Goal: Task Accomplishment & Management: Manage account settings

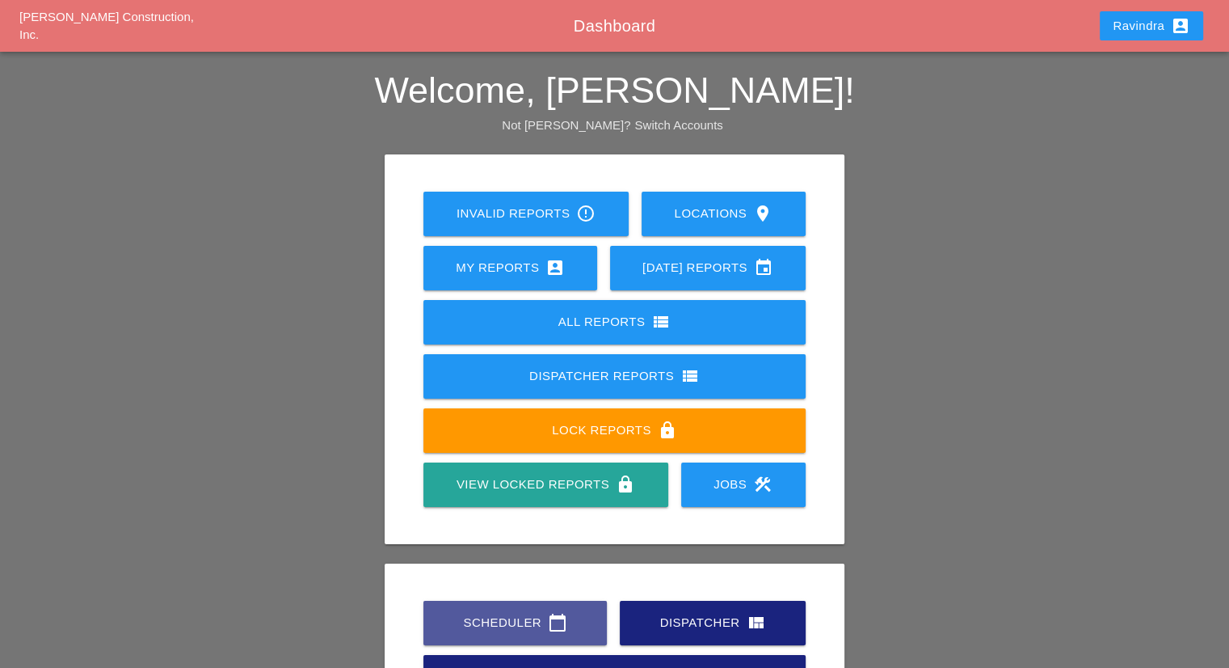
click at [480, 609] on link "Scheduler calendar_today" at bounding box center [514, 622] width 183 height 44
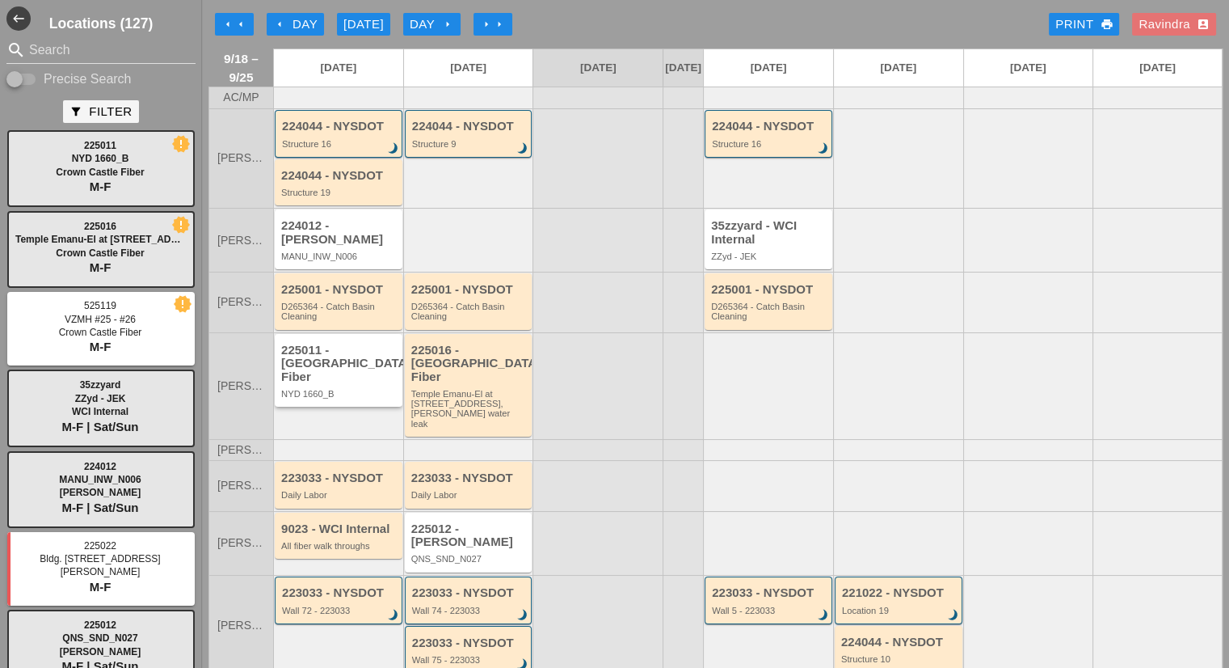
click at [325, 389] on div "NYD 1660_B" at bounding box center [339, 394] width 117 height 10
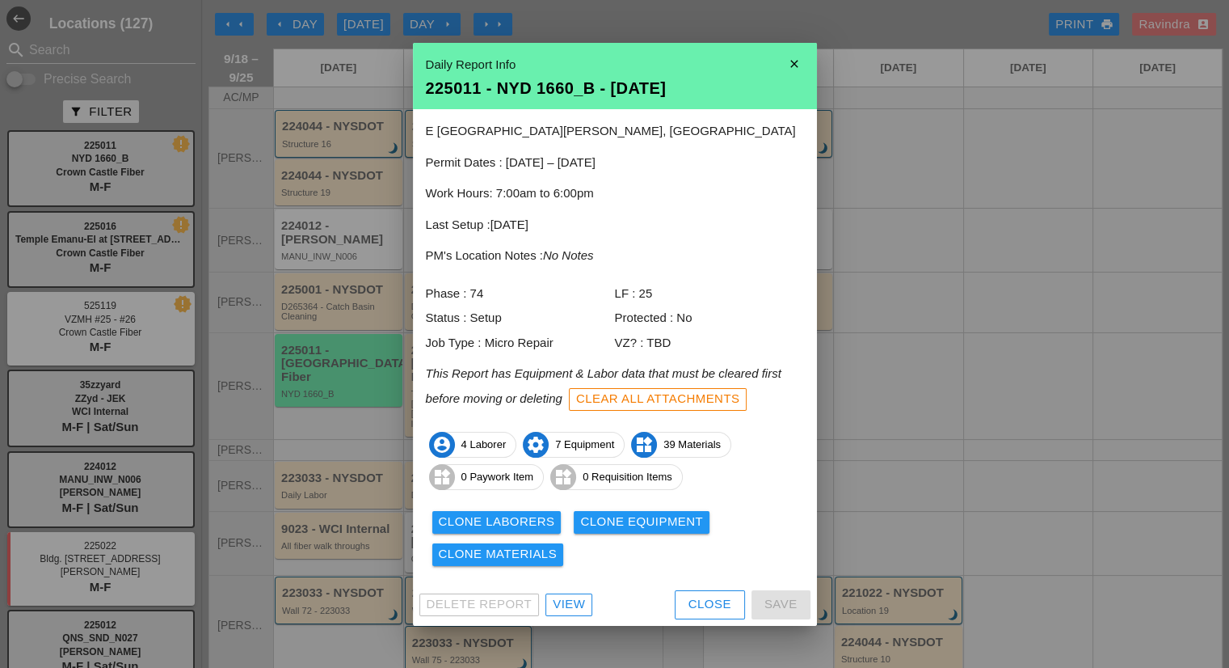
click at [687, 612] on button "Close" at bounding box center [710, 604] width 70 height 29
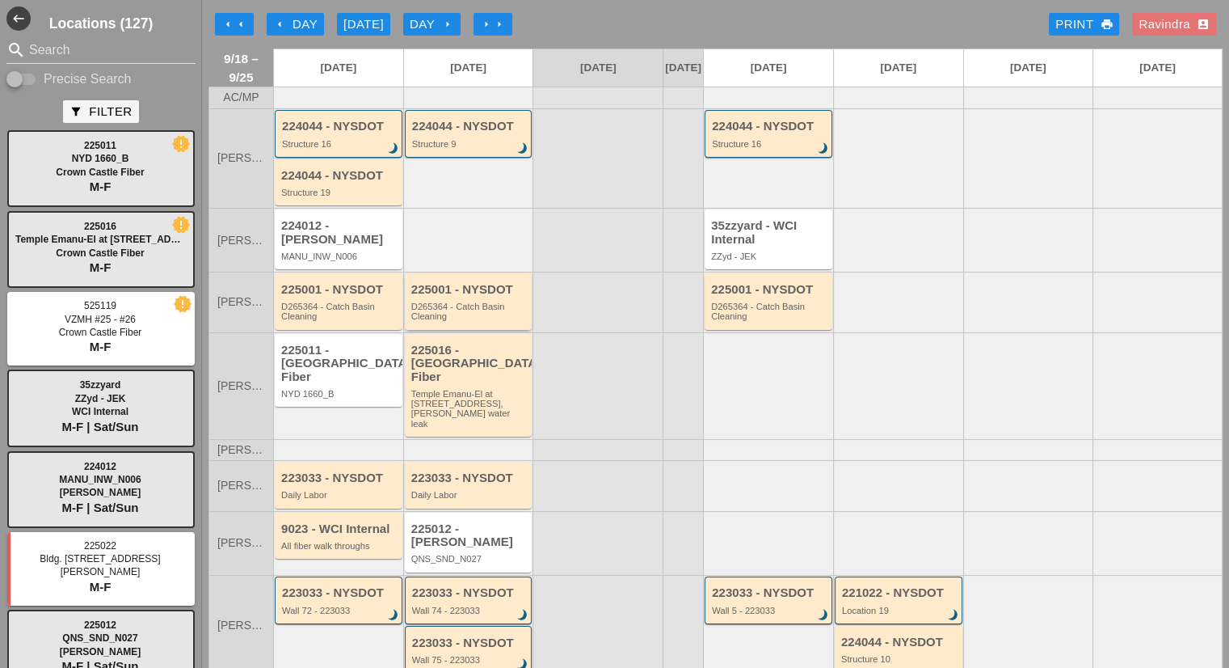
click at [509, 322] on div "D265364 - Catch Basin Cleaning" at bounding box center [469, 311] width 117 height 20
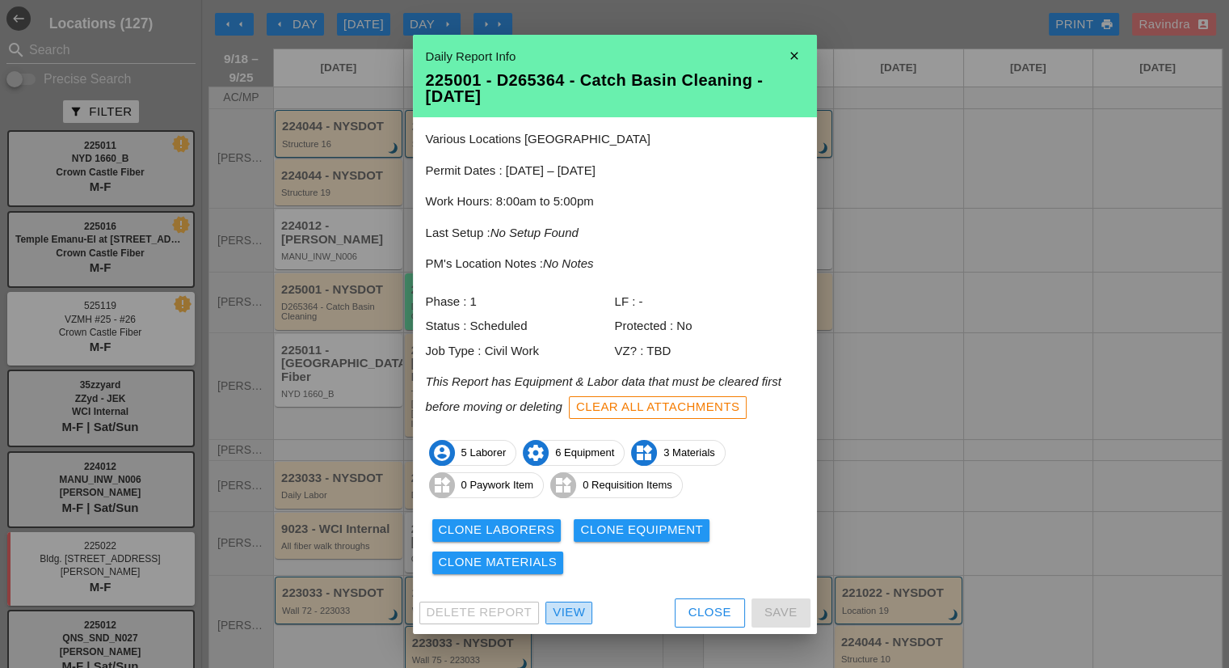
click at [575, 610] on div "View" at bounding box center [569, 612] width 32 height 19
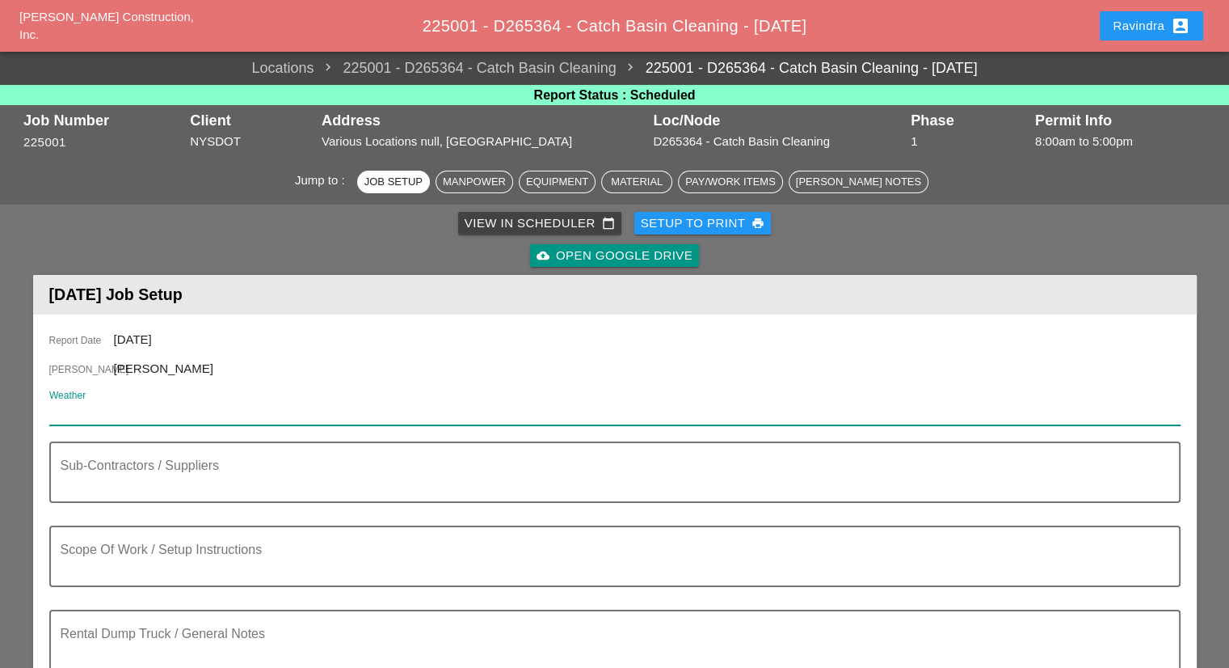
click at [147, 416] on input "Weather" at bounding box center [603, 412] width 1109 height 26
paste input "Fri 19 Day 85° 4% NW 8 mph Plentiful sunshine. Very warm. High near 85F. Winds …"
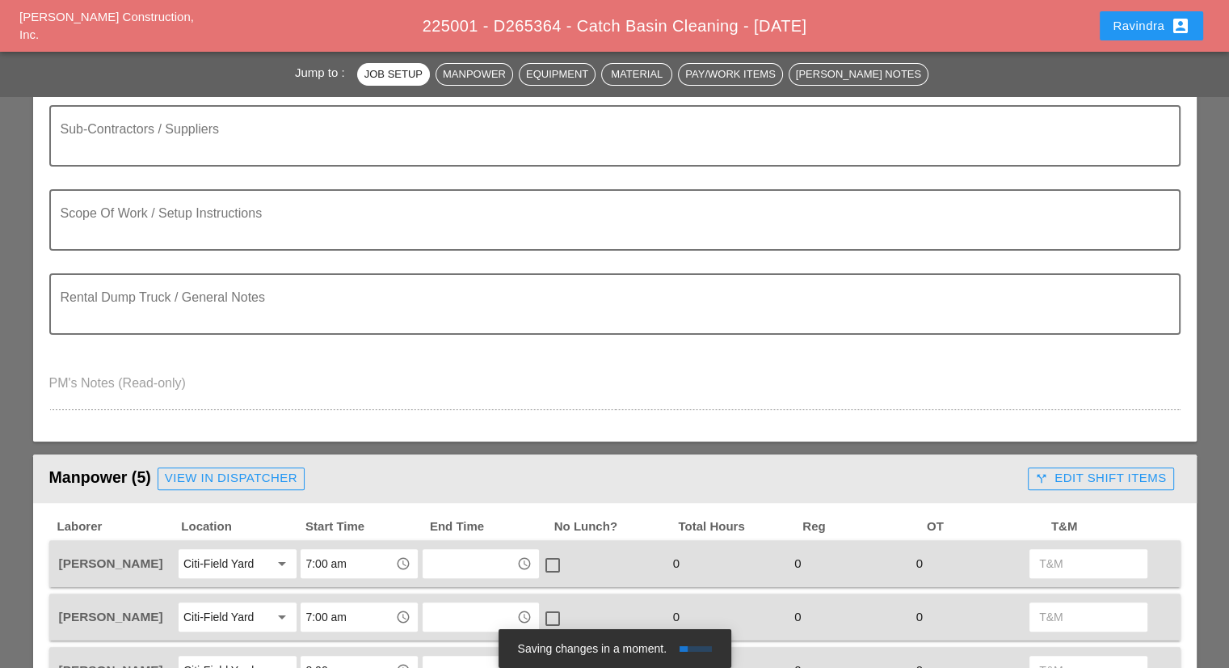
scroll to position [566, 0]
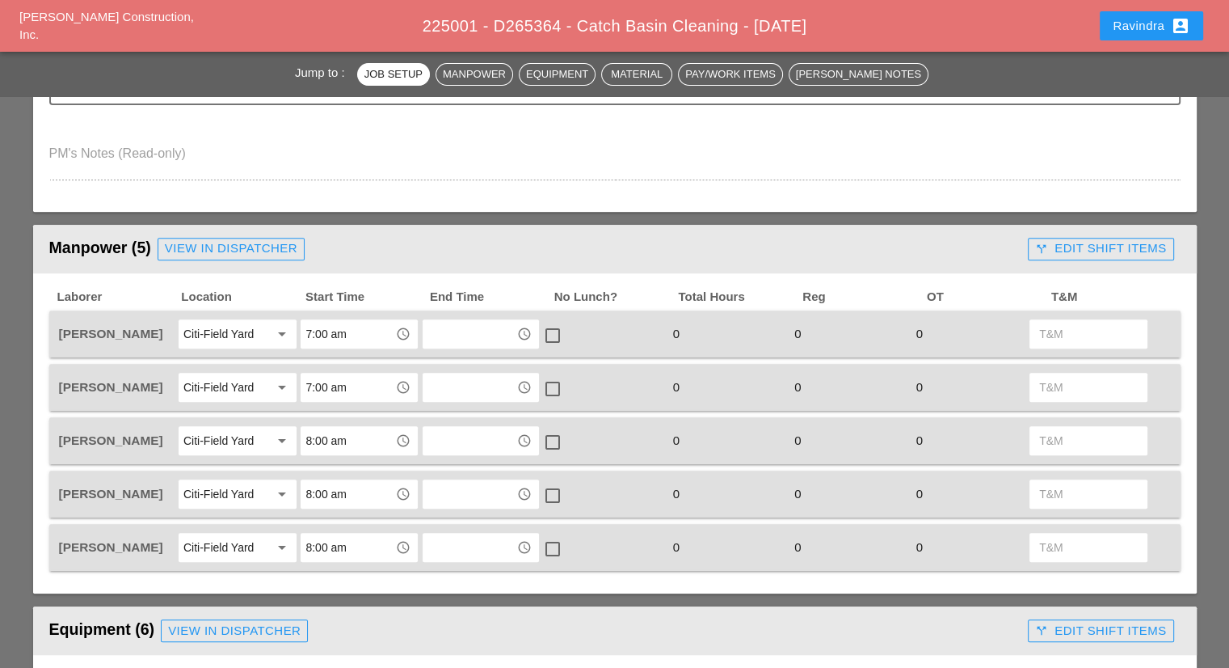
type input "Fri 19 Day 85° 4% NW 8 mph Plentiful sunshine. Very warm. High near 85F. Winds …"
click at [355, 330] on input "7:00 am" at bounding box center [347, 334] width 84 height 26
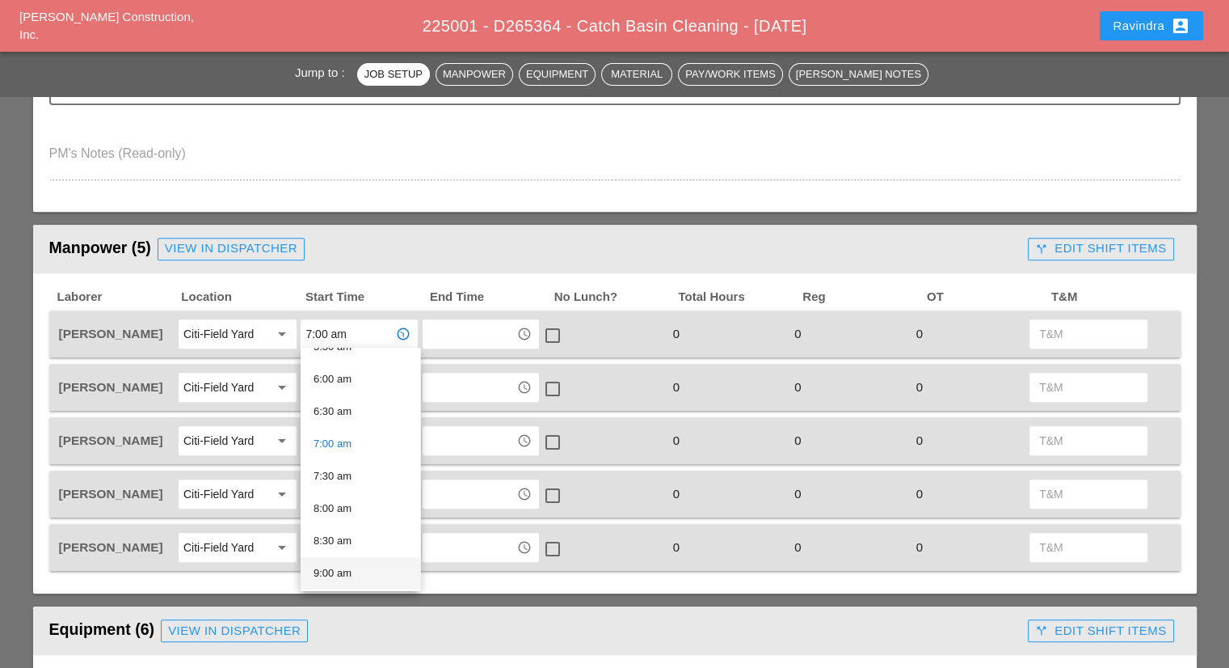
scroll to position [404, 0]
click at [359, 489] on div "8:00 am" at bounding box center [361, 479] width 94 height 19
type input "8:00 am"
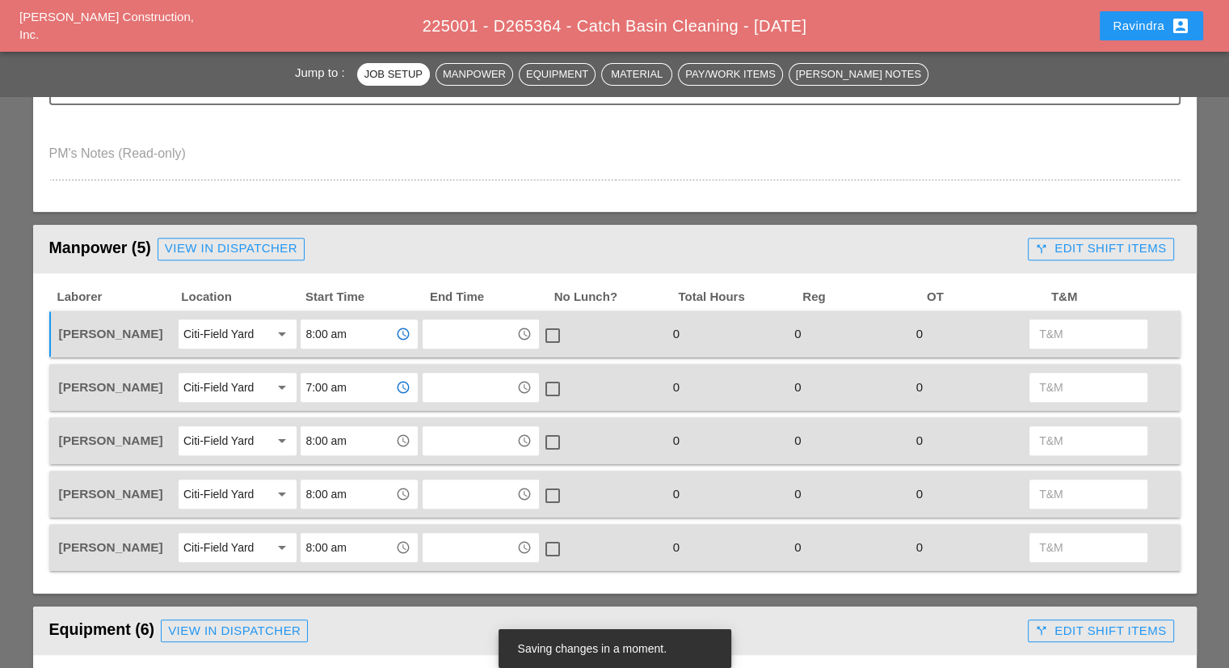
click at [339, 390] on input "7:00 am" at bounding box center [347, 387] width 84 height 26
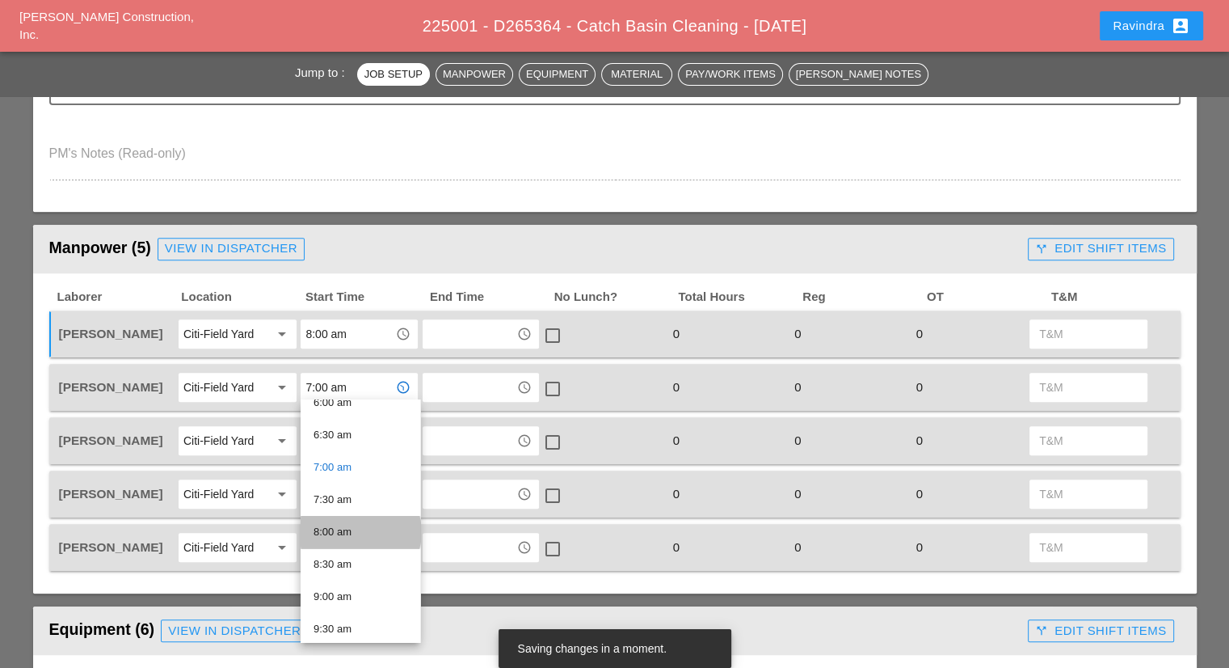
click at [356, 529] on div "8:00 am" at bounding box center [361, 531] width 94 height 19
type input "8:00 am"
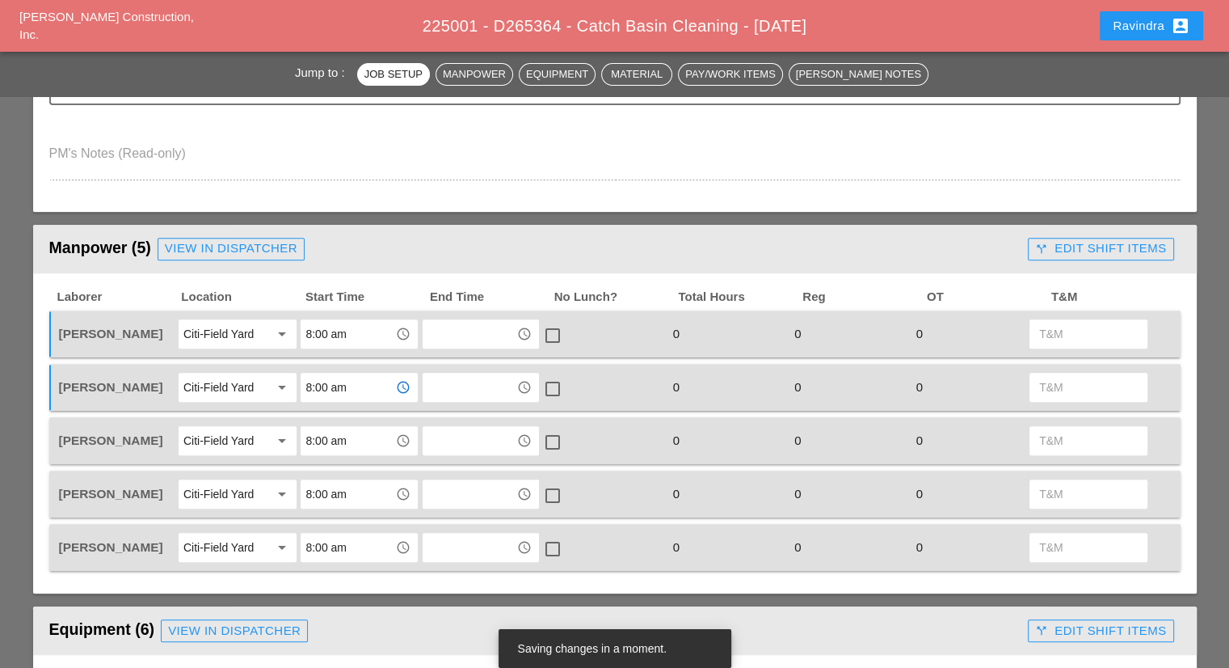
click at [351, 582] on div "Laborer Location Start Time End Time No Lunch? Total Hours Reg OT T&M Anthony D…" at bounding box center [615, 433] width 1164 height 321
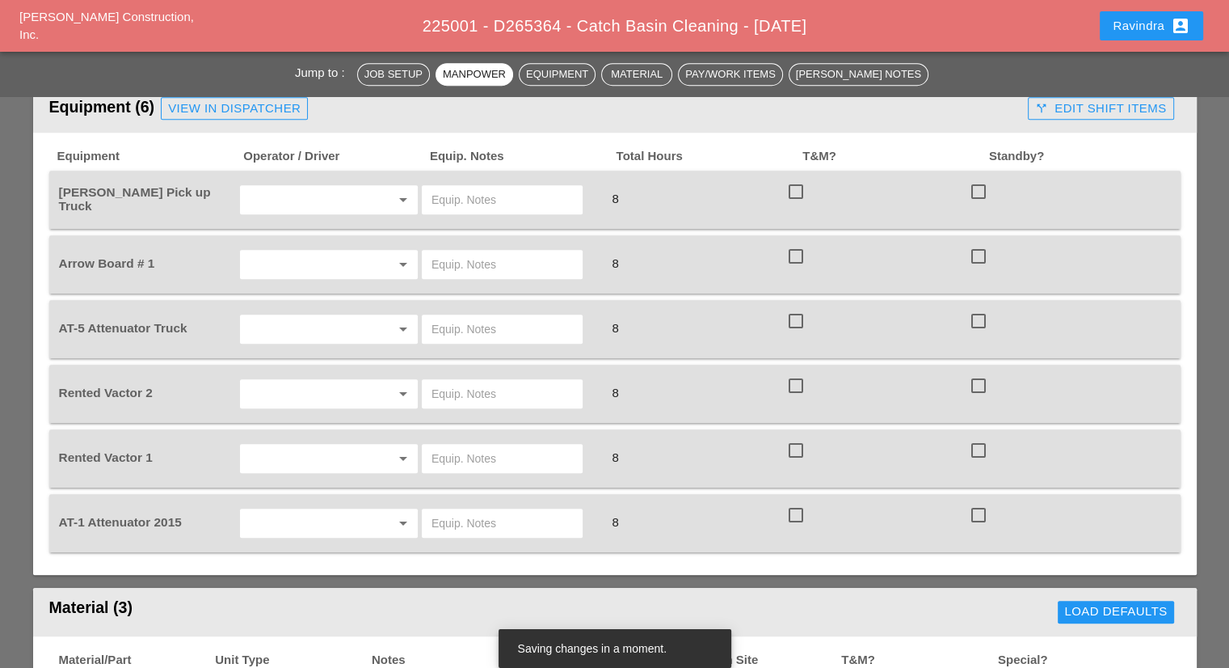
scroll to position [1051, 0]
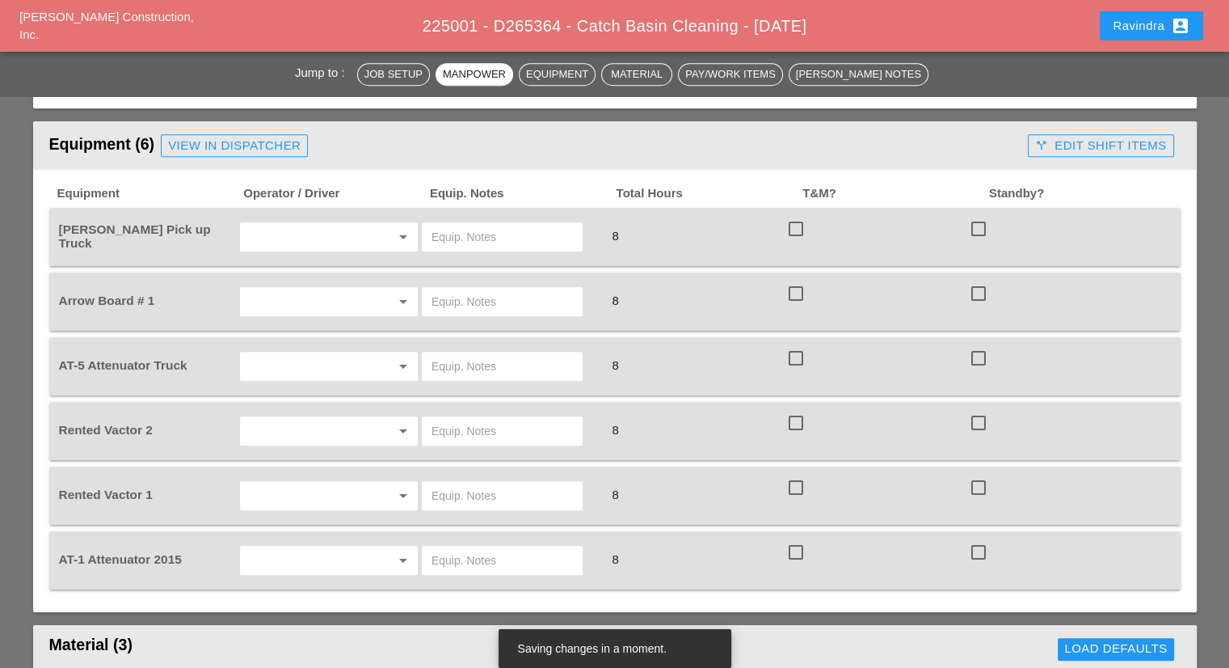
click at [477, 234] on input "text" at bounding box center [502, 237] width 141 height 26
type input "W/ SMALL TOOLS"
click at [461, 289] on input "text" at bounding box center [502, 302] width 141 height 26
type input "CITI FIELD"
click at [395, 353] on div "arrow_drop_down" at bounding box center [329, 366] width 168 height 26
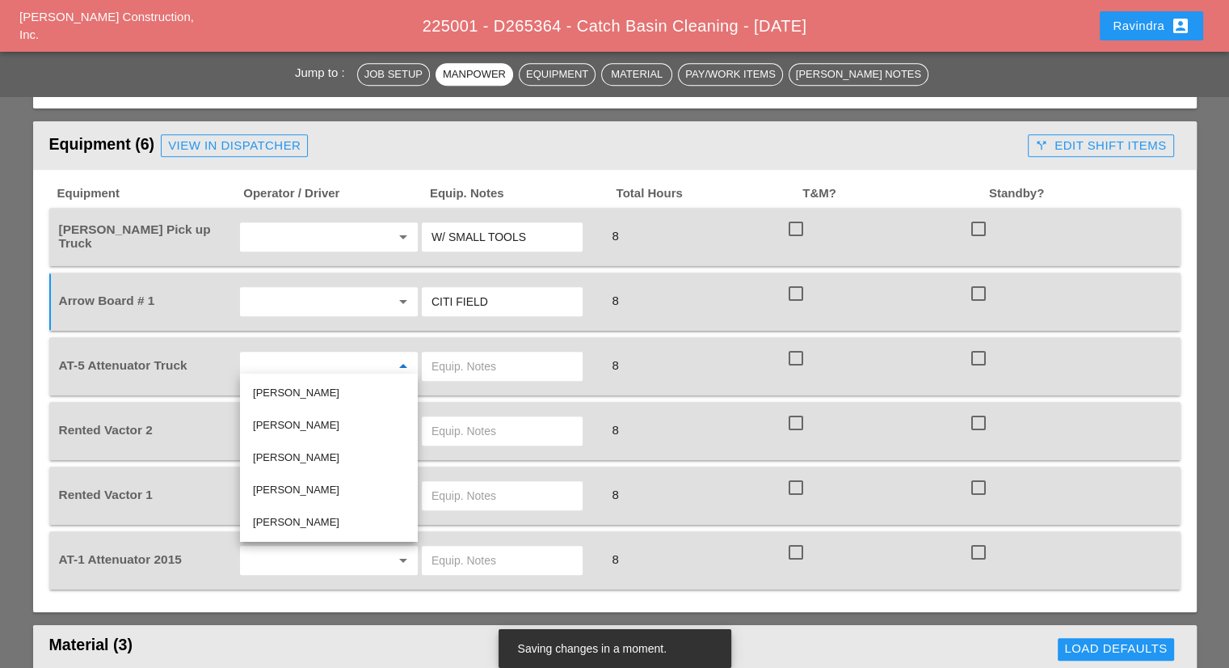
click at [335, 456] on div "[PERSON_NAME]" at bounding box center [329, 457] width 152 height 19
type input "[PERSON_NAME]"
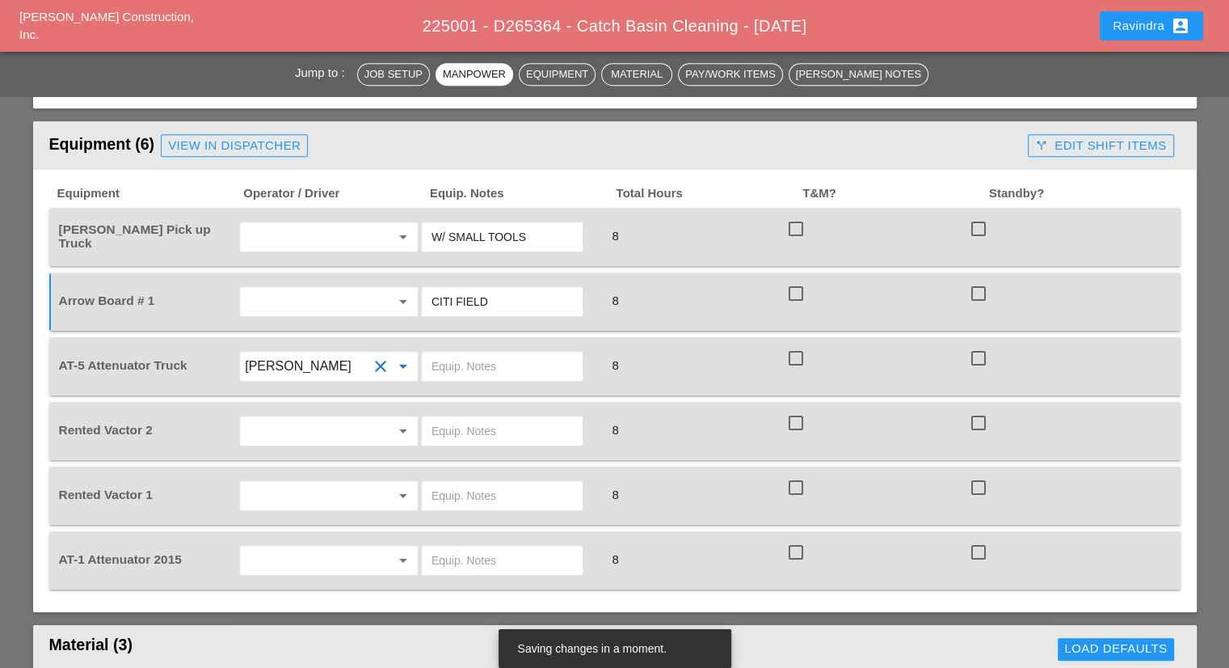
click at [477, 353] on input "text" at bounding box center [502, 366] width 141 height 26
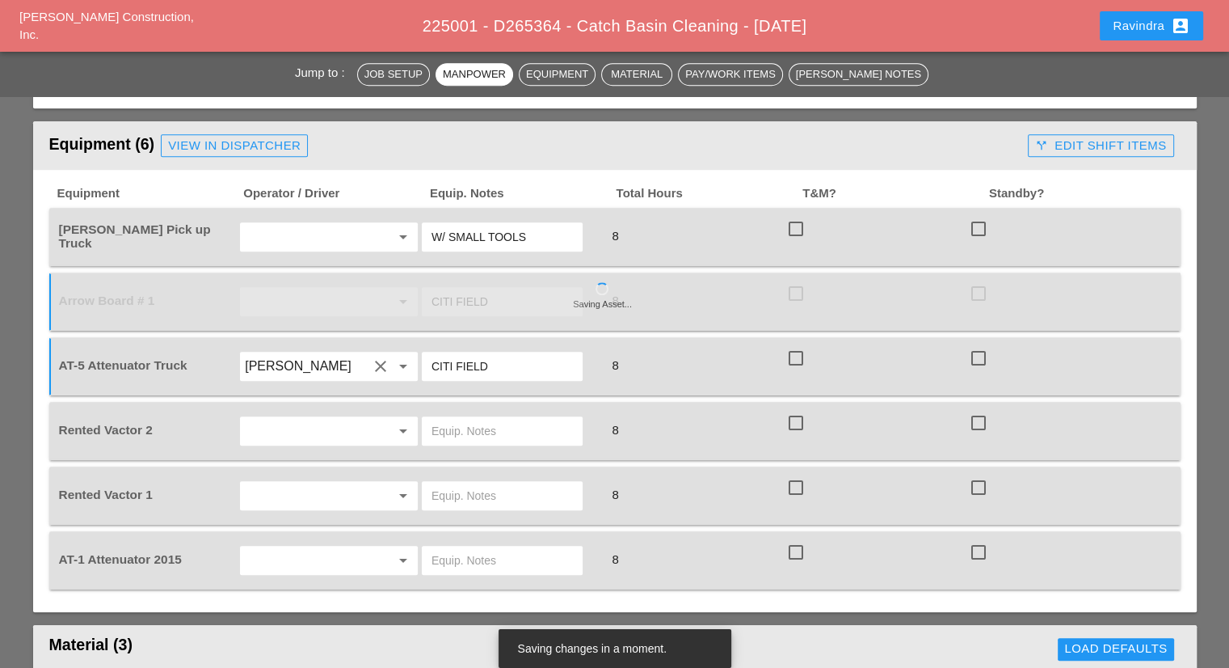
type input "CITI FIELD"
click at [304, 419] on input "text" at bounding box center [306, 431] width 123 height 26
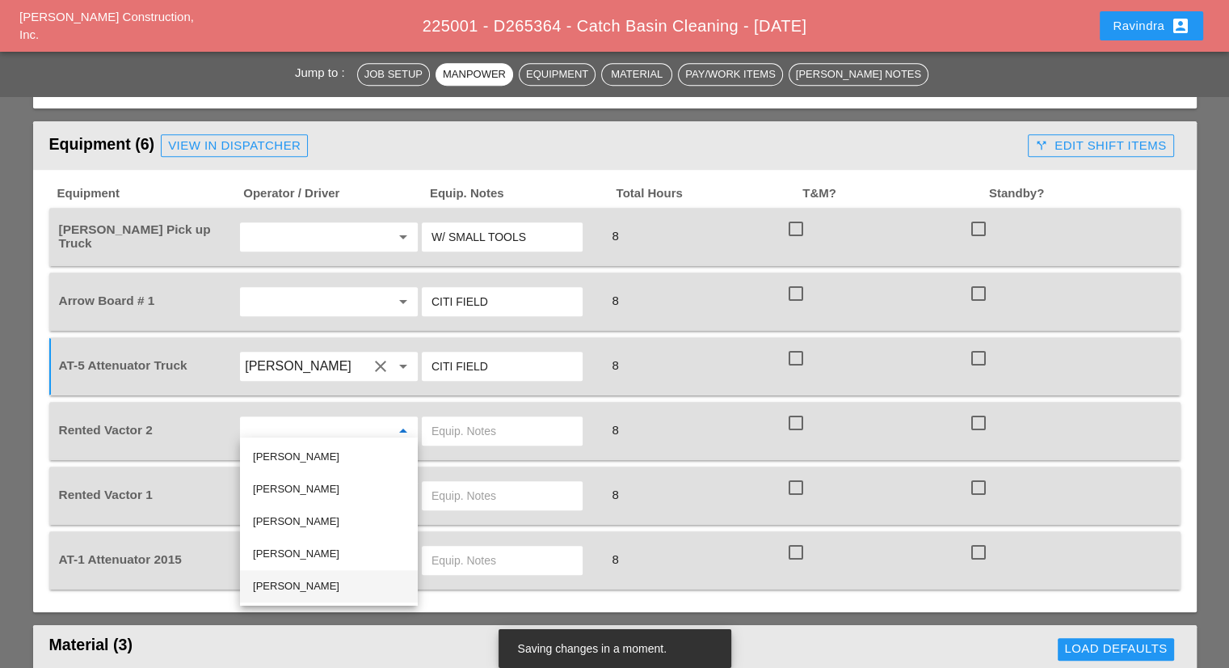
click at [301, 588] on div "Jose Ventura" at bounding box center [329, 585] width 152 height 19
type input "Jose Ventura"
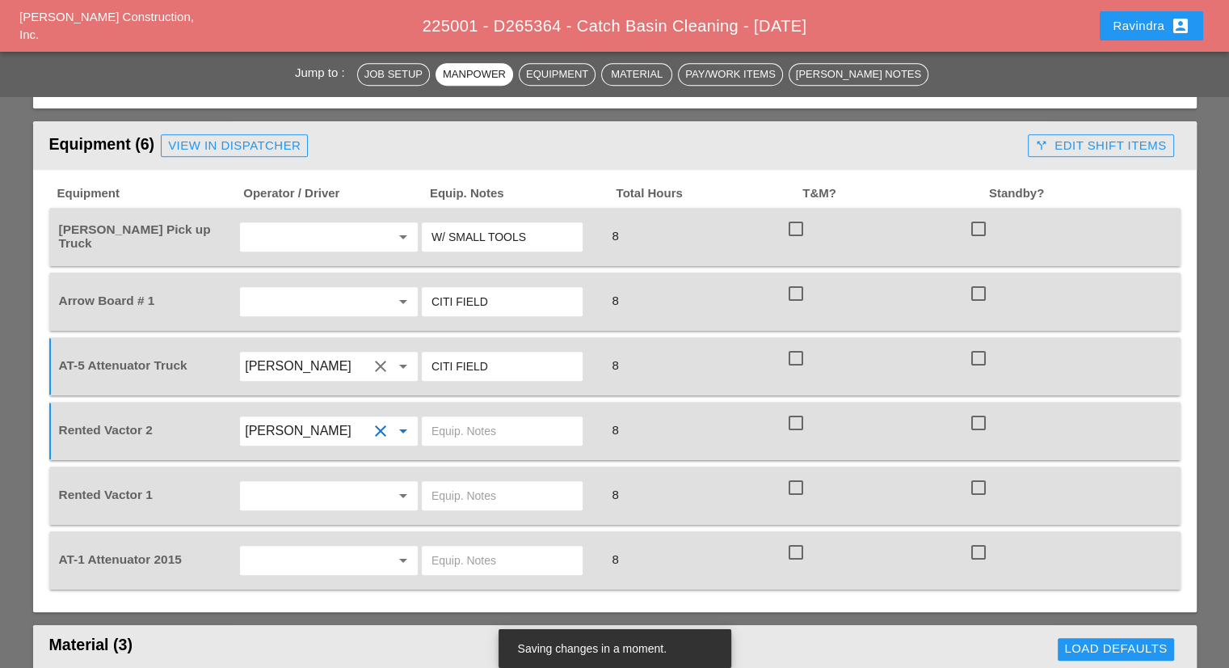
click at [469, 418] on input "text" at bounding box center [502, 431] width 141 height 26
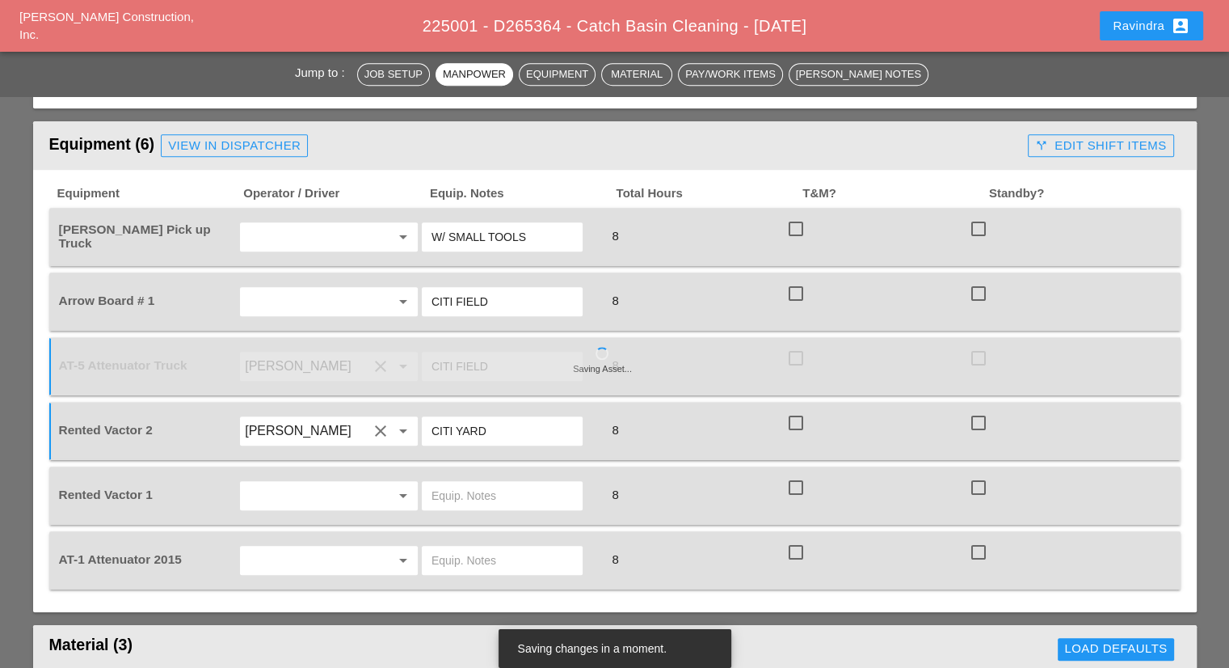
type input "CITI YARD"
click at [300, 485] on input "text" at bounding box center [306, 495] width 123 height 26
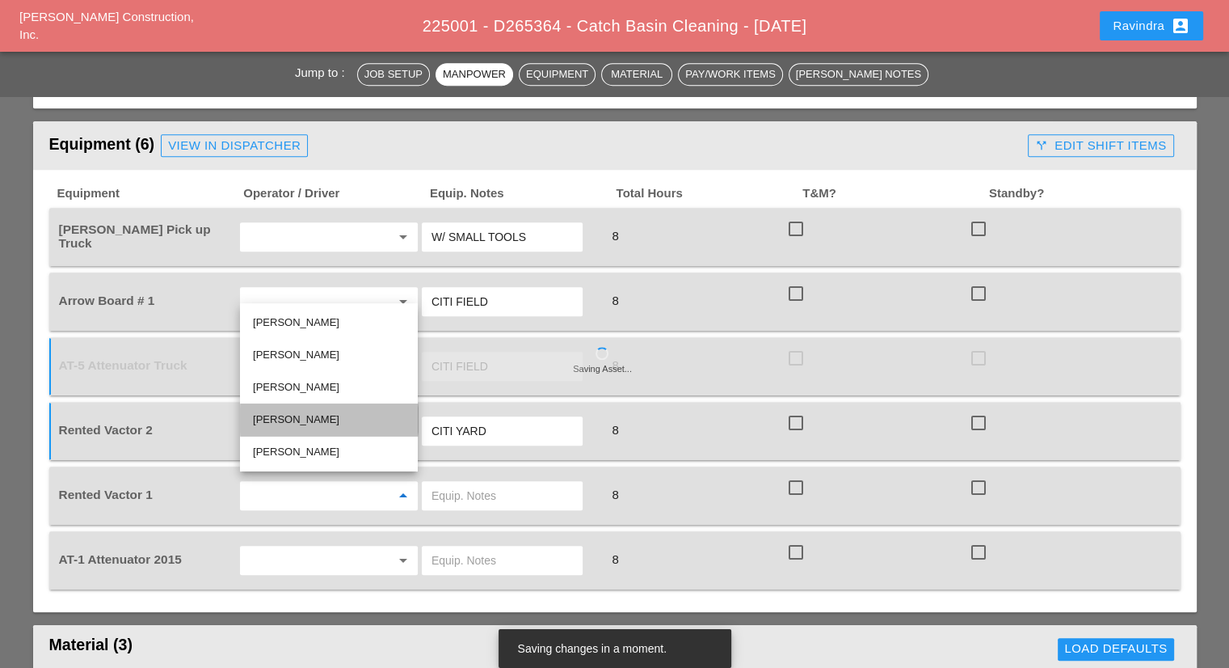
click at [296, 425] on div "Nick Mattheos" at bounding box center [329, 419] width 152 height 19
type input "Nick Mattheos"
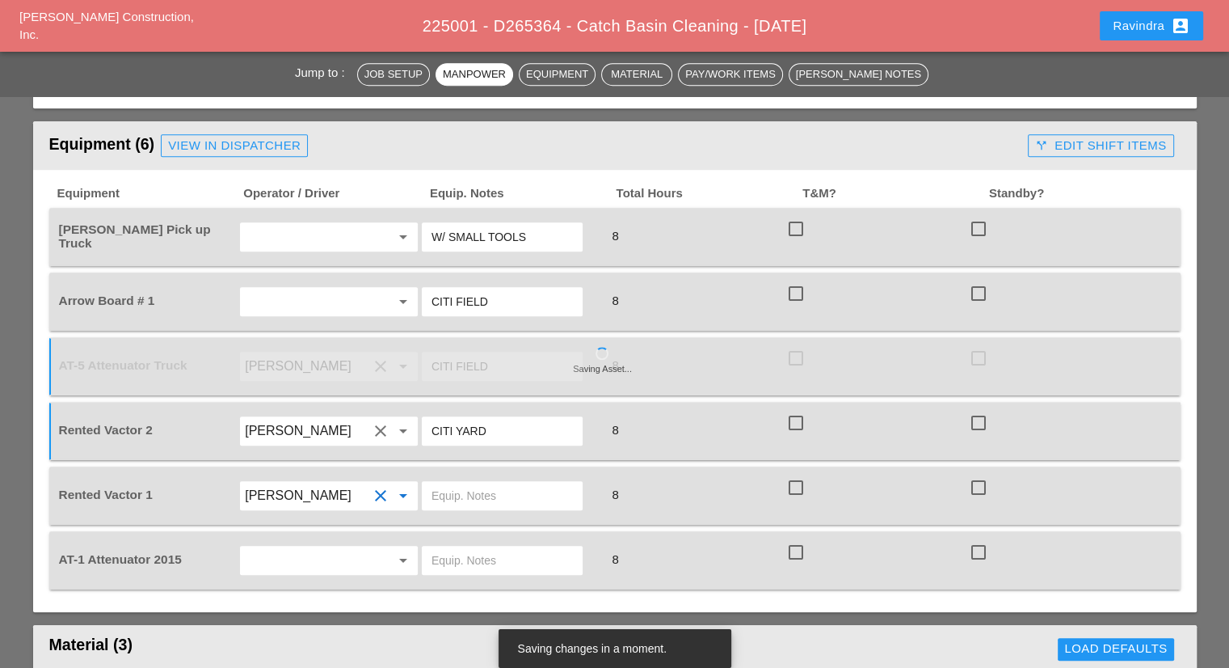
click at [523, 482] on input "text" at bounding box center [502, 495] width 141 height 26
type input "CITI FIELD"
click at [356, 557] on input "text" at bounding box center [306, 560] width 123 height 26
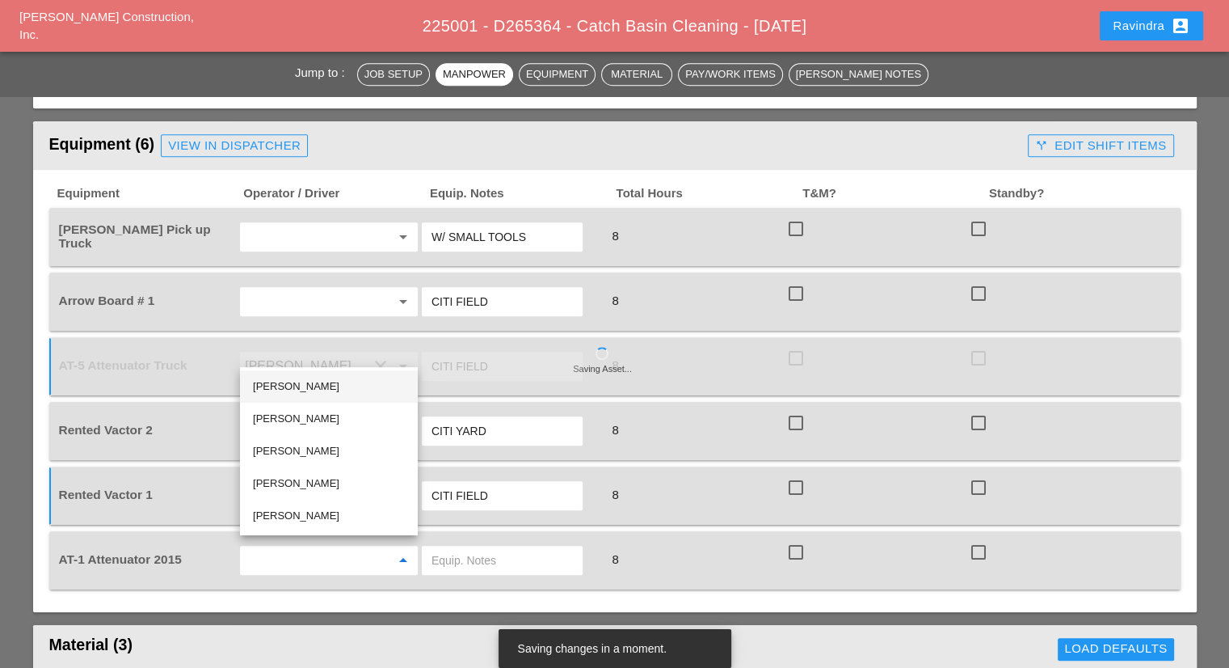
click at [319, 390] on div "Anthony DeGeorge" at bounding box center [329, 386] width 152 height 19
type input "Anthony DeGeorge"
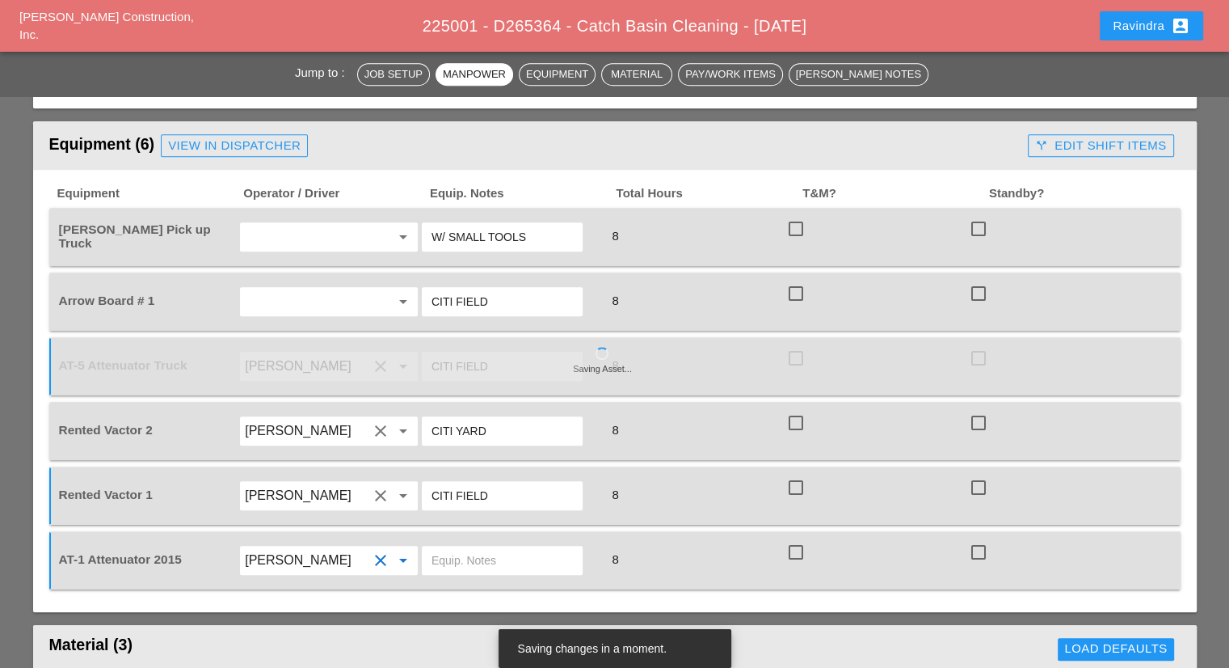
click at [456, 557] on input "text" at bounding box center [502, 560] width 141 height 26
click at [432, 555] on input "CITI FIELD" at bounding box center [502, 560] width 141 height 26
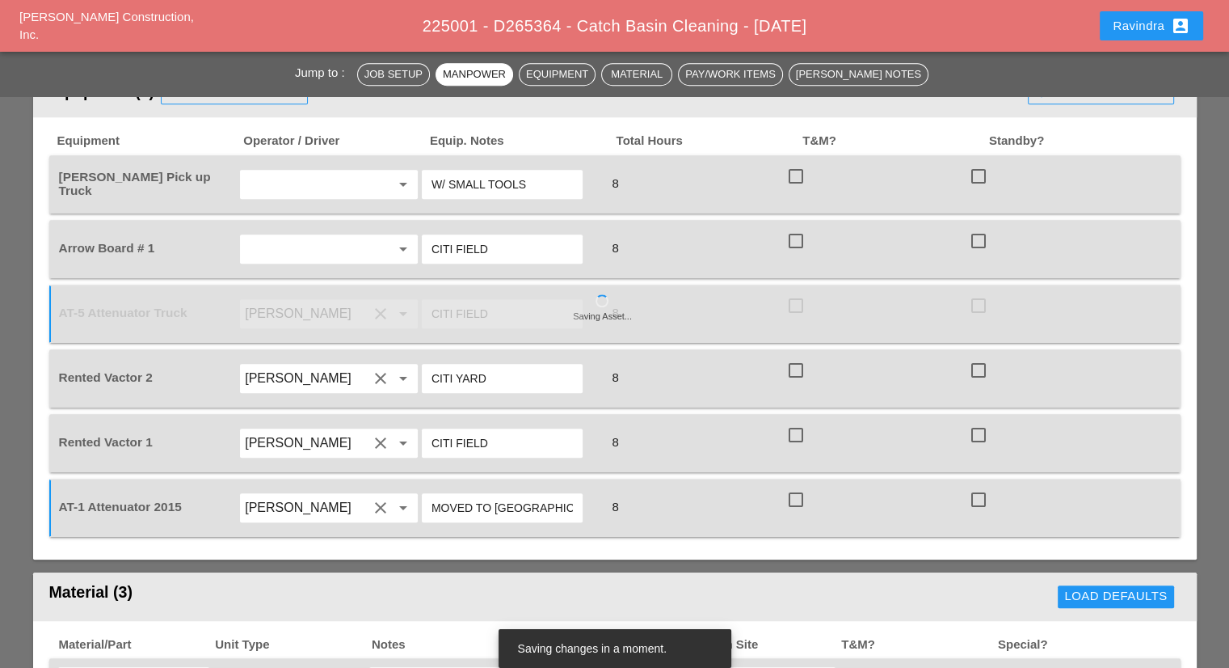
scroll to position [1131, 0]
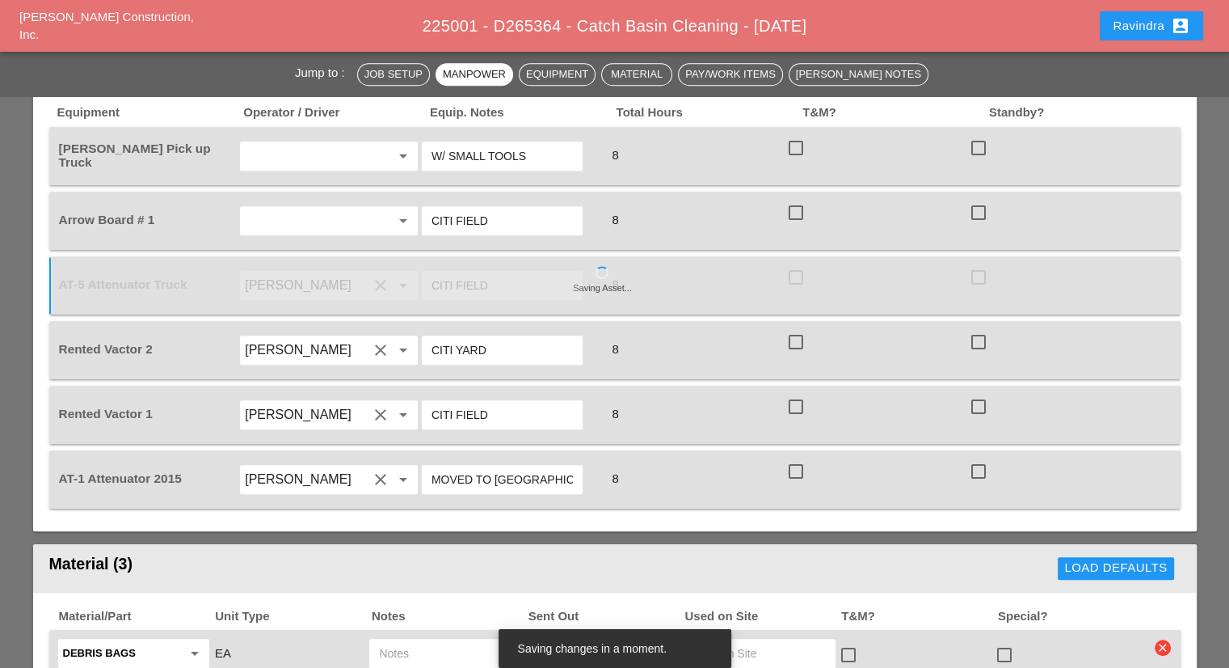
type input "MOVED TO CITI FIELD"
click at [307, 150] on input "text" at bounding box center [306, 156] width 123 height 26
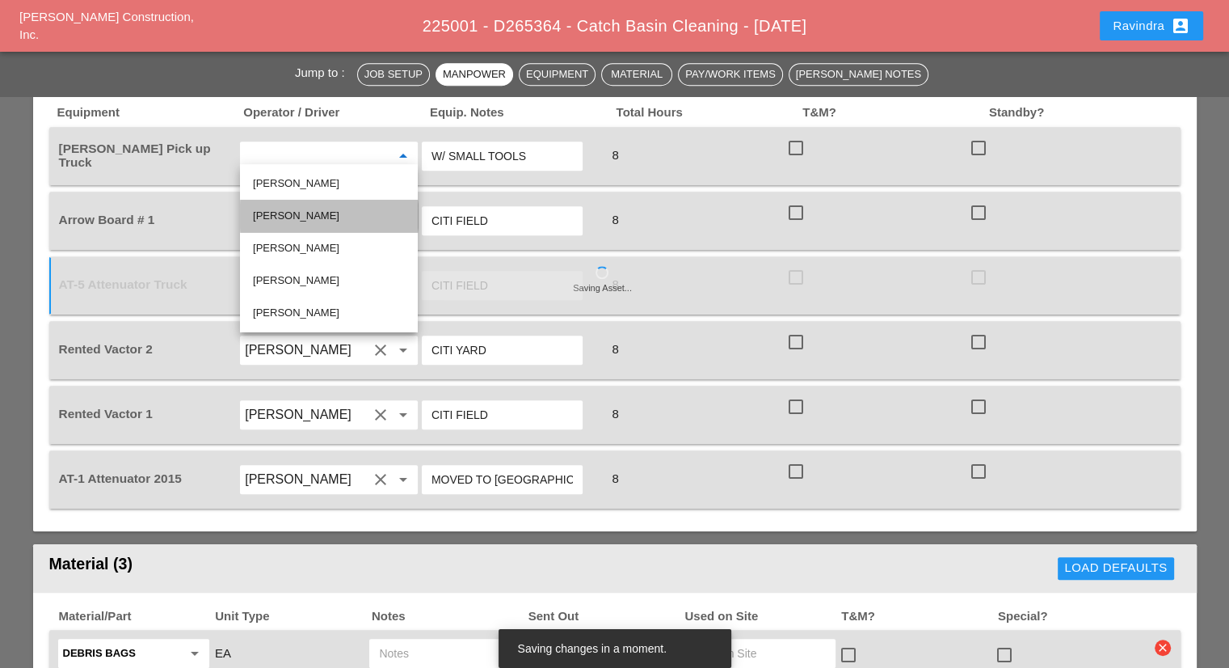
click at [309, 214] on div "Miguel Fernandes" at bounding box center [329, 215] width 152 height 19
type input "Miguel Fernandes"
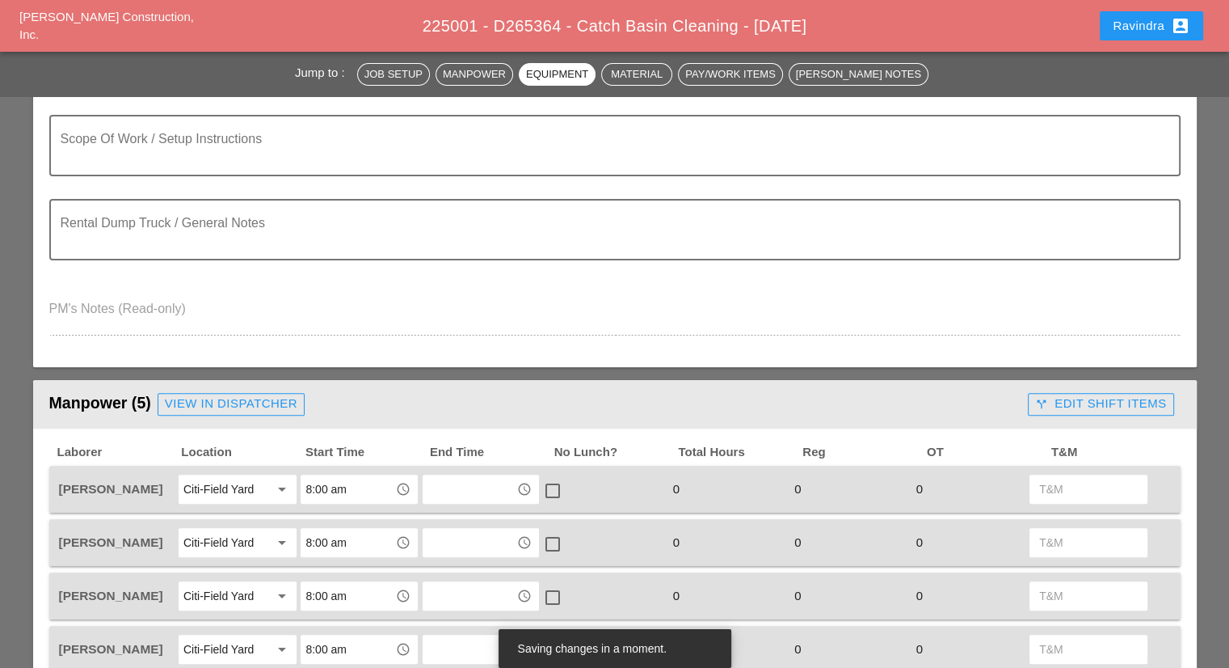
scroll to position [162, 0]
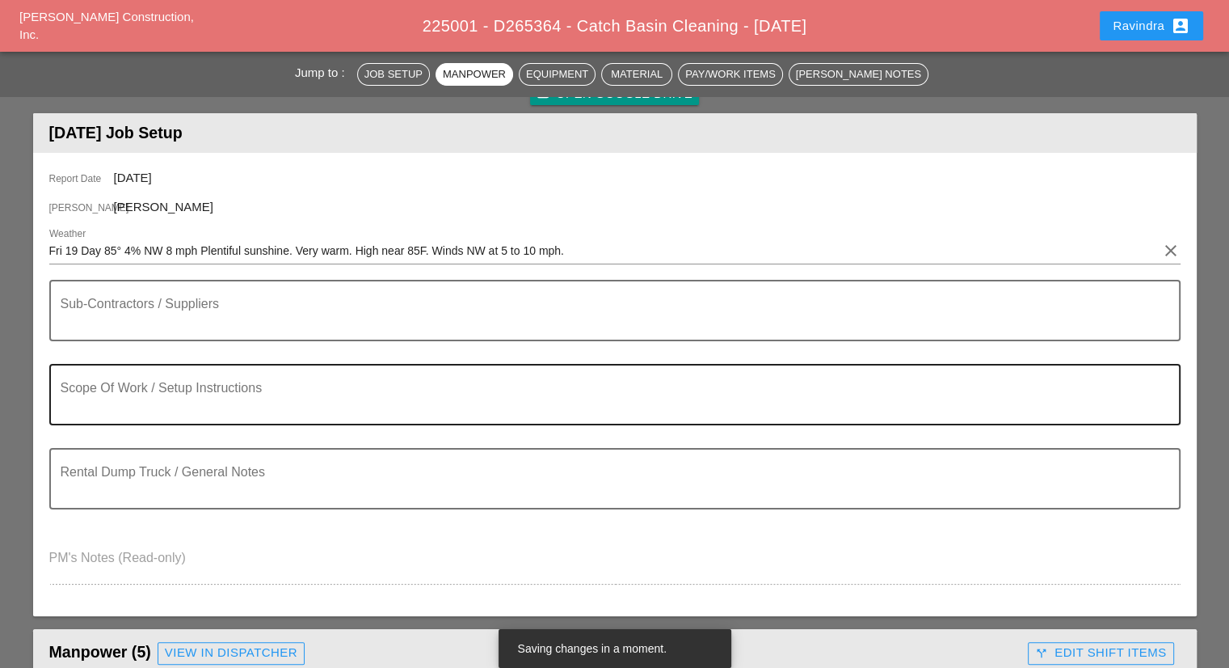
click at [187, 385] on textarea "Scope Of Work / Setup Instructions" at bounding box center [609, 404] width 1096 height 39
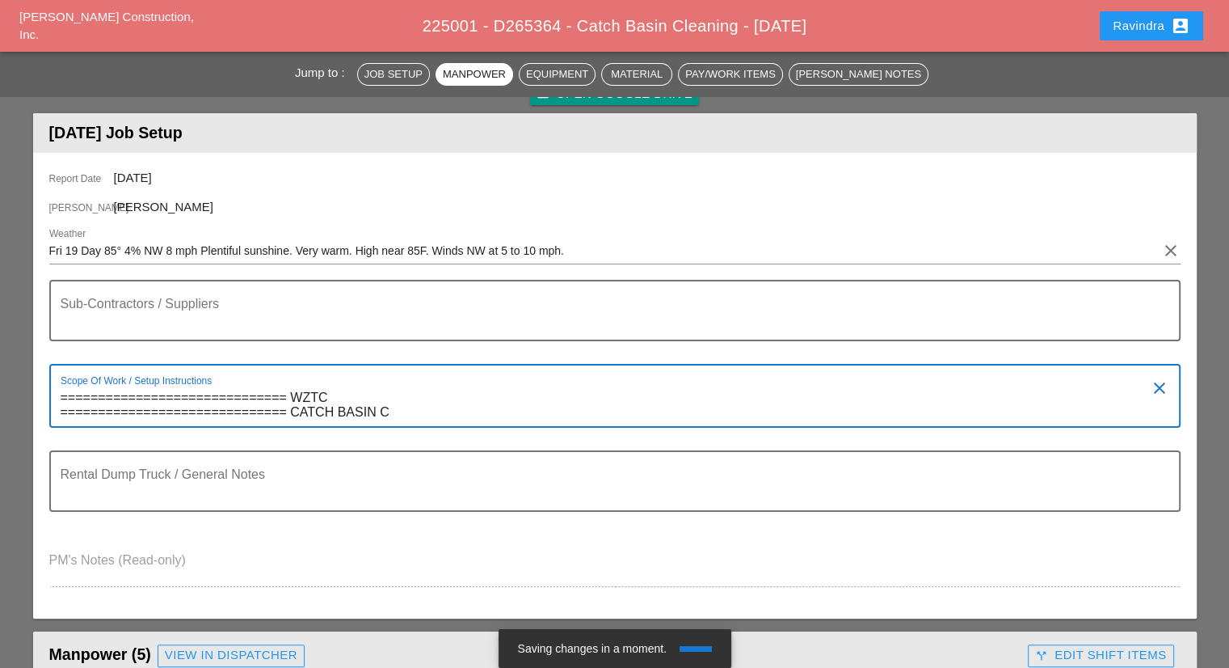
type textarea "============================== WZTC ============================== CATCH BASIN"
type textarea "=============================== WZTC =============================== CB CLEANING"
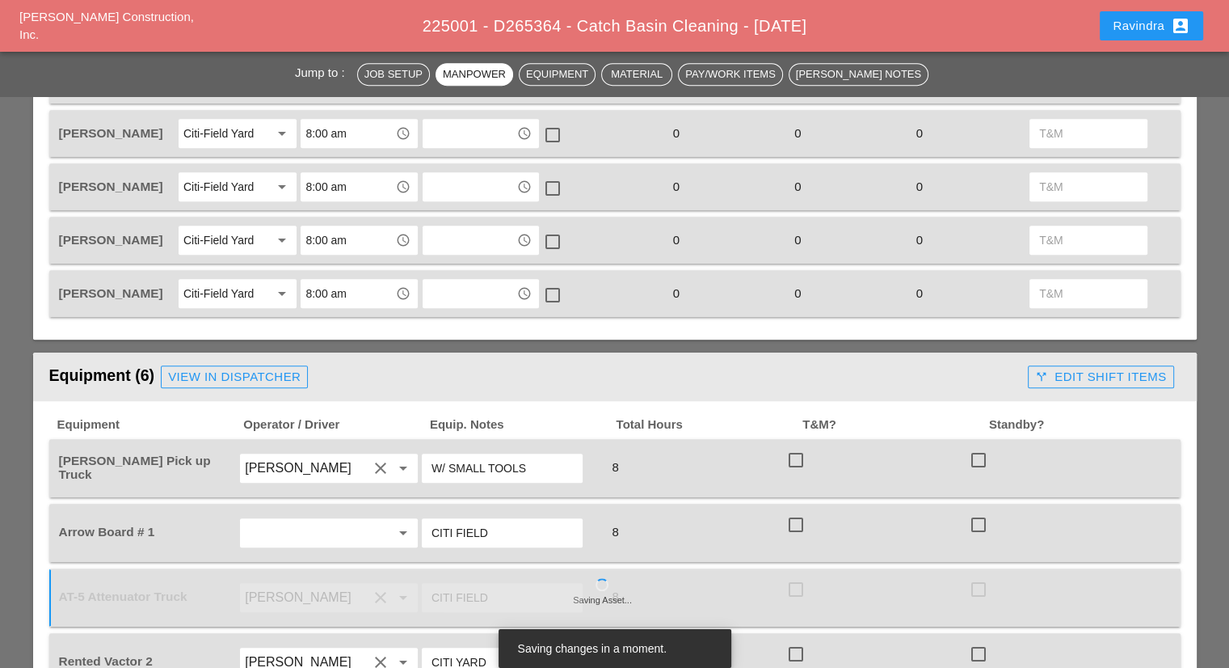
scroll to position [970, 0]
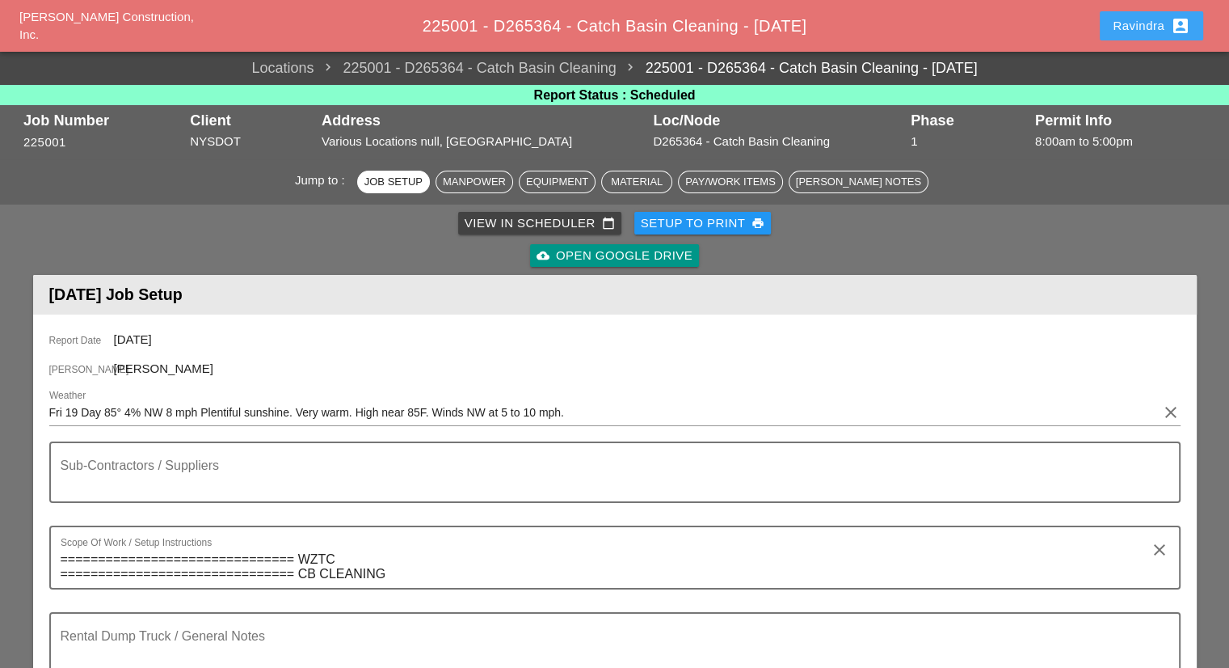
drag, startPoint x: 1133, startPoint y: 14, endPoint x: 1131, endPoint y: 26, distance: 12.2
click at [1133, 14] on button "Ravindra account_box" at bounding box center [1151, 25] width 103 height 29
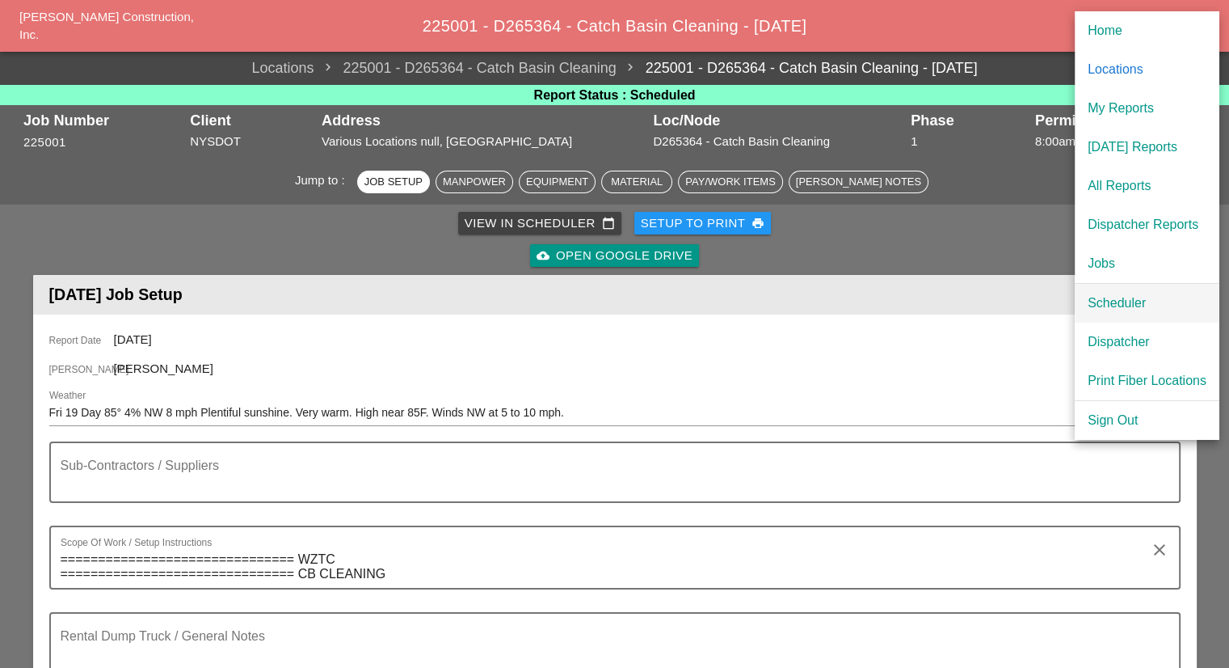
click at [1127, 297] on div "Scheduler" at bounding box center [1147, 302] width 119 height 19
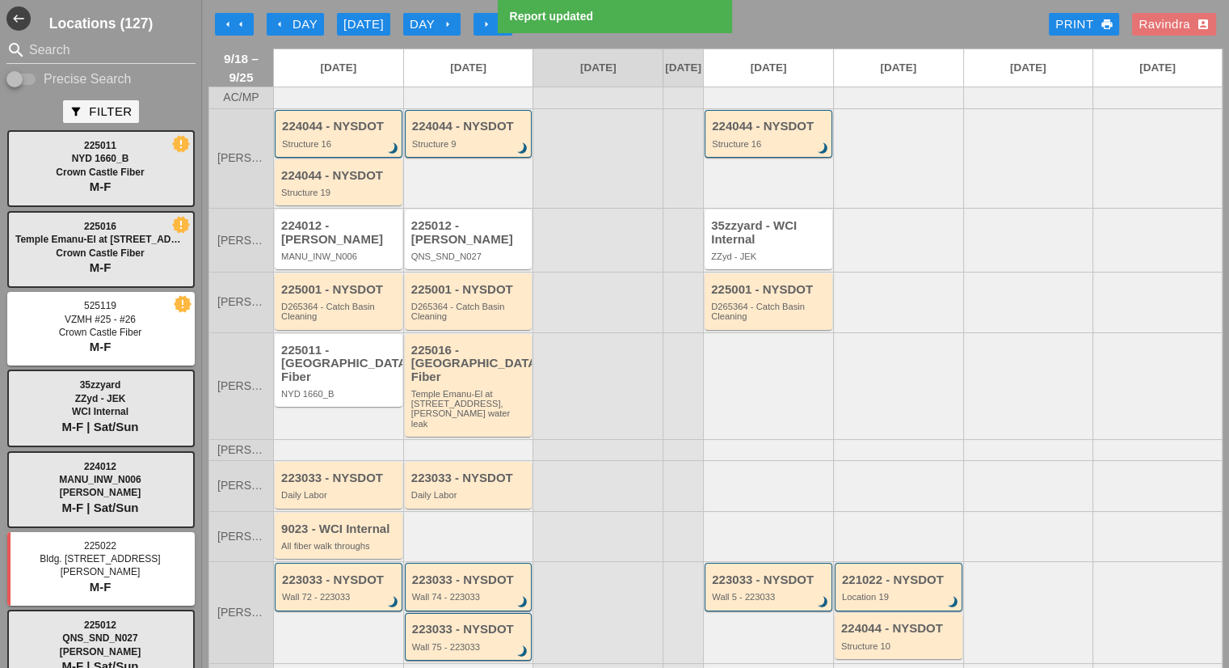
click at [466, 246] on div "225012 - Hellman QNS_SND_N027" at bounding box center [469, 240] width 117 height 42
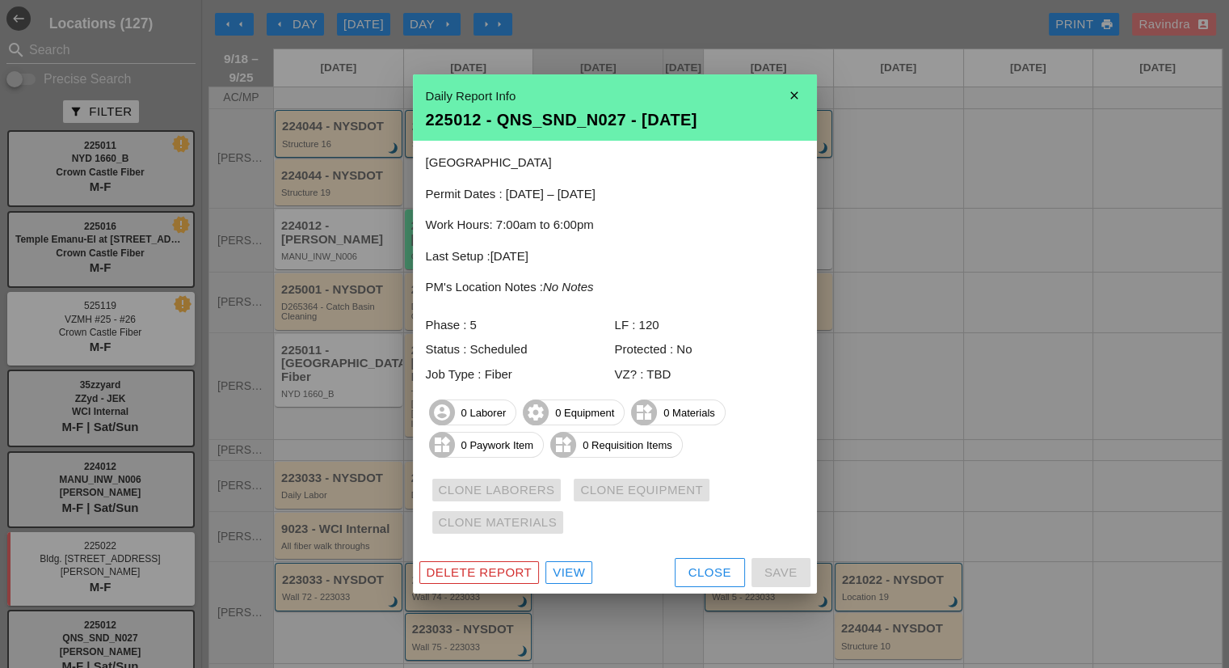
click at [685, 585] on button "Close" at bounding box center [710, 572] width 70 height 29
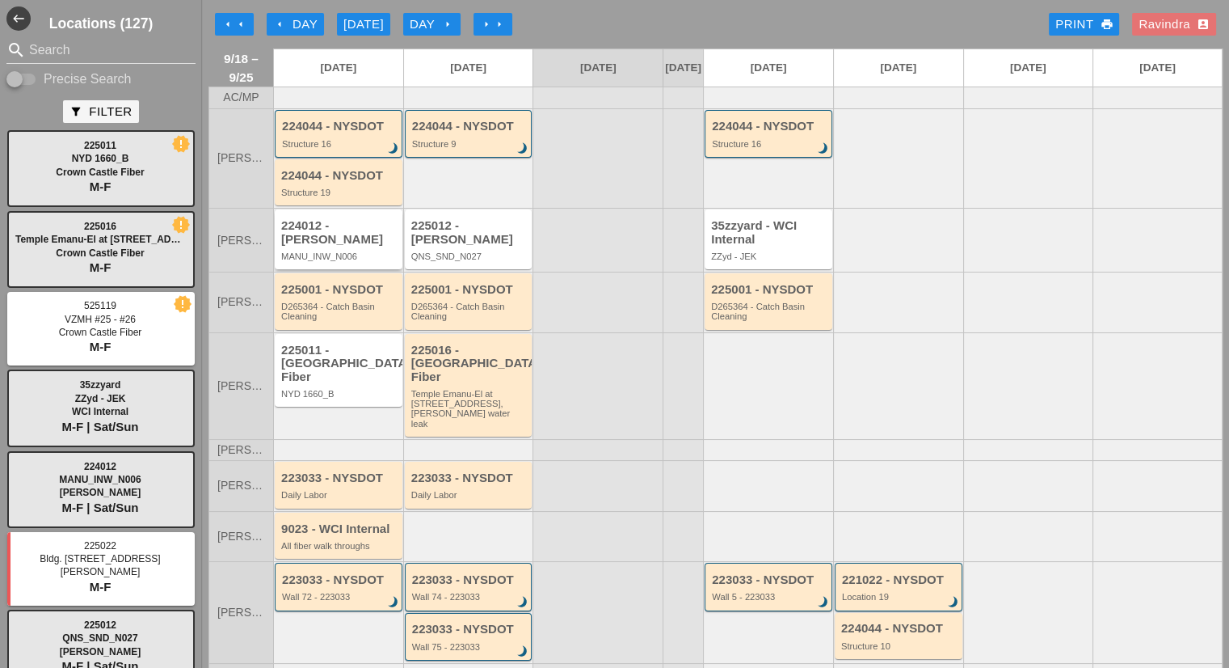
click at [348, 251] on div "MANU_INW_N006" at bounding box center [339, 256] width 117 height 10
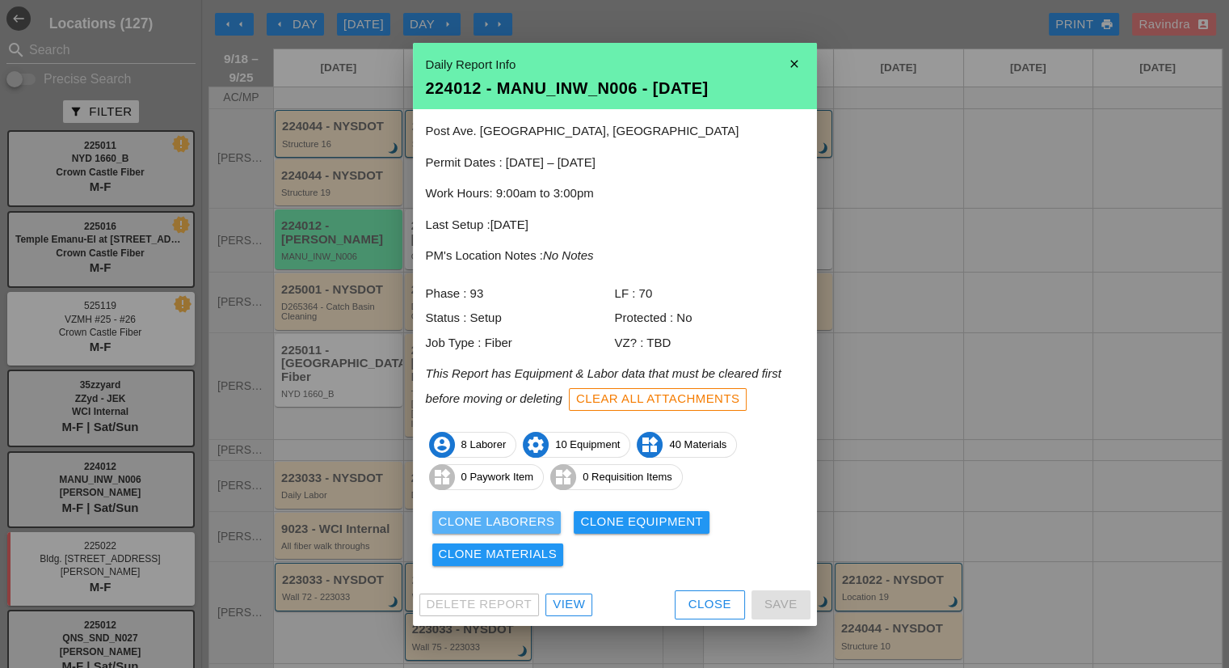
click at [507, 524] on div "Clone Laborers" at bounding box center [497, 521] width 116 height 19
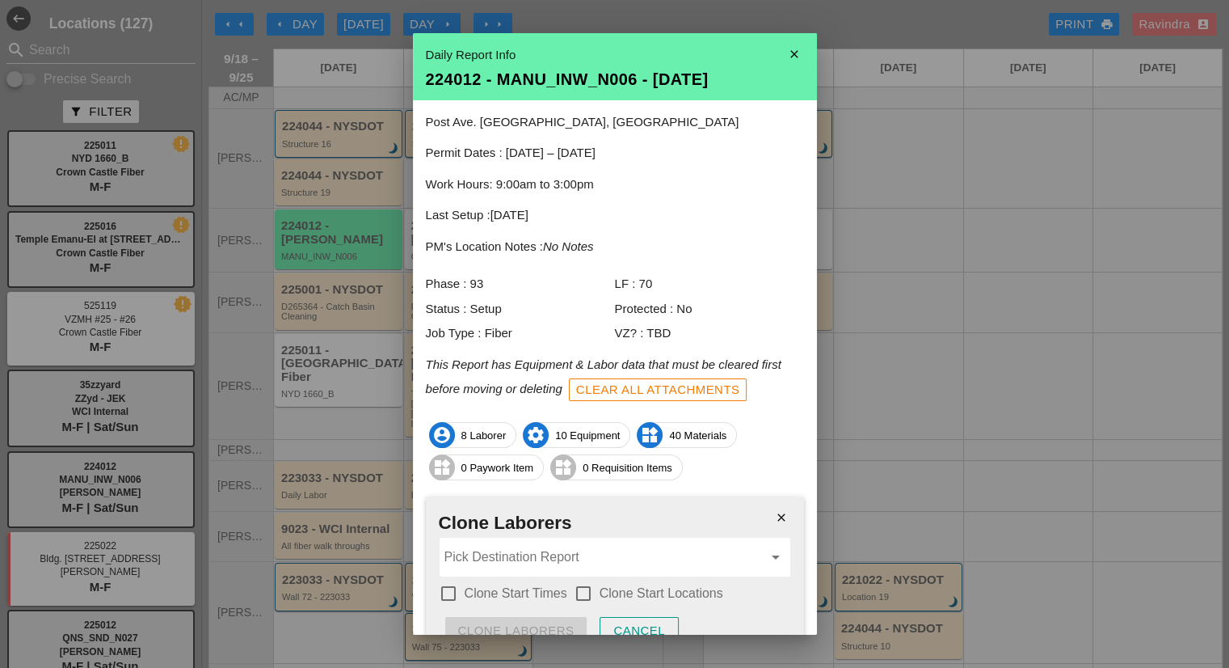
click at [491, 558] on input "Pick Destination Report" at bounding box center [603, 557] width 318 height 26
click at [608, 588] on div "225012 - QNS_ SND _N027 - 09/19/2025" at bounding box center [608, 596] width 313 height 19
type input "225012 - QNS_SND_N027 - 09/19/2025"
click at [540, 583] on div "check_box_outline_blank Clone Start Times" at bounding box center [503, 591] width 128 height 23
drag, startPoint x: 542, startPoint y: 589, endPoint x: 582, endPoint y: 588, distance: 39.6
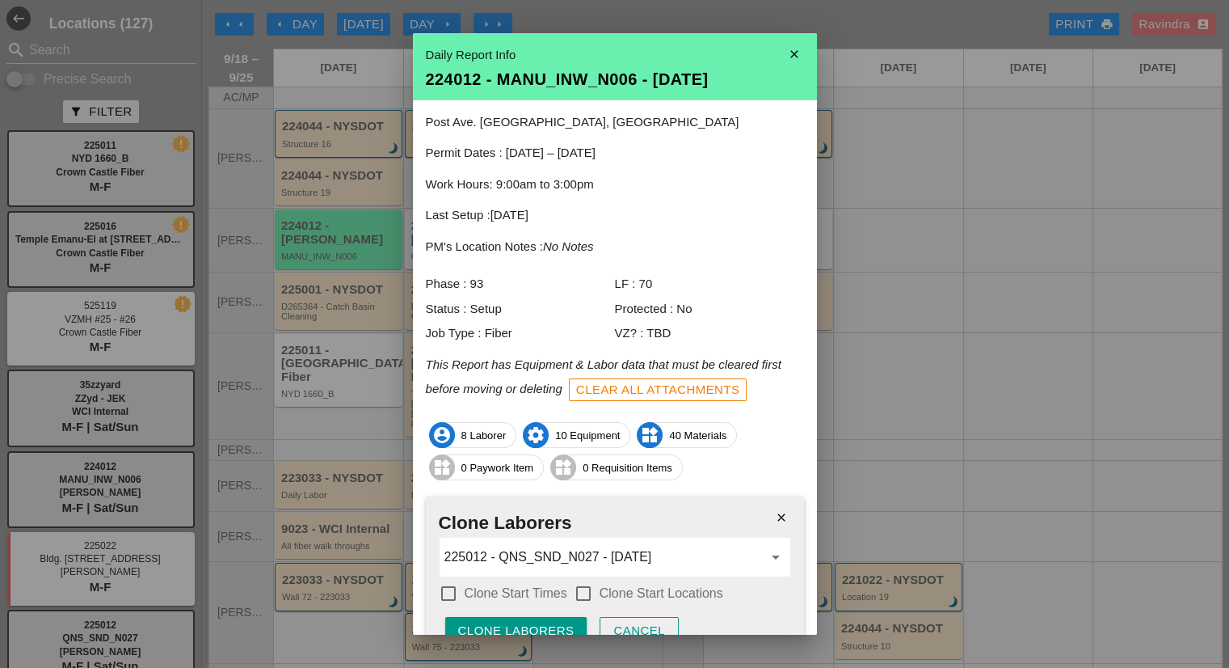
click at [542, 590] on label "Clone Start Times" at bounding box center [516, 593] width 103 height 16
checkbox input "true"
click at [583, 588] on div at bounding box center [583, 592] width 27 height 27
checkbox input "true"
click at [559, 614] on div "close Clone Laborers 225012 - QNS_SND_N027 - 09/19/2025 arrow_drop_down check_b…" at bounding box center [615, 579] width 378 height 166
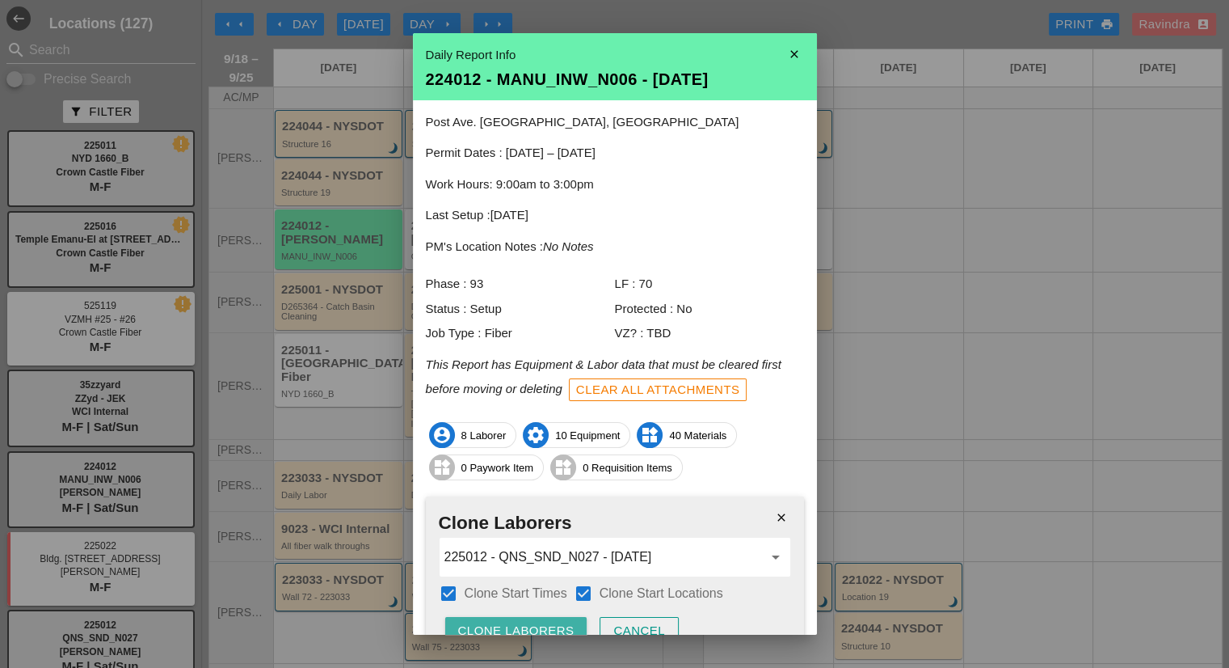
click at [556, 618] on button "Clone Laborers" at bounding box center [516, 631] width 142 height 29
click at [555, 621] on div "Are you sure?" at bounding box center [509, 630] width 103 height 19
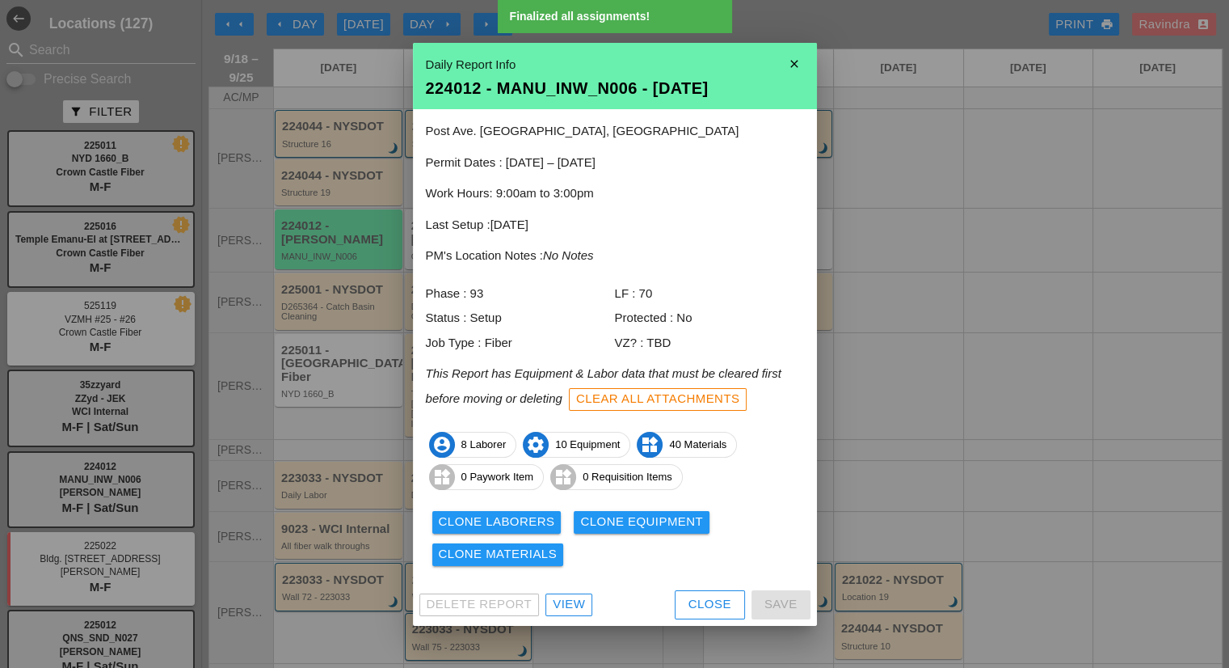
click at [623, 522] on div "Clone Equipment" at bounding box center [641, 521] width 123 height 19
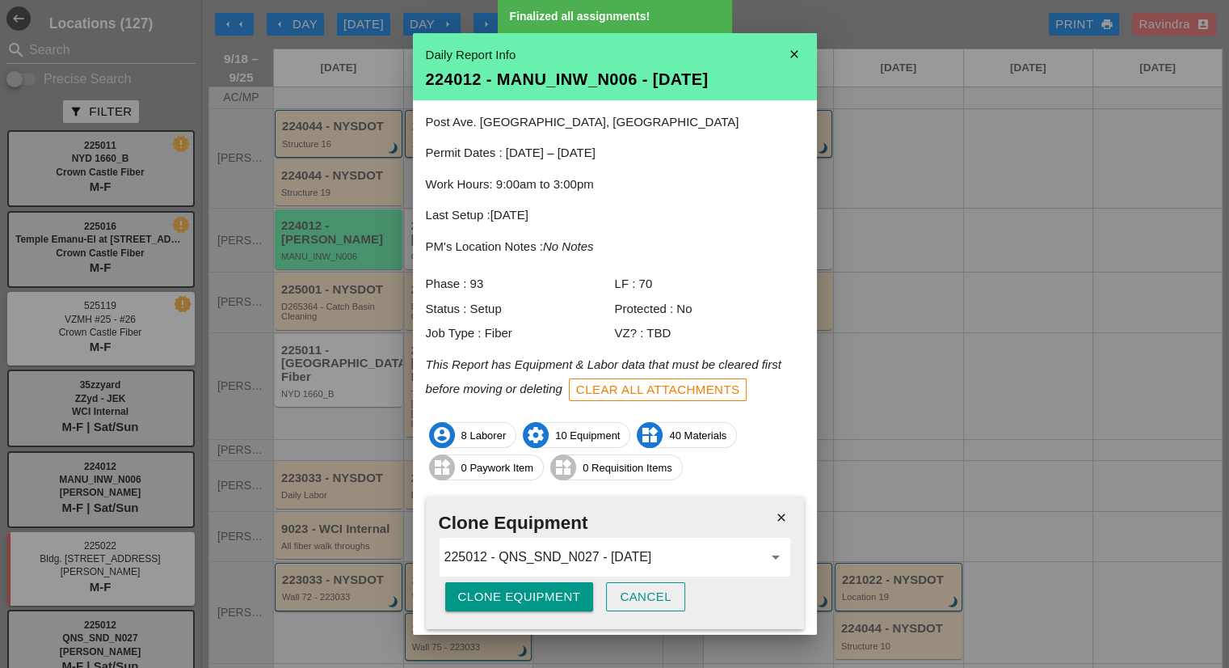
click at [540, 602] on div "Clone Equipment" at bounding box center [519, 597] width 123 height 19
click at [540, 602] on div "Are you sure?" at bounding box center [509, 597] width 103 height 19
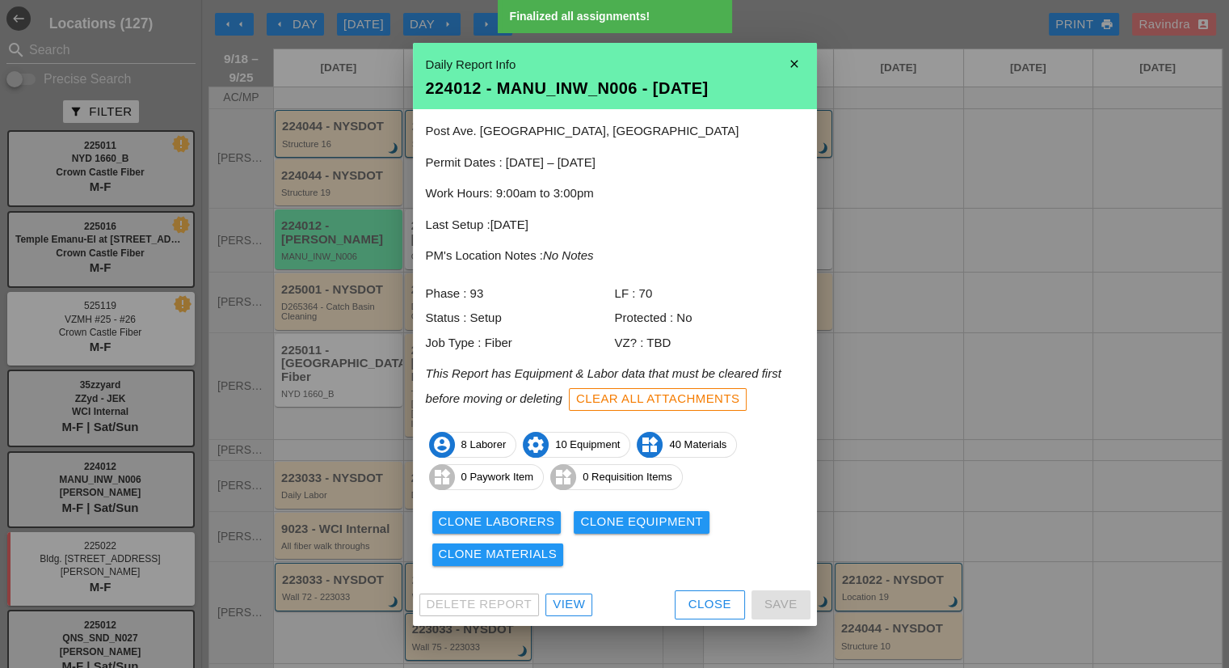
click at [513, 564] on button "Clone Materials" at bounding box center [498, 554] width 132 height 23
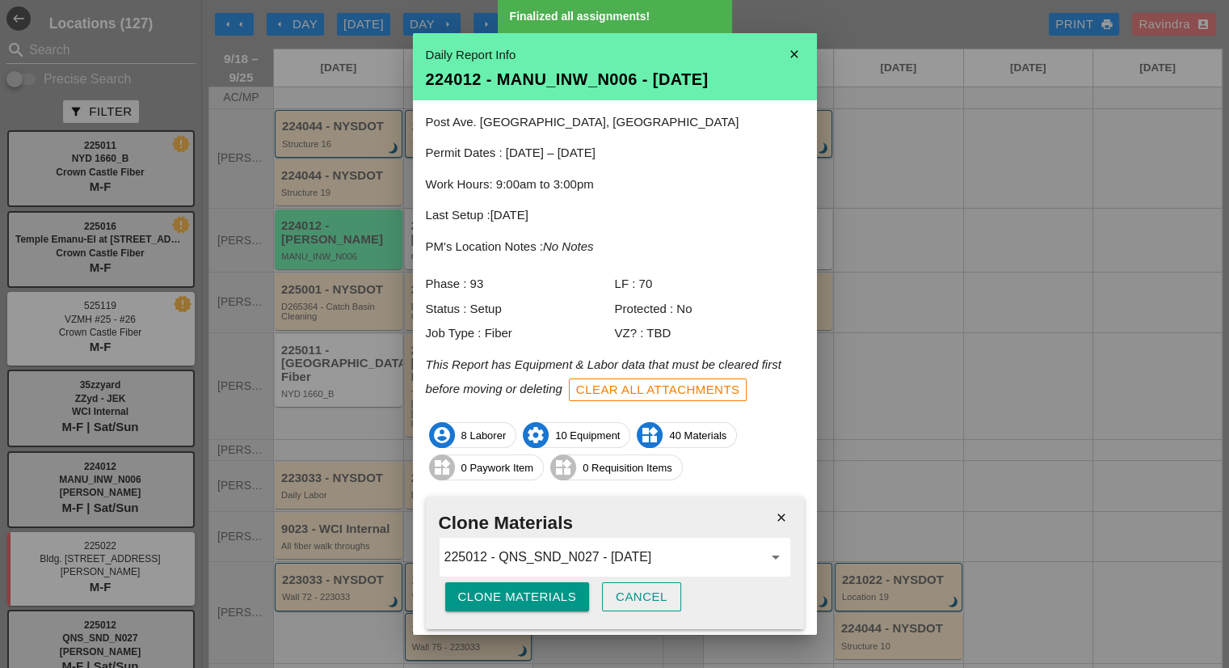
click at [514, 596] on div "Clone Materials" at bounding box center [517, 597] width 119 height 19
click at [514, 596] on div "Are you sure?" at bounding box center [509, 597] width 103 height 19
click at [784, 60] on icon "close" at bounding box center [794, 54] width 32 height 32
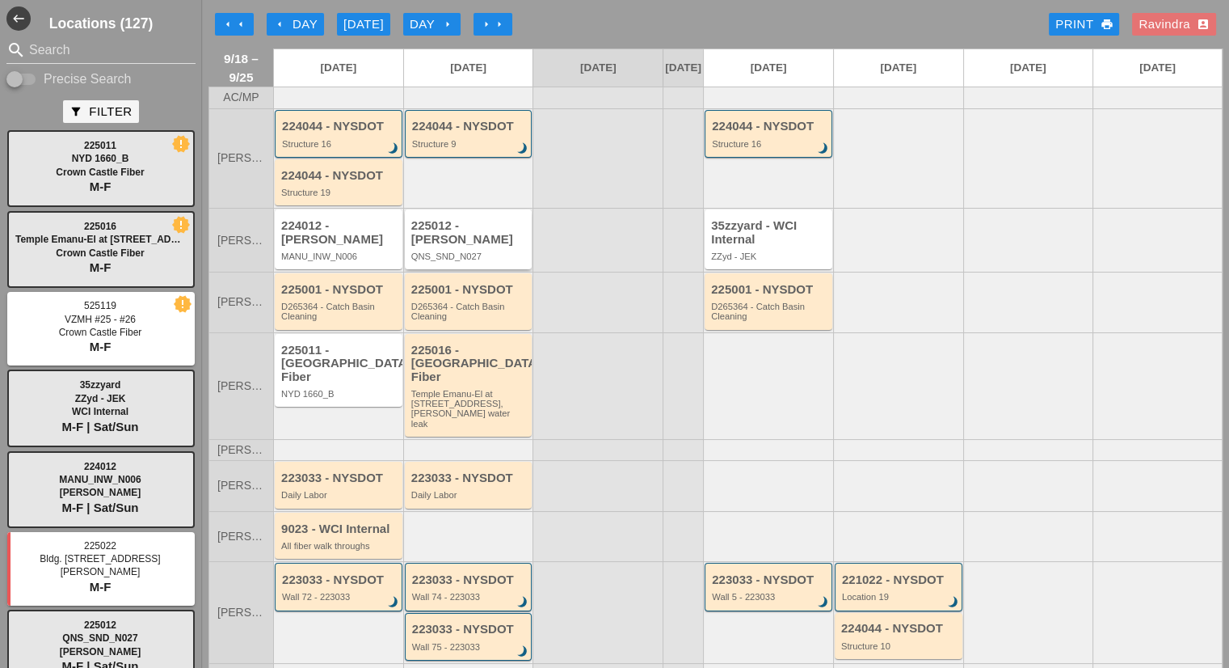
click at [501, 243] on div "225012 - Hellman QNS_SND_N027" at bounding box center [469, 240] width 117 height 42
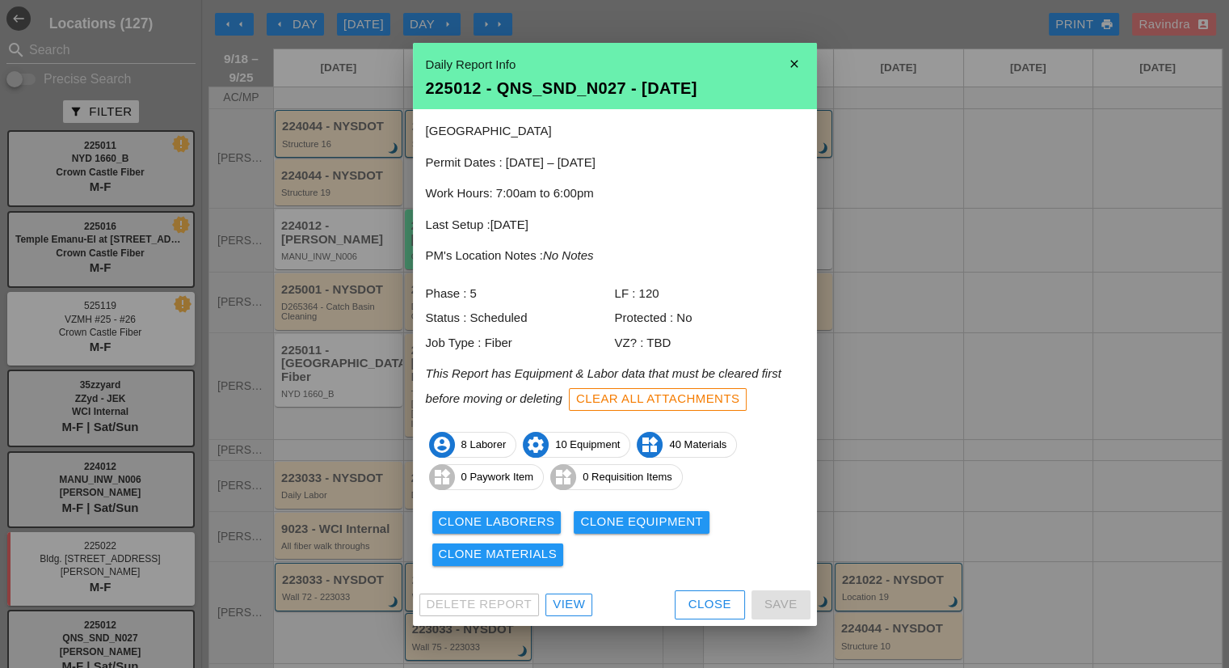
click at [704, 615] on button "Close" at bounding box center [710, 604] width 70 height 29
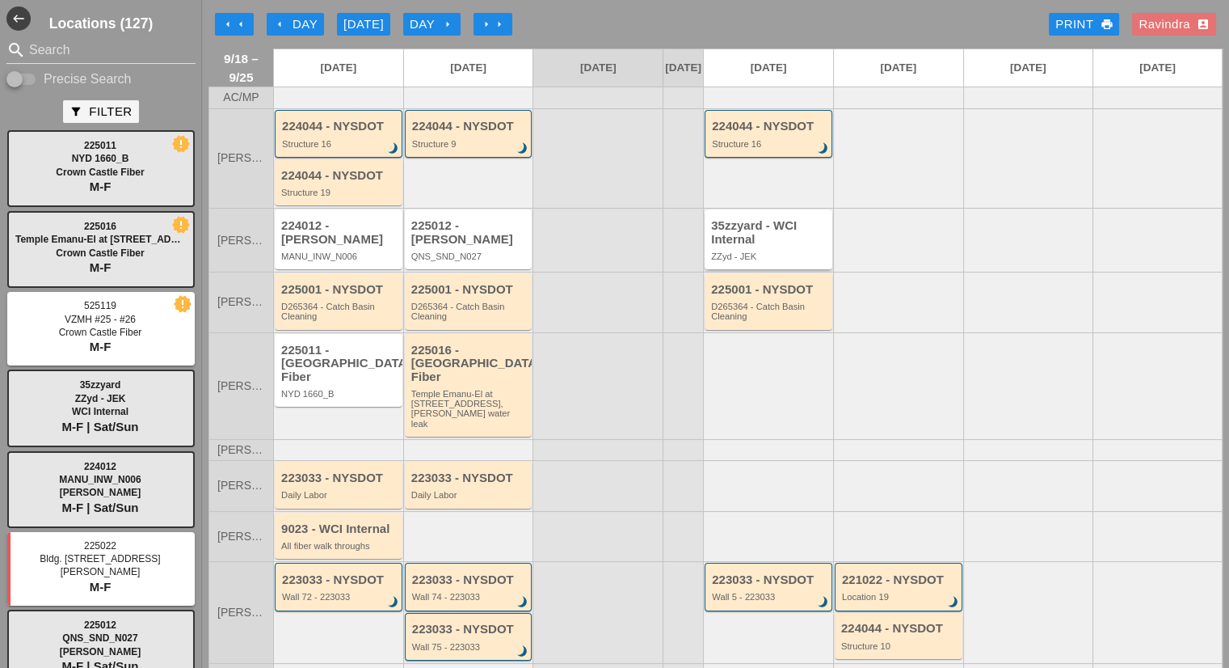
click at [734, 261] on div "ZZyd - JEK" at bounding box center [769, 256] width 117 height 10
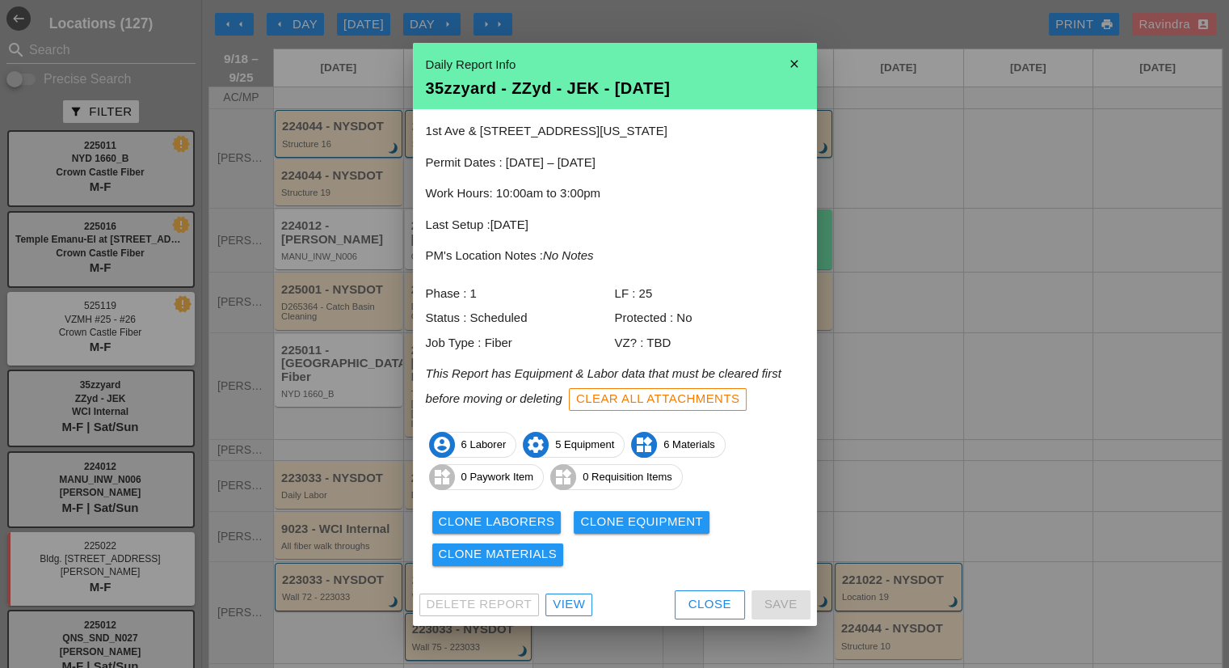
click at [714, 598] on div "Close" at bounding box center [710, 604] width 43 height 19
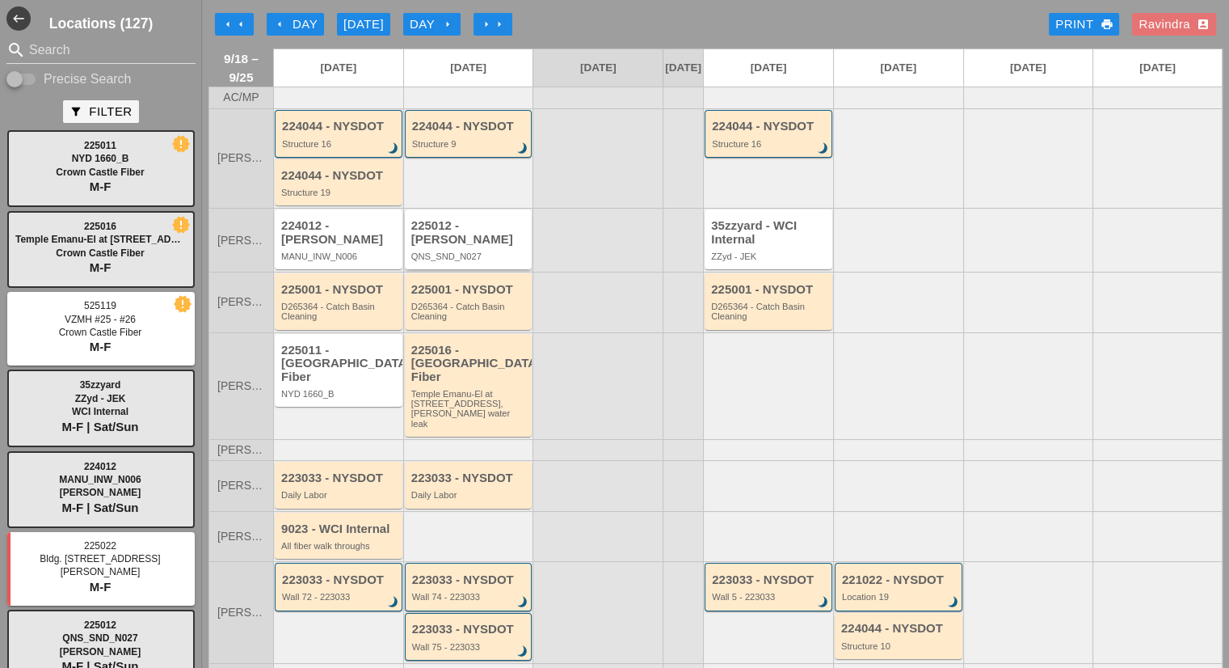
click at [476, 243] on div "225012 - Hellman QNS_SND_N027" at bounding box center [469, 240] width 117 height 42
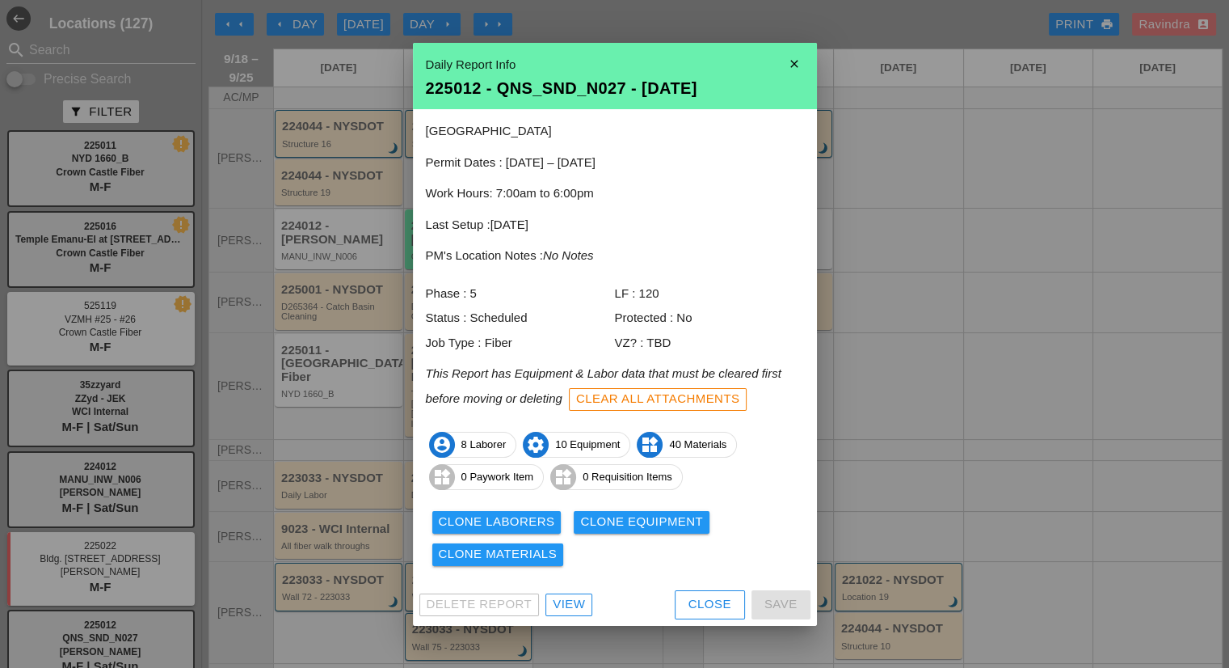
click at [696, 605] on div "Close" at bounding box center [710, 604] width 43 height 19
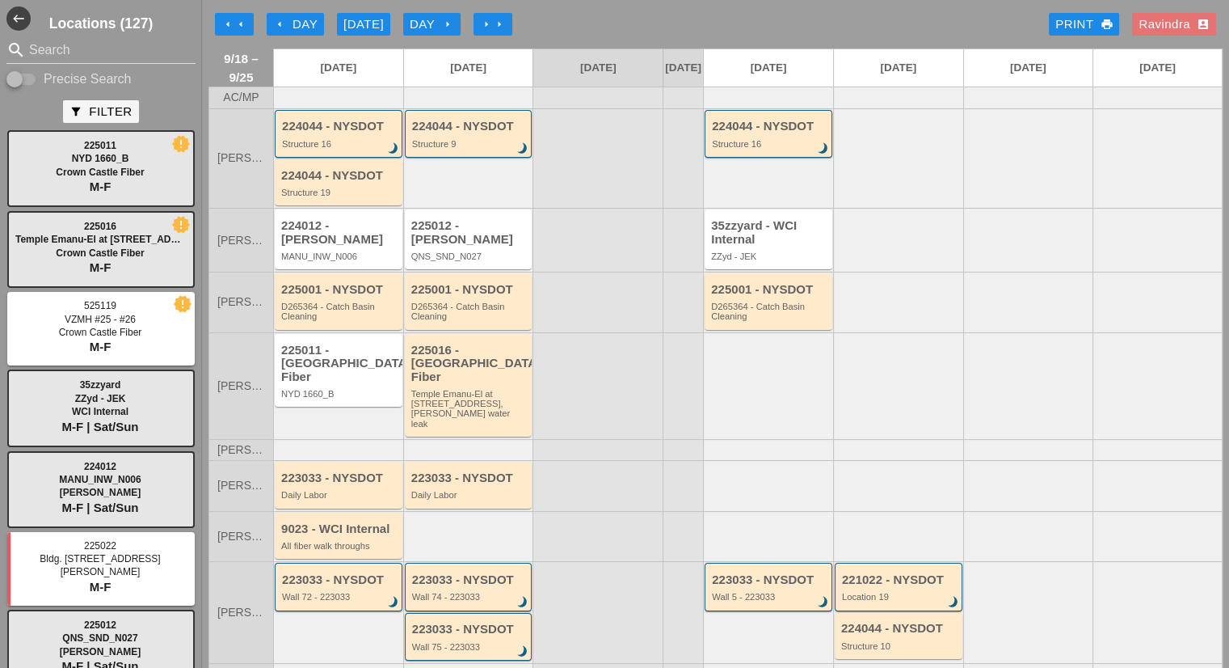
click at [446, 267] on div "225012 - Hellman QNS_SND_N027" at bounding box center [468, 240] width 130 height 64
click at [446, 253] on div "QNS_SND_N027" at bounding box center [469, 256] width 117 height 10
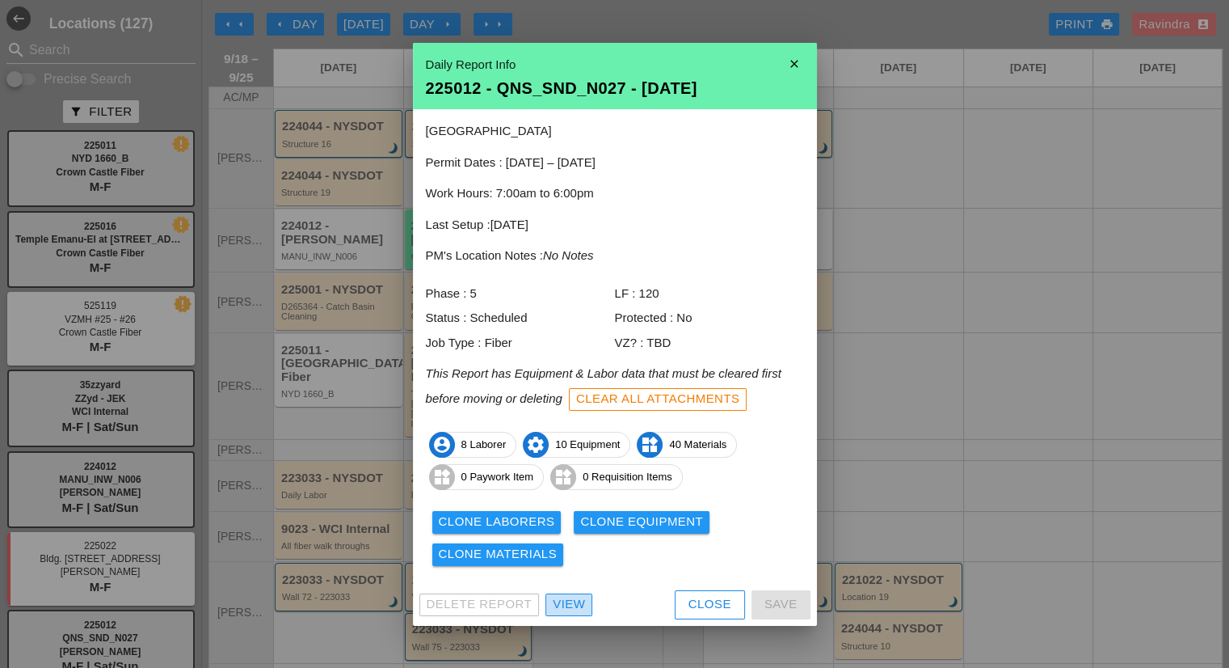
click at [562, 600] on div "View" at bounding box center [569, 604] width 32 height 19
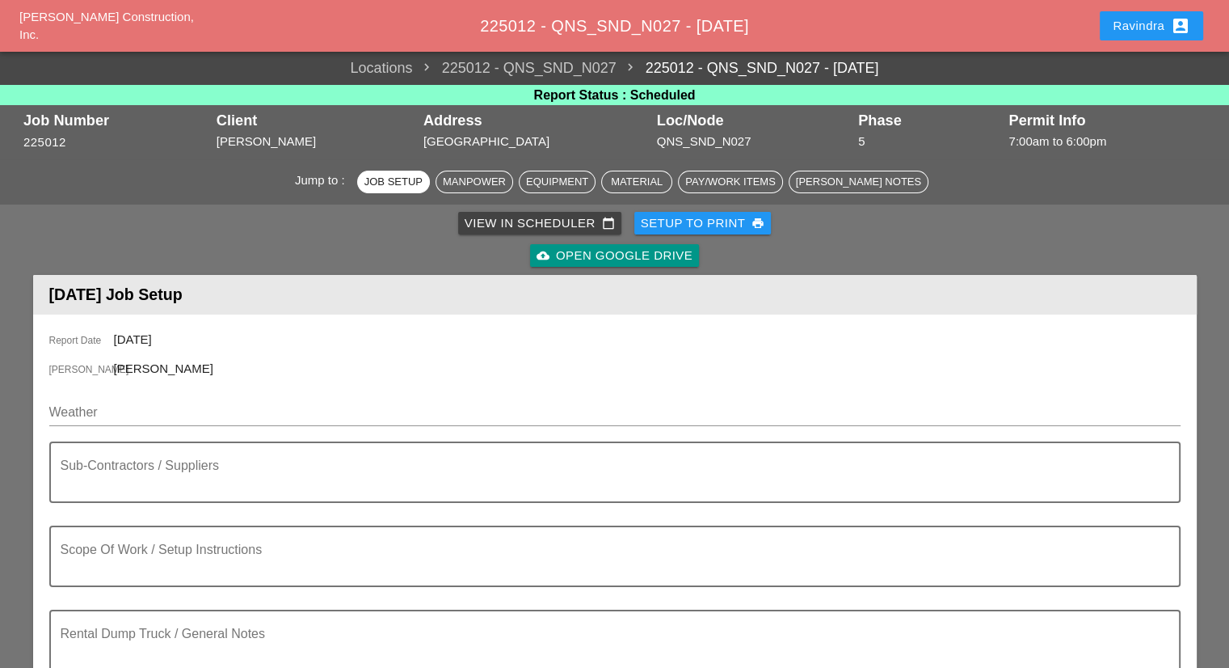
click at [162, 392] on div "Weather" at bounding box center [614, 416] width 1131 height 52
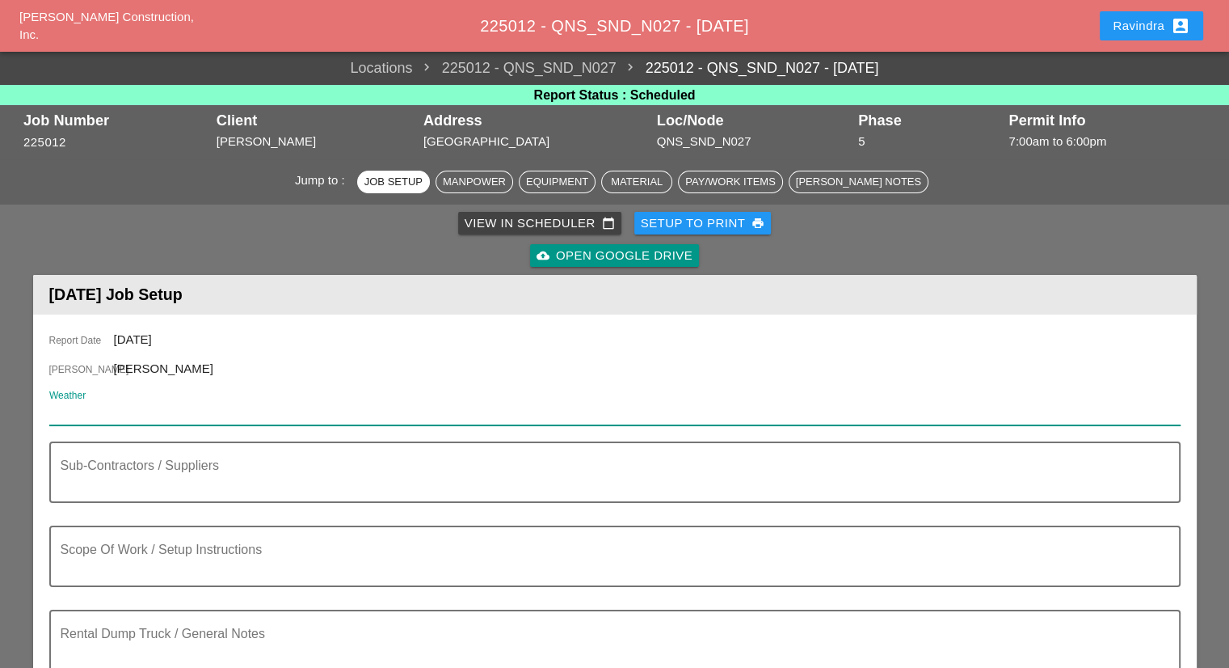
click at [131, 406] on input "Weather" at bounding box center [603, 412] width 1109 height 26
paste input "Fri 19 Day 85° 4% NW 8 mph Plentiful sunshine. Very warm. High near 85F. Winds …"
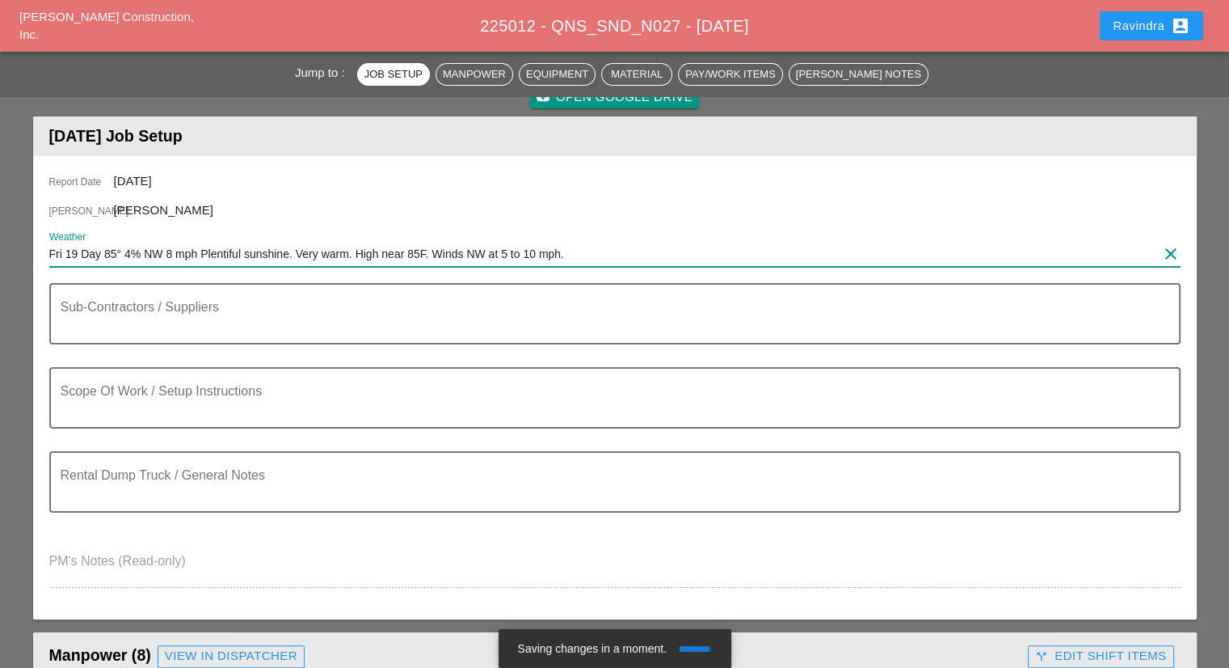
scroll to position [162, 0]
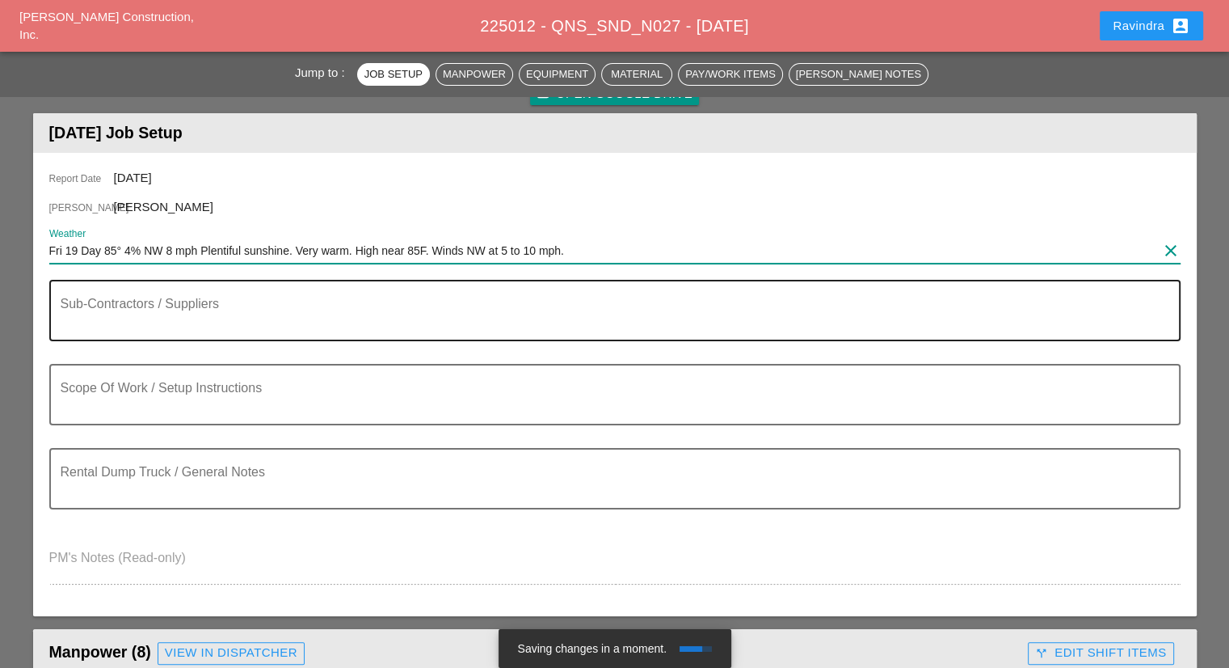
type input "Fri 19 Day 85° 4% NW 8 mph Plentiful sunshine. Very warm. High near 85F. Winds …"
click at [194, 329] on textarea "Sub-Contractors / Suppliers" at bounding box center [609, 320] width 1096 height 39
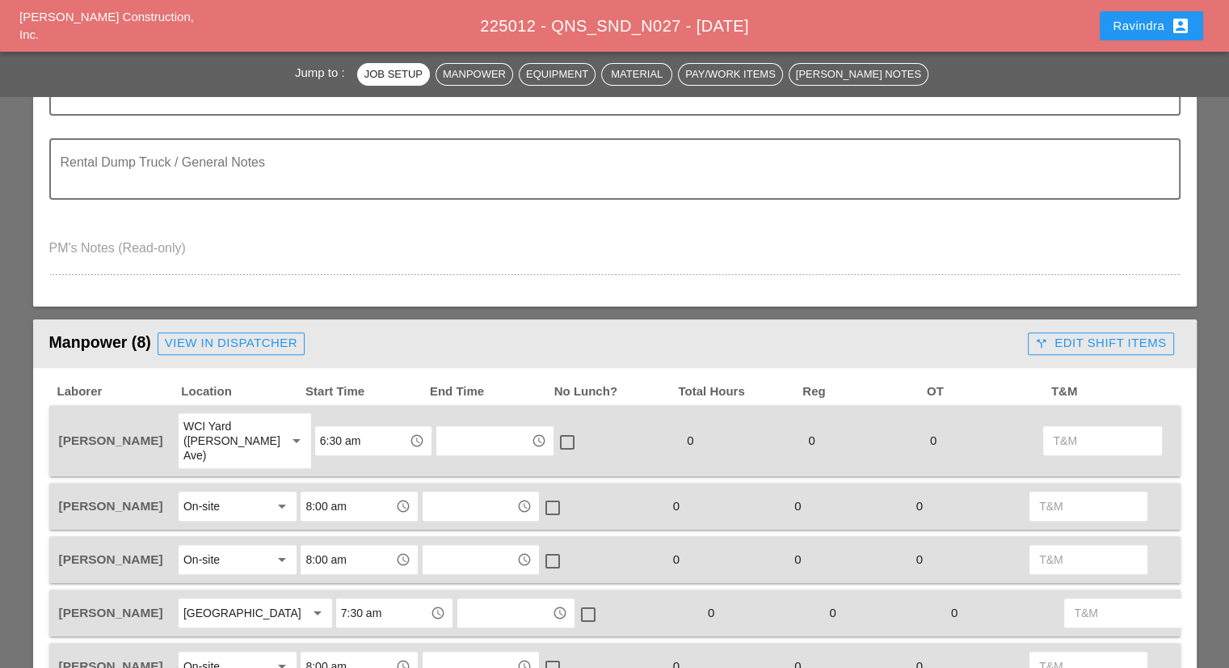
scroll to position [485, 0]
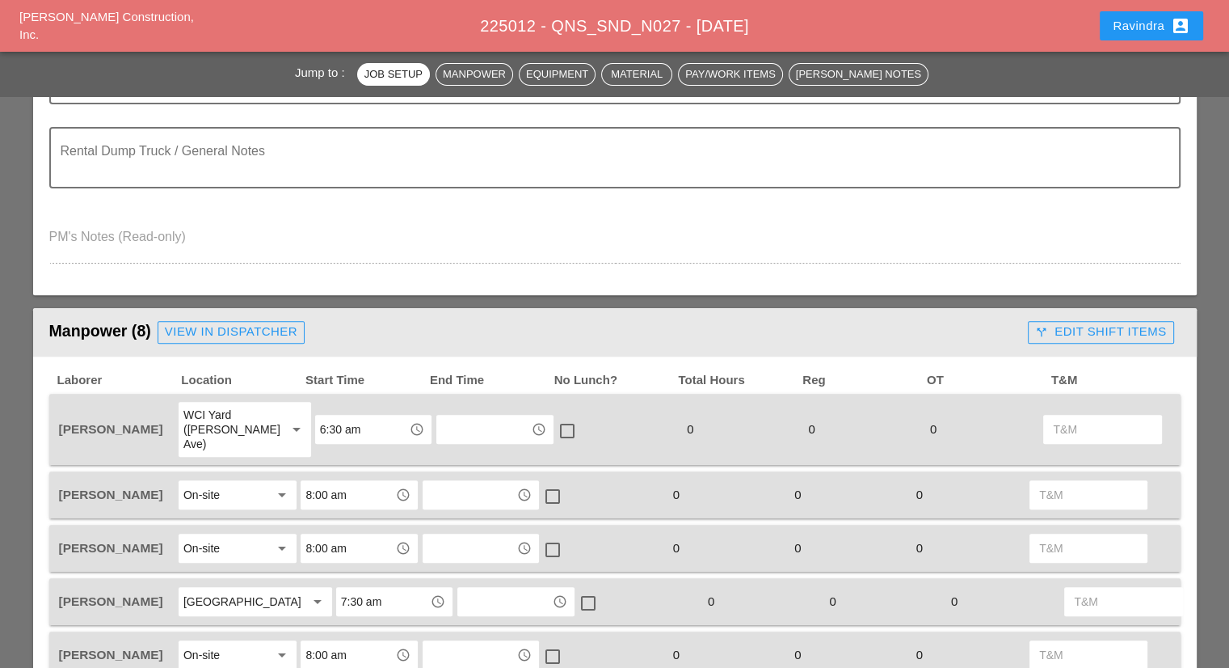
type textarea "============================ DUTCHESS MOBIL MIX ============================ 8 …"
click at [215, 327] on div "View in Dispatcher" at bounding box center [231, 331] width 133 height 19
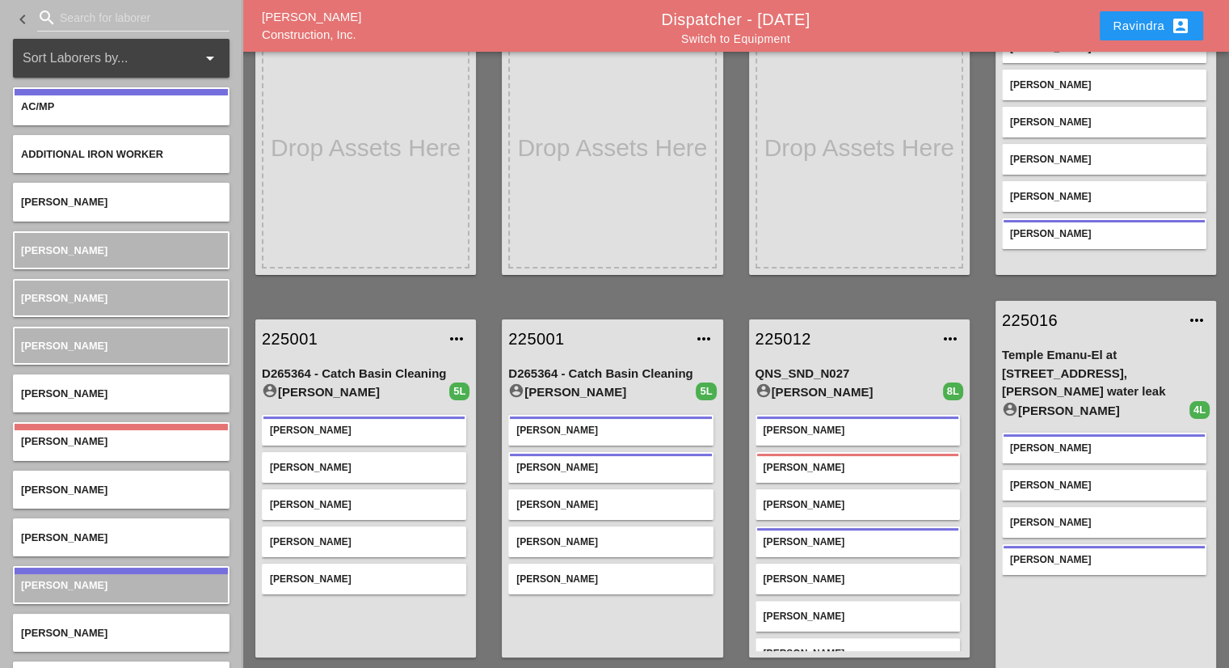
scroll to position [171, 0]
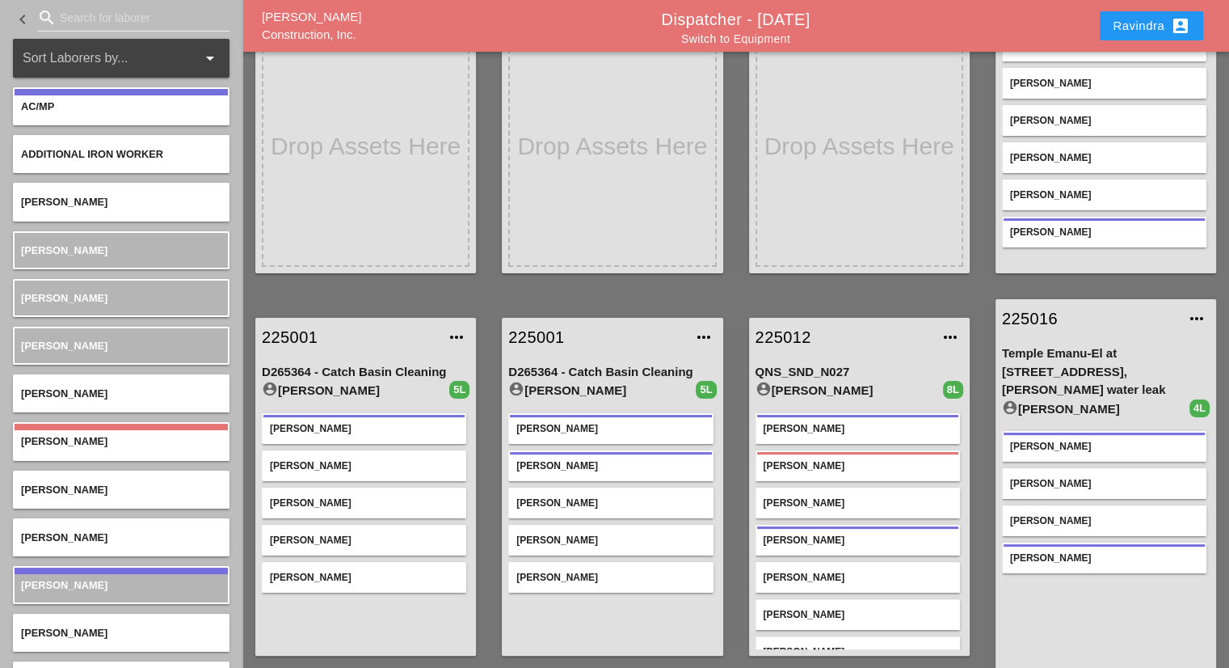
click at [843, 421] on div "Jorge Barajas" at bounding box center [858, 428] width 188 height 15
click at [831, 533] on div "Denis Etnel" at bounding box center [858, 540] width 188 height 15
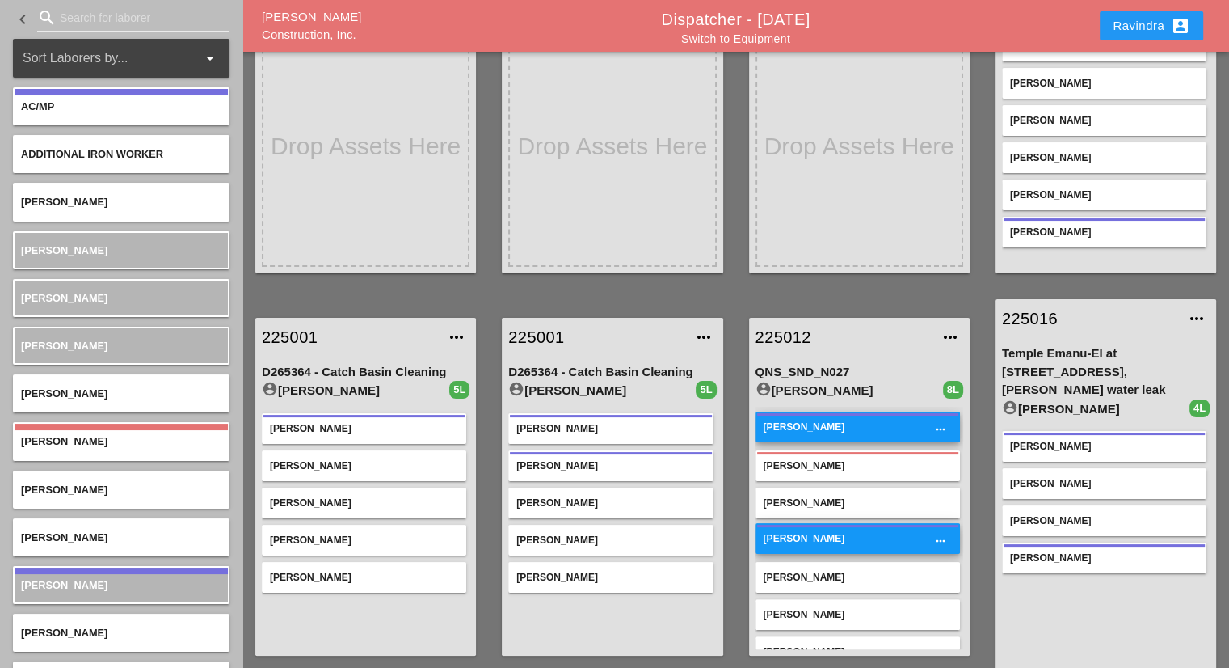
click at [815, 461] on div "Sal Barbieri" at bounding box center [858, 465] width 204 height 31
click at [811, 495] on div "Andon Lala" at bounding box center [858, 502] width 188 height 15
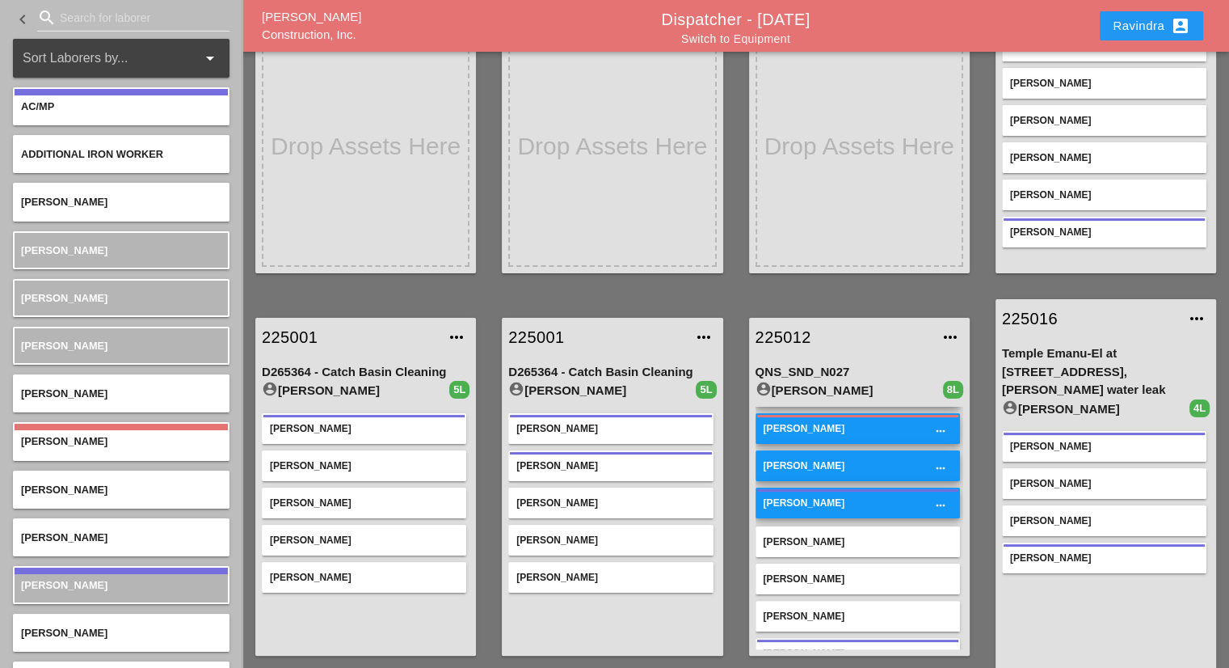
scroll to position [56, 0]
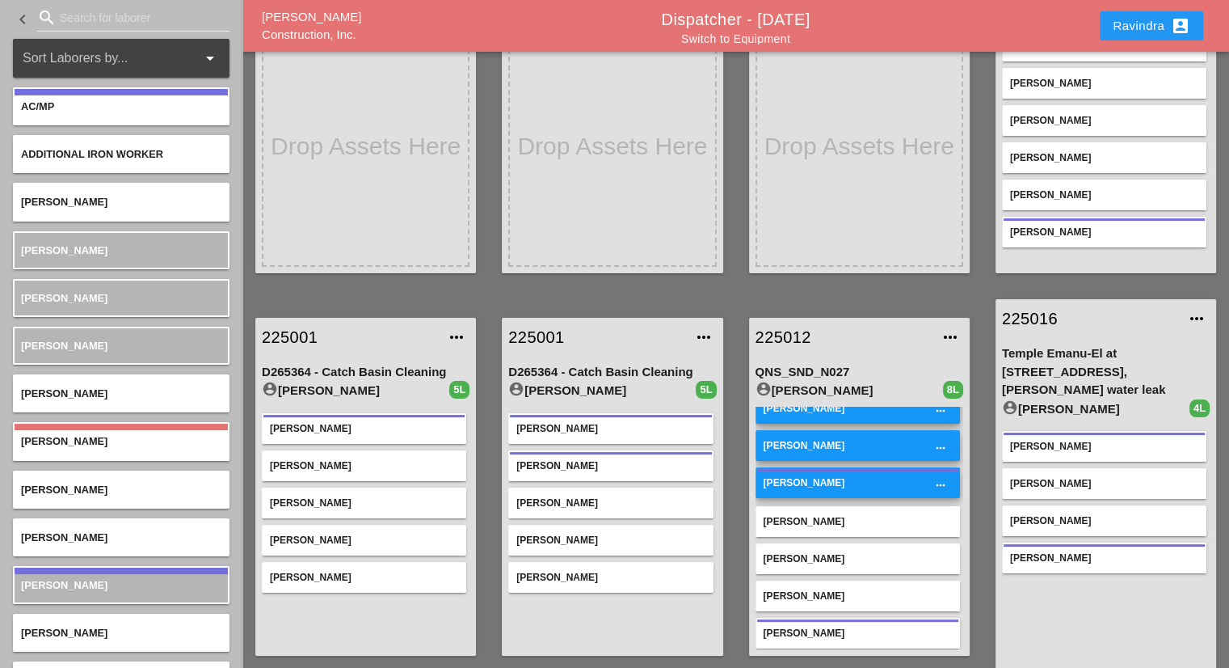
click at [818, 551] on div "[PERSON_NAME]" at bounding box center [858, 558] width 188 height 15
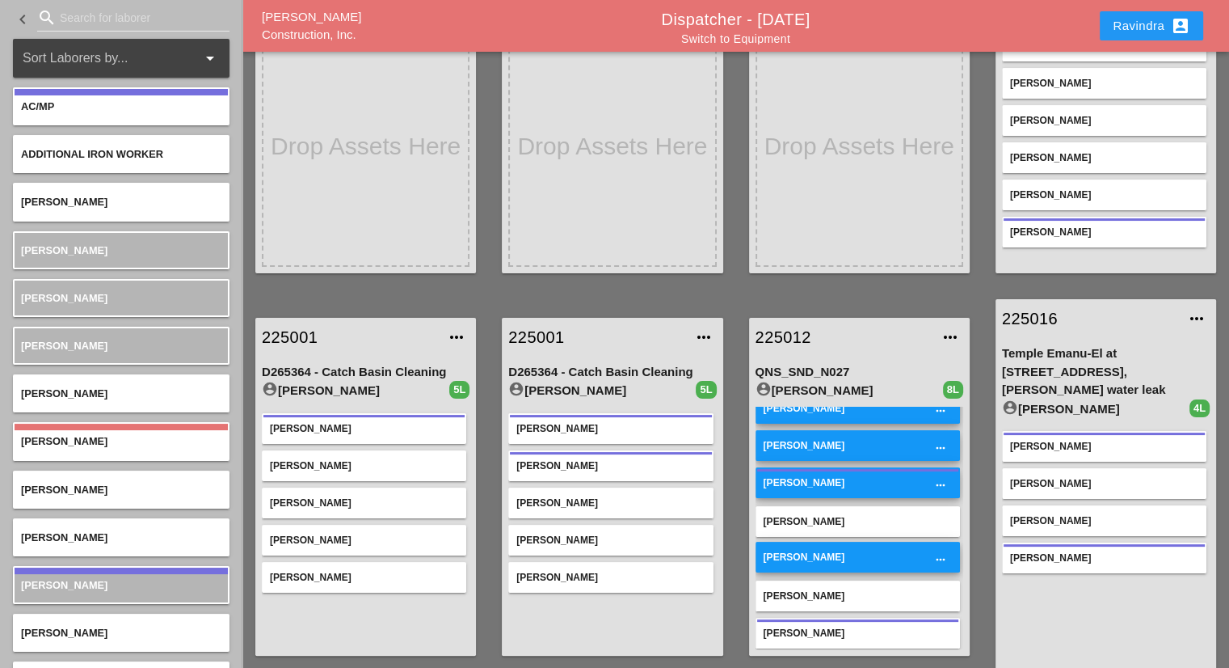
click at [813, 580] on div "[PERSON_NAME]" at bounding box center [858, 595] width 204 height 31
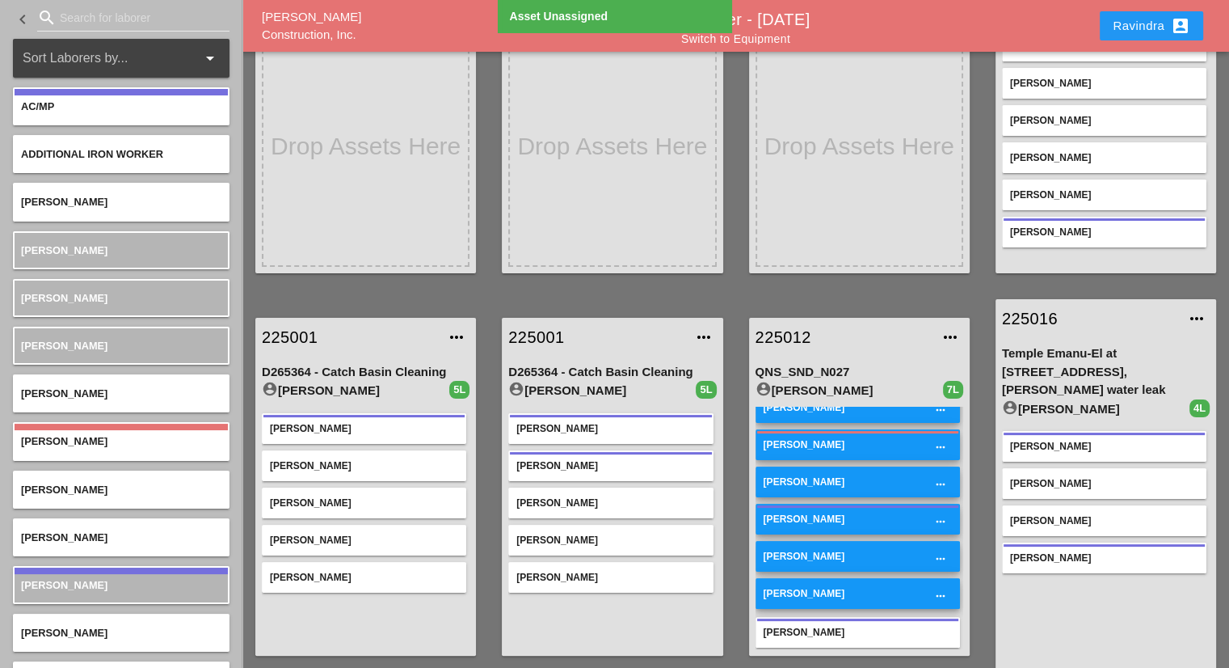
scroll to position [0, 0]
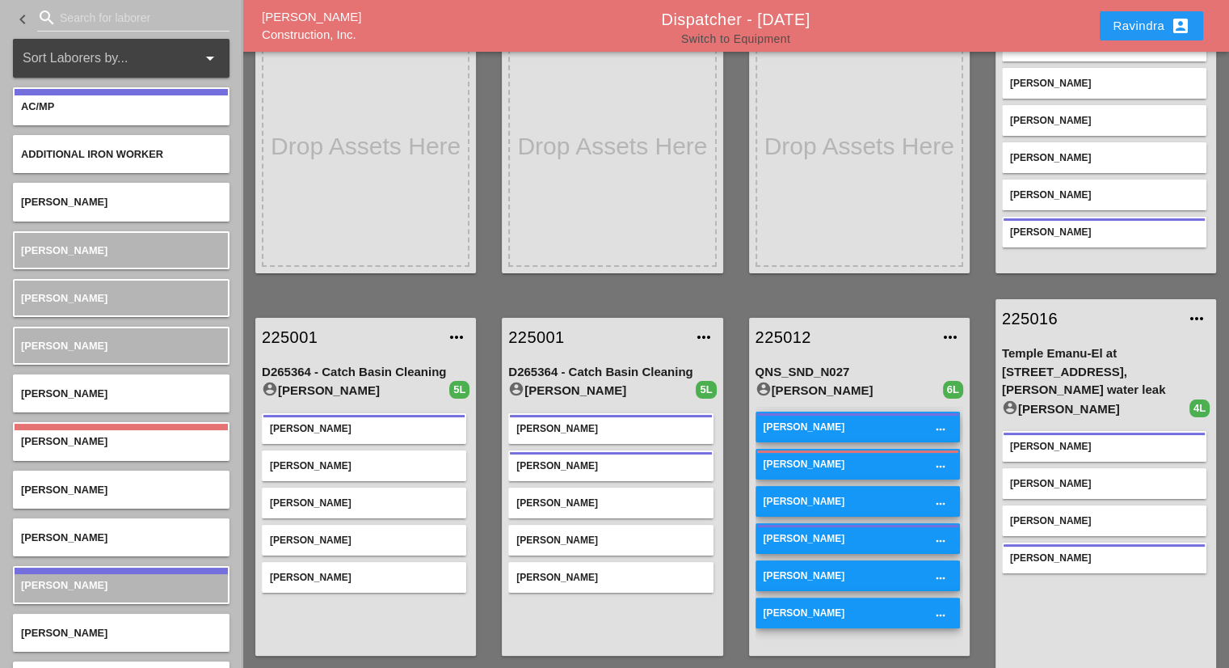
click at [742, 43] on link "Switch to Equipment" at bounding box center [735, 38] width 109 height 13
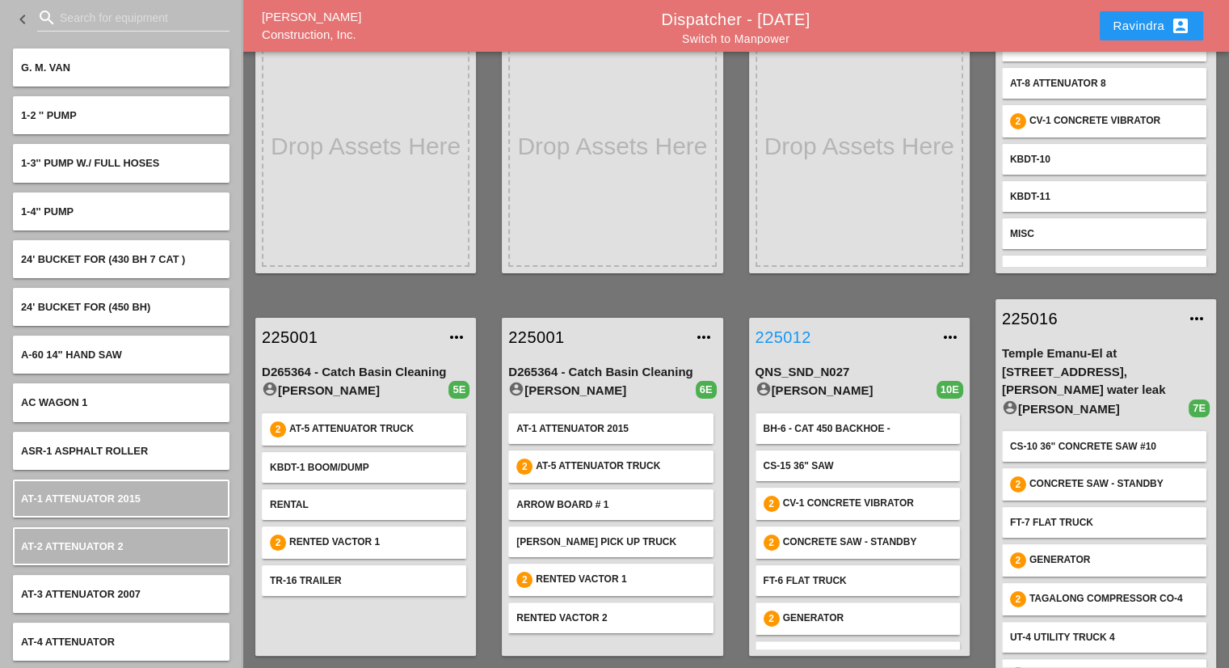
click at [777, 325] on link "225012" at bounding box center [843, 337] width 175 height 24
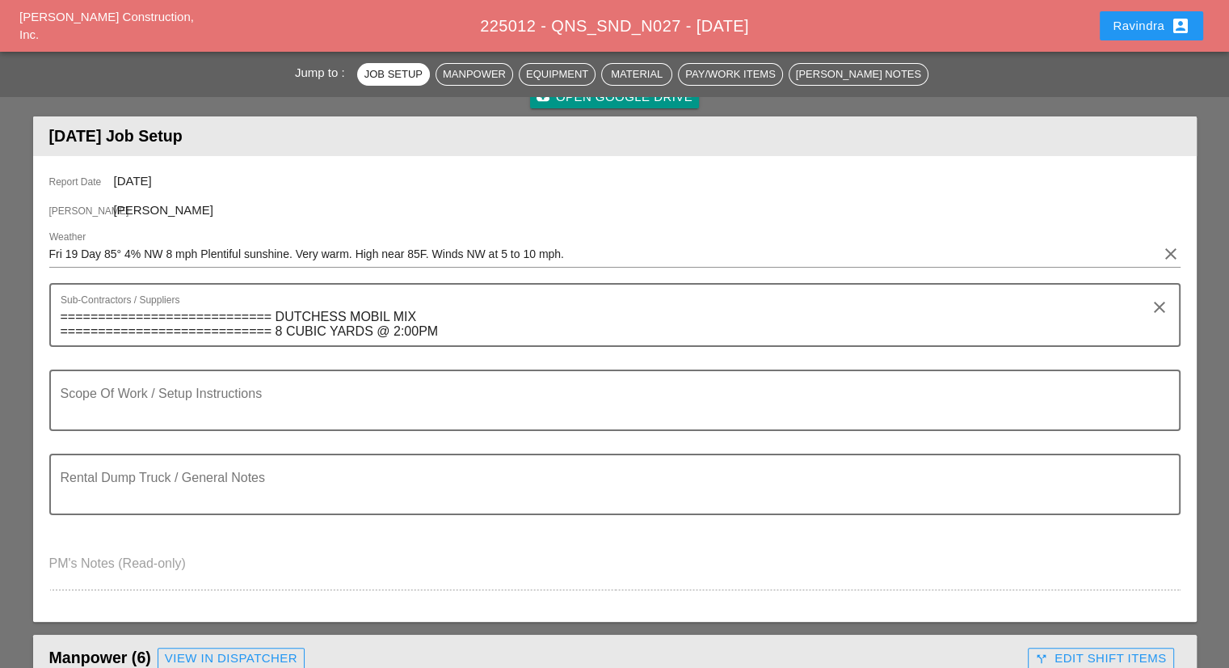
scroll to position [162, 0]
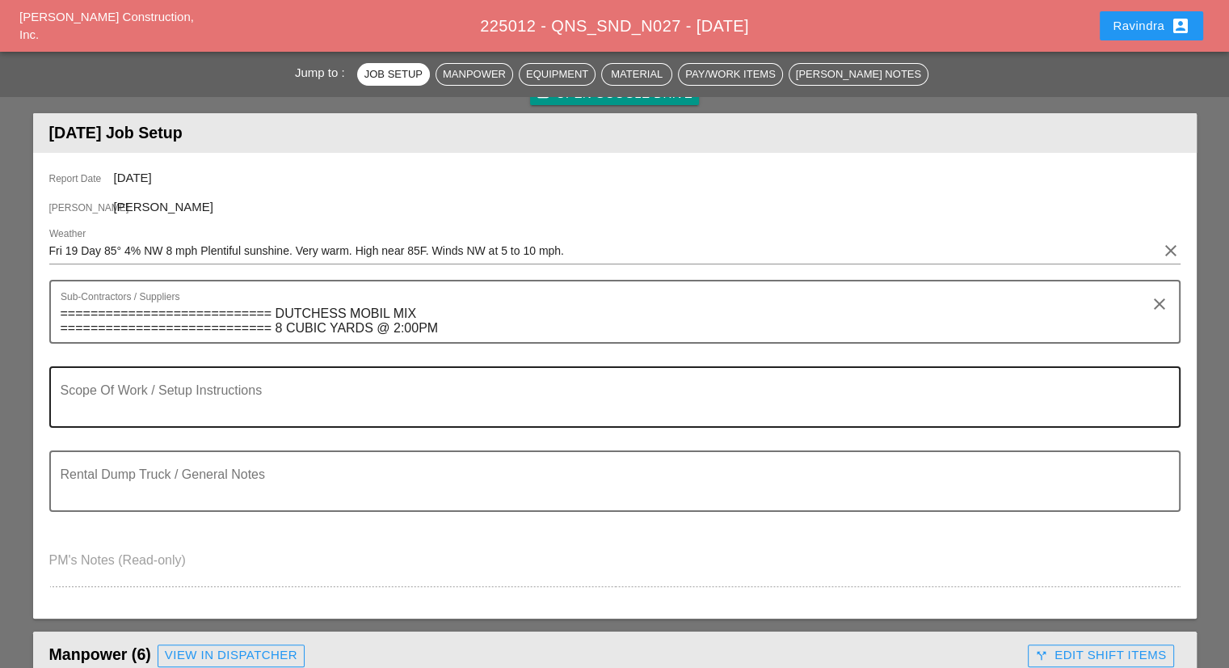
click at [470, 379] on div "Scope Of Work / Setup Instructions" at bounding box center [609, 397] width 1096 height 58
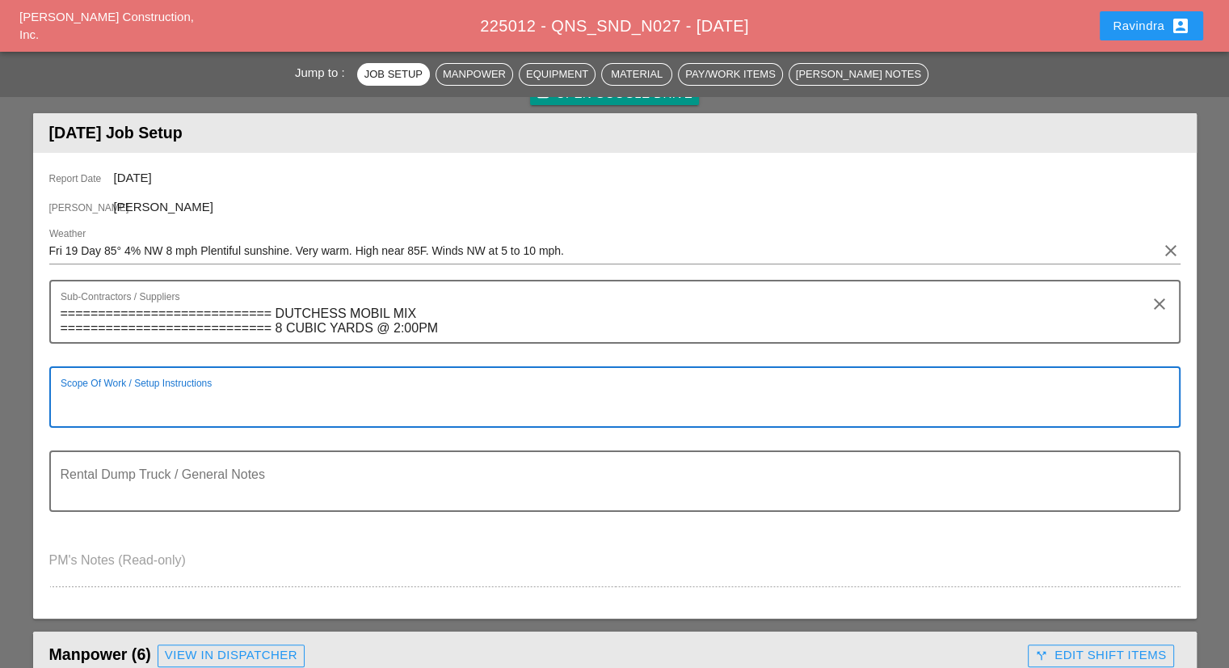
type textarea "S"
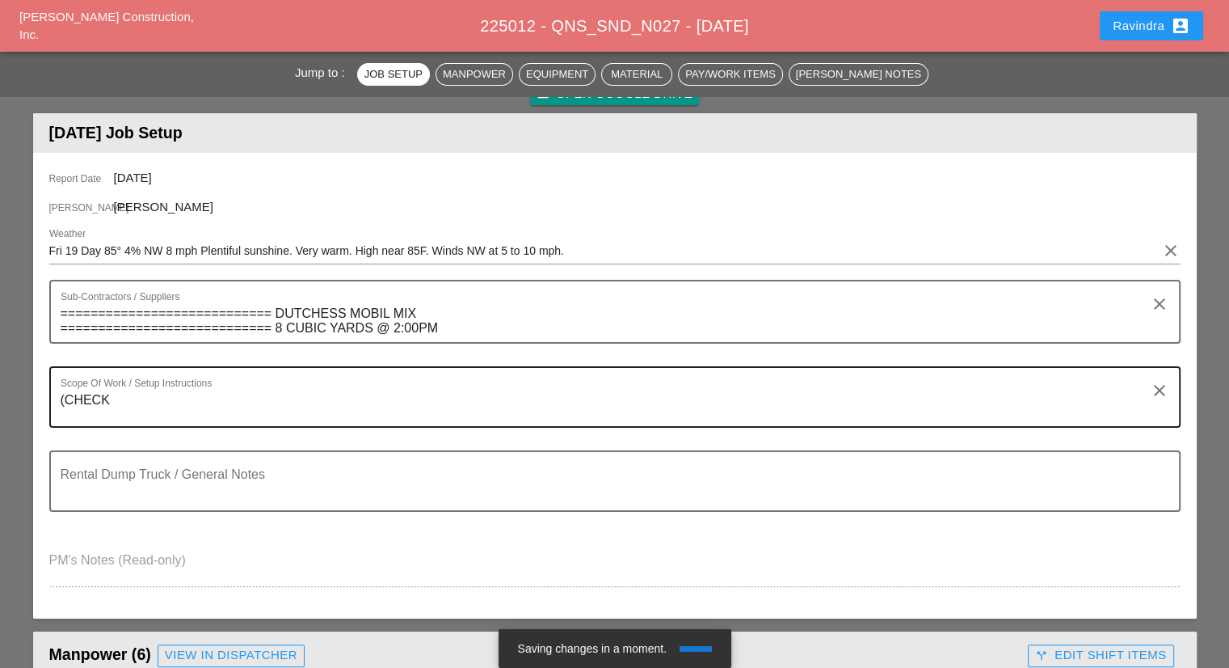
drag, startPoint x: 147, startPoint y: 411, endPoint x: 187, endPoint y: 409, distance: 40.4
click at [147, 411] on textarea "(CHECK" at bounding box center [609, 406] width 1096 height 39
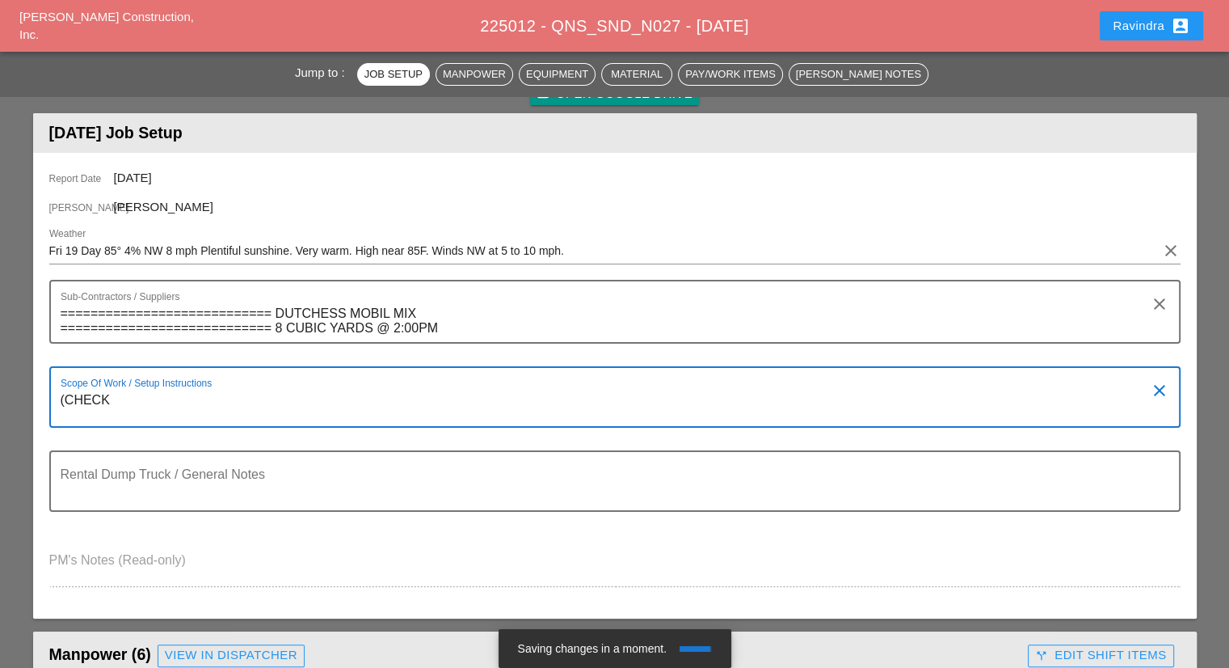
drag, startPoint x: 189, startPoint y: 409, endPoint x: 17, endPoint y: 402, distance: 172.3
paste textarea "Scope of Work Friday 9/19: 1) Install 1-4" PVC w/ tracer wire from VZMH #410 to…"
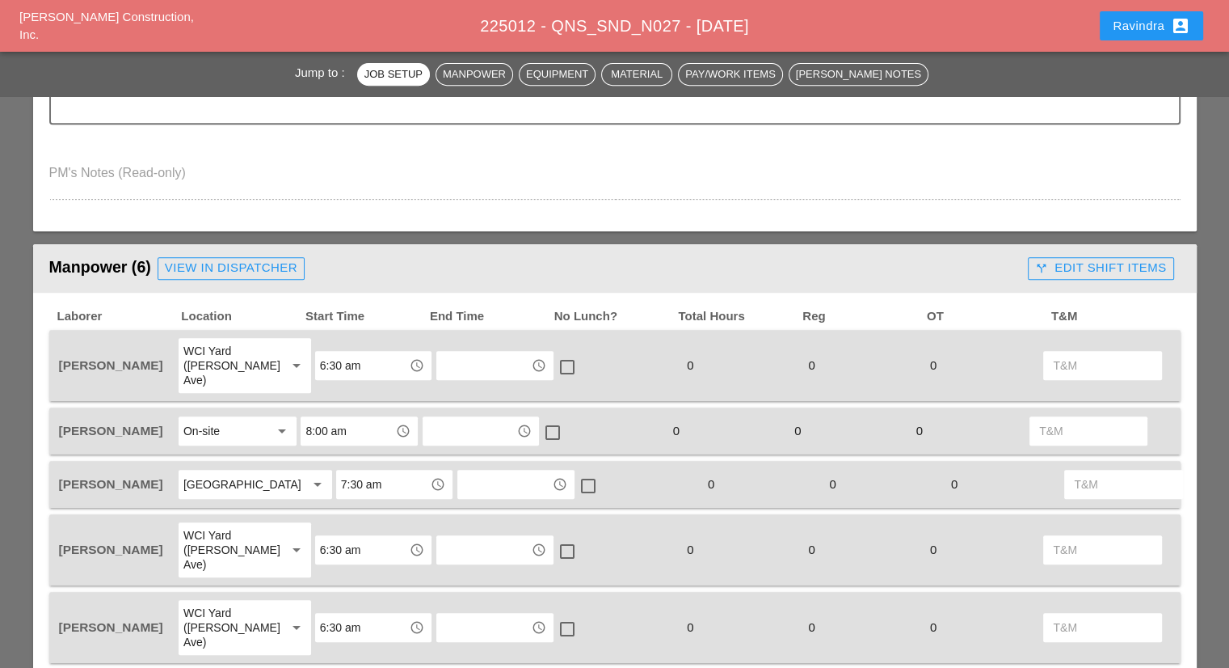
scroll to position [727, 0]
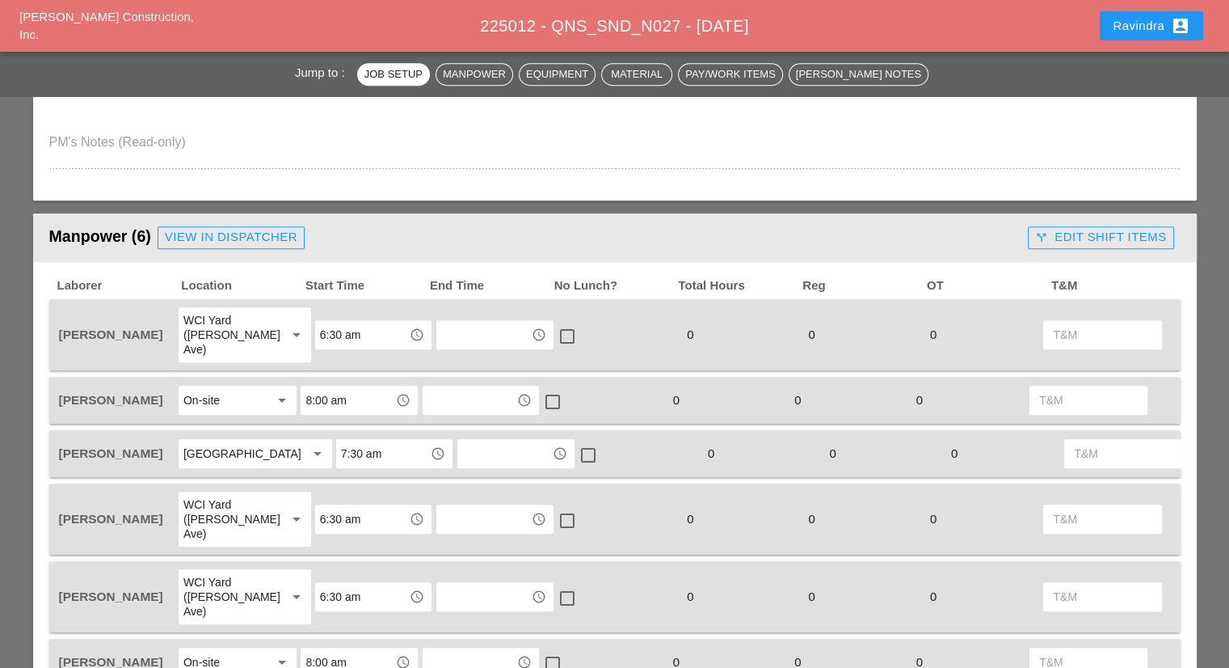
type textarea "Scope of Work Friday 9/19: 1) Install 1-4" PVC w/ tracer wire from VZMH #410 to…"
click at [346, 322] on input "6:30 am" at bounding box center [362, 335] width 84 height 26
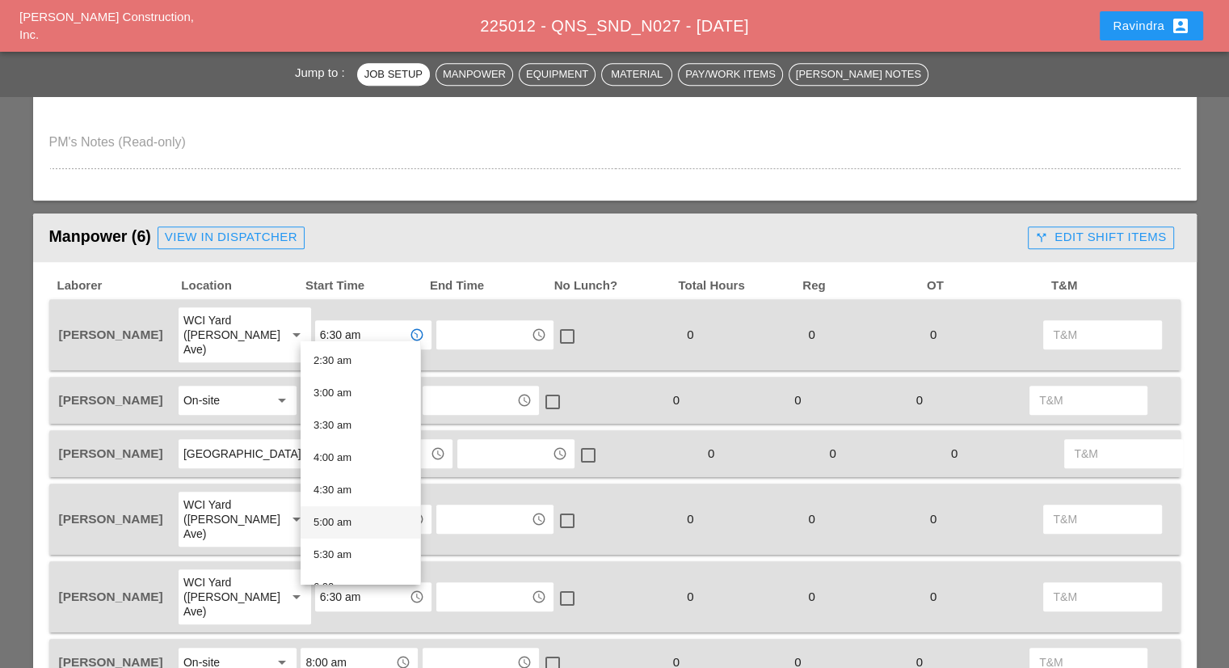
scroll to position [242, 0]
click at [349, 502] on div "6:00 am" at bounding box center [361, 505] width 94 height 19
type input "6:00 am"
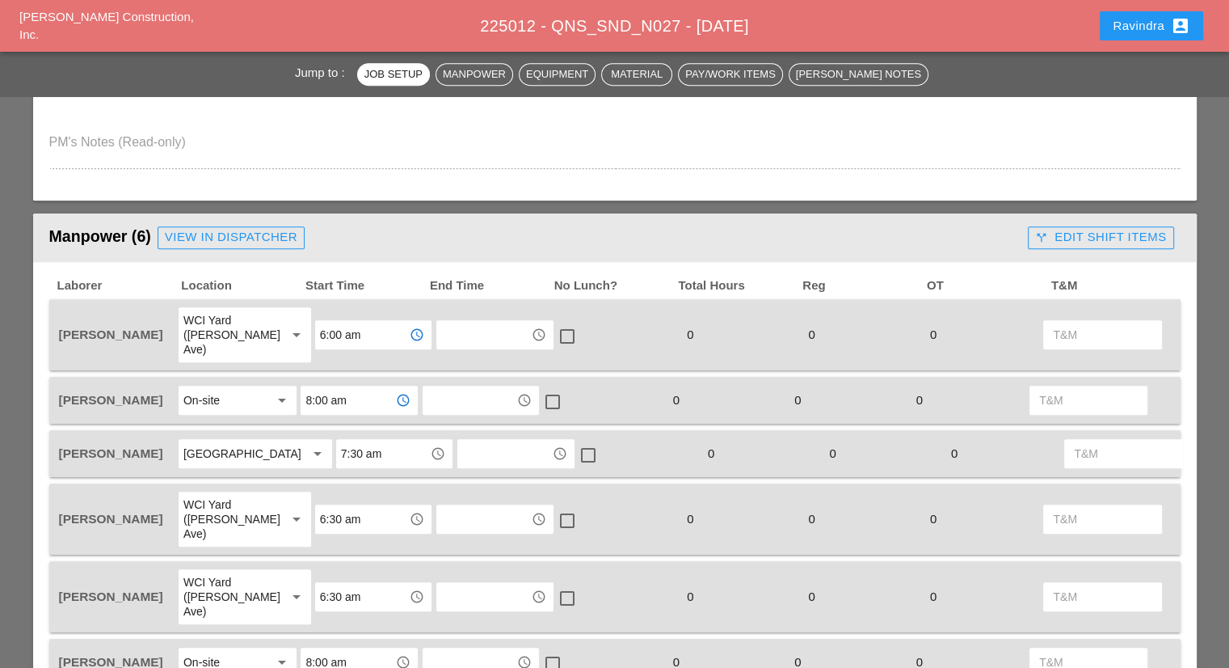
click at [326, 387] on input "8:00 am" at bounding box center [347, 400] width 84 height 26
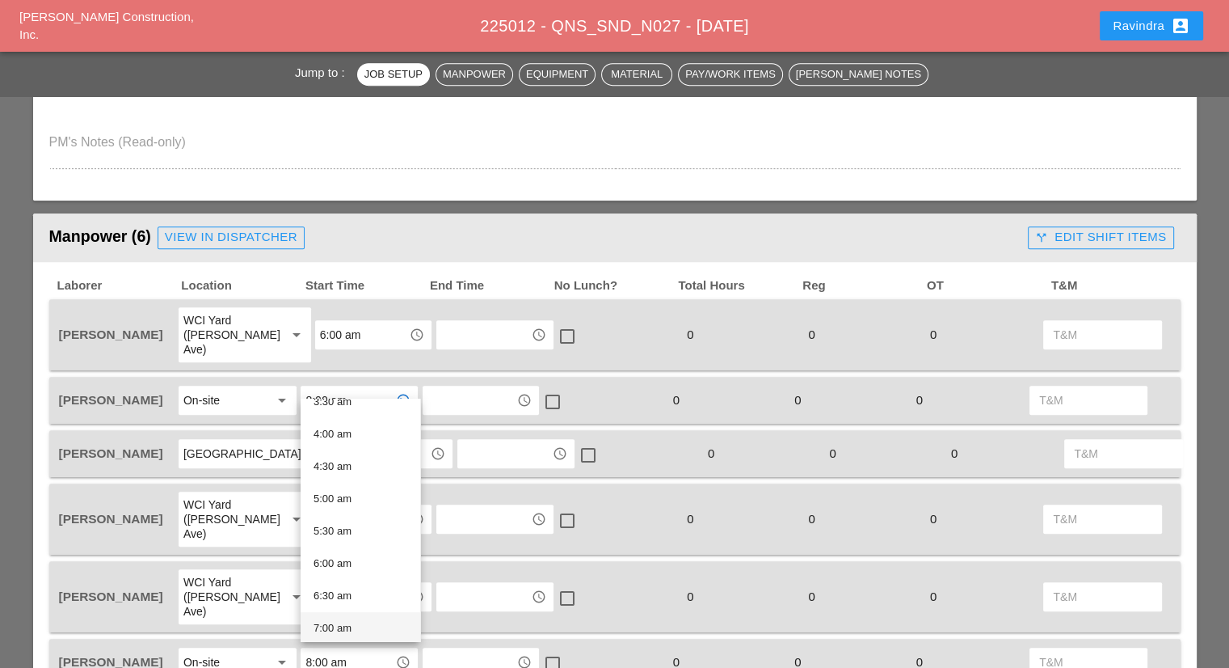
scroll to position [323, 0]
click at [345, 581] on div "7:30 am" at bounding box center [361, 579] width 94 height 19
type input "7:30 am"
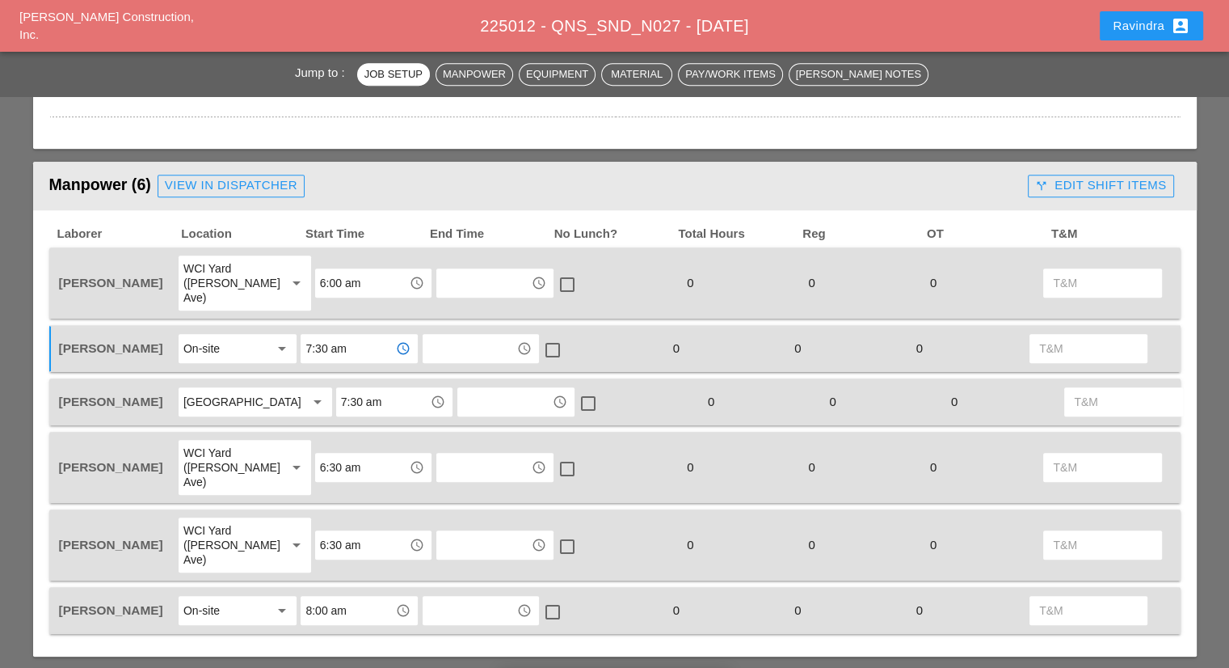
scroll to position [808, 0]
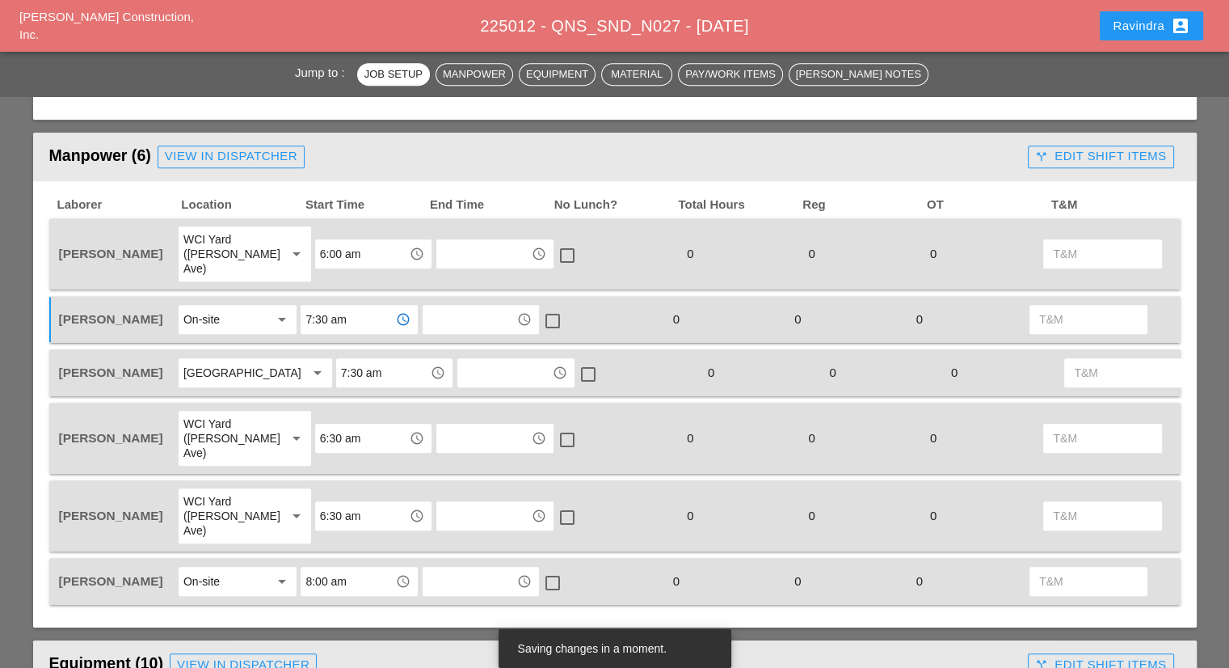
click at [257, 365] on div "[GEOGRAPHIC_DATA]" at bounding box center [237, 372] width 109 height 15
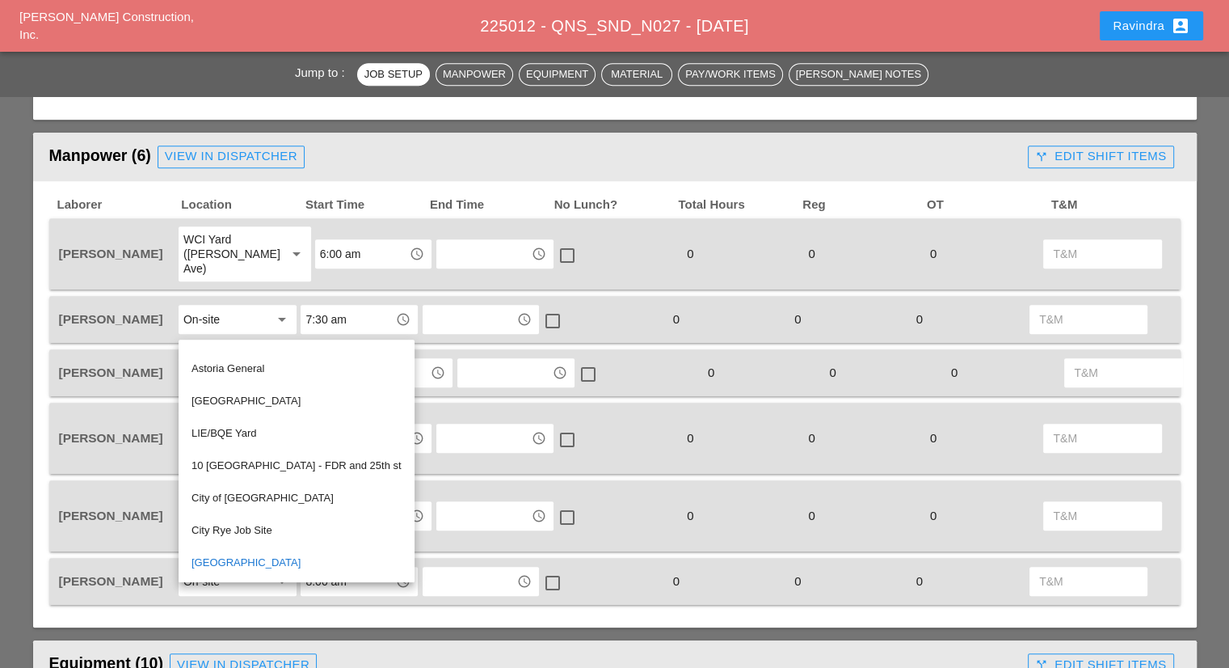
scroll to position [889, 0]
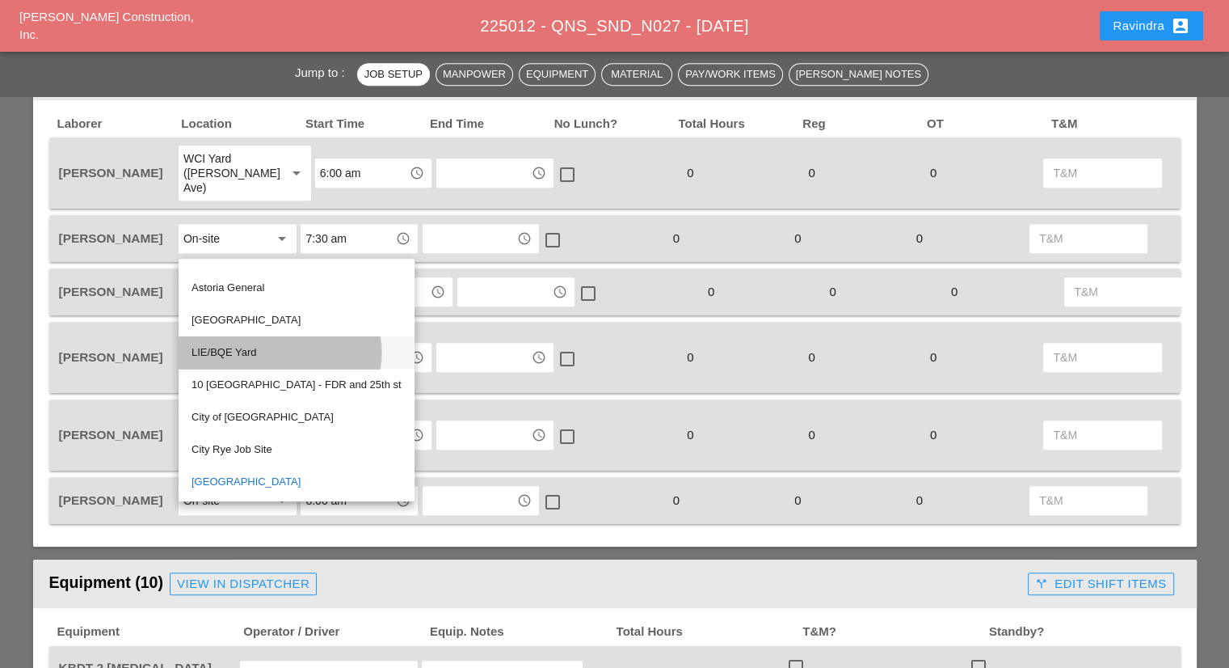
click at [282, 343] on div "LIE/BQE Yard" at bounding box center [297, 352] width 210 height 19
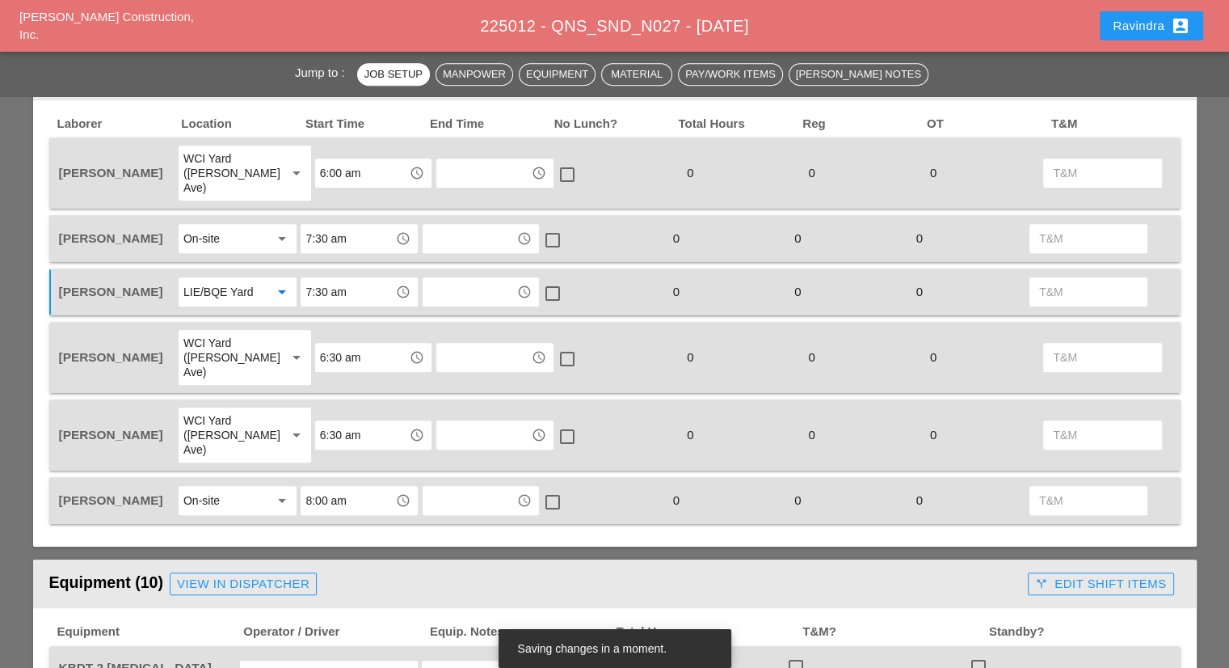
click at [378, 280] on input "7:30 am" at bounding box center [347, 292] width 84 height 26
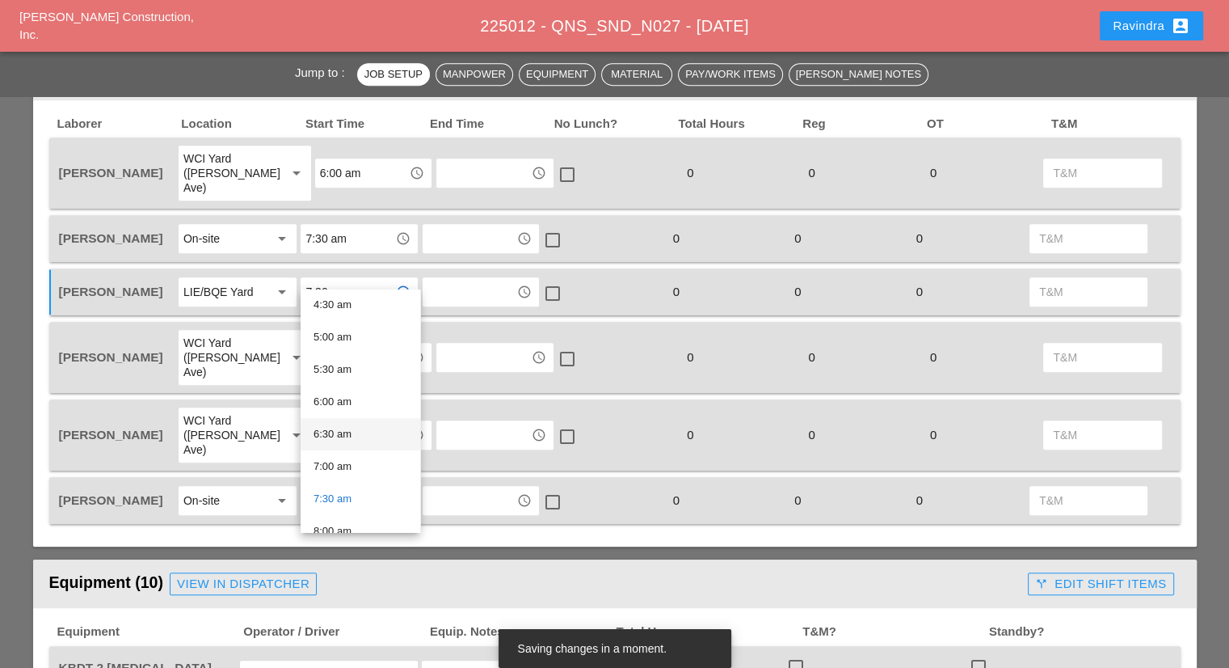
scroll to position [323, 0]
click at [361, 442] on div "7:00 am" at bounding box center [361, 437] width 94 height 19
type input "7:00 am"
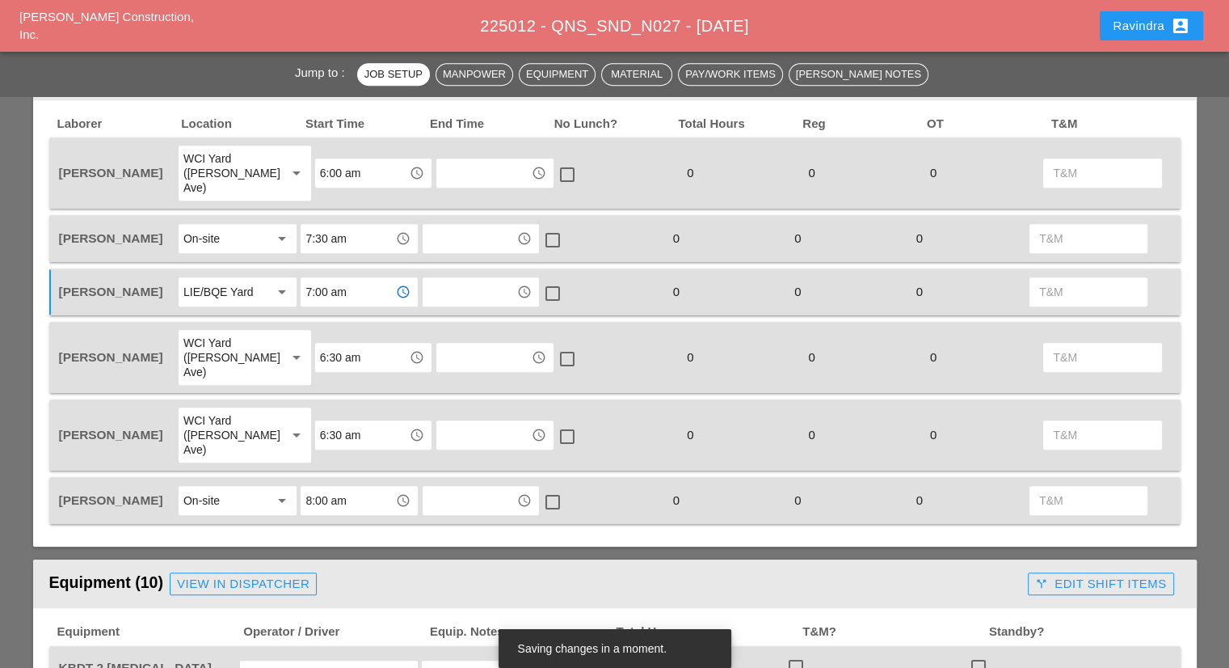
click at [255, 335] on div "WCI Yard ([PERSON_NAME] Ave)" at bounding box center [228, 357] width 90 height 44
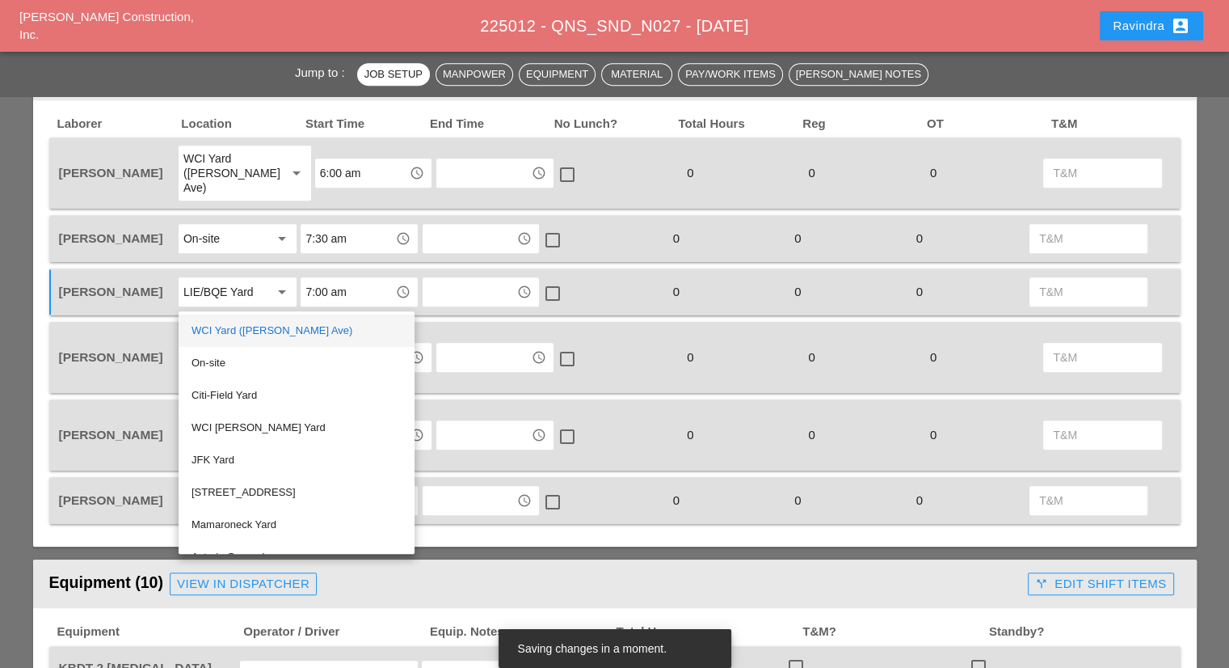
click at [252, 335] on div "WCI Yard ([PERSON_NAME] Ave)" at bounding box center [297, 330] width 210 height 19
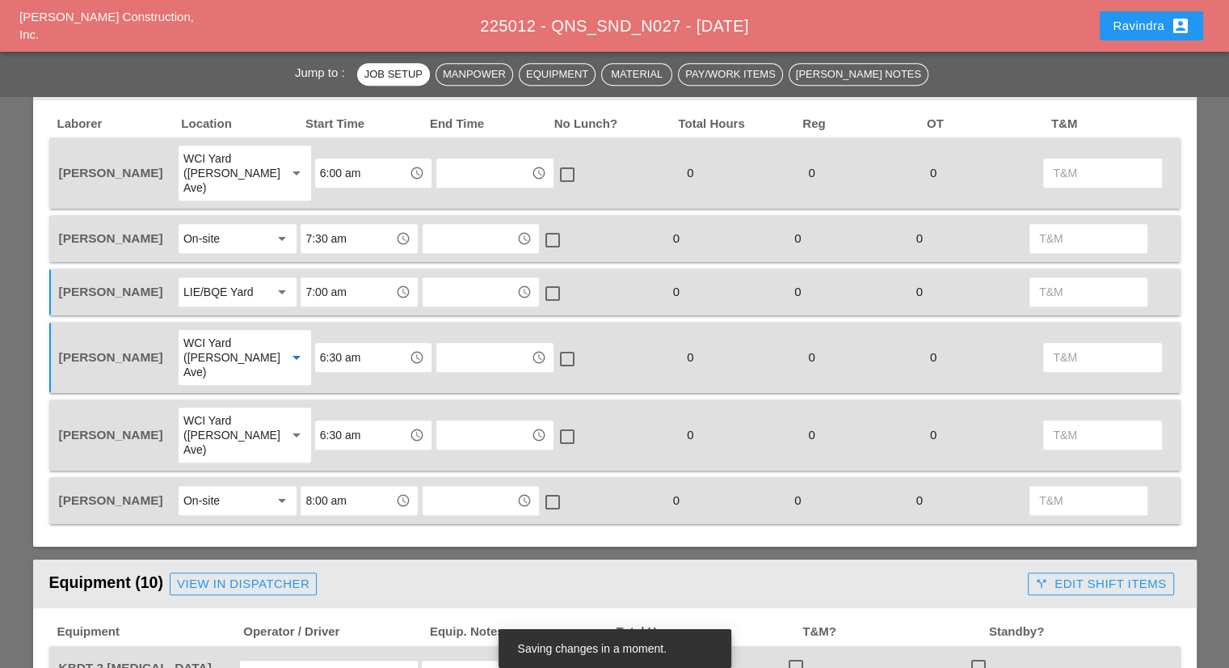
click at [354, 344] on input "6:30 am" at bounding box center [362, 357] width 84 height 26
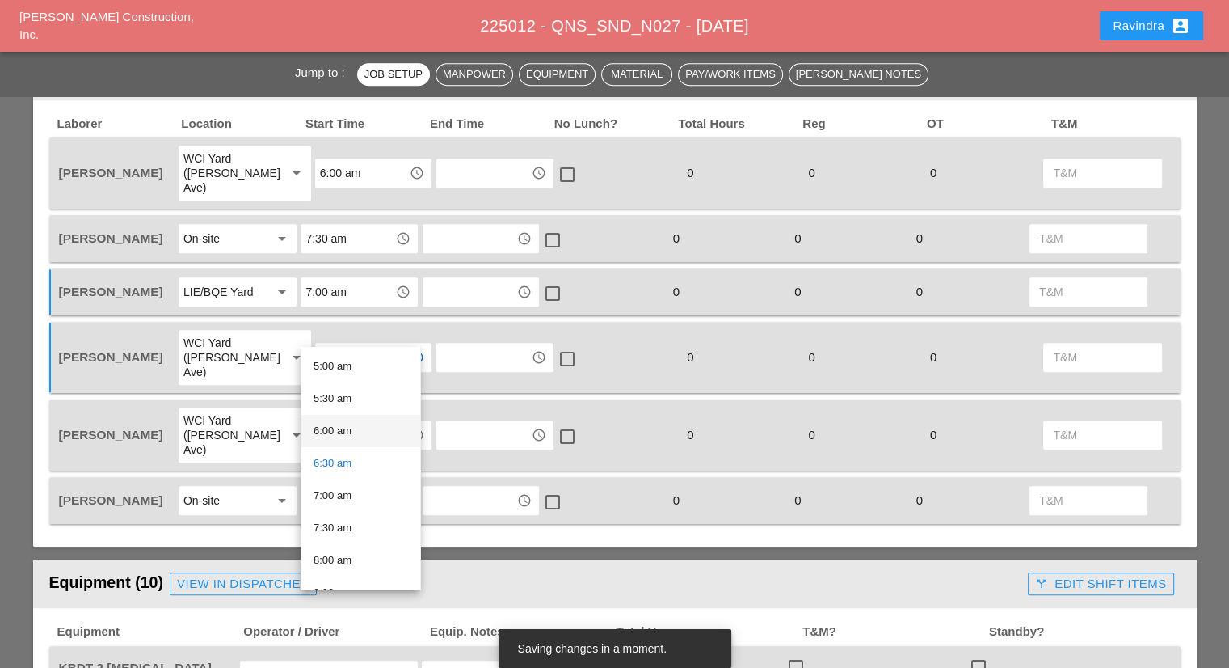
click at [341, 437] on div "6:00 am" at bounding box center [361, 430] width 94 height 19
type input "6:00 am"
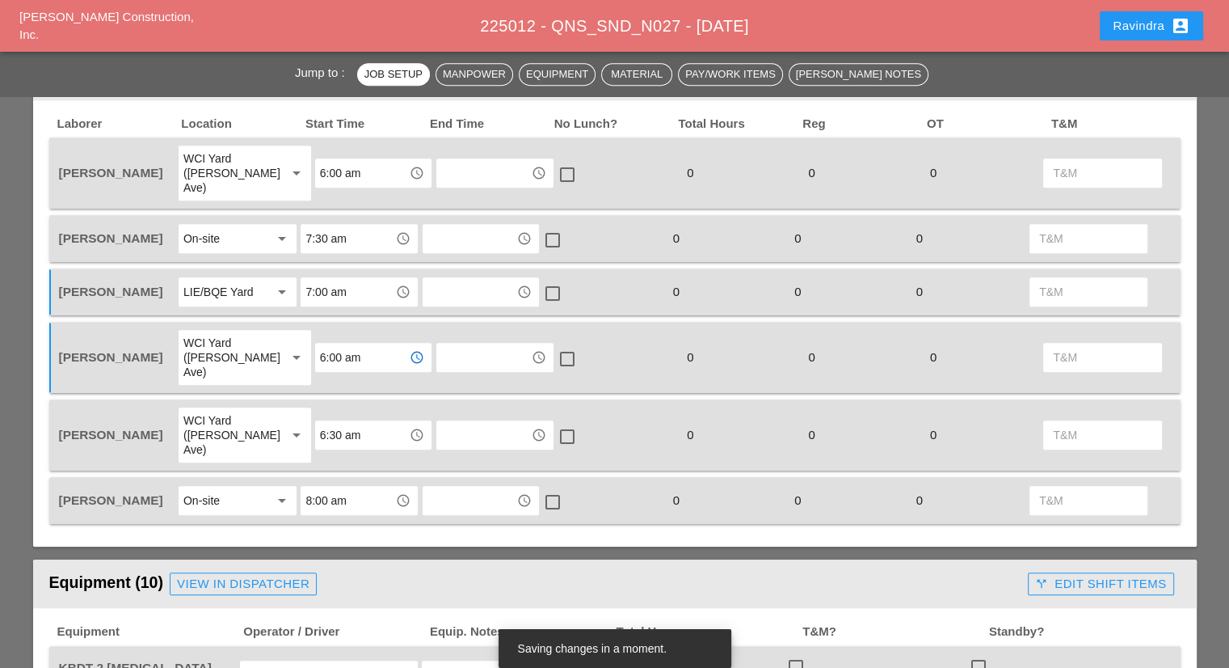
click at [334, 422] on input "6:30 am" at bounding box center [362, 435] width 84 height 26
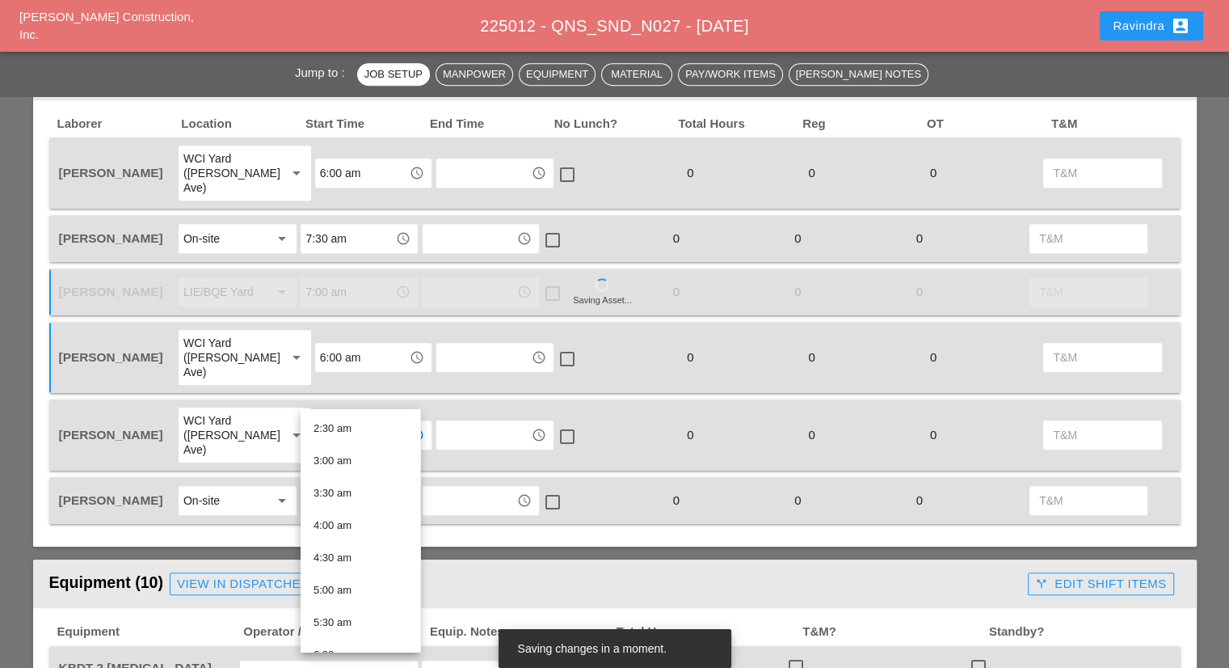
scroll to position [242, 0]
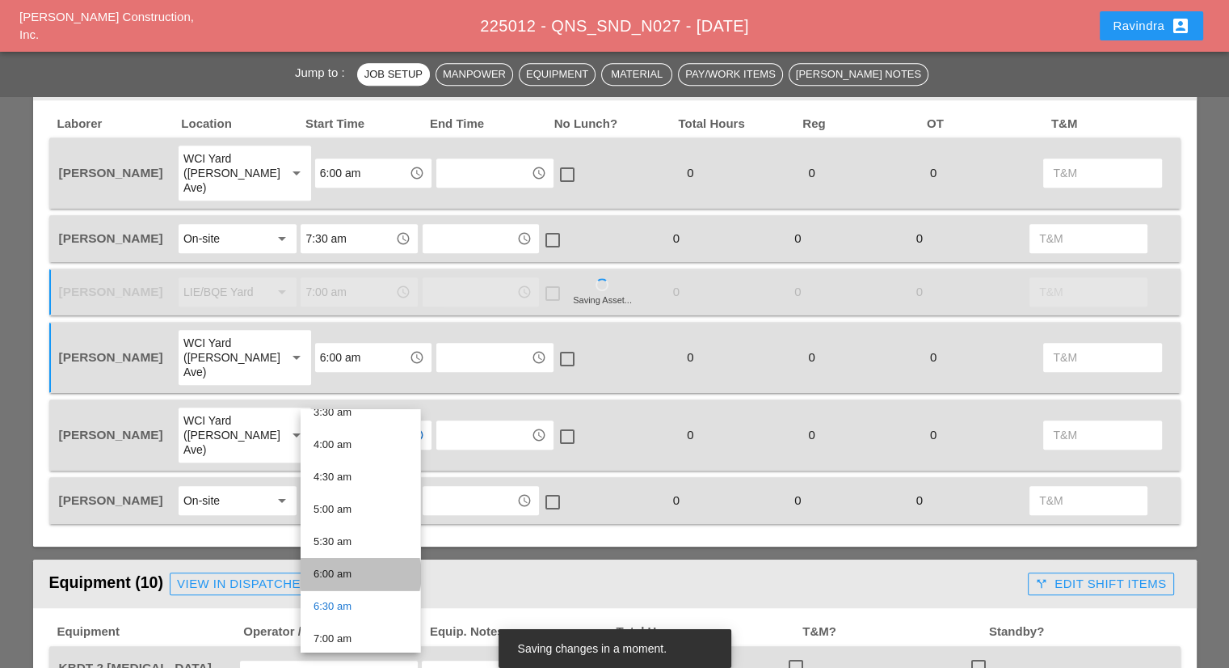
click at [355, 582] on div "6:00 am" at bounding box center [361, 573] width 94 height 19
type input "6:00 am"
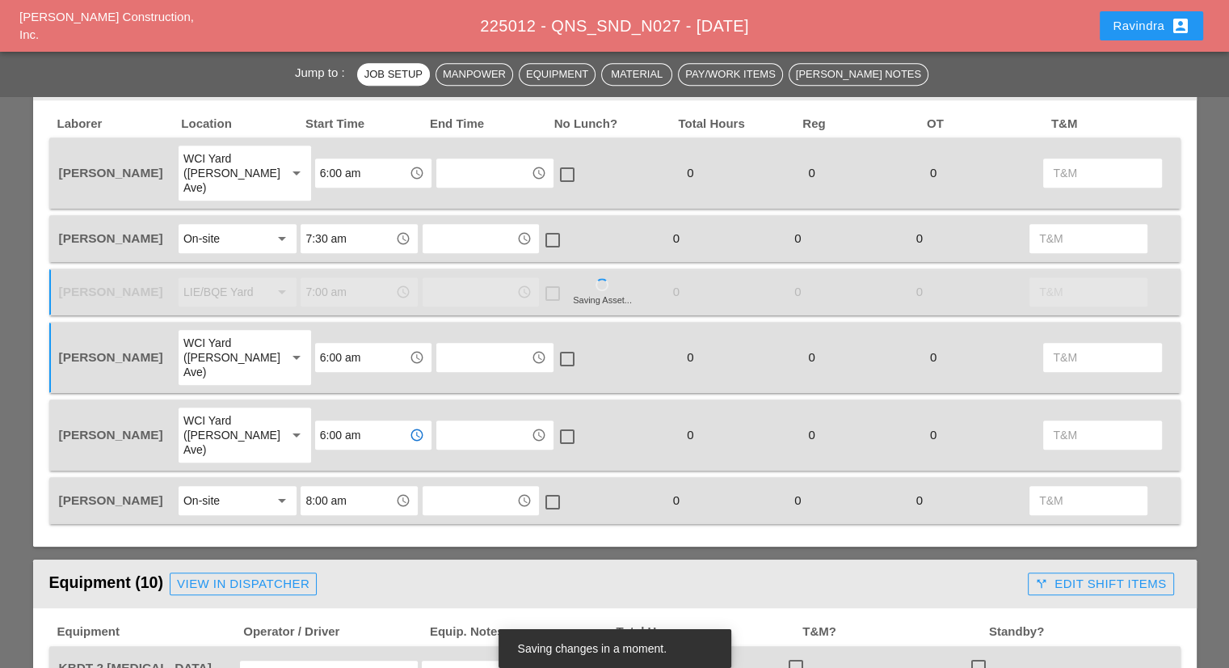
click at [348, 487] on input "8:00 am" at bounding box center [347, 500] width 84 height 26
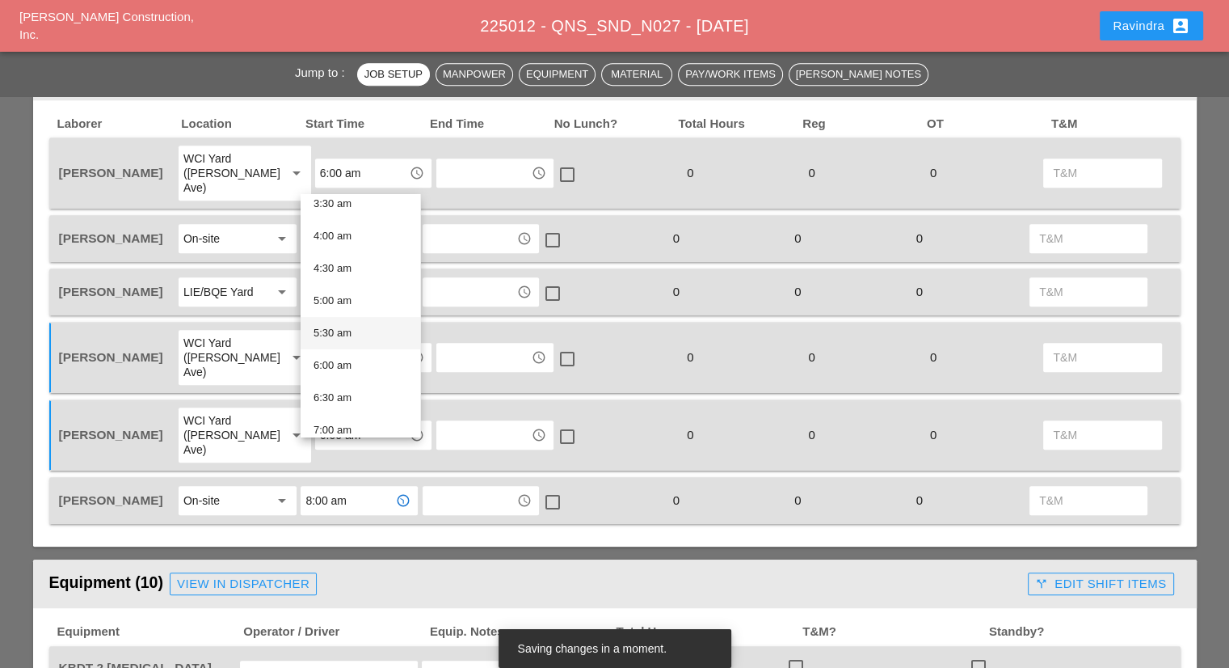
scroll to position [323, 0]
click at [352, 377] on div "7:30 am" at bounding box center [361, 374] width 94 height 19
type input "7:30 am"
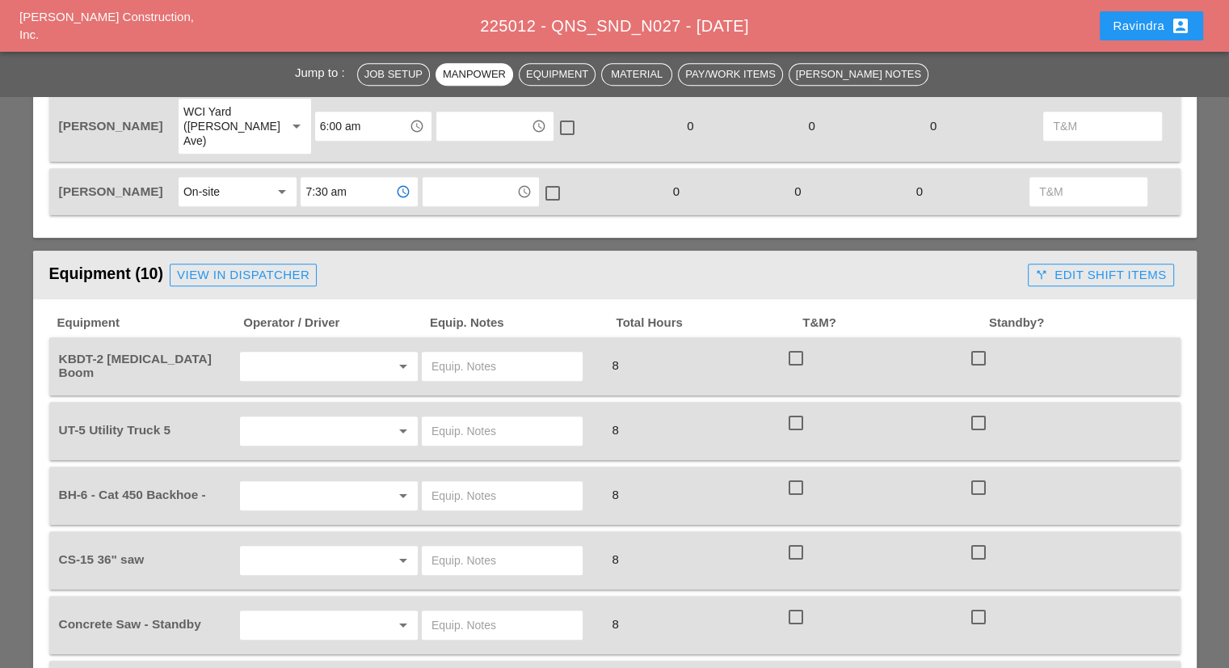
scroll to position [1212, 0]
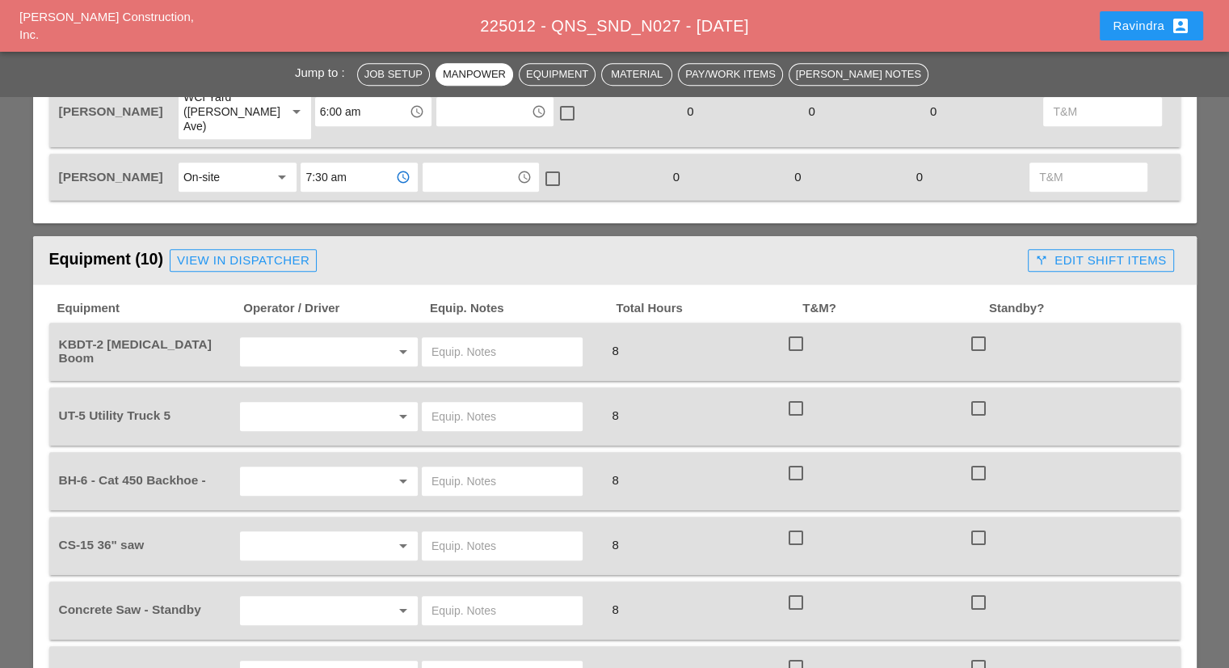
click at [307, 339] on input "text" at bounding box center [306, 352] width 123 height 26
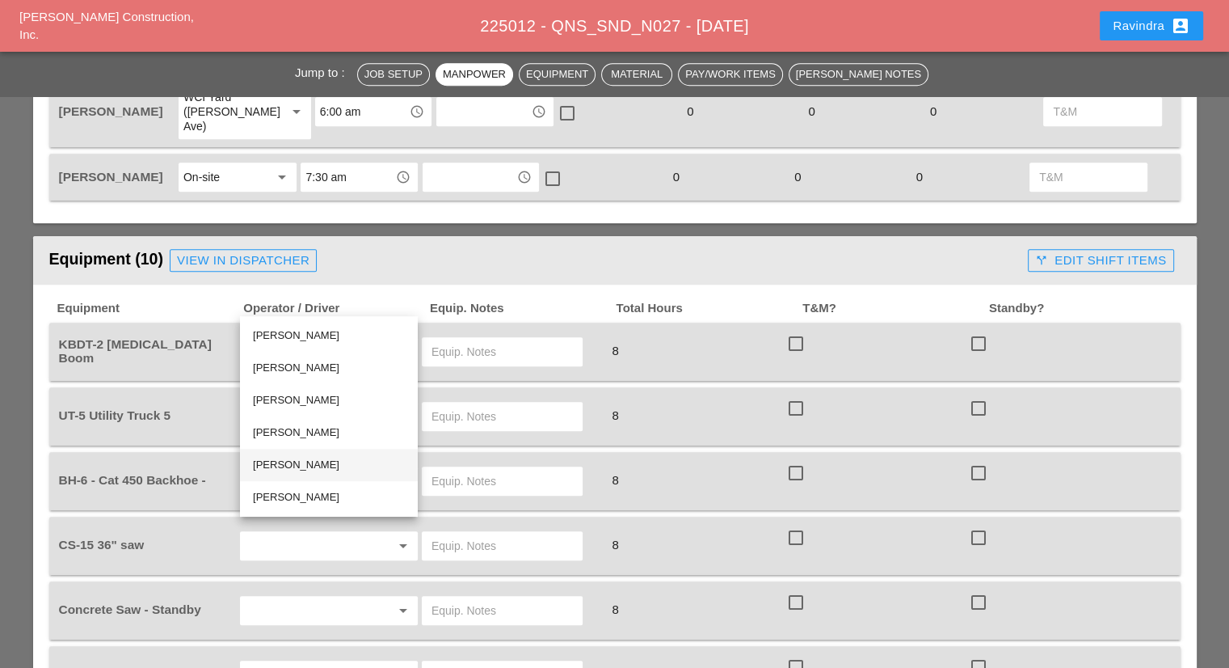
click at [318, 471] on div "[PERSON_NAME]" at bounding box center [329, 464] width 152 height 19
type input "[PERSON_NAME]"
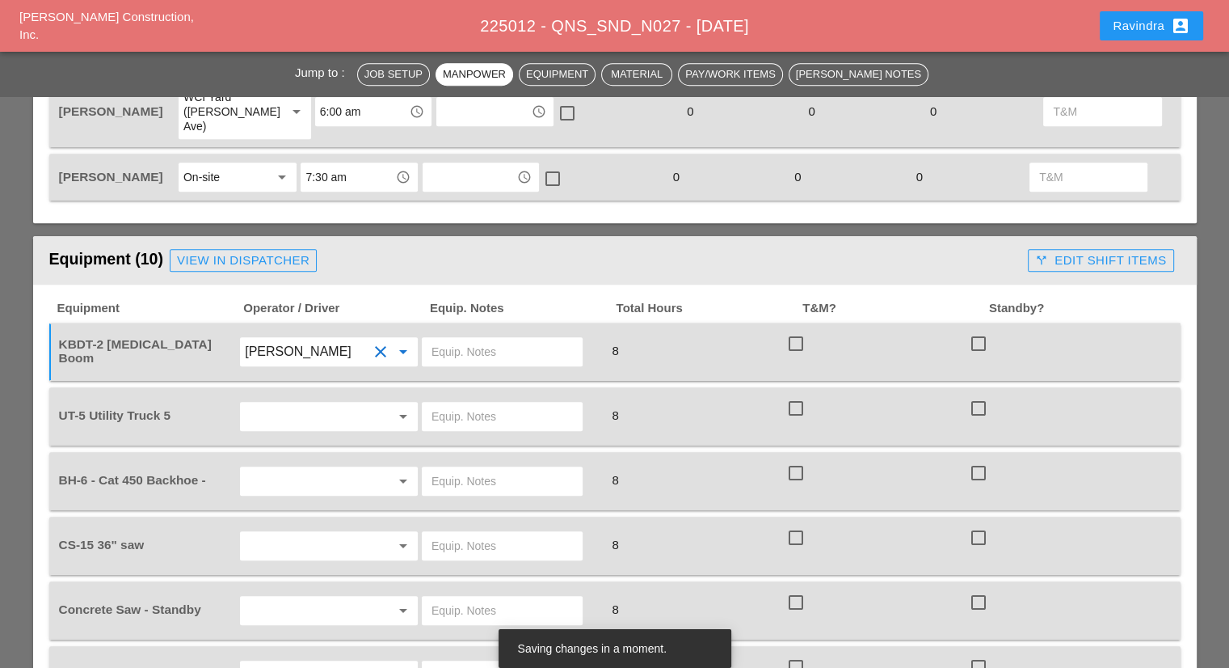
click at [504, 339] on input "text" at bounding box center [502, 352] width 141 height 26
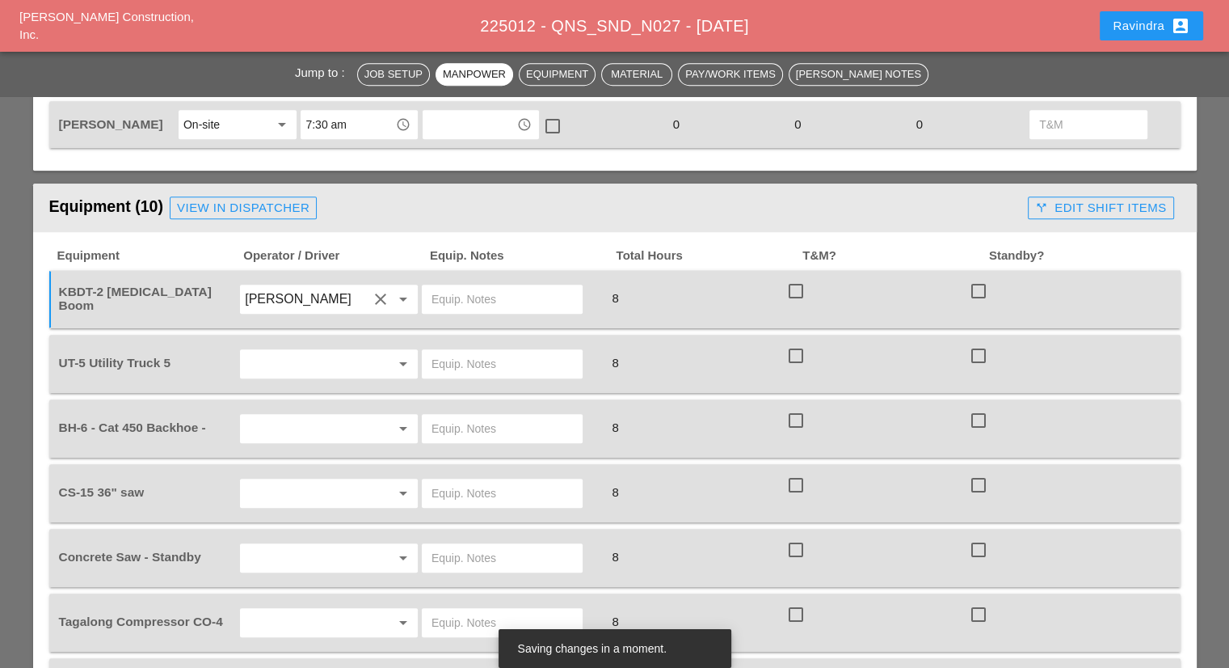
scroll to position [1293, 0]
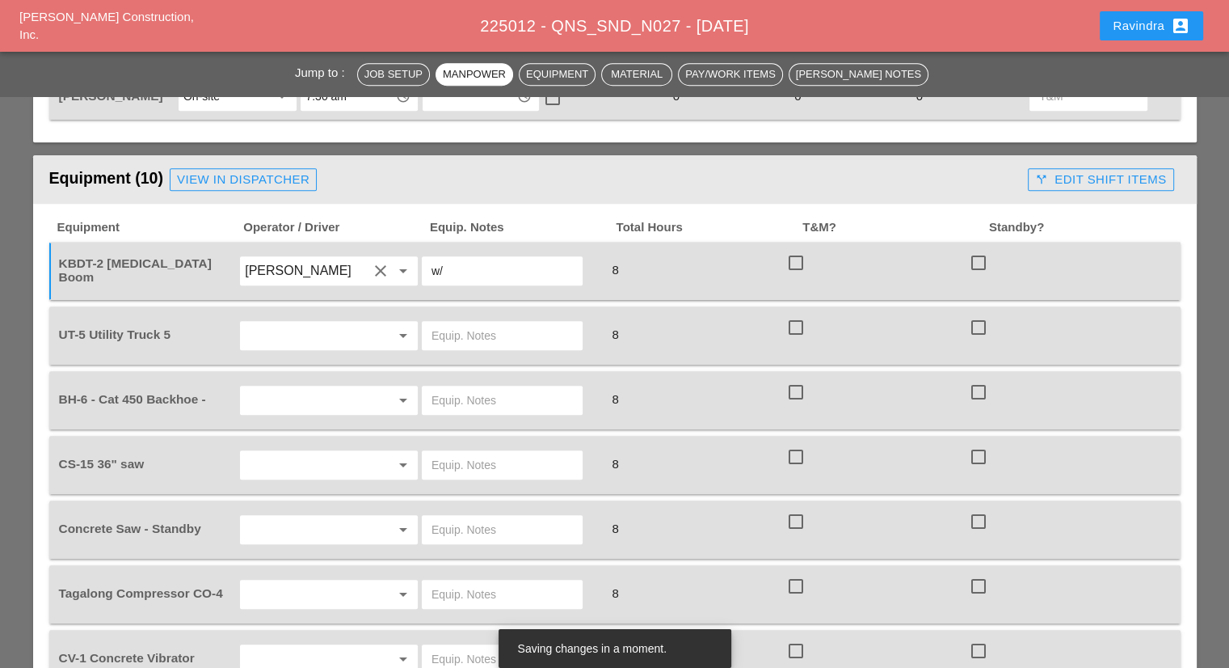
type input "w"
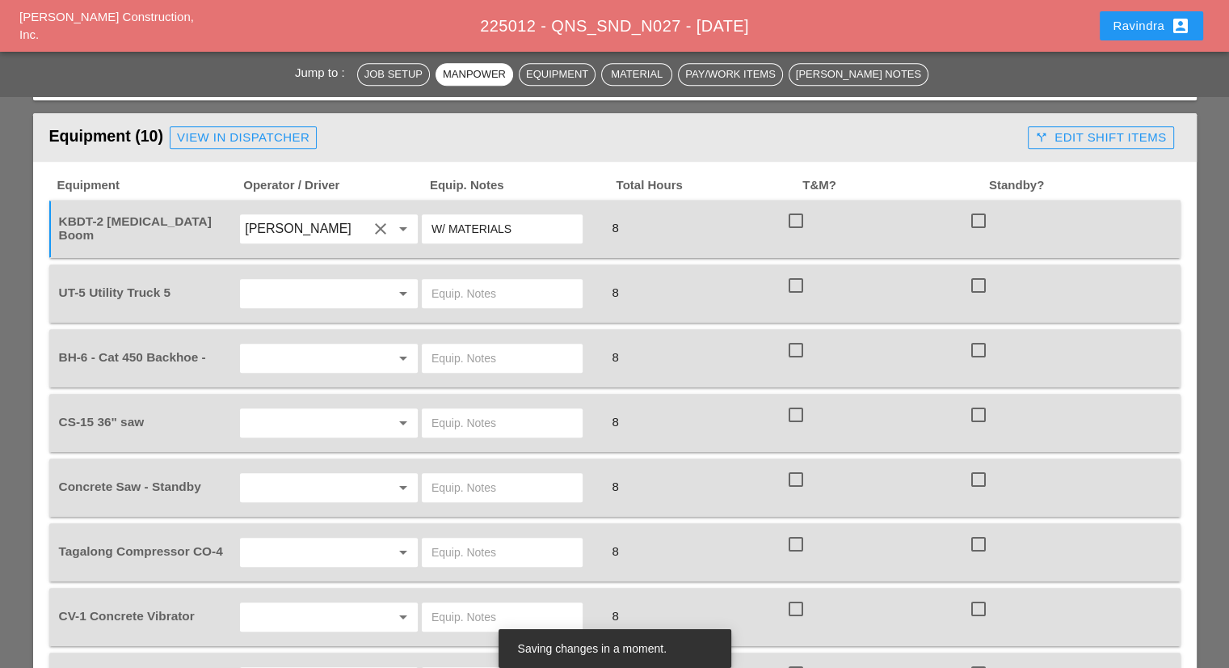
scroll to position [1374, 0]
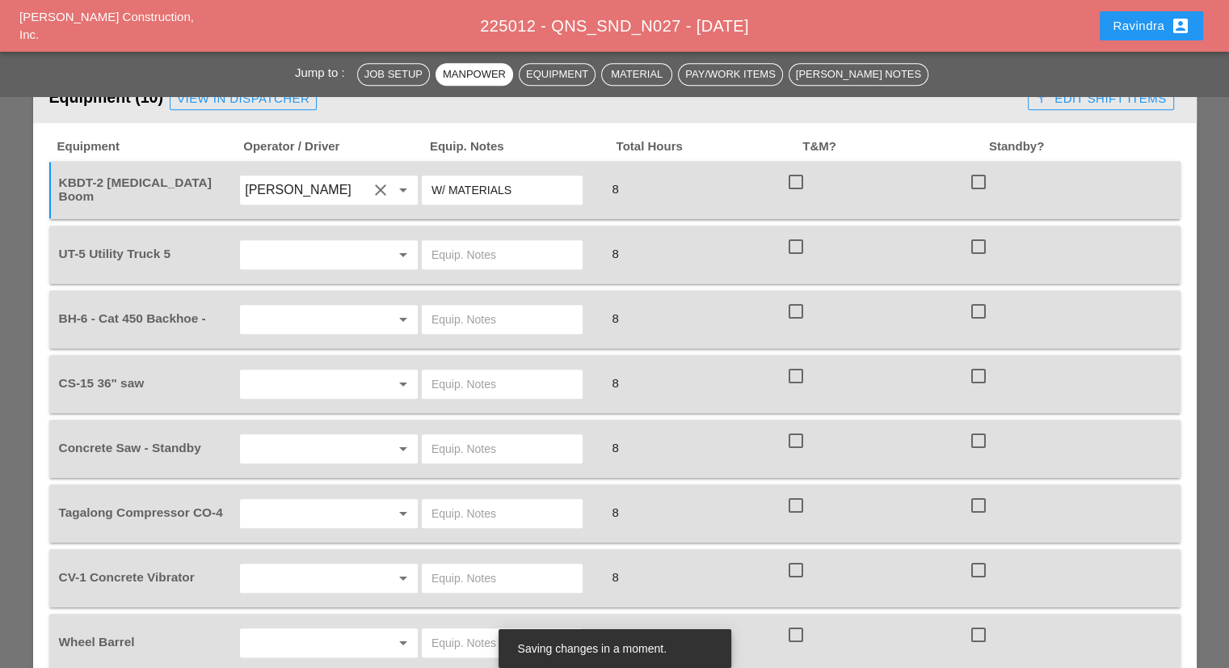
type input "W/ MATERIALS"
click at [312, 242] on input "text" at bounding box center [306, 255] width 123 height 26
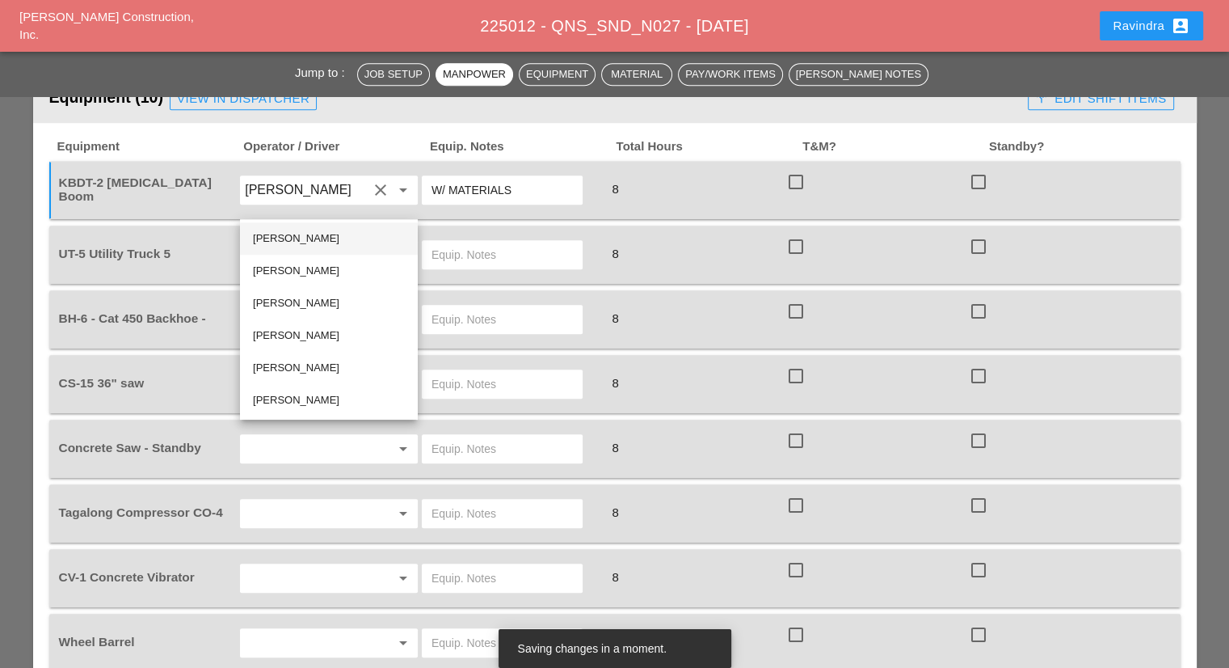
click at [305, 230] on div "[PERSON_NAME]" at bounding box center [329, 238] width 152 height 19
type input "[PERSON_NAME]"
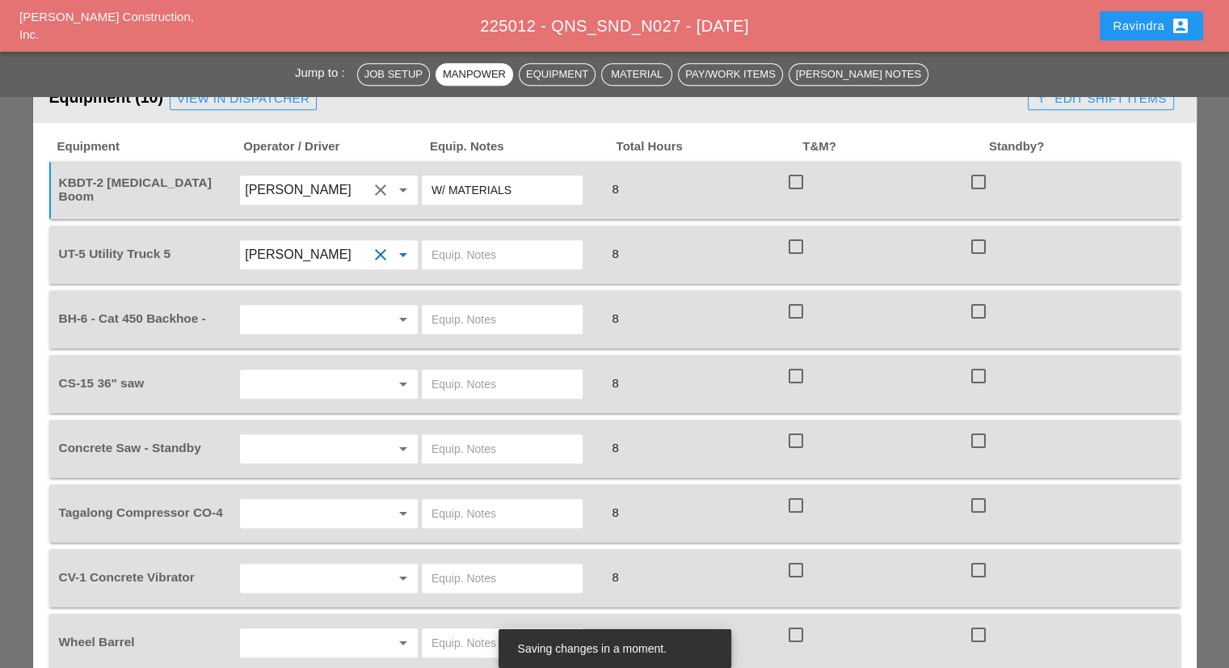
click at [463, 242] on input "text" at bounding box center [502, 255] width 141 height 26
type input "W/ CONCRETE SAW"
click at [351, 306] on input "text" at bounding box center [306, 319] width 123 height 26
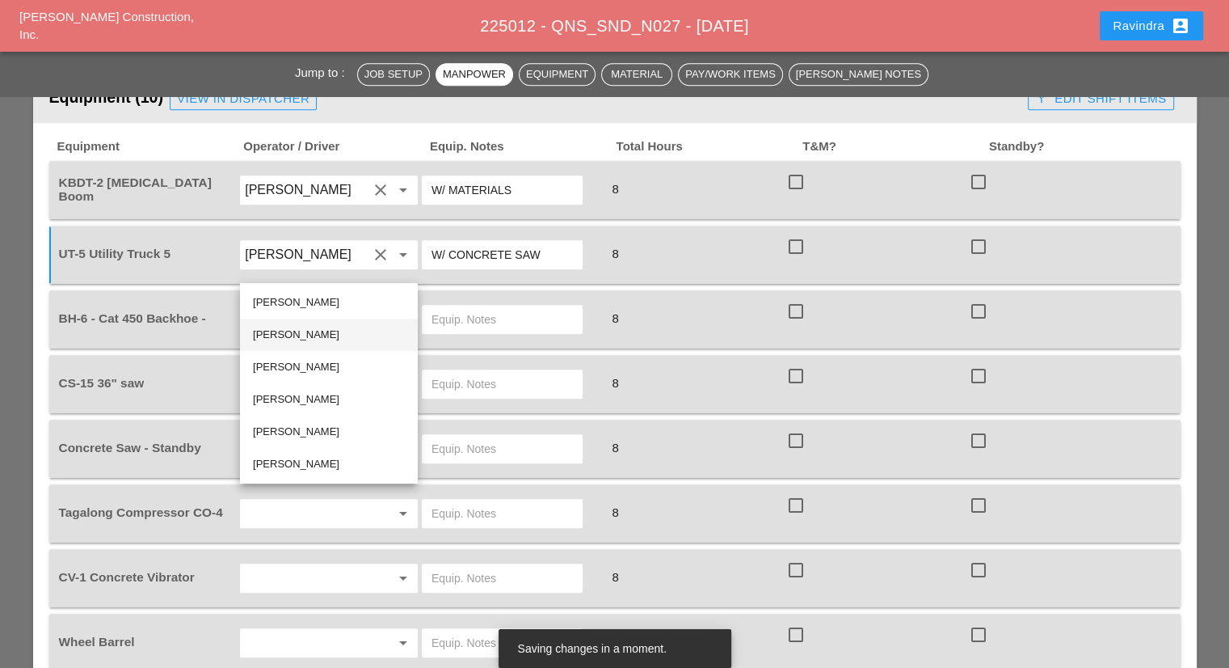
click at [331, 333] on div "[PERSON_NAME]" at bounding box center [329, 334] width 152 height 19
type input "[PERSON_NAME]"
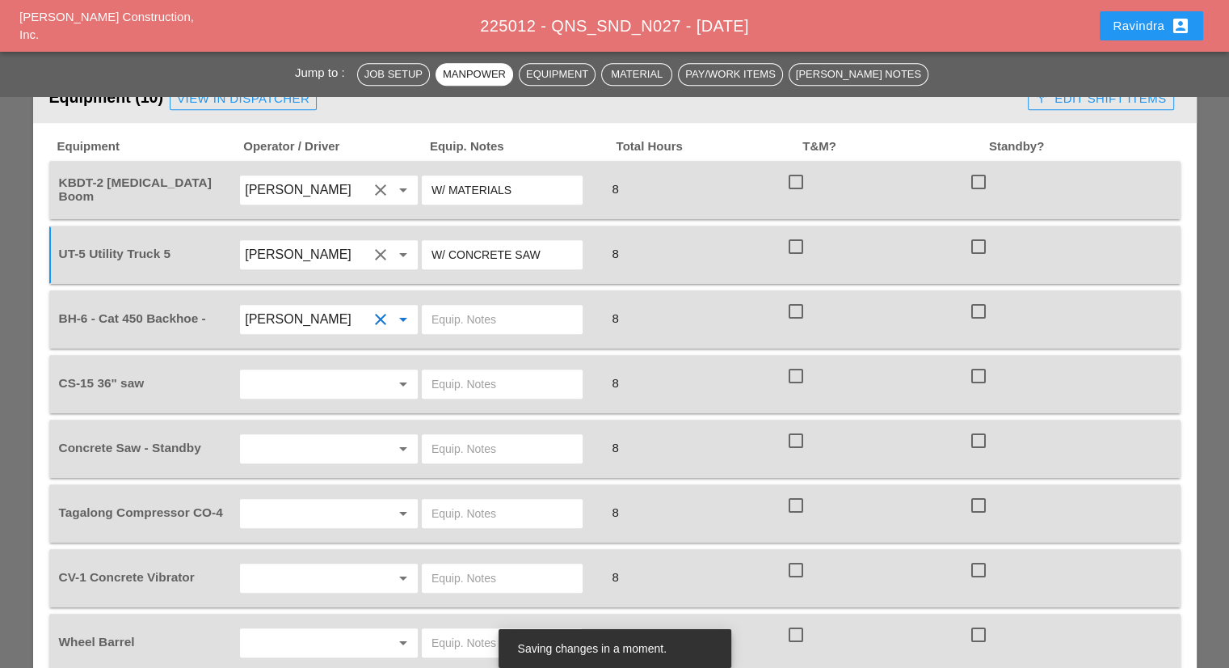
click at [489, 306] on input "text" at bounding box center [502, 319] width 141 height 26
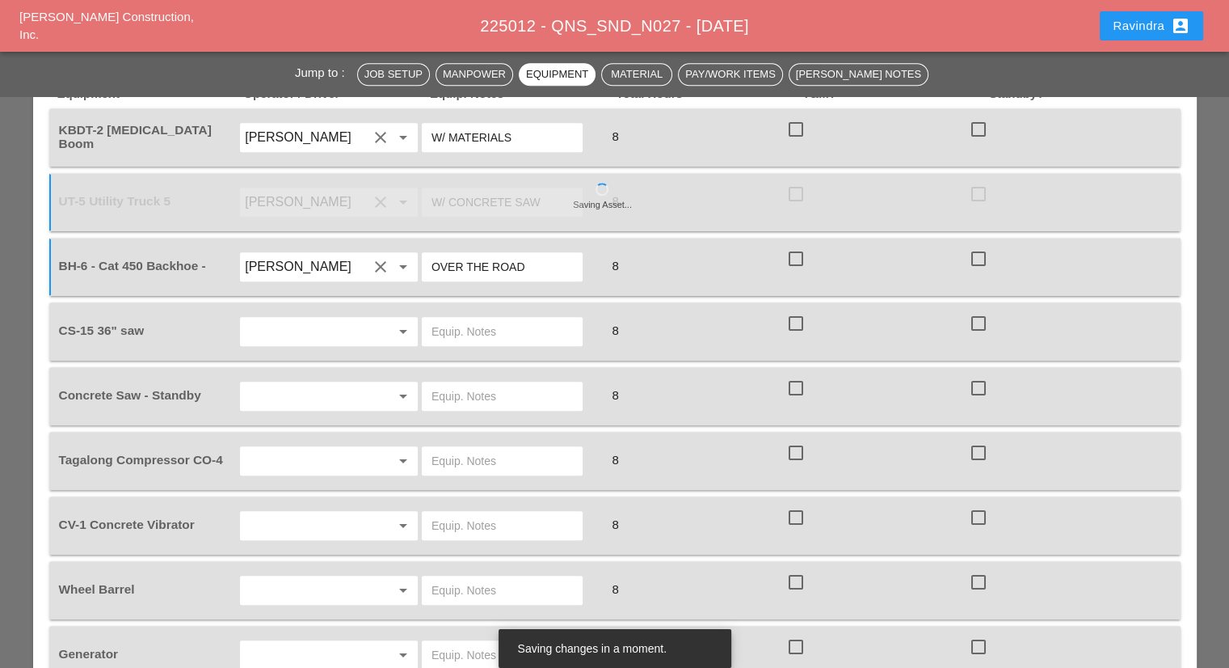
scroll to position [1455, 0]
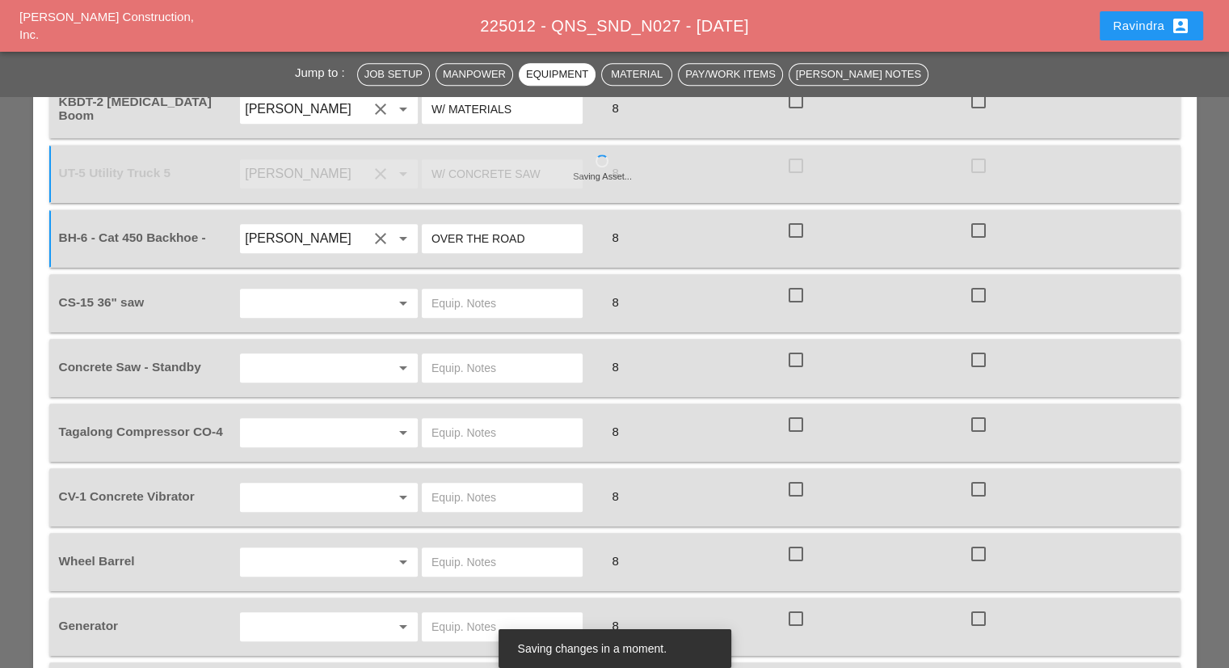
type input "OVER THE ROAD"
click at [369, 293] on div at bounding box center [379, 302] width 23 height 19
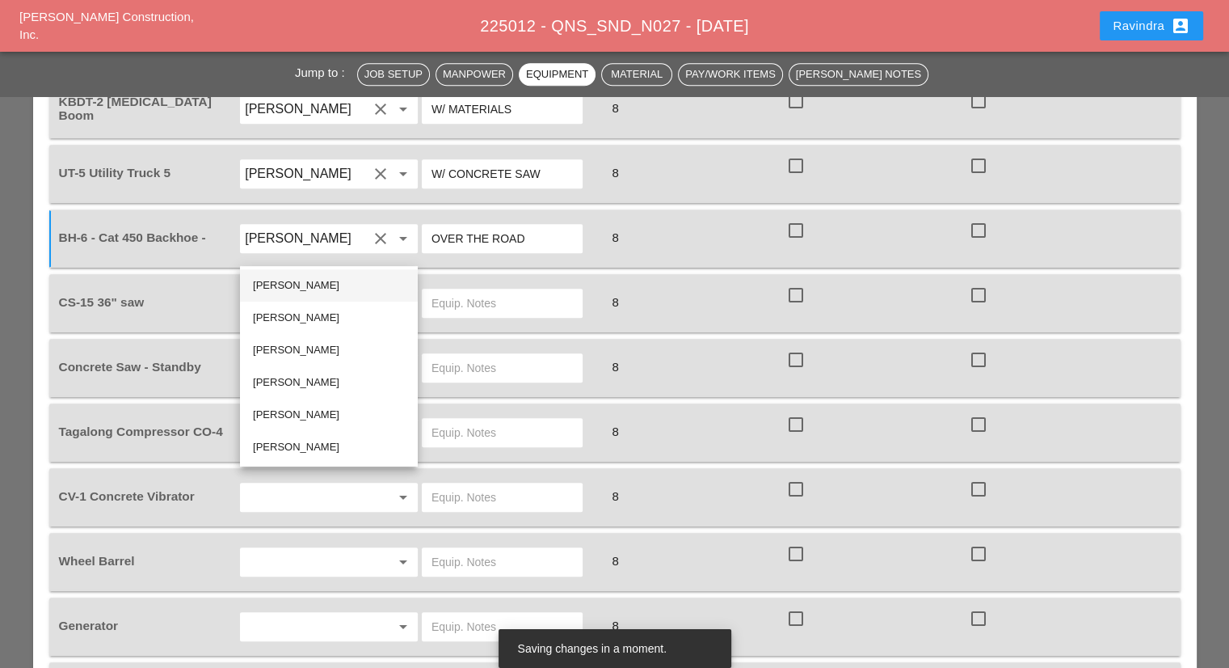
click at [328, 280] on div "[PERSON_NAME]" at bounding box center [329, 285] width 152 height 19
type input "[PERSON_NAME]"
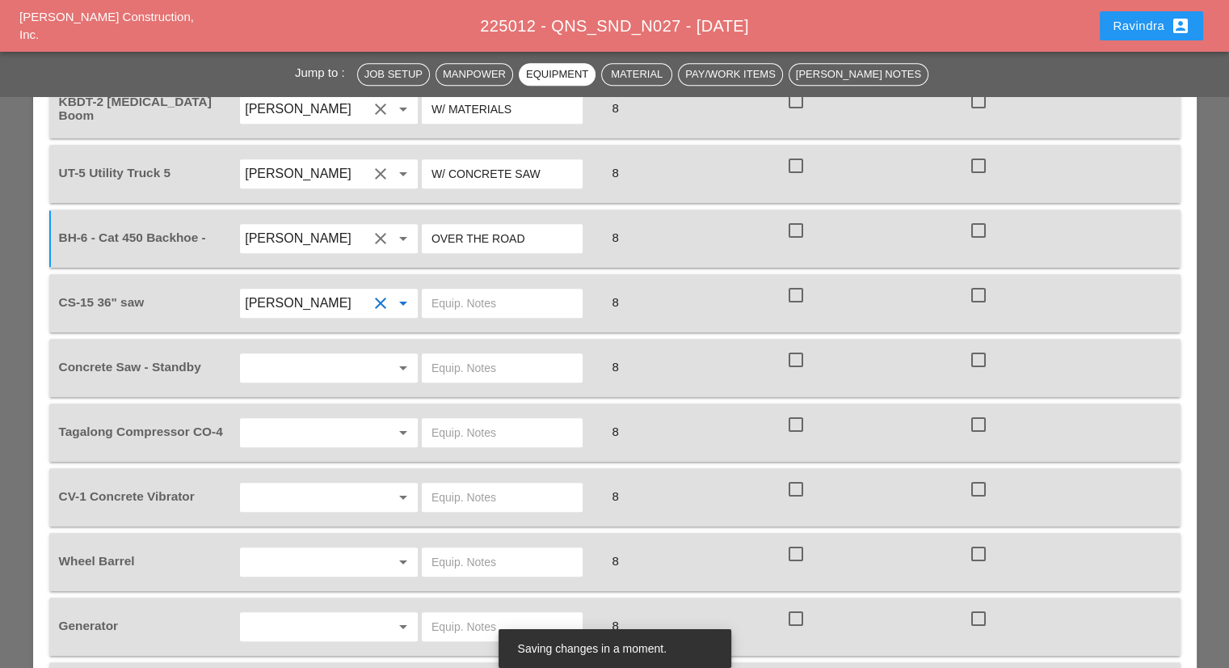
click at [514, 290] on input "text" at bounding box center [502, 303] width 141 height 26
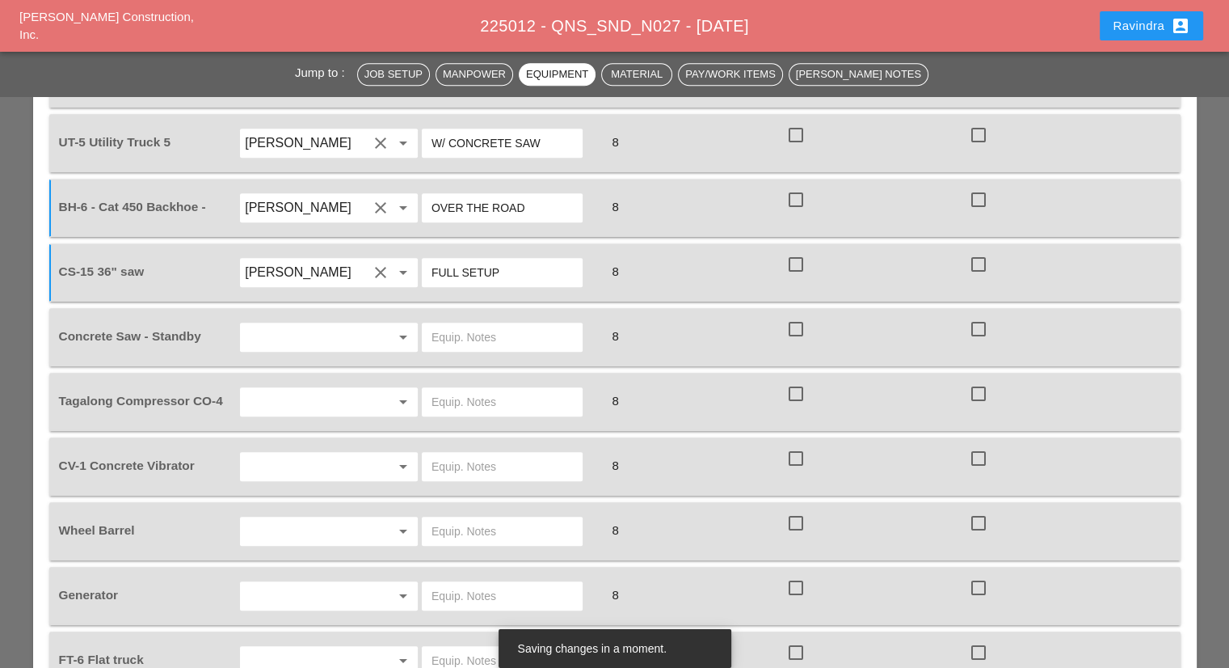
scroll to position [1535, 0]
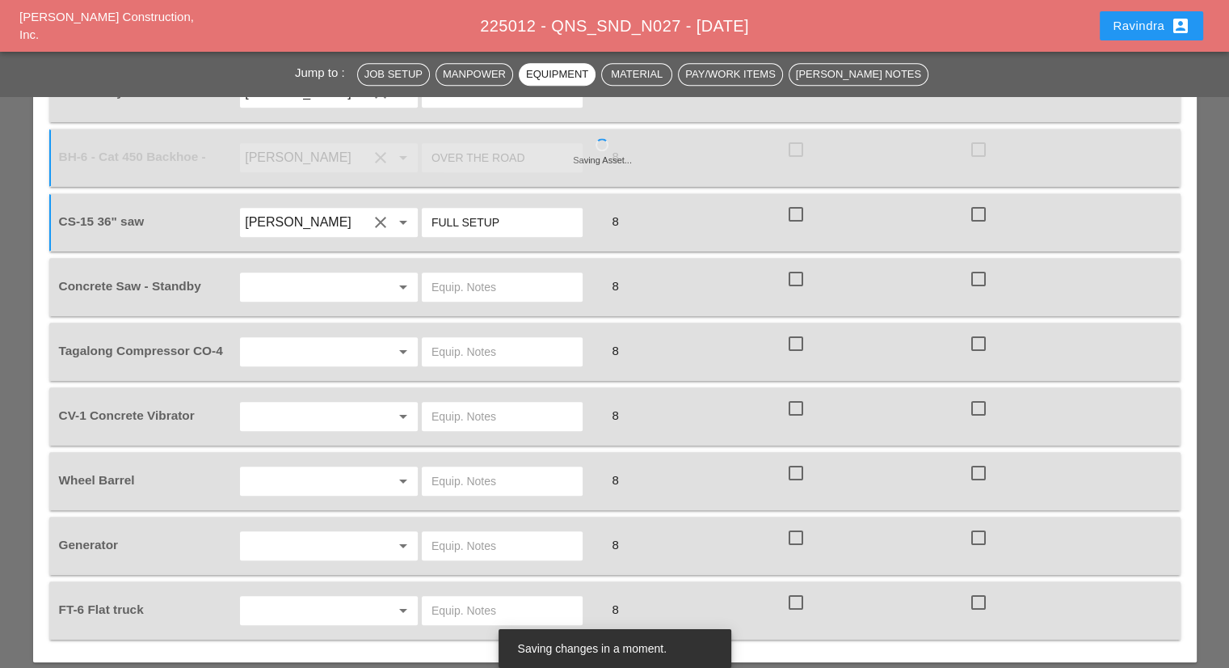
type input "FULL SETUP"
click at [355, 339] on input "text" at bounding box center [306, 352] width 123 height 26
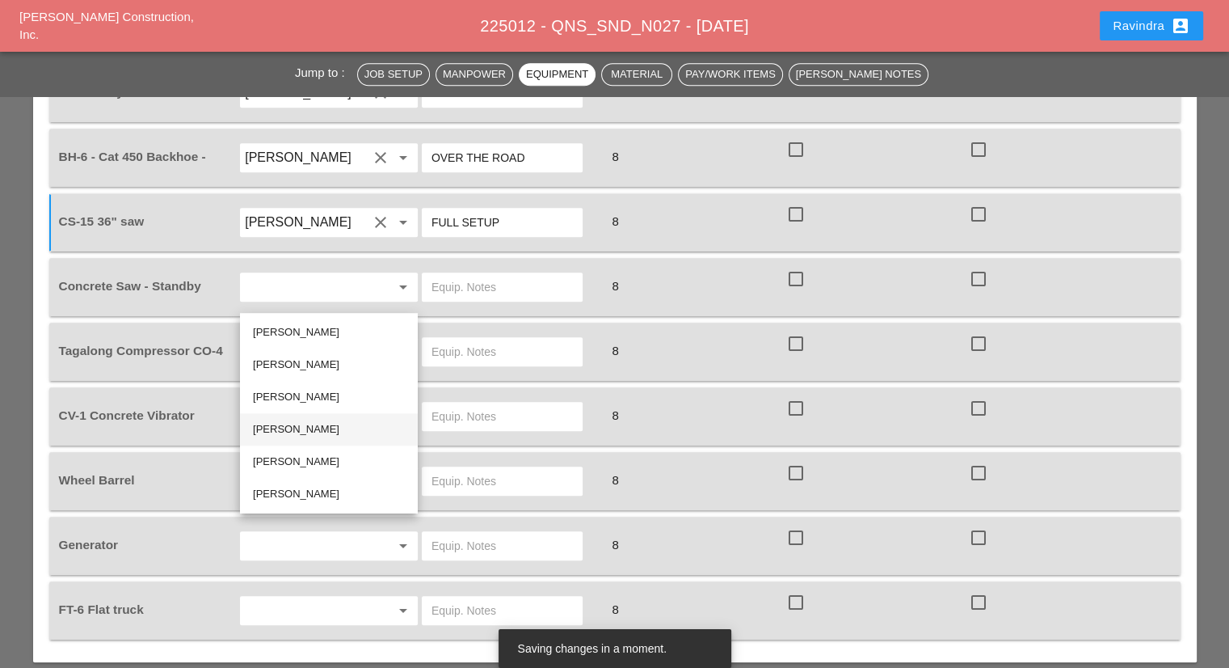
click at [303, 435] on div "[PERSON_NAME]" at bounding box center [329, 428] width 152 height 19
type input "[PERSON_NAME]"
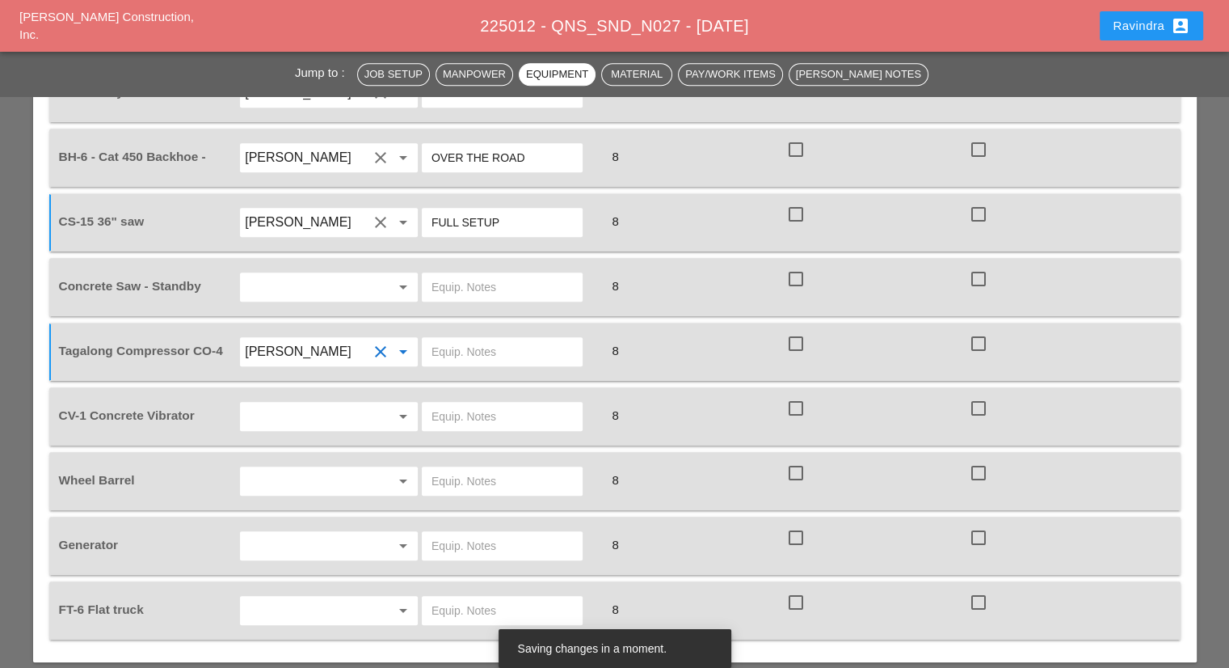
click at [488, 339] on input "text" at bounding box center [502, 352] width 141 height 26
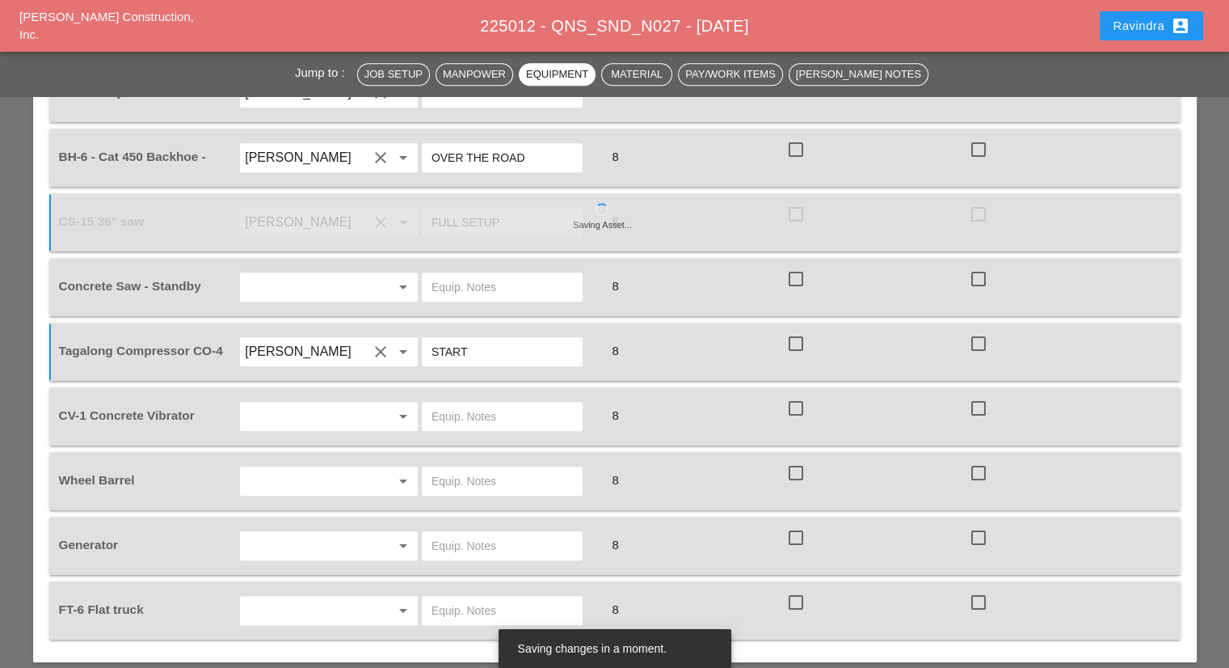
type input "START"
click at [342, 403] on input "text" at bounding box center [306, 416] width 123 height 26
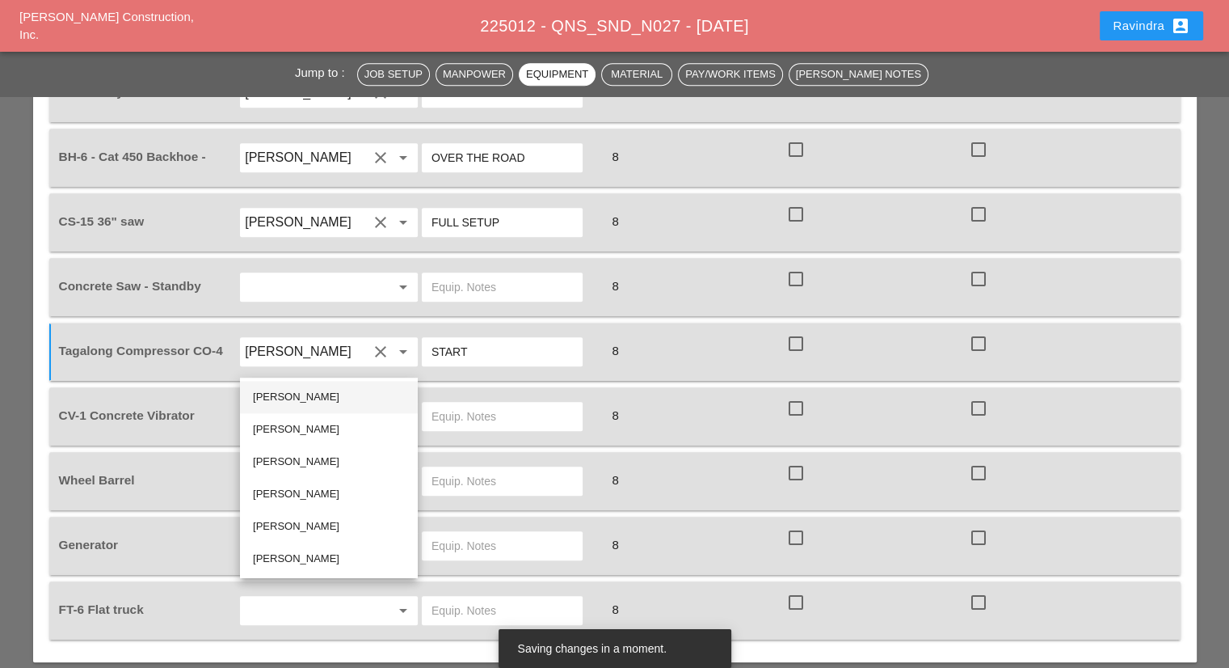
click at [310, 395] on div "[PERSON_NAME]" at bounding box center [329, 396] width 152 height 19
type input "[PERSON_NAME]"
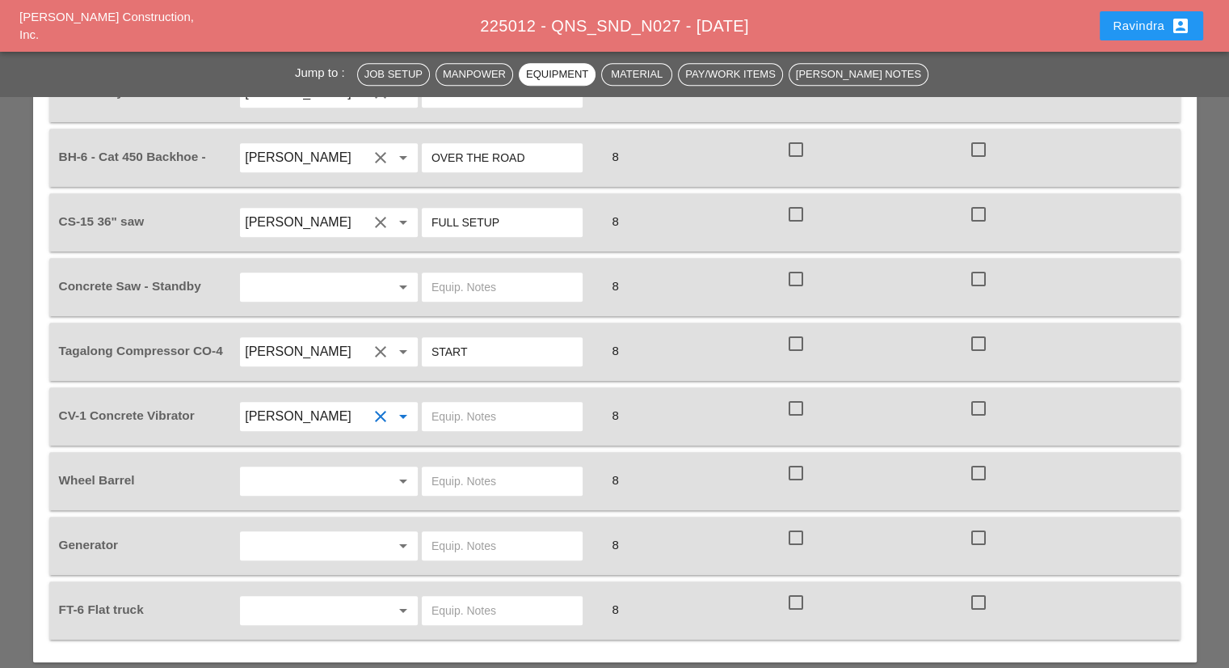
click at [473, 403] on input "text" at bounding box center [502, 416] width 141 height 26
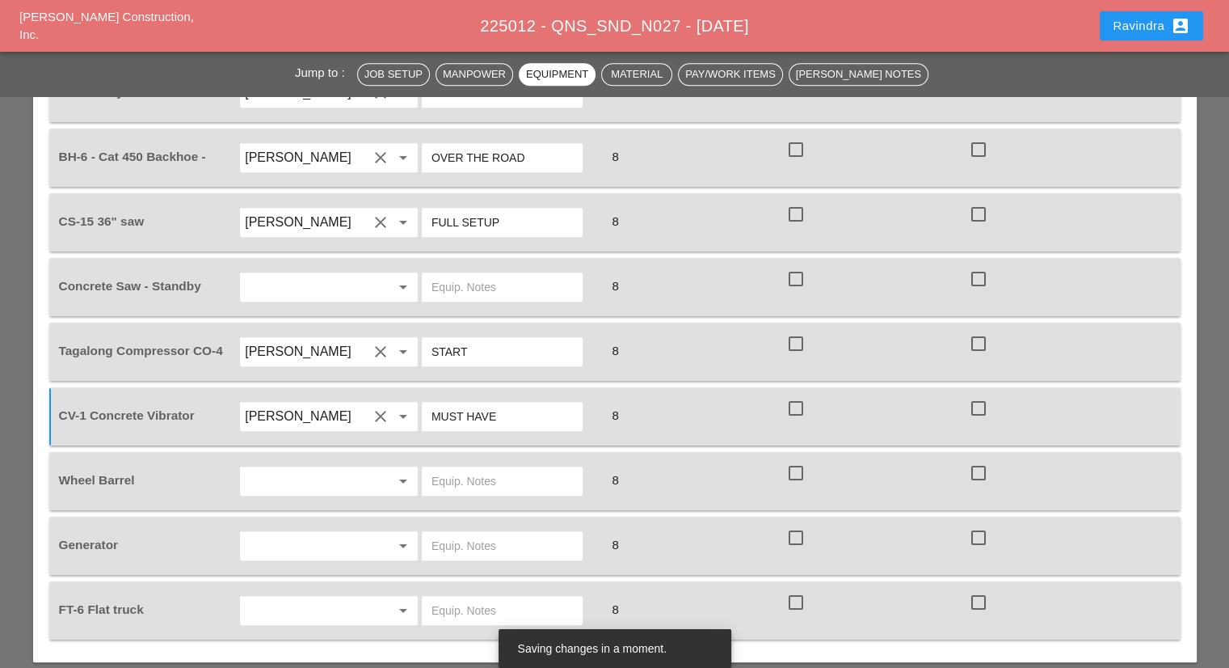
type input "MUST HAVE"
click at [349, 458] on div "arrow_drop_down" at bounding box center [329, 480] width 183 height 45
click at [330, 468] on input "text" at bounding box center [306, 481] width 123 height 26
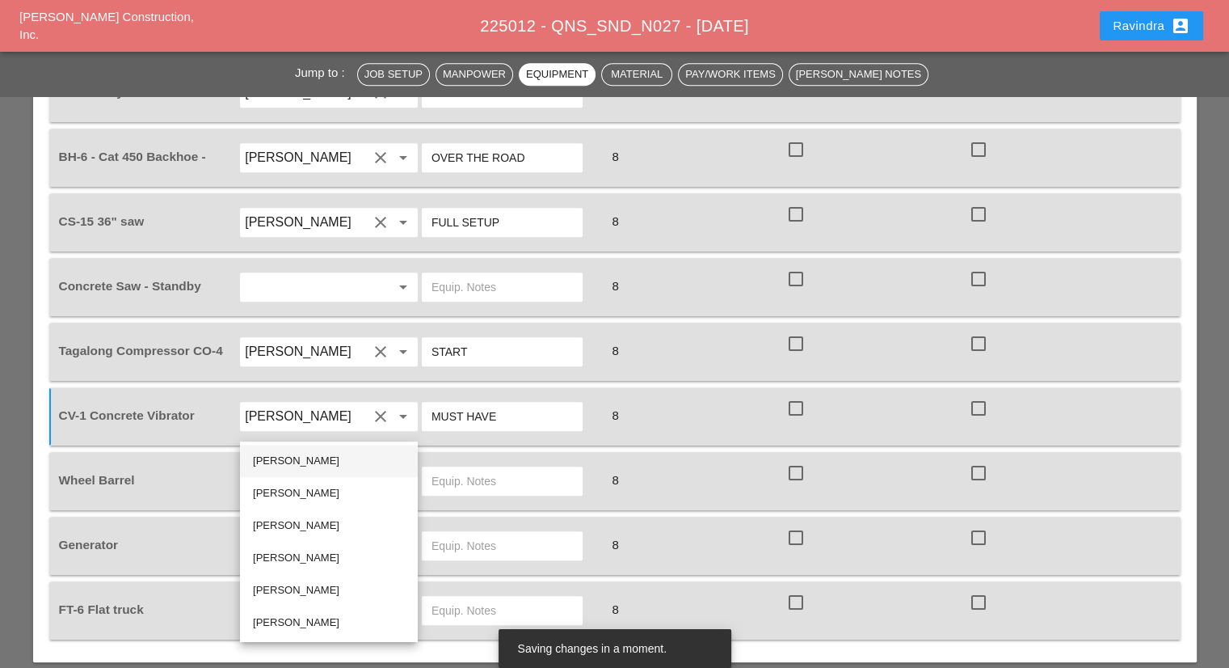
click at [310, 456] on div "[PERSON_NAME]" at bounding box center [329, 460] width 152 height 19
type input "[PERSON_NAME]"
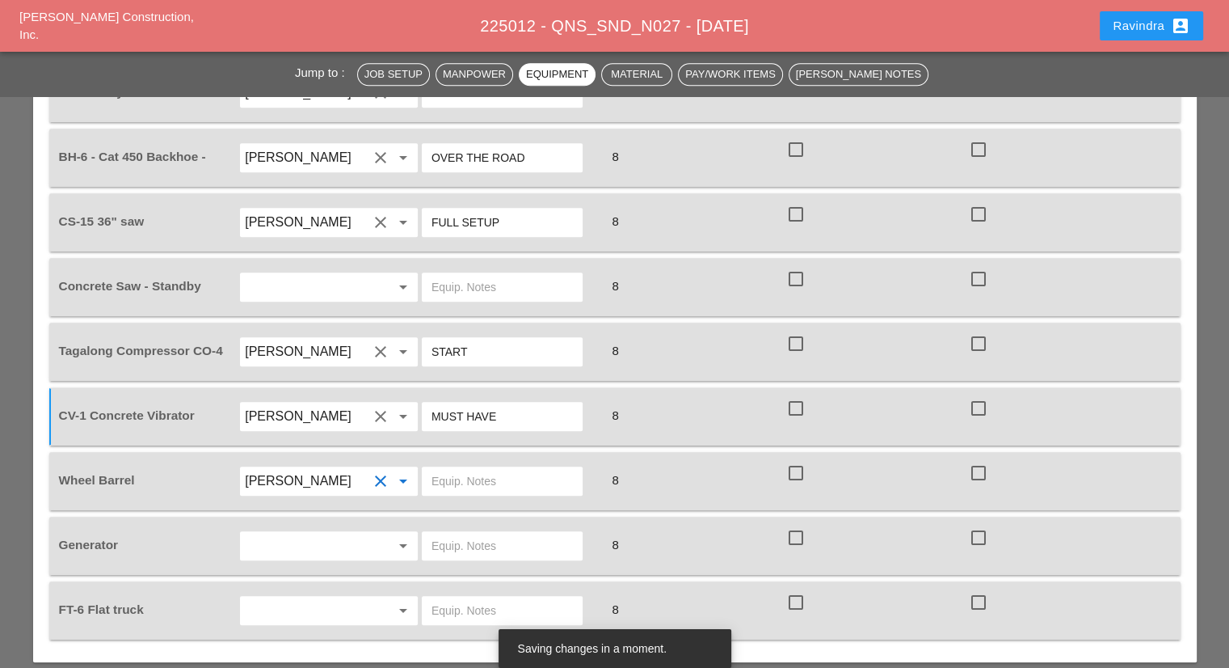
click at [457, 468] on input "text" at bounding box center [502, 481] width 141 height 26
type input "ON TRUCK"
click at [373, 536] on div at bounding box center [380, 545] width 19 height 19
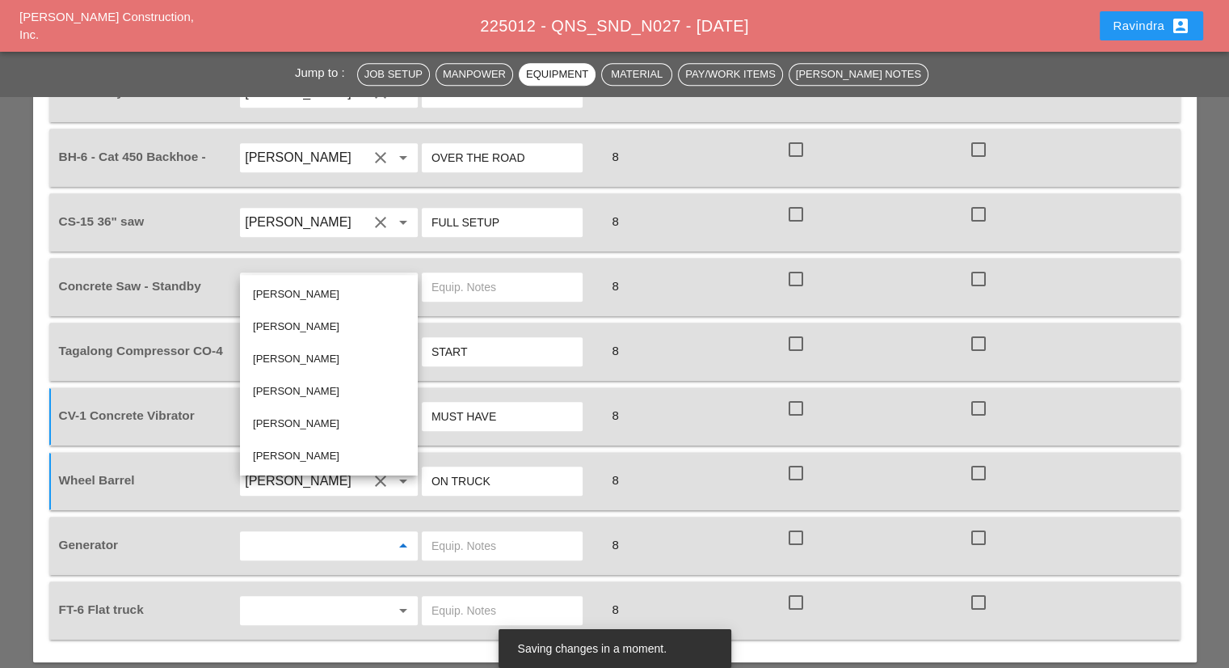
drag, startPoint x: 287, startPoint y: 295, endPoint x: 337, endPoint y: 342, distance: 68.6
click at [287, 295] on div "[PERSON_NAME]" at bounding box center [329, 293] width 152 height 19
type input "[PERSON_NAME]"
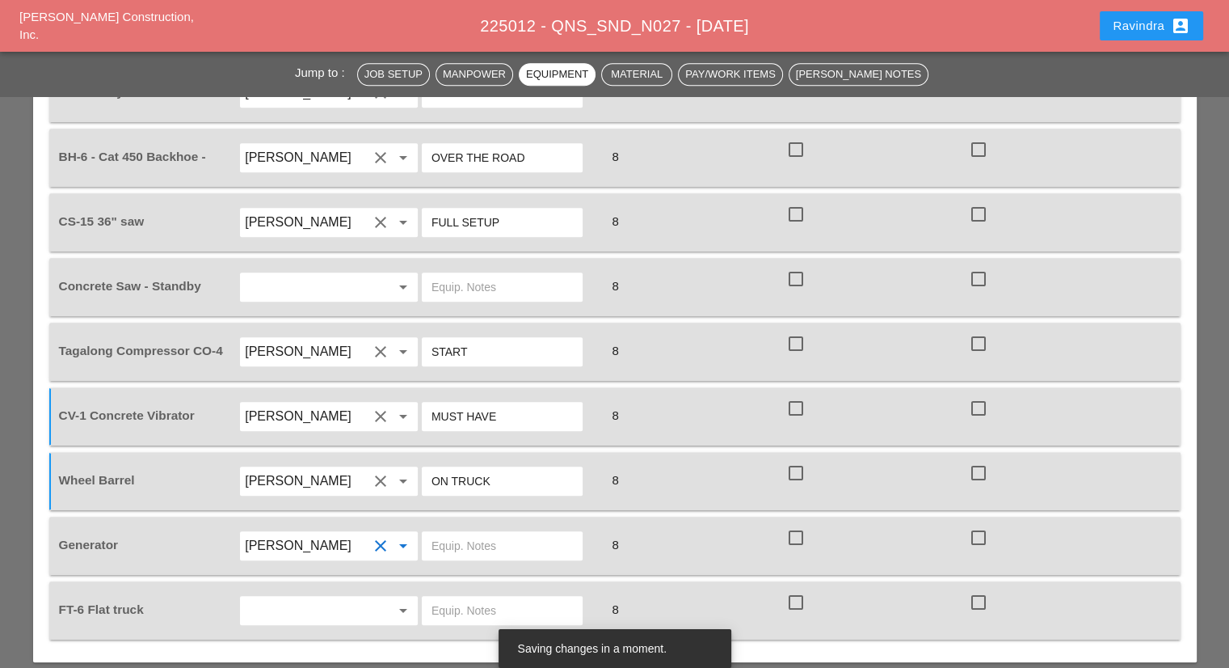
click at [463, 533] on input "text" at bounding box center [502, 546] width 141 height 26
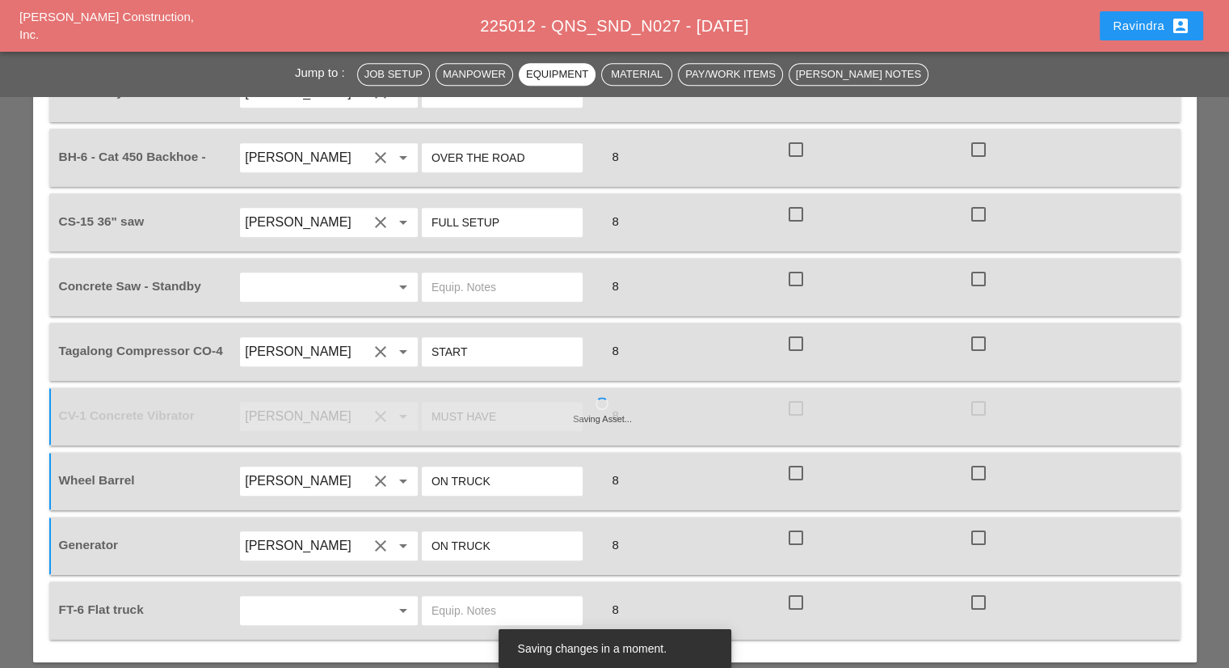
type input "ON TRUCK"
click at [316, 588] on div "arrow_drop_down" at bounding box center [329, 610] width 183 height 45
click at [305, 597] on input "text" at bounding box center [306, 610] width 123 height 26
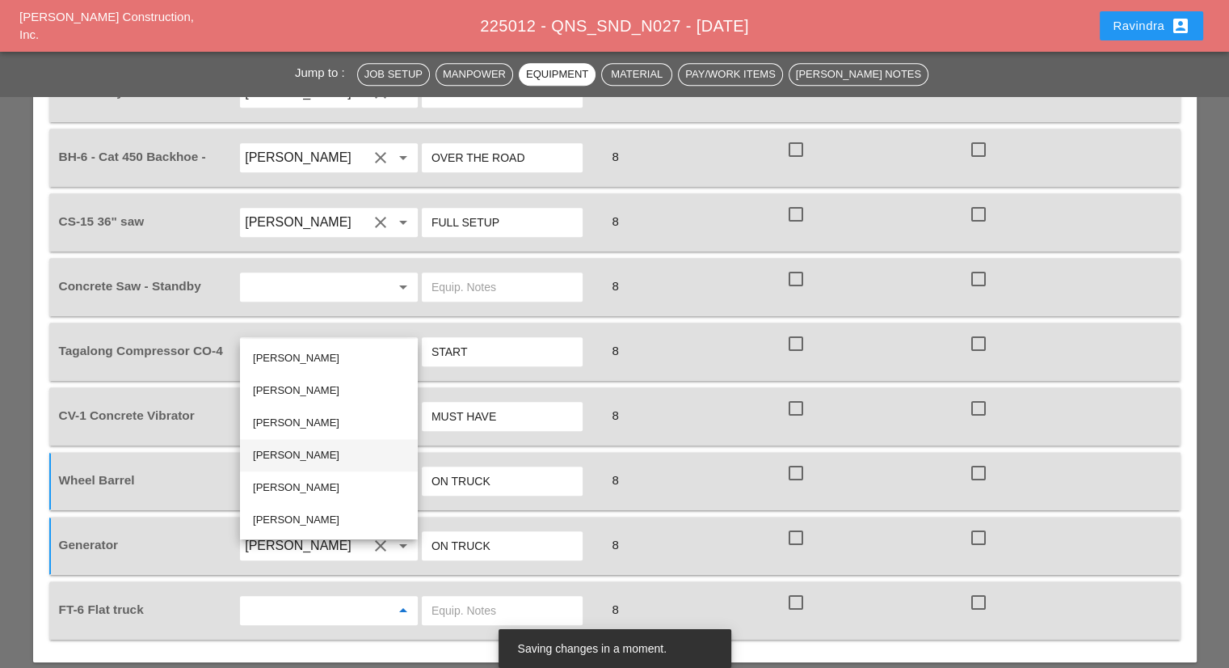
click at [297, 452] on div "[PERSON_NAME]" at bounding box center [329, 454] width 152 height 19
type input "[PERSON_NAME]"
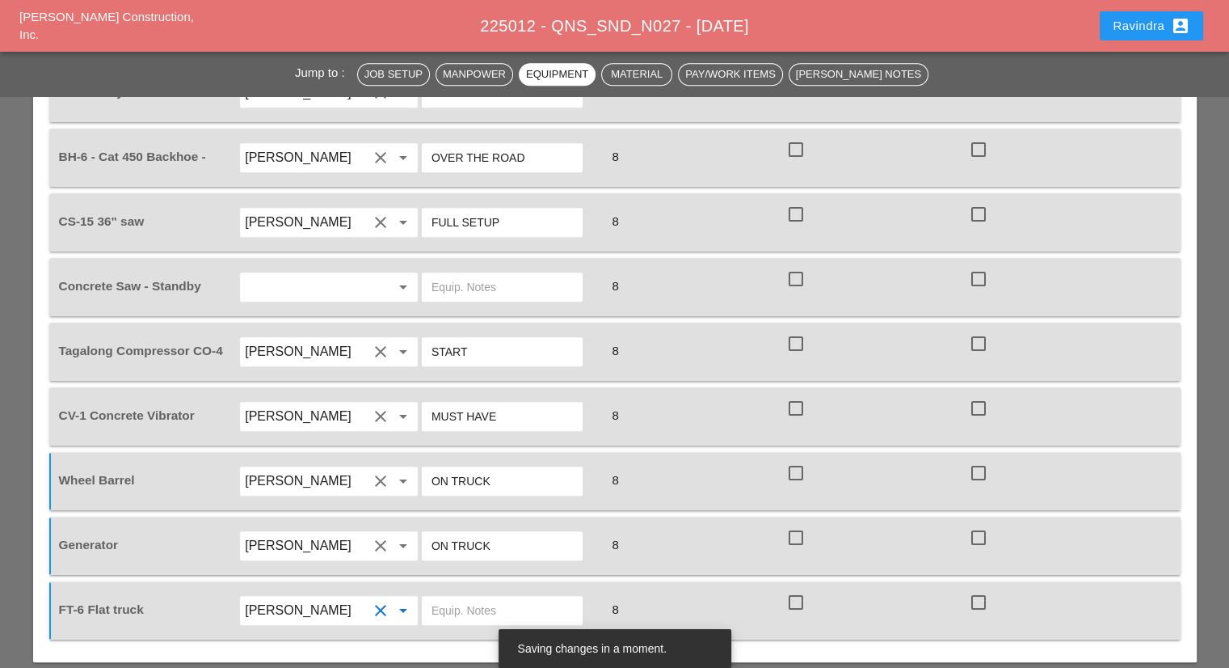
click at [480, 597] on input "text" at bounding box center [502, 610] width 141 height 26
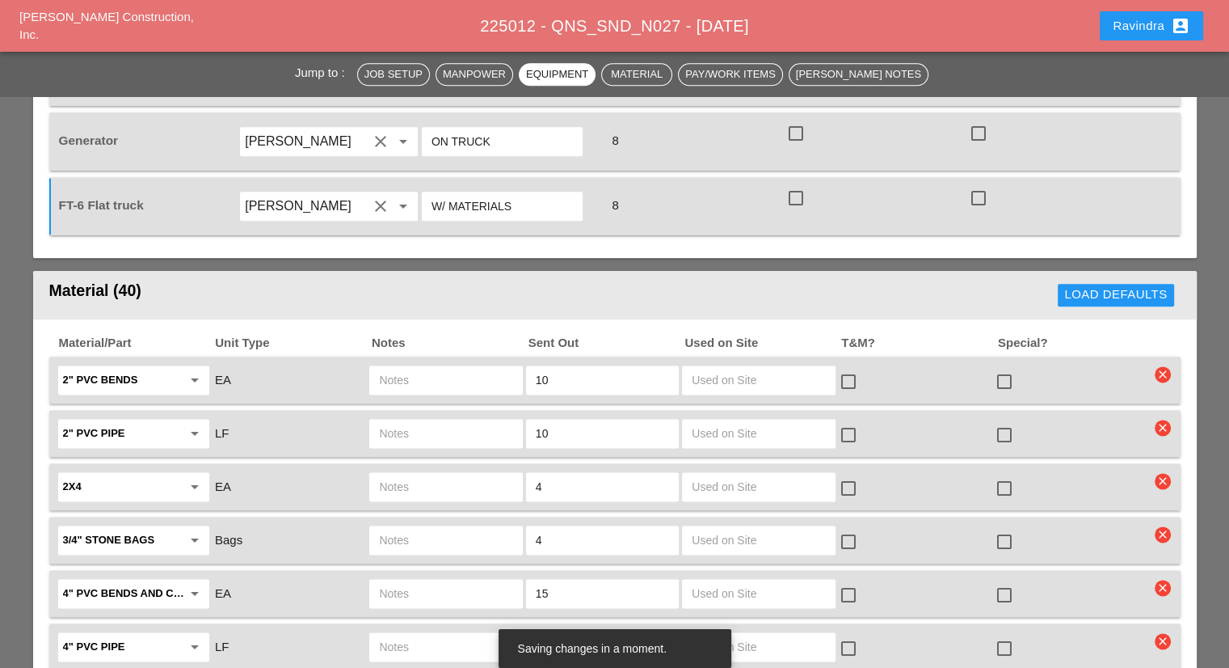
scroll to position [2020, 0]
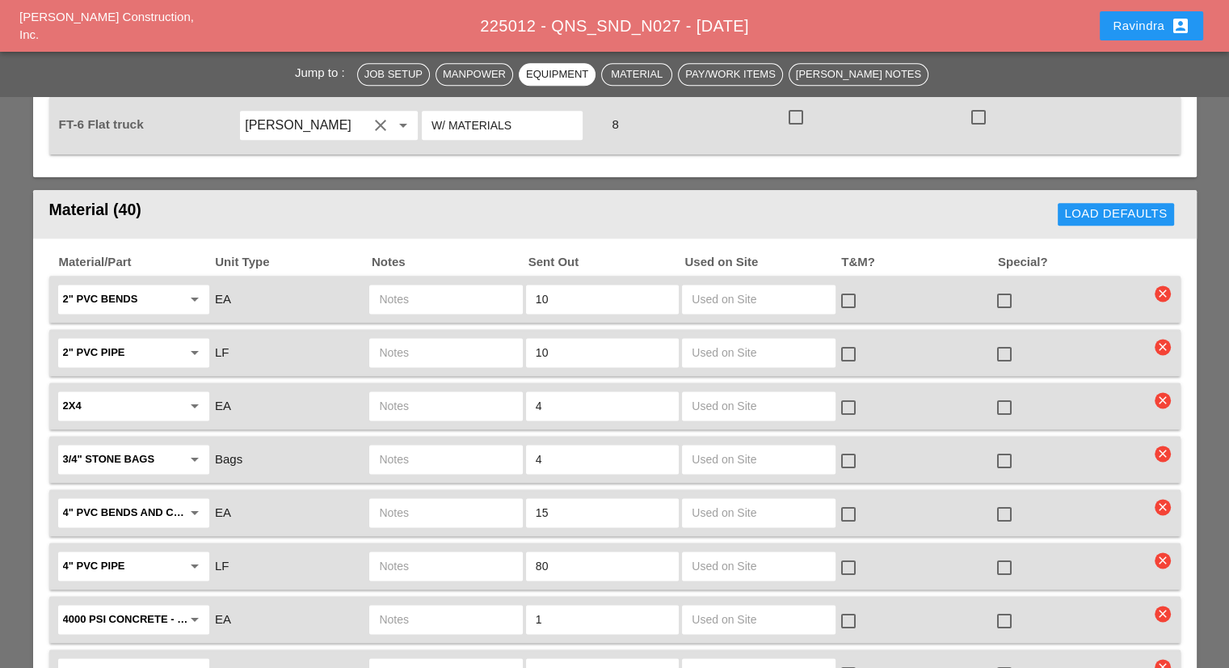
type input "W/ MATERIALS"
click at [1003, 394] on div at bounding box center [1004, 407] width 27 height 27
checkbox input "true"
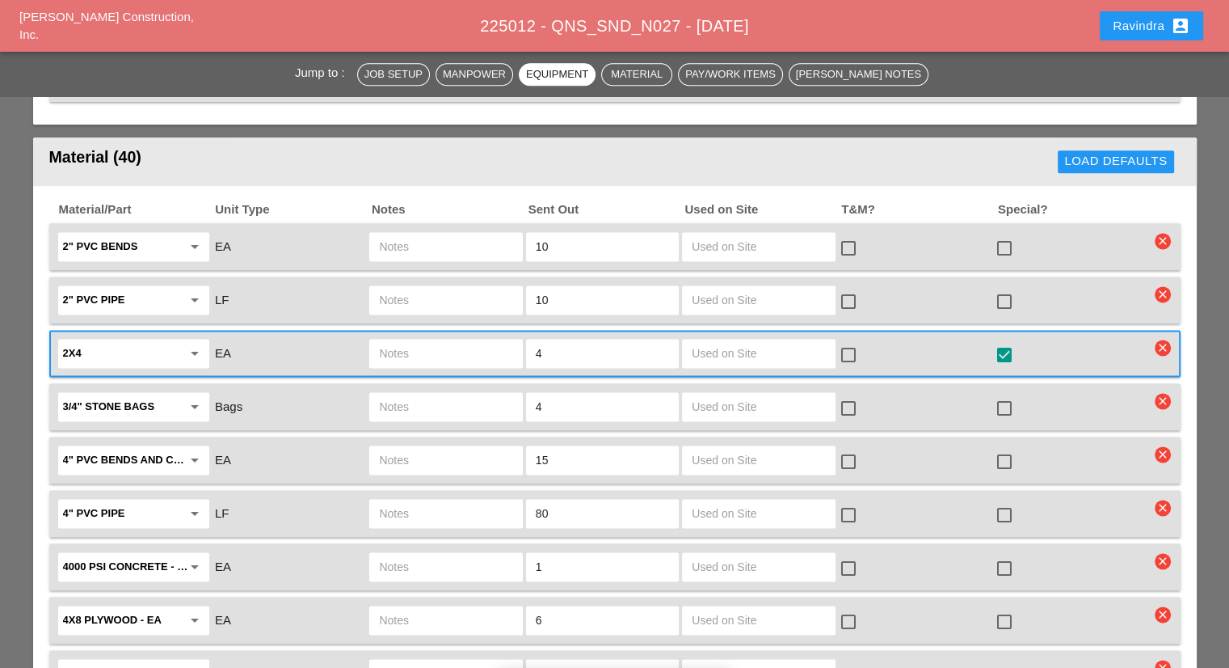
scroll to position [2101, 0]
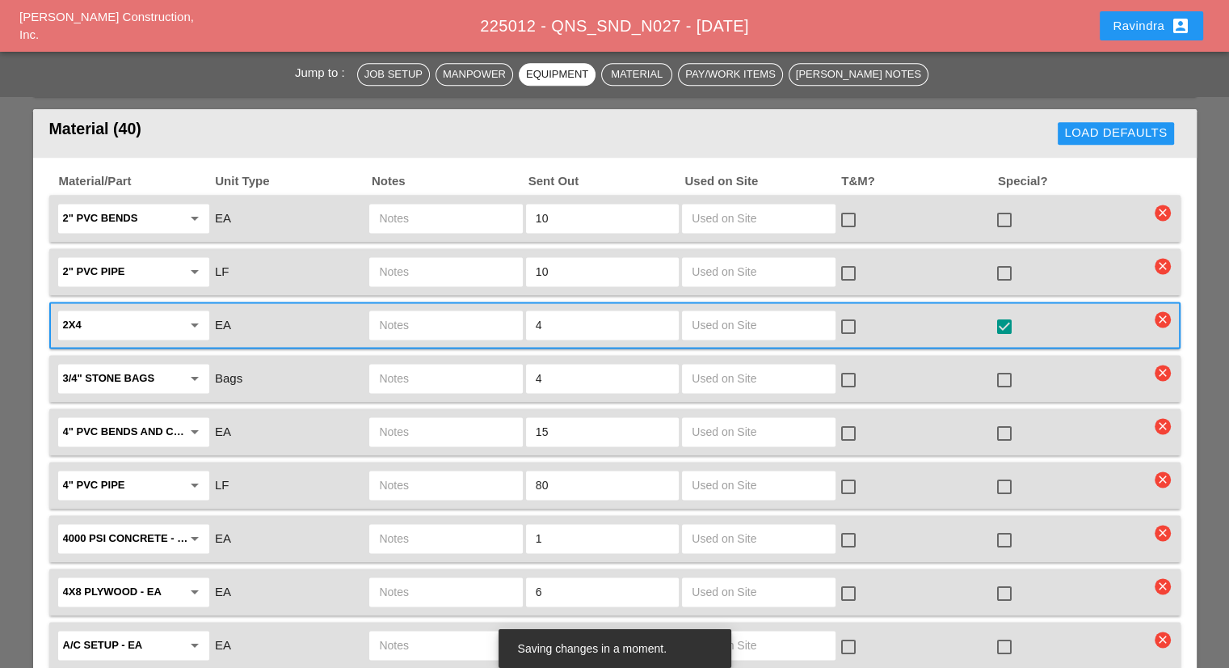
drag, startPoint x: 583, startPoint y: 375, endPoint x: 462, endPoint y: 369, distance: 120.6
click at [462, 415] on div "4" PVC bends and couplings arrow_drop_down EA 15 check_box_outline_blank check_…" at bounding box center [603, 432] width 1094 height 34
type input "25"
click at [1009, 419] on div at bounding box center [1004, 432] width 27 height 27
checkbox input "true"
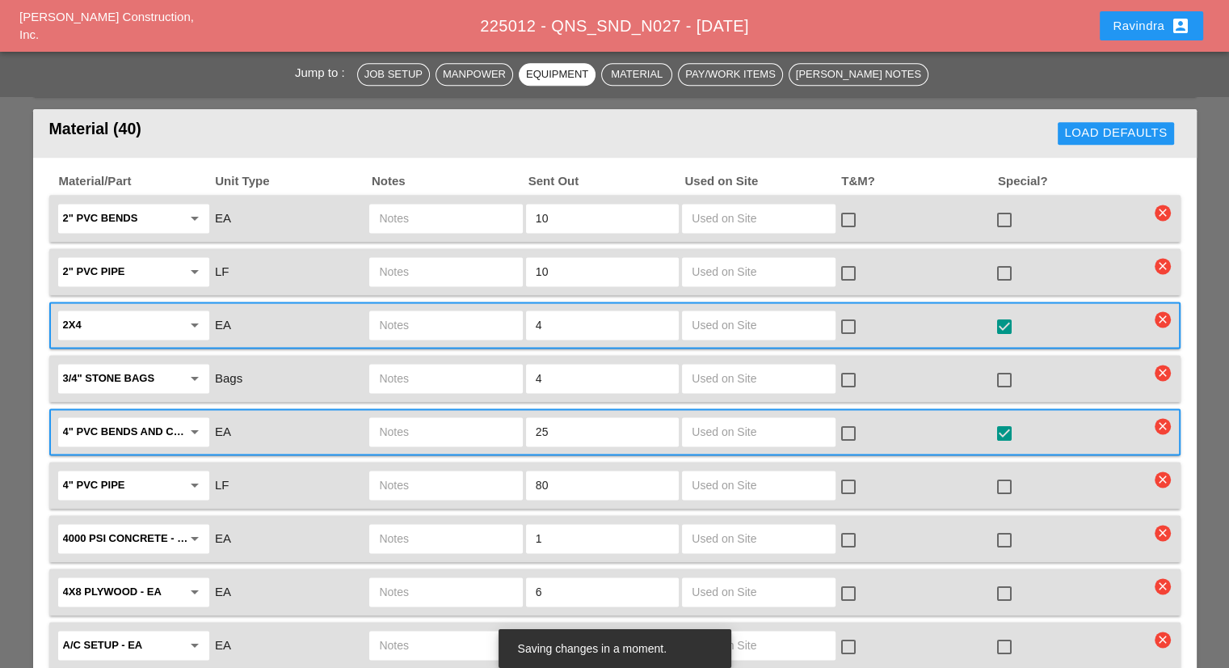
drag, startPoint x: 578, startPoint y: 430, endPoint x: 487, endPoint y: 431, distance: 90.5
click at [488, 468] on div "4" PVC pipe arrow_drop_down LF 80 check_box_outline_blank check_box_outline_bla…" at bounding box center [603, 485] width 1094 height 34
type input "100"
click at [1003, 473] on div at bounding box center [1004, 486] width 27 height 27
checkbox input "true"
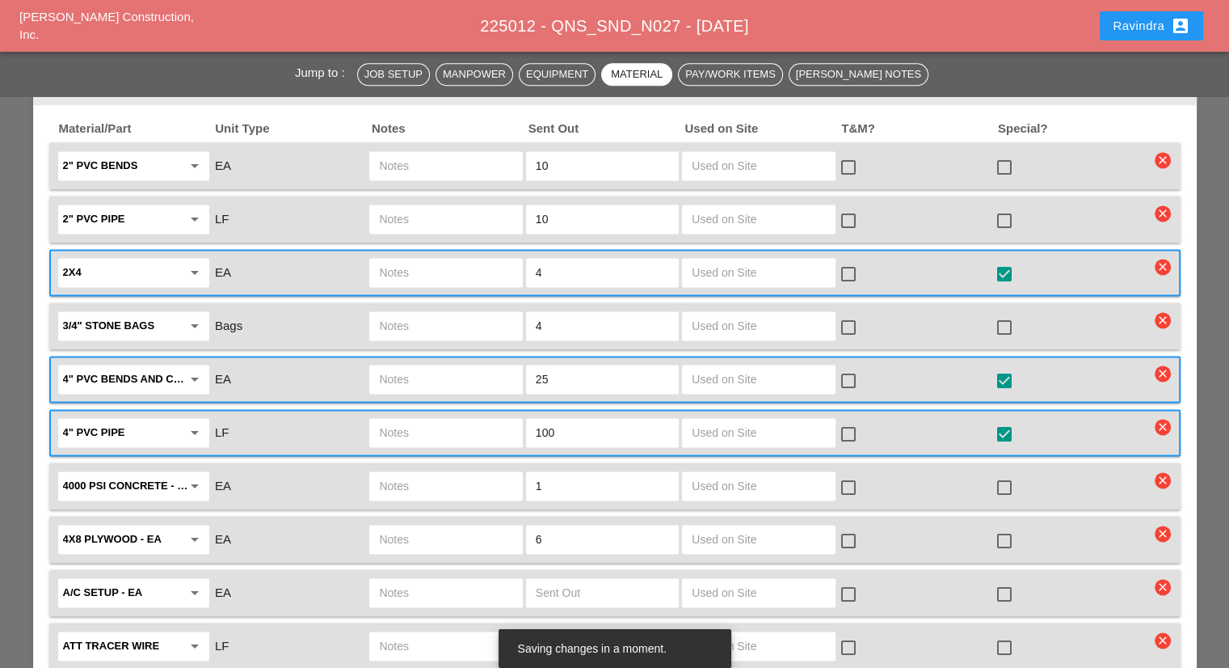
scroll to position [2182, 0]
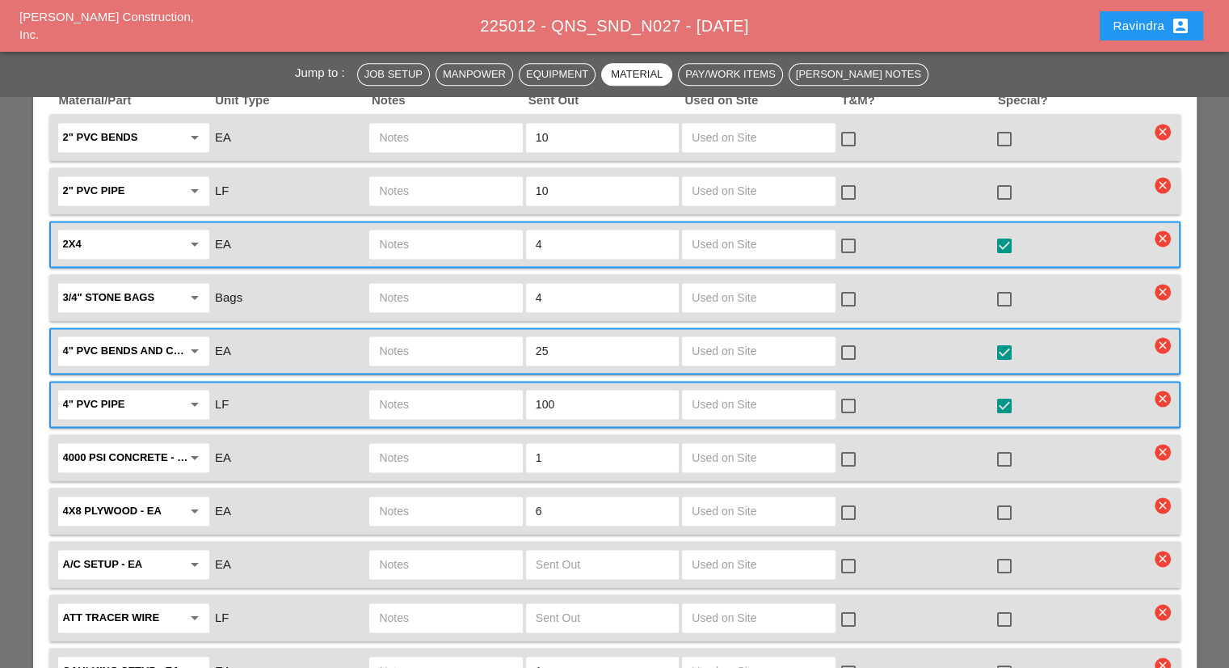
click at [482, 444] on input "text" at bounding box center [445, 457] width 133 height 26
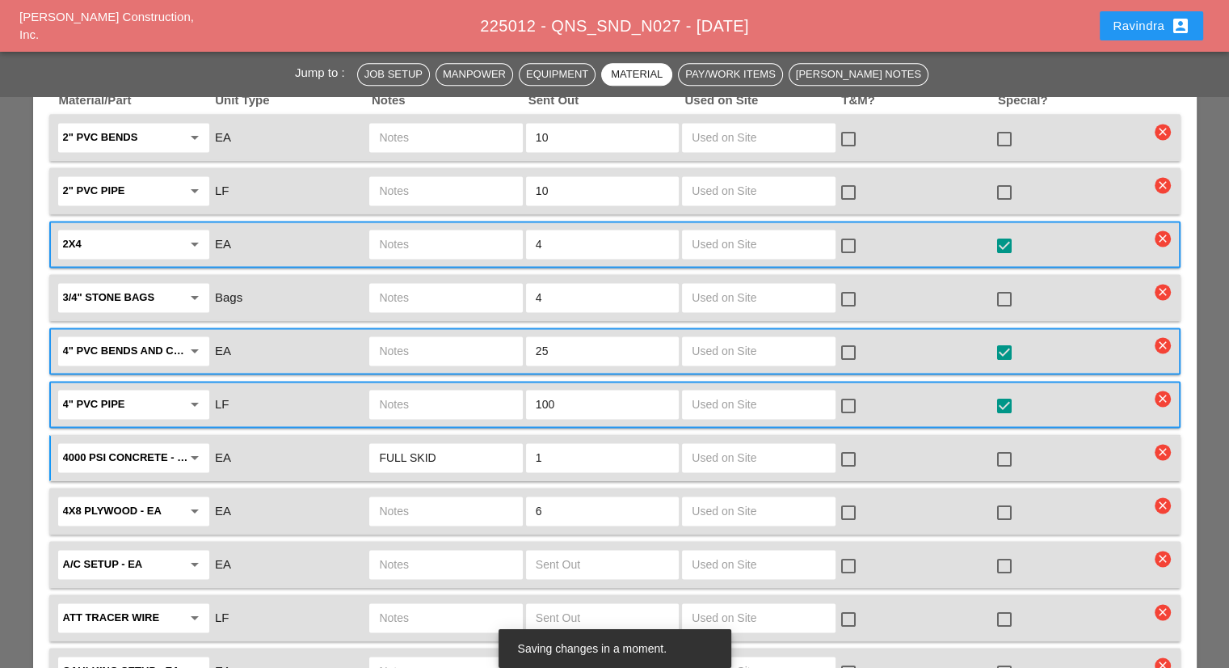
type input "FULL SKID"
click at [1018, 445] on div at bounding box center [1004, 458] width 27 height 27
checkbox input "true"
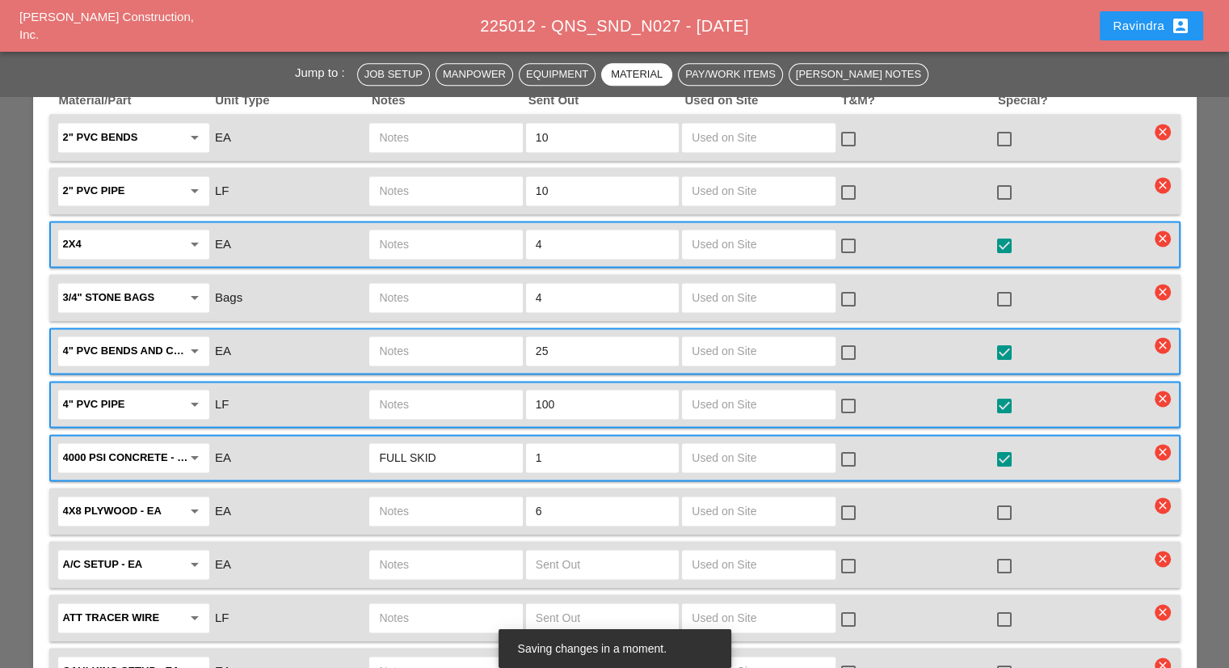
drag, startPoint x: 620, startPoint y: 447, endPoint x: 453, endPoint y: 445, distance: 166.5
click at [453, 494] on div "4x8 Plywood - EA arrow_drop_down EA 6 check_box_outline_blank check_box_outline…" at bounding box center [603, 511] width 1094 height 34
type input "4"
click at [1008, 499] on div at bounding box center [1004, 512] width 27 height 27
checkbox input "true"
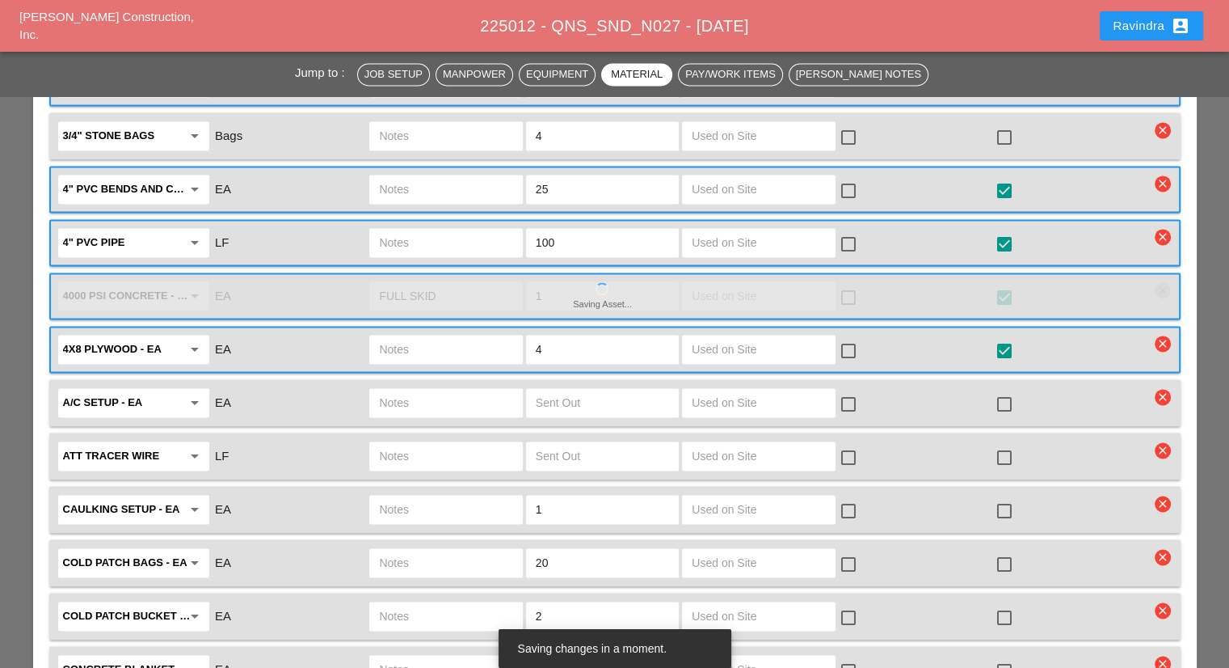
scroll to position [2424, 0]
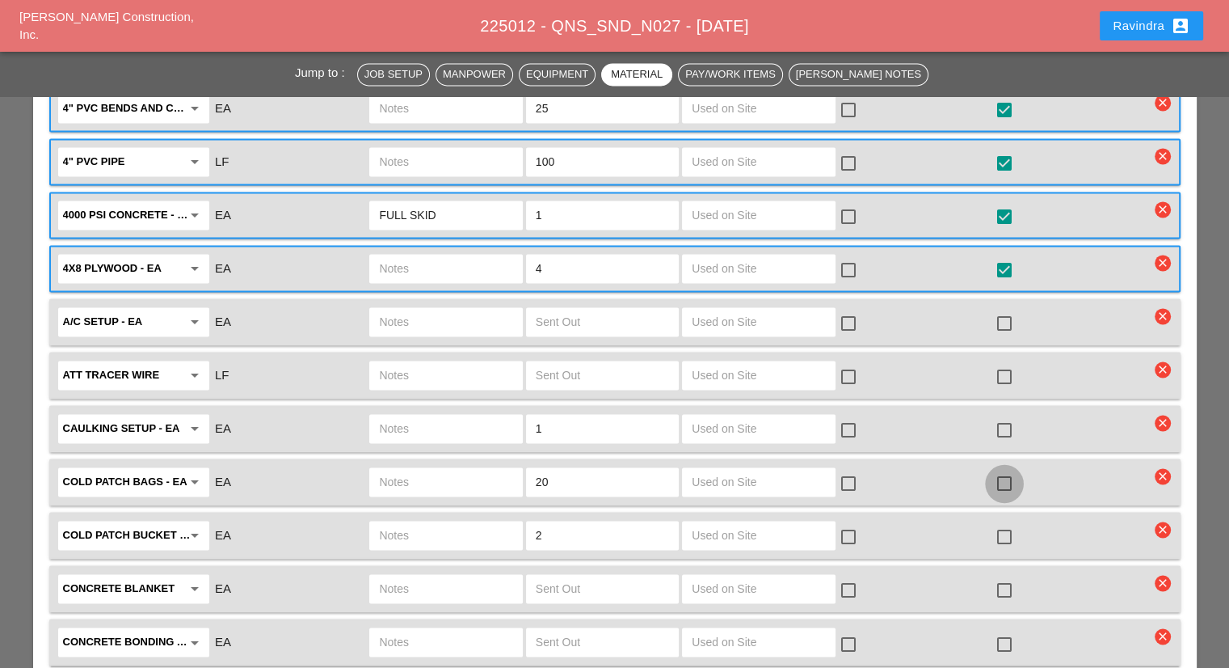
click at [1004, 470] on div at bounding box center [1004, 483] width 27 height 27
checkbox input "true"
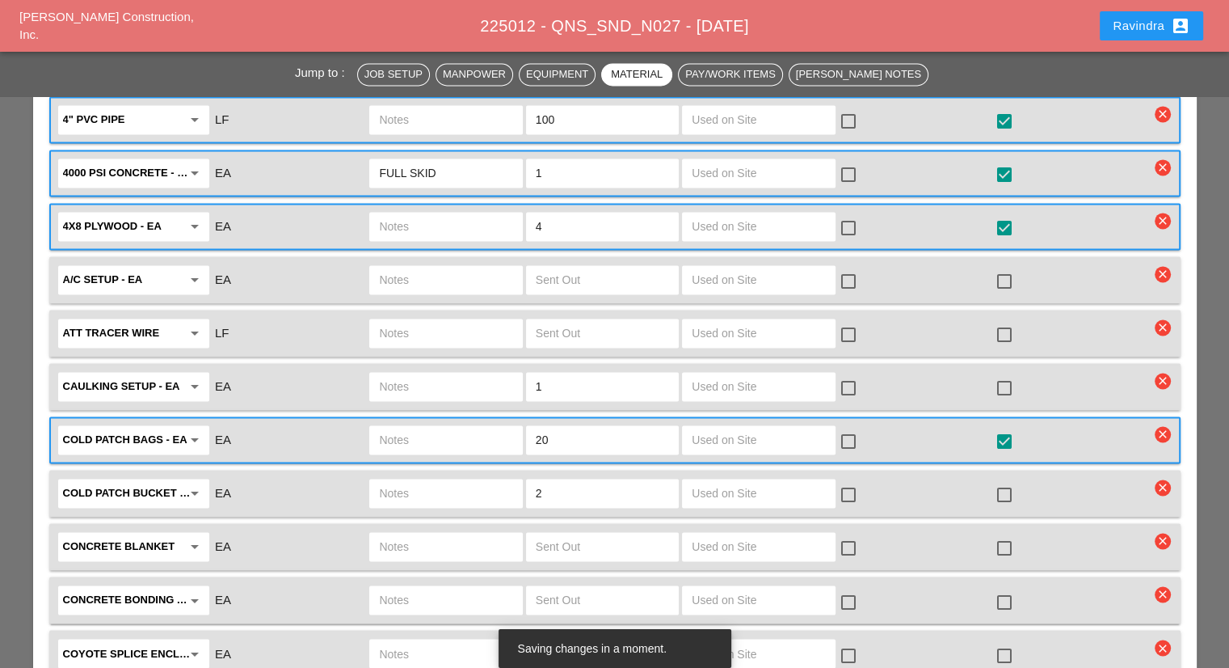
scroll to position [2505, 0]
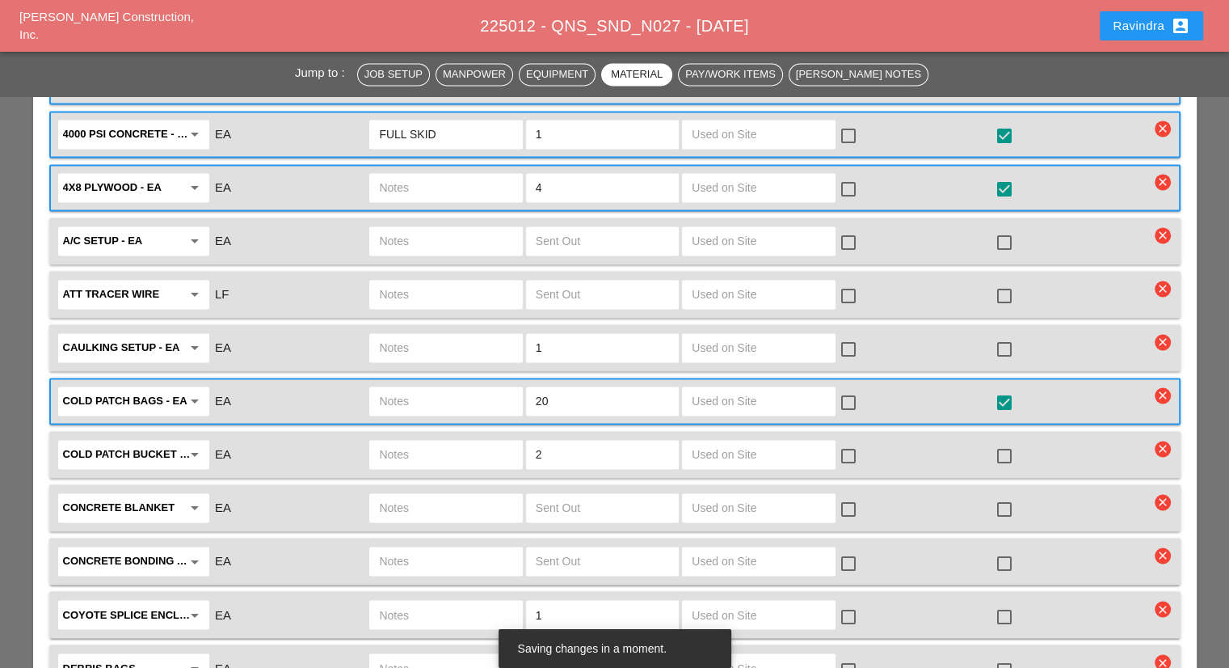
click at [998, 442] on div at bounding box center [1004, 455] width 27 height 27
checkbox input "true"
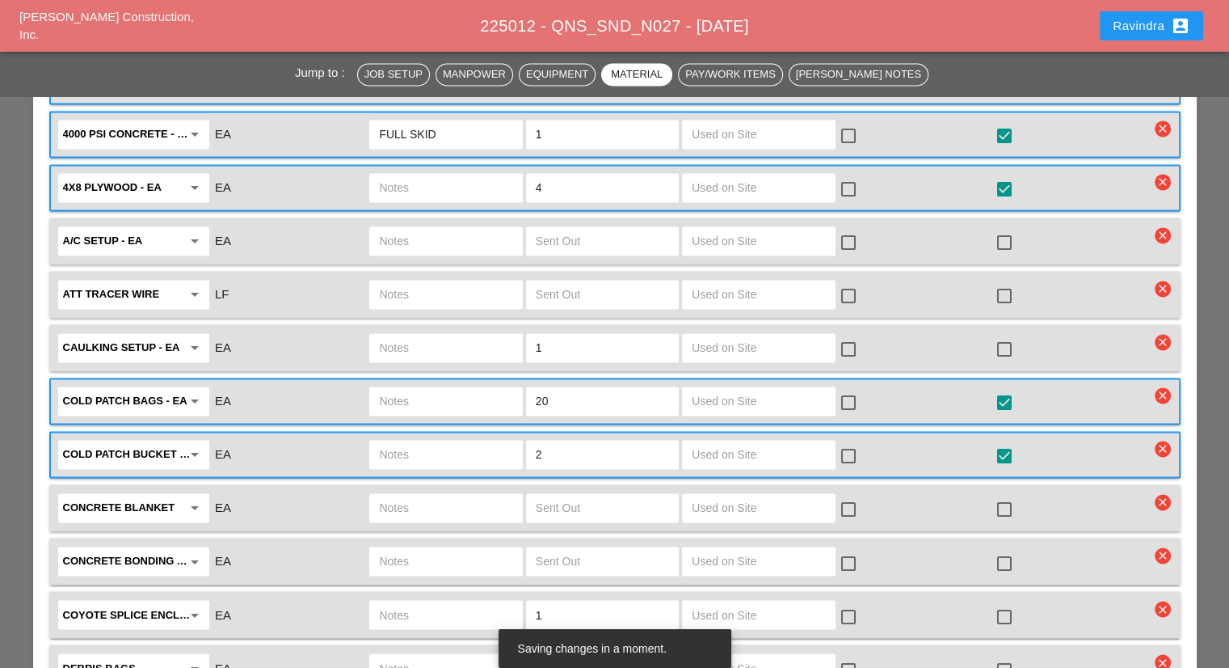
click at [459, 441] on input "text" at bounding box center [445, 454] width 133 height 26
type input "2"
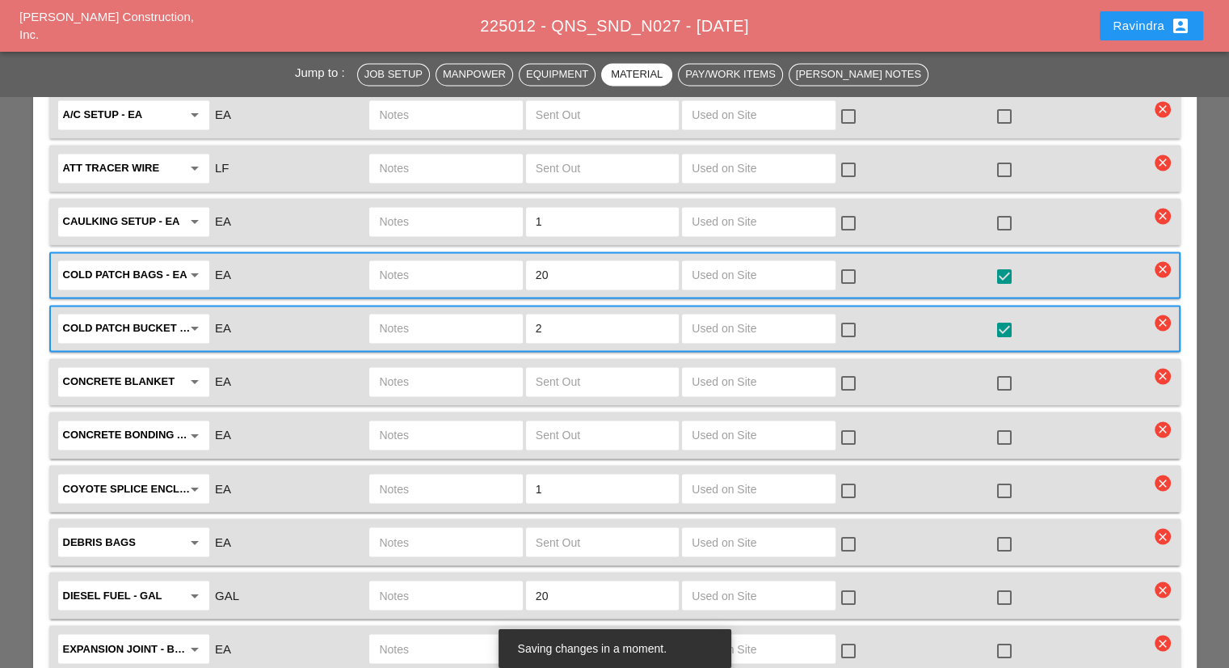
scroll to position [2667, 0]
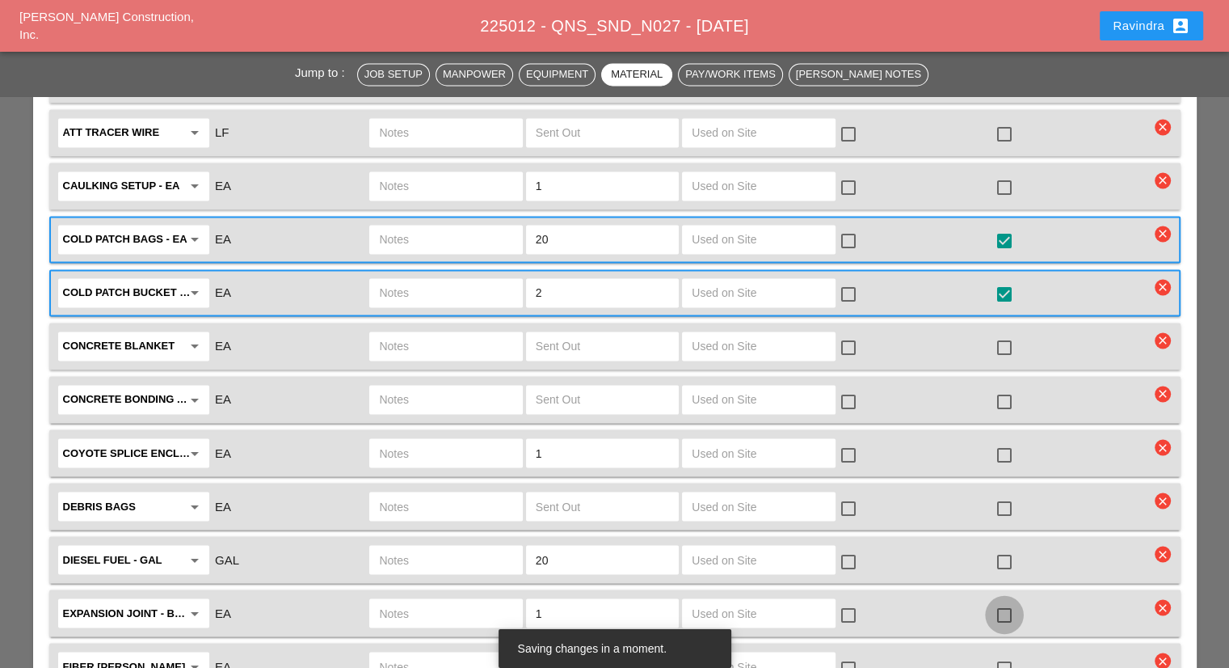
click at [1011, 600] on div at bounding box center [1004, 613] width 27 height 27
checkbox input "true"
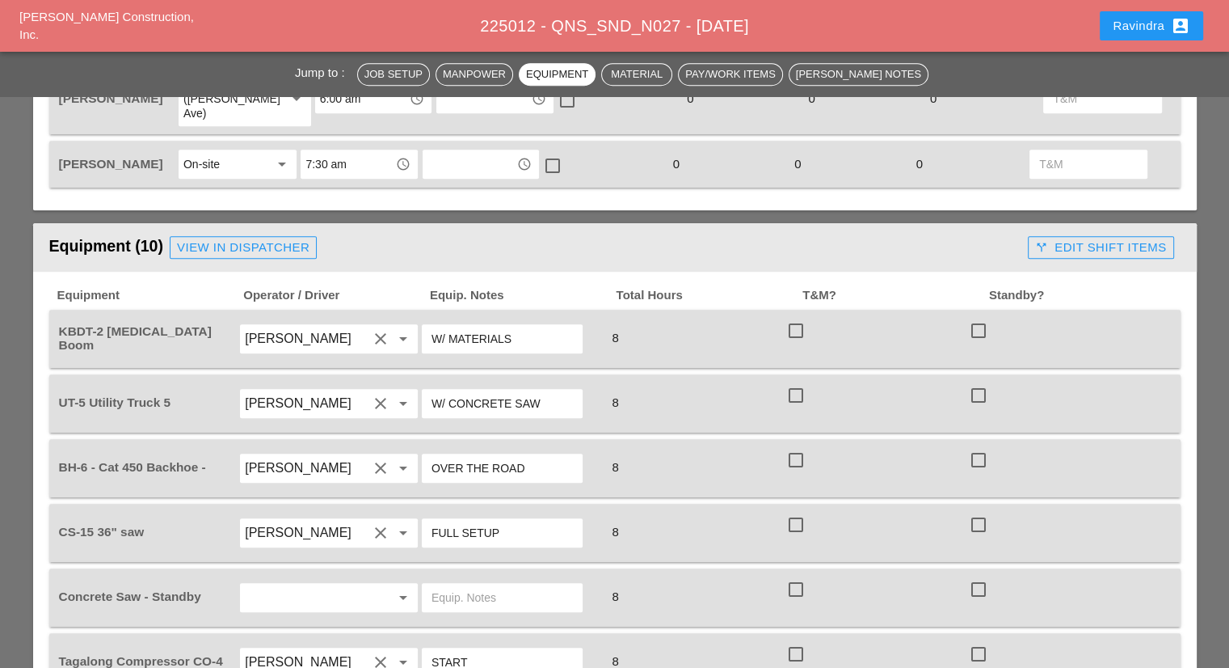
scroll to position [1131, 0]
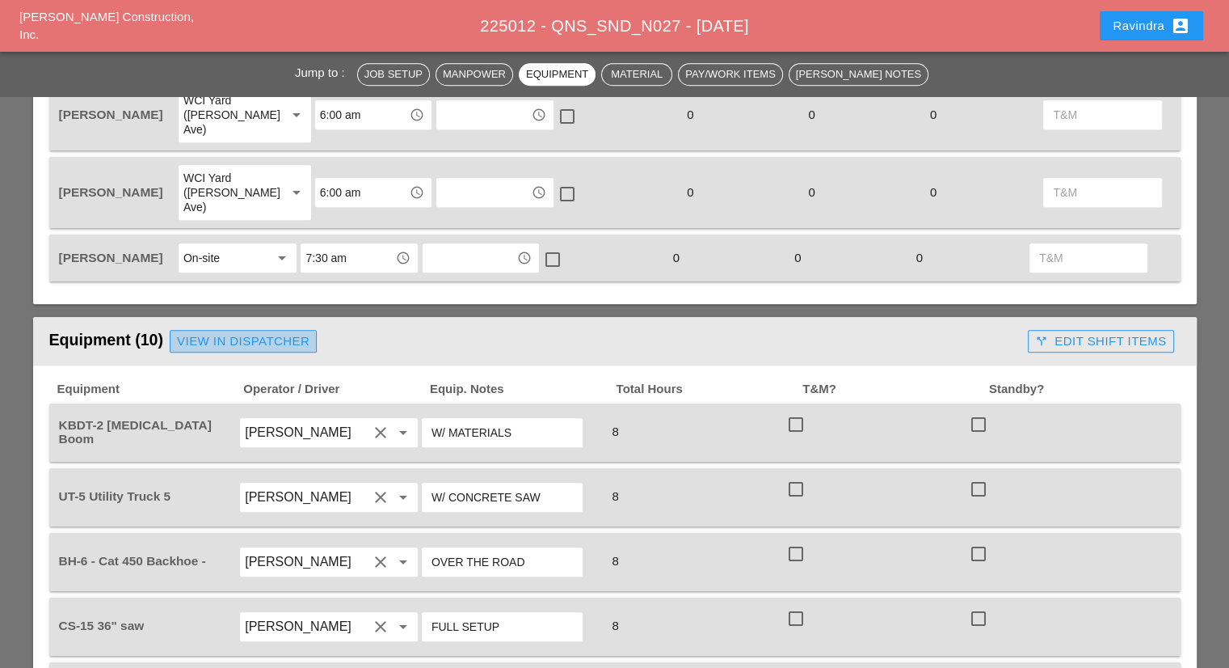
click at [236, 332] on div "View in Dispatcher" at bounding box center [243, 341] width 133 height 19
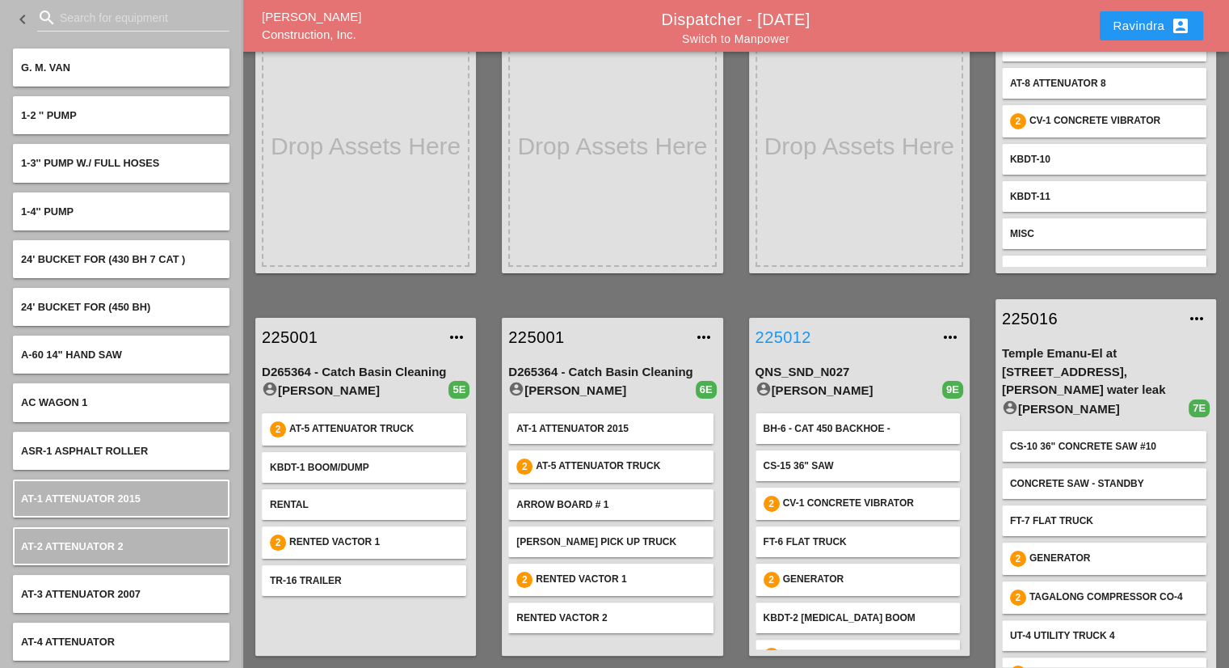
click at [792, 331] on link "225012" at bounding box center [843, 337] width 175 height 24
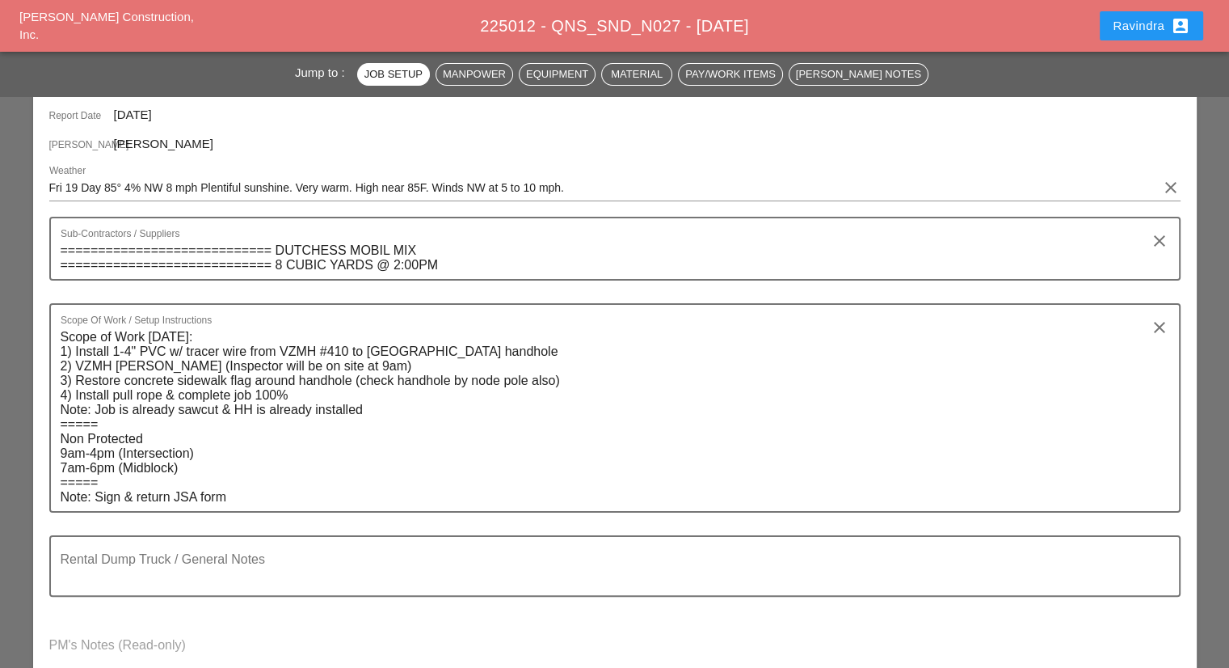
scroll to position [323, 0]
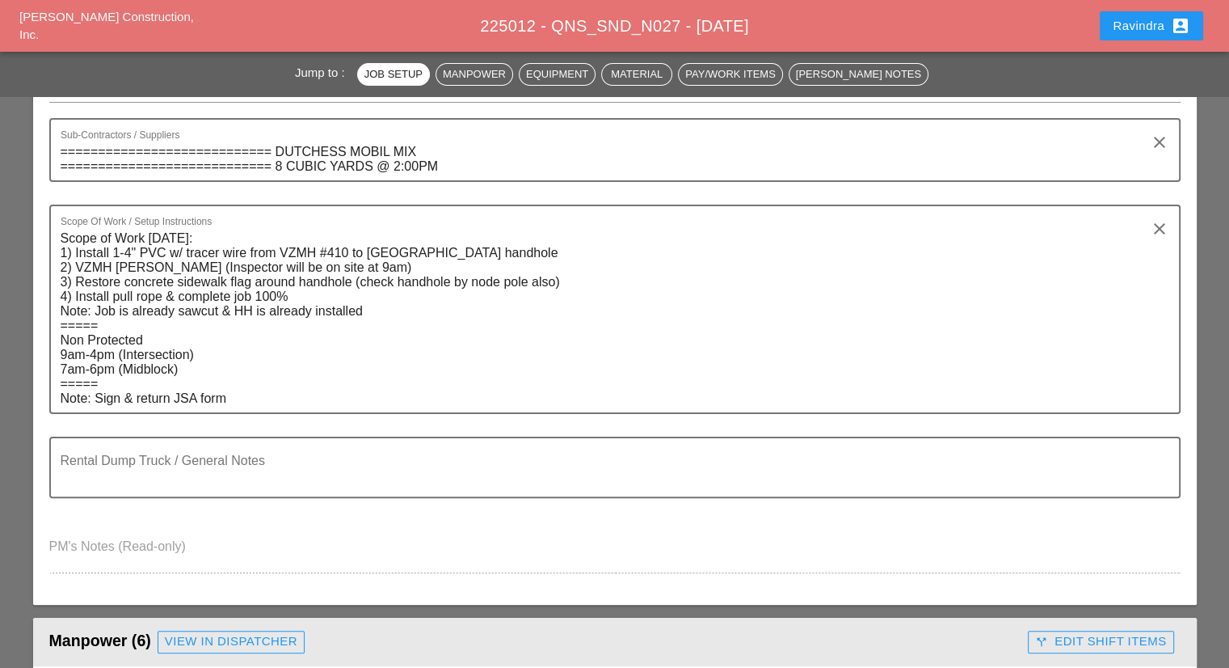
click at [1128, 40] on button "Ravindra account_box" at bounding box center [1151, 25] width 103 height 29
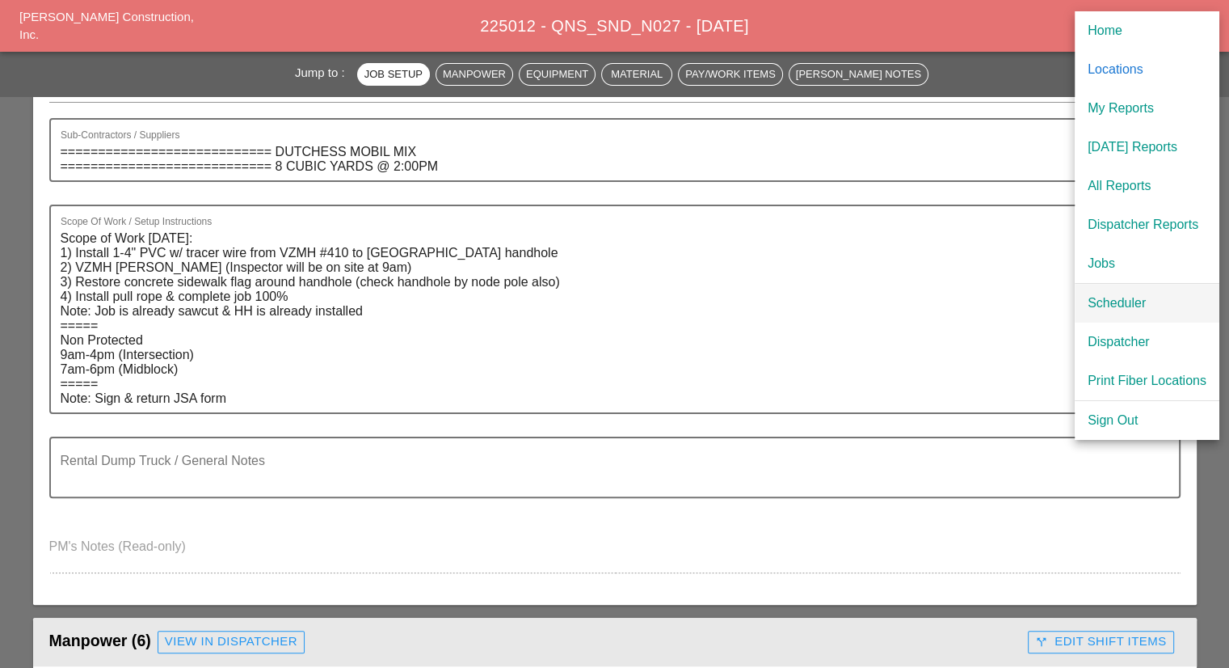
click at [1128, 311] on div "Scheduler" at bounding box center [1147, 302] width 119 height 19
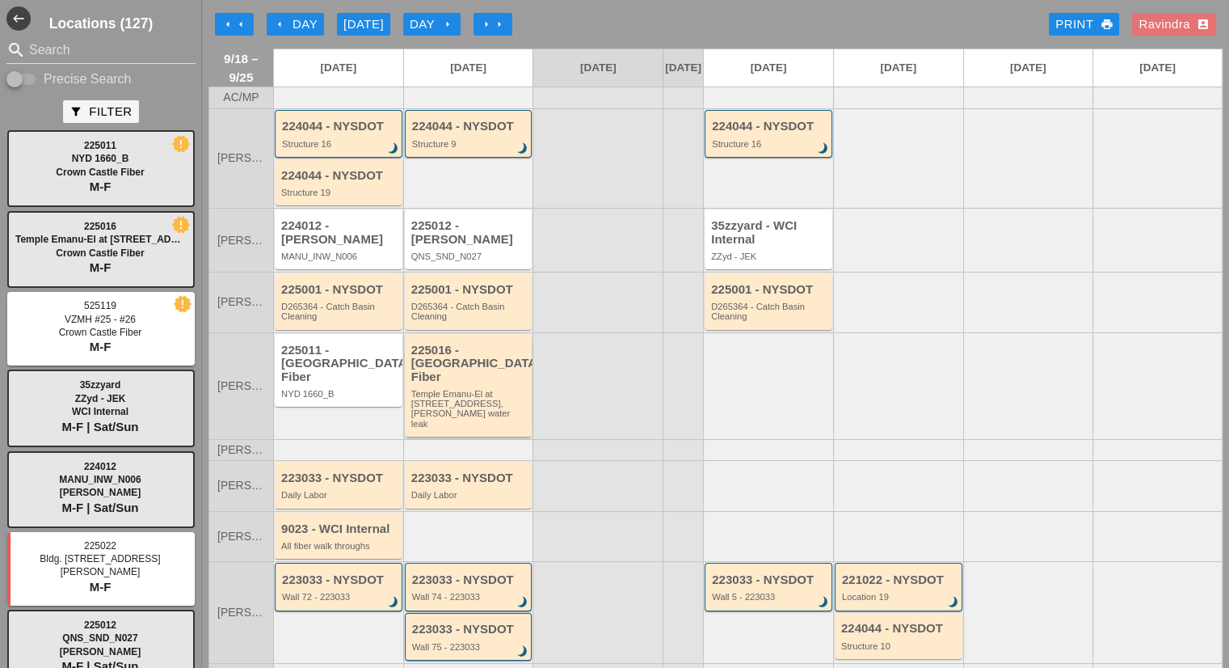
click at [491, 384] on div "225016 - Crown Castle Fiber Temple Emanu-El at 1 E 65th Str, NYC, POE water leak" at bounding box center [469, 386] width 117 height 86
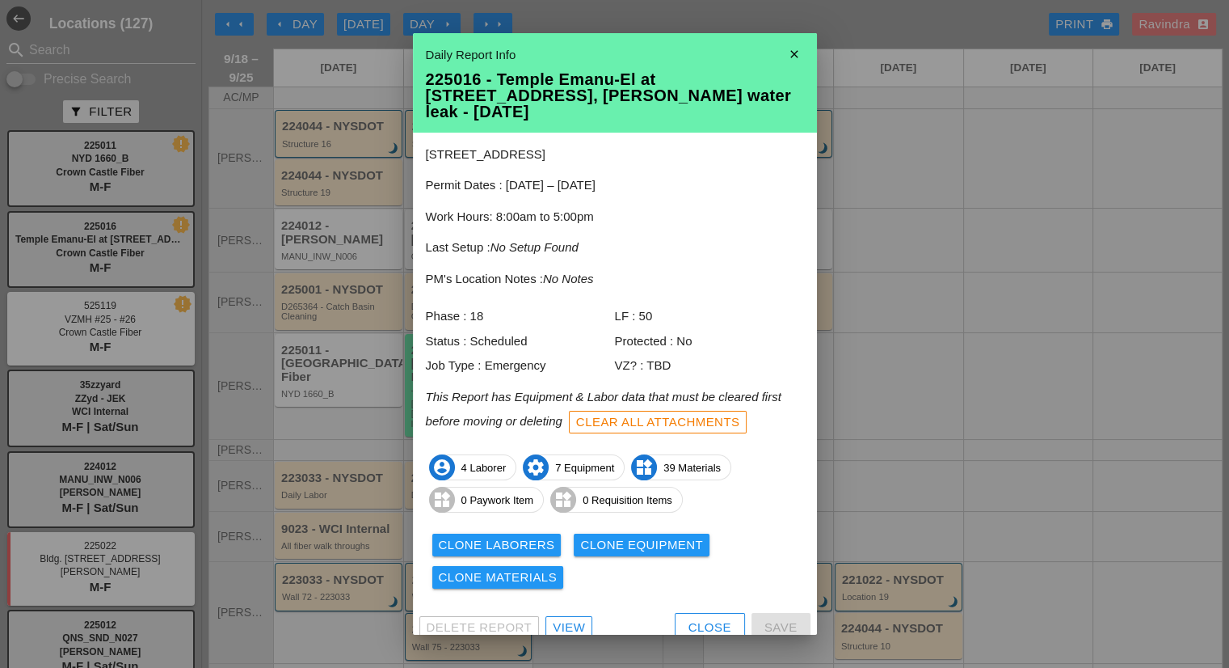
click at [683, 613] on button "Close" at bounding box center [710, 627] width 70 height 29
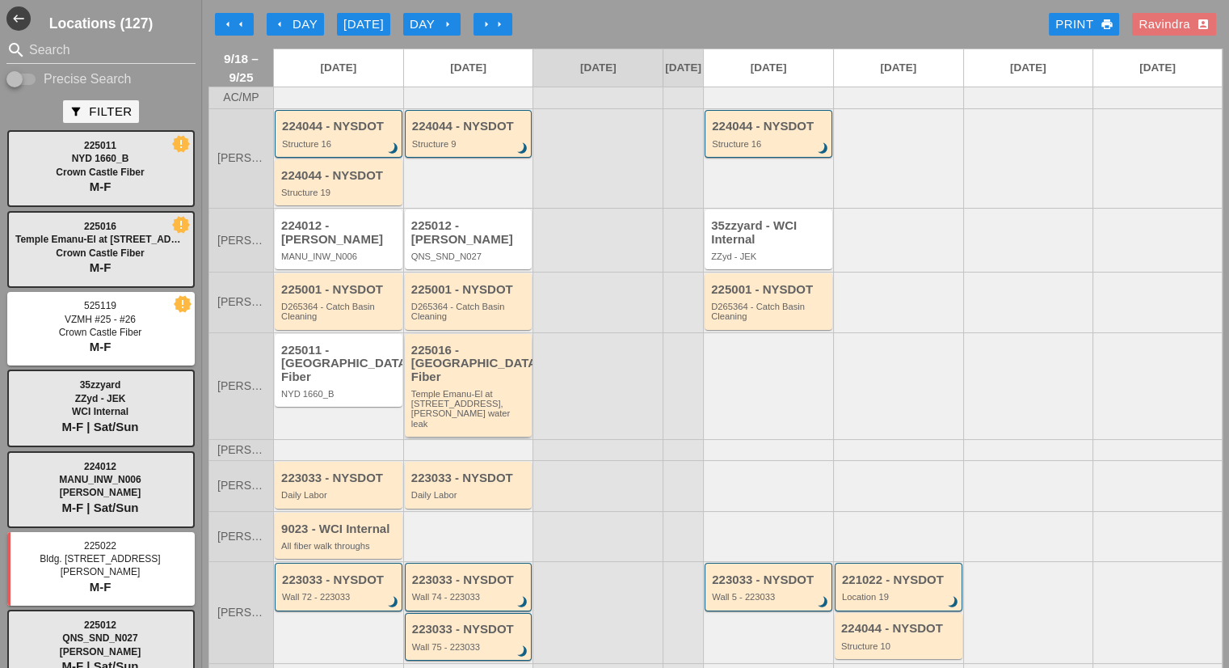
click at [481, 389] on div "Temple Emanu-El at [STREET_ADDRESS], [PERSON_NAME] water leak" at bounding box center [469, 409] width 117 height 40
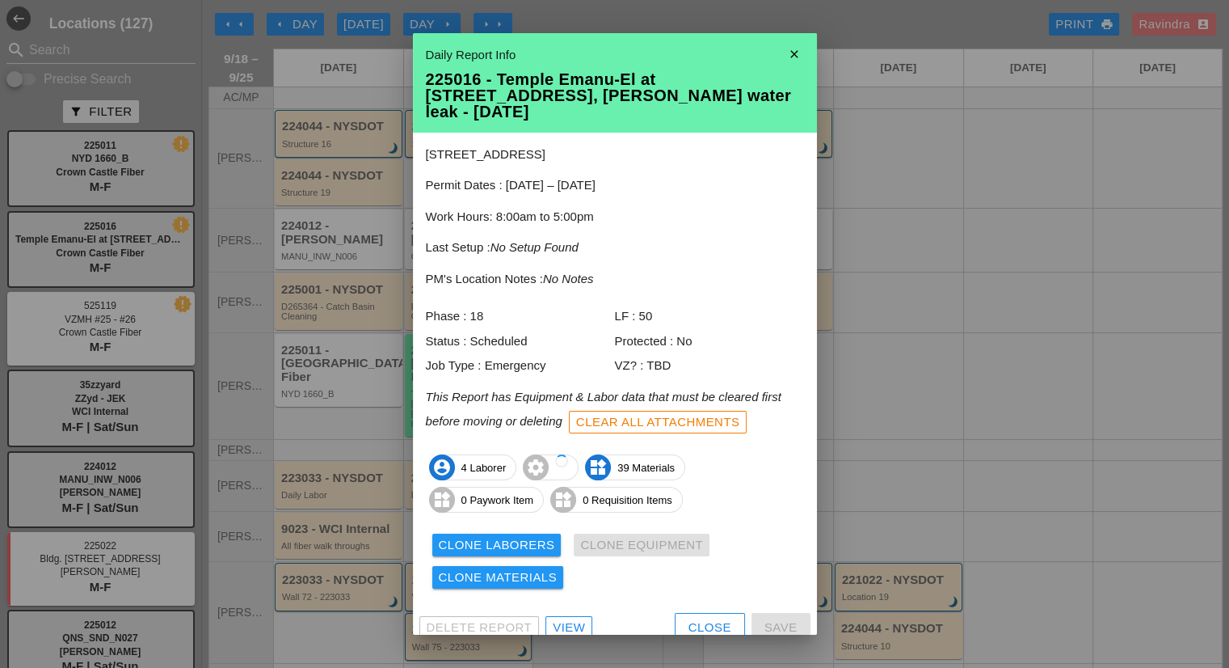
click at [649, 413] on div "Clear All Attachments" at bounding box center [658, 422] width 164 height 19
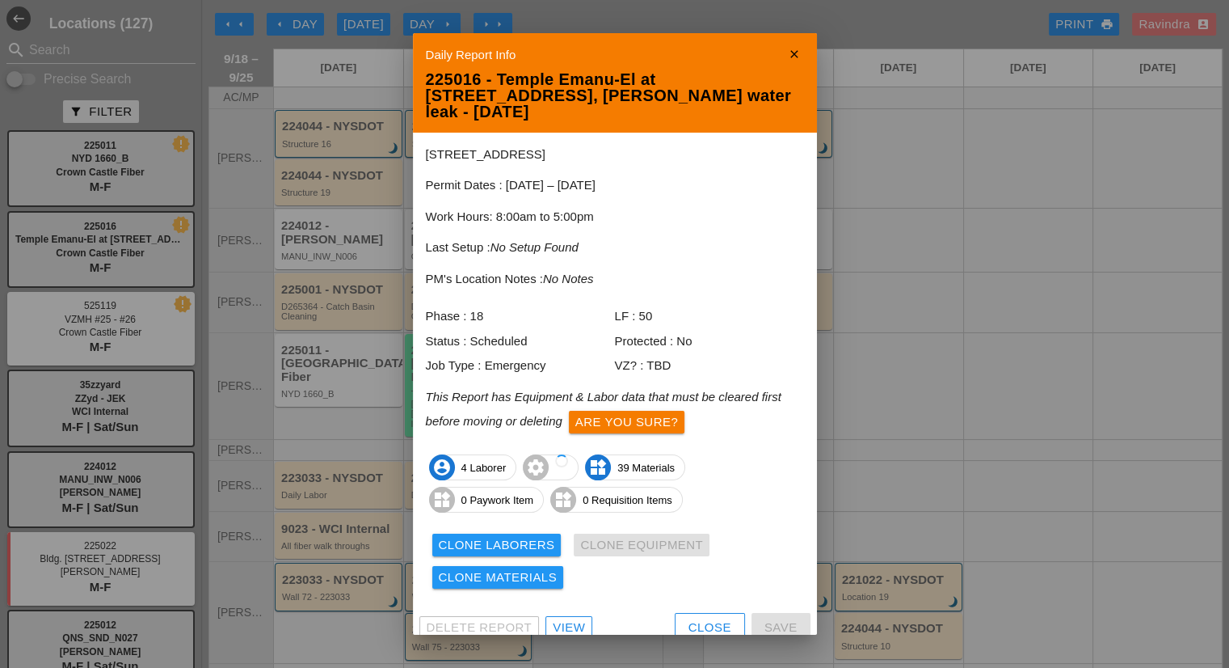
click at [634, 413] on div "Are you sure?" at bounding box center [626, 422] width 103 height 19
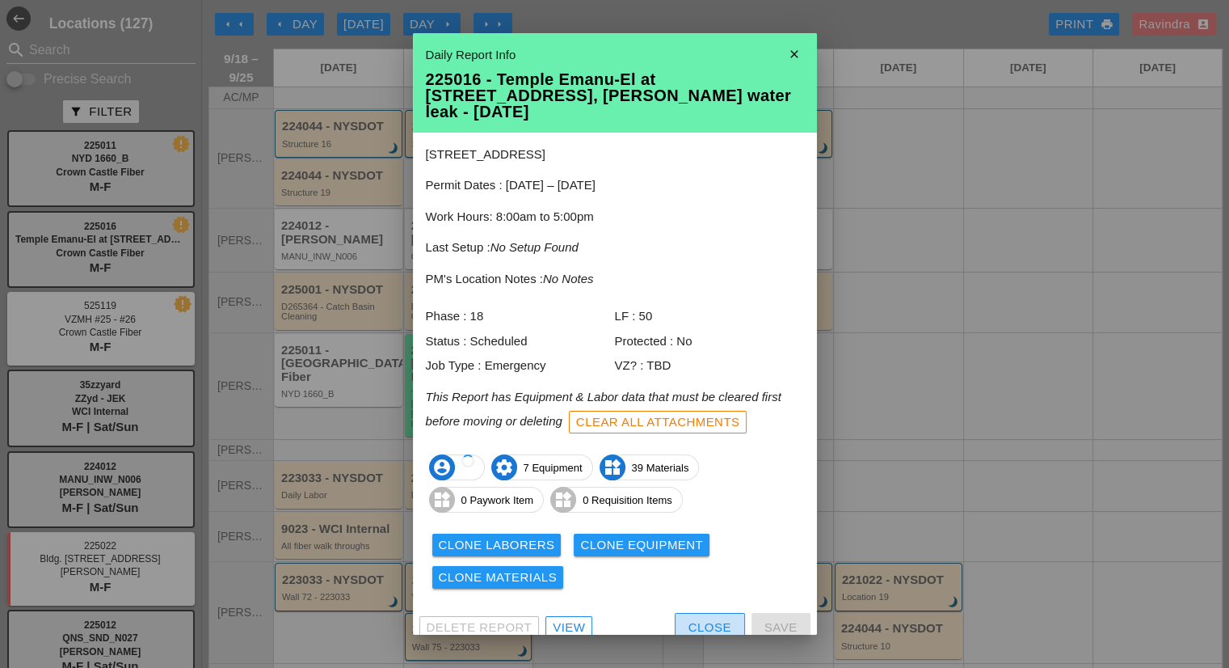
click at [711, 618] on div "Close" at bounding box center [710, 627] width 43 height 19
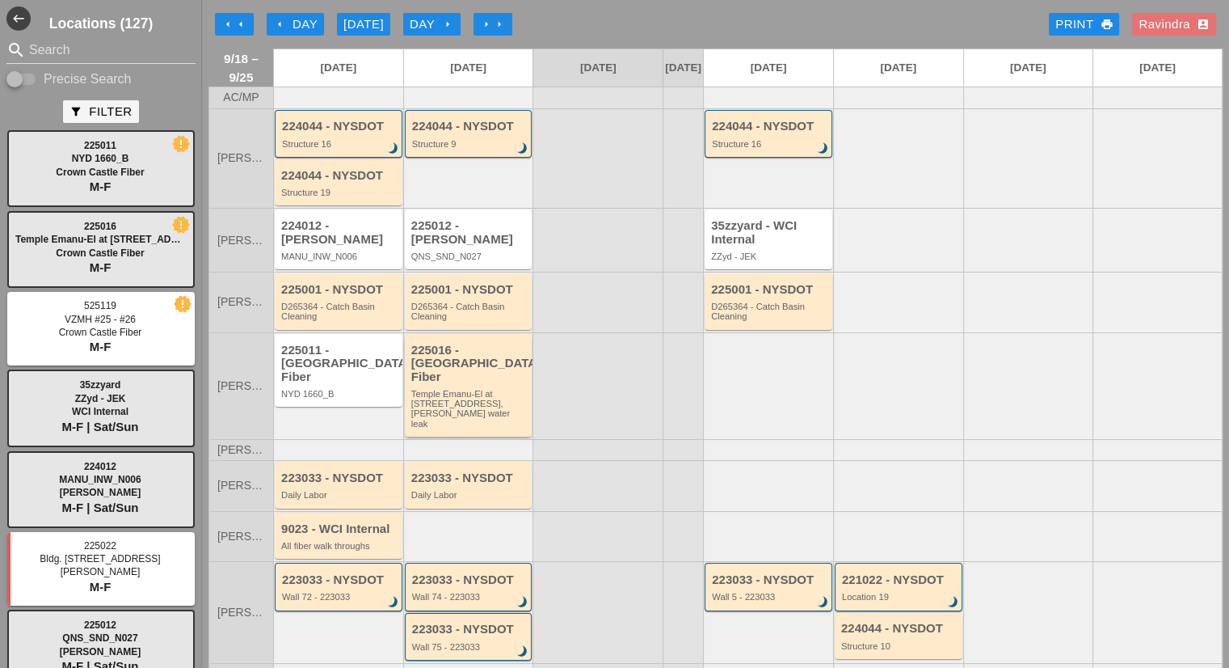
click at [479, 389] on div "Temple Emanu-El at [STREET_ADDRESS], [PERSON_NAME] water leak" at bounding box center [469, 409] width 117 height 40
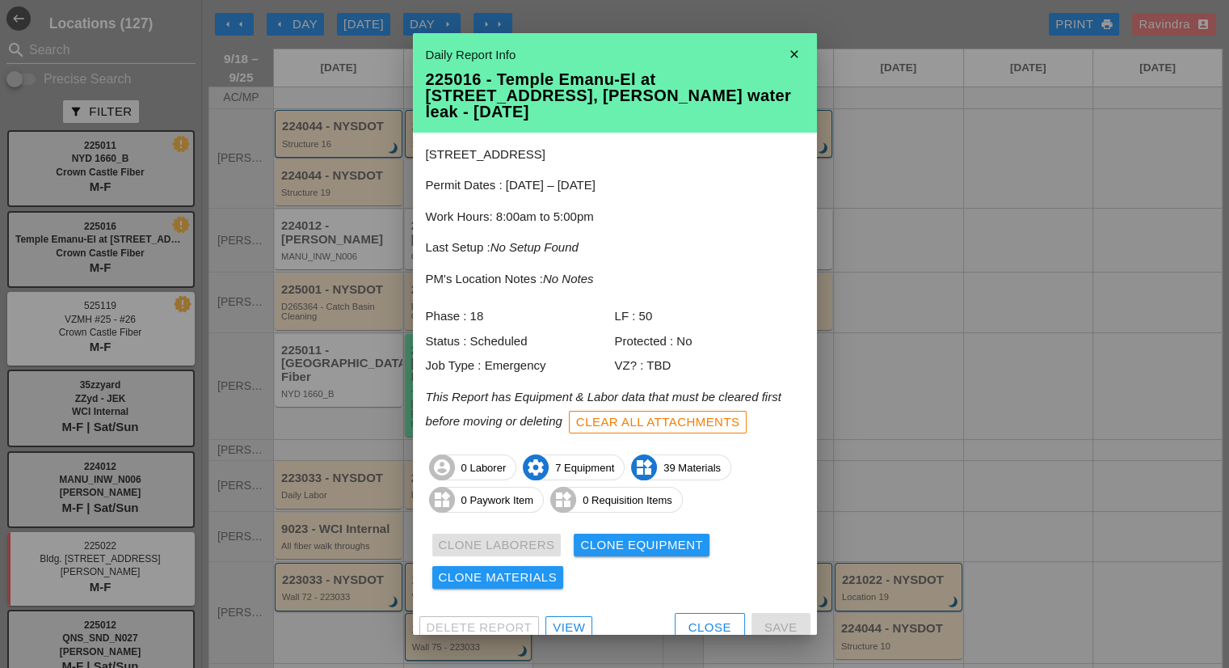
click at [575, 618] on div "View" at bounding box center [569, 627] width 32 height 19
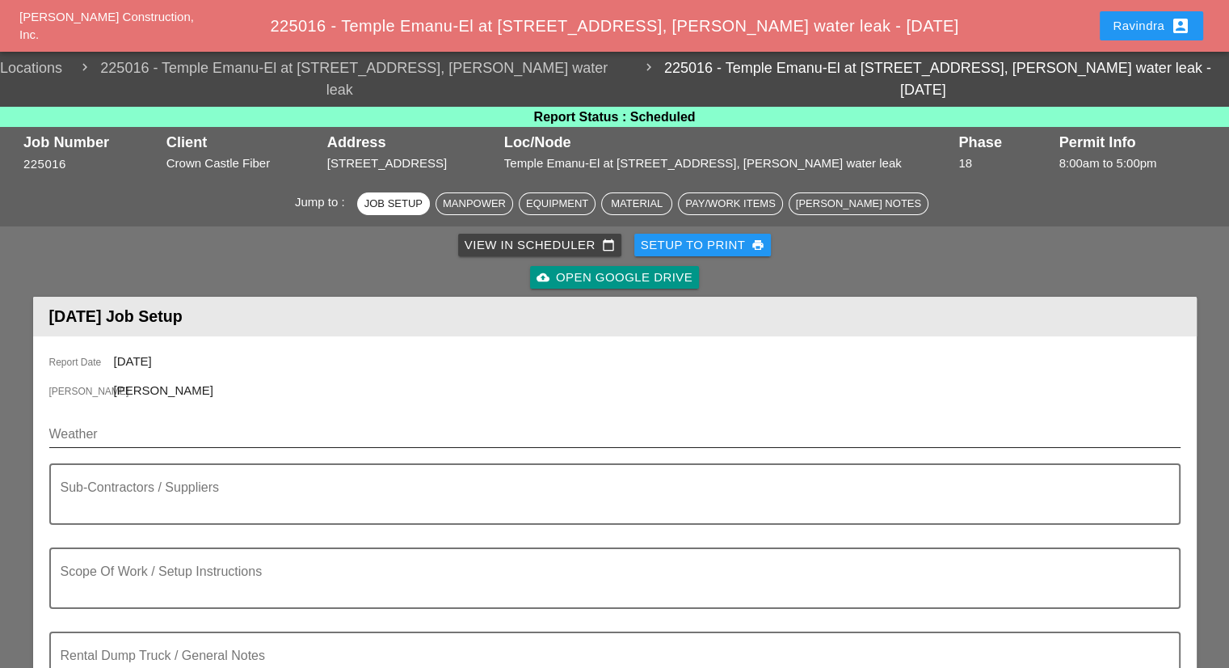
scroll to position [162, 0]
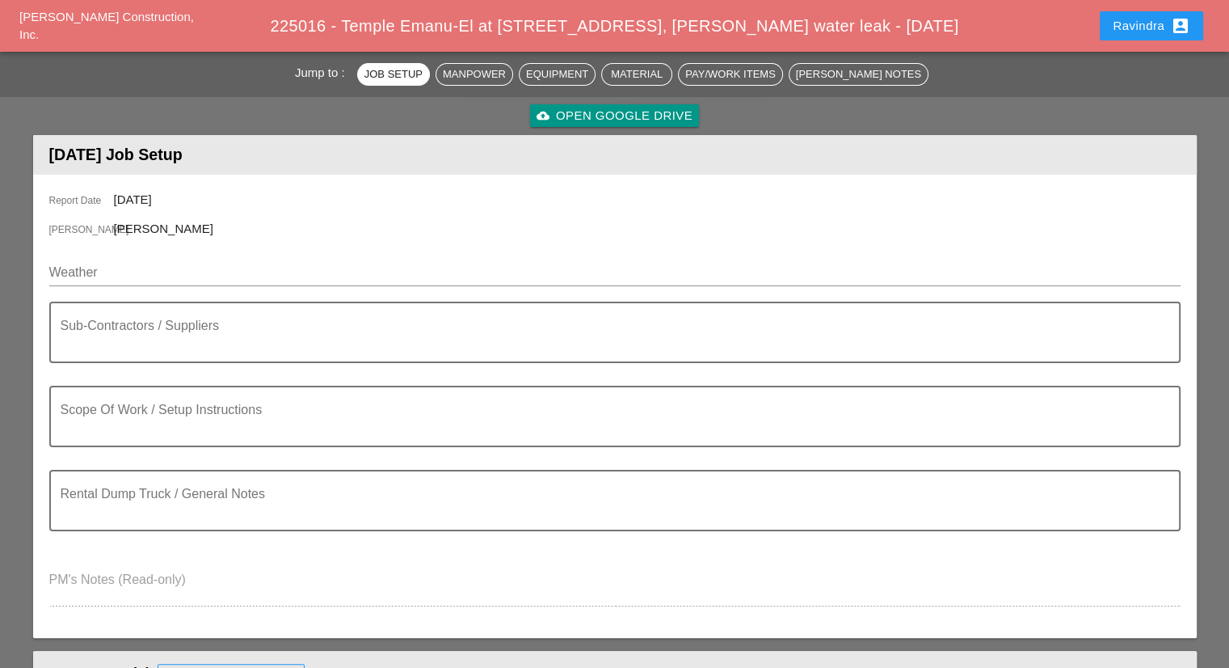
click at [185, 250] on div "Weather" at bounding box center [614, 276] width 1131 height 52
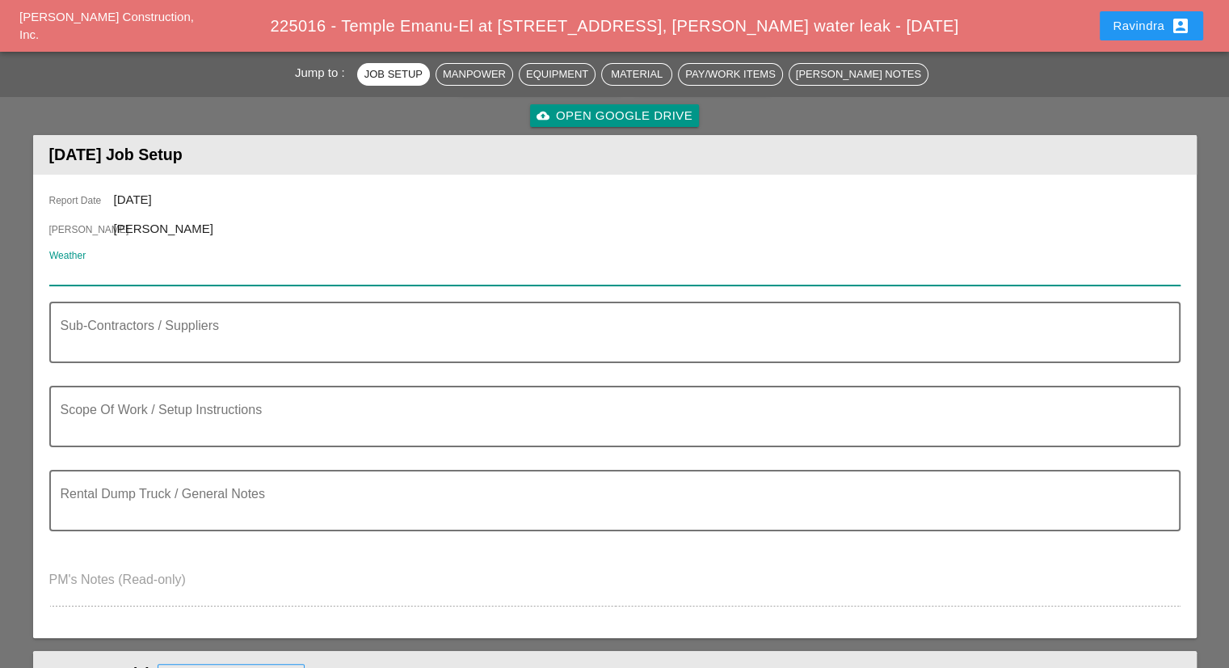
click at [178, 259] on input "Weather" at bounding box center [603, 272] width 1109 height 26
paste input "Fri 19 Day 85° 4% NW 8 mph Plentiful sunshine. Very warm. High near 85F. Winds …"
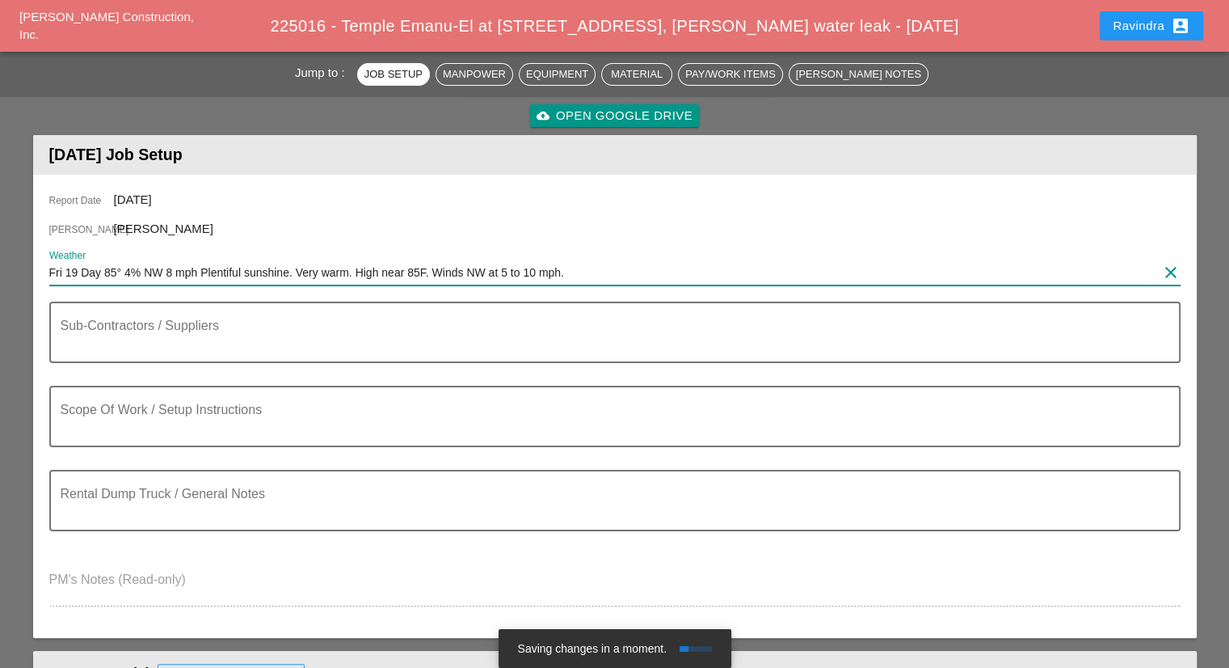
type input "Fri 19 Day 85° 4% NW 8 mph Plentiful sunshine. Very warm. High near 85F. Winds …"
click at [224, 369] on div at bounding box center [615, 374] width 1112 height 10
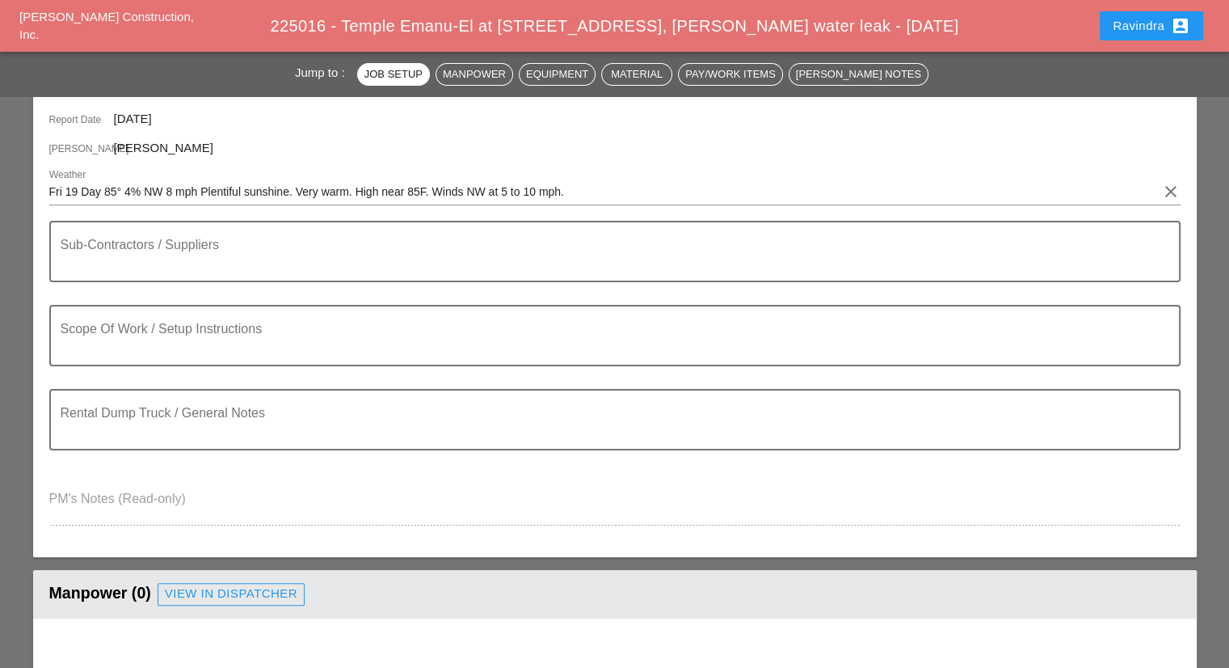
scroll to position [404, 0]
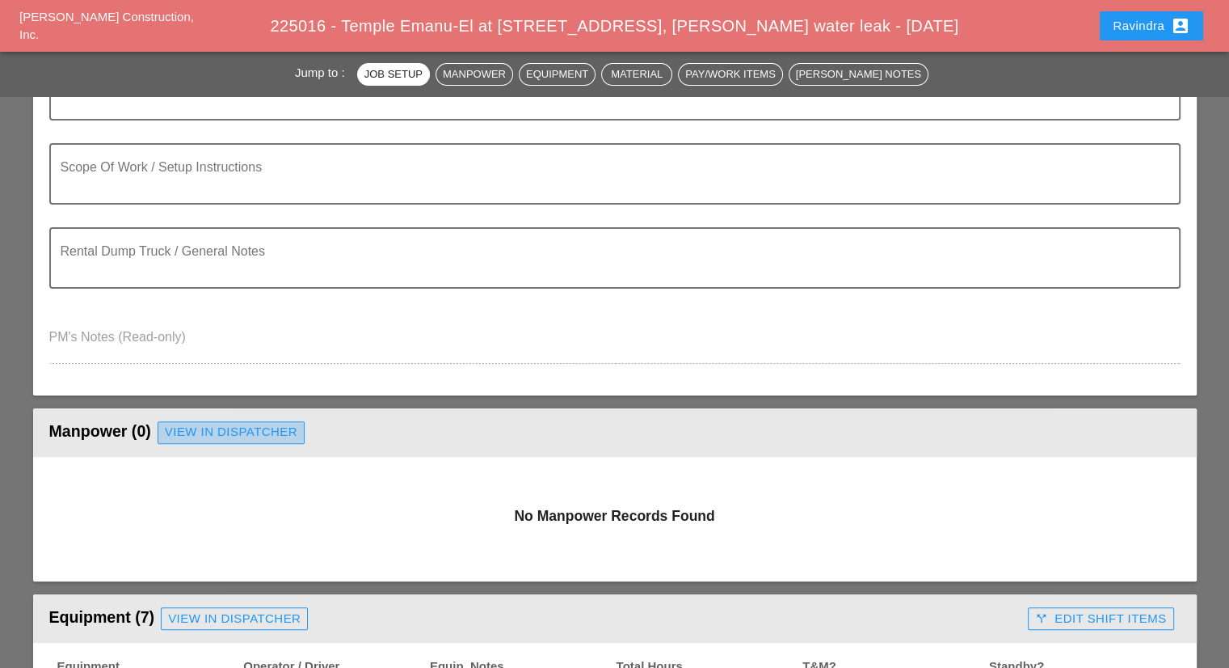
click at [221, 423] on div "View in Dispatcher" at bounding box center [231, 432] width 133 height 19
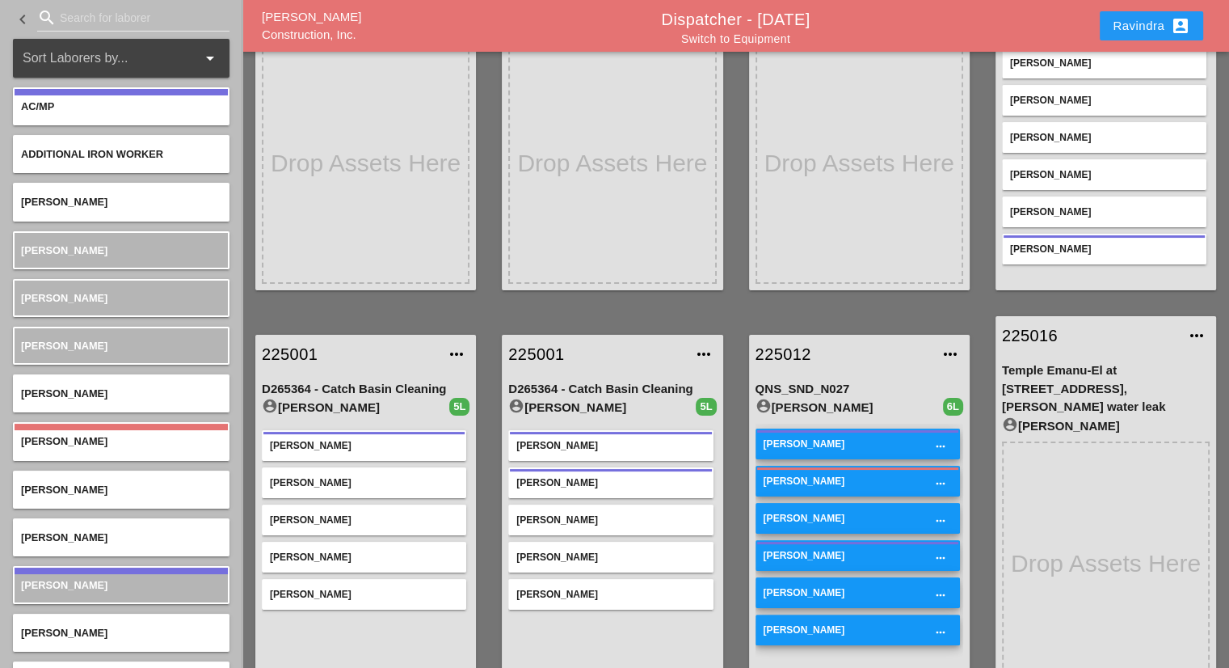
scroll to position [171, 0]
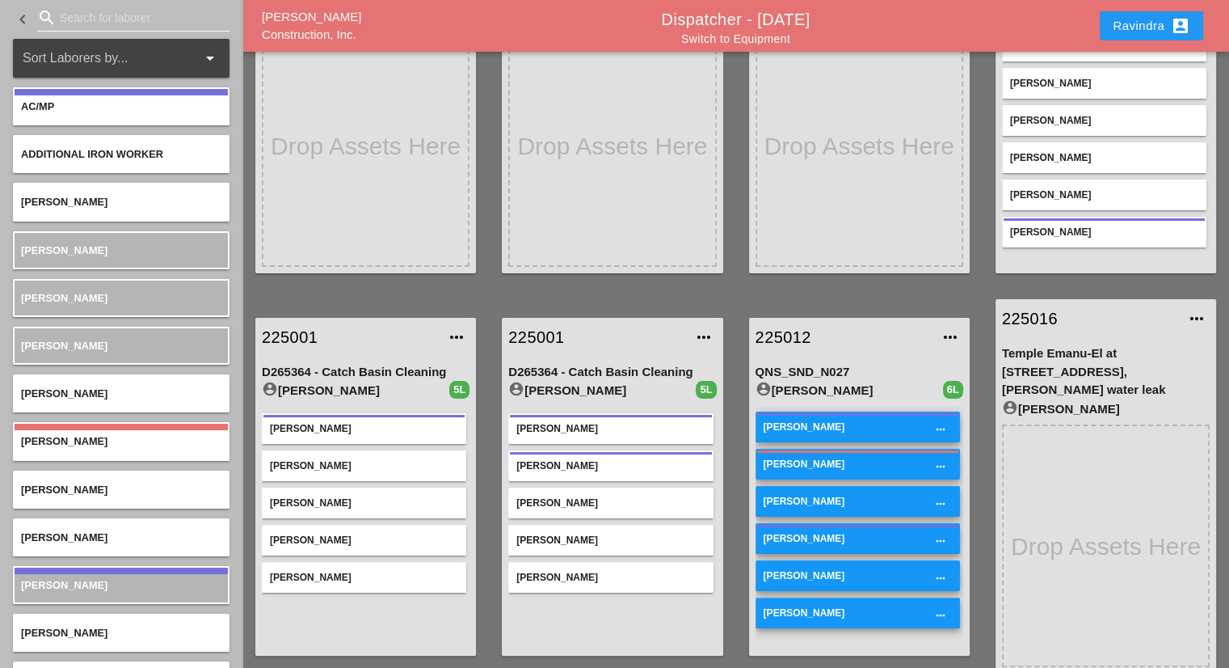
click at [84, 19] on input "Search for laborer" at bounding box center [133, 18] width 147 height 26
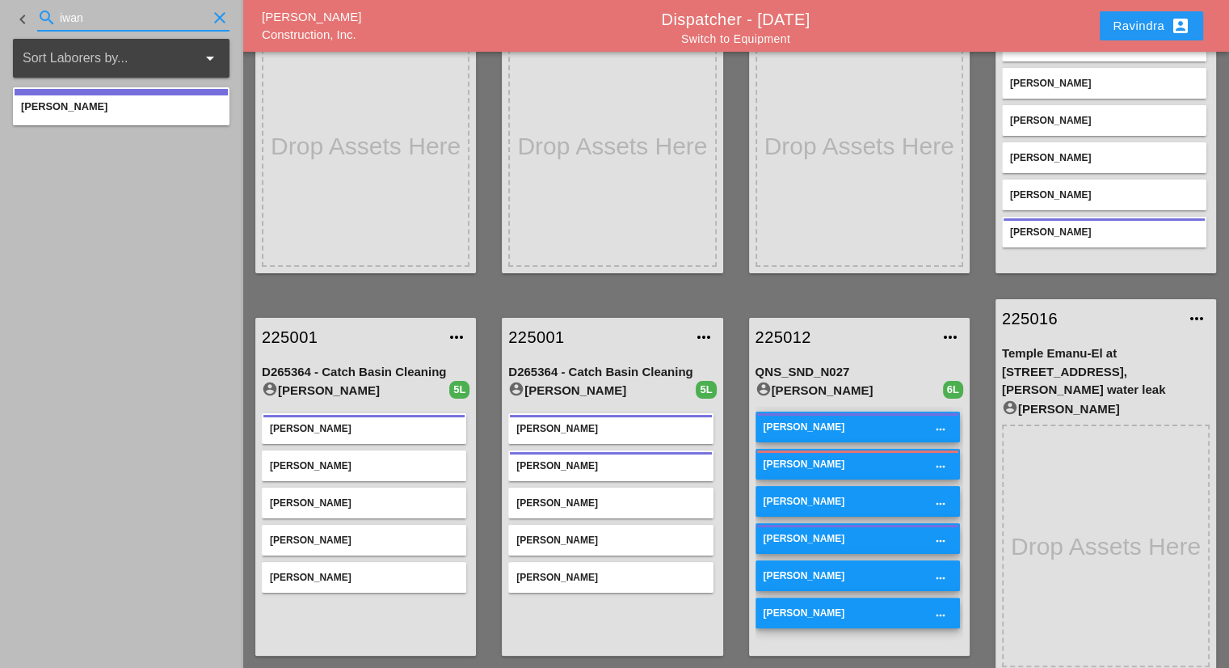
type input "iwan"
drag, startPoint x: 116, startPoint y: 23, endPoint x: 0, endPoint y: -3, distance: 119.4
click at [0, 0] on html "Select All Select Default Crew Add Selected Assets to this Report Remove All Mo…" at bounding box center [614, 321] width 1229 height 985
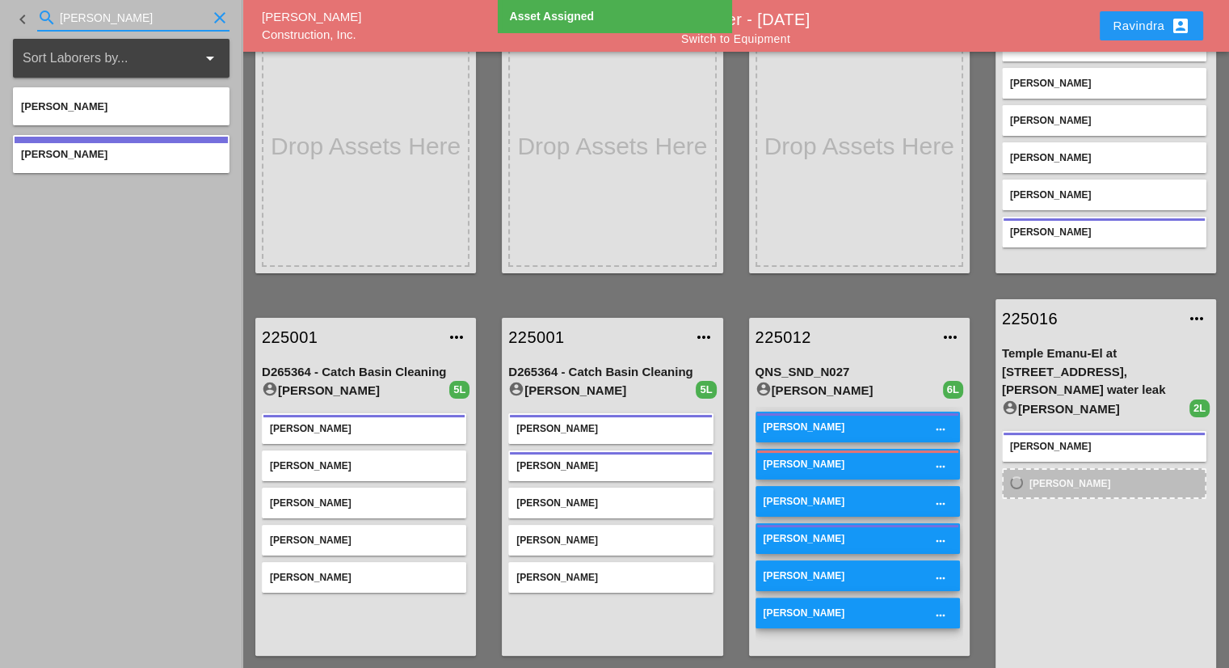
drag, startPoint x: 145, startPoint y: 19, endPoint x: 0, endPoint y: 21, distance: 145.5
click at [0, 21] on div "keyboard_arrow_left search rud clear" at bounding box center [121, 19] width 242 height 39
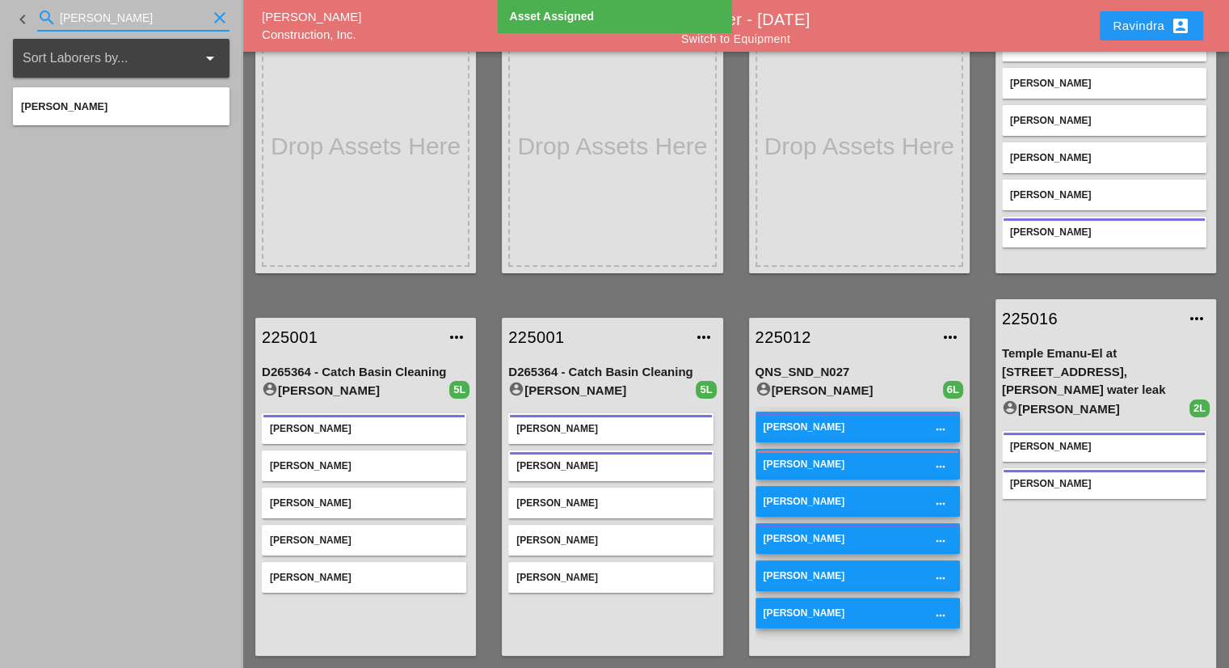
type input "orlan"
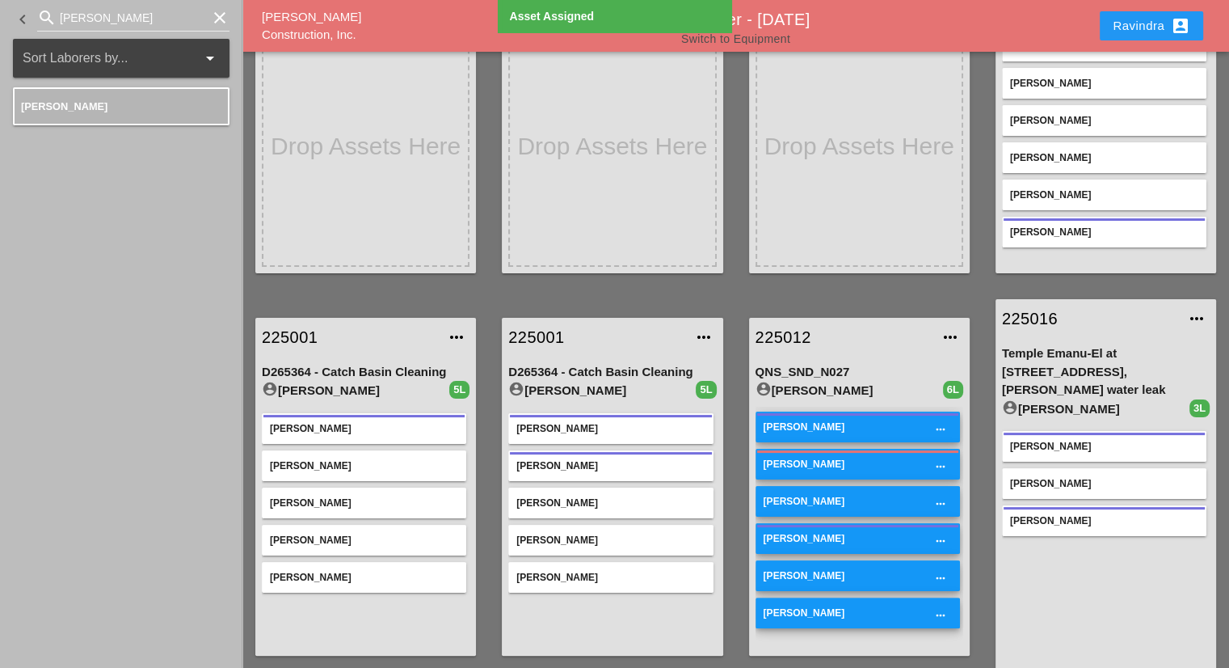
click at [721, 42] on link "Switch to Equipment" at bounding box center [735, 38] width 109 height 13
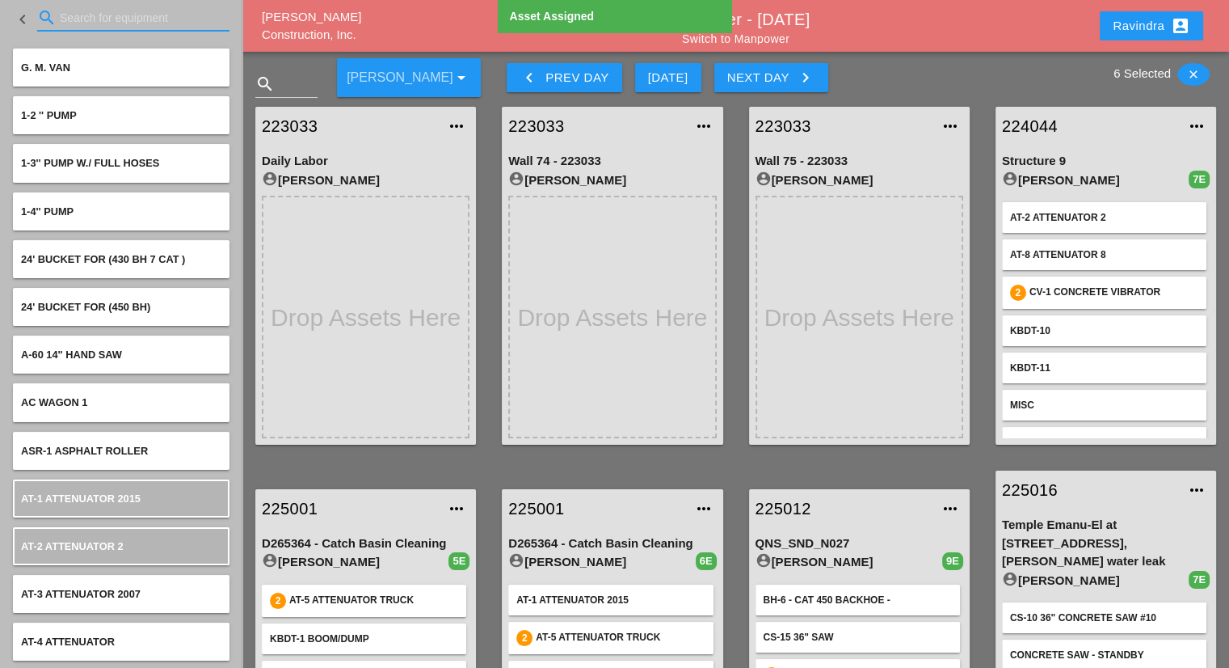
click at [133, 30] on div "search" at bounding box center [133, 18] width 192 height 26
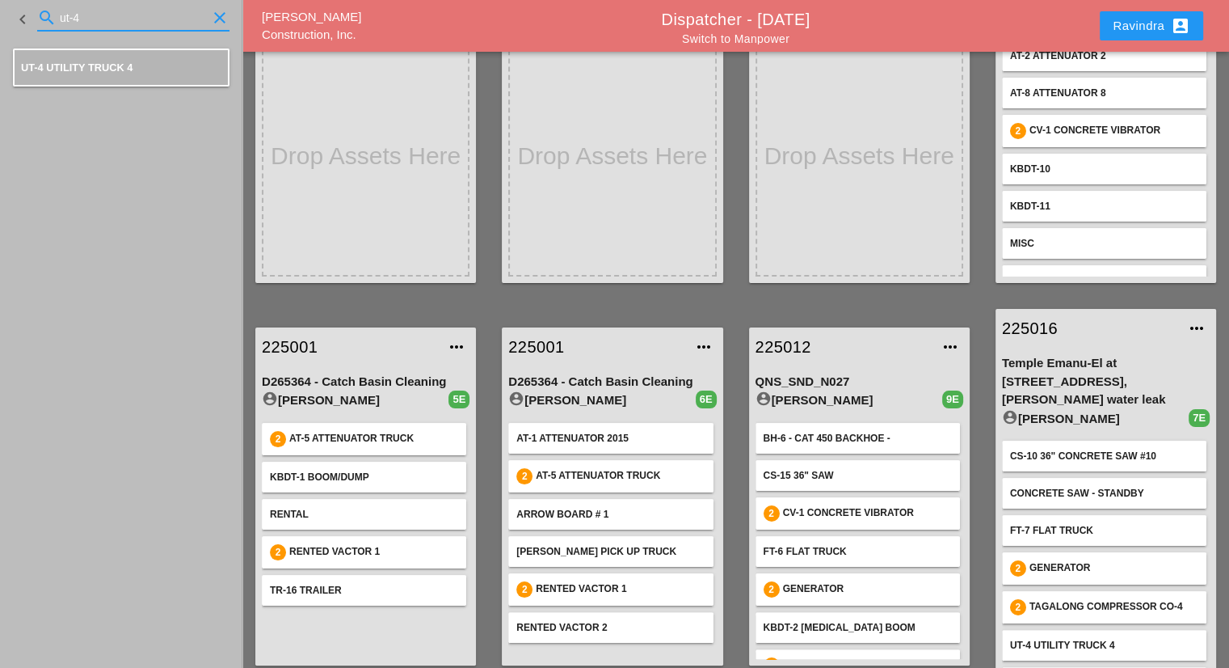
scroll to position [171, 0]
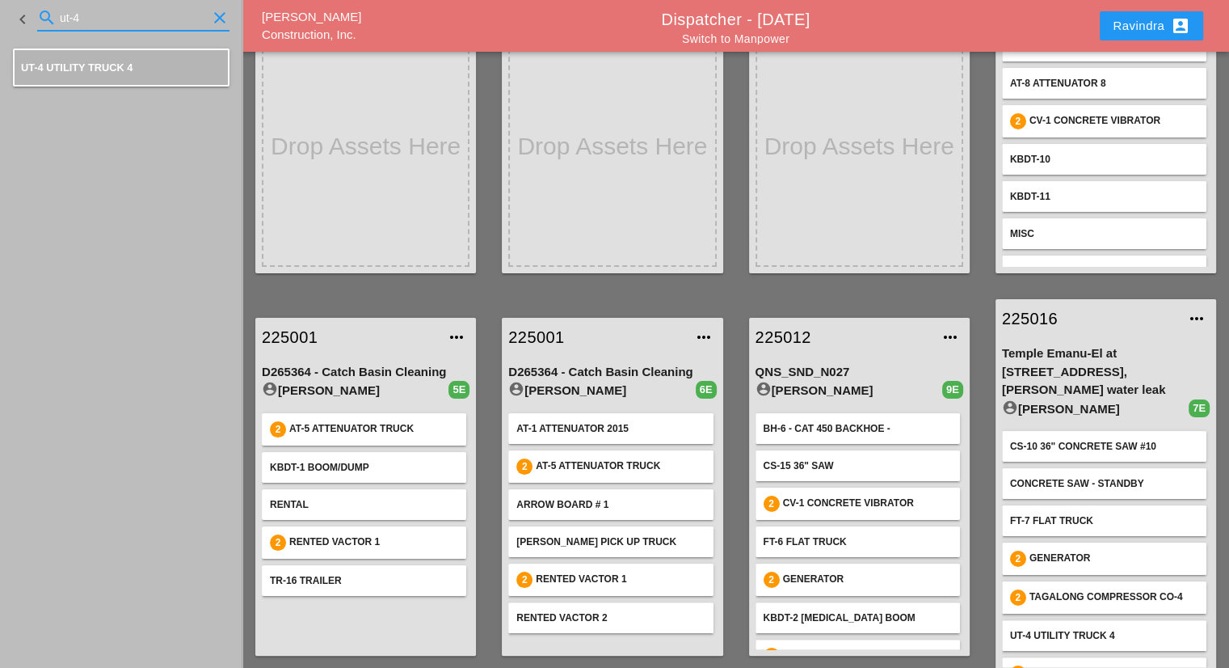
type input "ut-4"
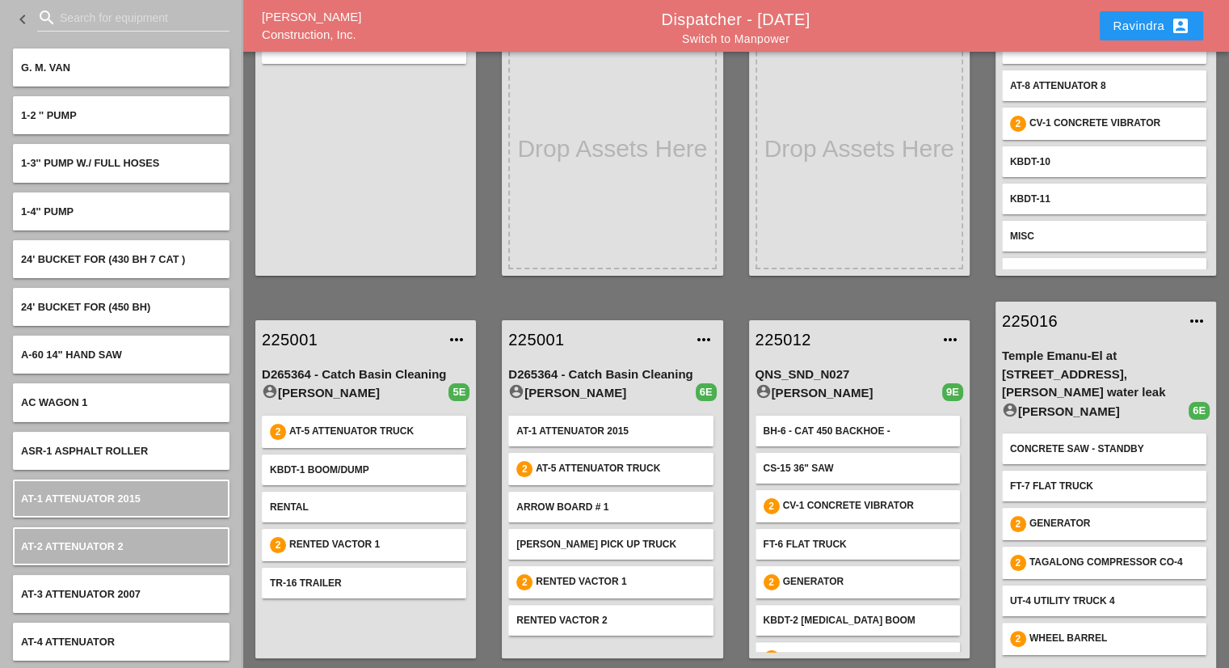
scroll to position [171, 0]
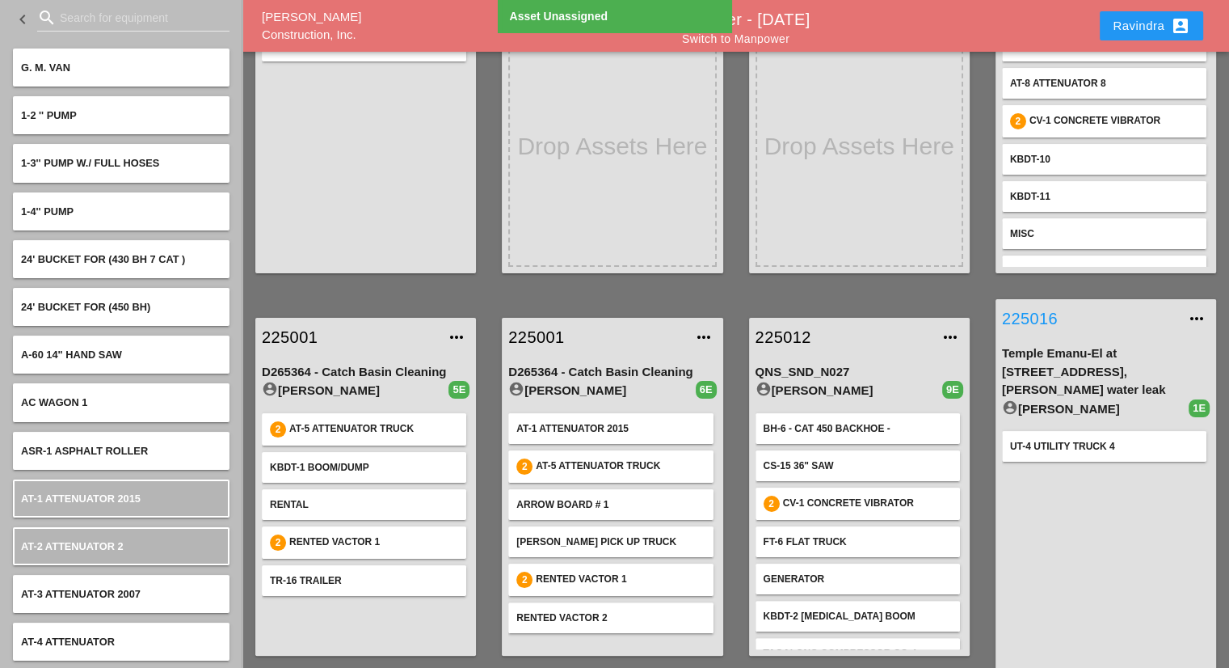
click at [1034, 321] on link "225016" at bounding box center [1089, 318] width 175 height 24
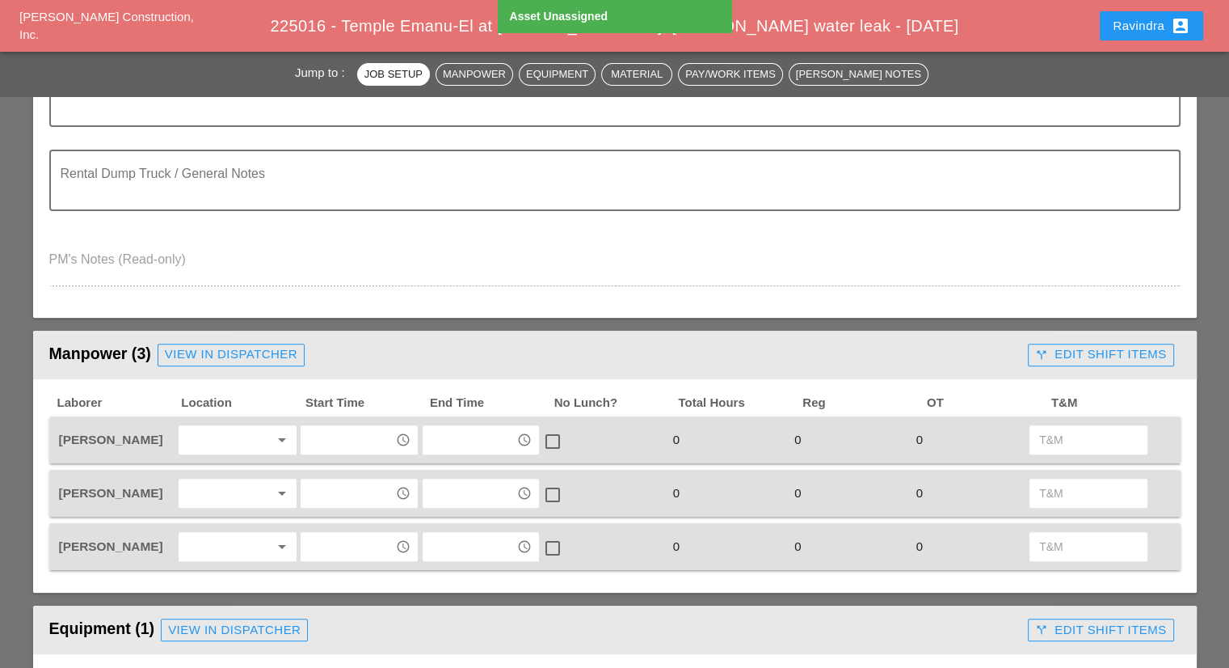
scroll to position [485, 0]
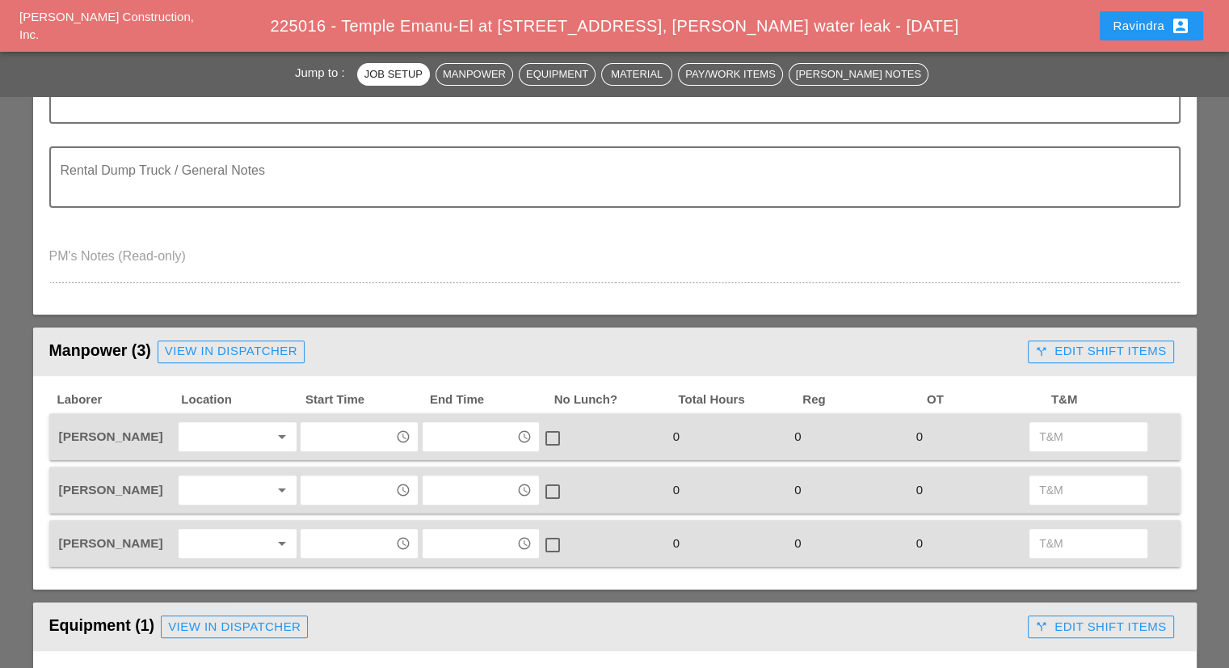
click at [234, 422] on div "arrow_drop_down" at bounding box center [238, 436] width 118 height 29
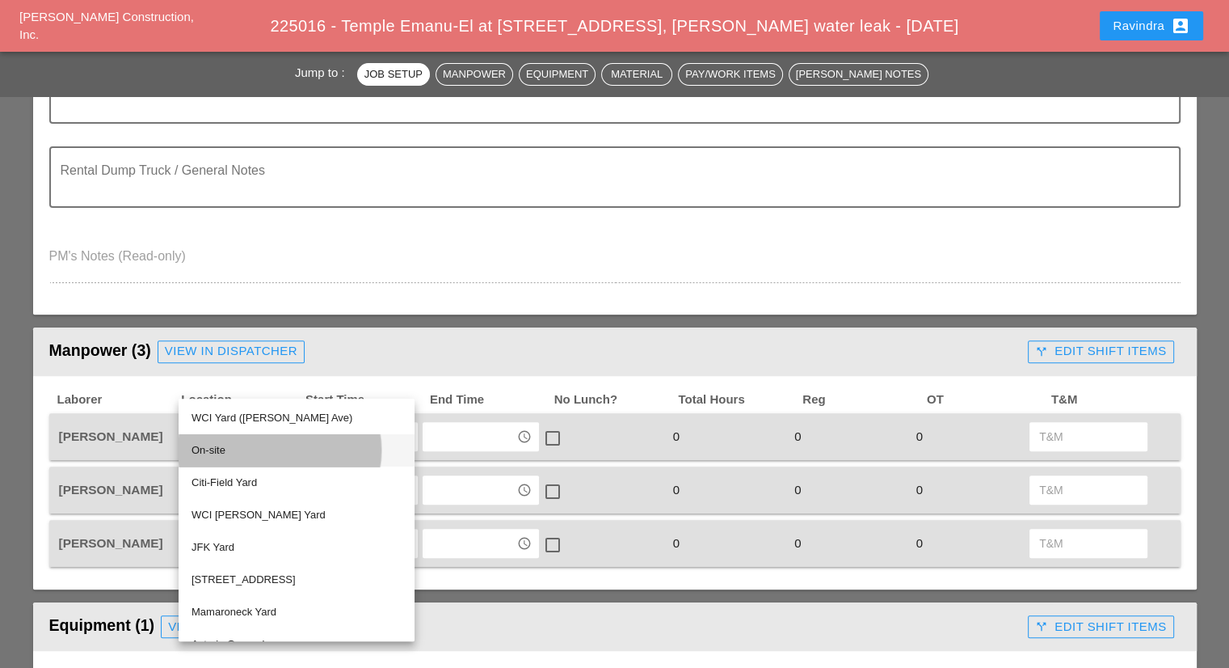
click at [232, 444] on div "On-site" at bounding box center [297, 449] width 210 height 19
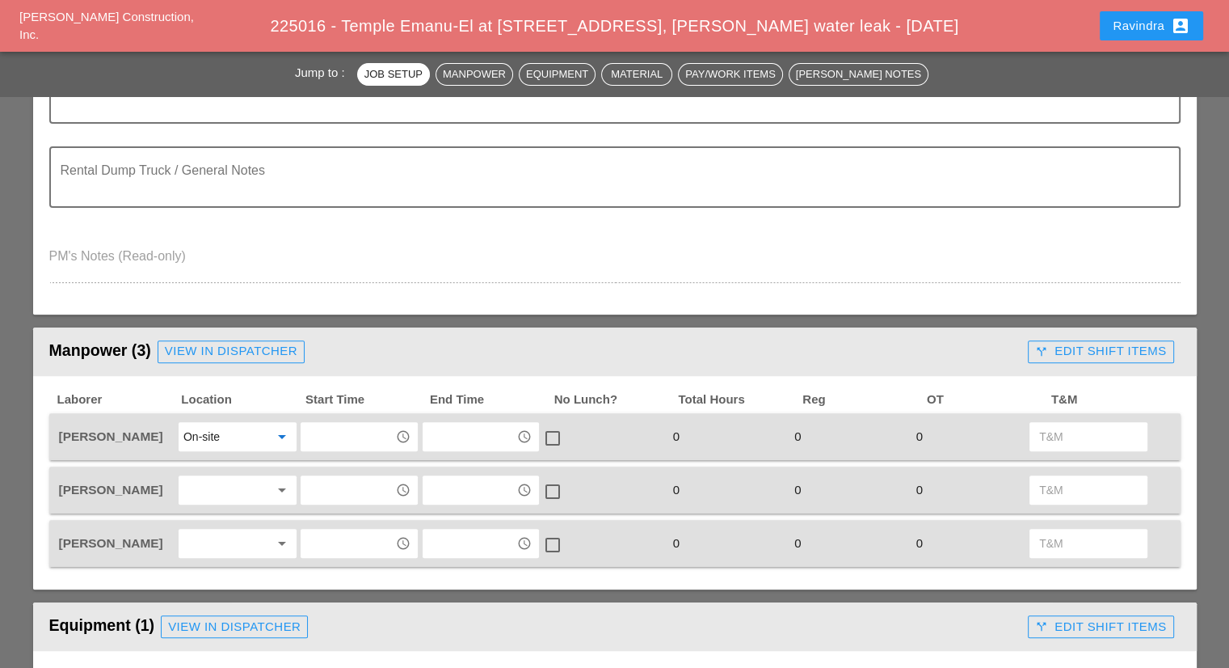
click at [321, 423] on input "text" at bounding box center [347, 436] width 84 height 26
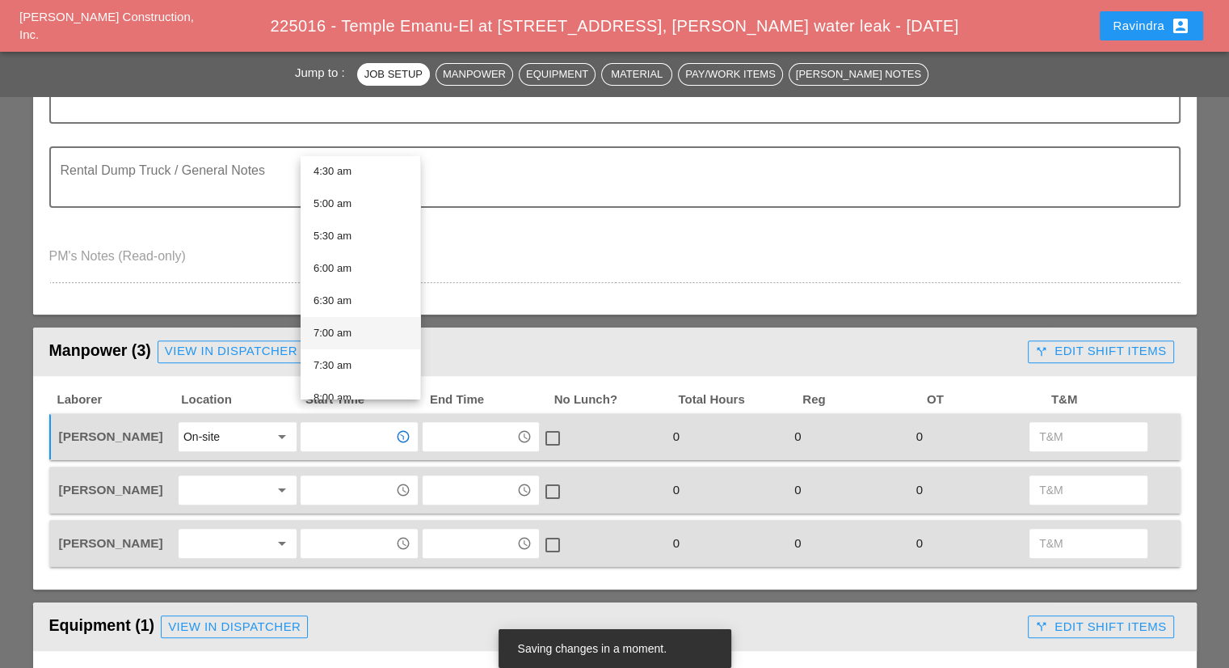
scroll to position [323, 0]
click at [349, 337] on div "7:30 am" at bounding box center [361, 336] width 94 height 19
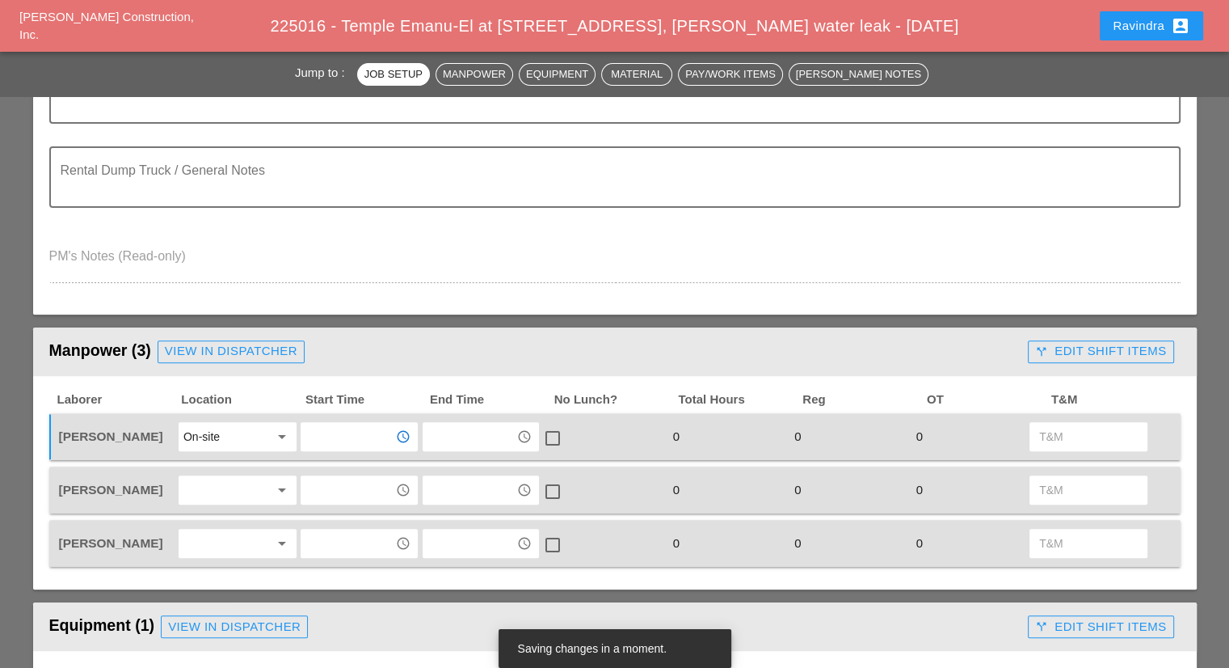
click at [217, 477] on div at bounding box center [226, 490] width 86 height 26
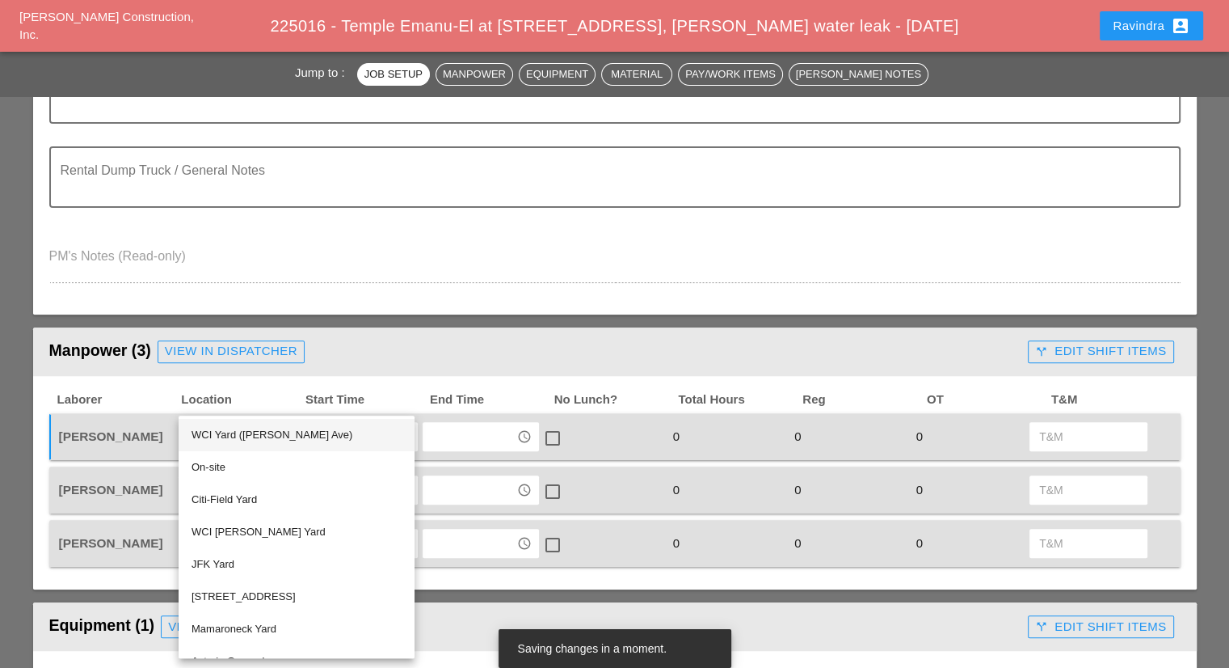
click at [221, 439] on div "WCI Yard ([PERSON_NAME] Ave)" at bounding box center [297, 434] width 210 height 19
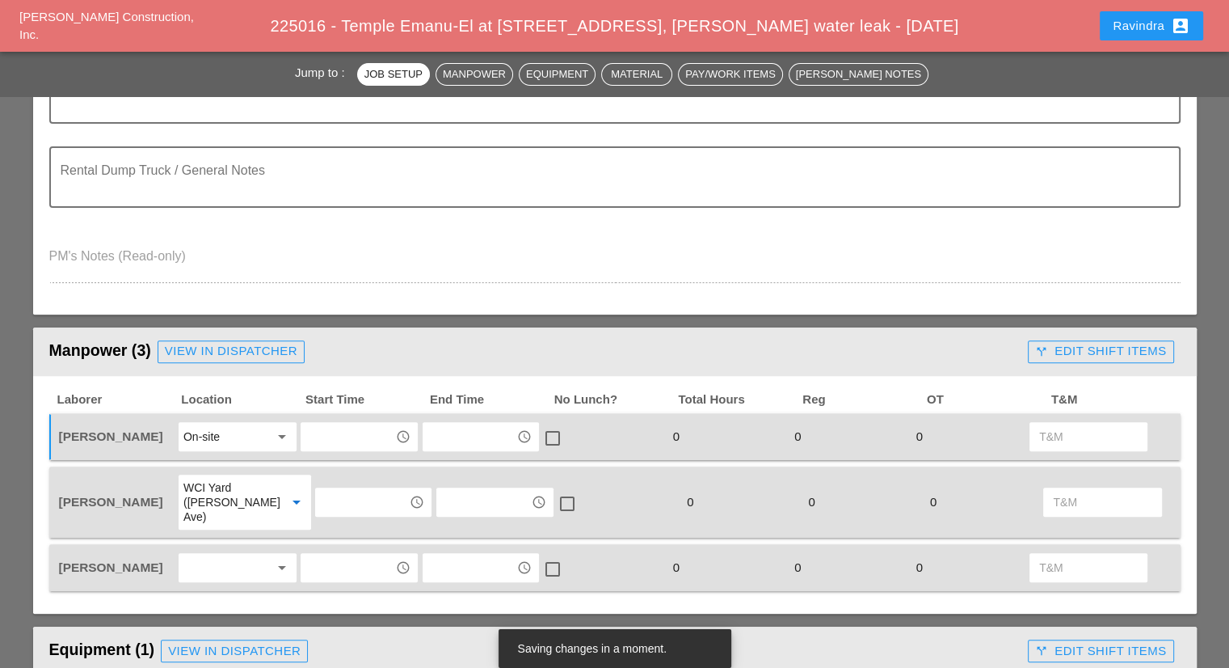
click at [318, 487] on div "access_time" at bounding box center [373, 501] width 116 height 29
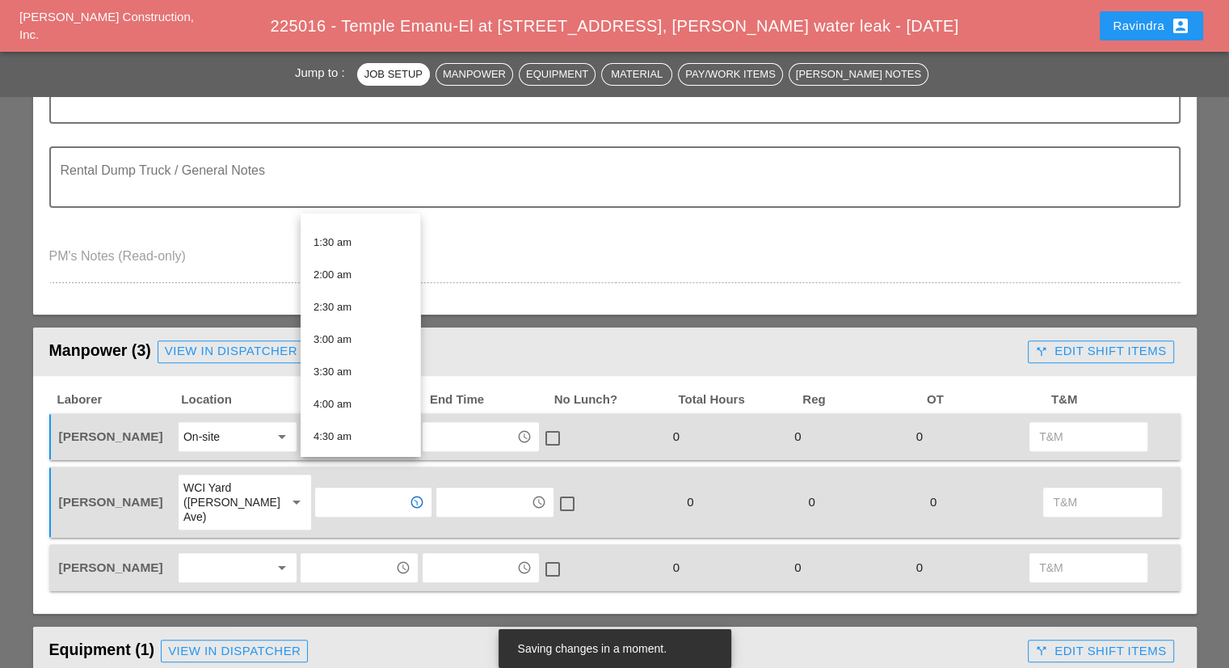
scroll to position [242, 0]
click at [344, 374] on div "6:00 am" at bounding box center [361, 378] width 94 height 19
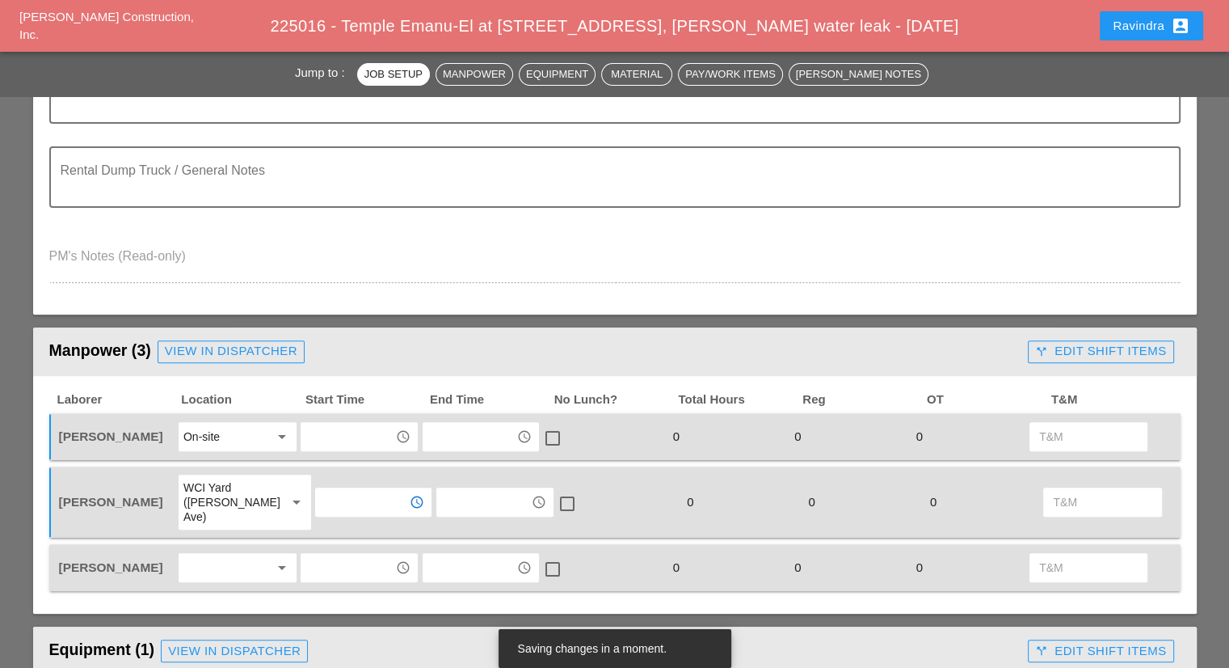
click at [263, 550] on div "arrow_drop_down" at bounding box center [237, 567] width 121 height 34
click at [250, 554] on div at bounding box center [226, 567] width 86 height 26
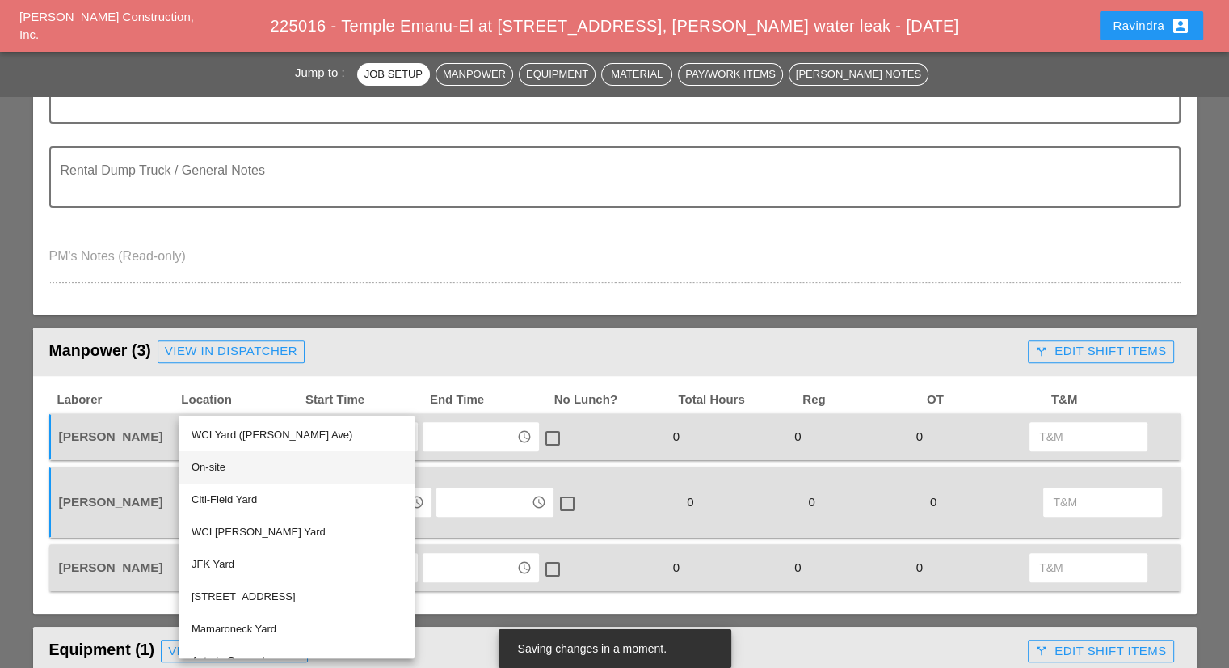
click at [213, 472] on div "On-site" at bounding box center [297, 466] width 210 height 19
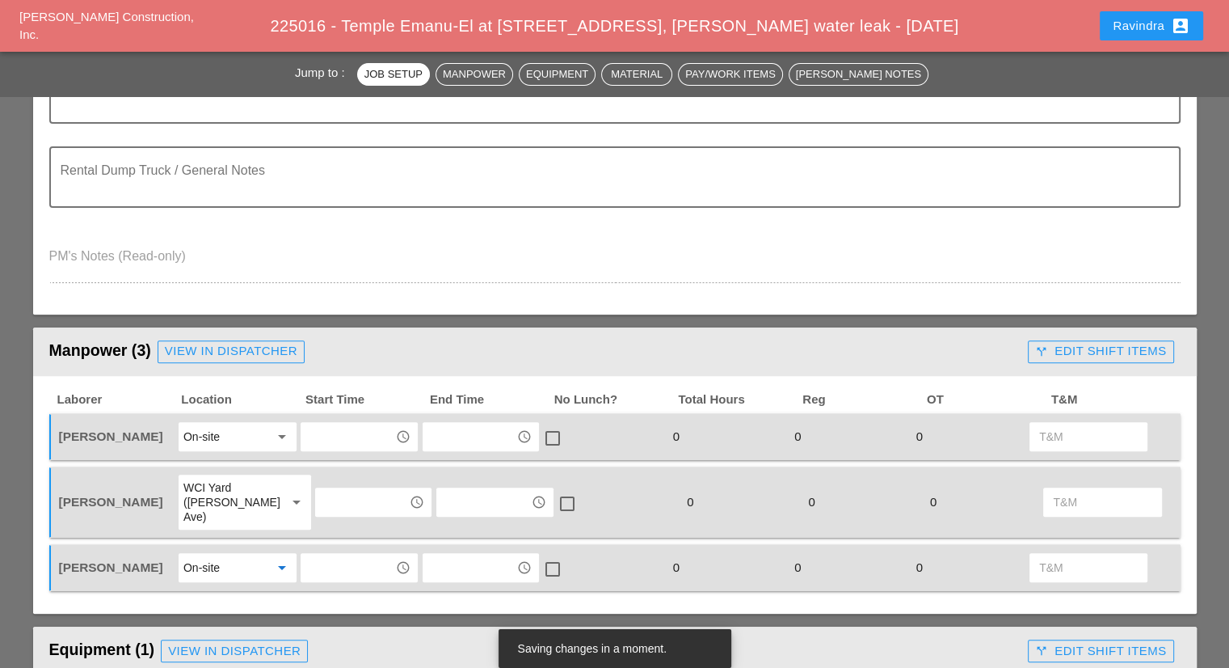
click at [319, 554] on input "text" at bounding box center [347, 567] width 84 height 26
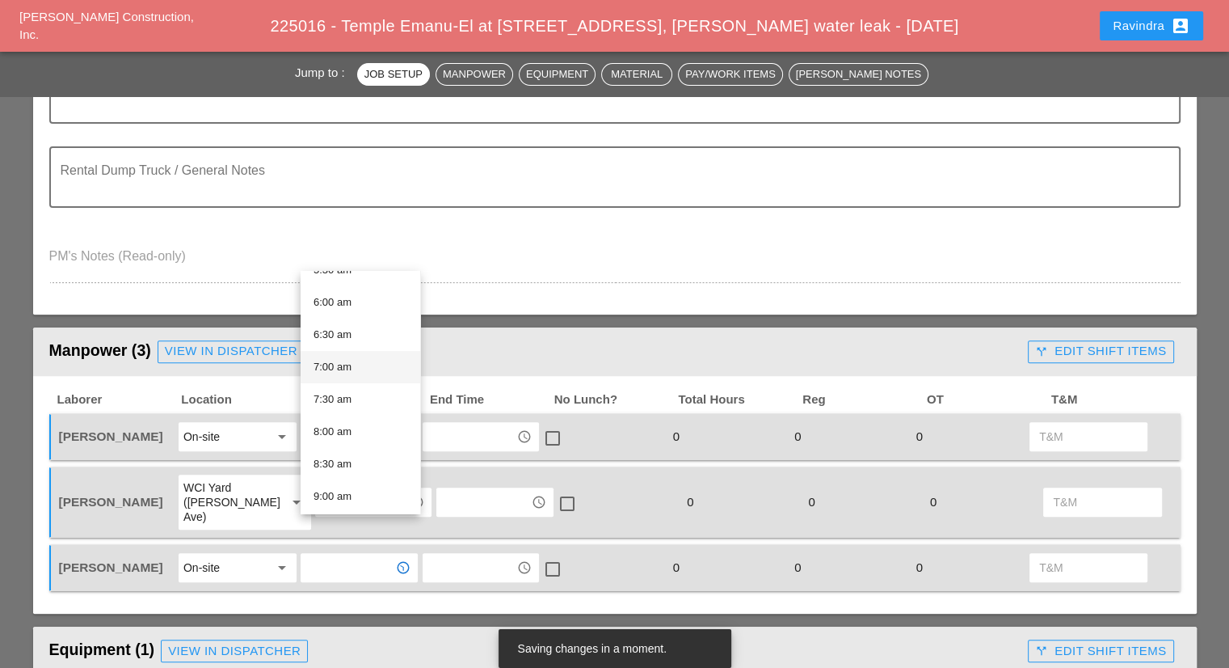
scroll to position [404, 0]
click at [355, 379] on div "7:30 am" at bounding box center [361, 370] width 94 height 19
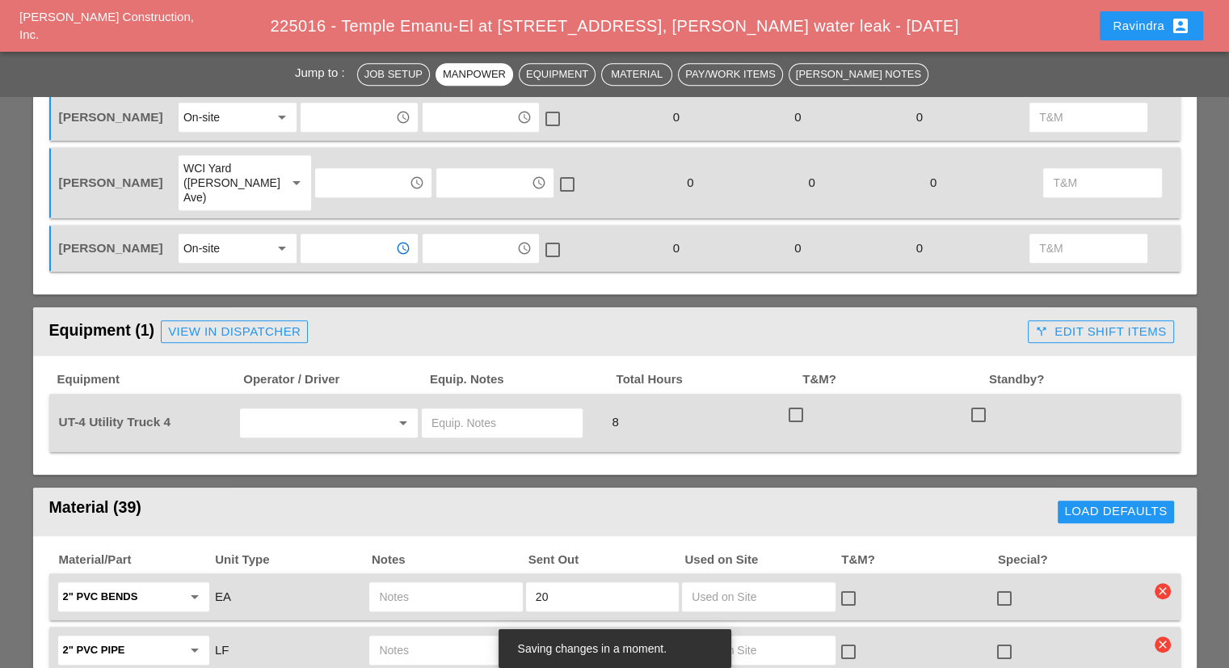
scroll to position [808, 0]
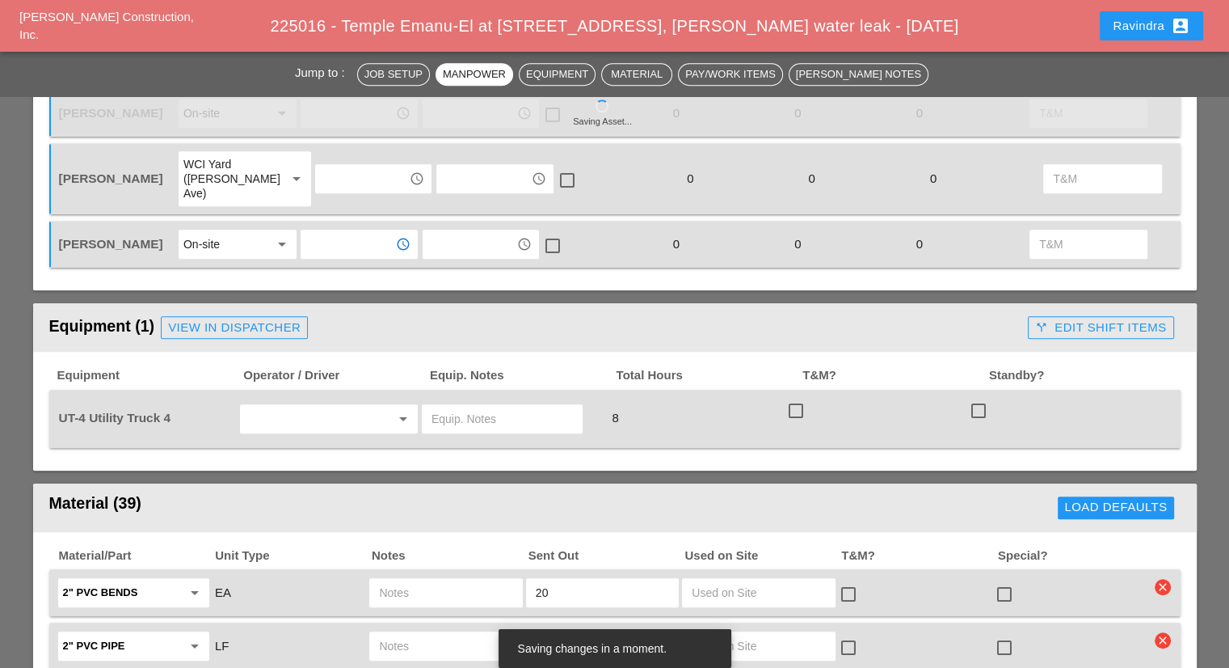
drag, startPoint x: 323, startPoint y: 401, endPoint x: 322, endPoint y: 376, distance: 25.1
click at [323, 400] on div "UT-4 Utility Truck 4 arrow_drop_down 8 check_box_outline_blank check_box_outlin…" at bounding box center [614, 419] width 1131 height 58
click at [322, 406] on input "text" at bounding box center [306, 419] width 123 height 26
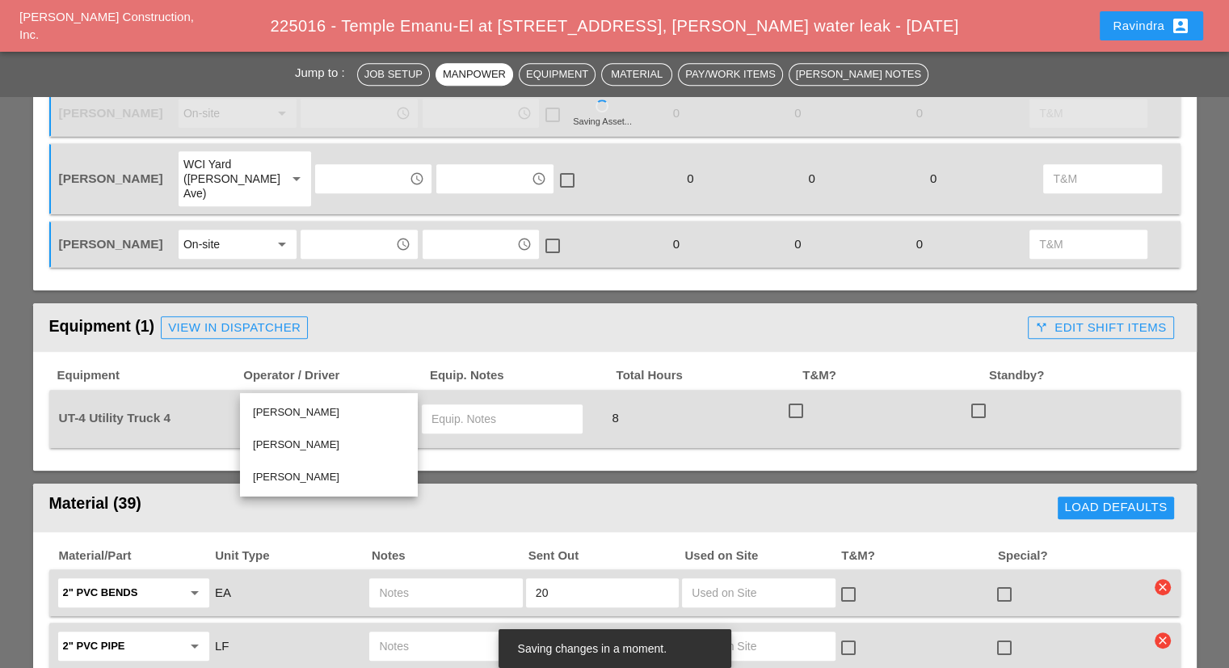
click at [319, 440] on div "[PERSON_NAME]" at bounding box center [329, 444] width 152 height 19
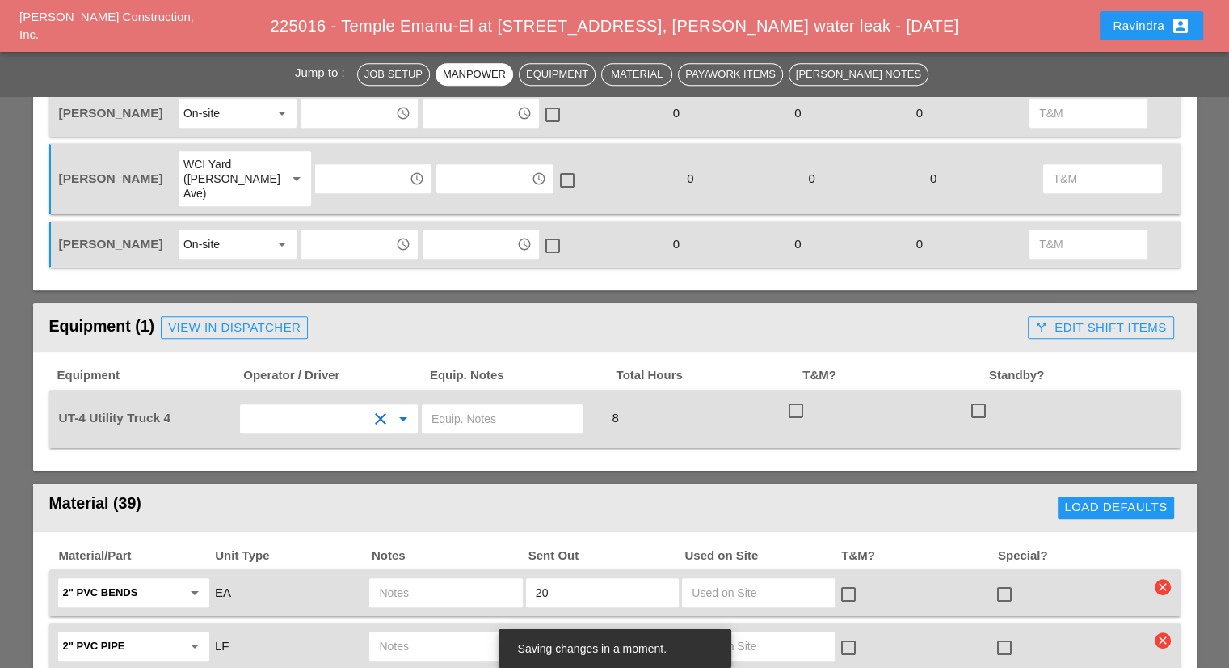
click at [483, 406] on input "text" at bounding box center [502, 419] width 141 height 26
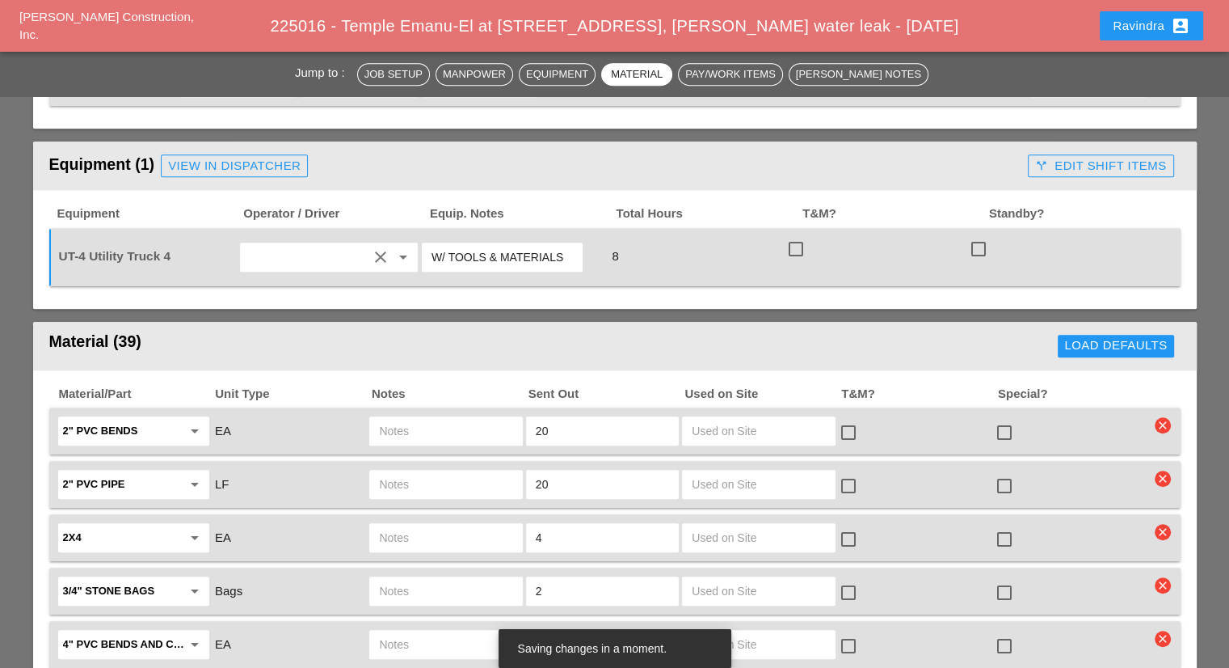
type input "W/ TOOLS & MATERIALS"
click at [1157, 417] on icon "clear" at bounding box center [1163, 425] width 16 height 16
click at [1144, 350] on div "Are you Sure?" at bounding box center [1148, 348] width 103 height 19
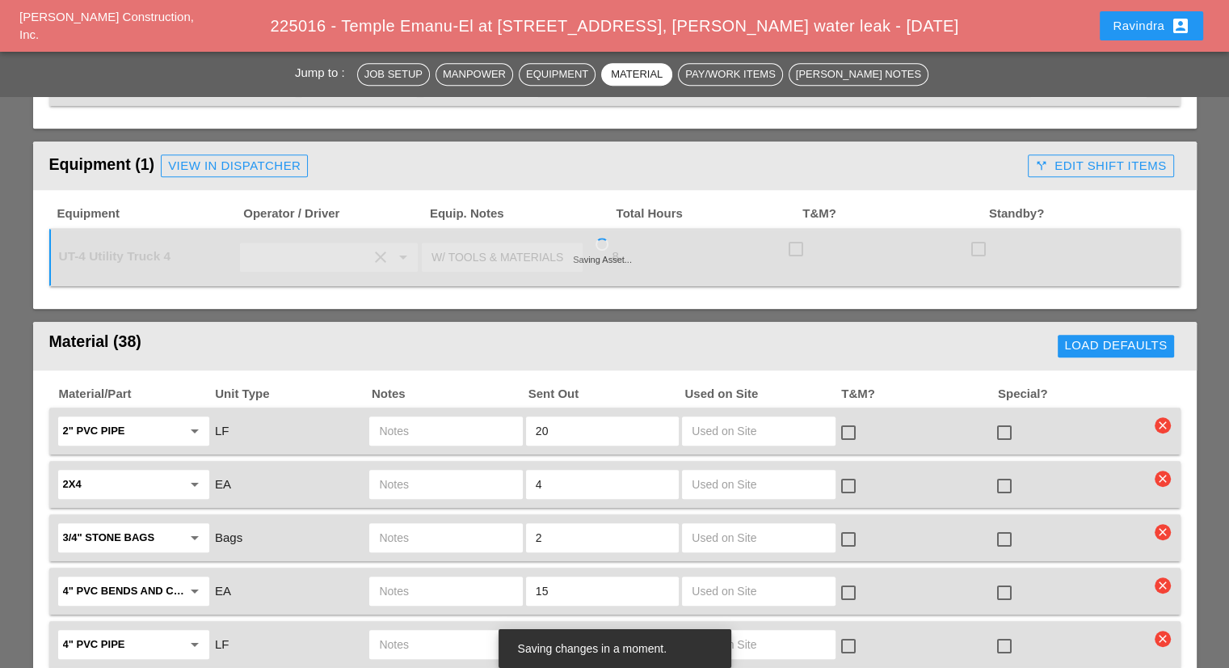
click at [1160, 417] on icon "clear" at bounding box center [1163, 425] width 16 height 16
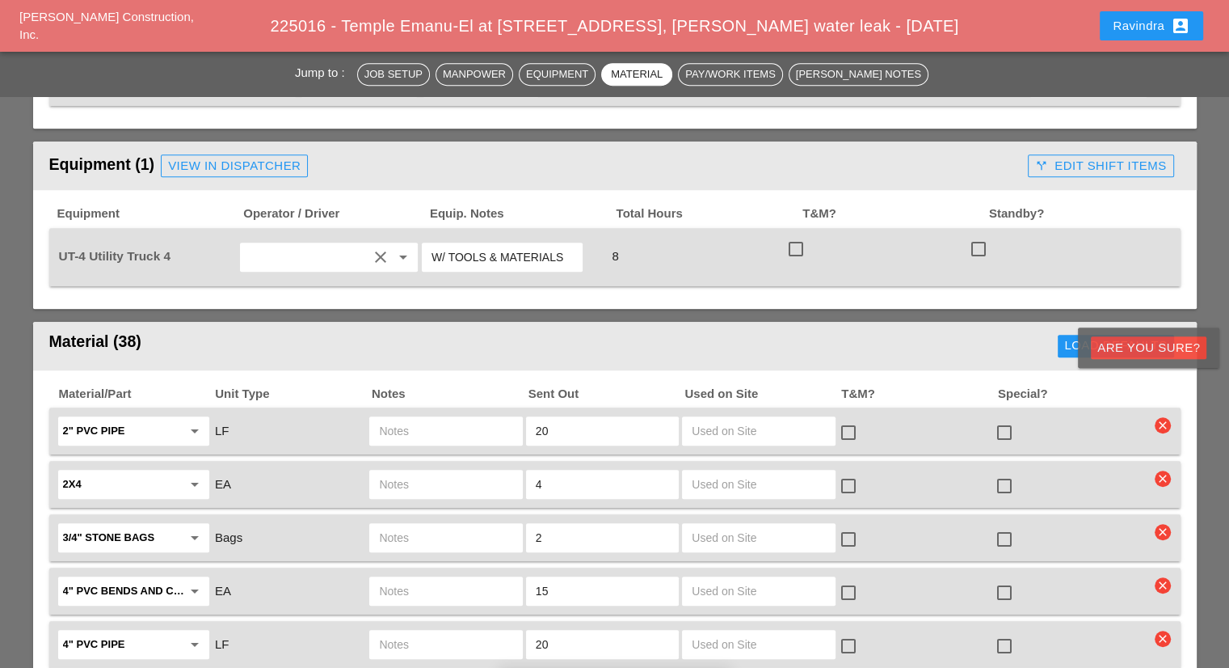
click at [1156, 348] on div "Are you Sure?" at bounding box center [1148, 348] width 103 height 19
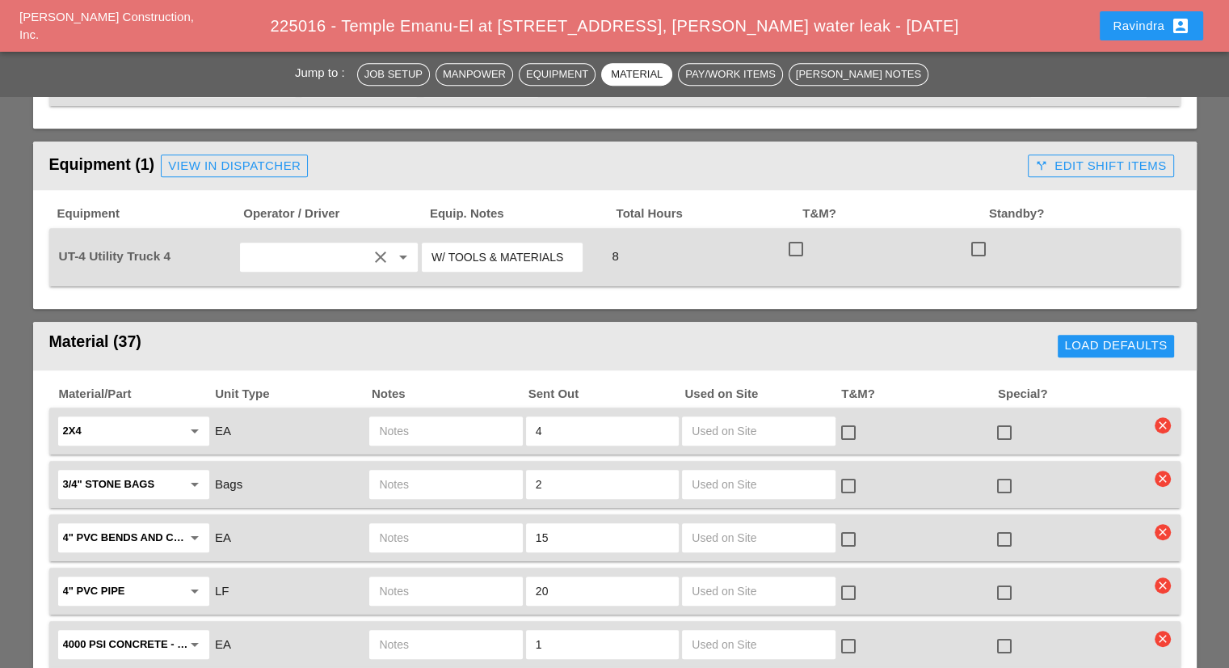
click at [1167, 417] on icon "clear" at bounding box center [1163, 425] width 16 height 16
click at [1129, 343] on div "Are you Sure?" at bounding box center [1148, 348] width 103 height 19
click at [1162, 417] on icon "clear" at bounding box center [1163, 425] width 16 height 16
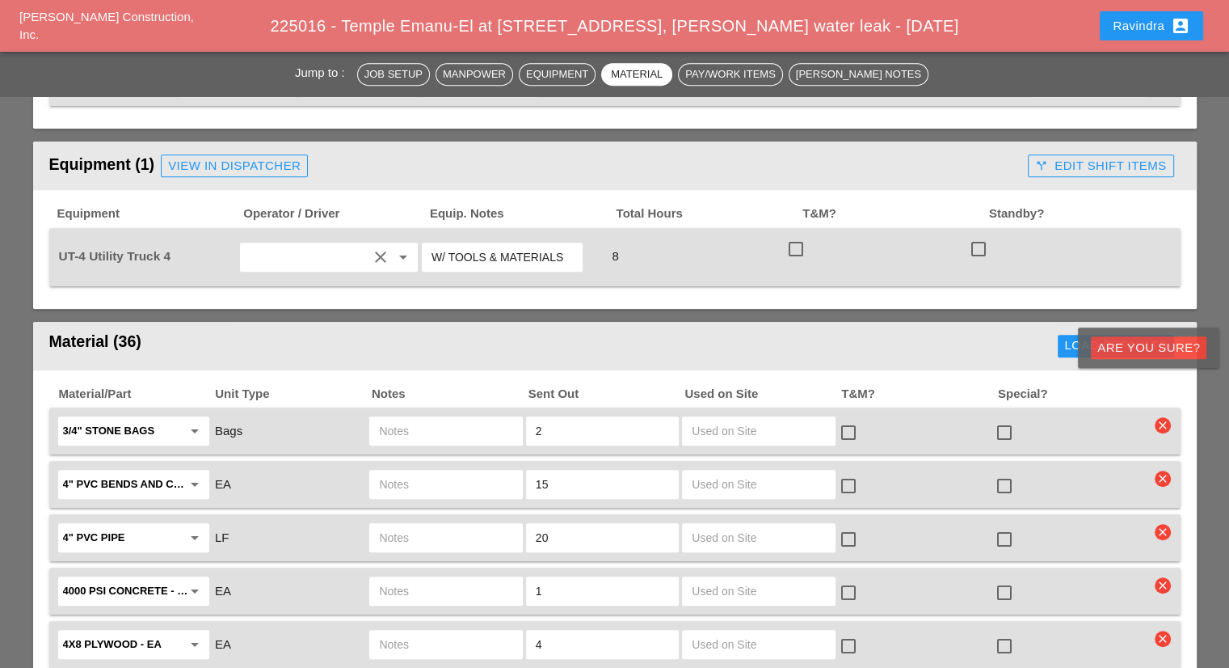
click at [1135, 350] on div "Are you Sure?" at bounding box center [1148, 348] width 103 height 19
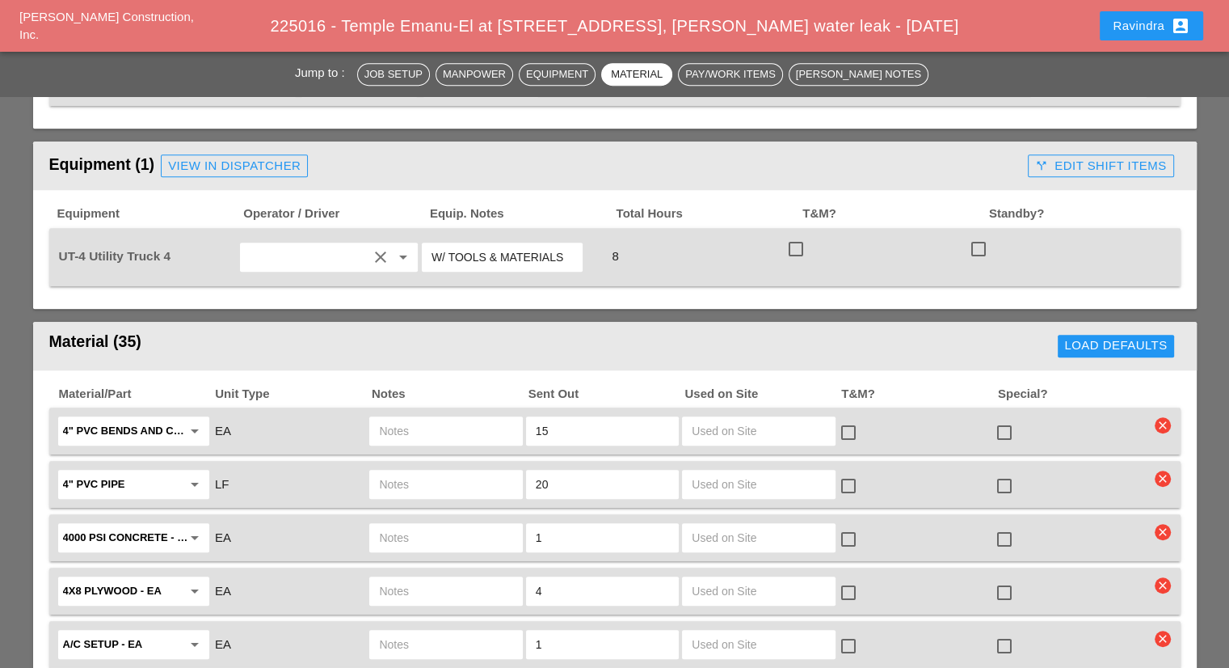
click at [1167, 470] on icon "clear" at bounding box center [1163, 478] width 16 height 16
click at [1145, 394] on div "Are you Sure?" at bounding box center [1148, 400] width 103 height 19
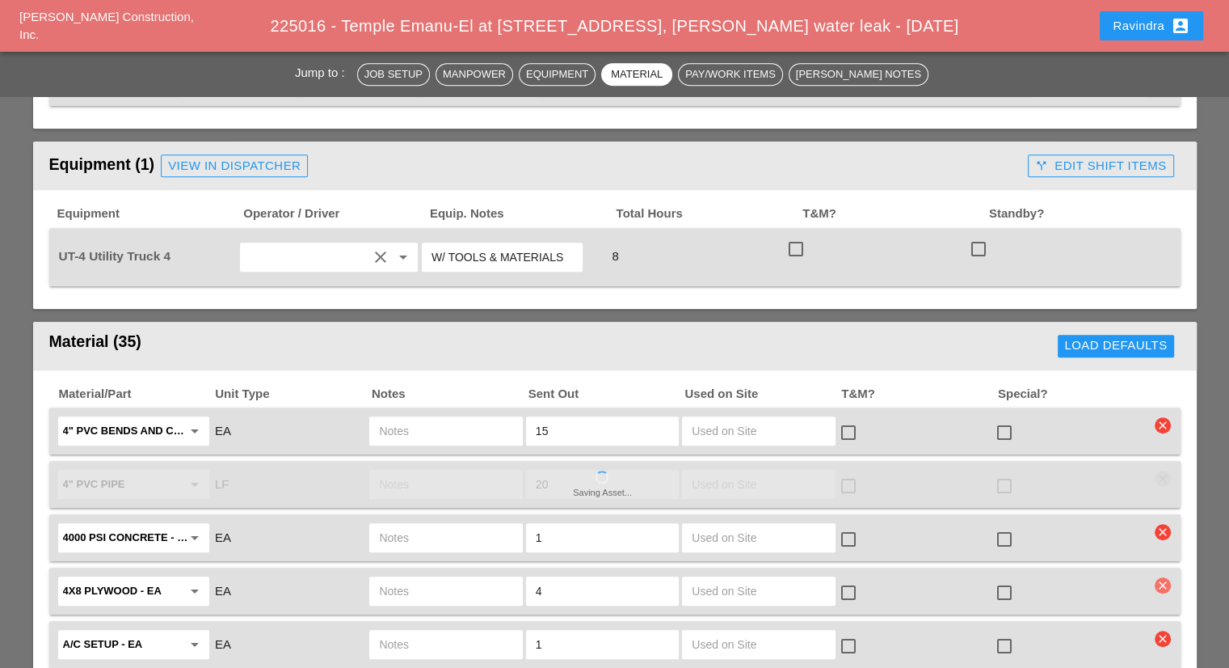
click at [1160, 577] on icon "clear" at bounding box center [1163, 585] width 16 height 16
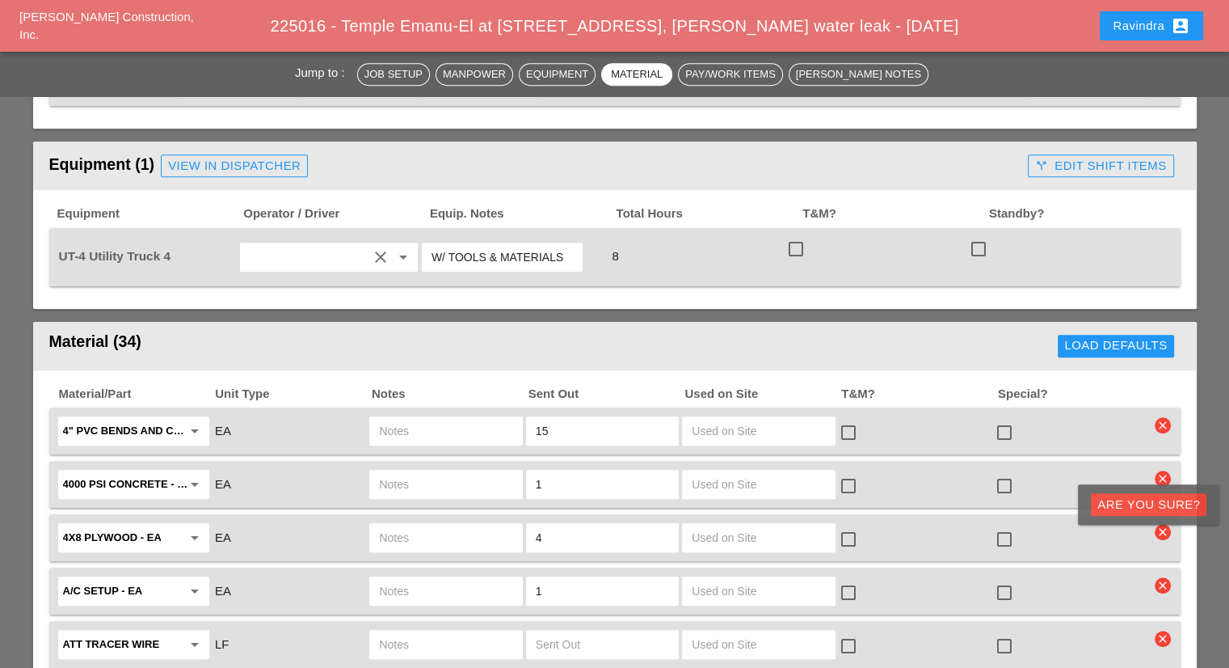
click at [1151, 499] on div "Are you Sure?" at bounding box center [1148, 504] width 103 height 19
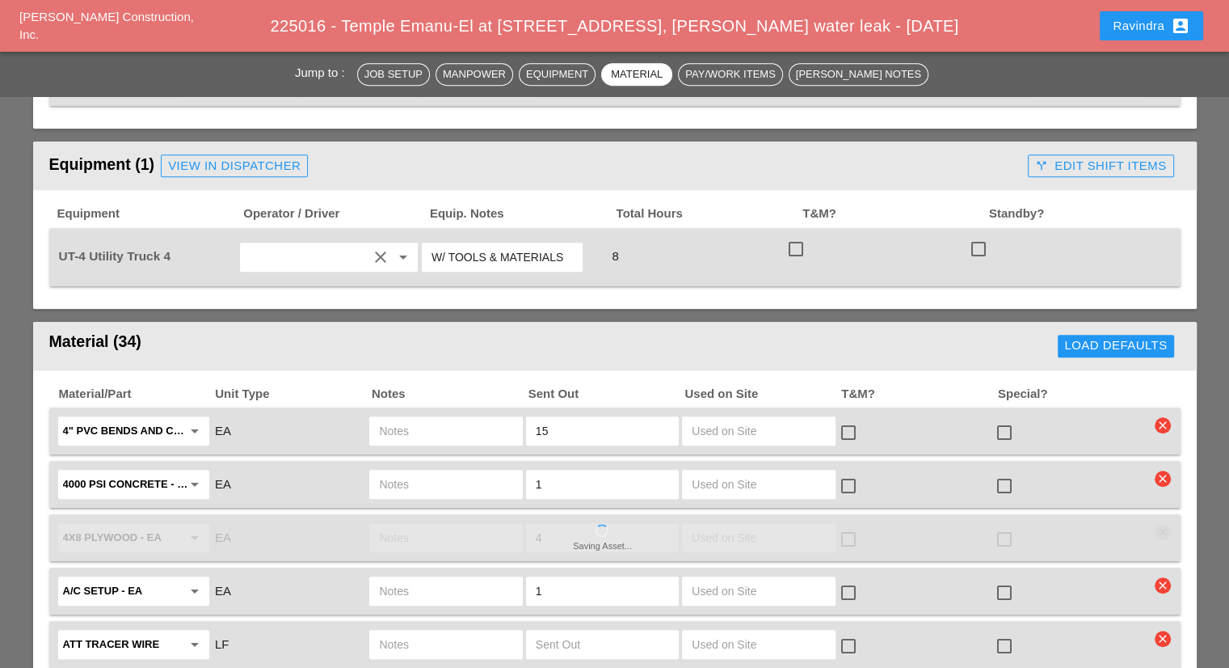
click at [1163, 514] on div "Saving Asset... 4x8 Plywood - EA arrow_drop_down EA 4 check_box_outline_blank c…" at bounding box center [614, 537] width 1131 height 47
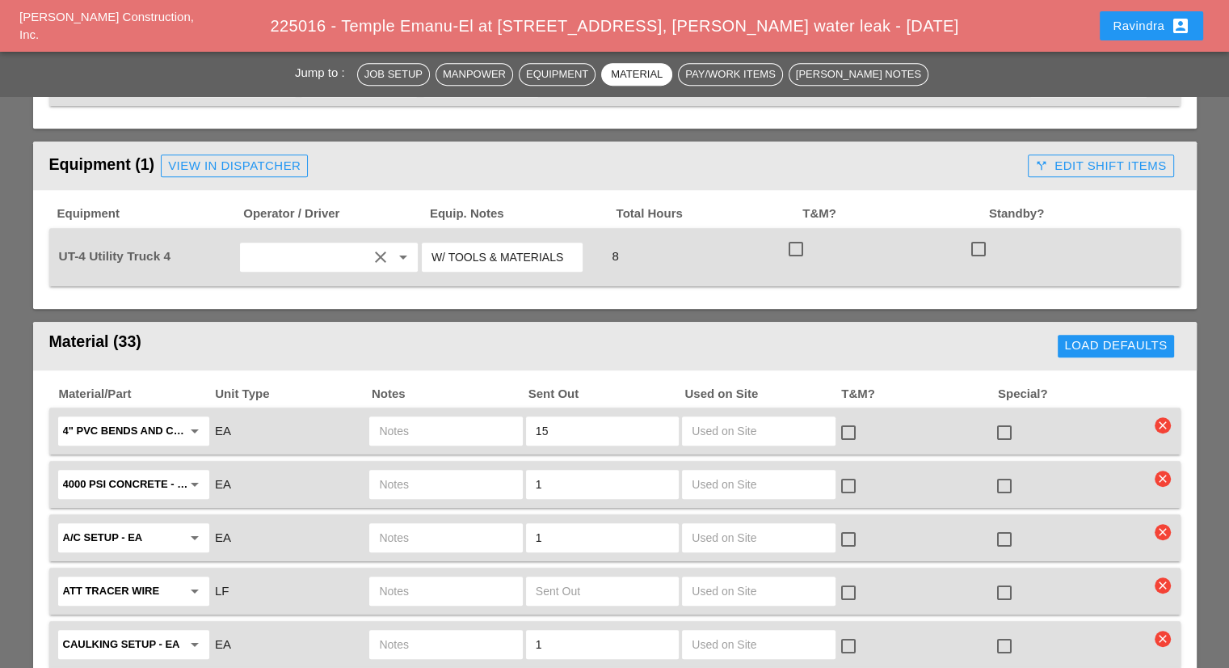
drag, startPoint x: 1160, startPoint y: 453, endPoint x: 1160, endPoint y: 440, distance: 13.7
click at [1160, 461] on div "4000 PSI concrete - FULL SKID arrow_drop_down EA 1 check_box_outline_blank chec…" at bounding box center [614, 484] width 1131 height 47
click at [1160, 470] on icon "clear" at bounding box center [1163, 478] width 16 height 16
click at [1156, 408] on div "Are you Sure?" at bounding box center [1148, 400] width 103 height 19
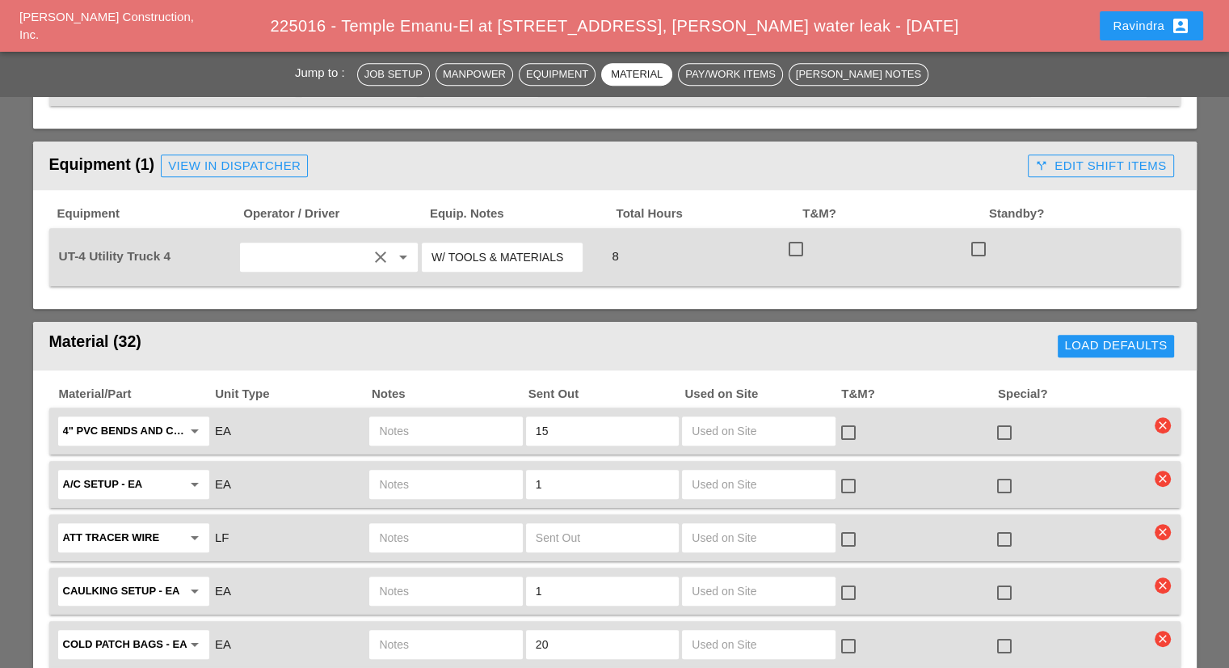
click at [1161, 577] on icon "clear" at bounding box center [1163, 585] width 16 height 16
click at [1130, 499] on div "Are you Sure?" at bounding box center [1148, 504] width 103 height 19
click at [1159, 417] on icon "clear" at bounding box center [1163, 425] width 16 height 16
click at [1129, 353] on div "Are you Sure?" at bounding box center [1148, 348] width 103 height 19
click at [1159, 417] on icon "clear" at bounding box center [1163, 425] width 16 height 16
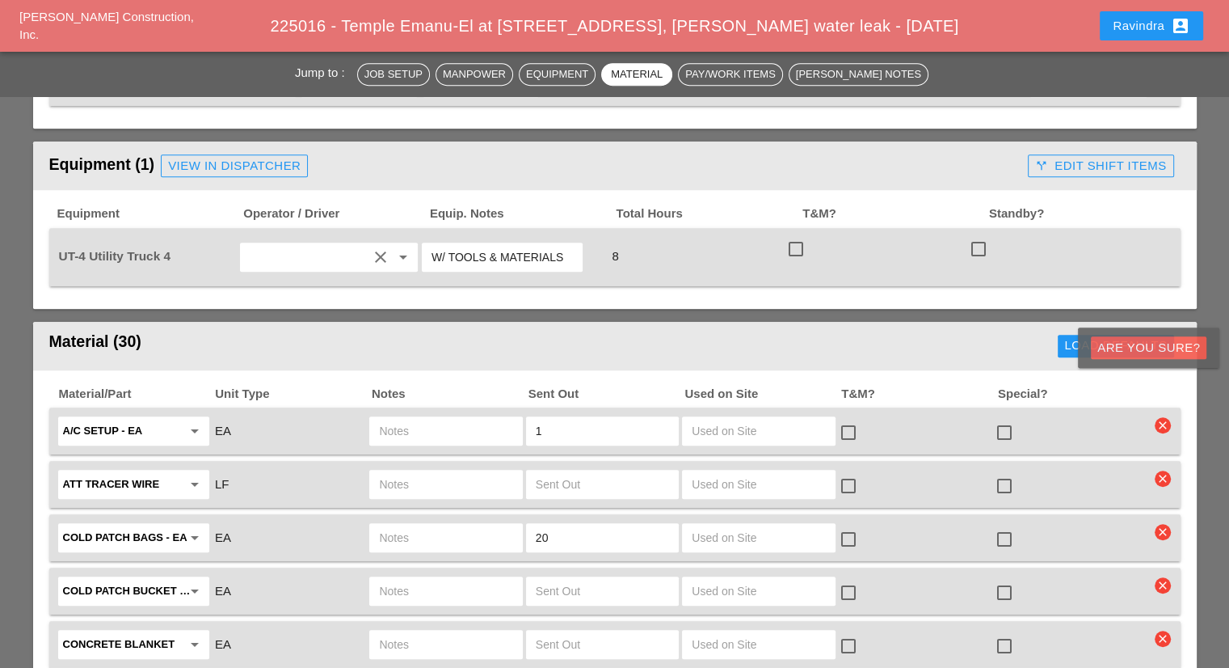
drag, startPoint x: 1148, startPoint y: 348, endPoint x: 1155, endPoint y: 360, distance: 13.0
click at [1148, 347] on div "Are you Sure?" at bounding box center [1148, 348] width 103 height 19
click at [1161, 417] on icon "clear" at bounding box center [1163, 425] width 16 height 16
click at [1101, 349] on button "Are you Sure?" at bounding box center [1149, 347] width 116 height 23
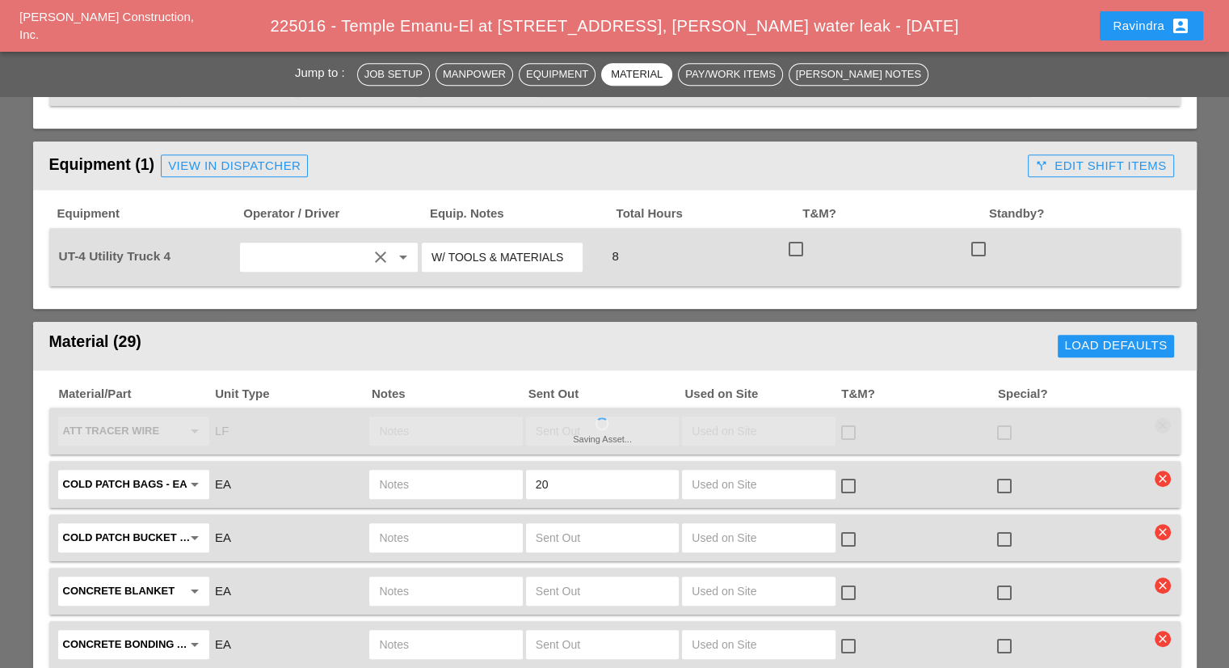
click at [1101, 385] on span "Special?" at bounding box center [1074, 394] width 157 height 19
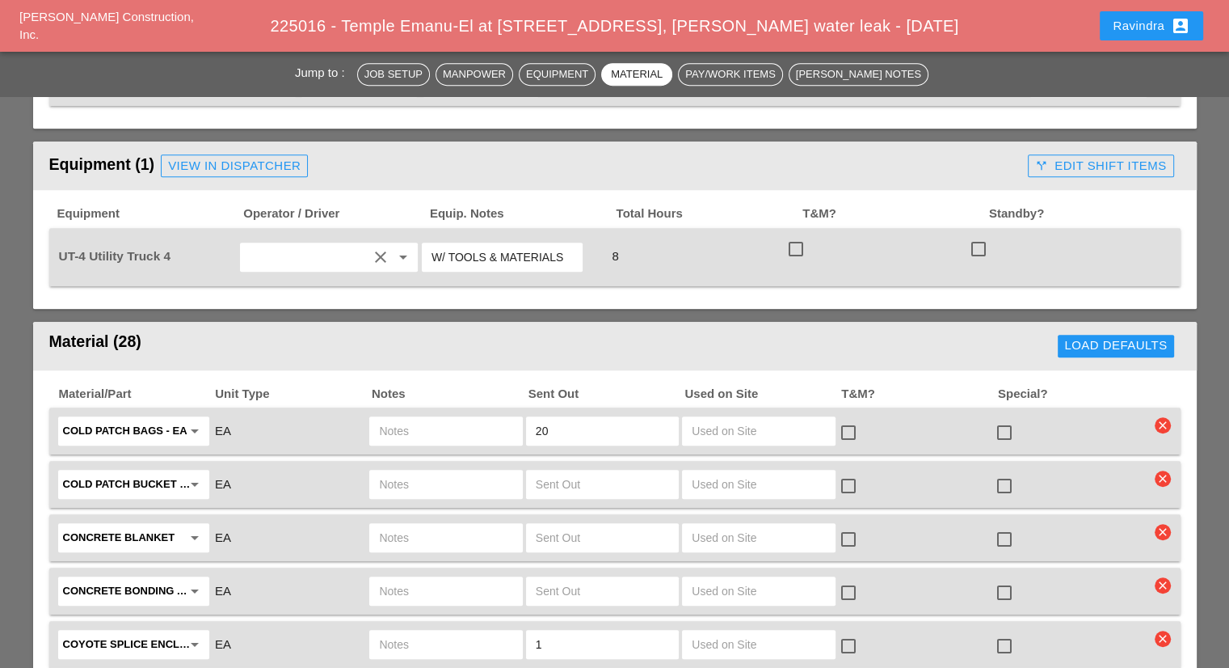
click at [1165, 417] on icon "clear" at bounding box center [1163, 425] width 16 height 16
click at [1119, 334] on div "Are you Sure?" at bounding box center [1148, 347] width 141 height 40
click at [1119, 346] on div "Are you Sure?" at bounding box center [1148, 348] width 103 height 19
click at [1130, 27] on div "Ravindra account_box" at bounding box center [1152, 25] width 78 height 19
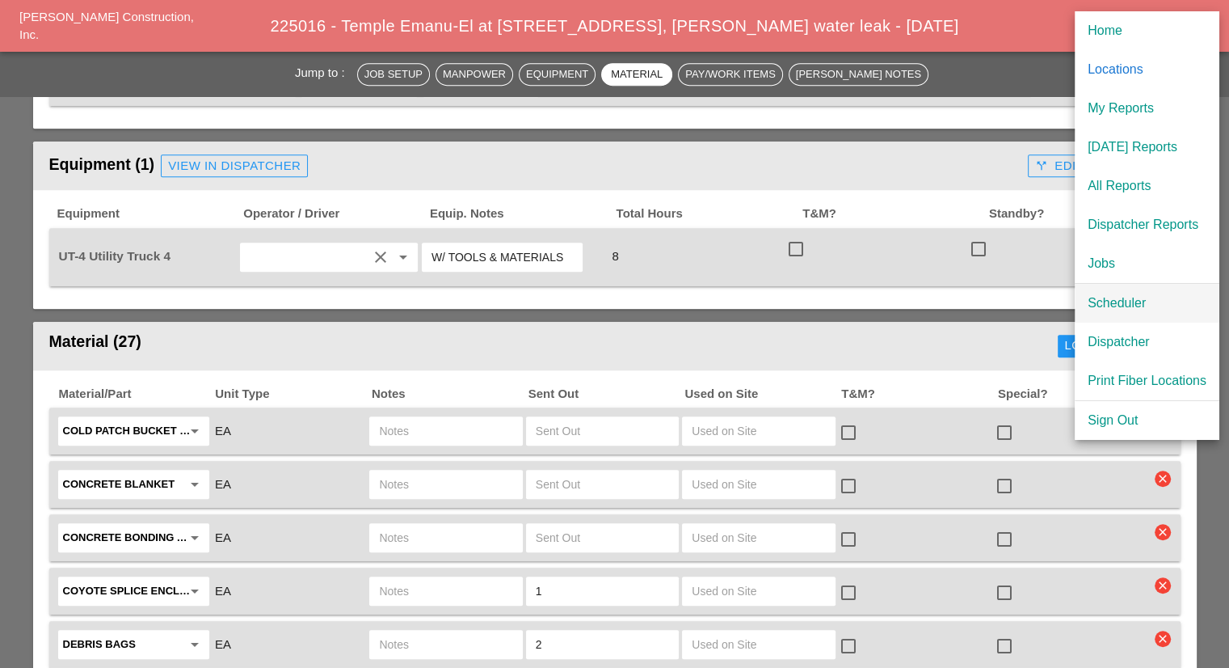
click at [1144, 301] on div "Scheduler" at bounding box center [1147, 302] width 119 height 19
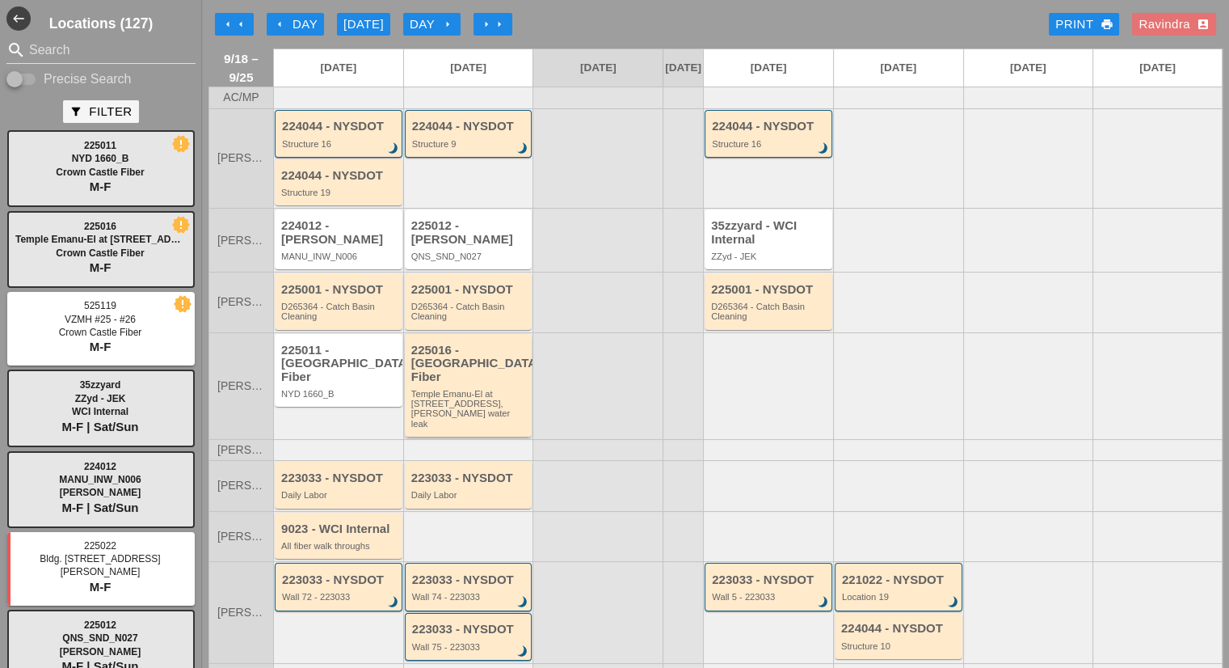
click at [498, 375] on div "225016 - [GEOGRAPHIC_DATA] Fiber" at bounding box center [469, 363] width 117 height 40
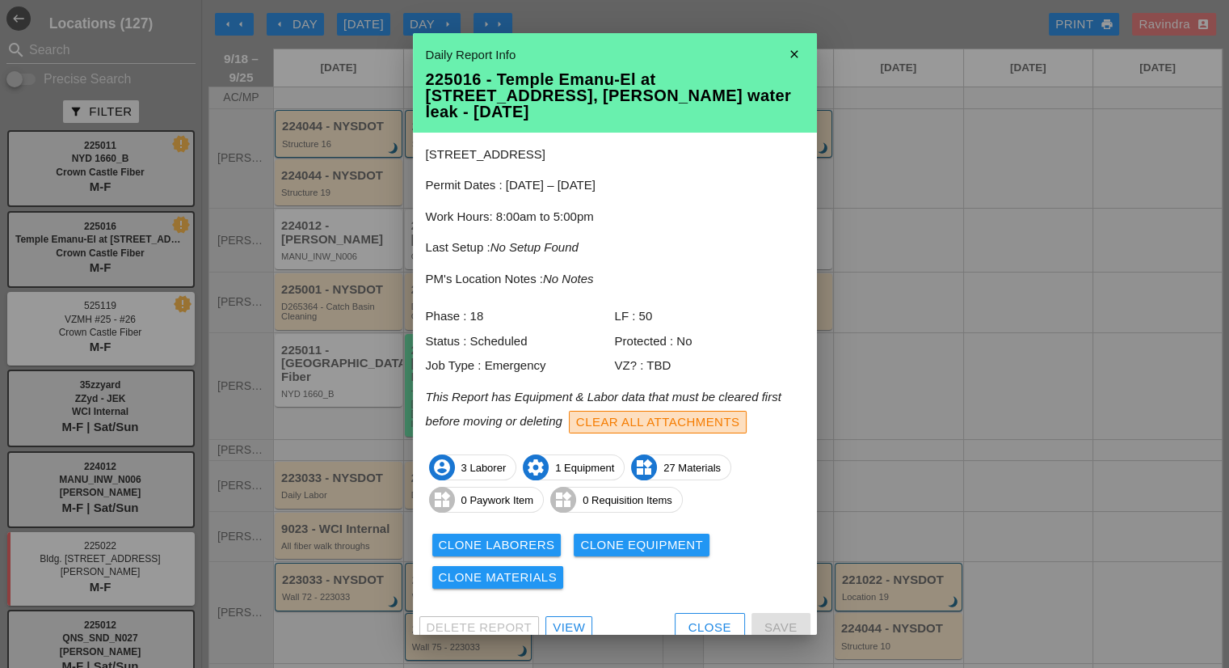
click at [690, 413] on div "Clear All Attachments" at bounding box center [658, 422] width 164 height 19
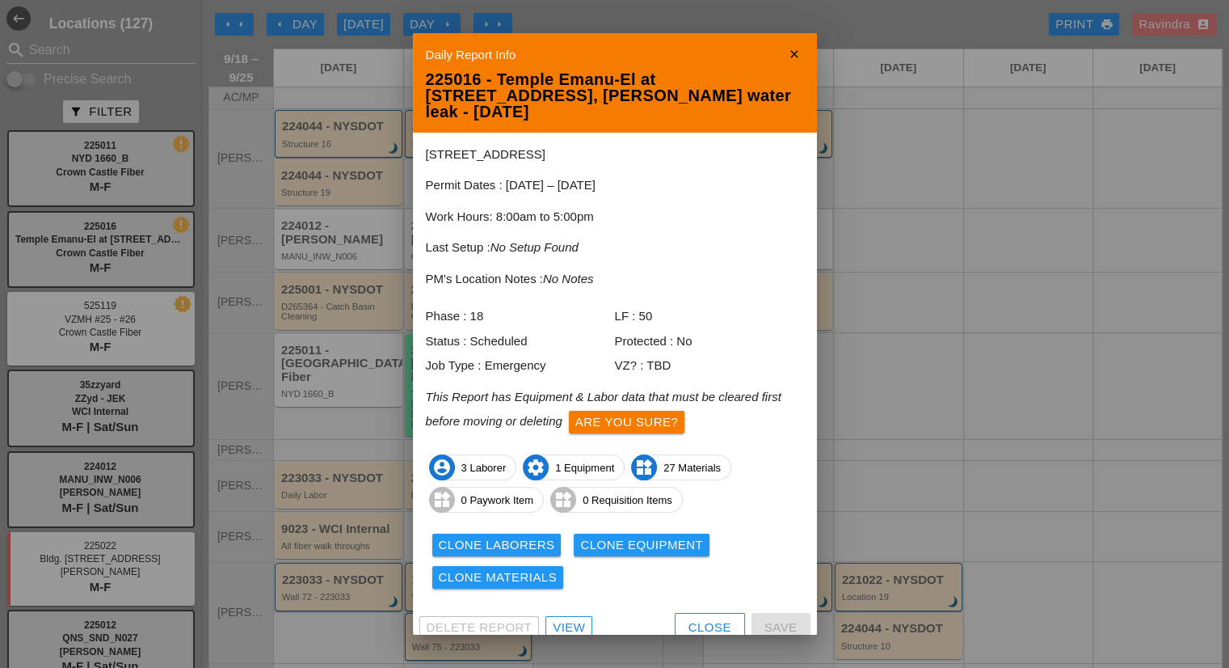
click at [638, 413] on div "Are you sure?" at bounding box center [626, 422] width 103 height 19
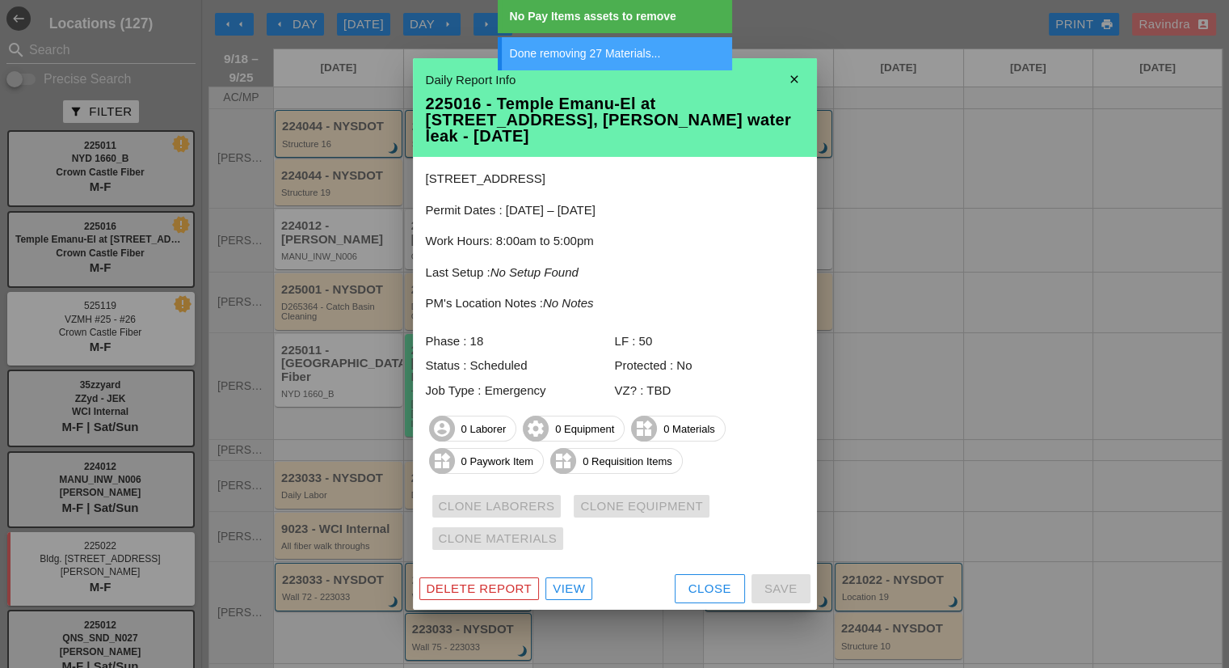
click at [557, 581] on div "View" at bounding box center [569, 588] width 32 height 19
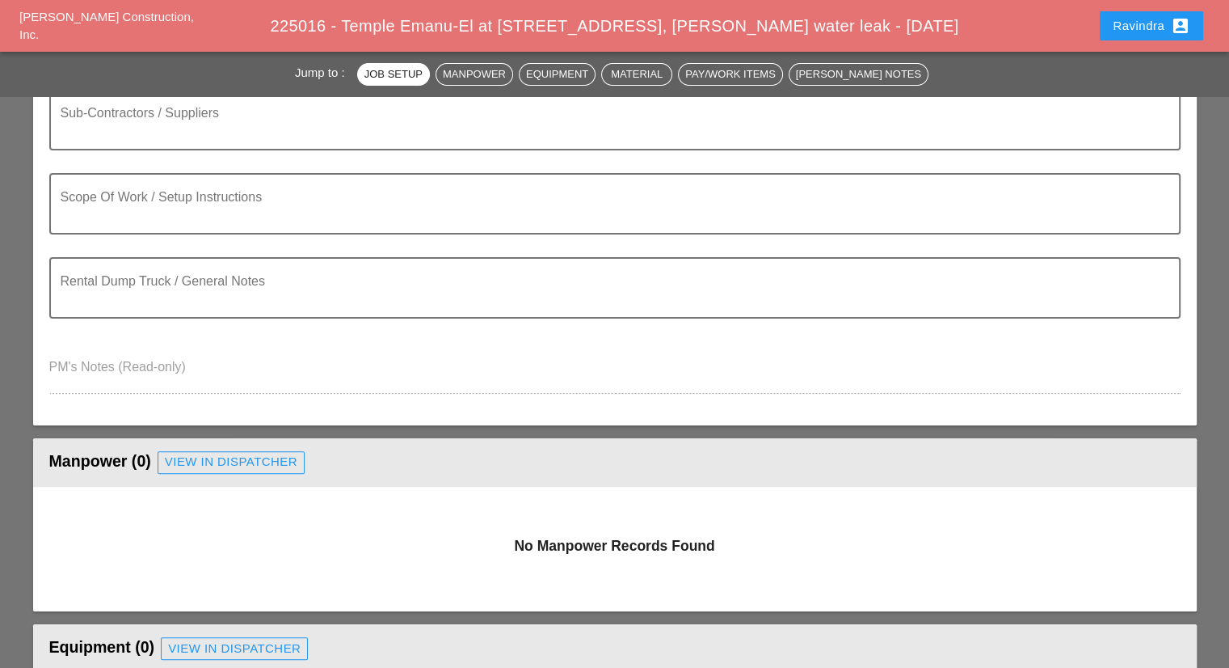
scroll to position [404, 0]
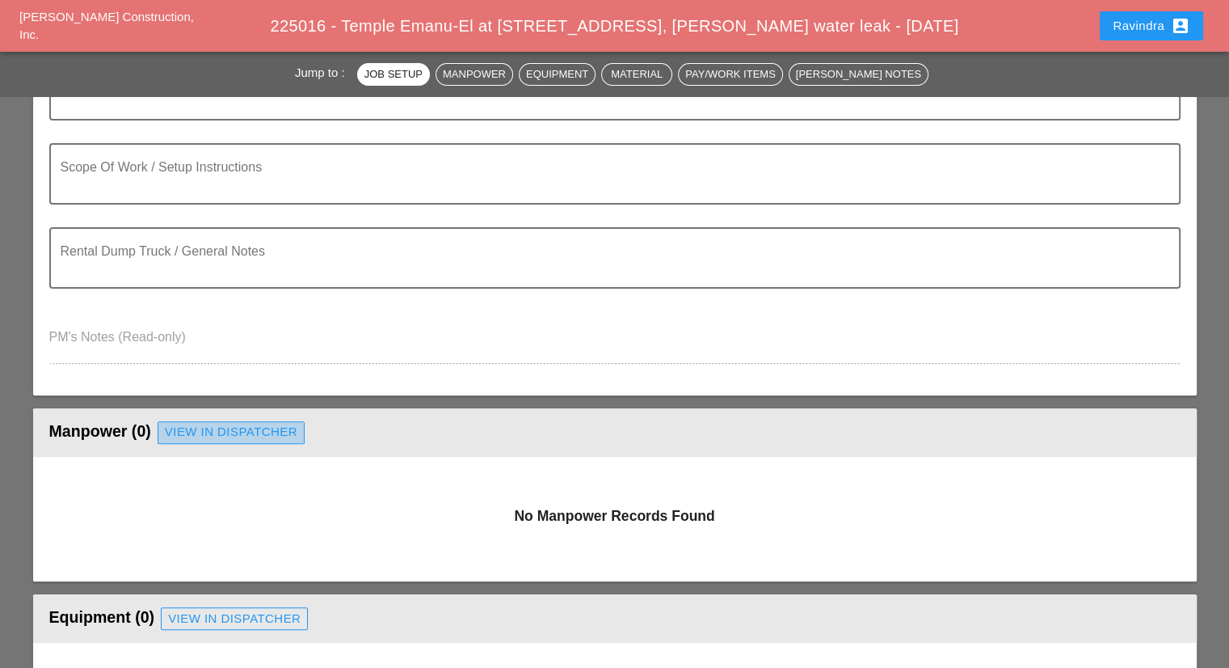
click at [268, 423] on div "View in Dispatcher" at bounding box center [231, 432] width 133 height 19
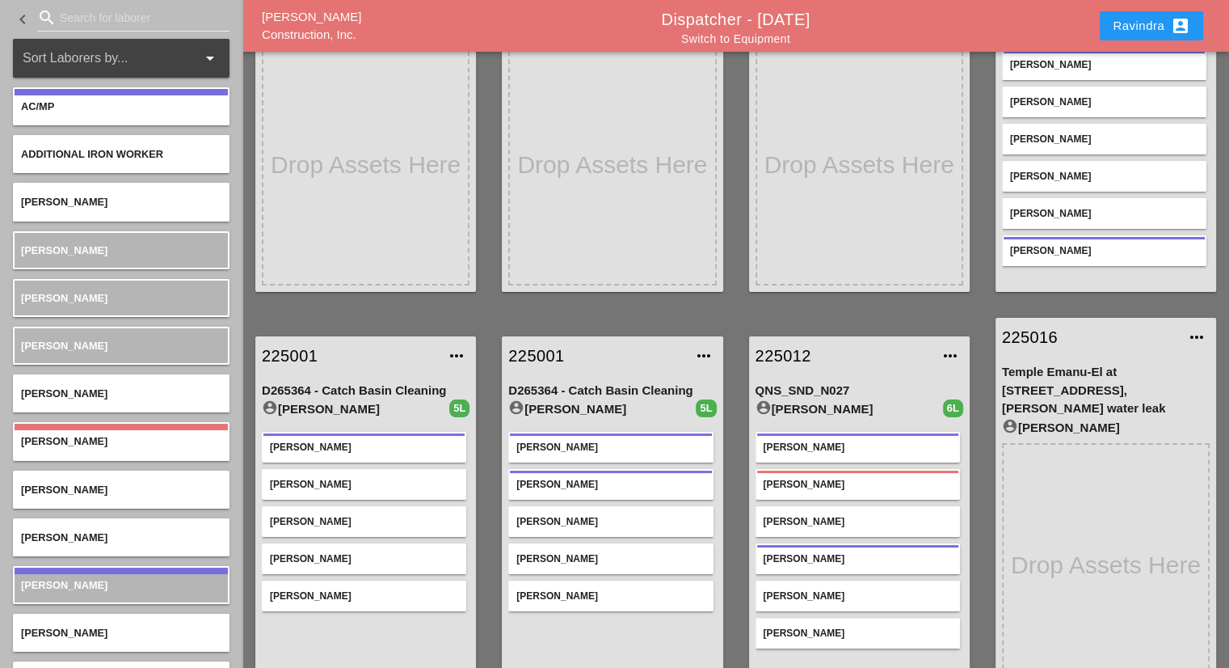
scroll to position [171, 0]
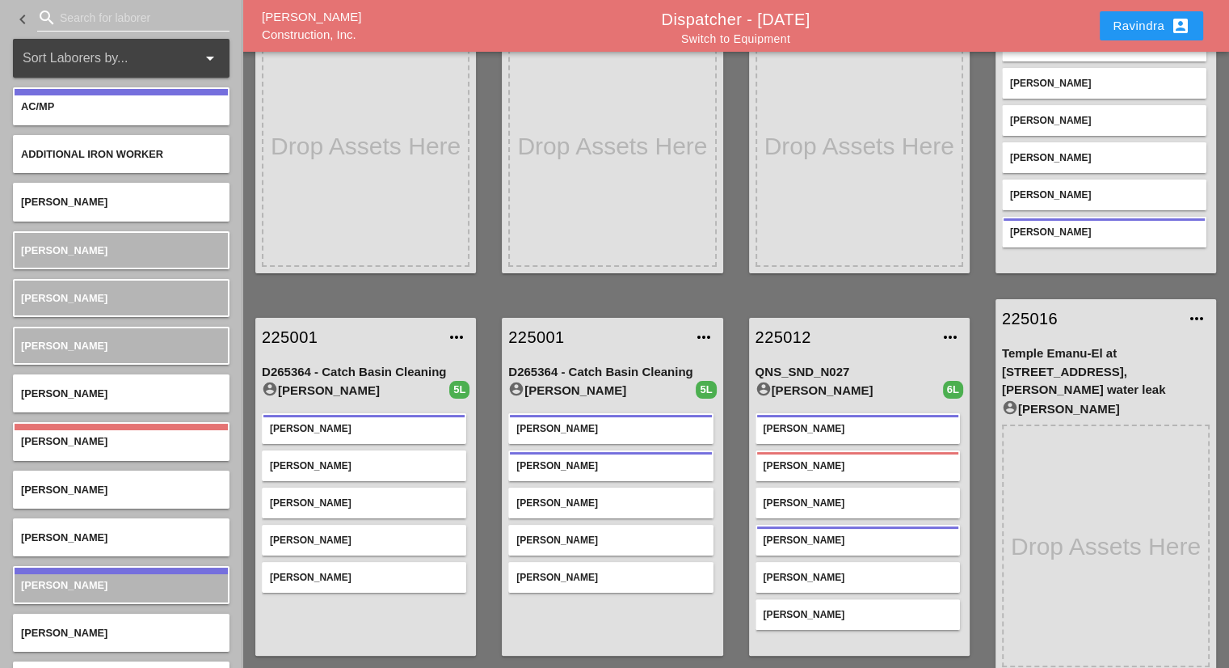
click at [117, 23] on input "Search for laborer" at bounding box center [133, 18] width 147 height 26
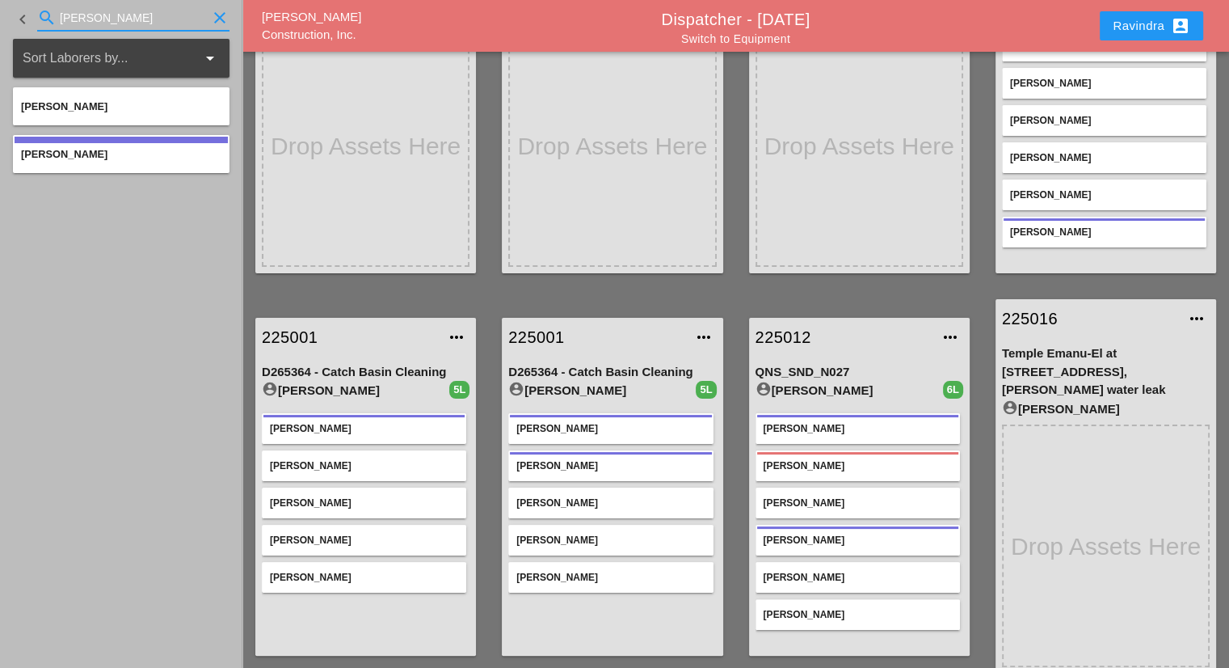
type input "[PERSON_NAME]"
drag, startPoint x: 136, startPoint y: 19, endPoint x: 0, endPoint y: 23, distance: 135.8
click at [0, 23] on div "keyboard_arrow_left search [PERSON_NAME] clear" at bounding box center [121, 19] width 242 height 39
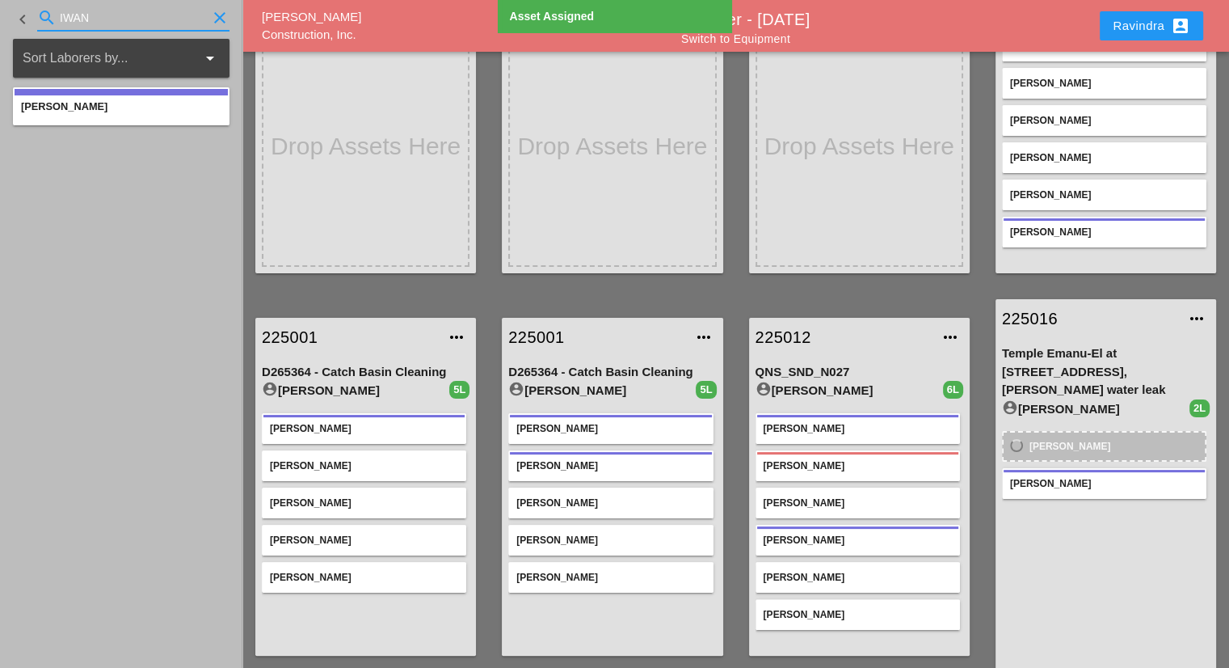
drag, startPoint x: 114, startPoint y: 27, endPoint x: 0, endPoint y: 48, distance: 116.0
click at [0, 48] on aside "keyboard_arrow_left search IWAN clear Sort Laborers by... arrow_drop_down [PERS…" at bounding box center [121, 334] width 242 height 668
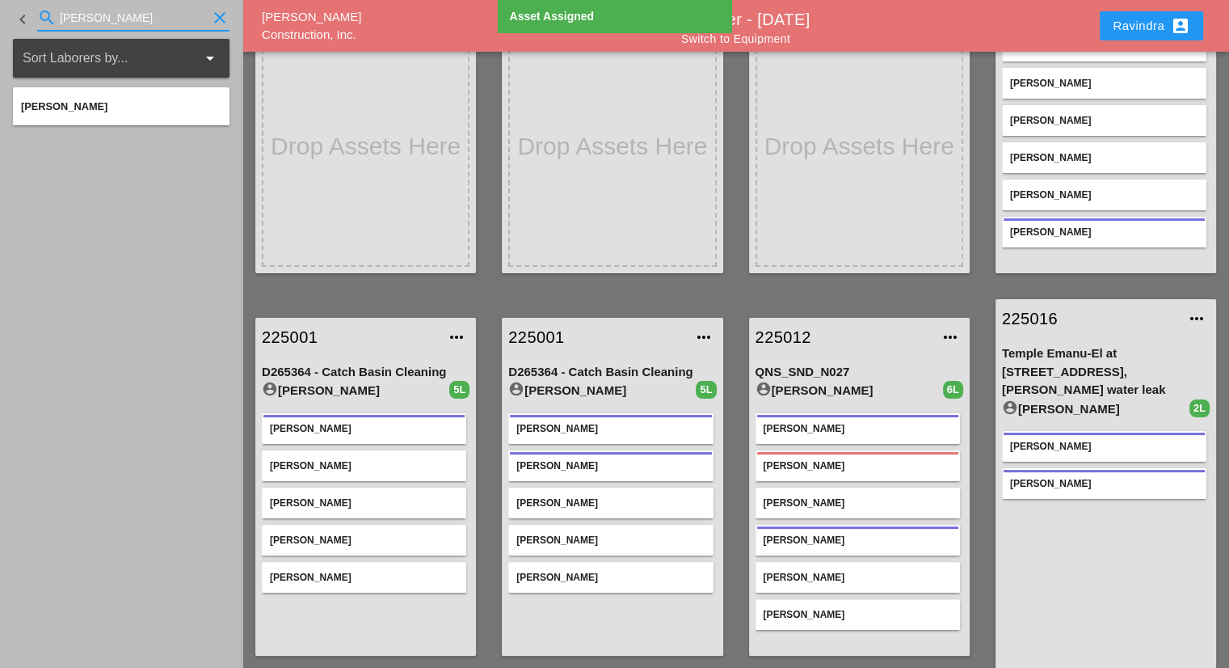
type input "[PERSON_NAME]"
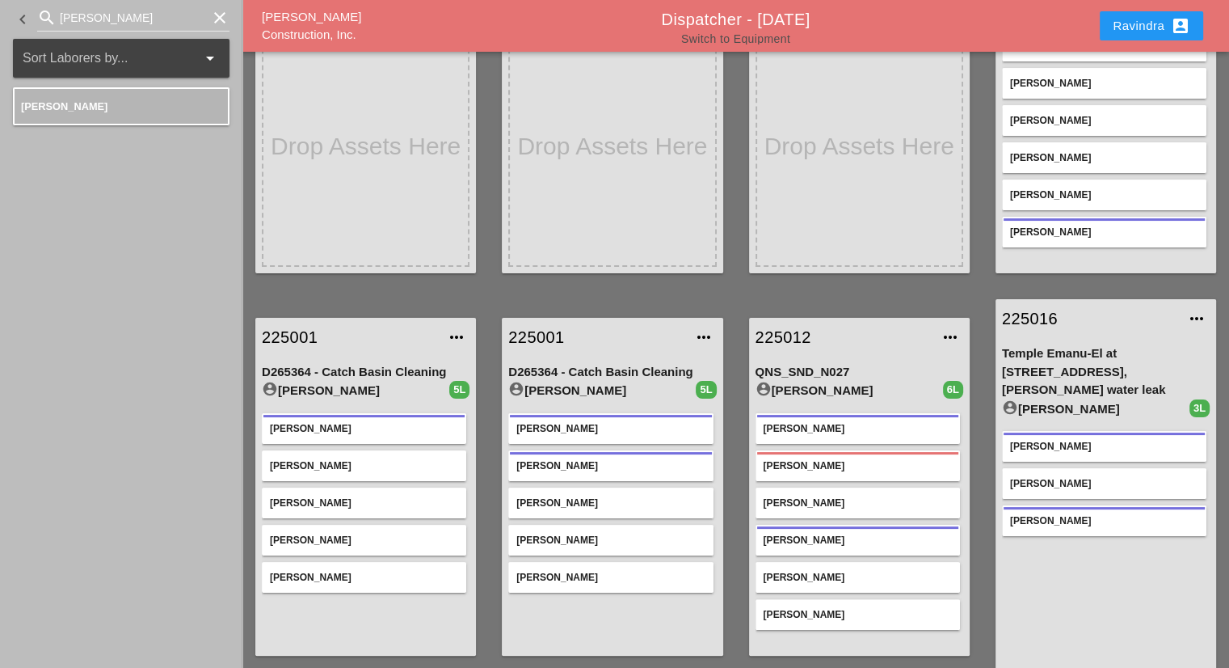
click at [740, 42] on link "Switch to Equipment" at bounding box center [735, 38] width 109 height 13
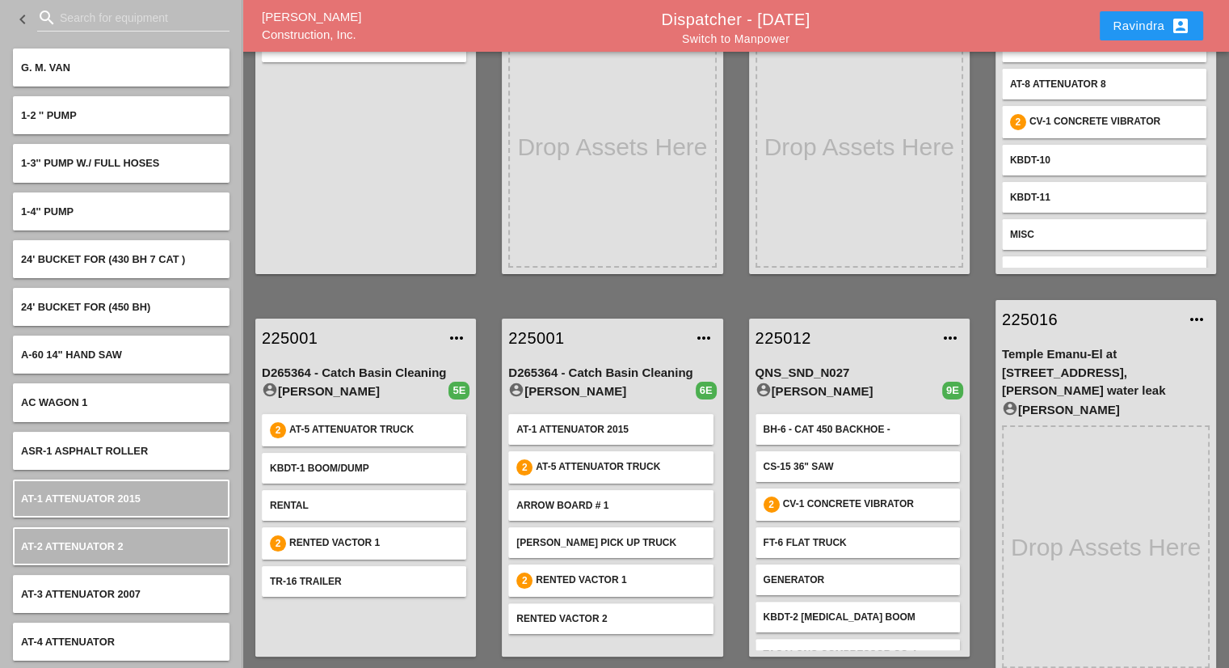
scroll to position [171, 0]
click at [94, 27] on input "Search for equipment" at bounding box center [133, 18] width 147 height 26
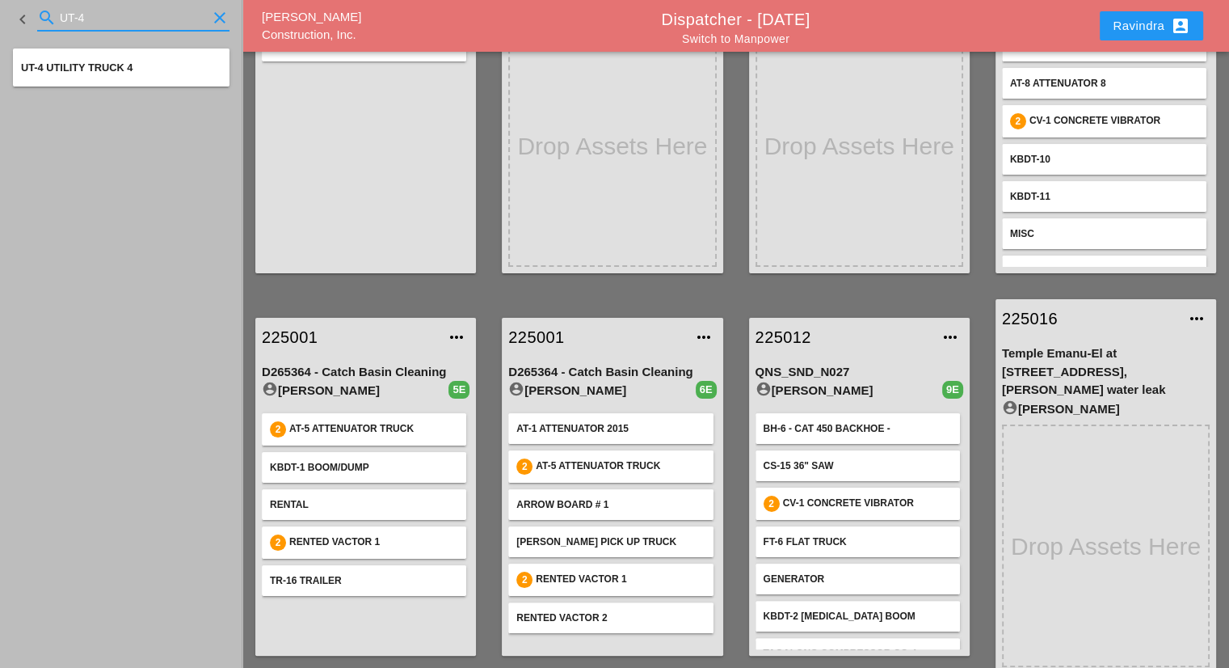
type input "UT-4"
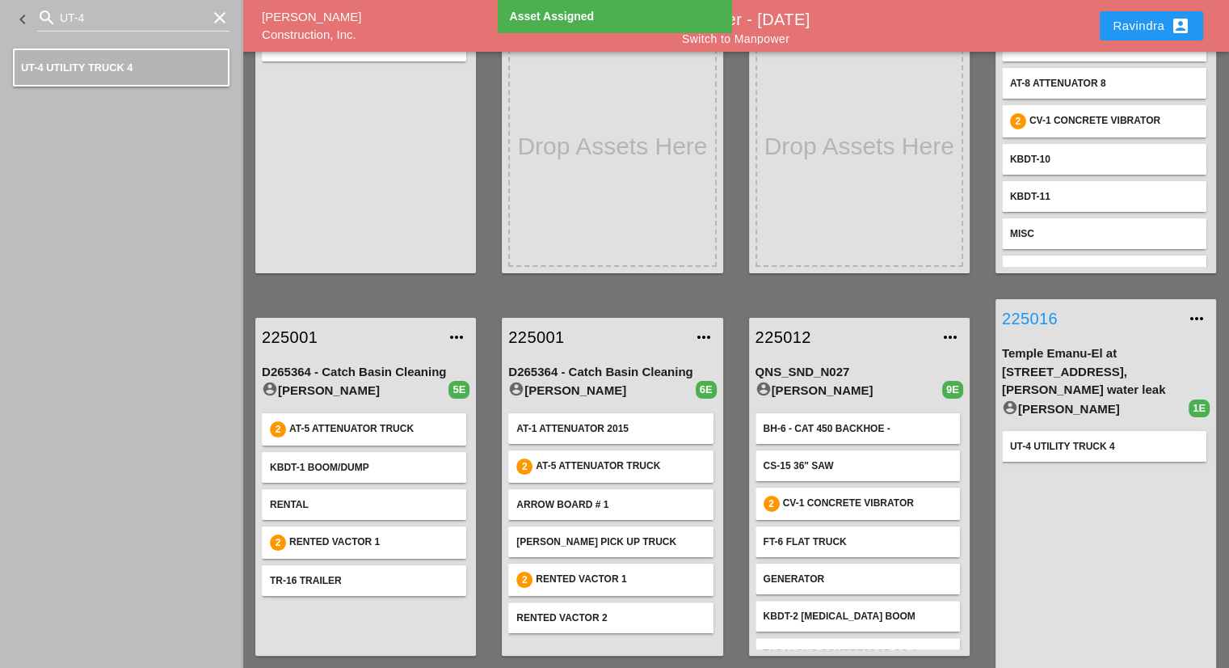
click at [1044, 320] on link "225016" at bounding box center [1089, 318] width 175 height 24
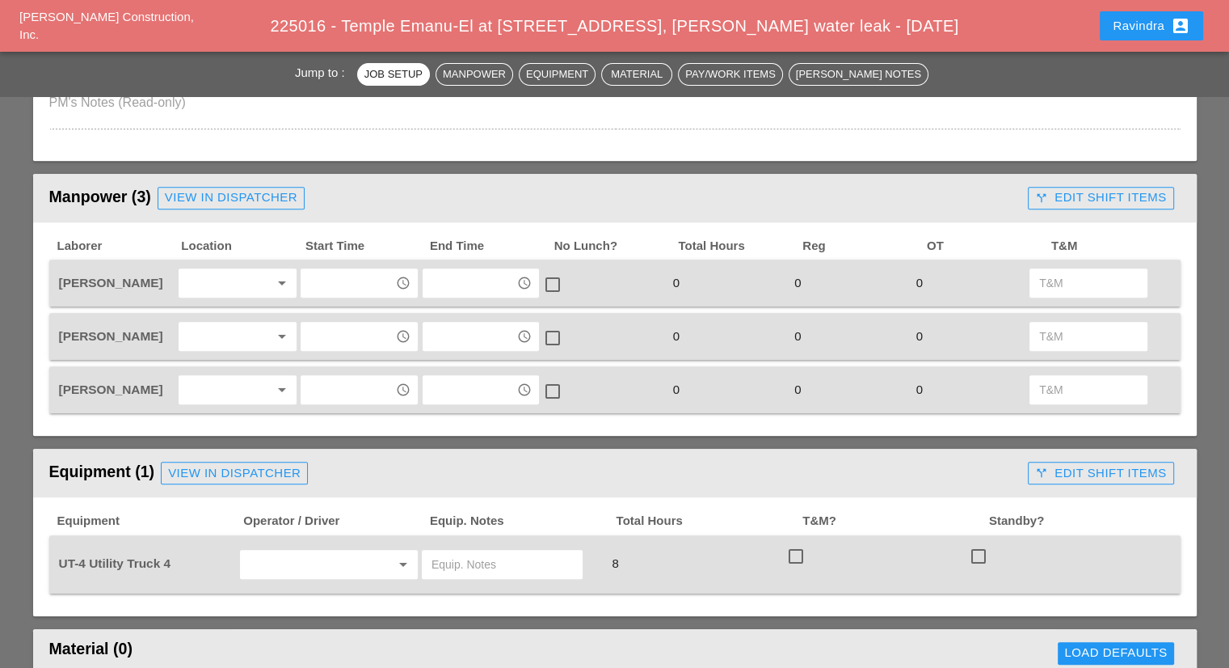
scroll to position [647, 0]
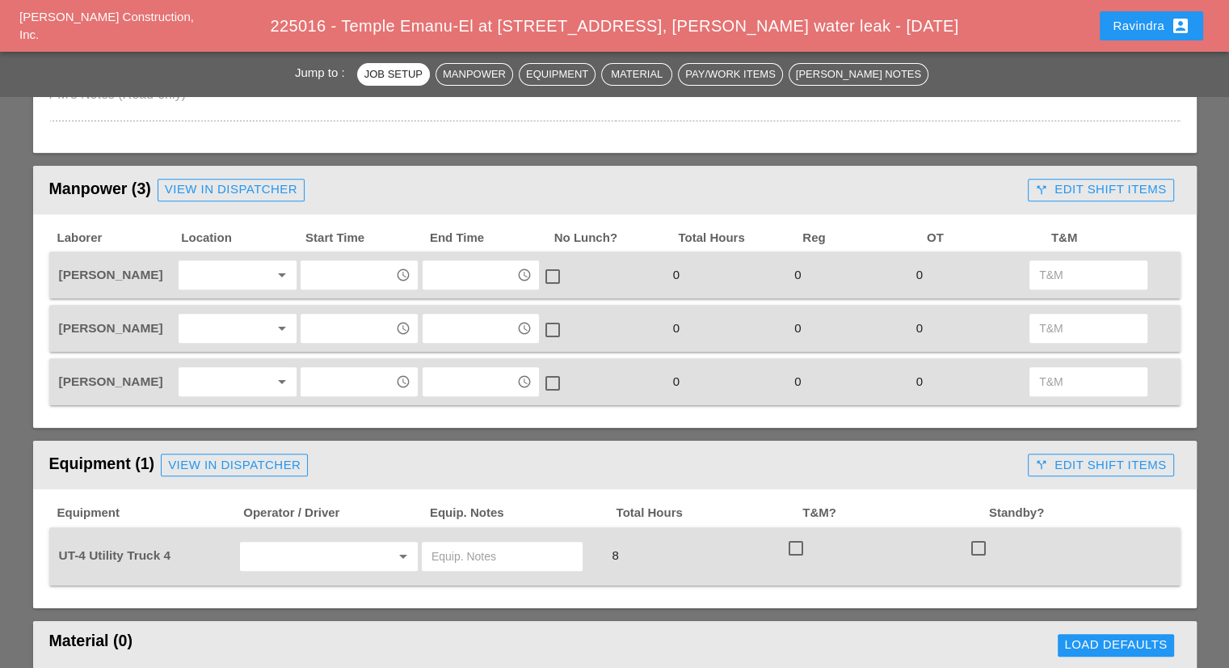
click at [234, 262] on div at bounding box center [226, 275] width 86 height 26
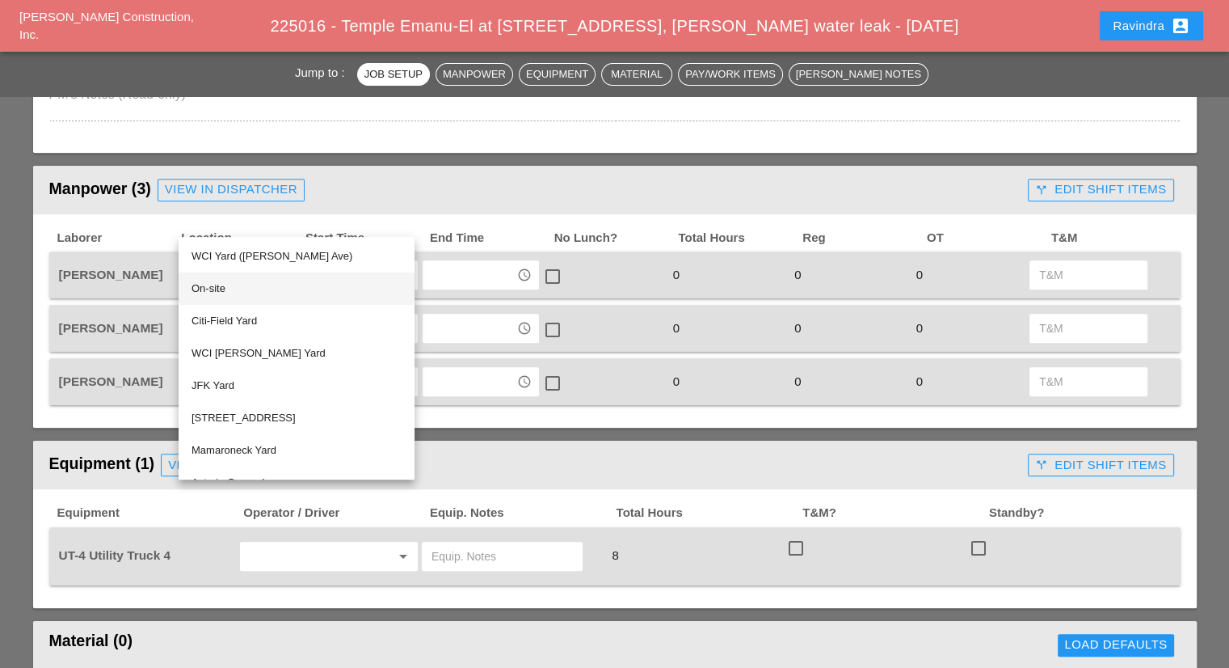
click at [233, 288] on div "On-site" at bounding box center [297, 288] width 210 height 19
click at [224, 315] on div at bounding box center [226, 328] width 86 height 26
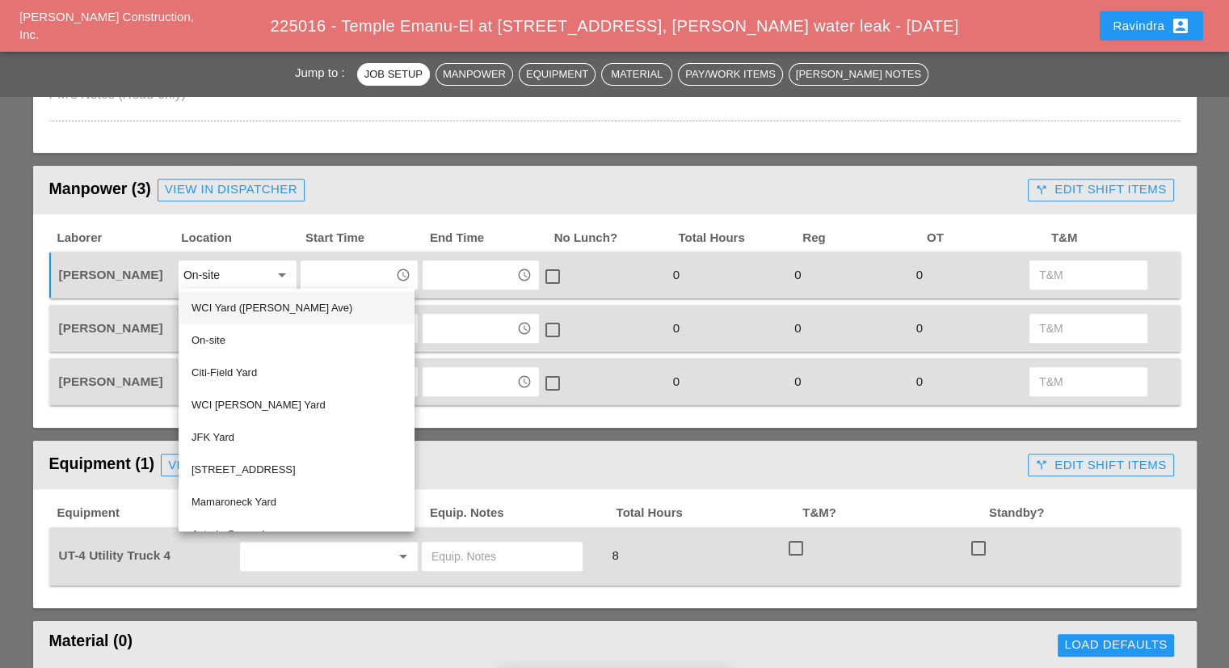
click at [226, 316] on div "WCI Yard ([PERSON_NAME] Ave)" at bounding box center [297, 307] width 210 height 19
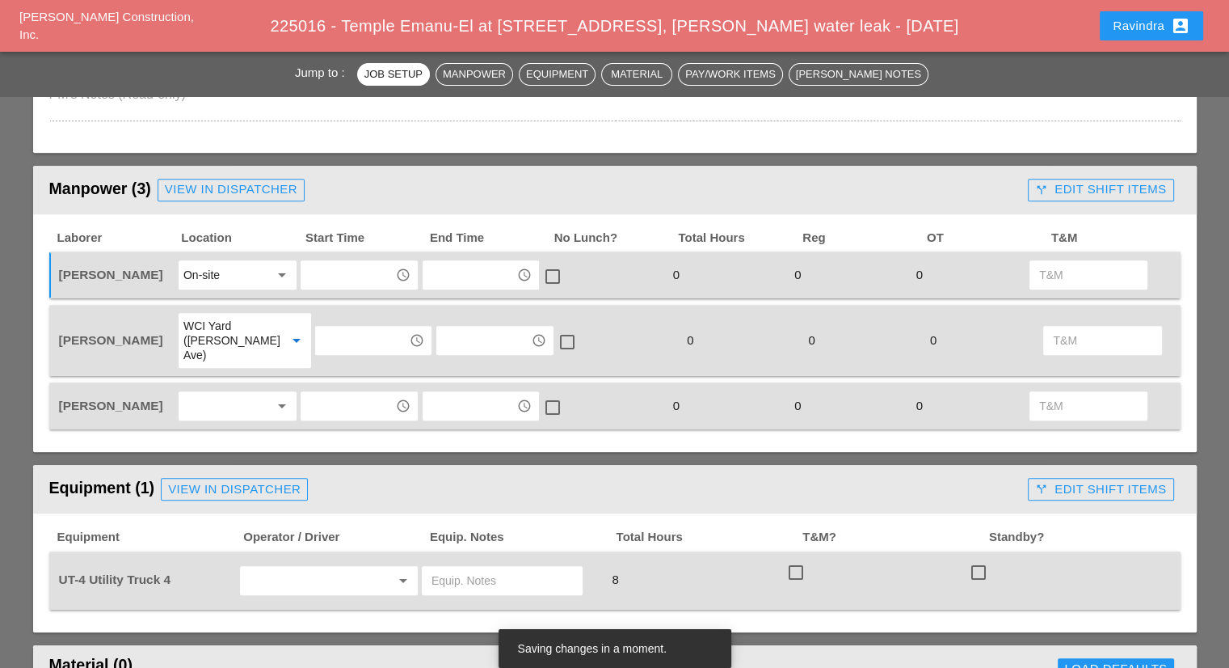
click at [223, 342] on div "Laborer Location Start Time End Time No Lunch? Total Hours Reg OT T&M [PERSON_N…" at bounding box center [614, 330] width 1131 height 200
click at [217, 393] on div at bounding box center [226, 406] width 86 height 26
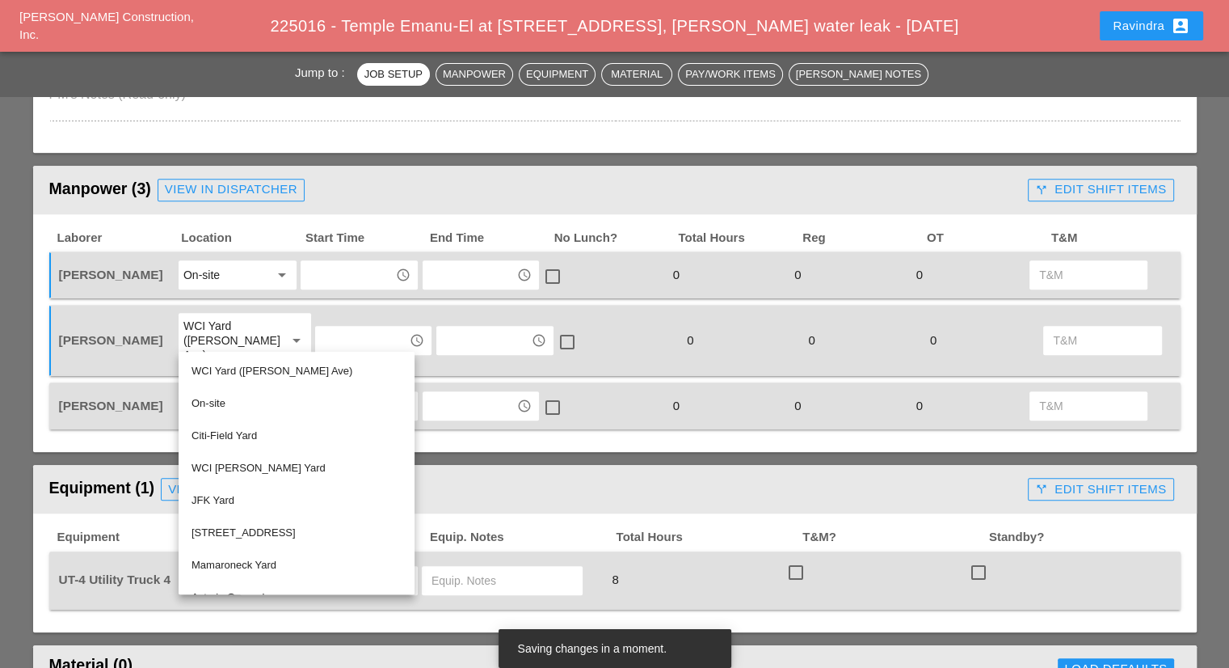
click at [217, 395] on div "On-site" at bounding box center [297, 403] width 210 height 19
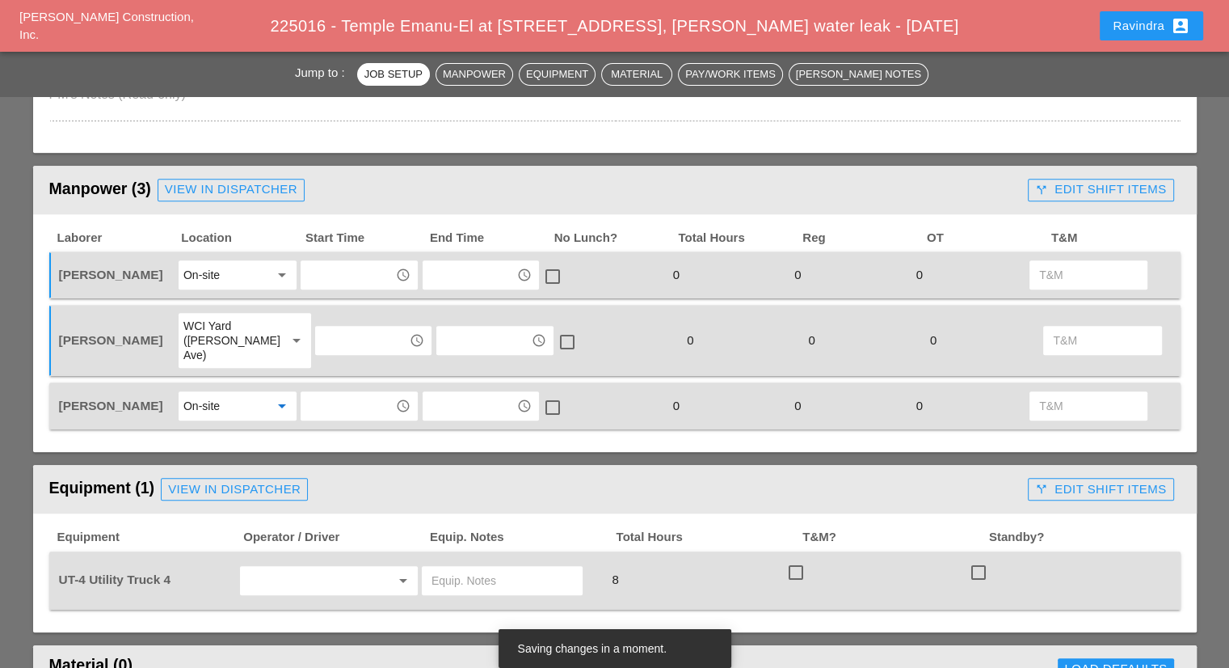
click at [334, 263] on input "text" at bounding box center [347, 275] width 84 height 26
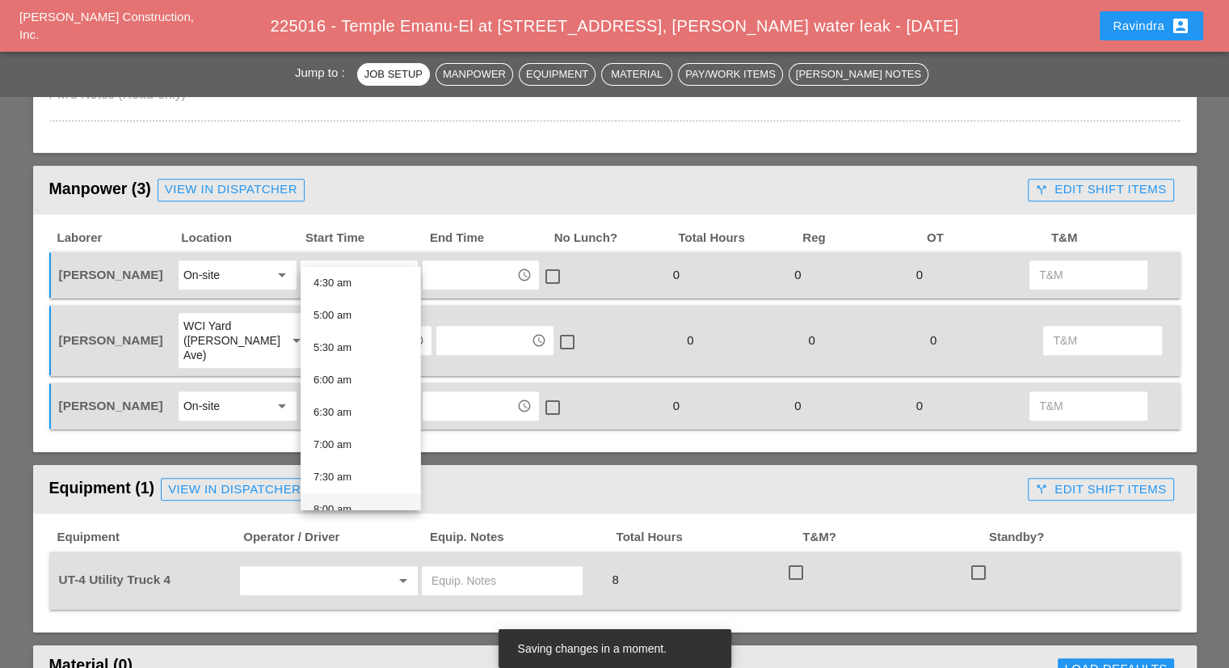
scroll to position [323, 0]
click at [343, 456] on div "7:30 am" at bounding box center [361, 447] width 94 height 19
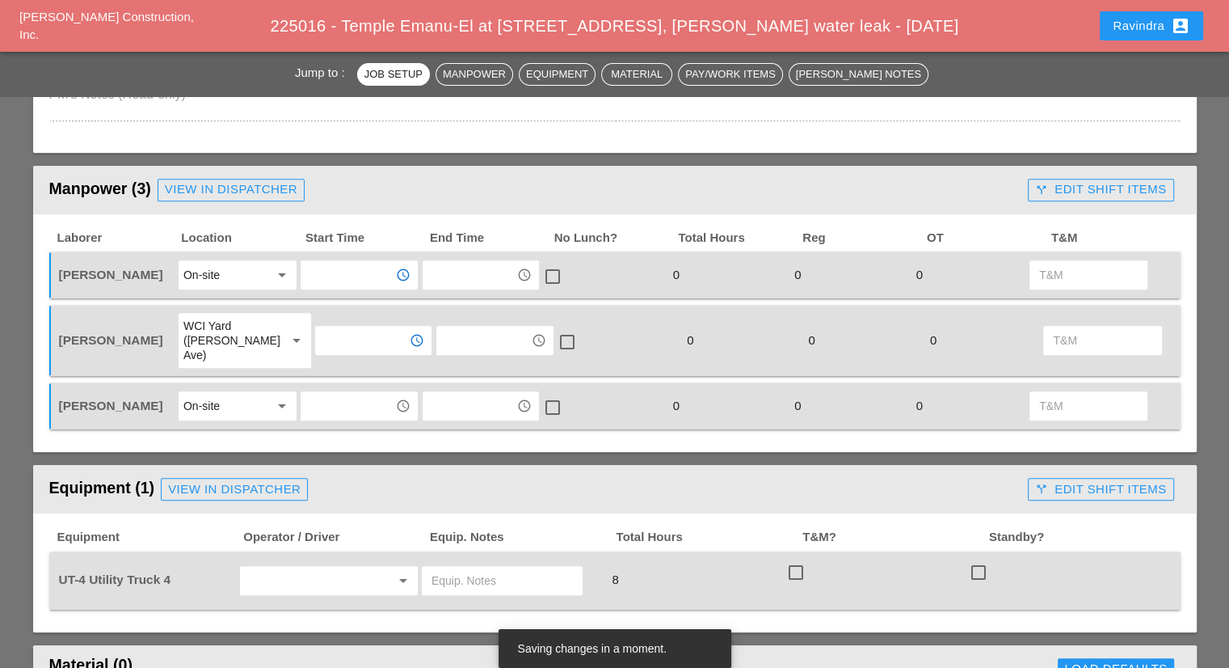
click at [338, 327] on input "text" at bounding box center [362, 340] width 84 height 26
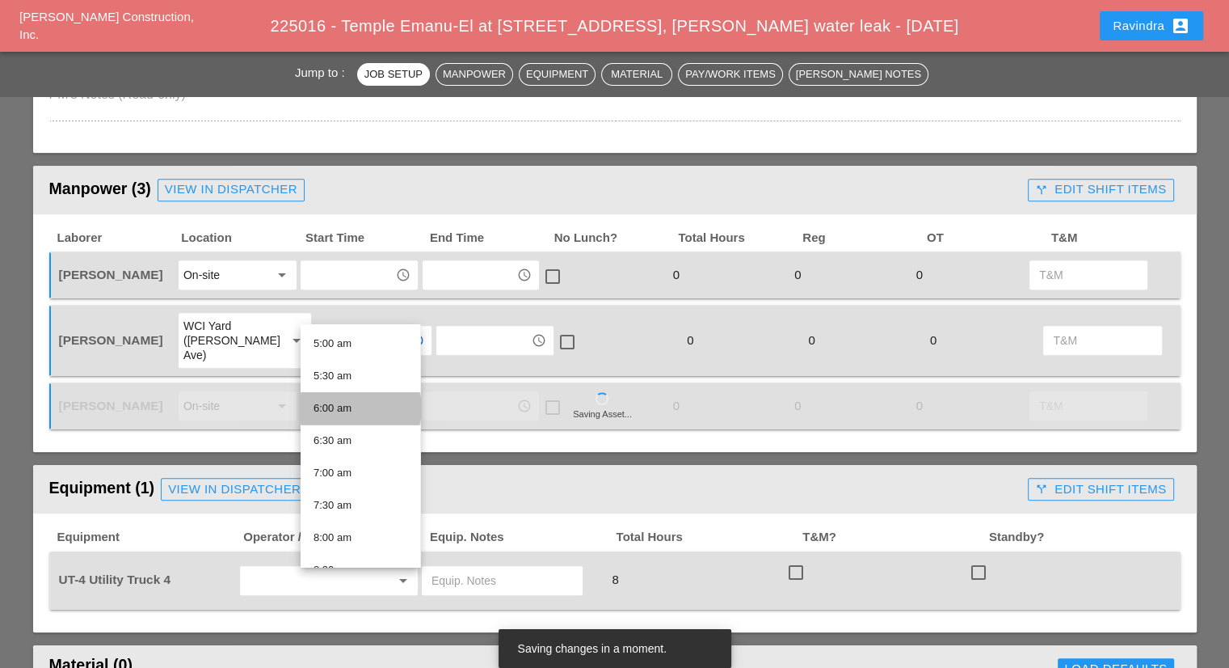
click at [352, 410] on div "6:00 am" at bounding box center [361, 407] width 94 height 19
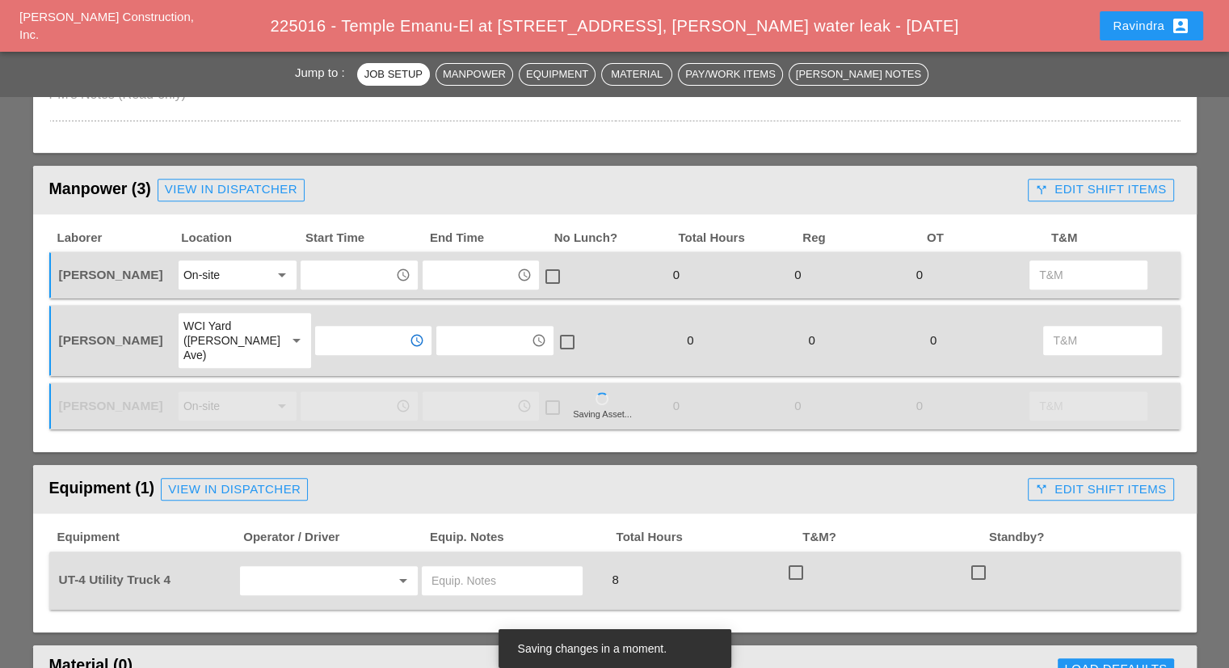
click at [344, 393] on input "text" at bounding box center [347, 406] width 84 height 26
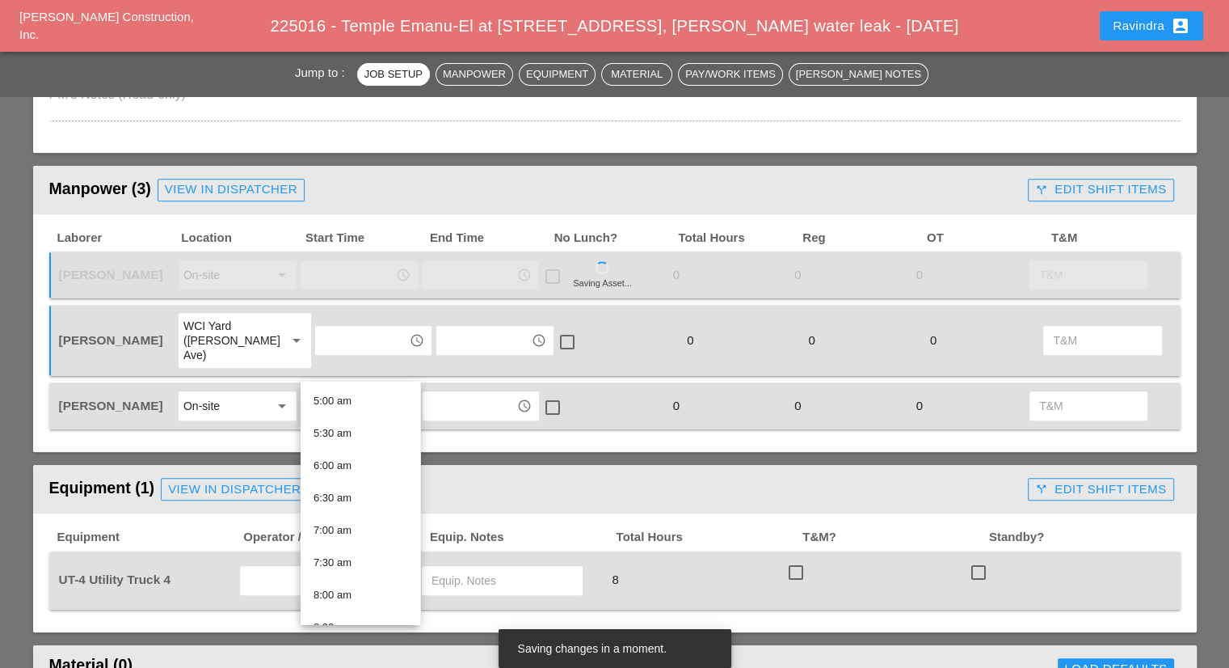
click at [350, 569] on div "7:30 am" at bounding box center [361, 562] width 94 height 19
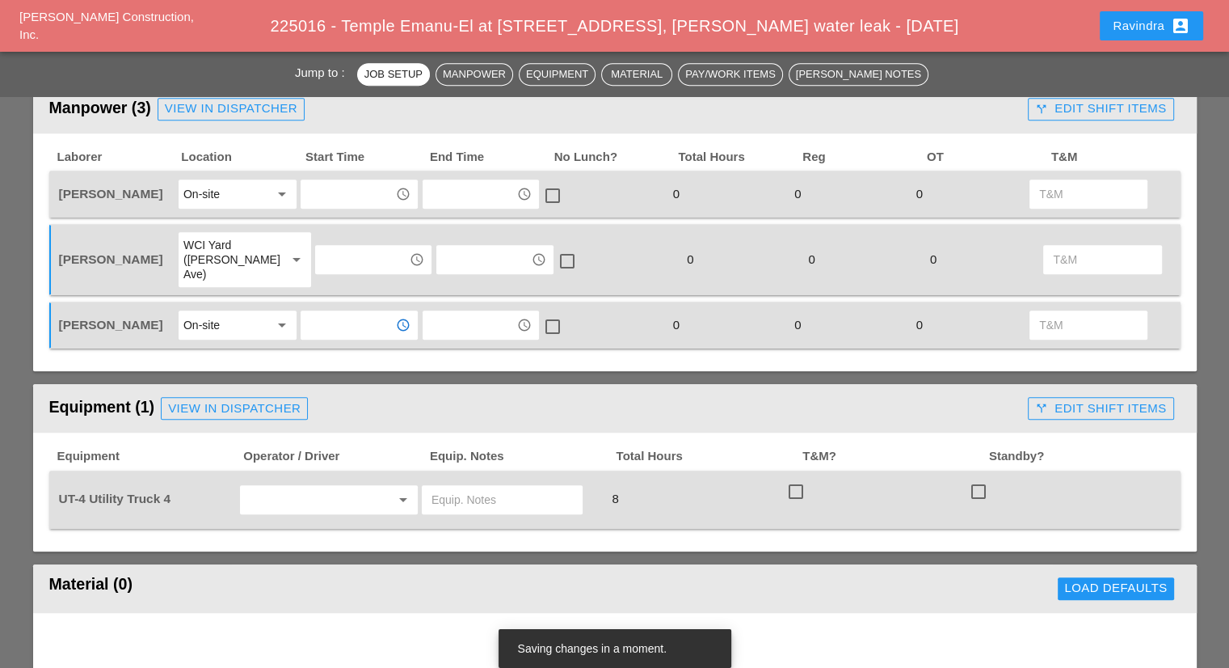
scroll to position [808, 0]
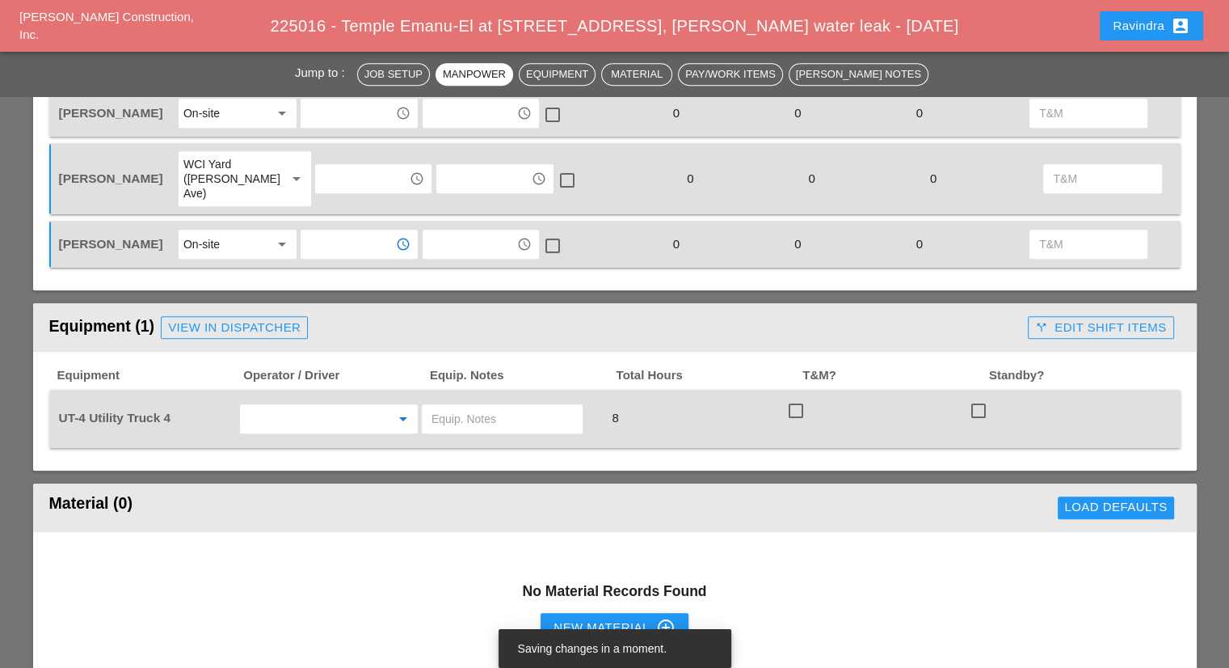
click at [353, 406] on input "text" at bounding box center [306, 419] width 123 height 26
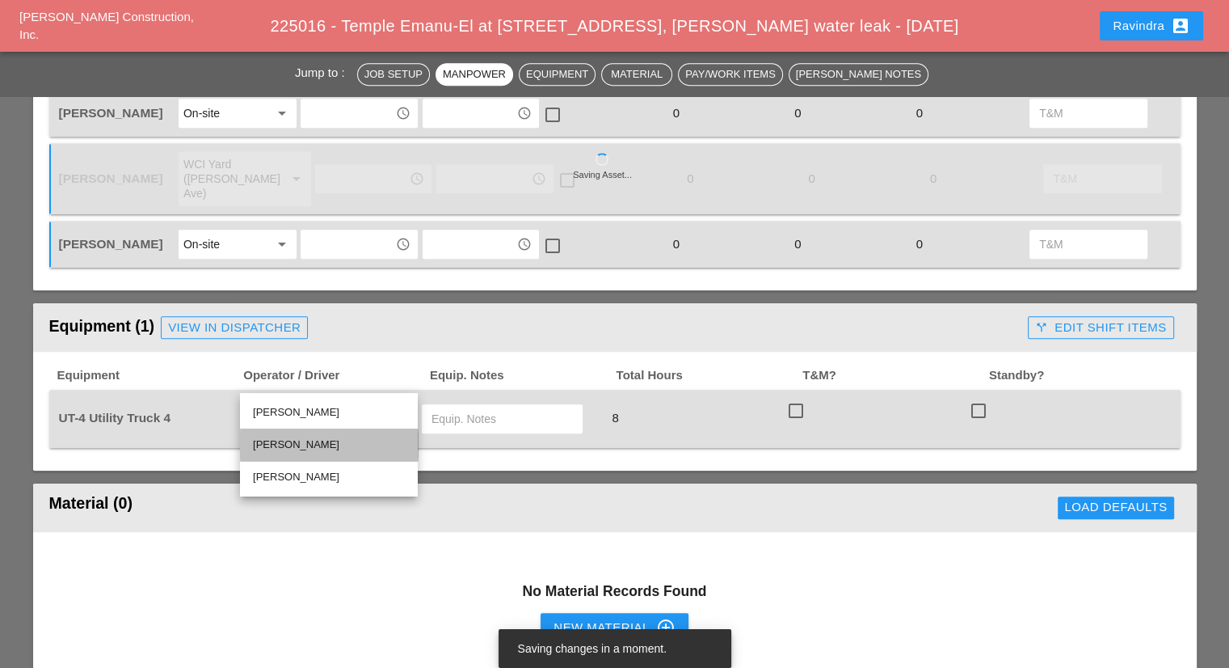
drag, startPoint x: 332, startPoint y: 445, endPoint x: 484, endPoint y: 388, distance: 162.4
click at [335, 445] on div "[PERSON_NAME]" at bounding box center [329, 444] width 152 height 19
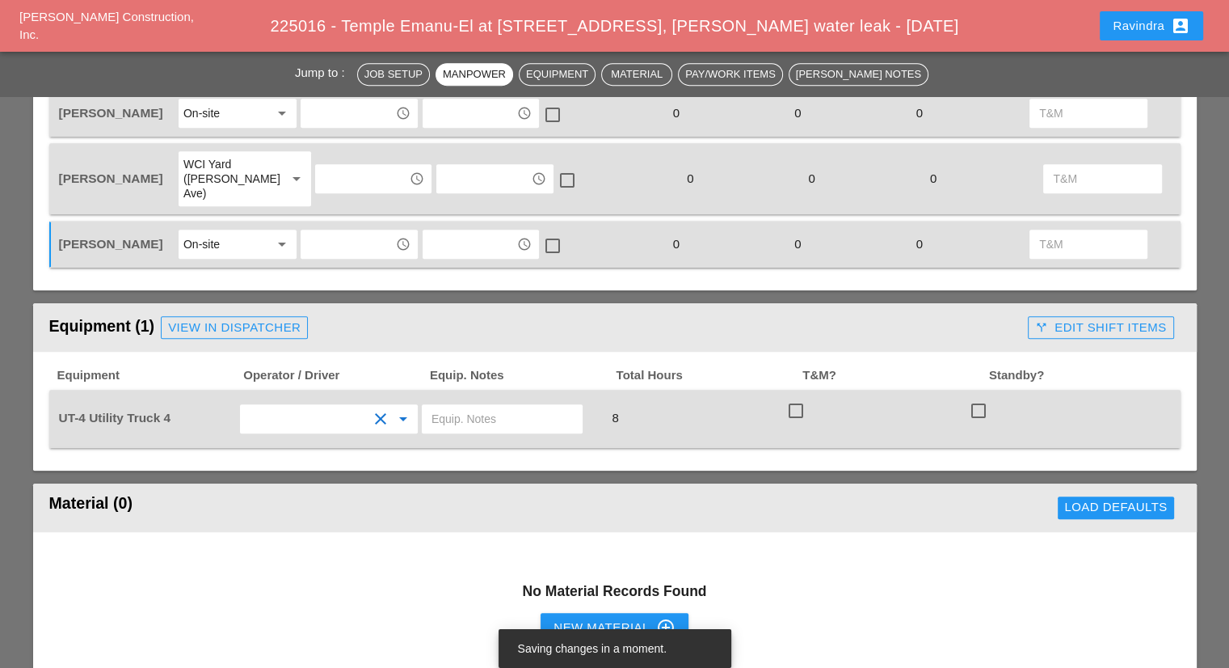
click at [487, 406] on input "text" at bounding box center [502, 419] width 141 height 26
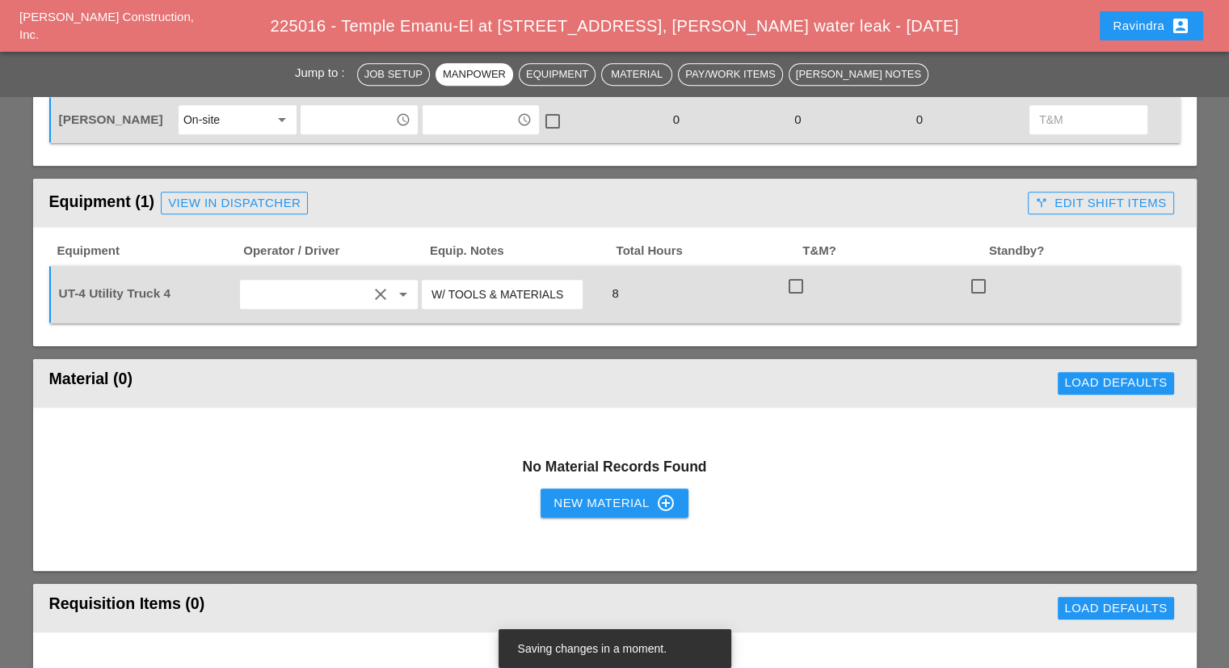
scroll to position [970, 0]
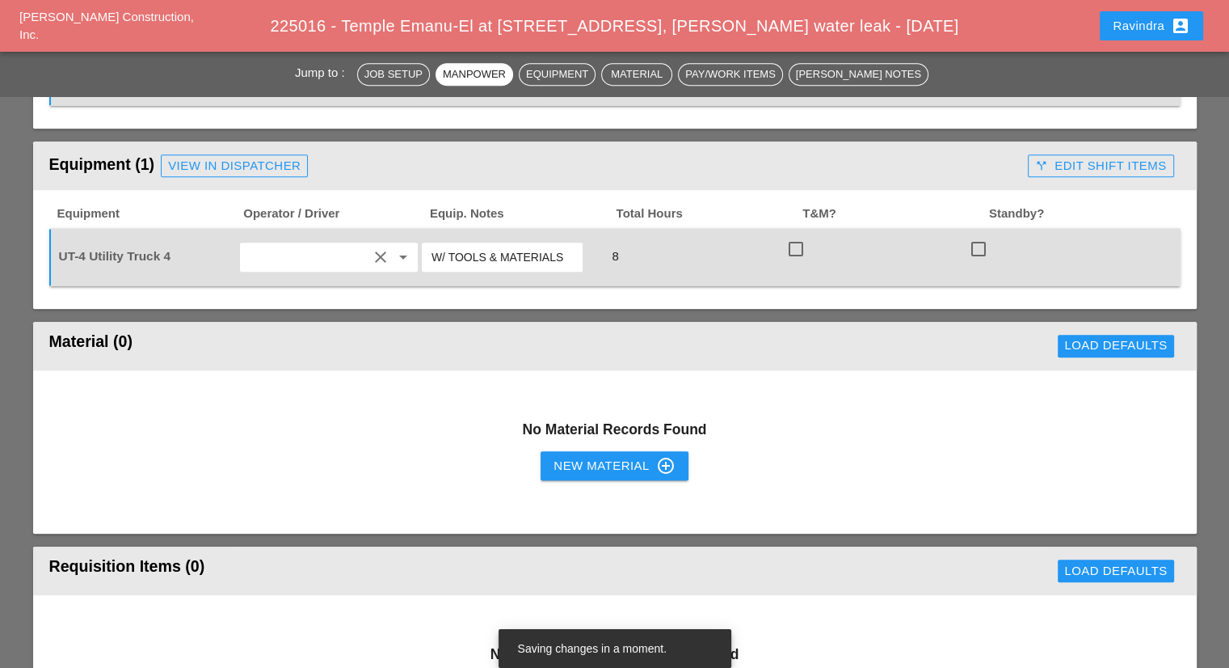
type input "W/ TOOLS & MATERIALS"
click at [583, 456] on div "New Material control_point" at bounding box center [614, 465] width 121 height 19
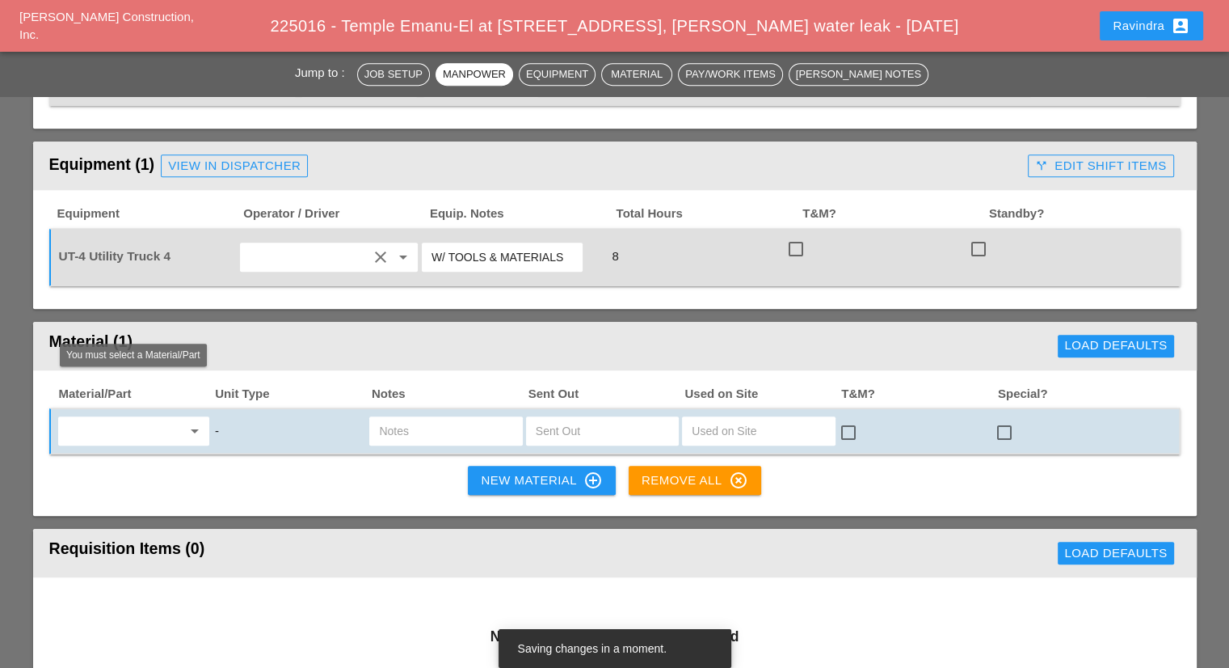
click at [186, 421] on icon "arrow_drop_down" at bounding box center [194, 430] width 19 height 19
type input "F"
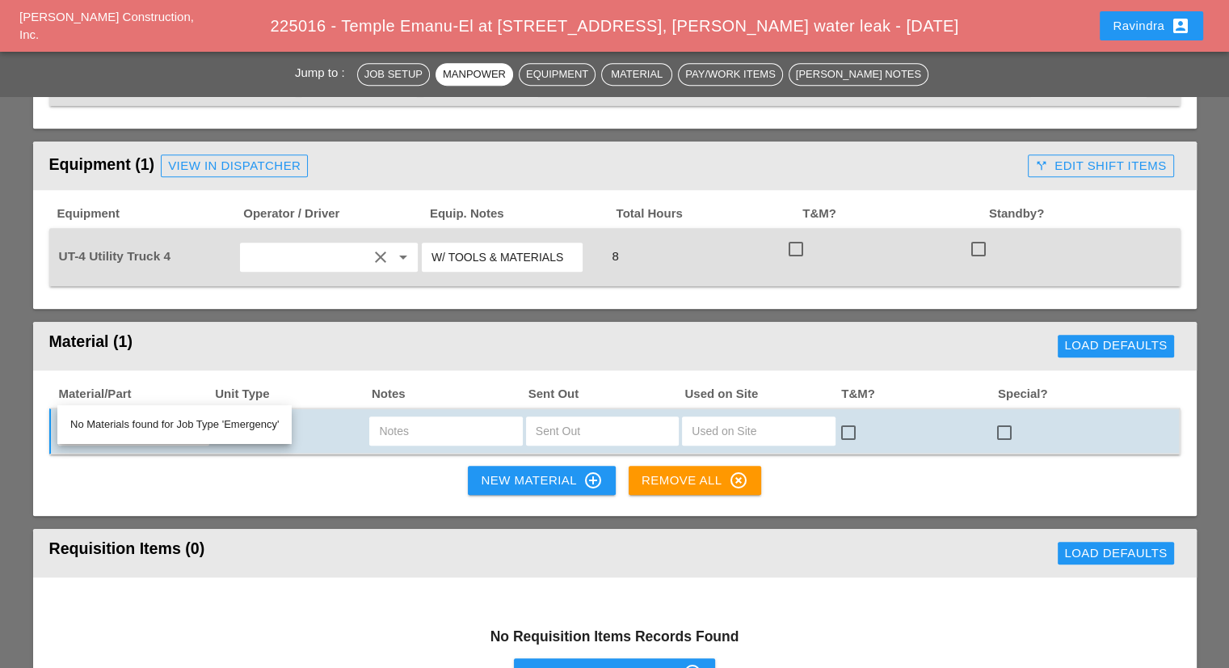
type input "MISC"
click at [154, 457] on div "Material/Part Unit Type Notes Sent Out Used on Site T&M? Special? MISC arrow_dr…" at bounding box center [615, 443] width 1164 height 146
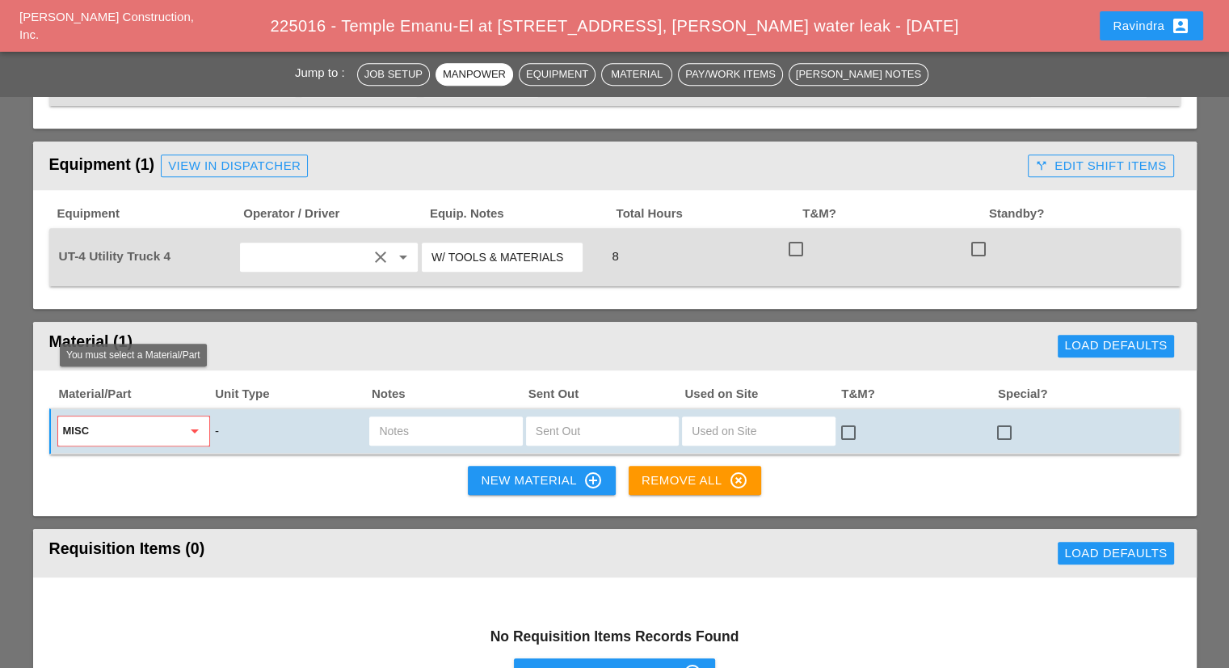
click at [131, 418] on input "MISC" at bounding box center [122, 431] width 119 height 26
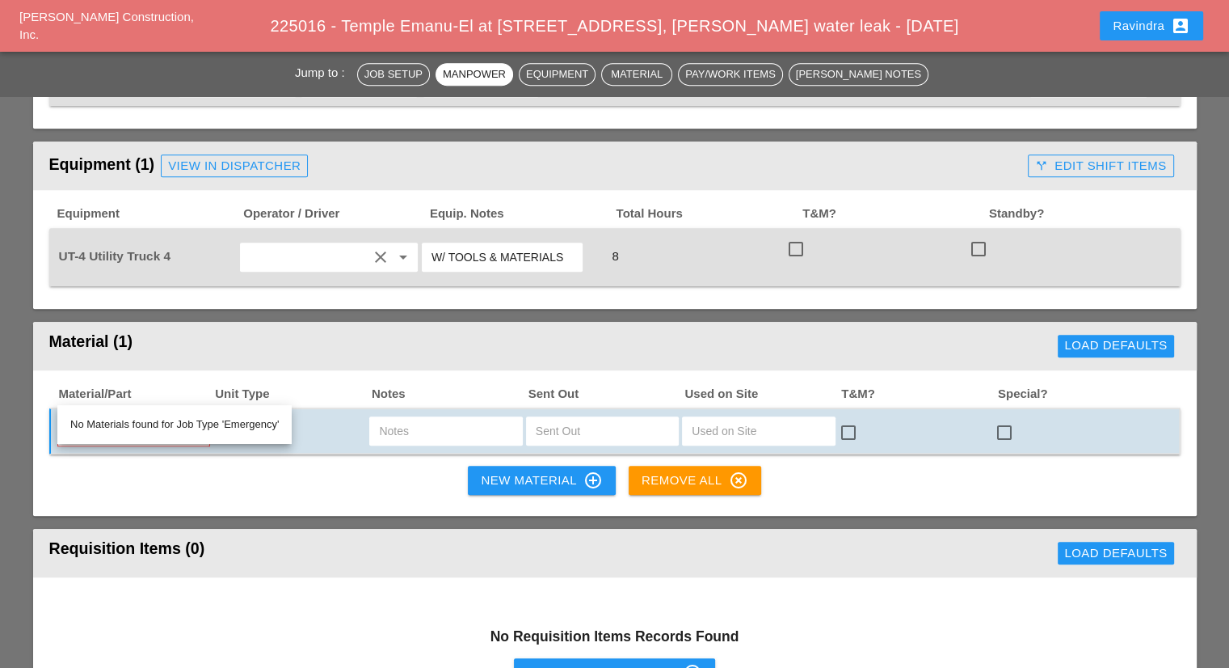
type input "MISC"
click at [231, 452] on div "Material/Part Unit Type Notes Sent Out Used on Site T&M? Special? MISC arrow_dr…" at bounding box center [615, 443] width 1164 height 146
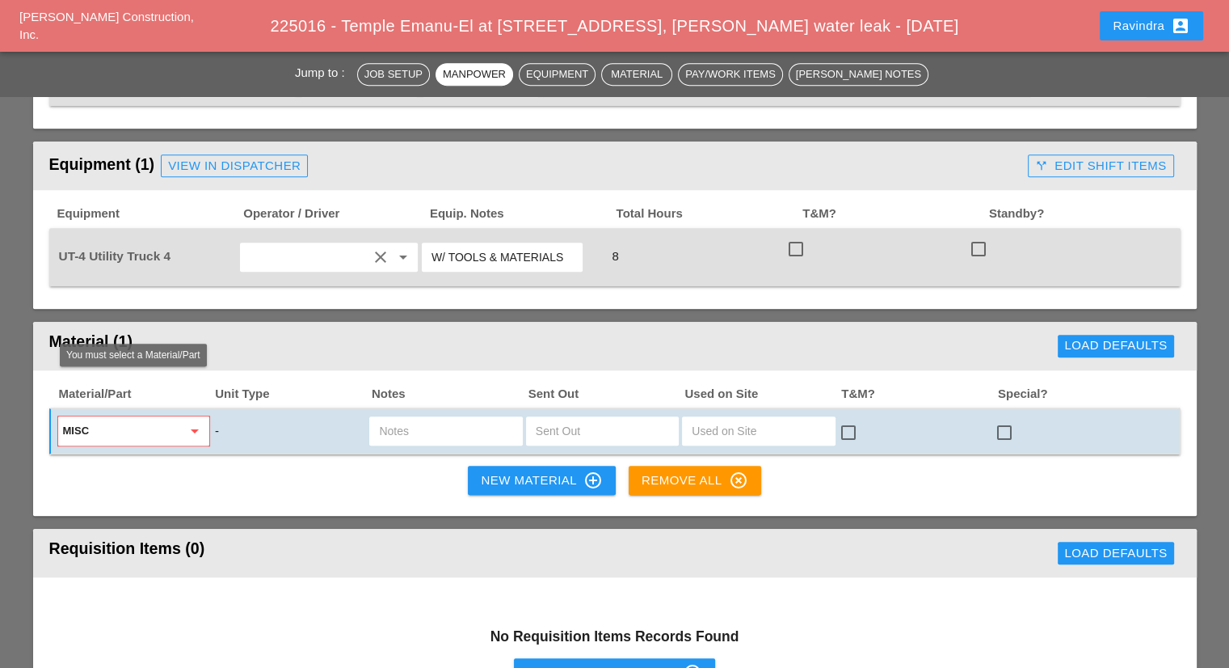
click at [203, 421] on icon "arrow_drop_down" at bounding box center [194, 430] width 19 height 19
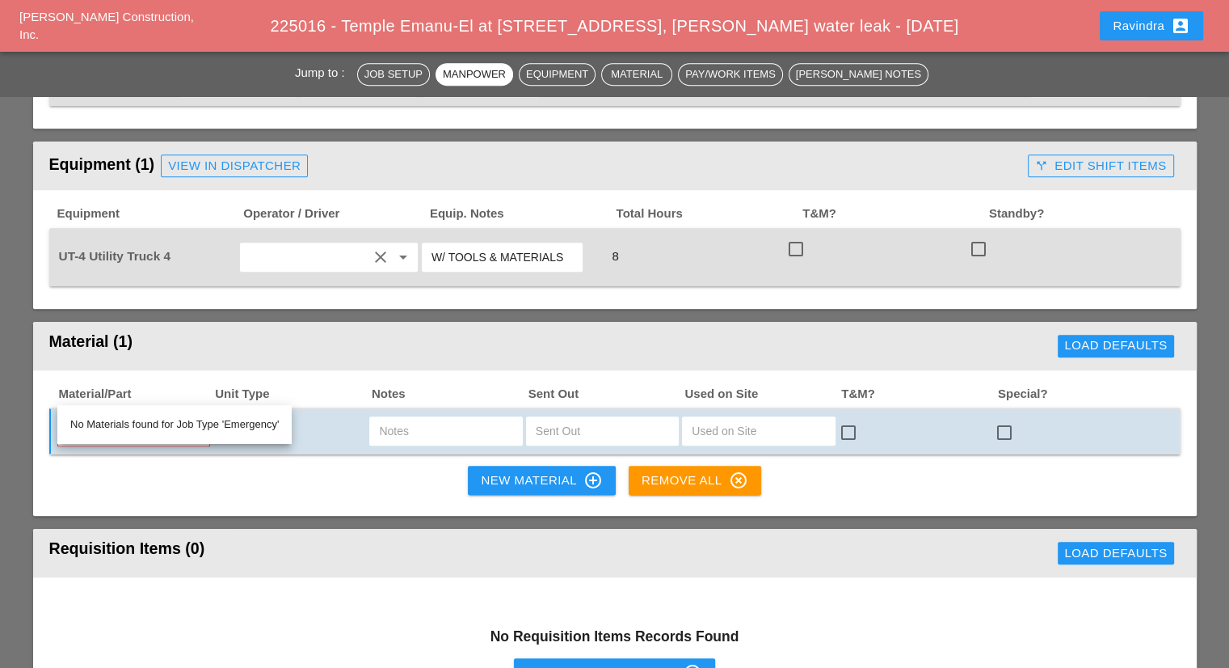
click at [246, 385] on span "Unit Type" at bounding box center [291, 394] width 157 height 19
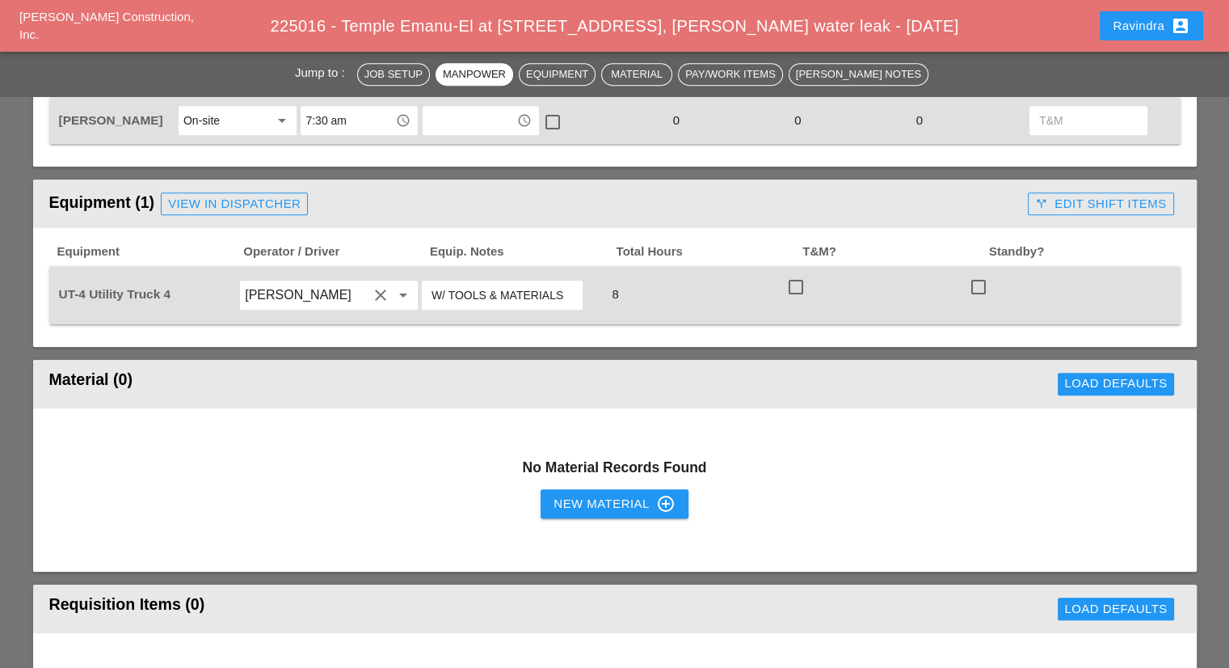
scroll to position [970, 0]
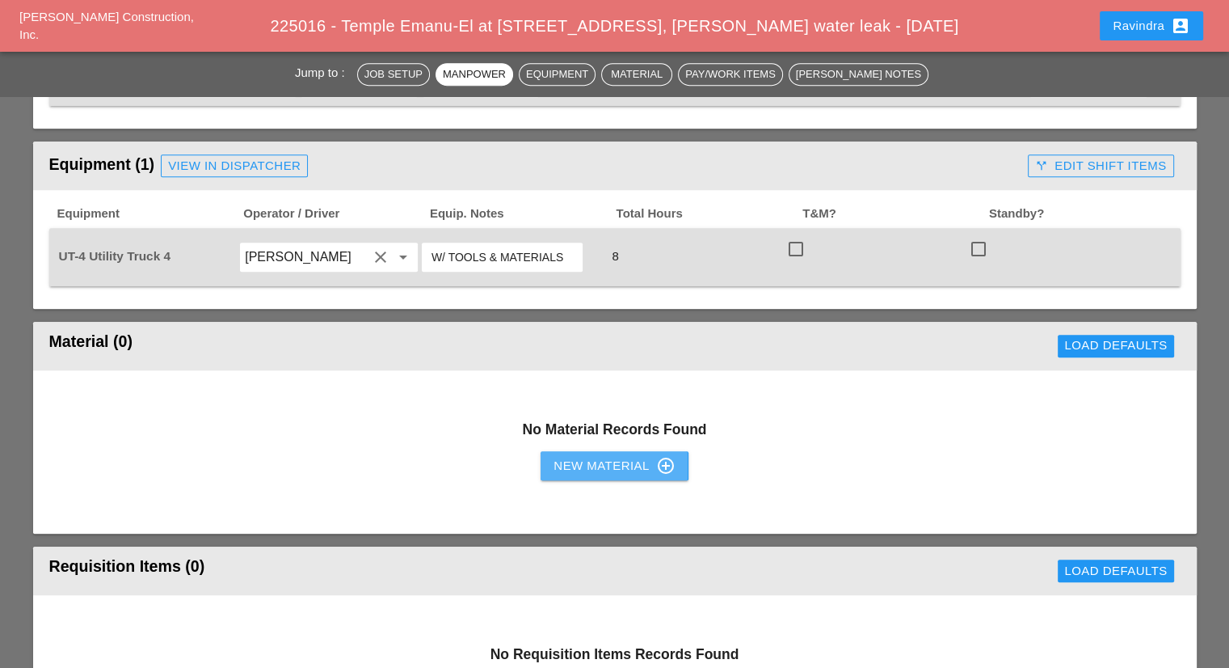
click at [615, 456] on div "New Material control_point" at bounding box center [614, 465] width 121 height 19
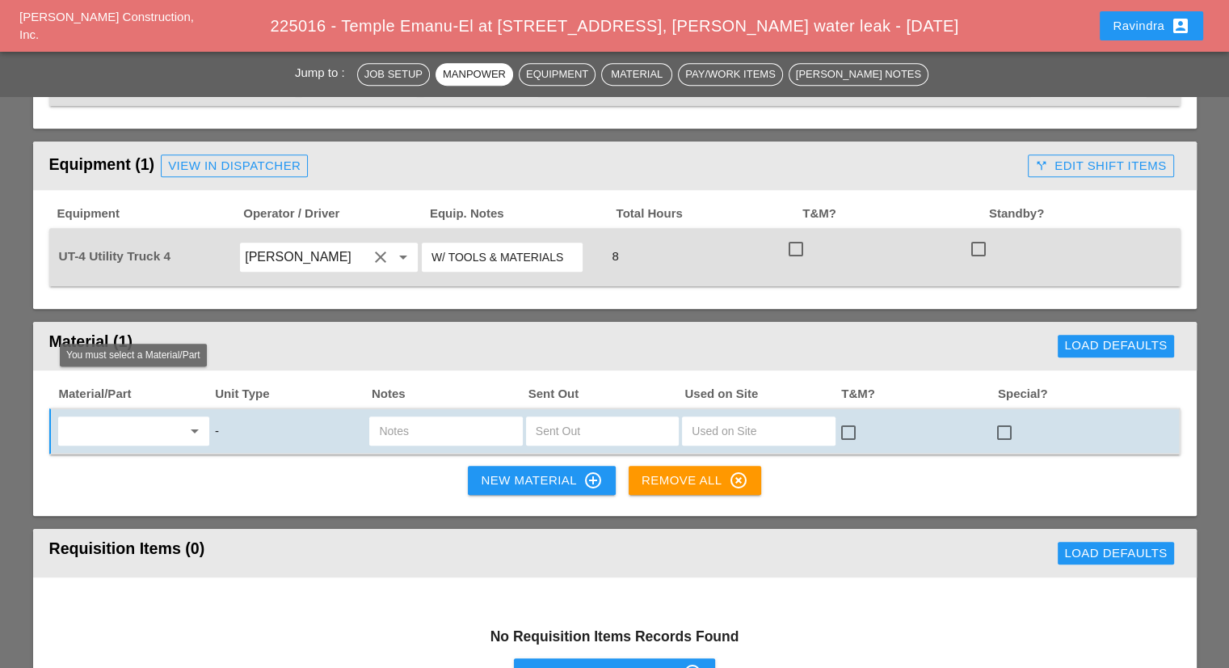
click at [123, 418] on input "text" at bounding box center [122, 431] width 119 height 26
type input "F"
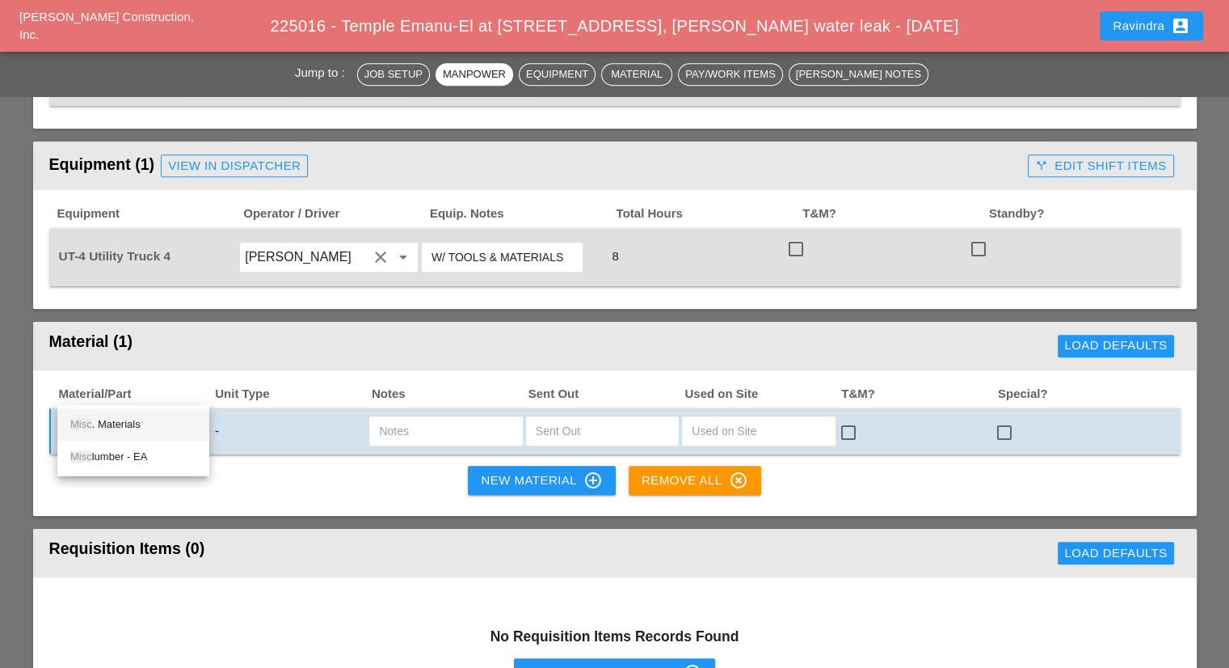
click at [129, 423] on div "Misc . Materials" at bounding box center [133, 424] width 126 height 19
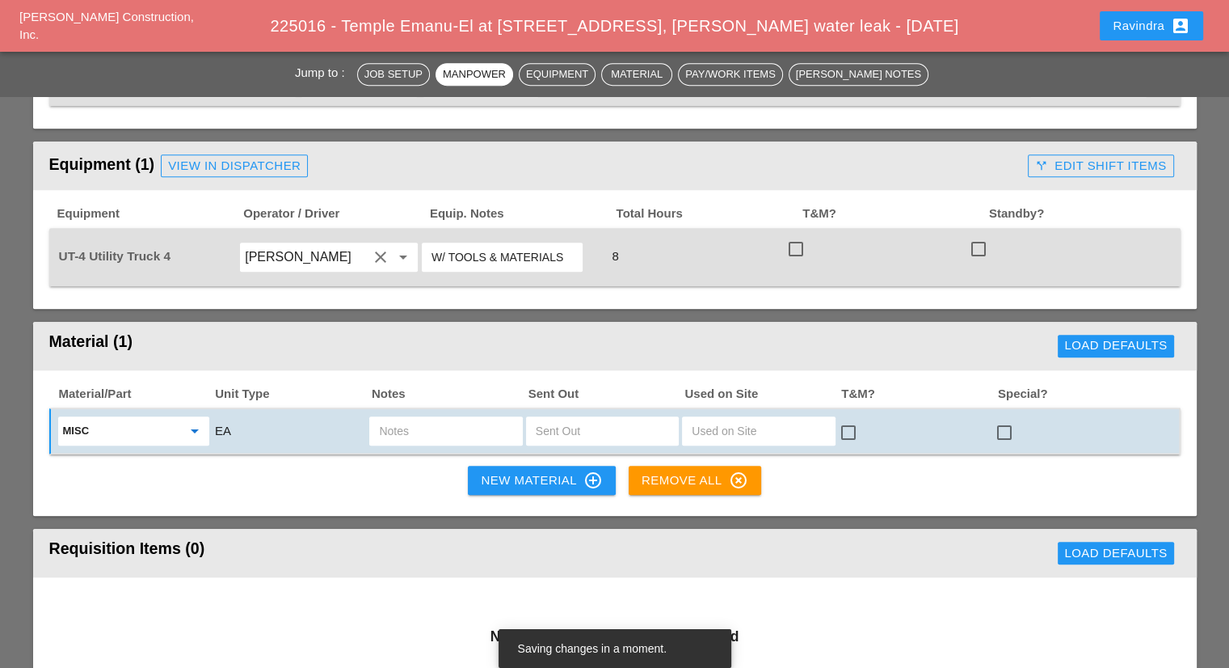
type input "Misc. Materials"
click at [436, 418] on input "text" at bounding box center [445, 431] width 133 height 26
click at [379, 418] on input "FOAM SEALANT" at bounding box center [445, 431] width 133 height 26
type input "2 CAN FOAM SEALANT"
click at [569, 418] on input "text" at bounding box center [602, 431] width 133 height 26
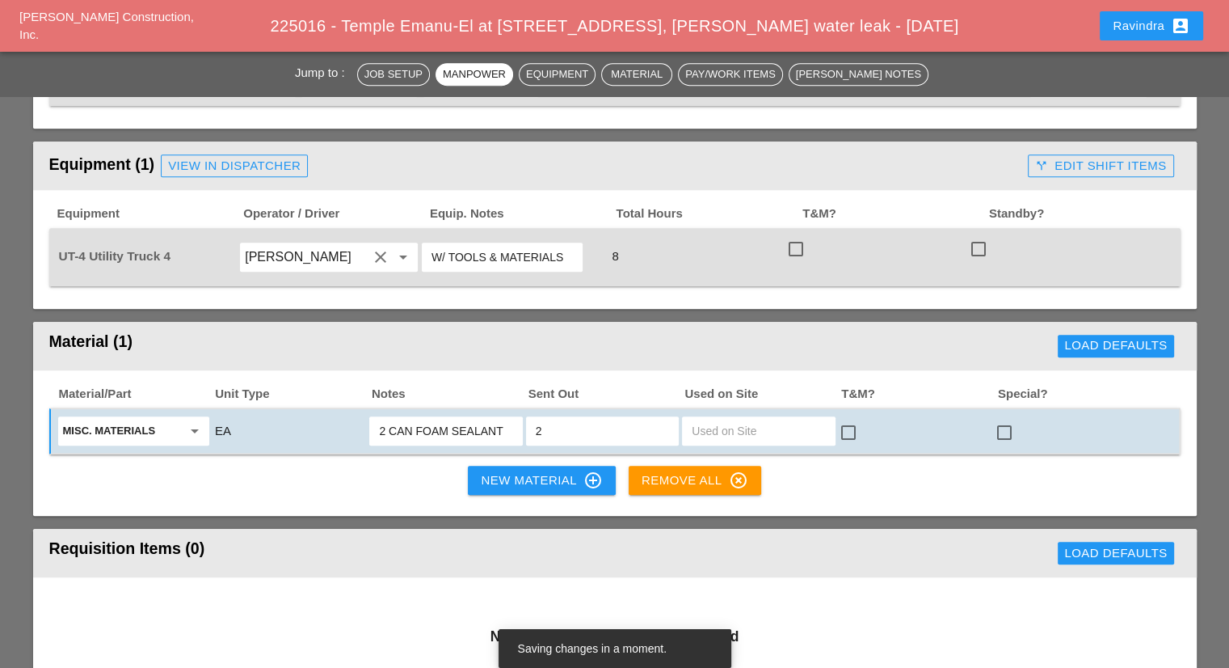
type input "2"
click at [1006, 419] on div at bounding box center [1004, 432] width 27 height 27
click at [514, 470] on div "New Material control_point" at bounding box center [541, 479] width 121 height 19
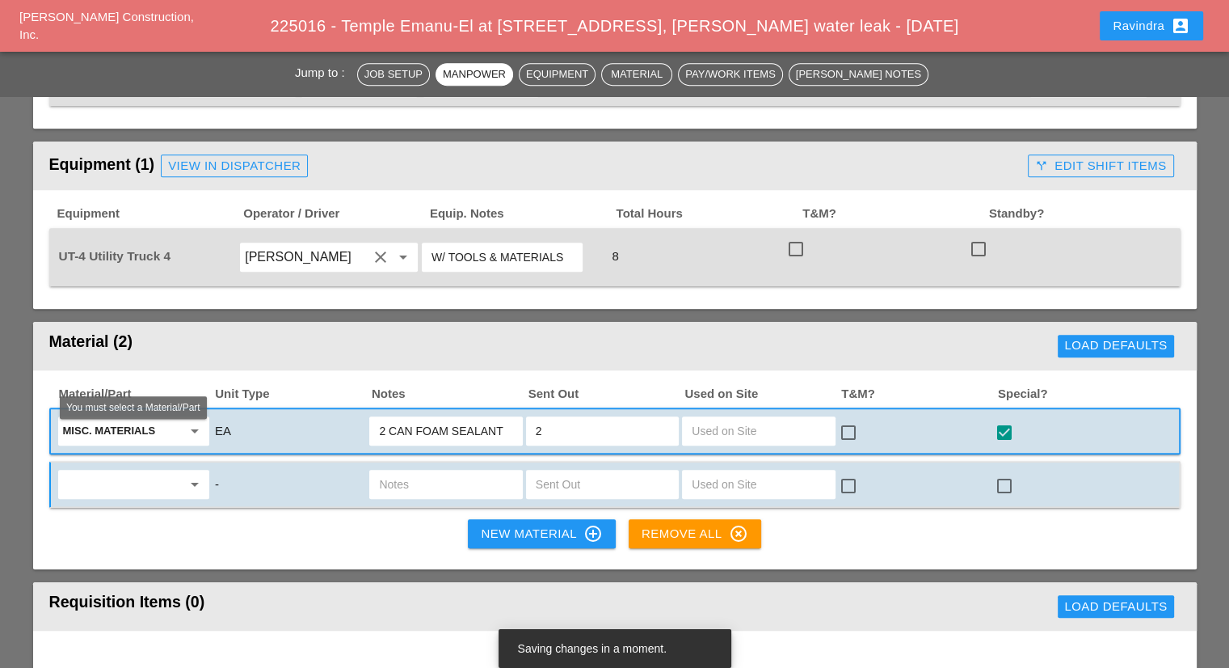
click at [171, 471] on input "text" at bounding box center [122, 484] width 119 height 26
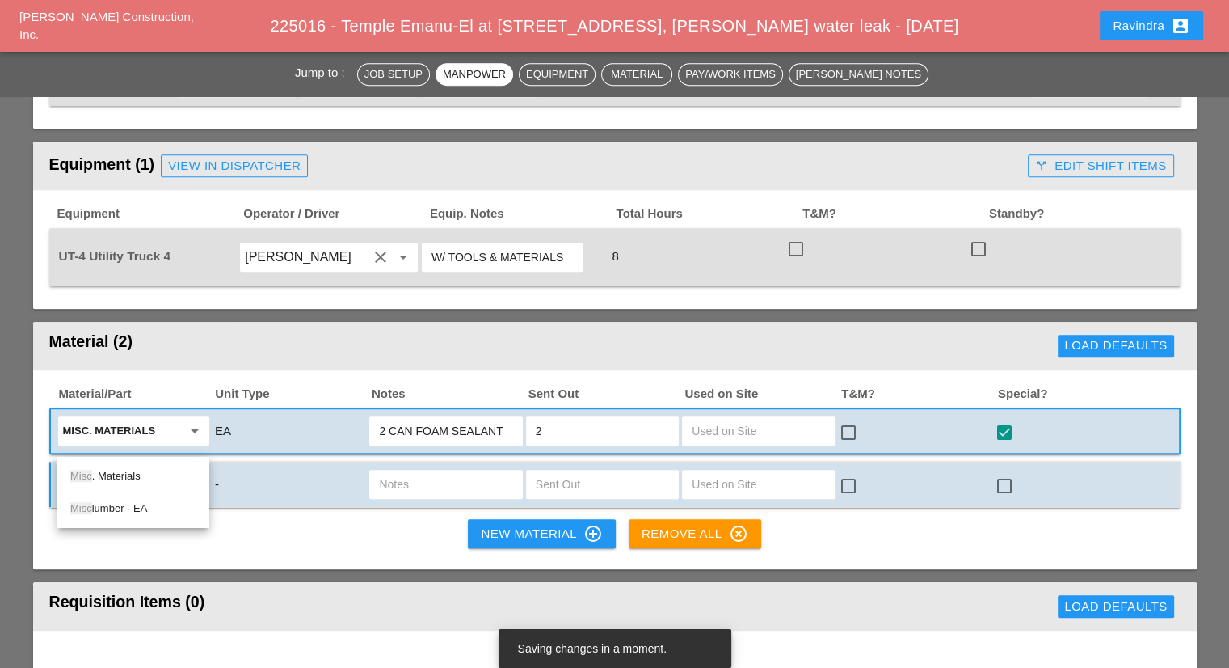
click at [147, 468] on div "Misc . Materials" at bounding box center [133, 475] width 126 height 19
type input "Misc. Materials"
click at [440, 471] on input "text" at bounding box center [445, 484] width 133 height 26
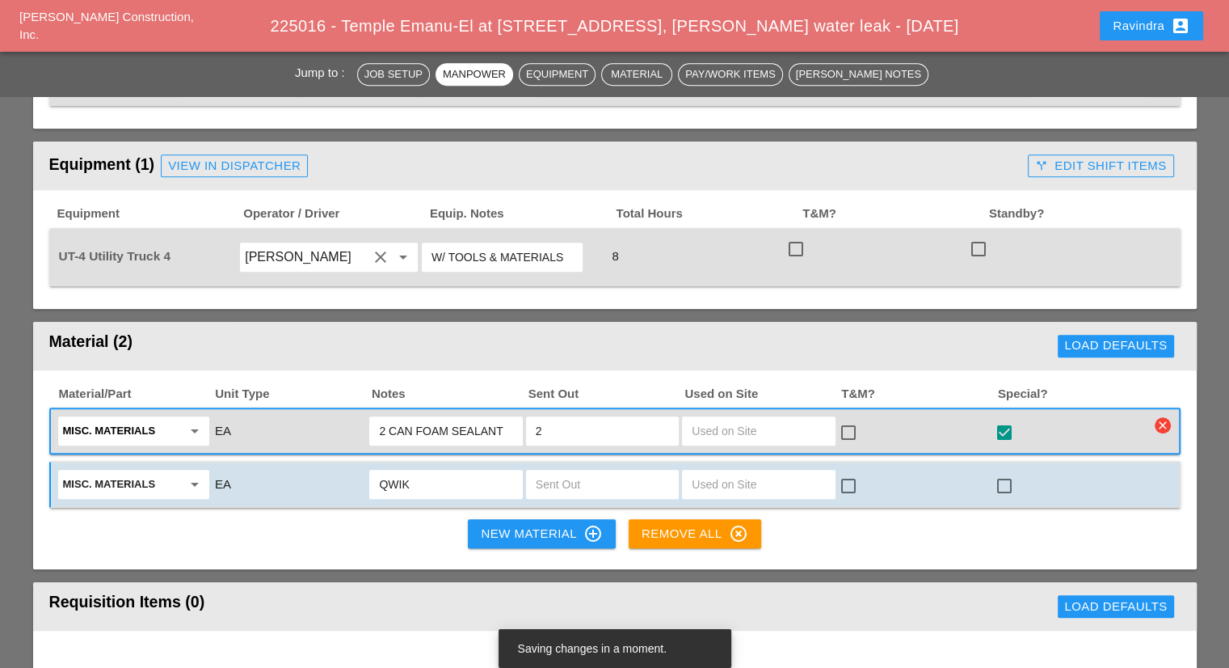
type input "QWIK"
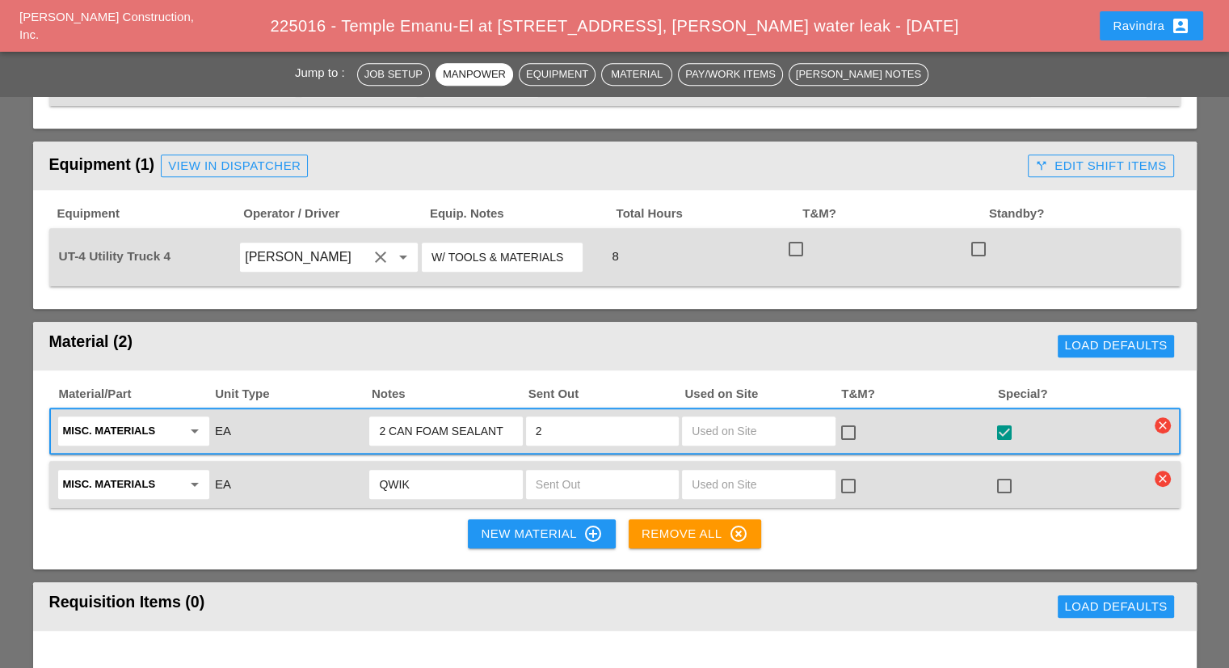
click at [443, 471] on input "QWIK" at bounding box center [445, 484] width 133 height 26
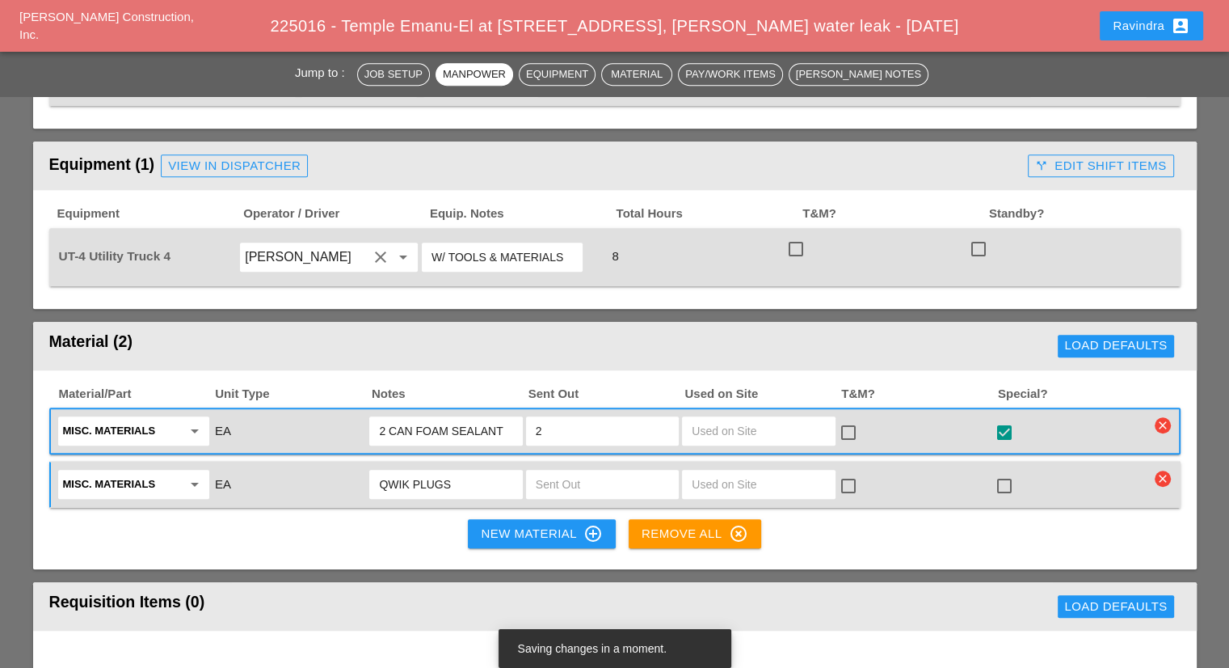
type input "QWIK PLUGS"
click at [1006, 472] on div at bounding box center [1004, 485] width 27 height 27
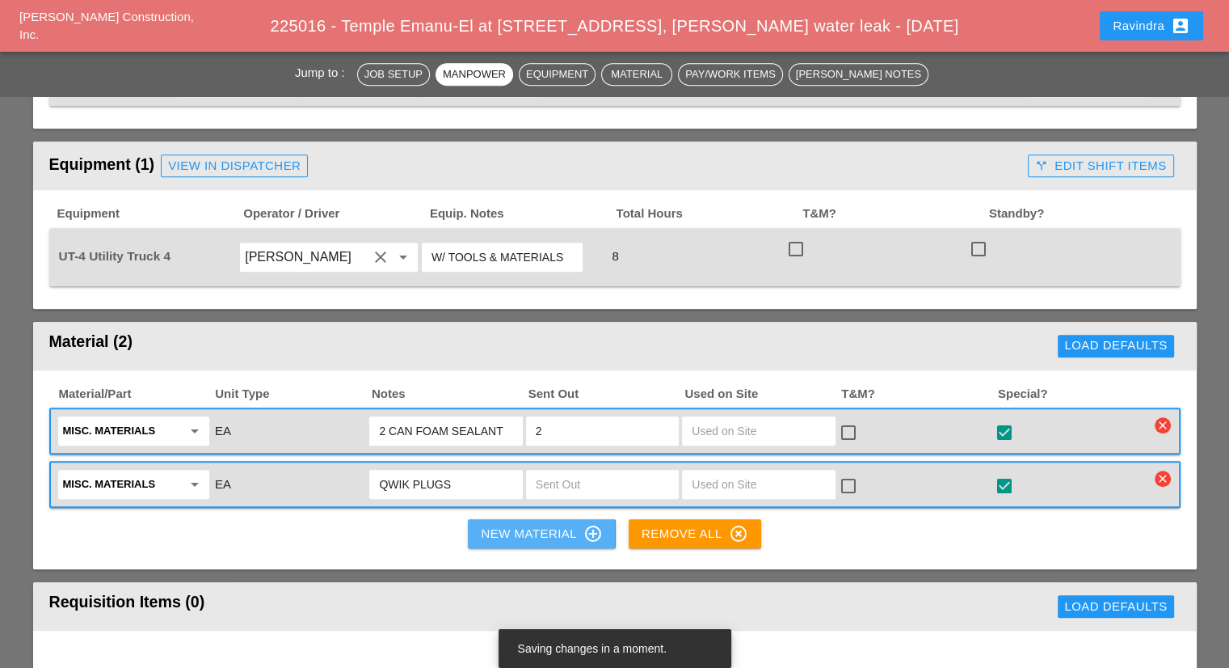
click at [571, 524] on div "New Material control_point" at bounding box center [541, 533] width 121 height 19
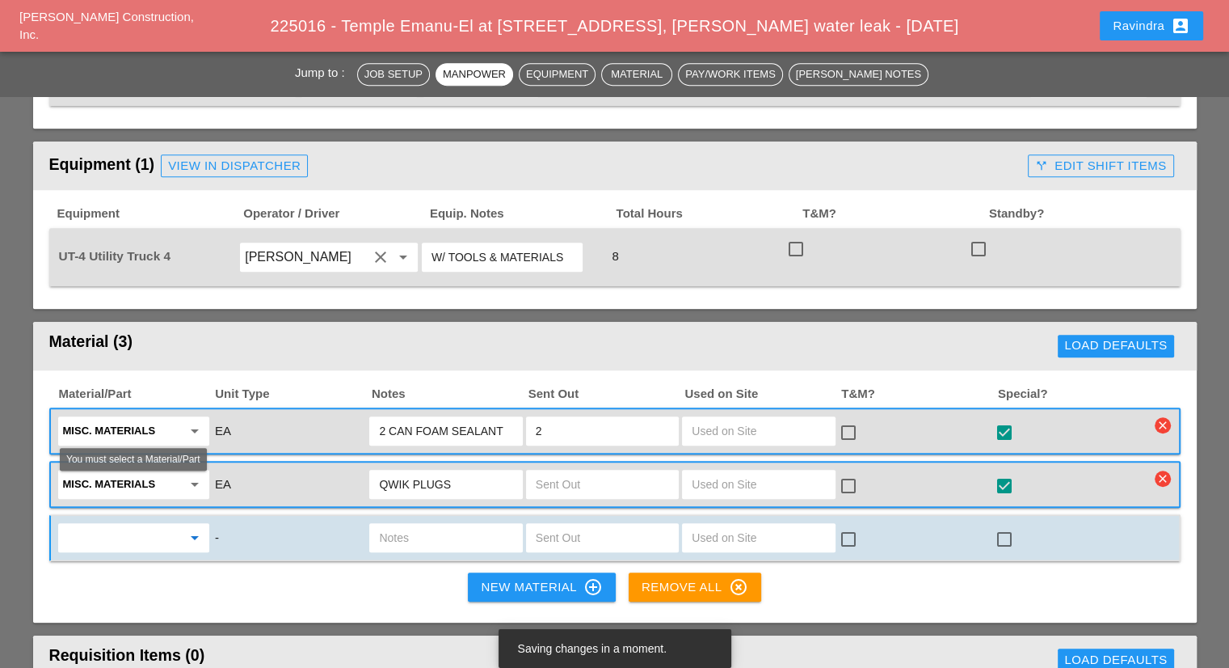
click at [87, 524] on input "text" at bounding box center [122, 537] width 119 height 26
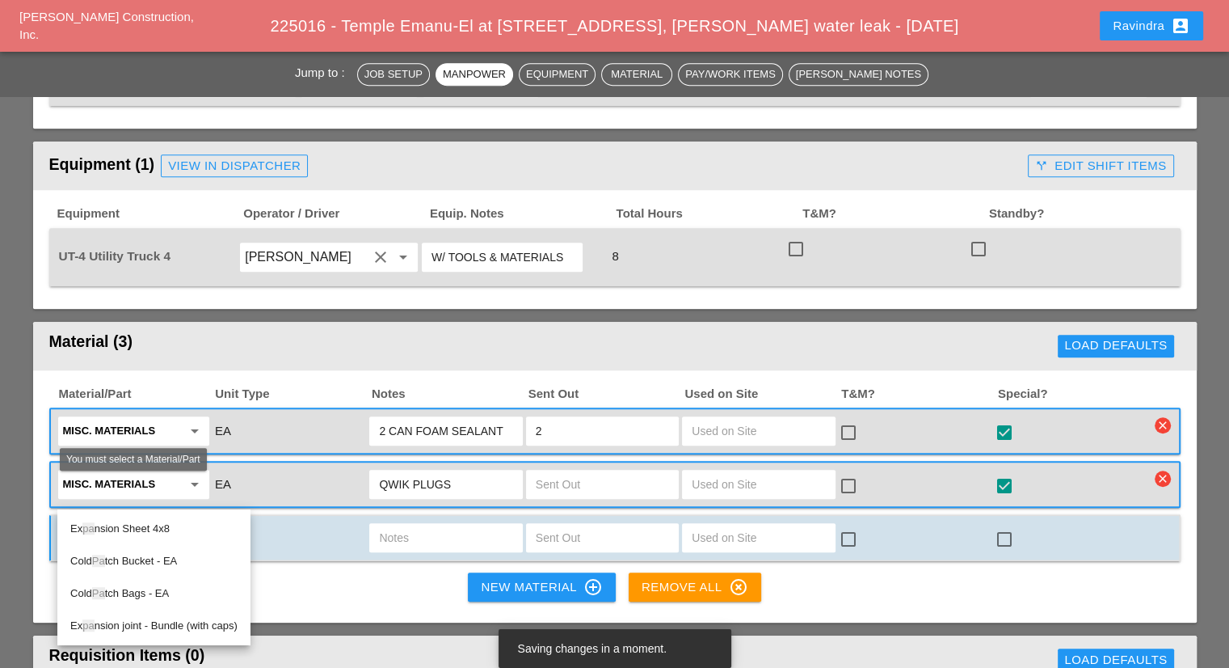
type input "P"
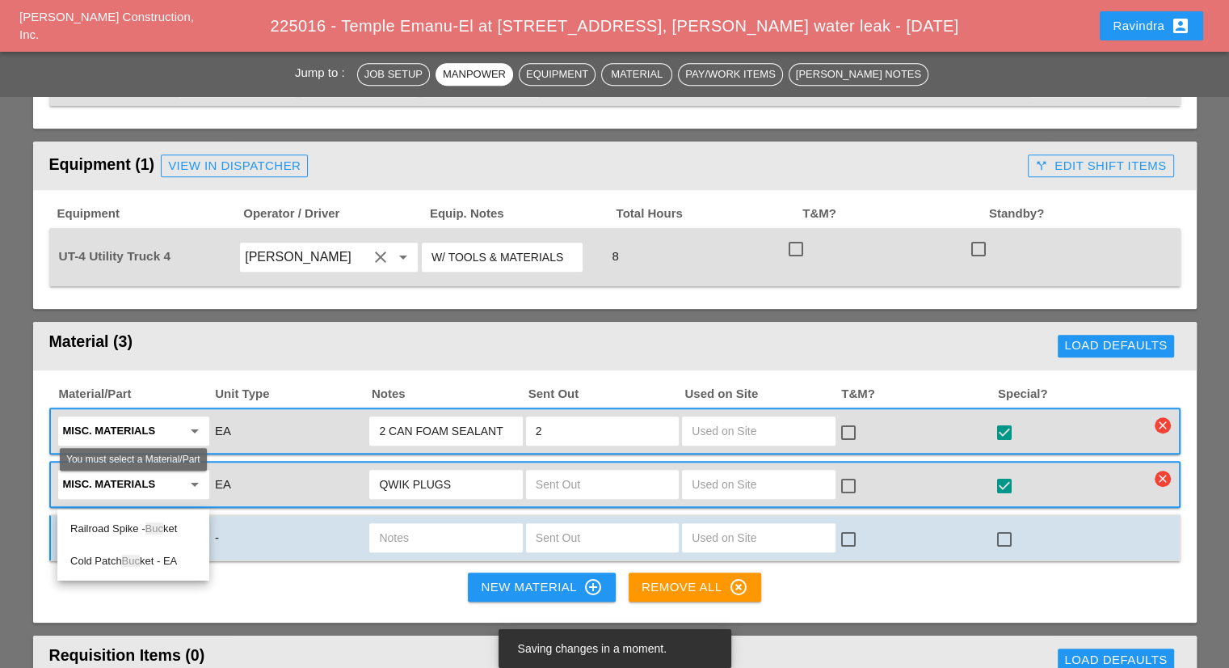
type input "B"
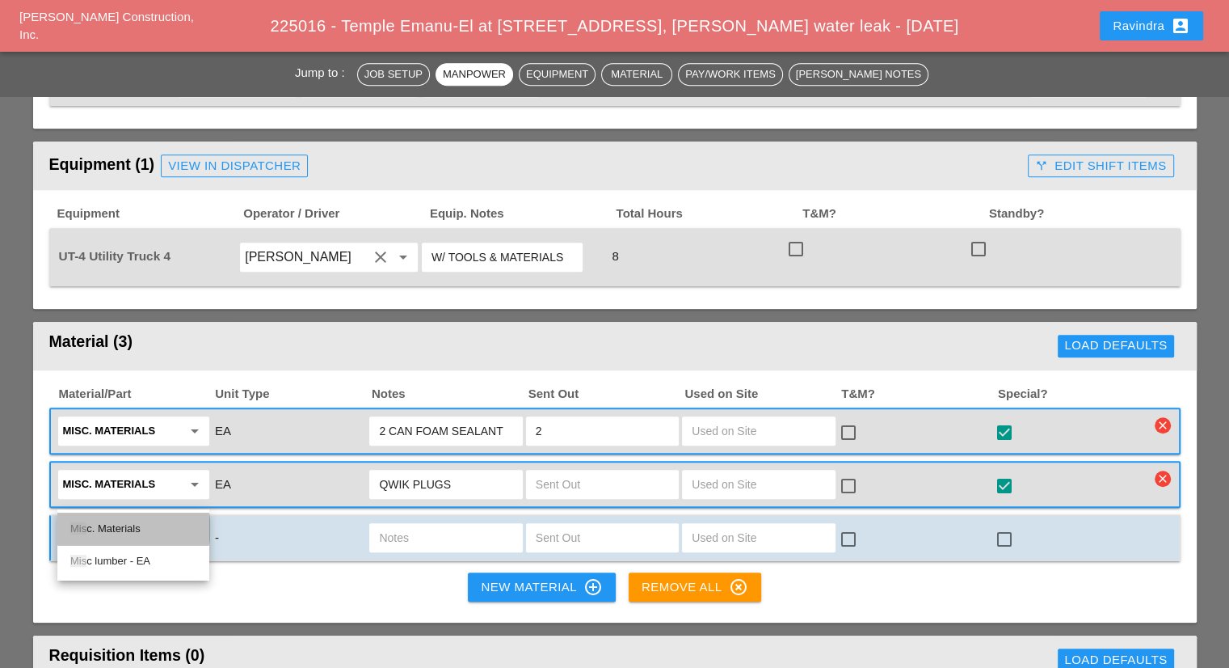
click at [164, 529] on div "Mis c. Materials" at bounding box center [133, 528] width 126 height 19
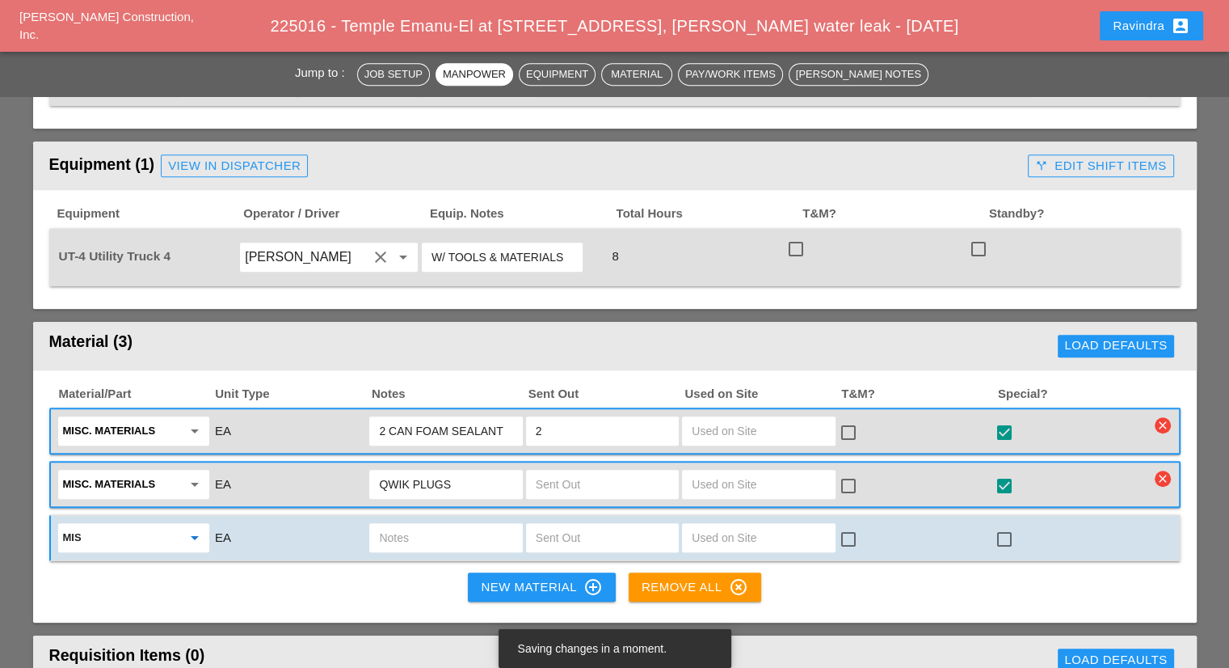
type input "Misc. Materials"
click at [401, 524] on input "text" at bounding box center [445, 537] width 133 height 26
type input "BUCKET"
click at [650, 524] on input "text" at bounding box center [602, 537] width 133 height 26
type input "1"
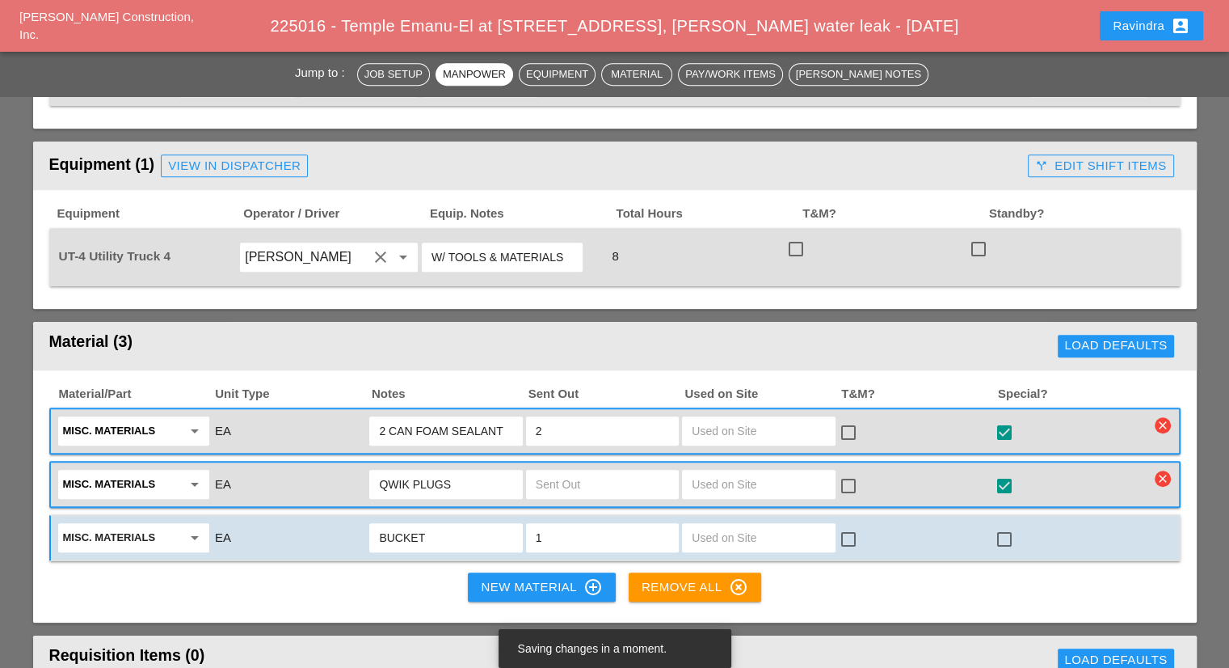
click at [999, 525] on div at bounding box center [1004, 538] width 27 height 27
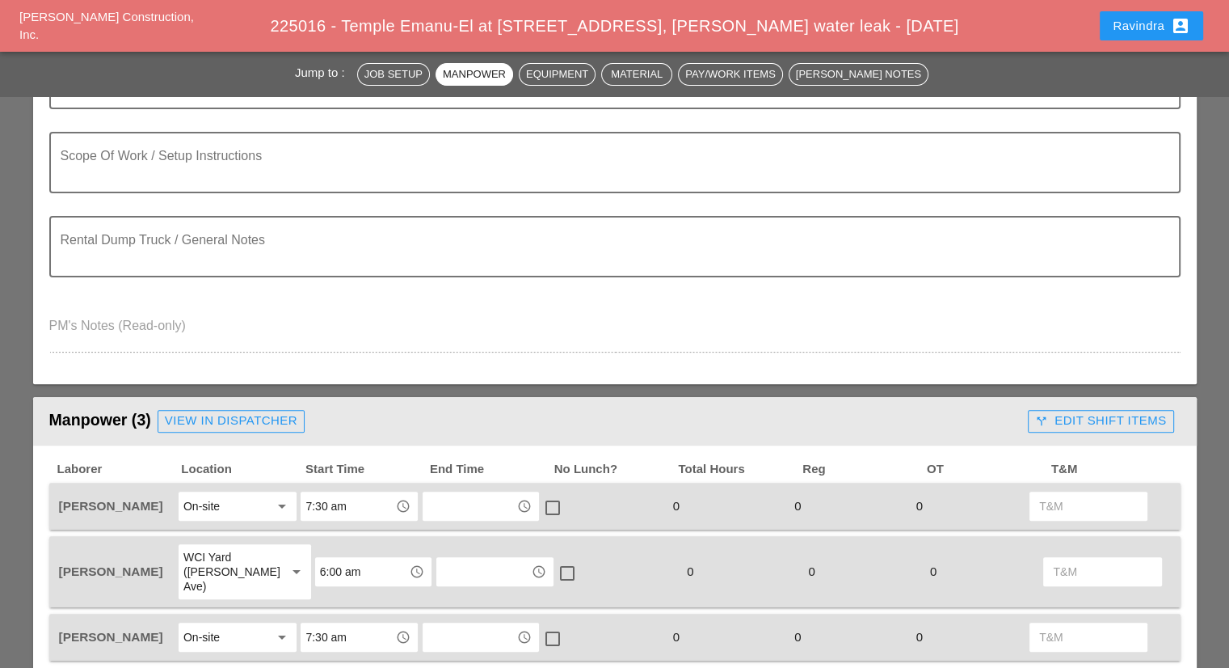
scroll to position [242, 0]
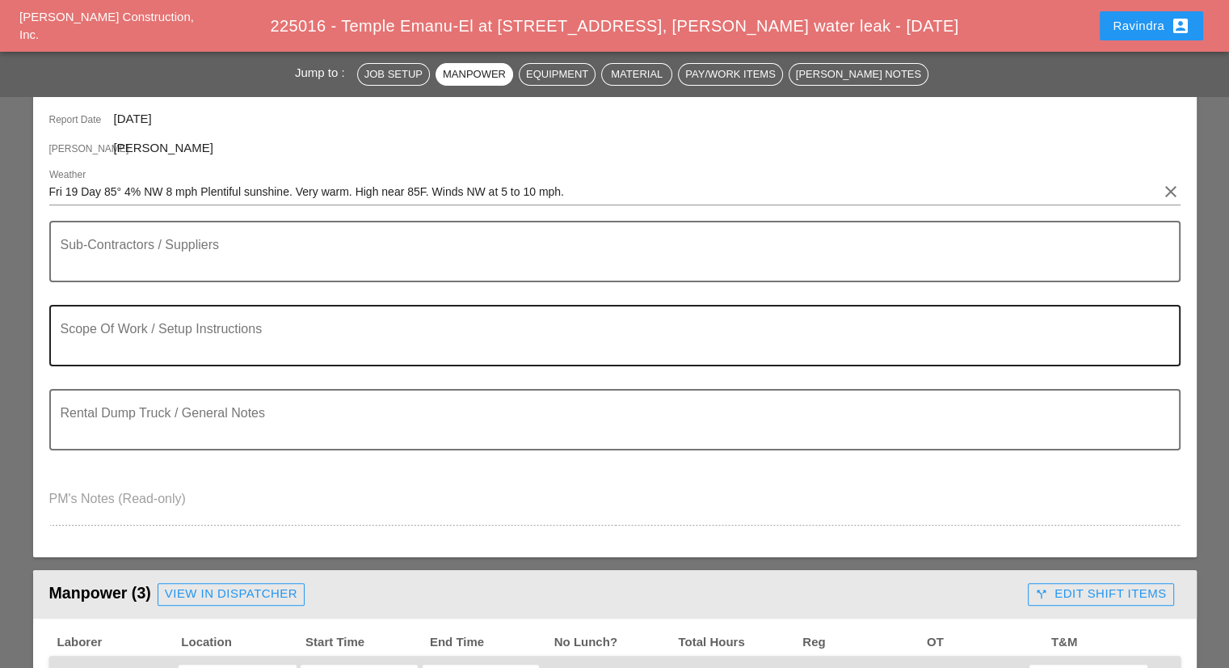
click at [230, 326] on textarea "Scope Of Work / Setup Instructions" at bounding box center [609, 345] width 1096 height 39
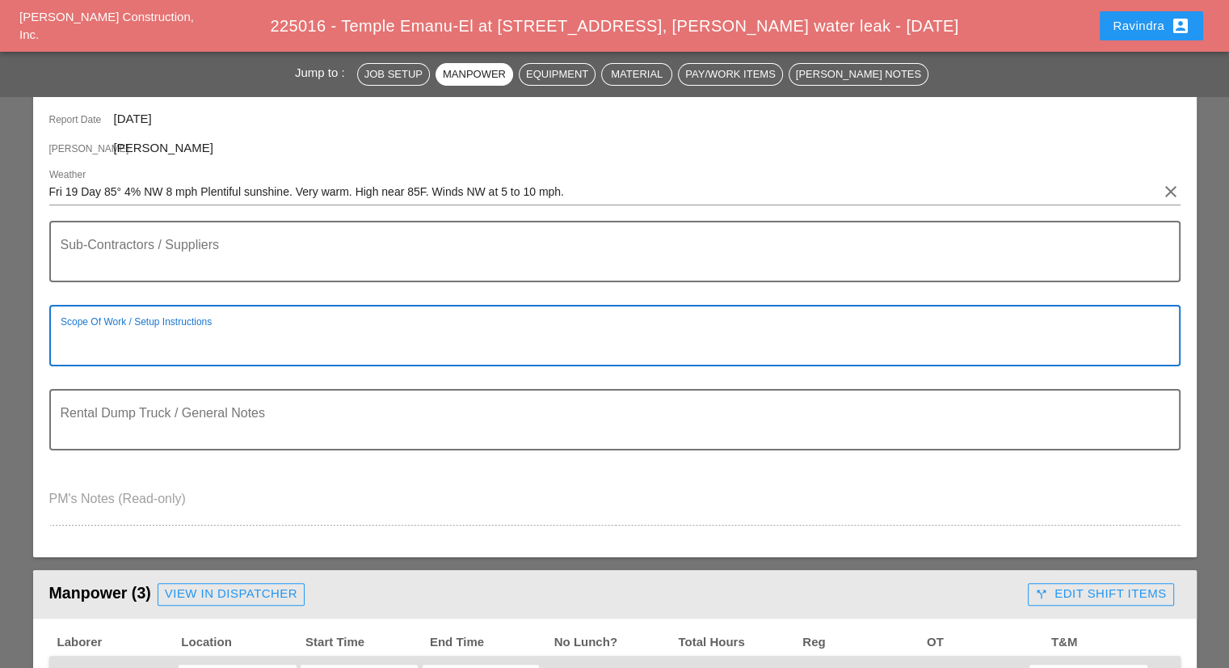
paste textarea "Scope of Work [DATE] (1/2 Job Only): 1) Investigate building [PERSON_NAME] pipe…"
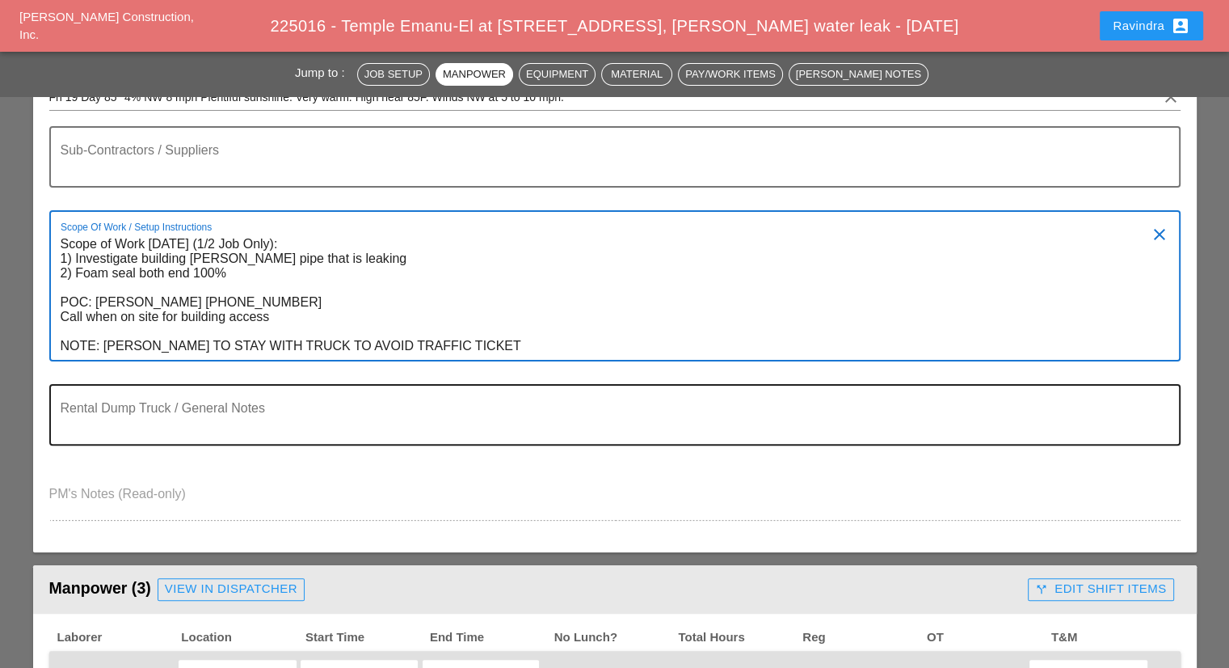
scroll to position [323, 0]
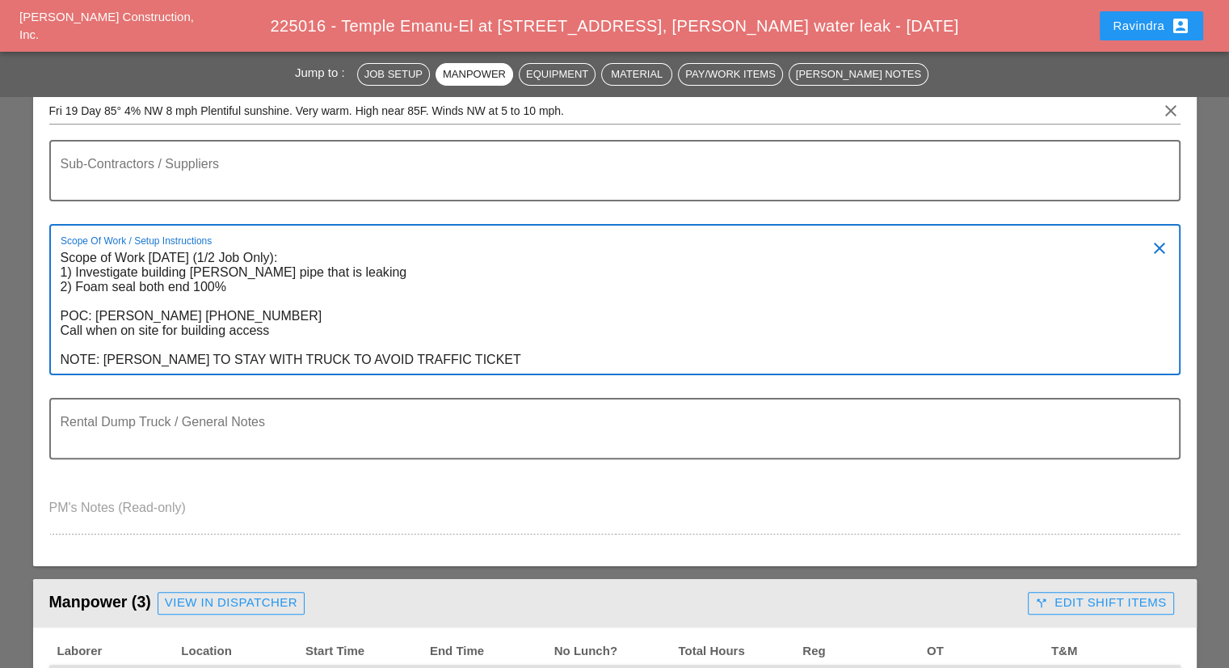
click at [243, 245] on textarea "Scope of Work [DATE] (1/2 Job Only): 1) Investigate building [PERSON_NAME] pipe…" at bounding box center [609, 309] width 1096 height 128
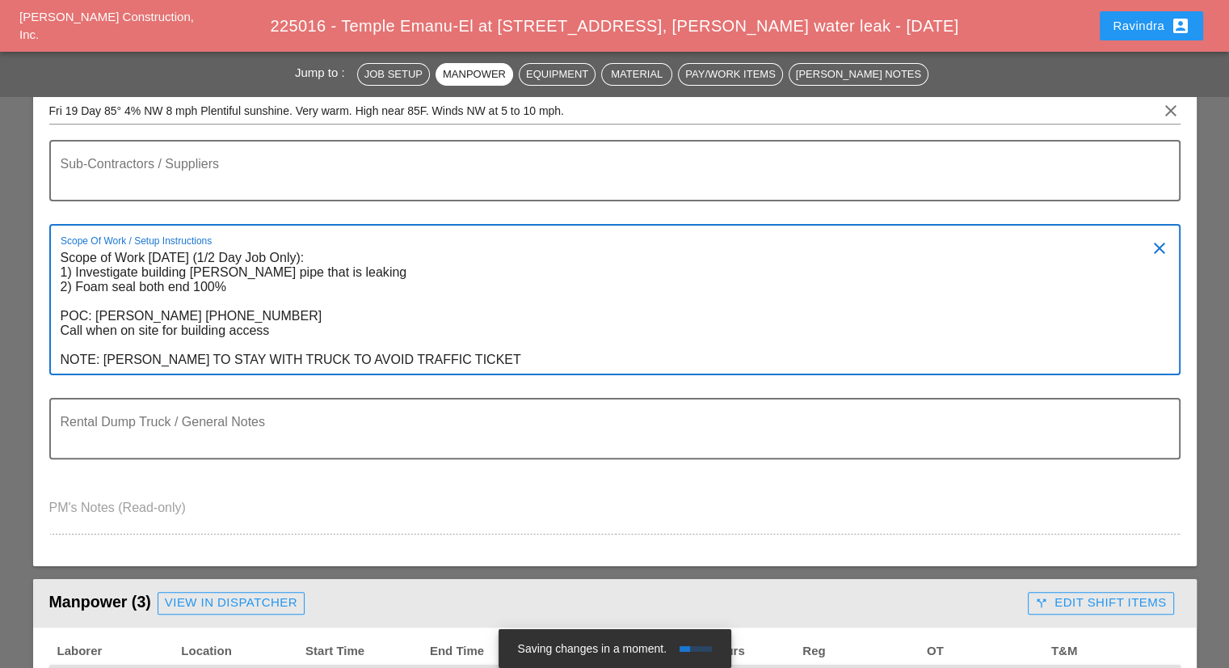
drag, startPoint x: 325, startPoint y: 232, endPoint x: 218, endPoint y: 227, distance: 106.8
click at [218, 245] on textarea "Scope of Work [DATE] (1/2 Day Job Only): 1) Investigate building [PERSON_NAME] …" at bounding box center [609, 309] width 1096 height 128
click at [61, 245] on textarea "Scope of Work Friday 9/19: 1) Investigate building POE pipe that is leaking 2) …" at bounding box center [609, 309] width 1096 height 128
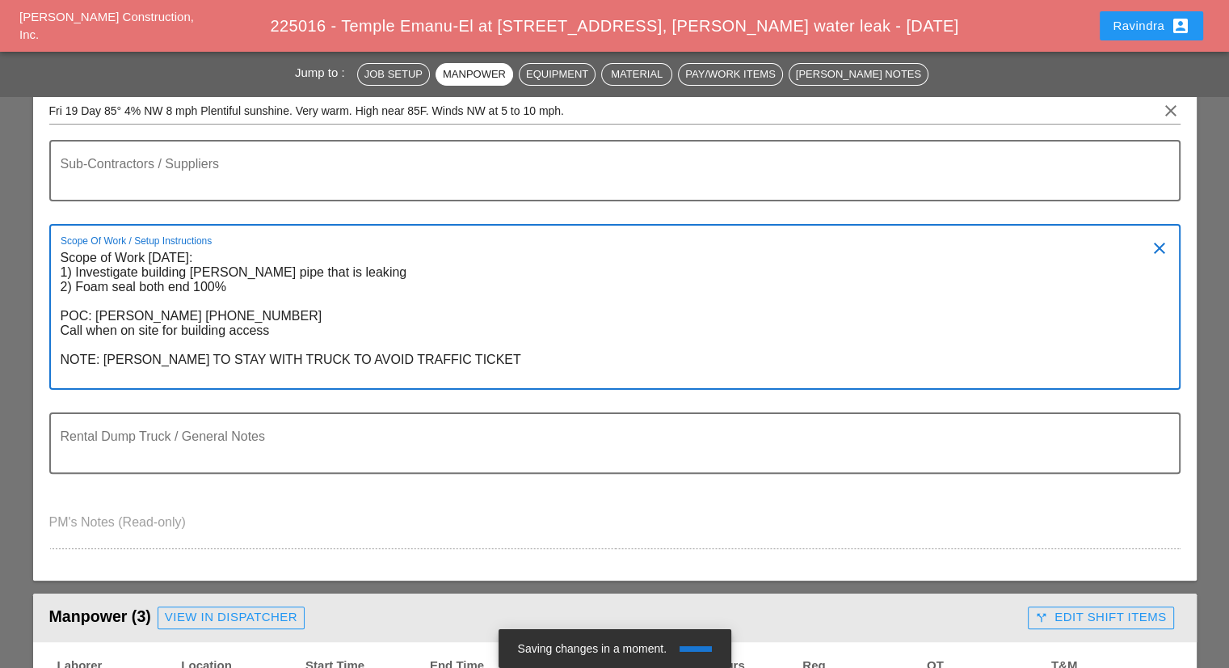
click at [91, 245] on textarea "Scope of Work Friday 9/19: 1) Investigate building POE pipe that is leaking 2) …" at bounding box center [609, 316] width 1096 height 143
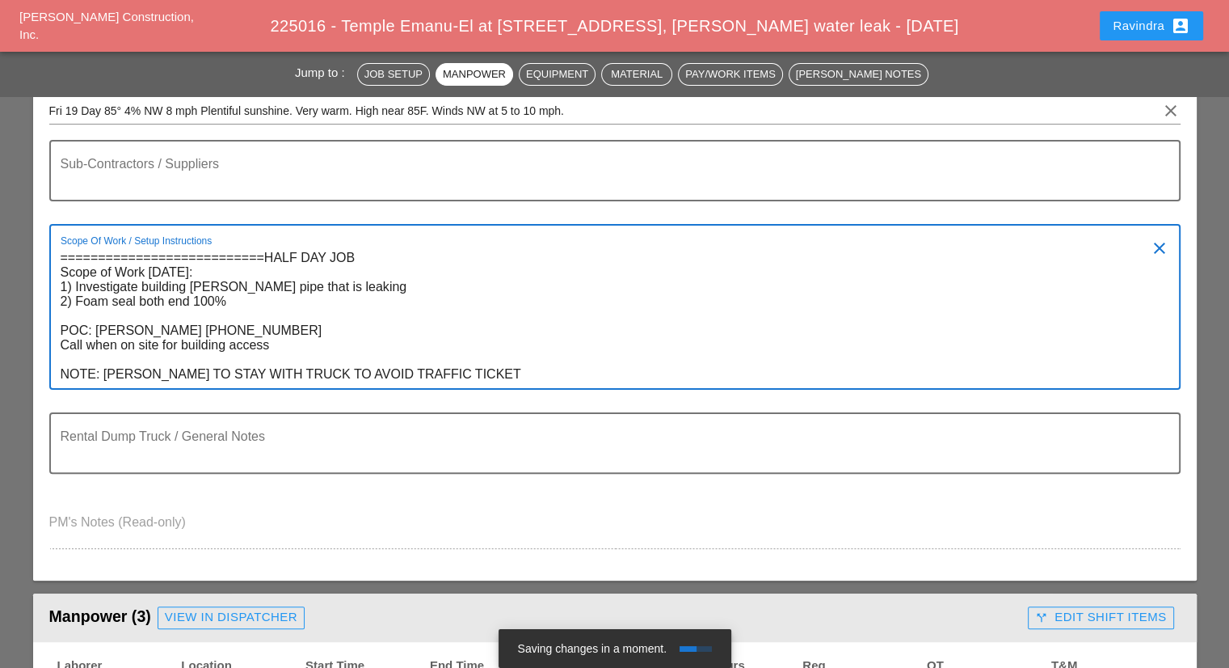
click at [265, 245] on textarea "===========================HALF DAY JOB Scope of Work Friday 9/19: 1) Investiga…" at bounding box center [609, 316] width 1096 height 143
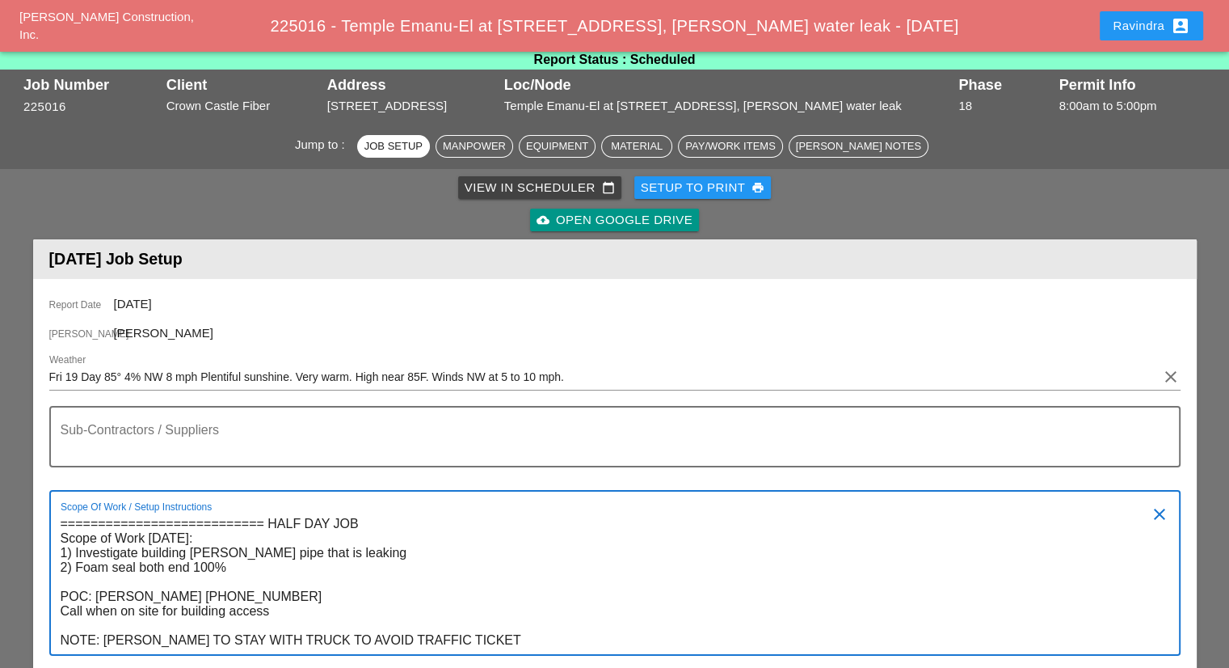
scroll to position [0, 0]
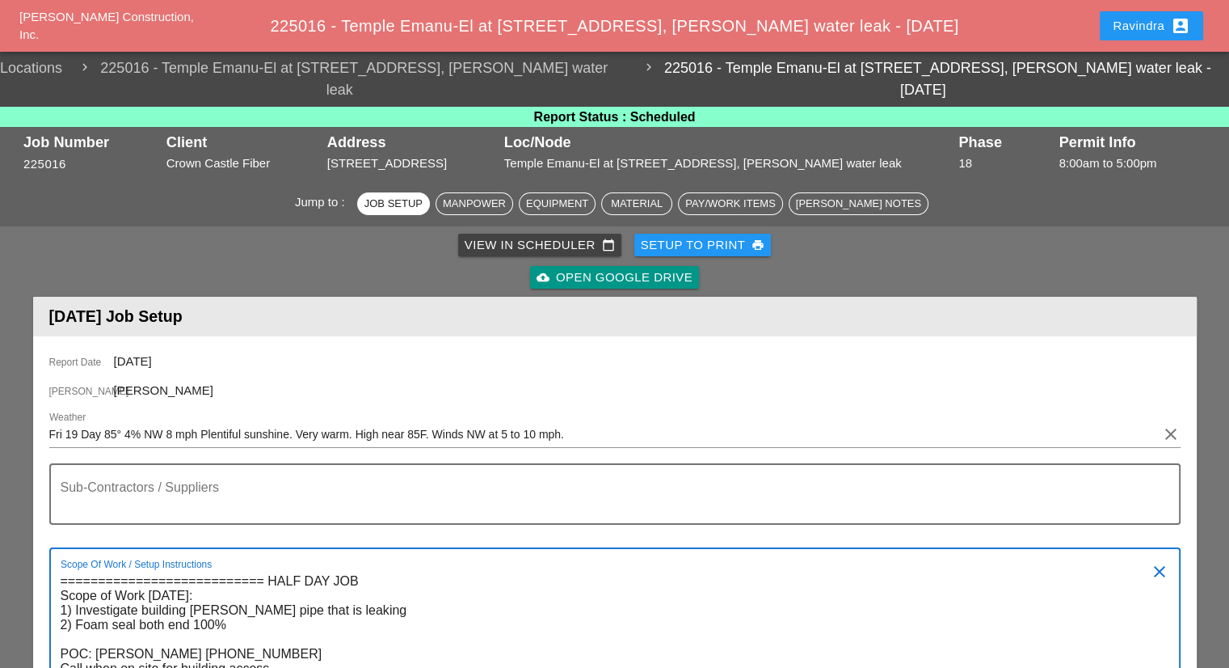
type textarea "=========================== HALF DAY JOB Scope of Work Friday 9/19: 1) Investig…"
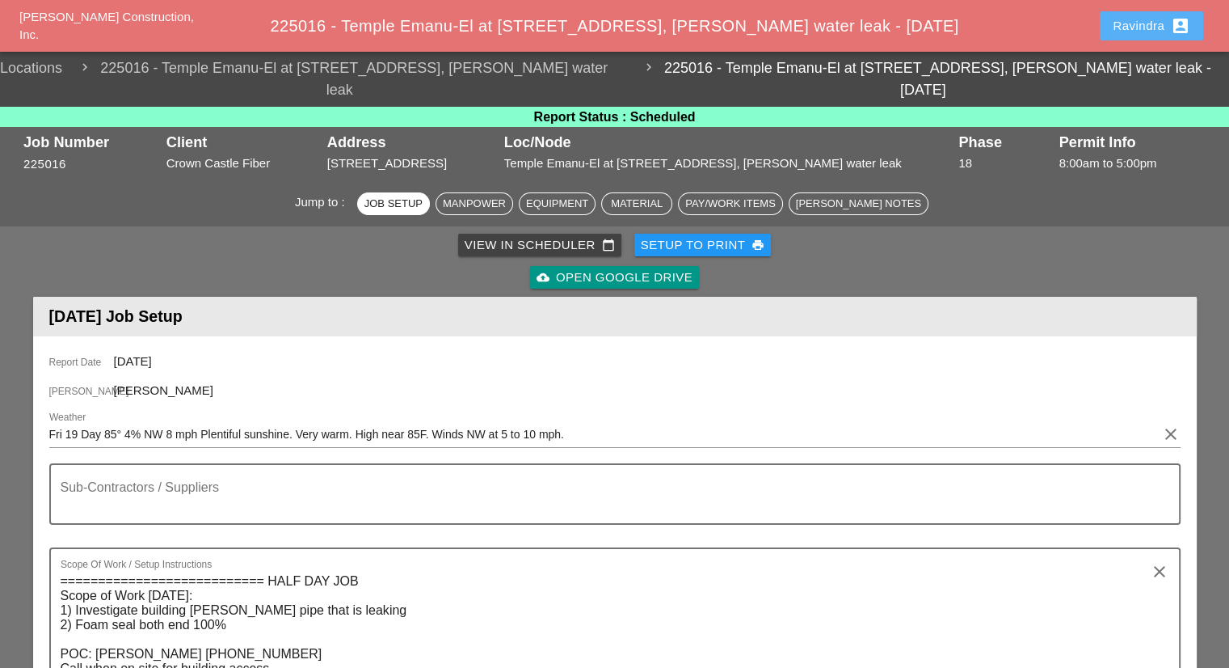
click at [1125, 24] on div "Ravindra account_box" at bounding box center [1152, 25] width 78 height 19
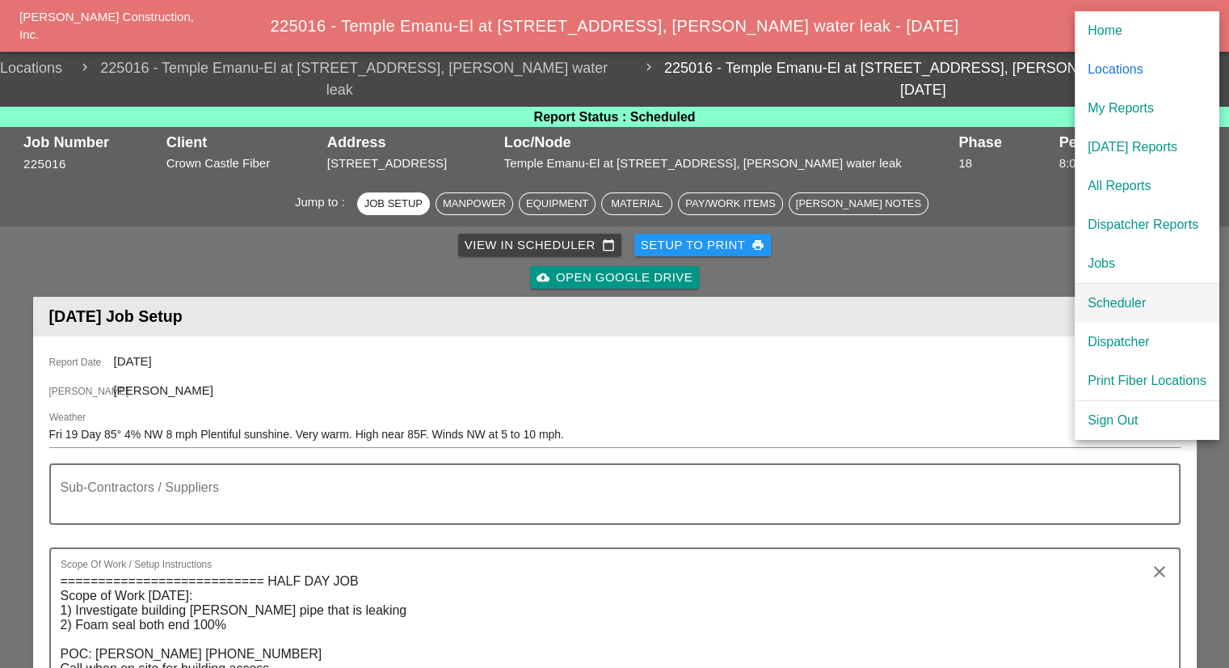
click at [1118, 308] on div "Scheduler" at bounding box center [1147, 302] width 119 height 19
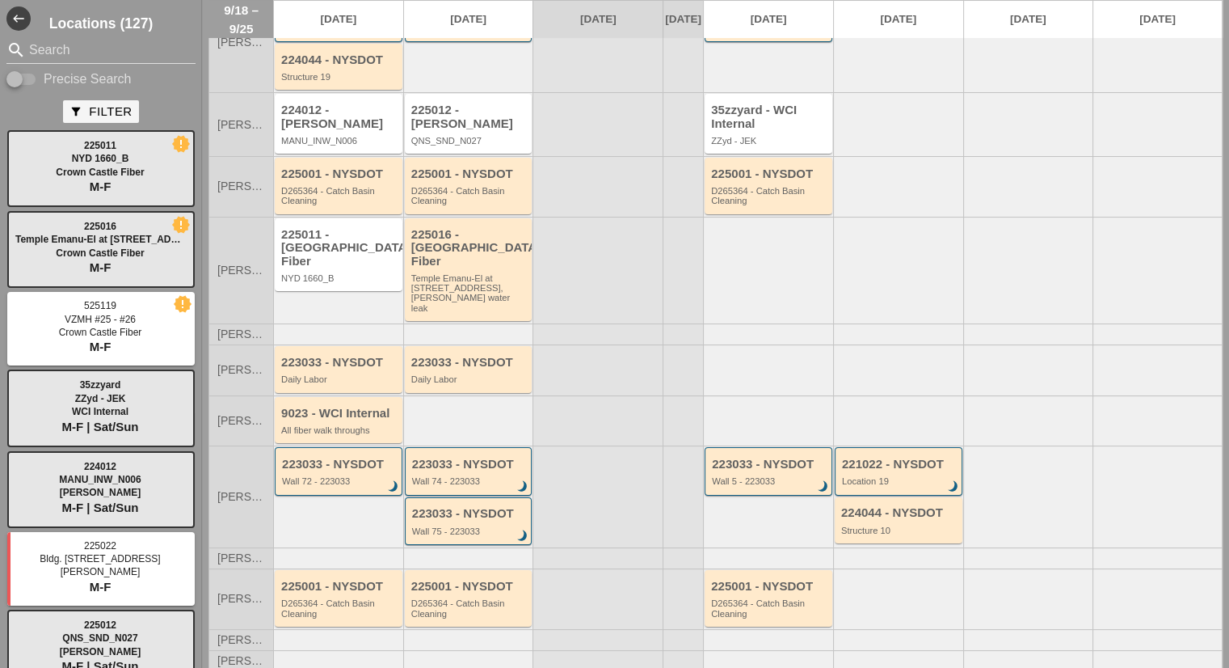
scroll to position [212, 0]
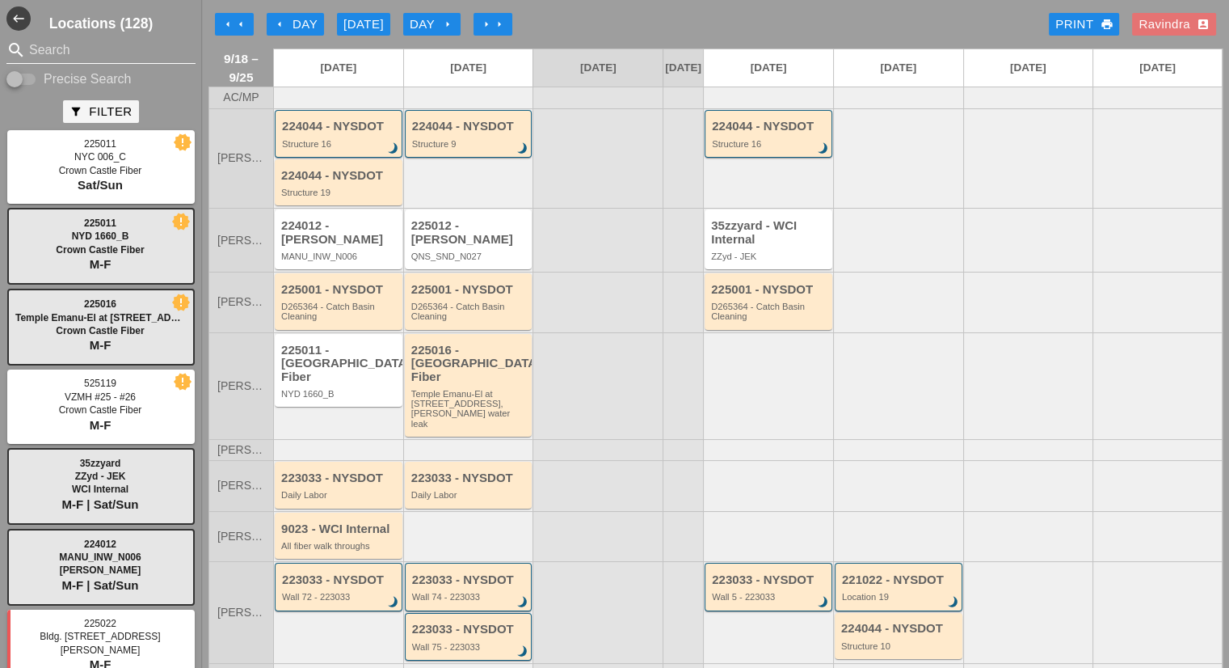
click at [78, 52] on input "Search" at bounding box center [101, 50] width 144 height 26
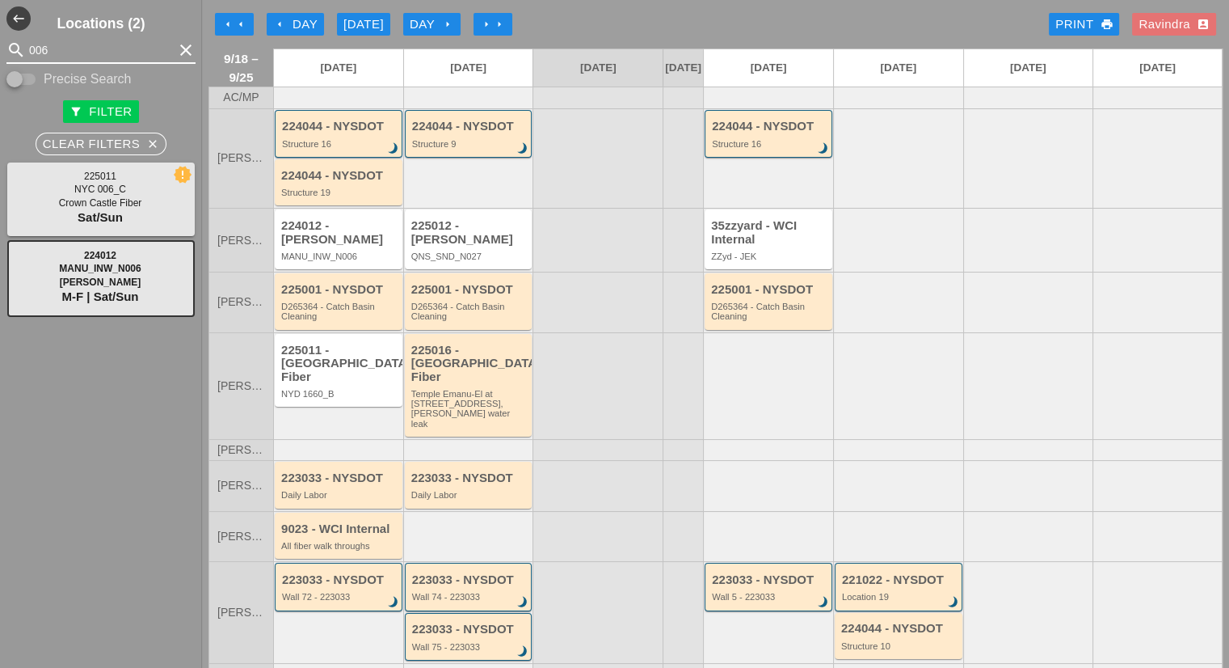
type input "006"
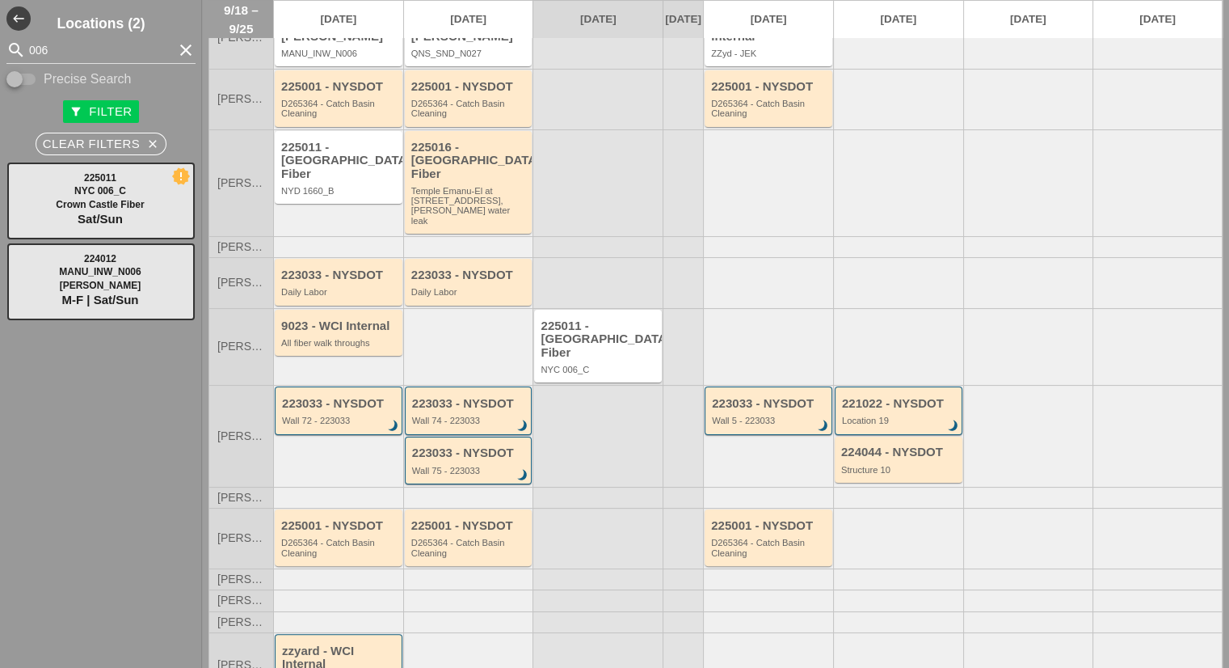
scroll to position [225, 0]
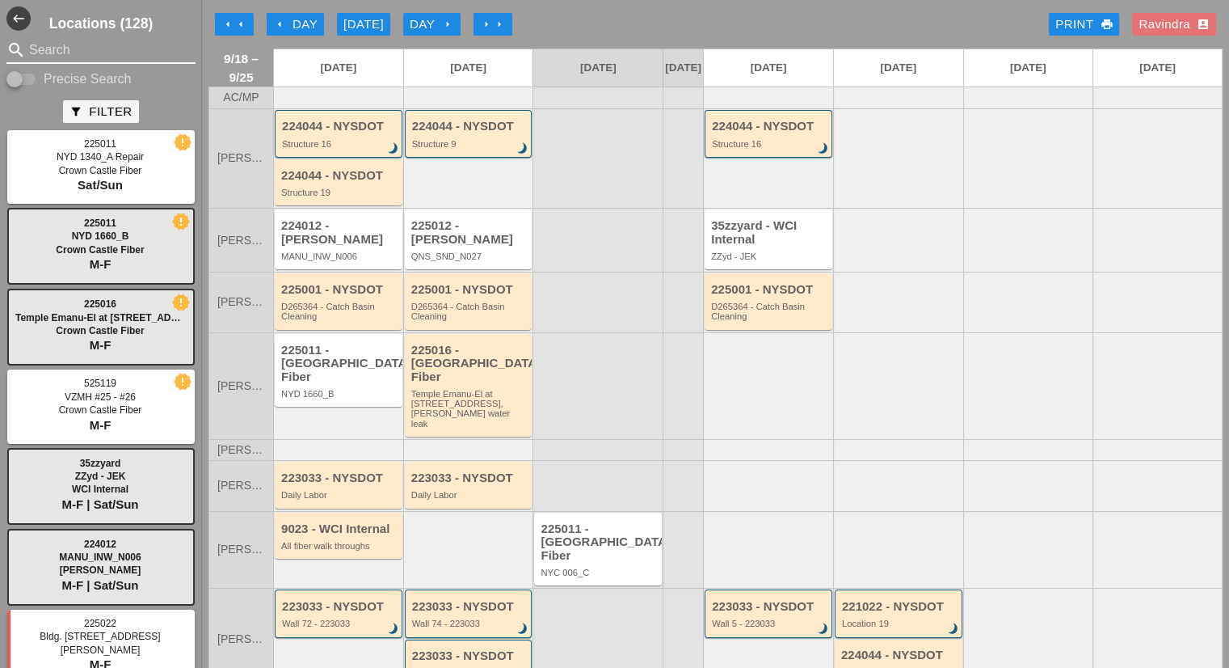
click at [48, 58] on input "Search" at bounding box center [101, 50] width 144 height 26
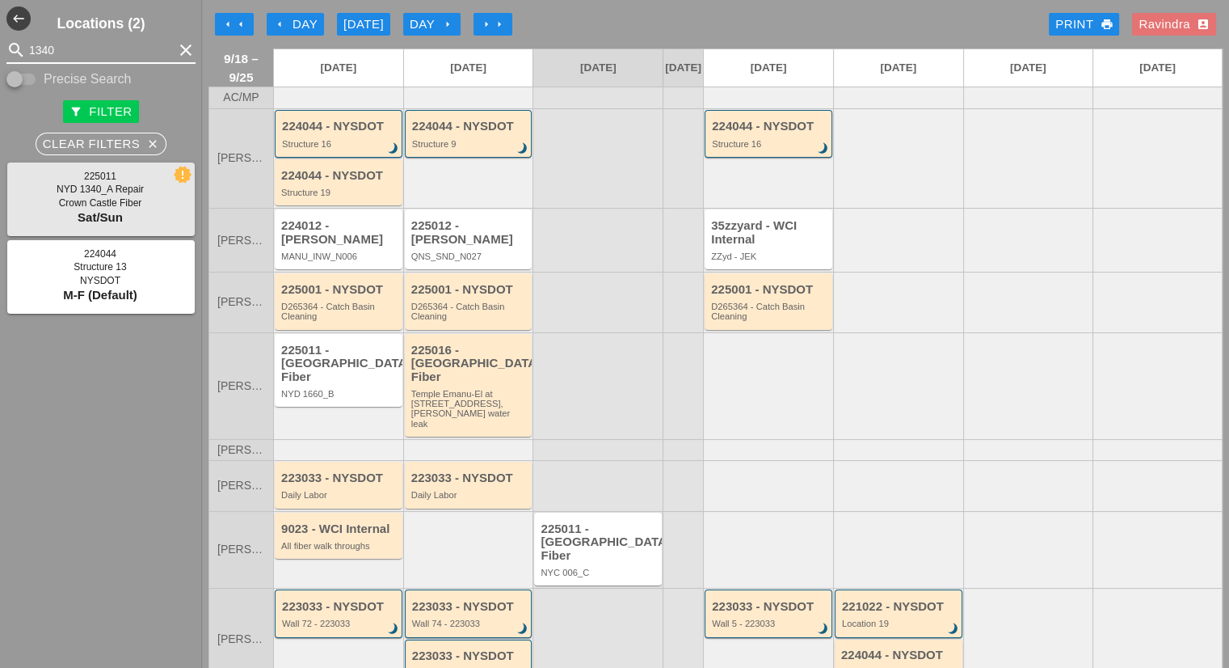
type input "1340"
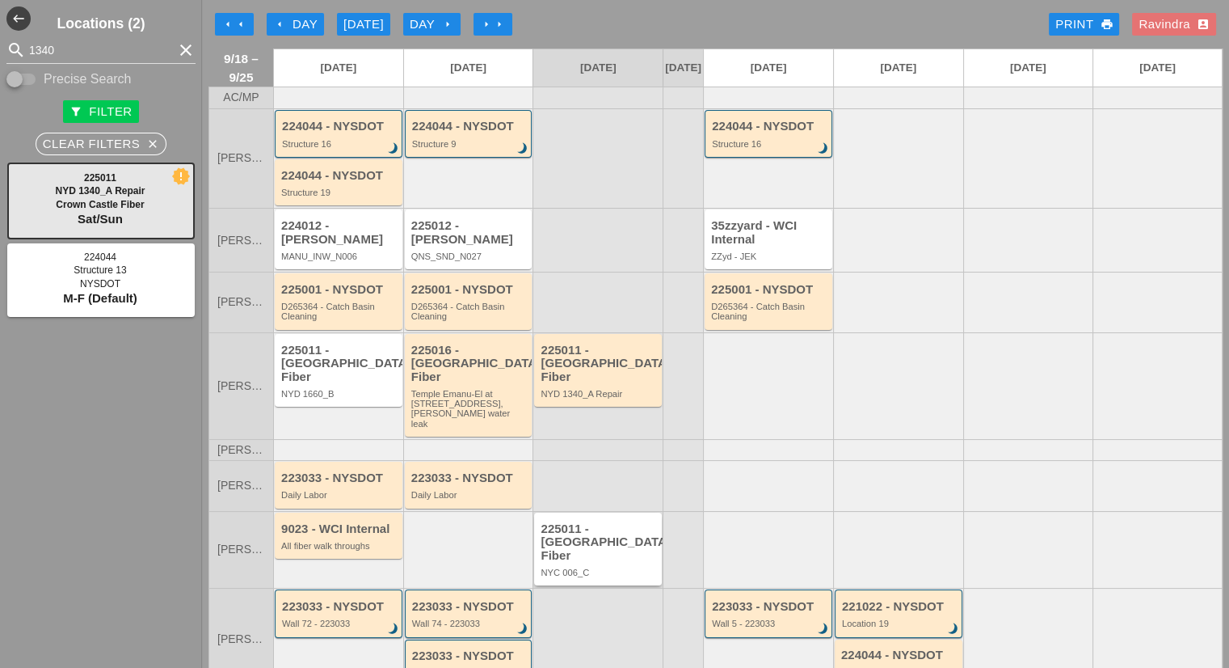
click at [558, 526] on div "225011 - [GEOGRAPHIC_DATA] Fiber" at bounding box center [599, 542] width 117 height 40
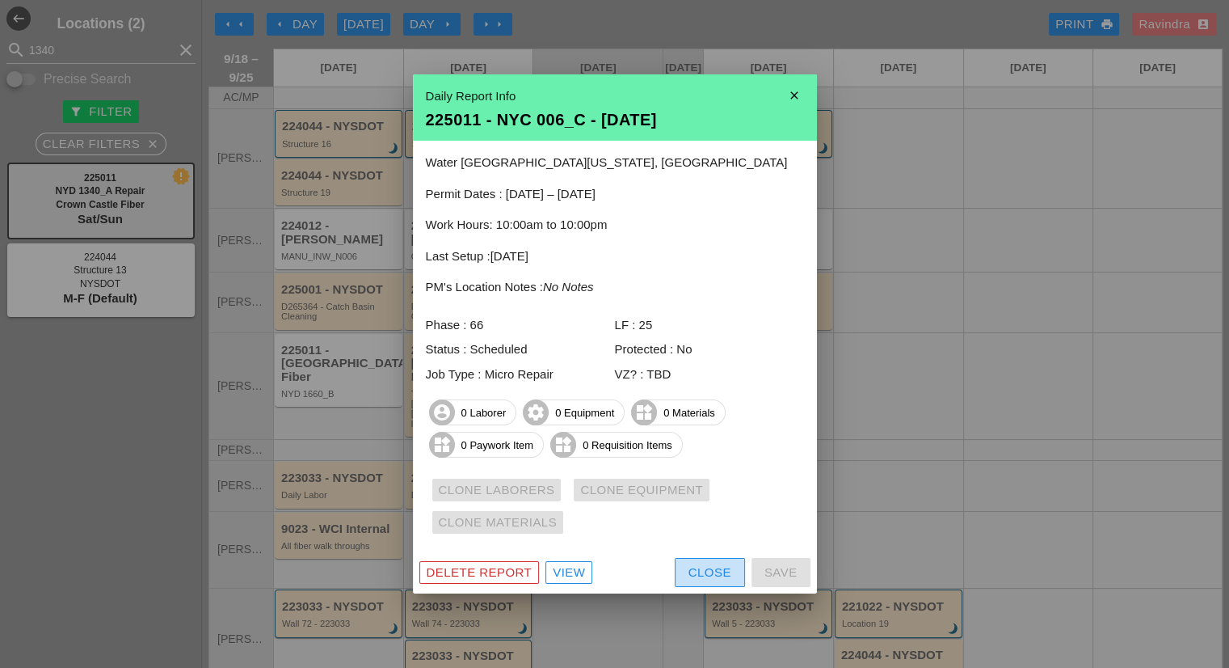
click at [719, 566] on div "Close" at bounding box center [710, 572] width 43 height 19
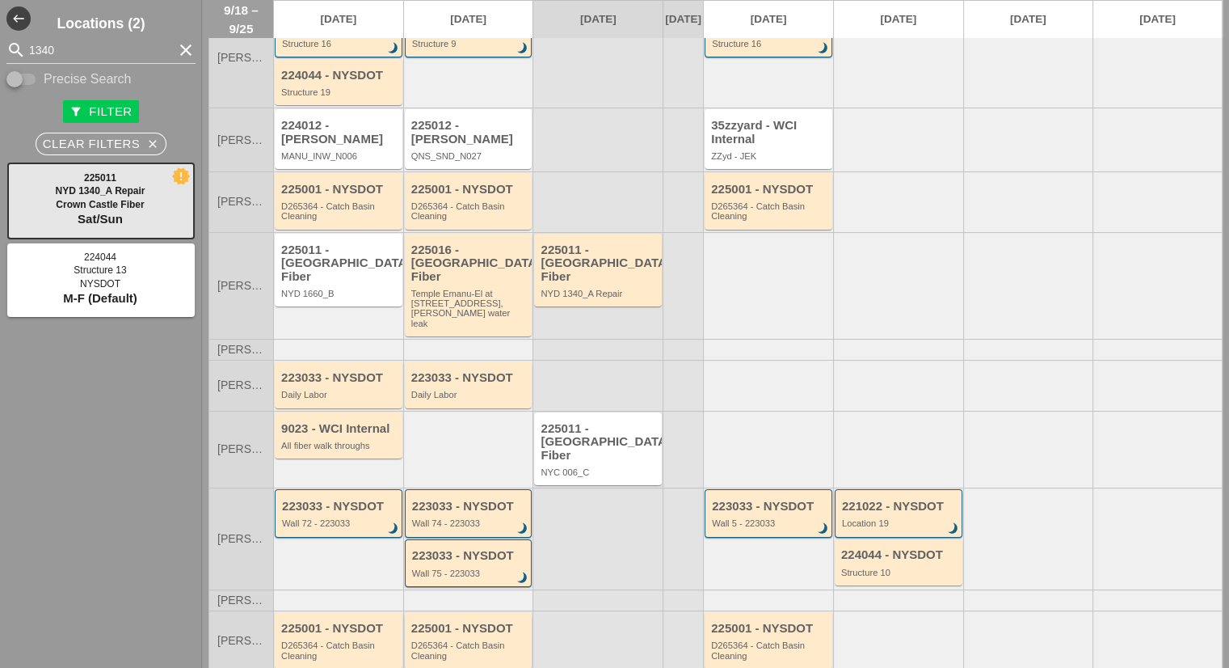
scroll to position [64, 0]
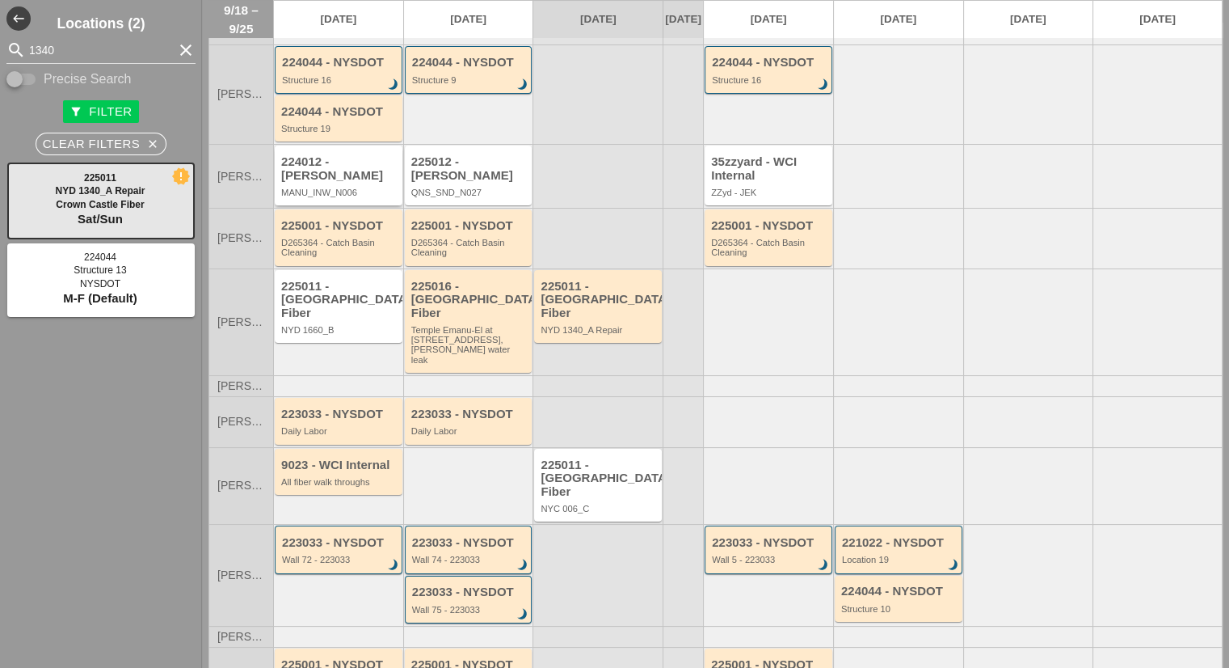
click at [312, 196] on div "224012 - [PERSON_NAME] MANU_INW_N006" at bounding box center [339, 175] width 128 height 60
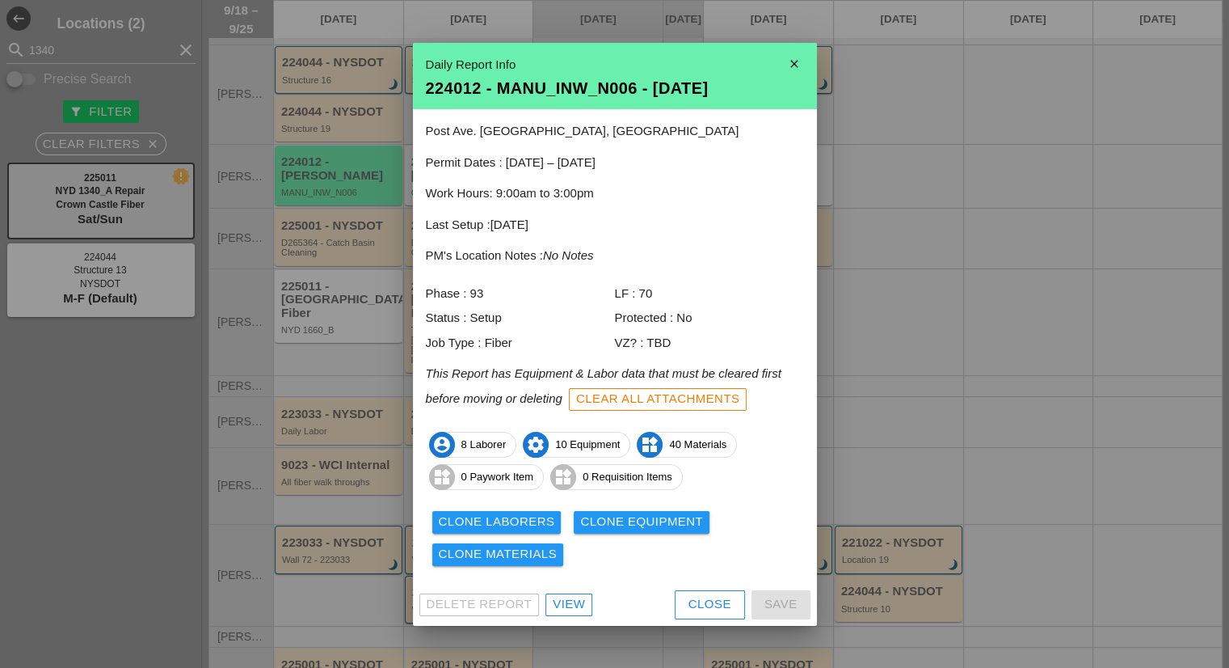
click at [700, 603] on div "Close" at bounding box center [710, 604] width 43 height 19
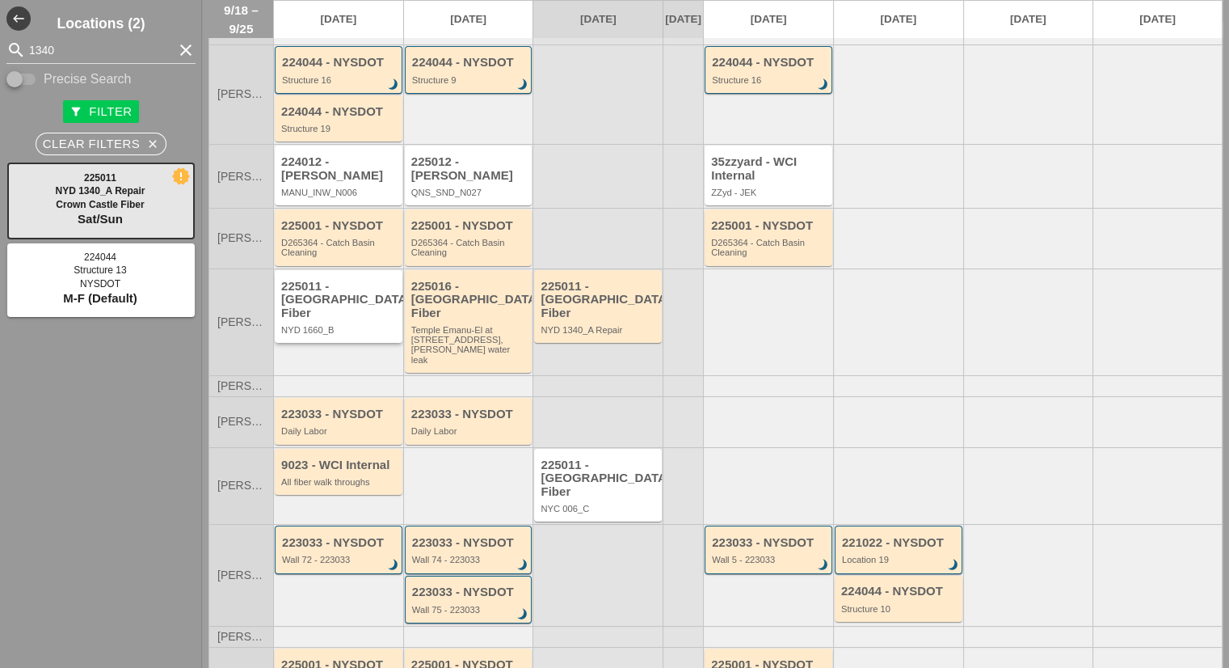
click at [340, 314] on div "225011 - [GEOGRAPHIC_DATA] Fiber" at bounding box center [339, 300] width 117 height 40
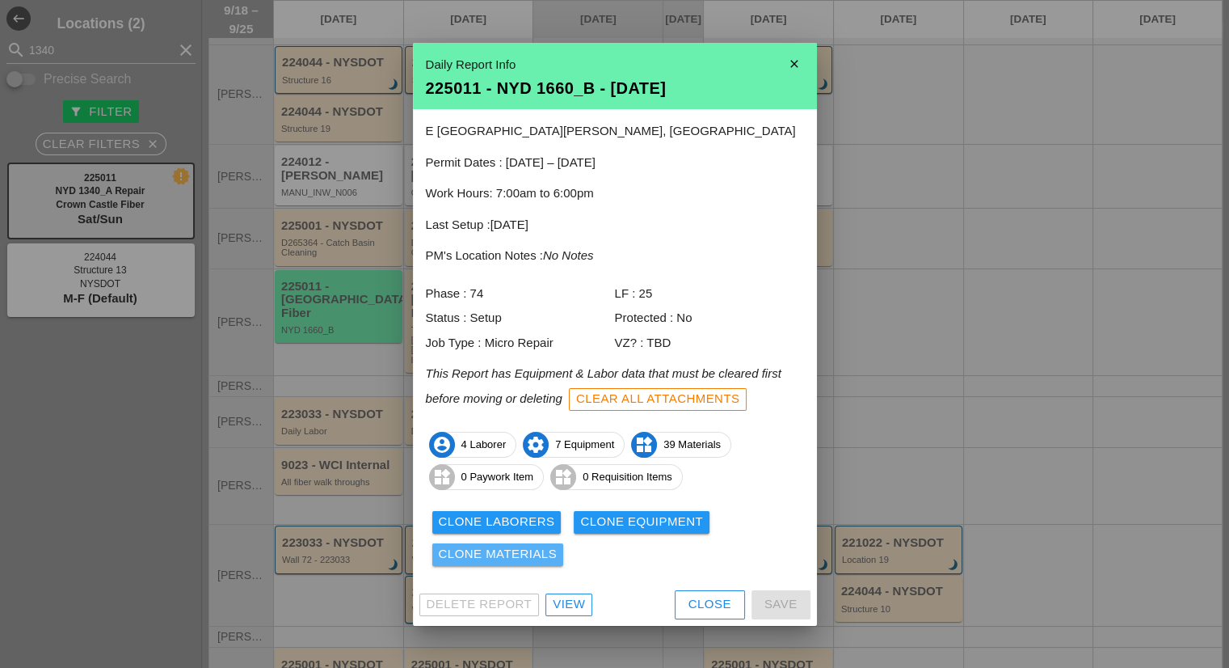
click at [507, 554] on div "Clone Materials" at bounding box center [498, 554] width 119 height 19
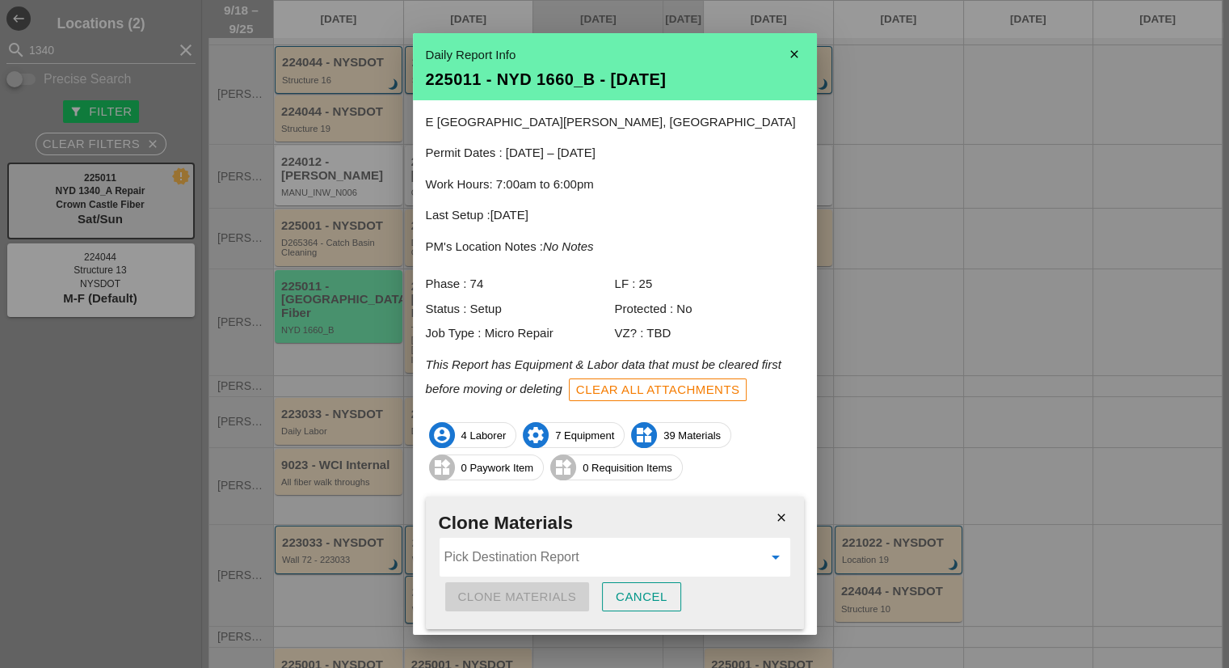
click at [509, 550] on input "Pick Destination Report" at bounding box center [603, 557] width 318 height 26
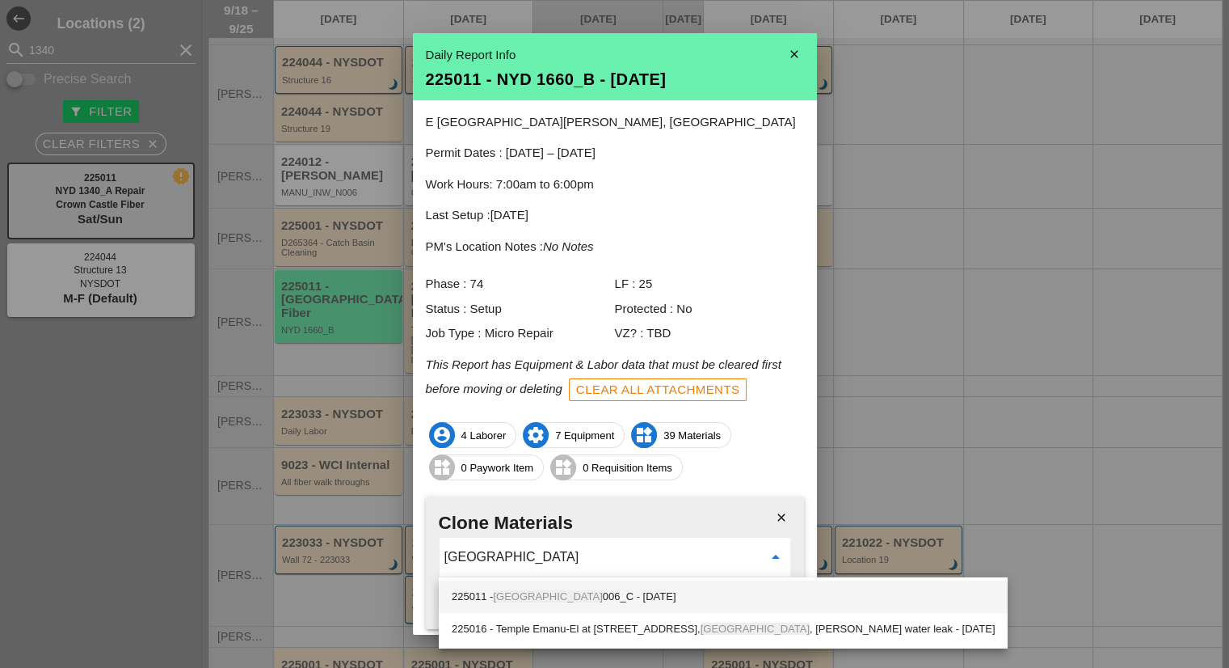
click at [549, 592] on div "225011 - NYC 006_C - [DATE]" at bounding box center [723, 596] width 543 height 19
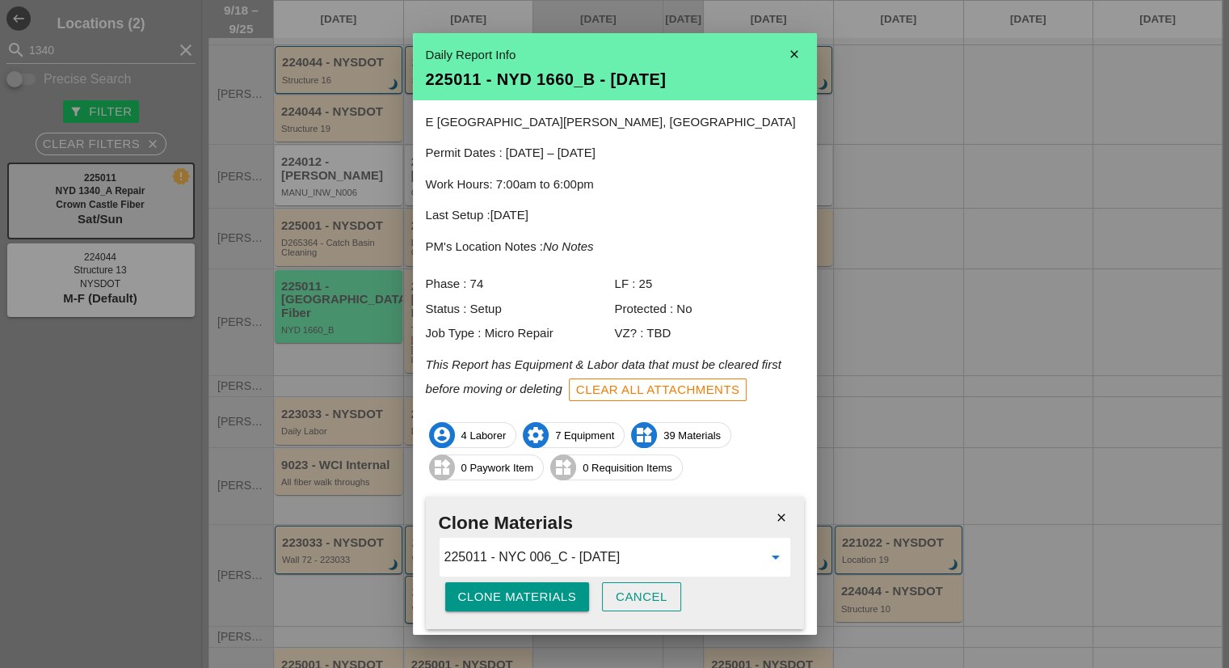
click at [537, 588] on div "Clone Materials" at bounding box center [517, 597] width 119 height 19
click at [537, 588] on div "Are you sure?" at bounding box center [509, 597] width 103 height 19
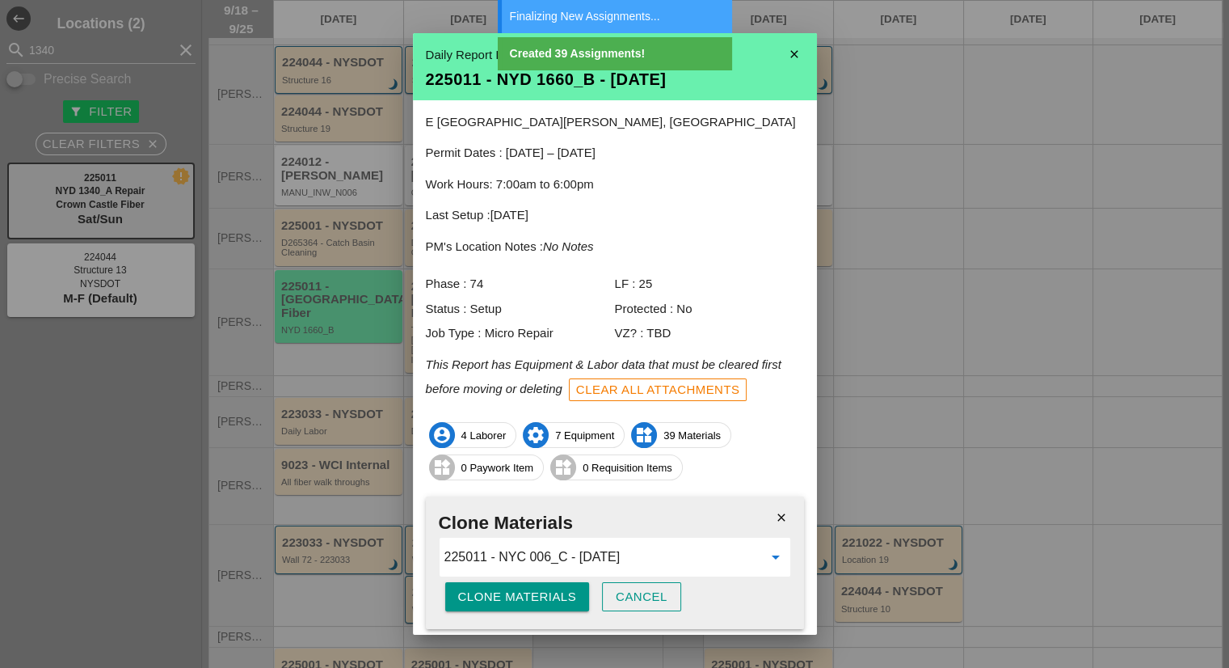
click at [550, 562] on input "225011 - NYC 006_C - [DATE]" at bounding box center [603, 557] width 318 height 26
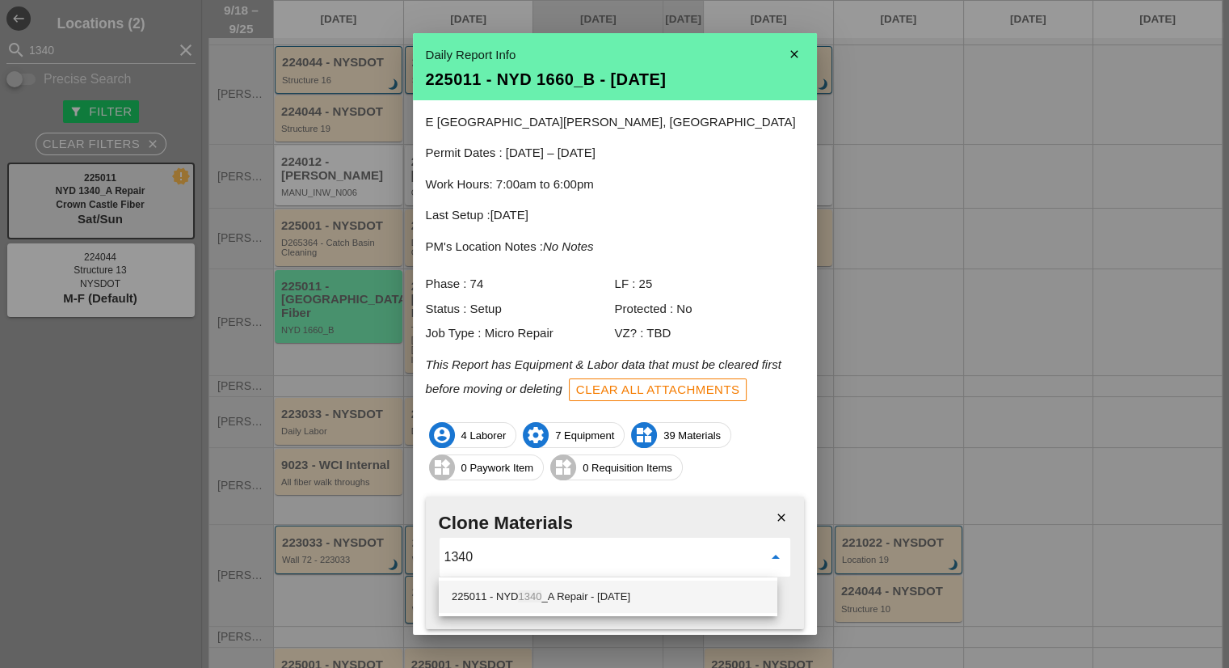
click at [556, 592] on div "225011 - NYD 1340 _A Repair - [DATE]" at bounding box center [608, 596] width 313 height 19
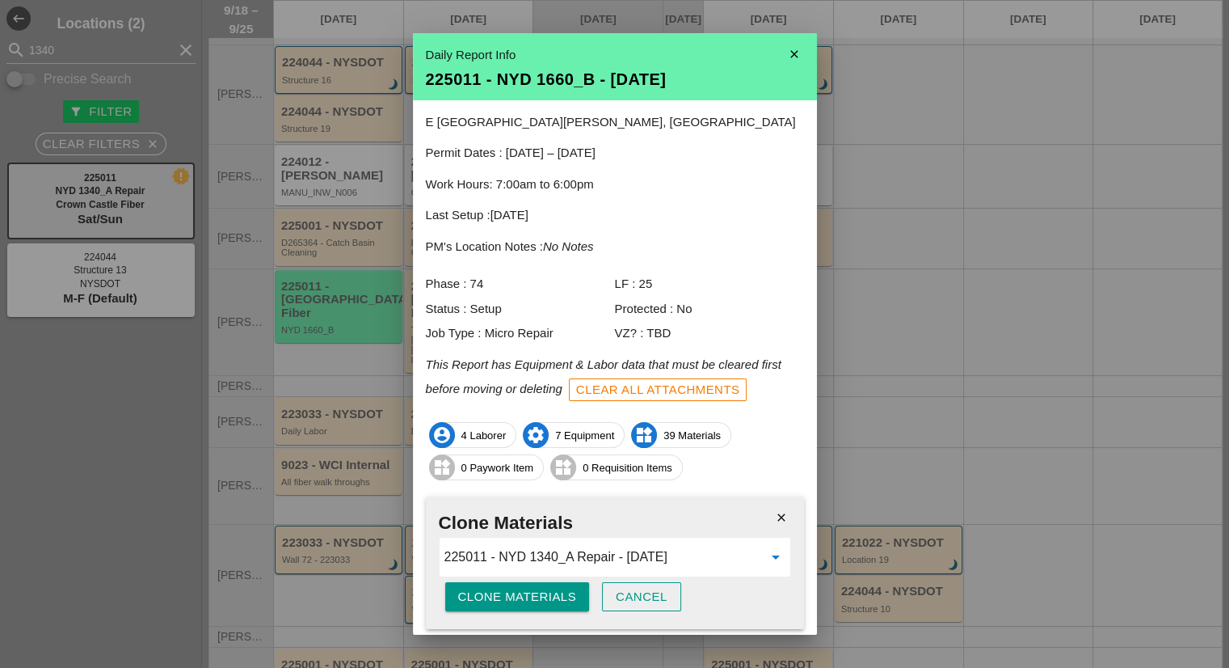
type input "225011 - NYD 1340_A Repair - [DATE]"
click at [504, 604] on div "Clone Materials" at bounding box center [517, 597] width 119 height 19
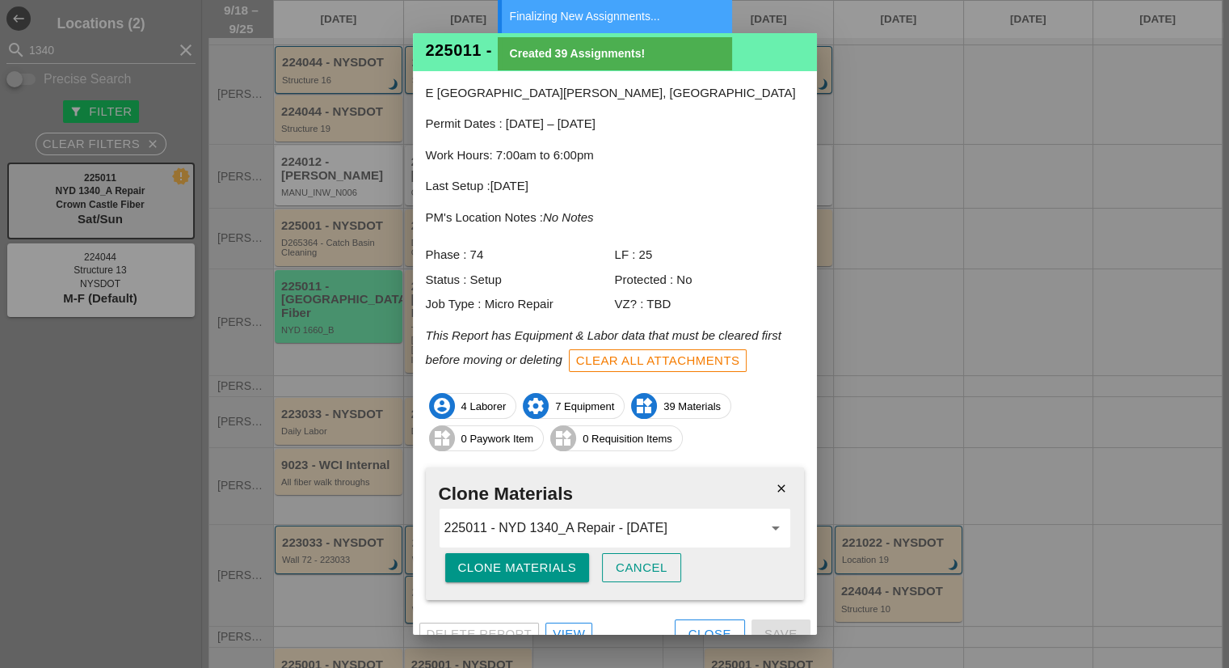
scroll to position [48, 0]
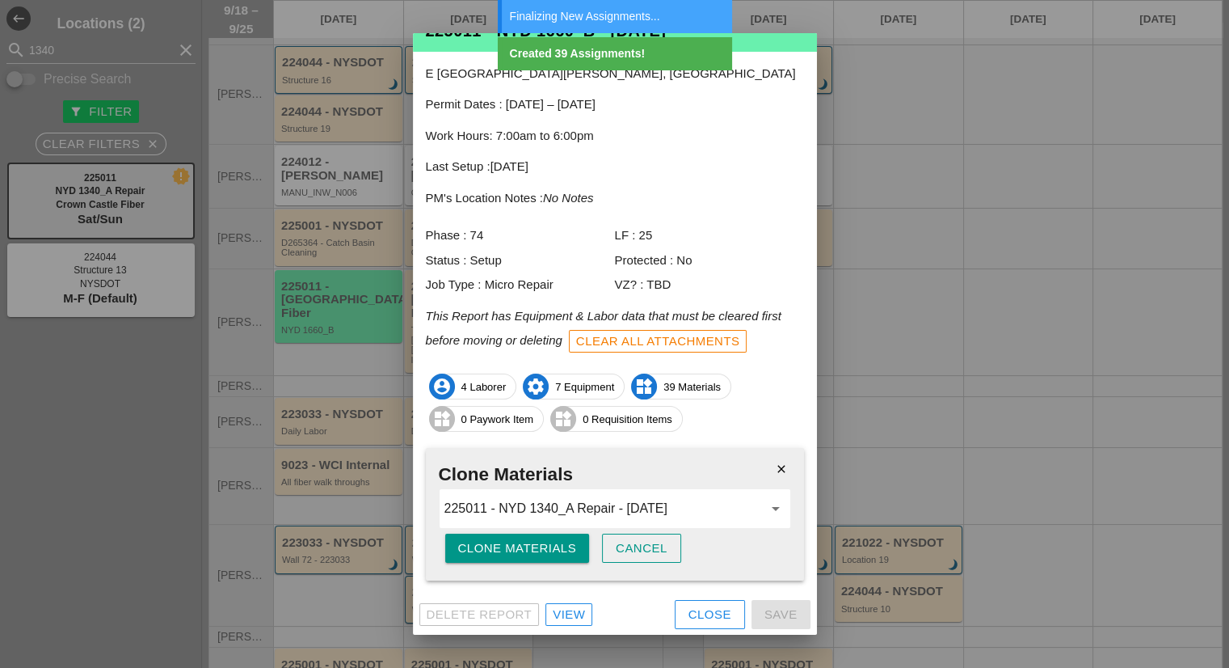
click at [701, 603] on button "Close" at bounding box center [710, 614] width 70 height 29
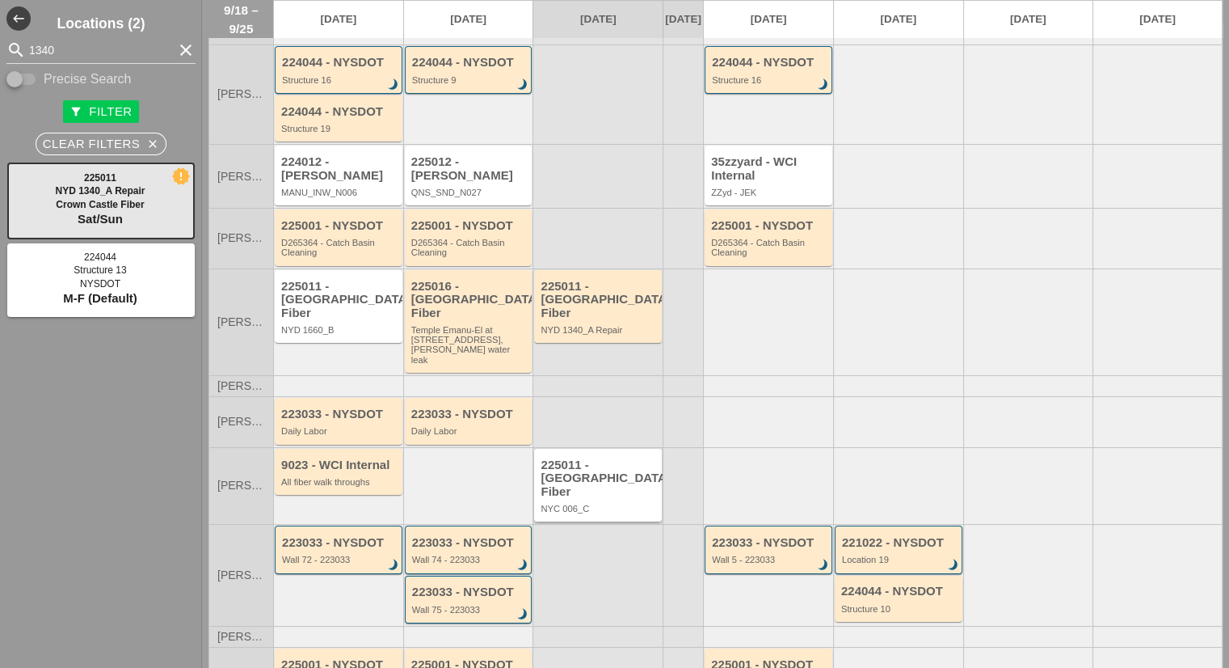
click at [617, 461] on div "225011 - [GEOGRAPHIC_DATA] Fiber" at bounding box center [599, 478] width 117 height 40
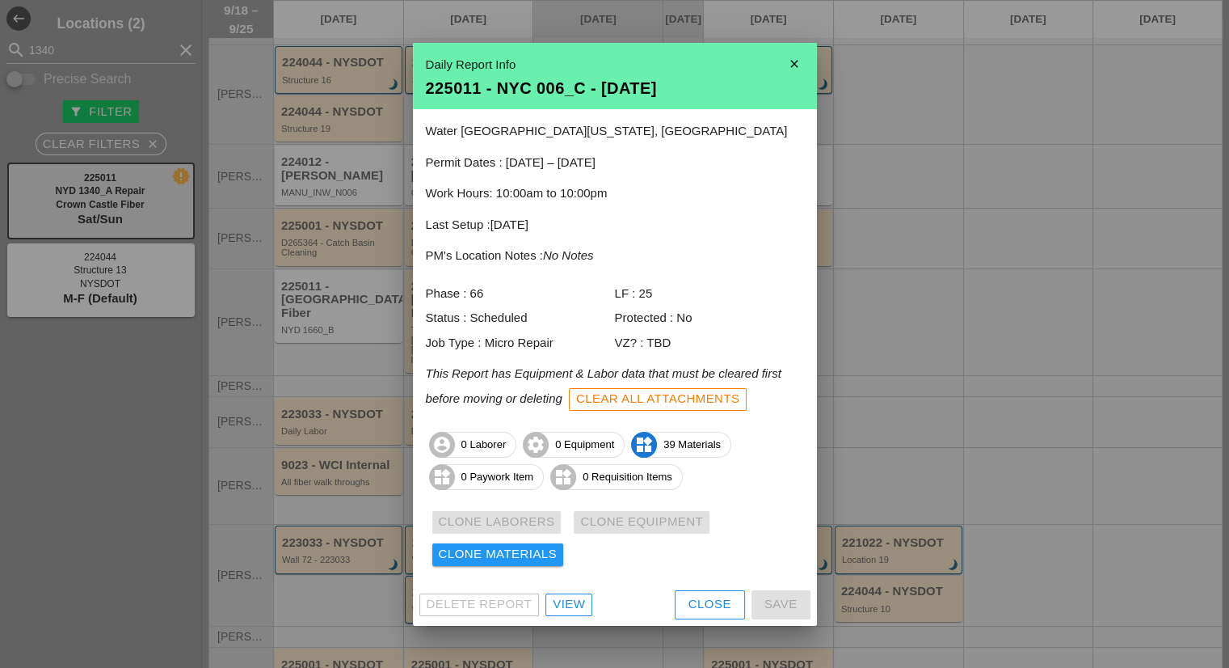
click at [575, 603] on div "View" at bounding box center [569, 604] width 32 height 19
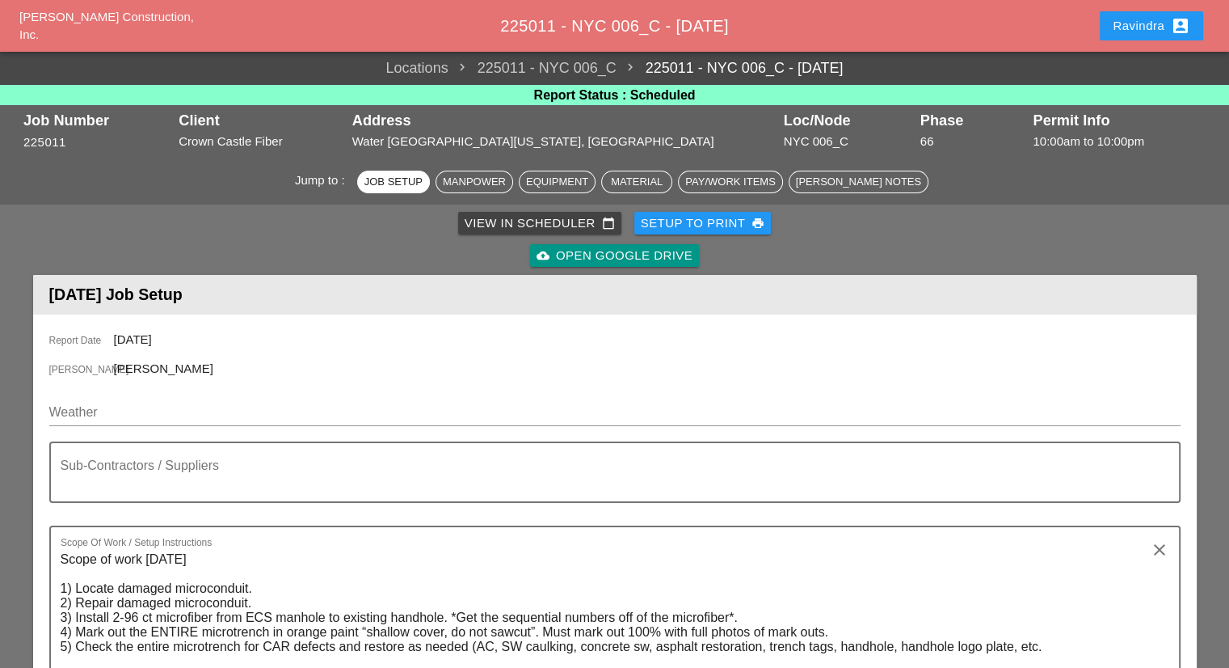
scroll to position [81, 0]
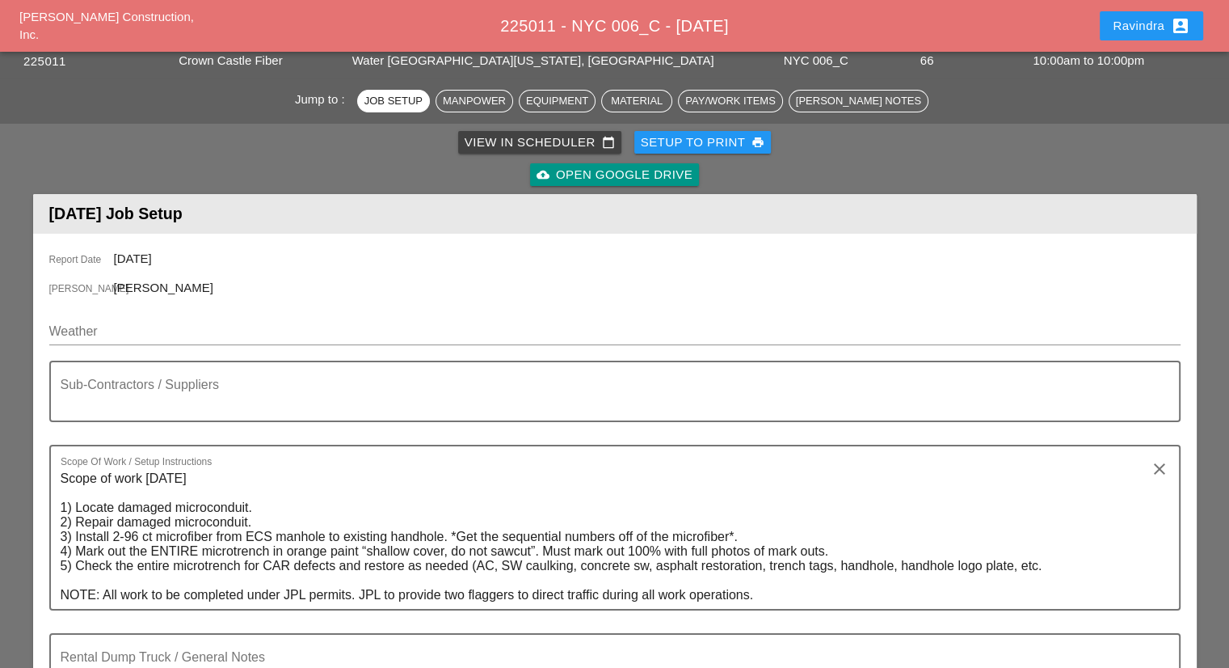
click at [247, 350] on div "Weather" at bounding box center [614, 339] width 1131 height 42
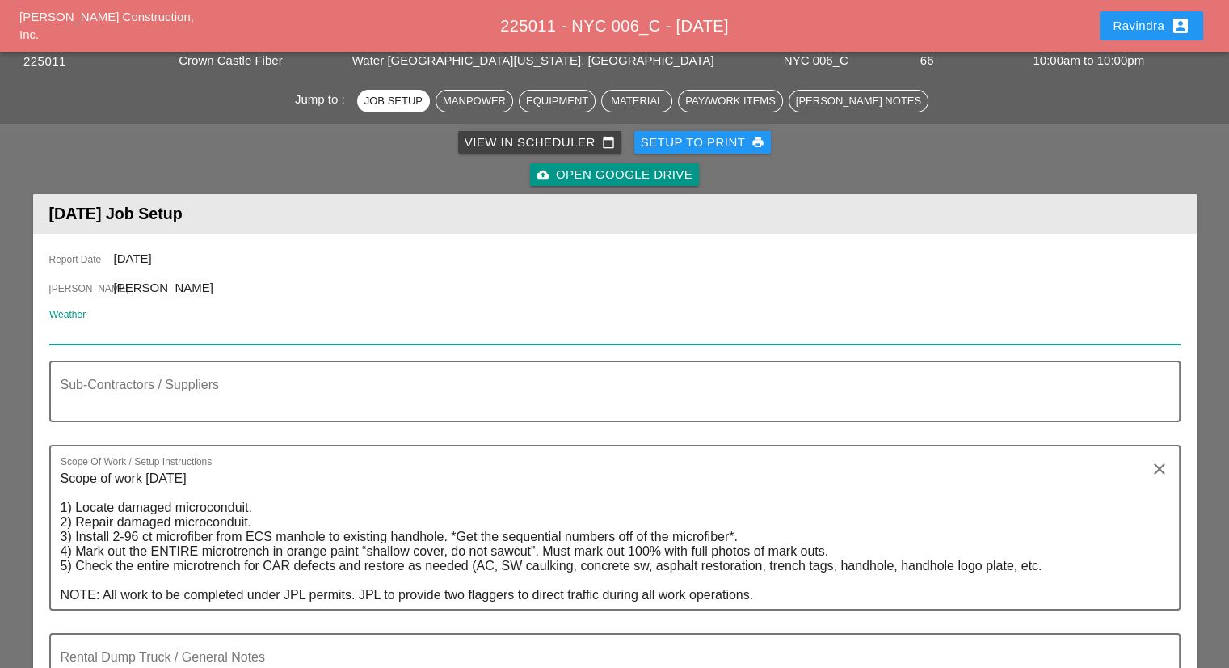
click at [234, 339] on input "Weather" at bounding box center [603, 331] width 1109 height 26
paste input "Sat 20 Day 73° ENE 11 mph Sunny skies. High 73F. Winds ENE at 10 to 15 mph."
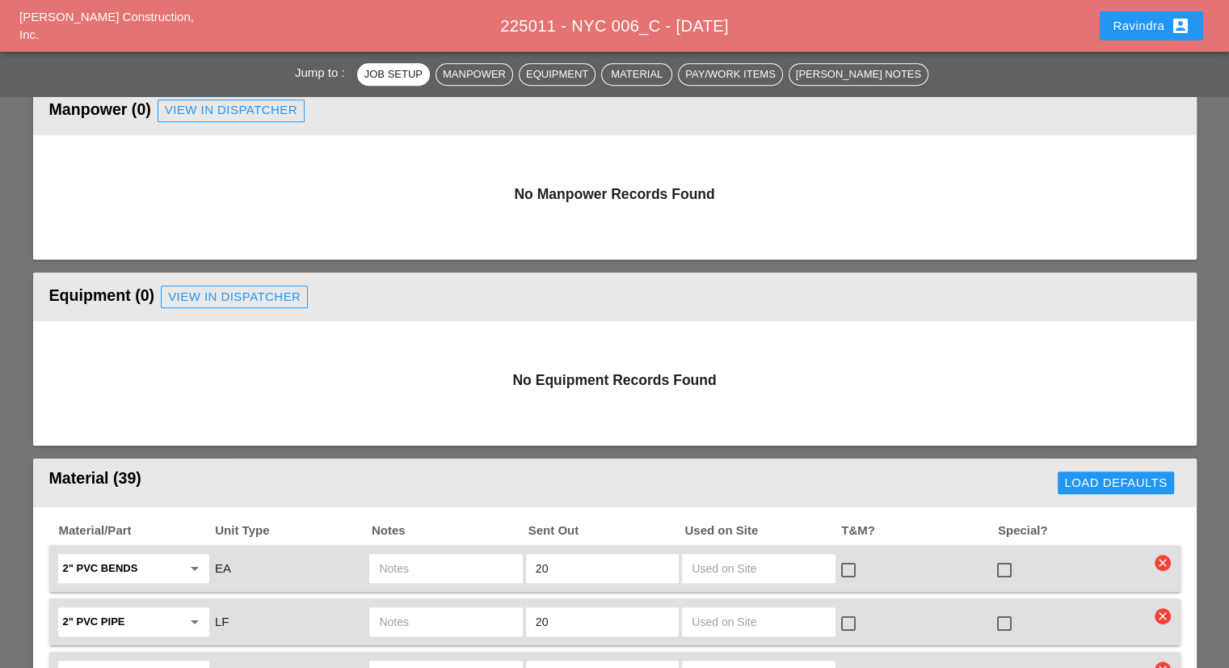
scroll to position [647, 0]
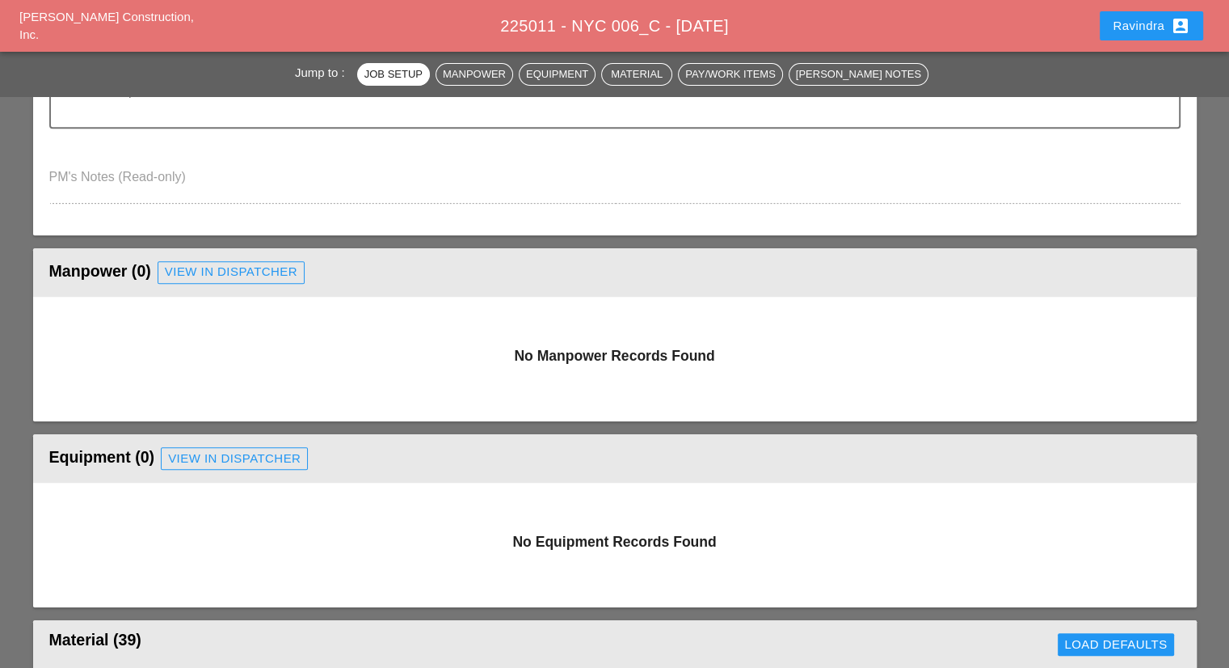
type input "Sat 20 Day 73° ENE 11 mph Sunny skies. High 73F. Winds ENE at 10 to 15 mph."
click at [249, 272] on div "View in Dispatcher" at bounding box center [231, 272] width 133 height 19
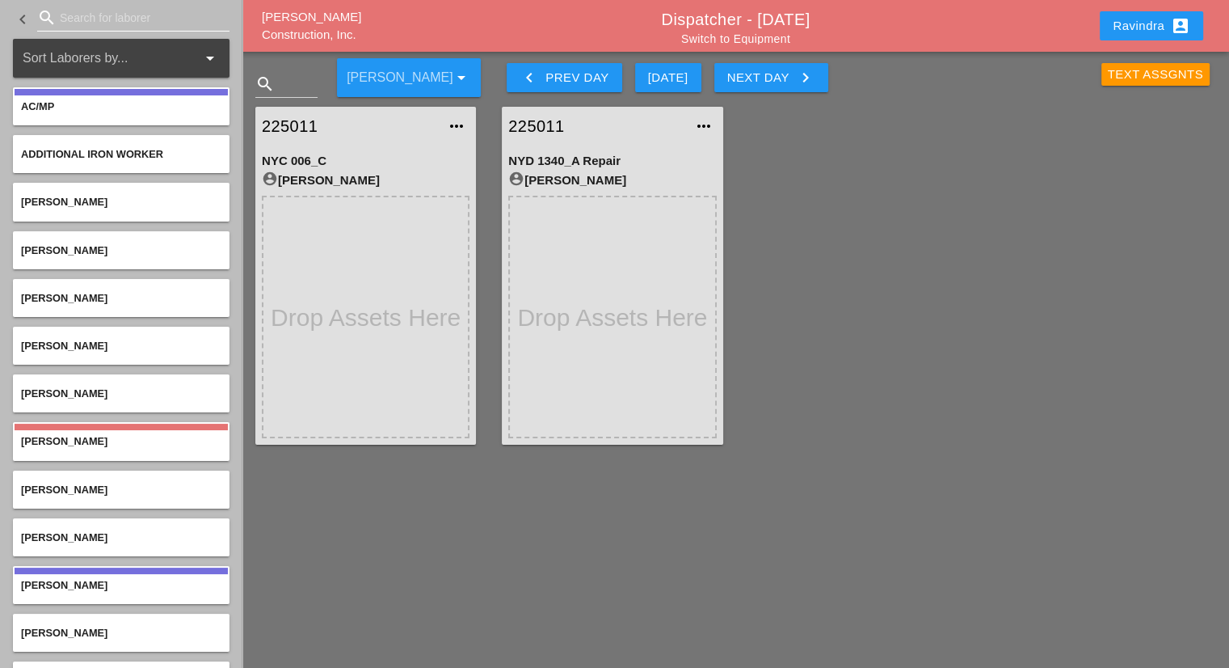
click at [79, 23] on input "Search for laborer" at bounding box center [133, 18] width 147 height 26
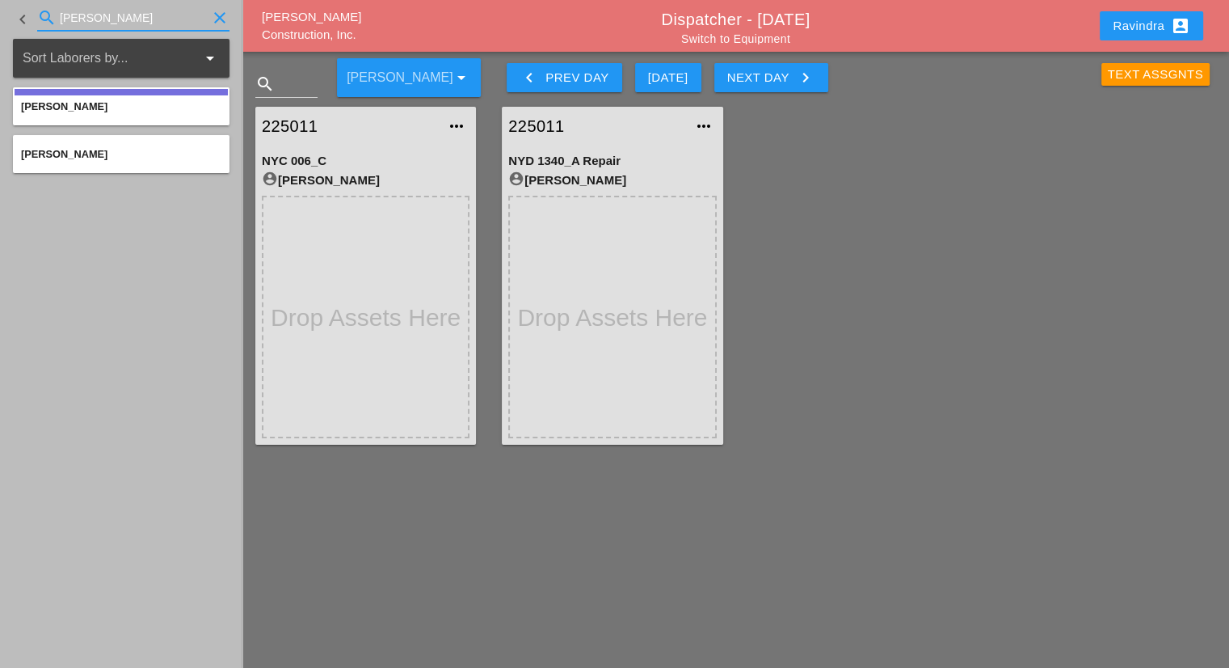
type input "[PERSON_NAME]"
drag, startPoint x: 113, startPoint y: 20, endPoint x: 7, endPoint y: 11, distance: 106.2
click at [7, 11] on div "keyboard_arrow_left search [PERSON_NAME] clear" at bounding box center [121, 19] width 242 height 39
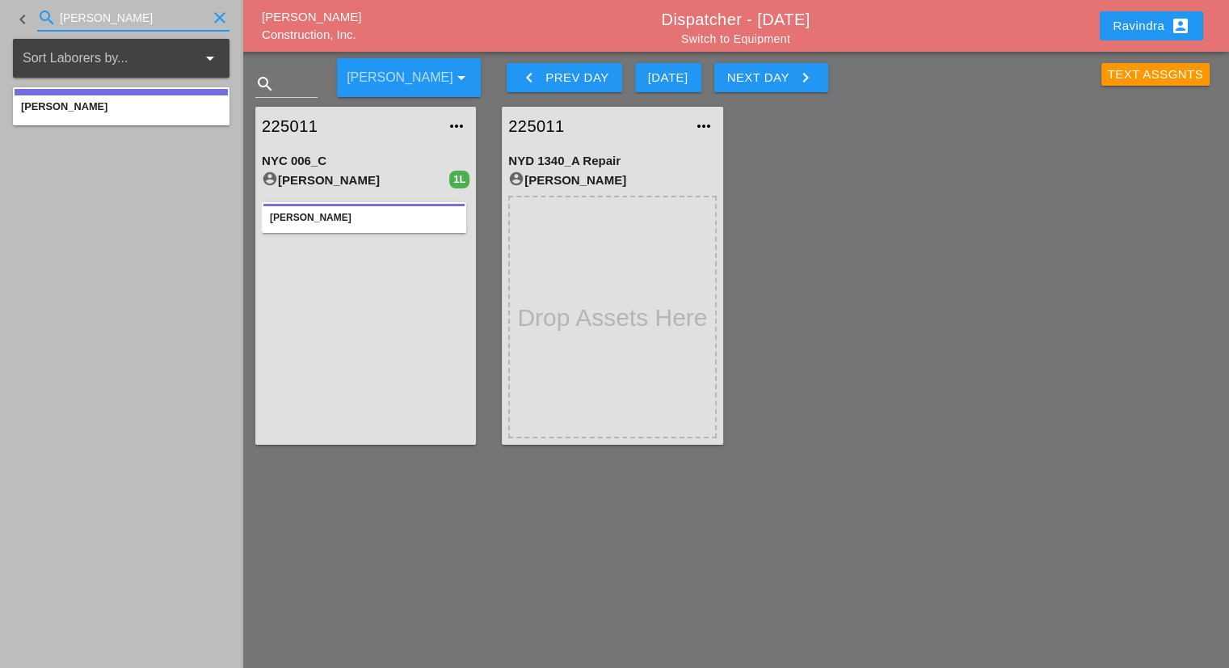
type input "[PERSON_NAME]"
drag, startPoint x: 124, startPoint y: 21, endPoint x: 0, endPoint y: 11, distance: 124.1
click at [0, 11] on div "keyboard_arrow_left search [PERSON_NAME]" at bounding box center [121, 19] width 242 height 39
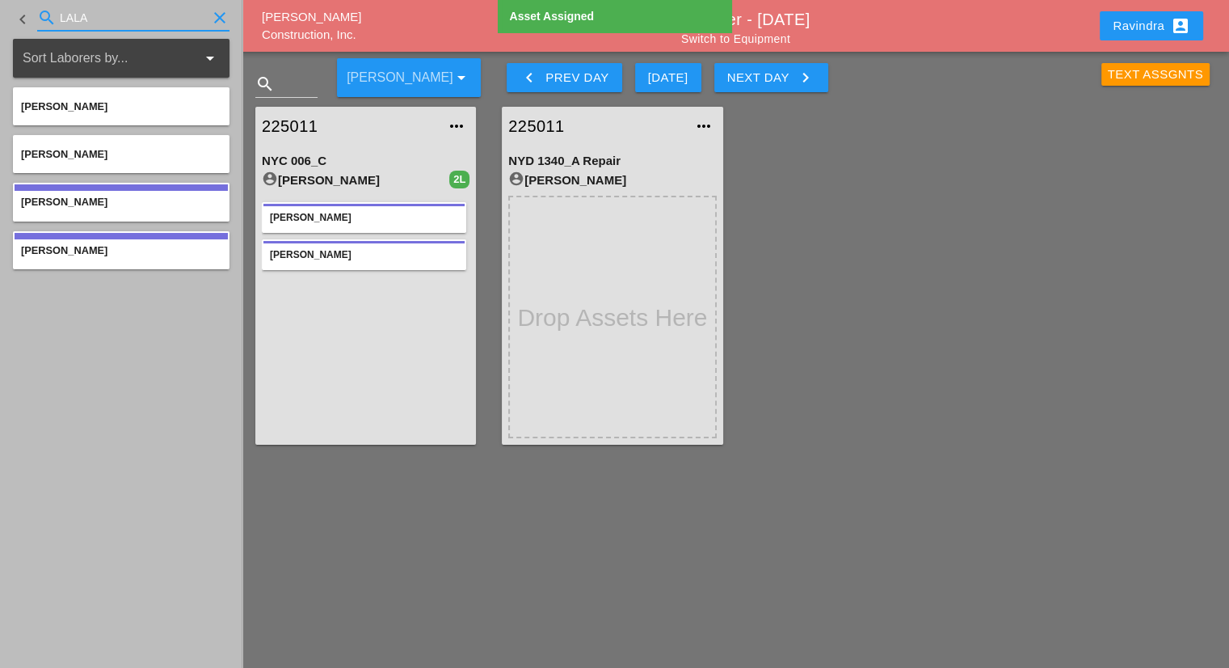
type input "LALA"
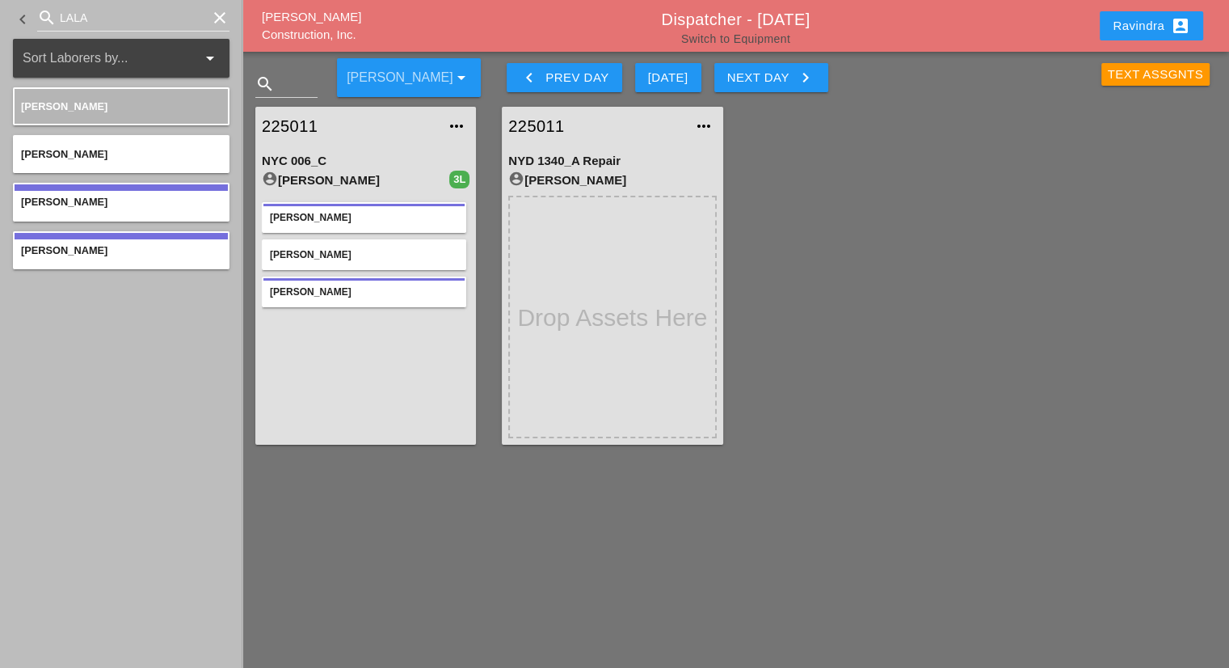
click at [756, 40] on link "Switch to Equipment" at bounding box center [735, 38] width 109 height 13
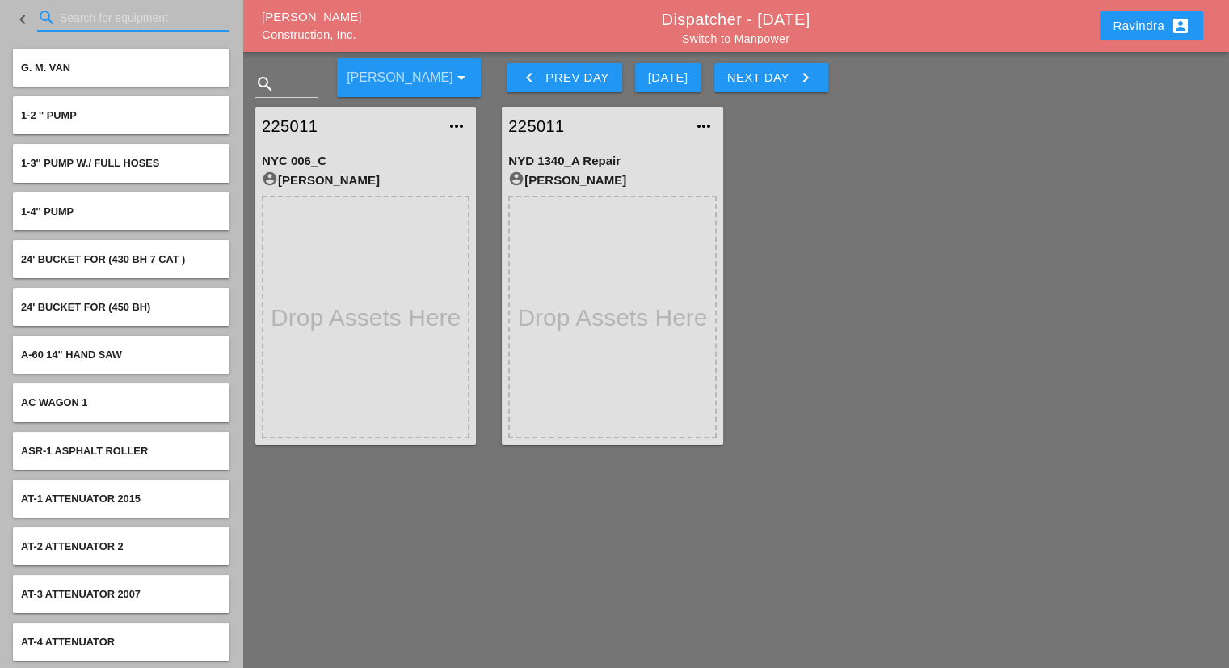
click at [110, 11] on input "Search for equipment" at bounding box center [133, 18] width 147 height 26
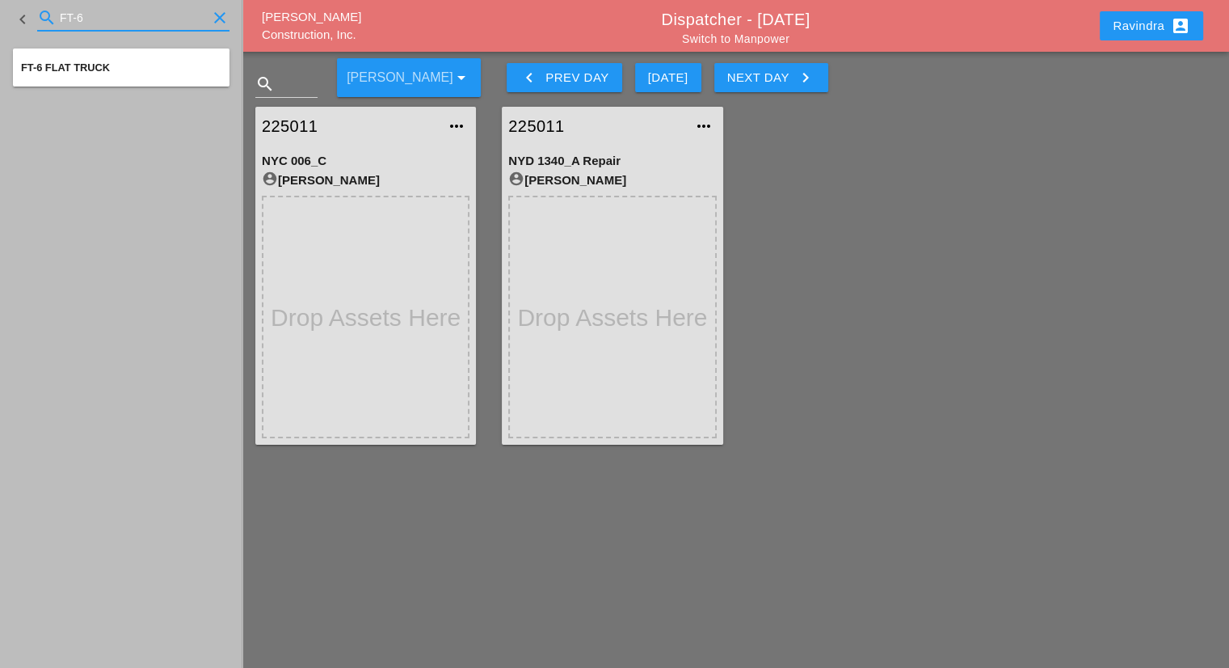
type input "FT-6"
drag, startPoint x: 82, startPoint y: 19, endPoint x: 0, endPoint y: 2, distance: 84.0
click at [0, 2] on div "keyboard_arrow_left search FT-6 clear" at bounding box center [121, 19] width 242 height 39
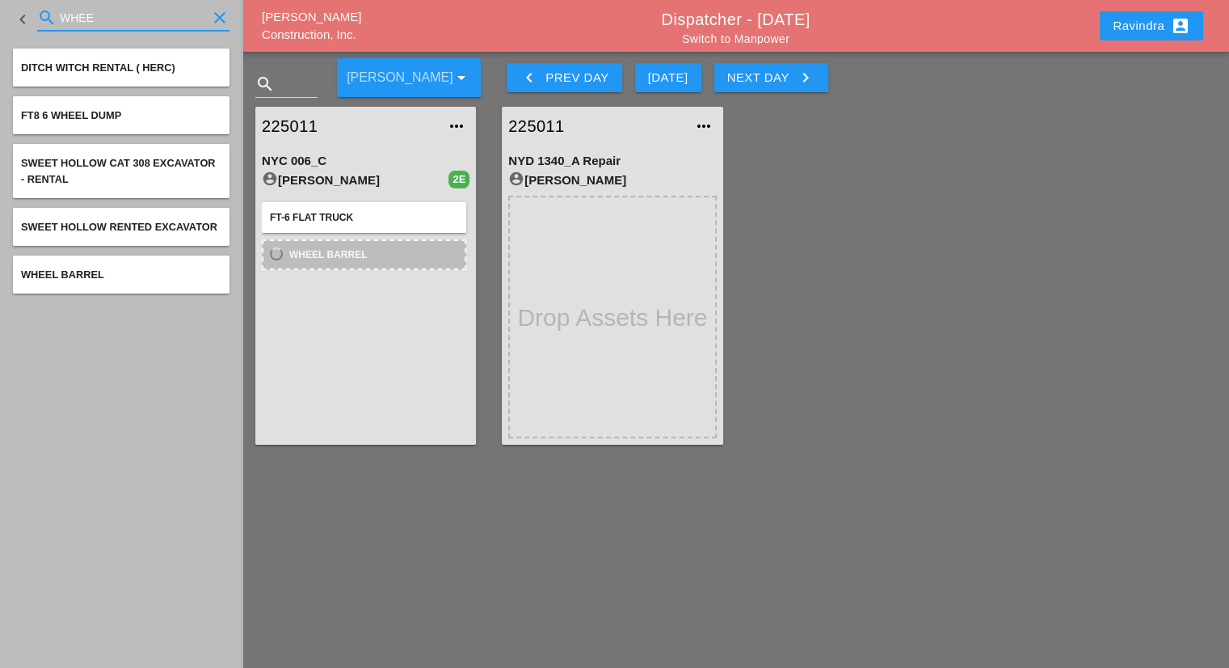
drag, startPoint x: 133, startPoint y: 20, endPoint x: 0, endPoint y: 11, distance: 132.9
click at [0, 11] on div "keyboard_arrow_left search WHEE clear" at bounding box center [121, 19] width 242 height 39
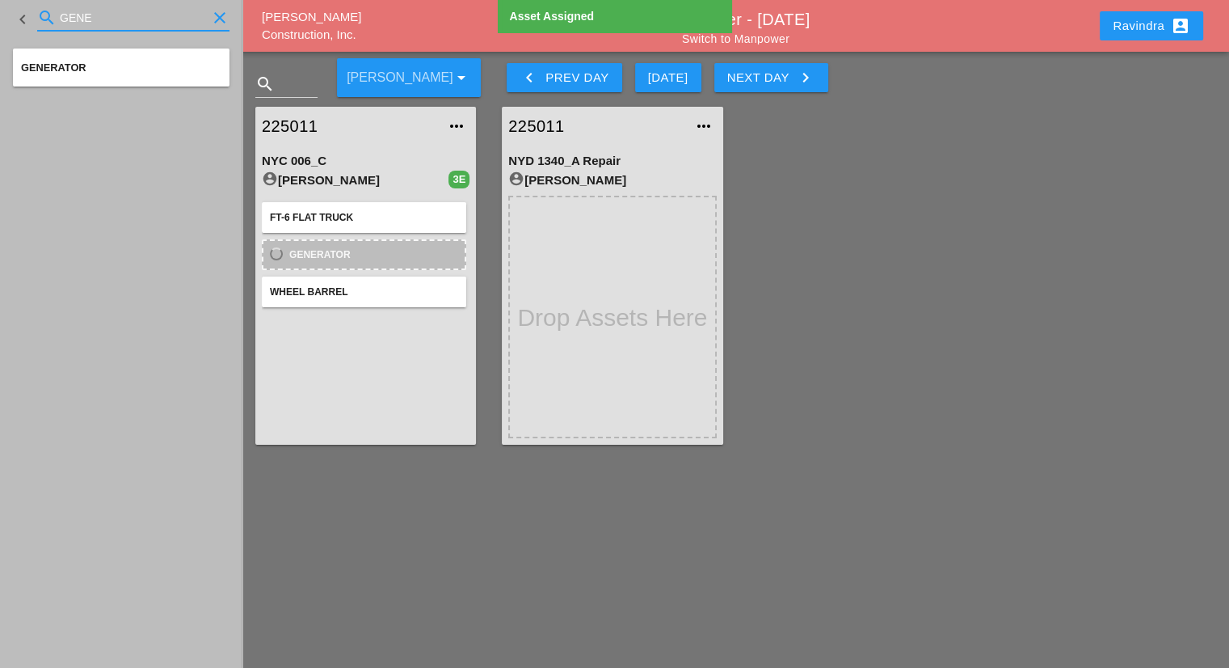
drag, startPoint x: 115, startPoint y: 15, endPoint x: 0, endPoint y: 1, distance: 115.7
click at [0, 1] on div "keyboard_arrow_left search GENE clear" at bounding box center [121, 19] width 242 height 39
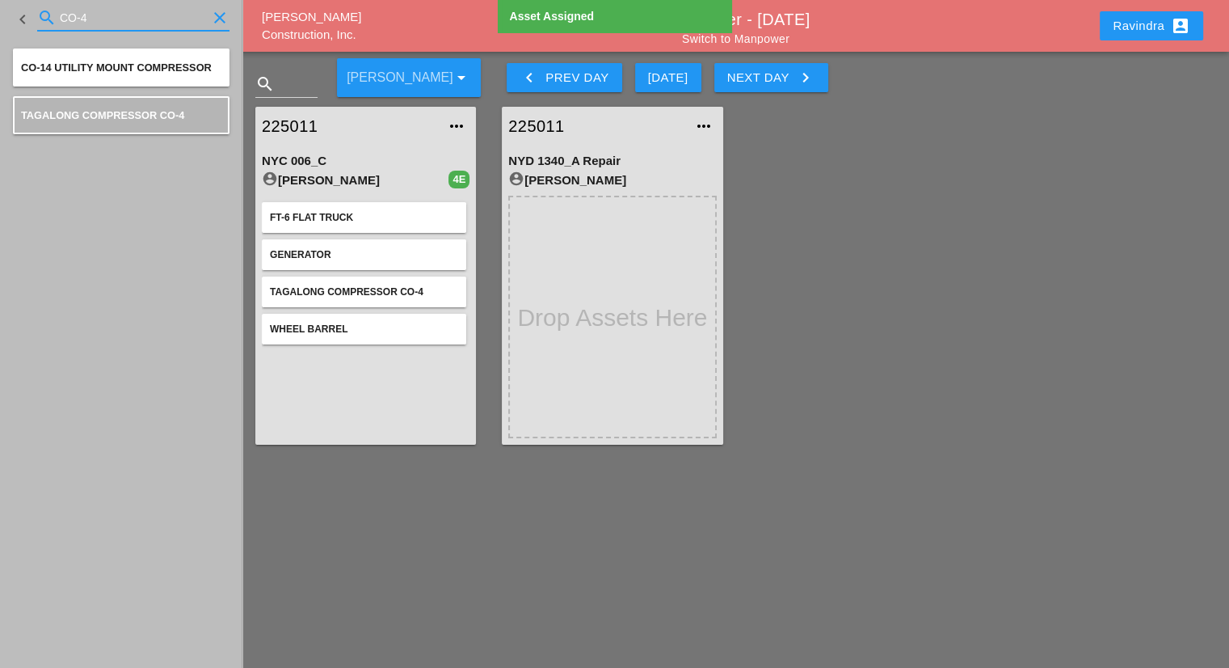
drag, startPoint x: 122, startPoint y: 20, endPoint x: 0, endPoint y: 7, distance: 122.7
click at [0, 7] on div "keyboard_arrow_left search CO-4 clear" at bounding box center [121, 19] width 242 height 39
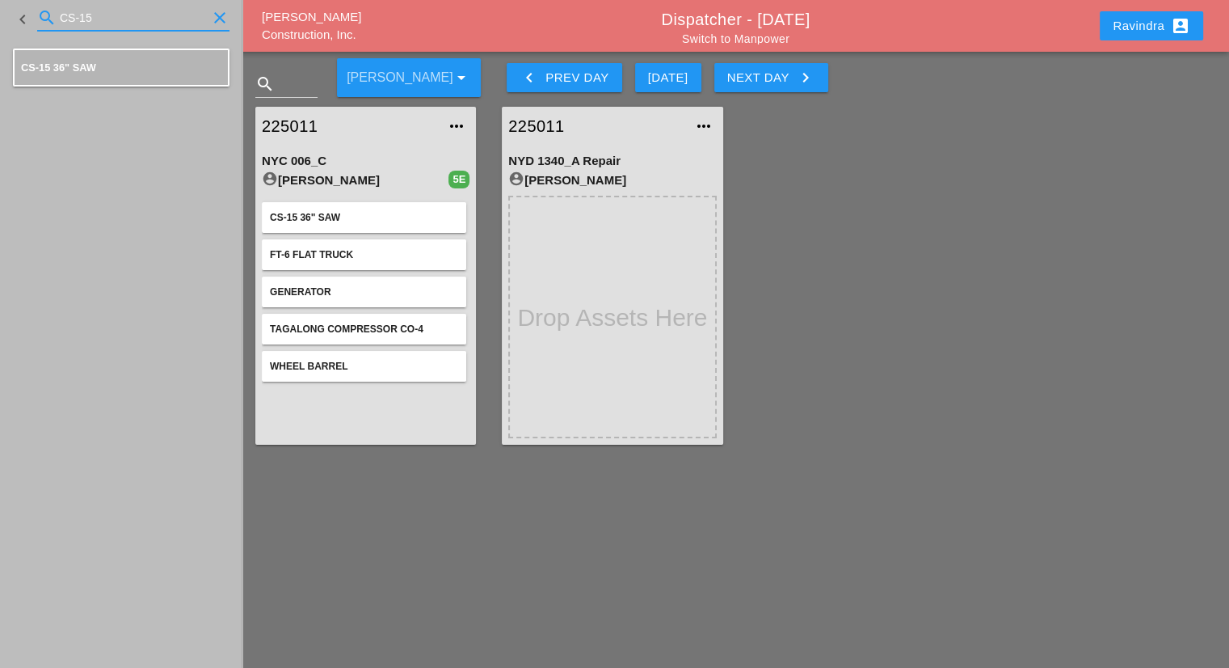
drag, startPoint x: 34, startPoint y: 11, endPoint x: 0, endPoint y: 15, distance: 34.1
click at [0, 15] on div "keyboard_arrow_left search CS-15 clear" at bounding box center [121, 19] width 242 height 39
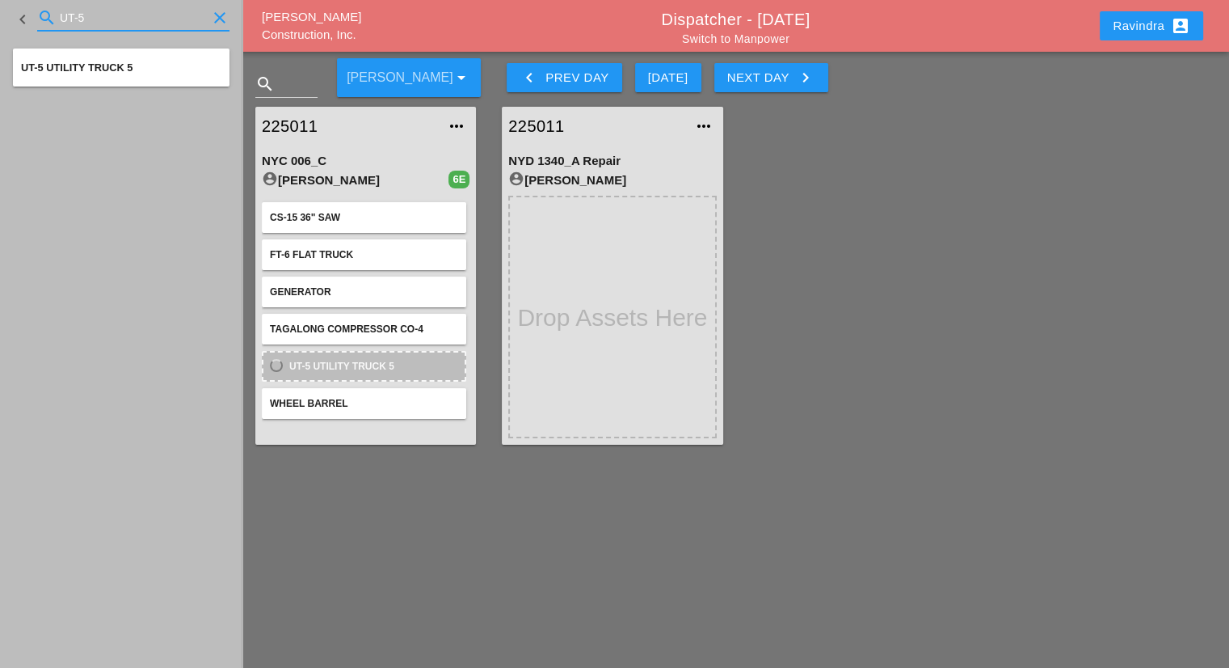
drag, startPoint x: 101, startPoint y: 7, endPoint x: 0, endPoint y: 15, distance: 101.3
click at [0, 15] on div "keyboard_arrow_left search UT-5 clear" at bounding box center [121, 19] width 242 height 39
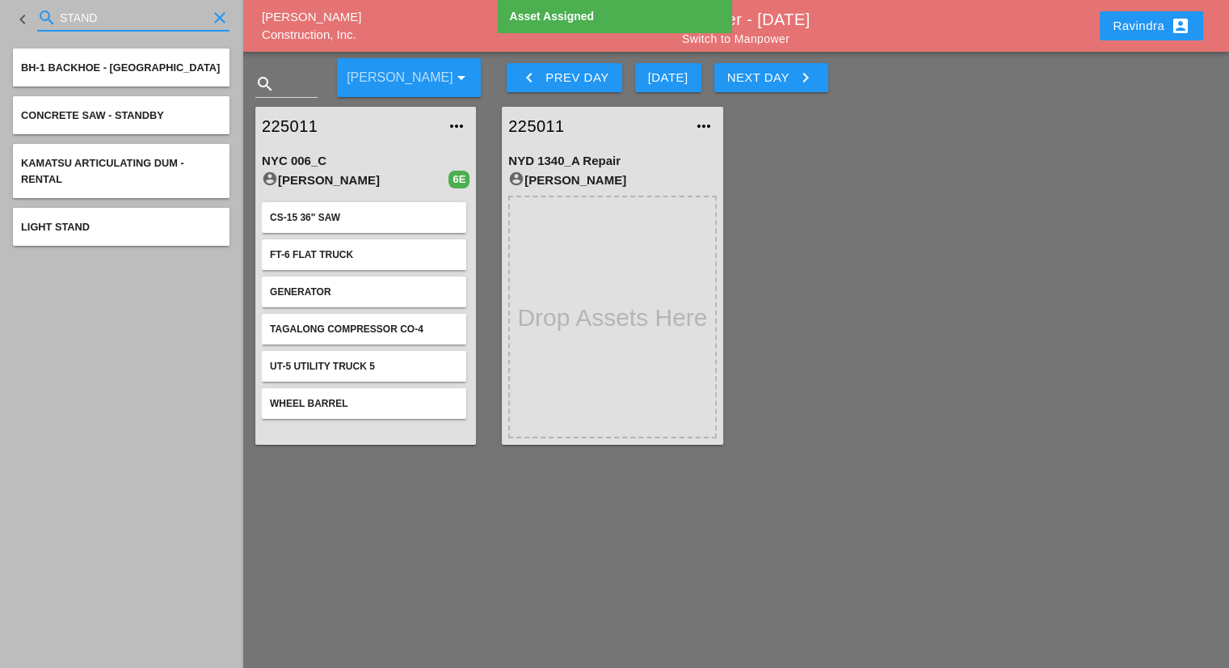
type input "STAND"
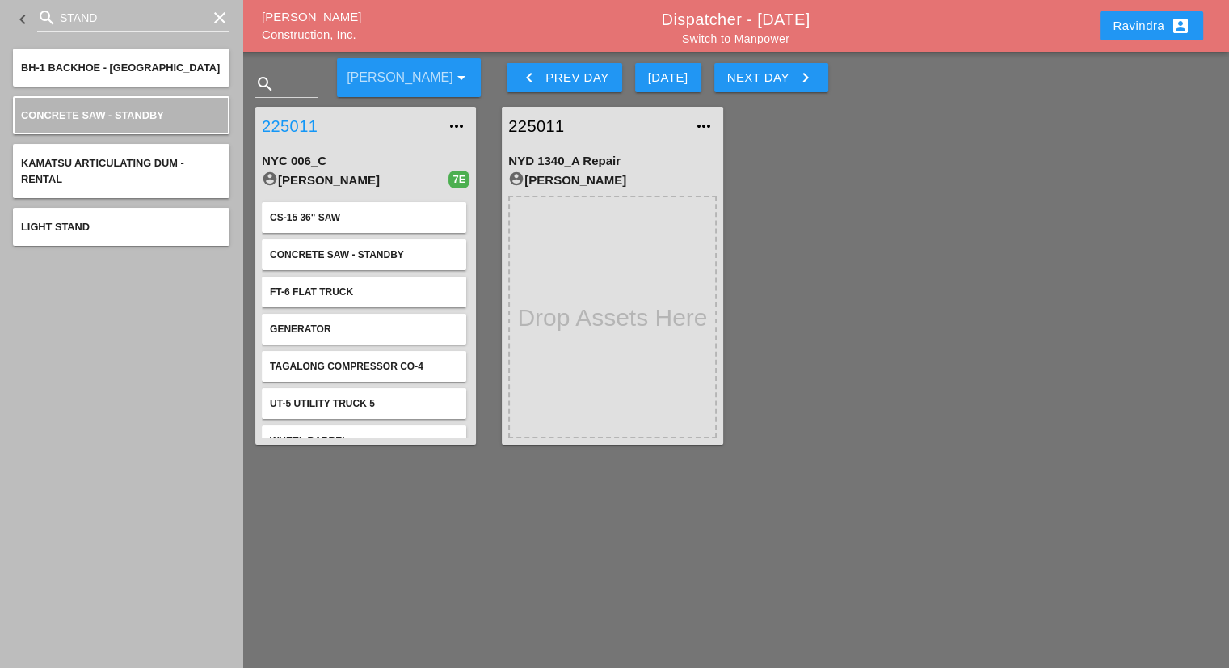
click at [287, 133] on link "225011" at bounding box center [349, 126] width 175 height 24
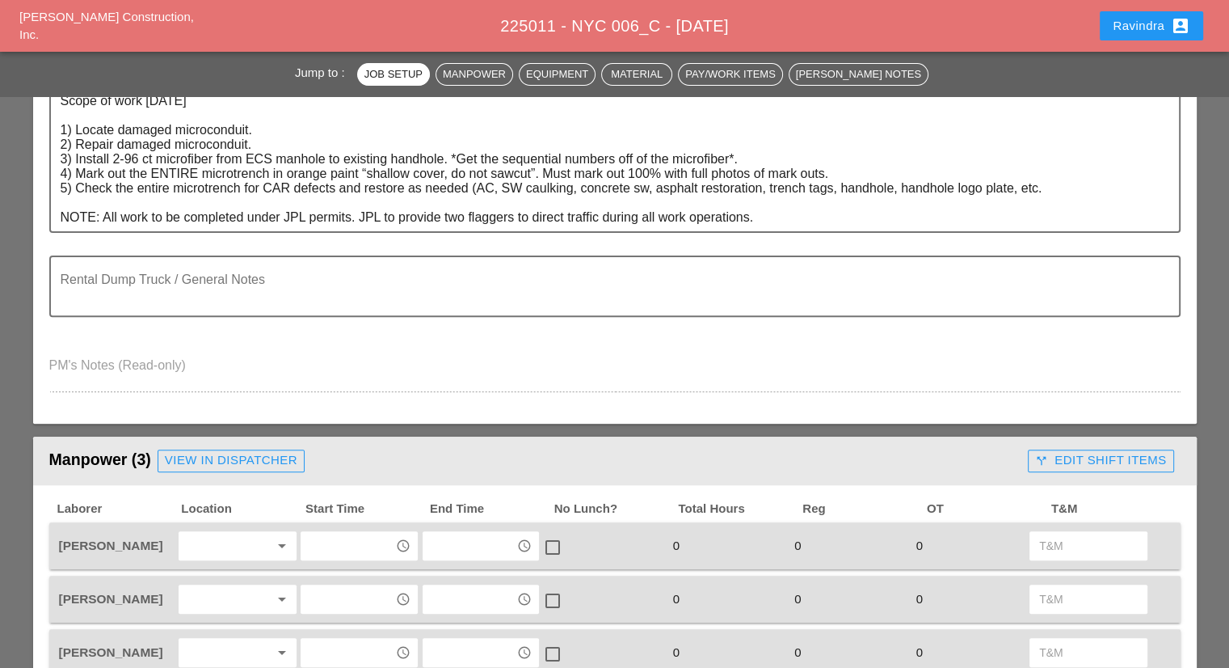
scroll to position [727, 0]
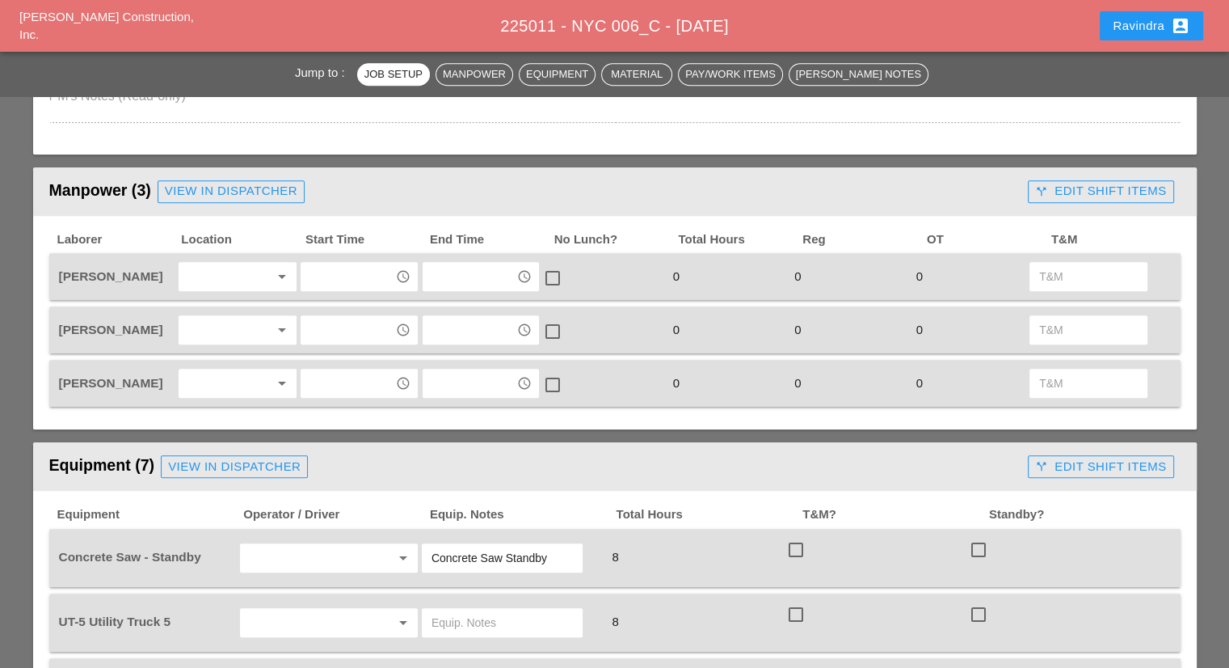
click at [227, 263] on div at bounding box center [226, 276] width 86 height 26
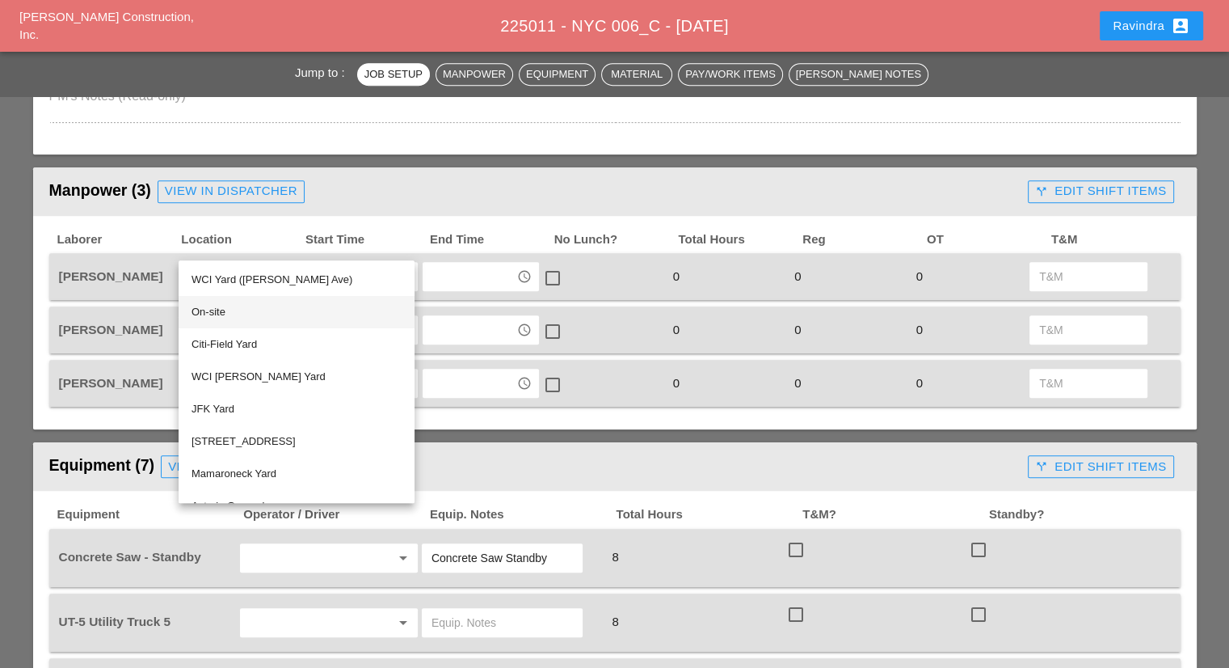
click at [230, 314] on div "On-site" at bounding box center [297, 311] width 210 height 19
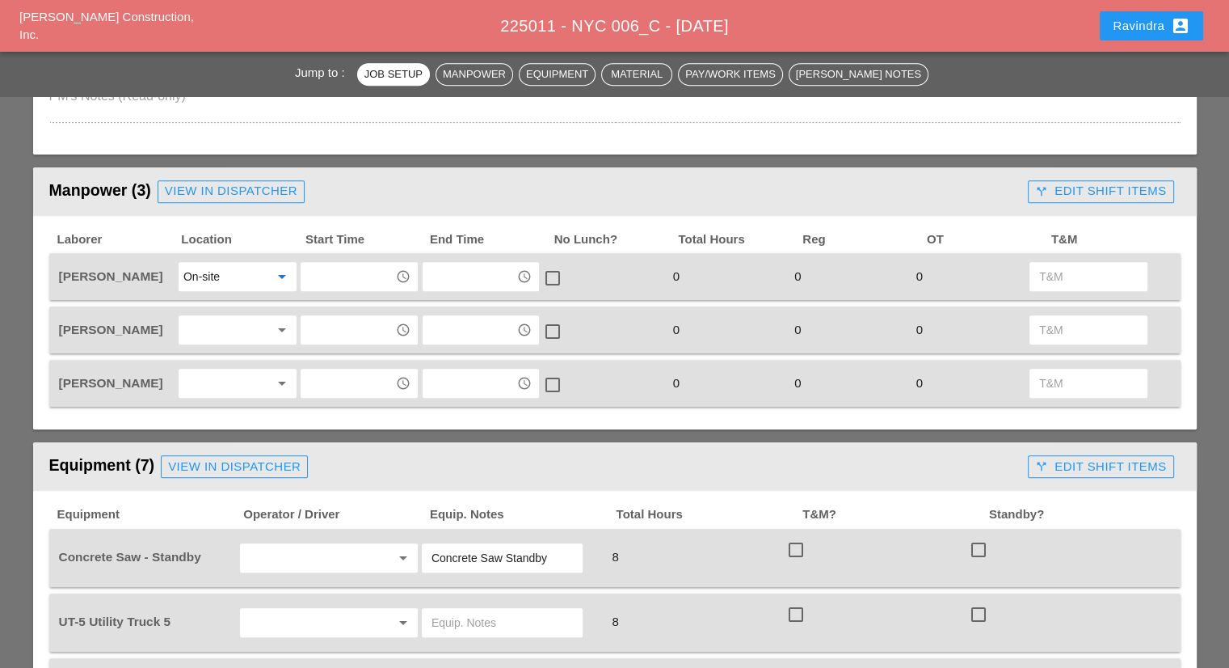
click at [352, 272] on input "text" at bounding box center [347, 276] width 84 height 26
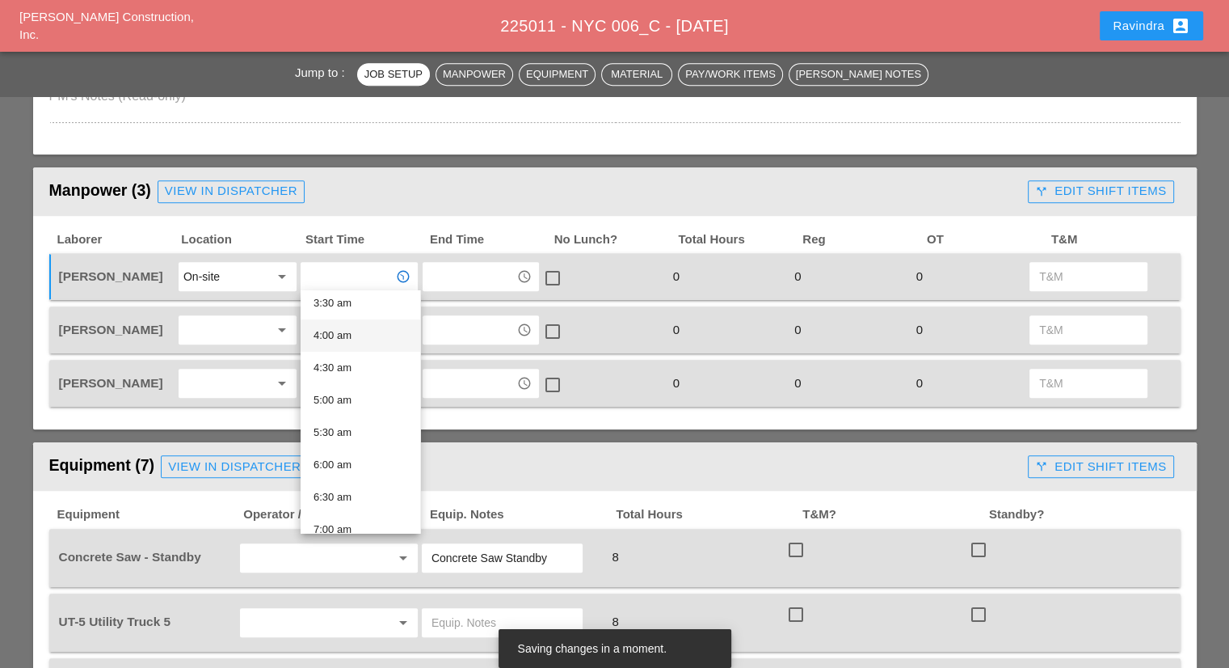
scroll to position [242, 0]
click at [224, 276] on div "On-site" at bounding box center [226, 276] width 86 height 26
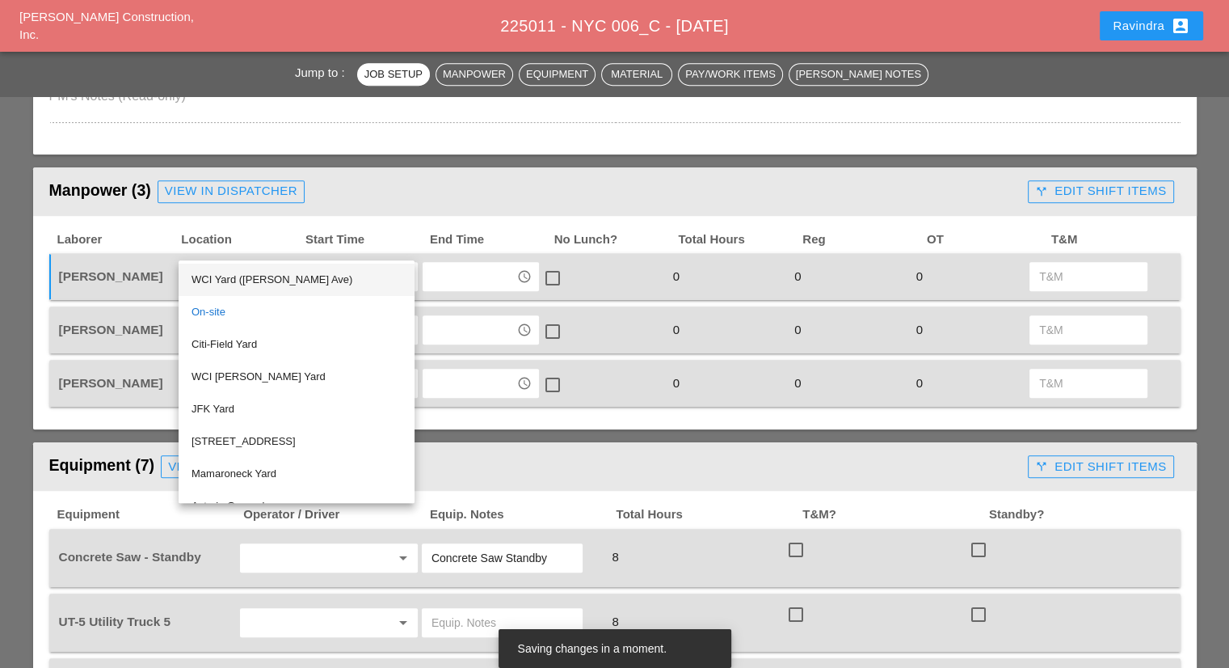
click at [230, 277] on div "WCI Yard ([PERSON_NAME] Ave)" at bounding box center [297, 279] width 210 height 19
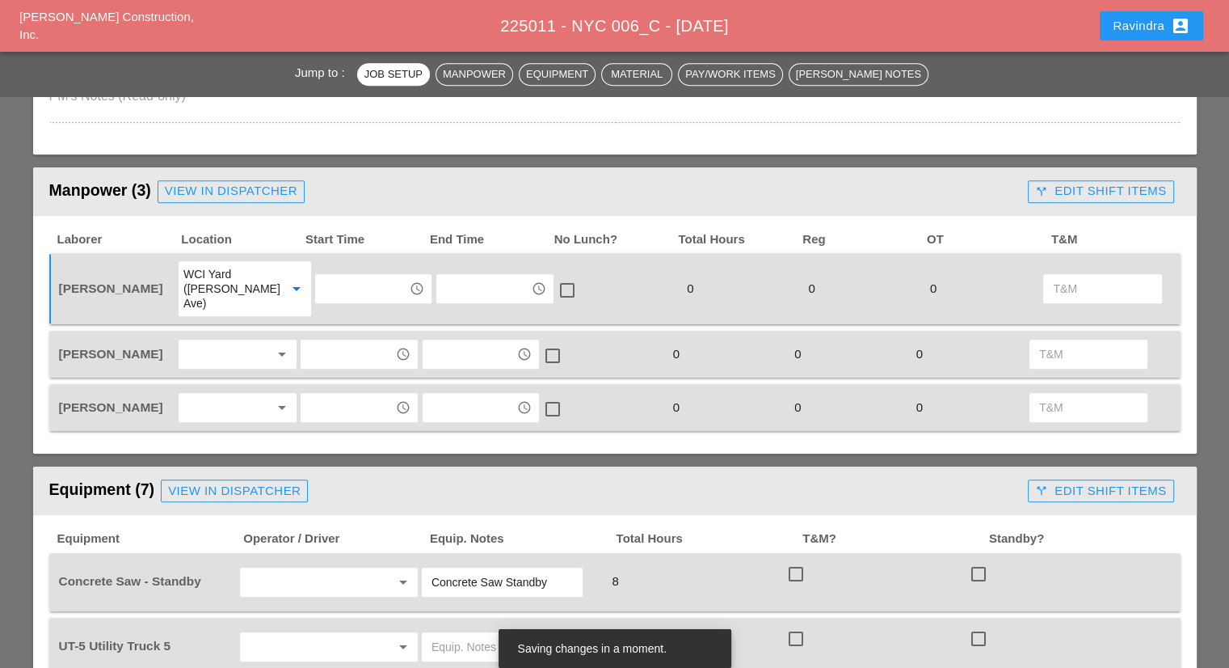
click at [230, 394] on div at bounding box center [226, 407] width 86 height 26
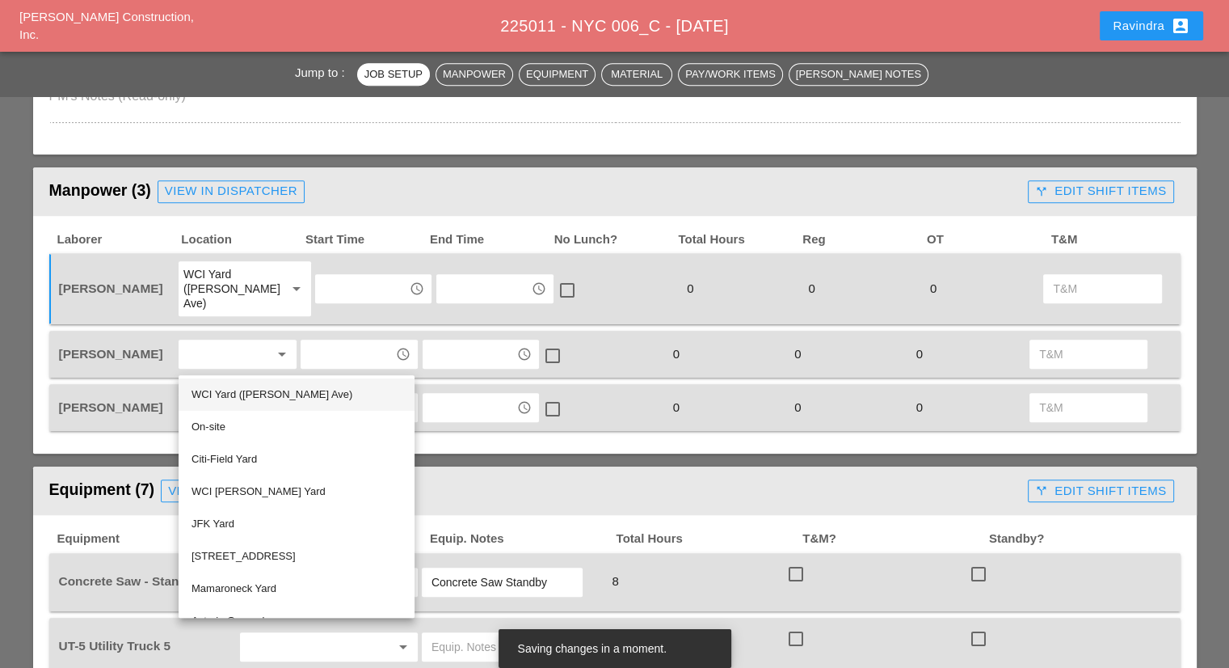
click at [226, 390] on div "WCI Yard ([PERSON_NAME] Ave)" at bounding box center [297, 394] width 210 height 19
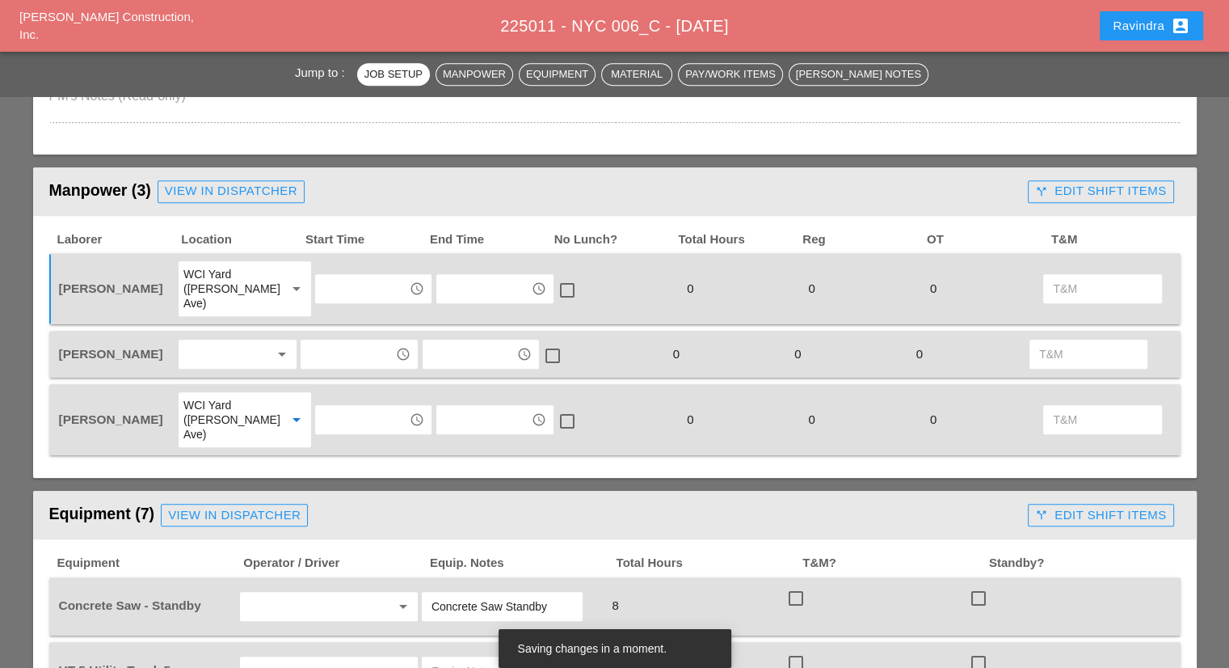
click at [208, 348] on div at bounding box center [226, 354] width 86 height 26
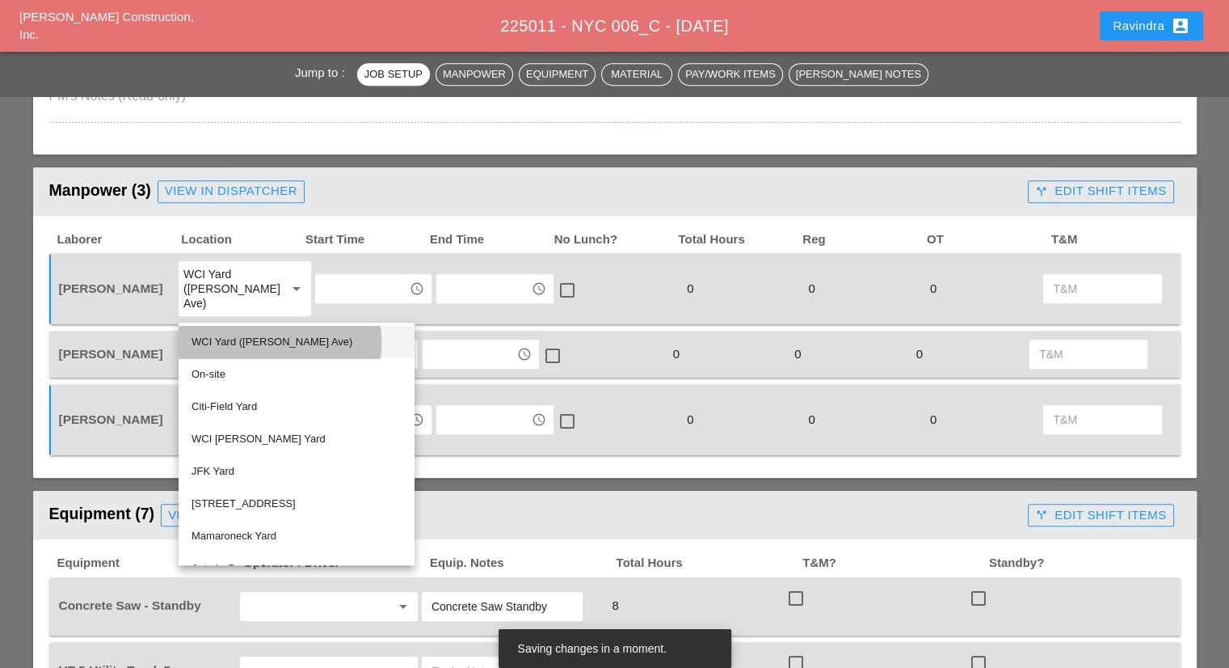
click at [208, 335] on div "WCI Yard ([PERSON_NAME] Ave)" at bounding box center [297, 341] width 210 height 19
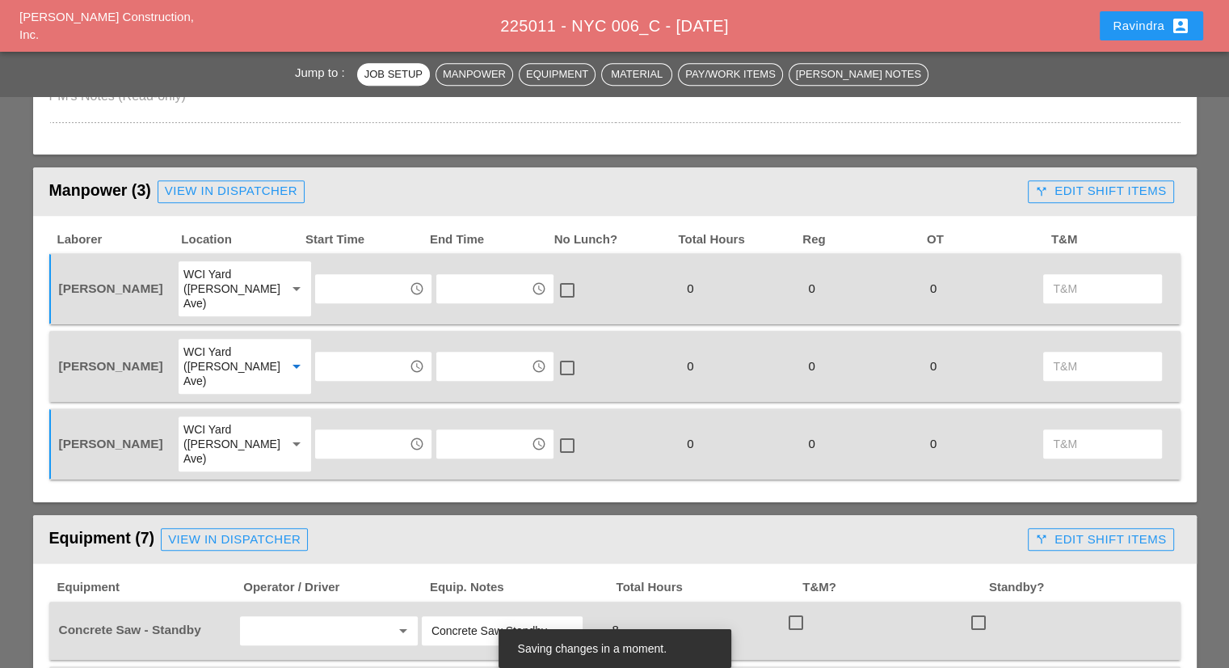
click at [214, 344] on div "WCI Yard ([PERSON_NAME] Ave)" at bounding box center [228, 366] width 90 height 44
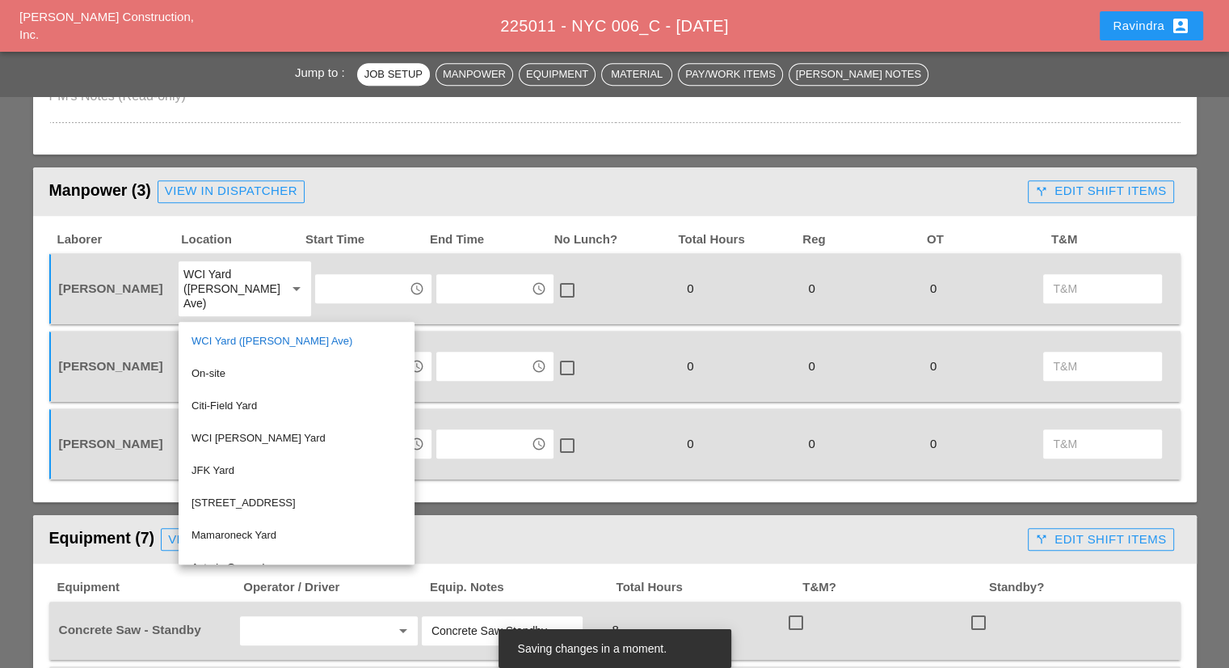
click at [221, 384] on div "On-site" at bounding box center [297, 373] width 210 height 32
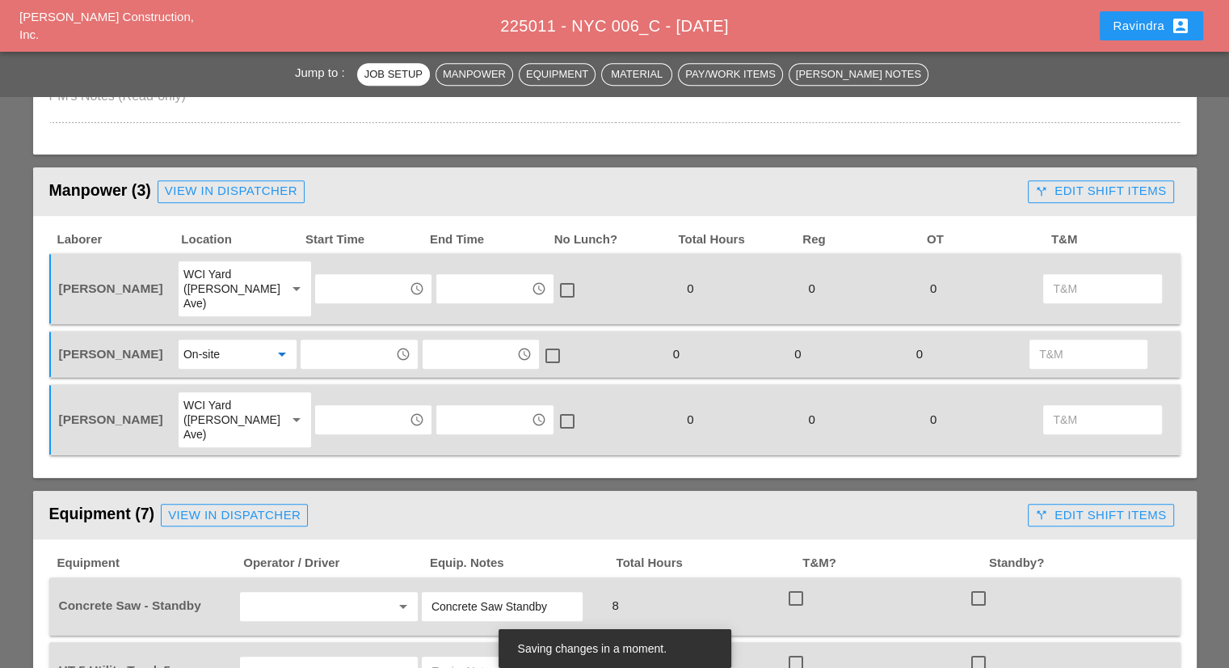
click at [328, 286] on input "text" at bounding box center [362, 289] width 84 height 26
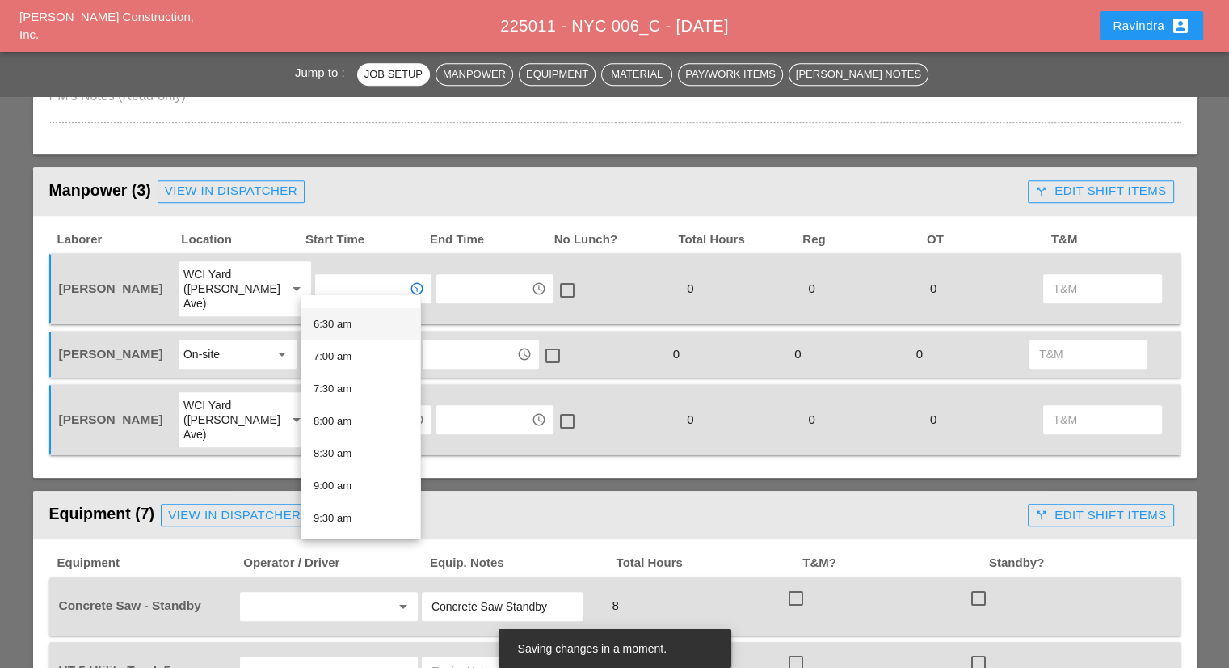
scroll to position [323, 0]
click at [351, 439] on div "7:00 am" at bounding box center [361, 443] width 94 height 19
type input "7:00 am"
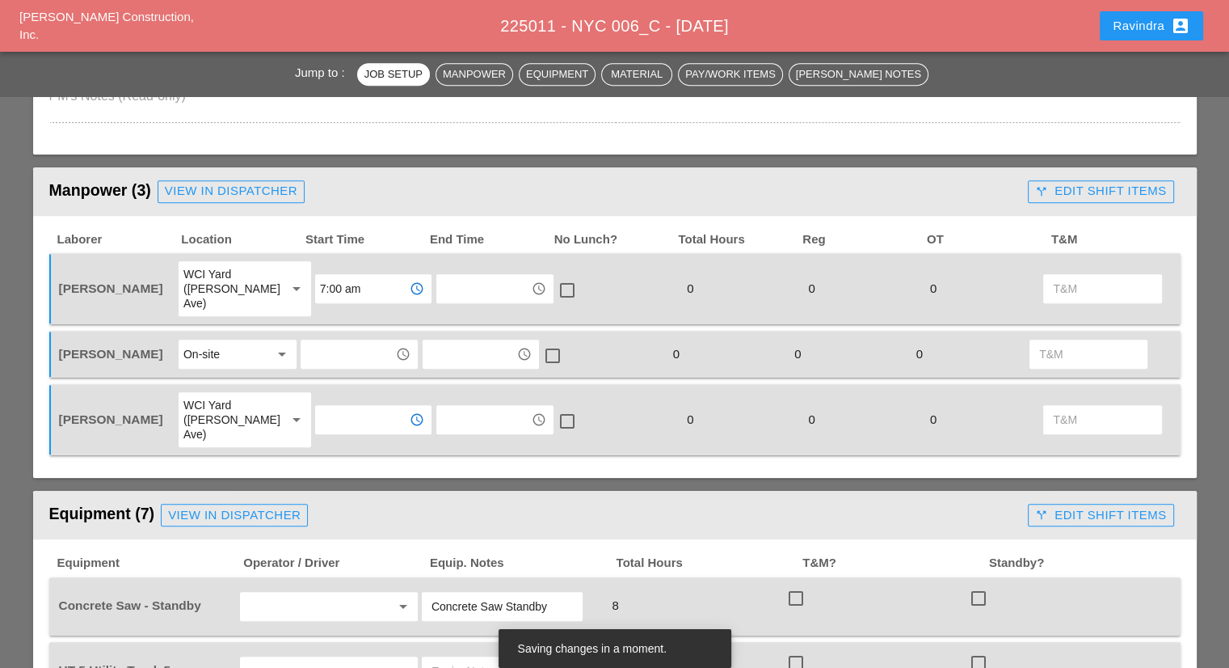
click at [340, 406] on input "text" at bounding box center [362, 419] width 84 height 26
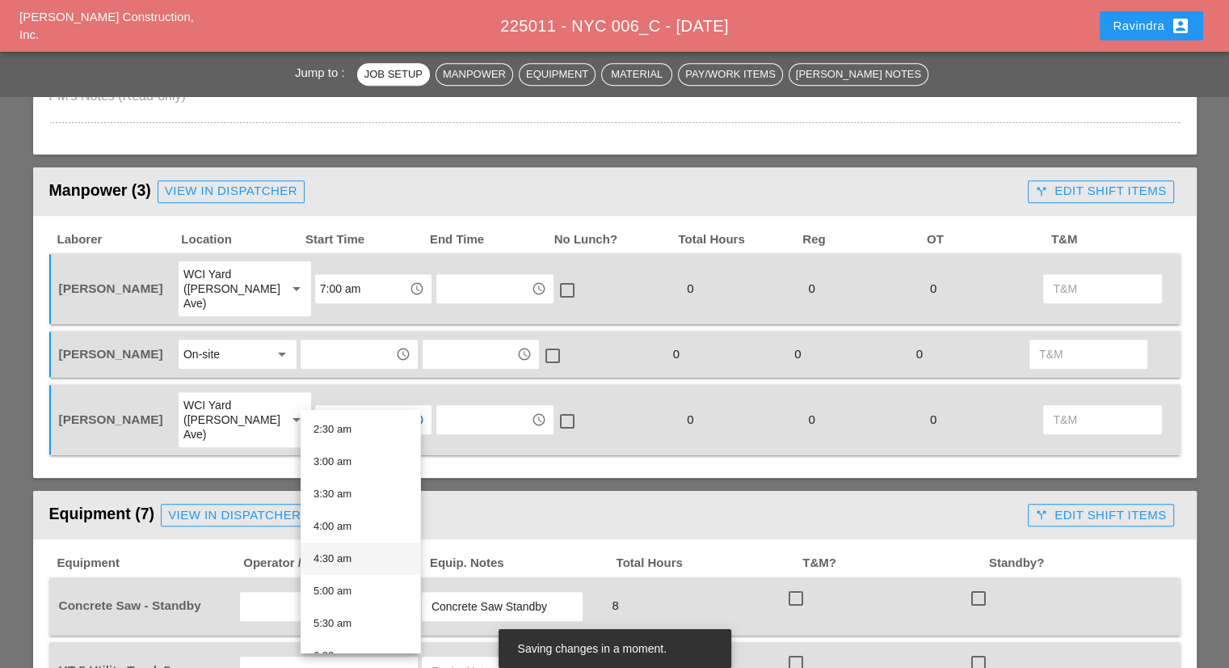
scroll to position [404, 0]
click at [333, 486] on div "7:00 am" at bounding box center [361, 477] width 94 height 19
type input "7:00 am"
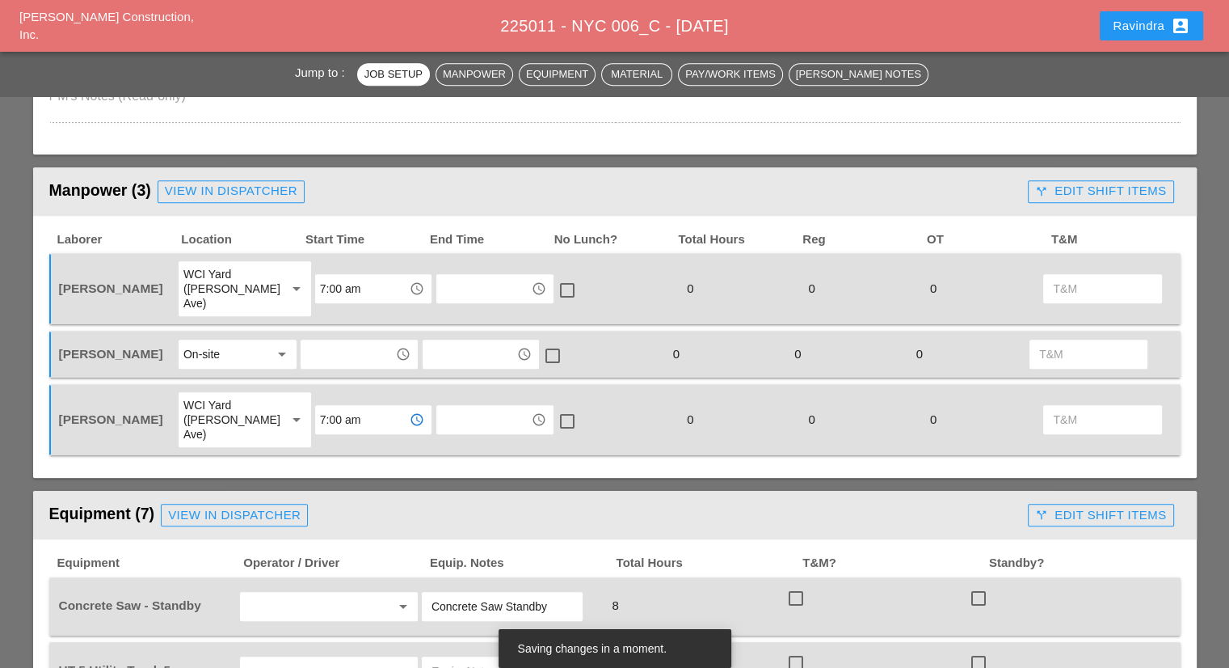
click at [339, 349] on input "text" at bounding box center [347, 354] width 84 height 26
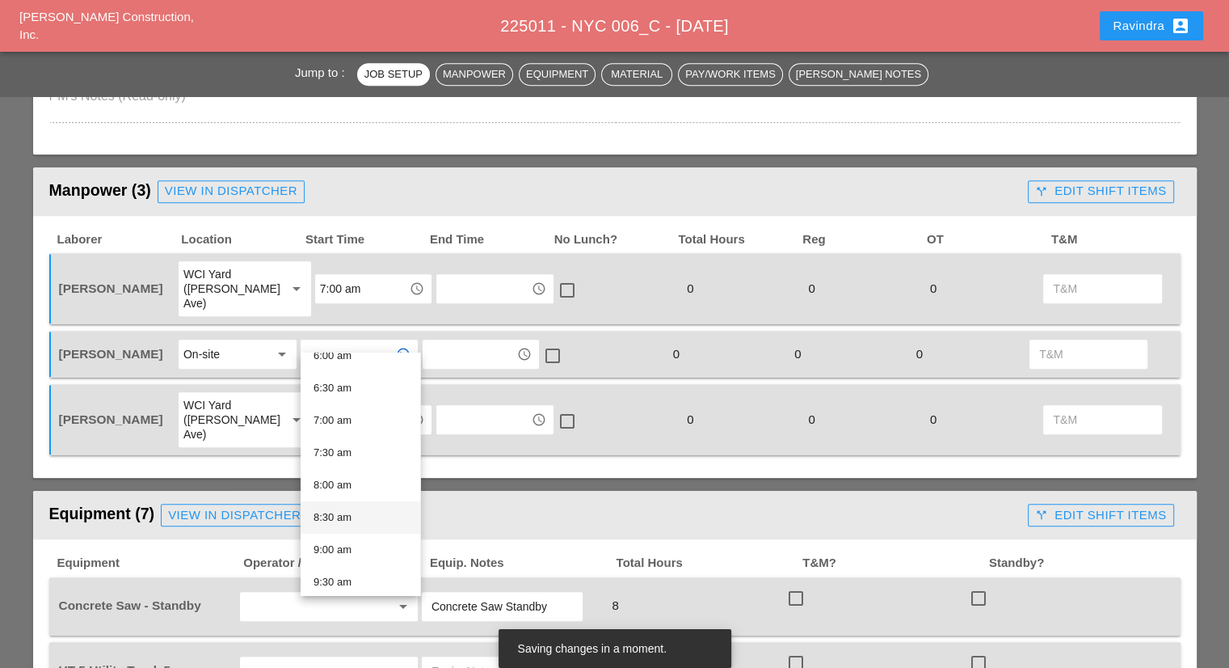
click at [352, 509] on div "8:30 am" at bounding box center [361, 517] width 94 height 19
type input "8:30 am"
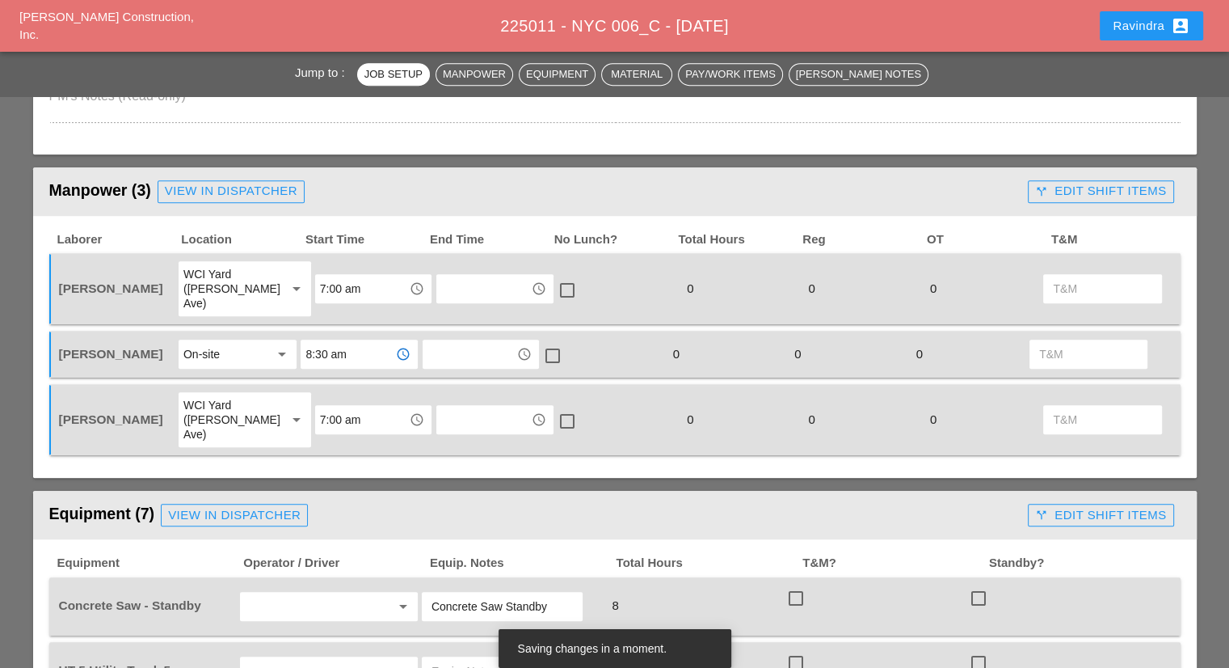
click at [364, 491] on header "Equipment (7) View in Dispatcher call_split Edit Shift Items" at bounding box center [615, 515] width 1164 height 48
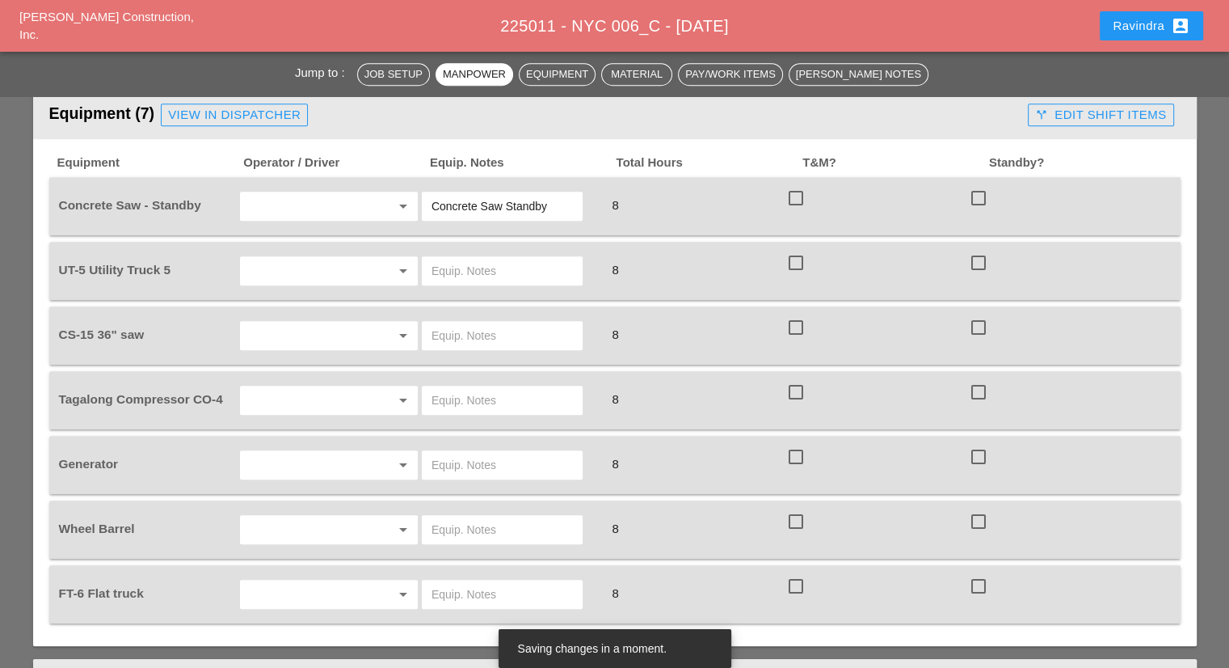
scroll to position [1131, 0]
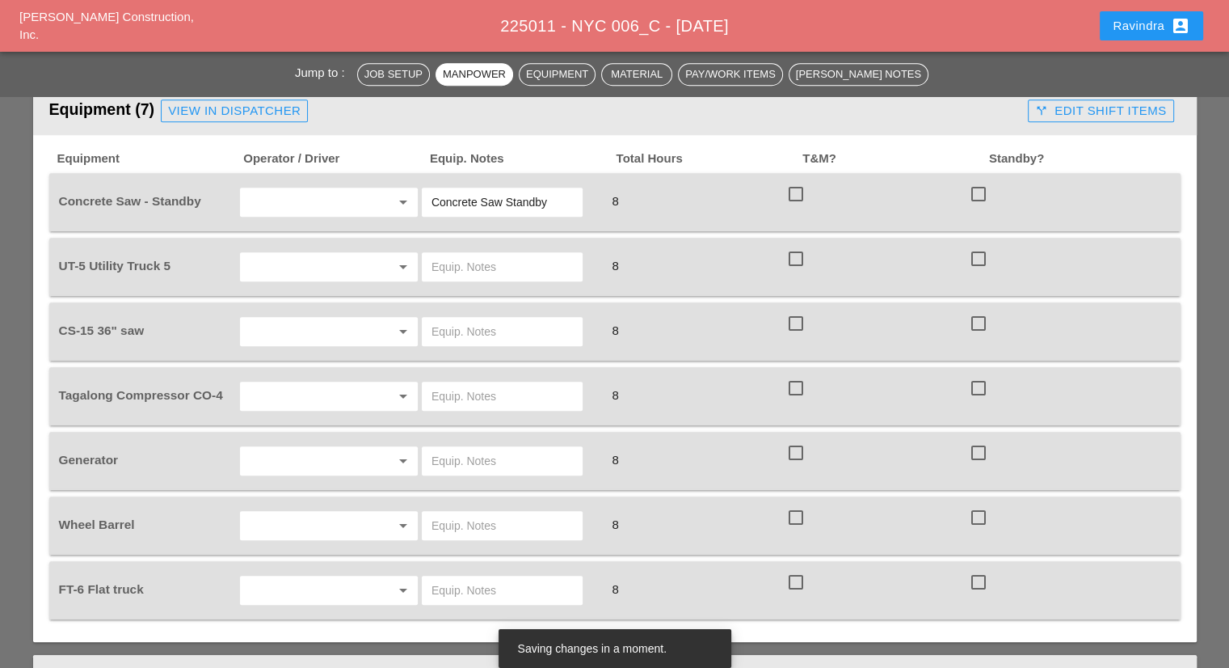
click at [308, 577] on input "text" at bounding box center [306, 590] width 123 height 26
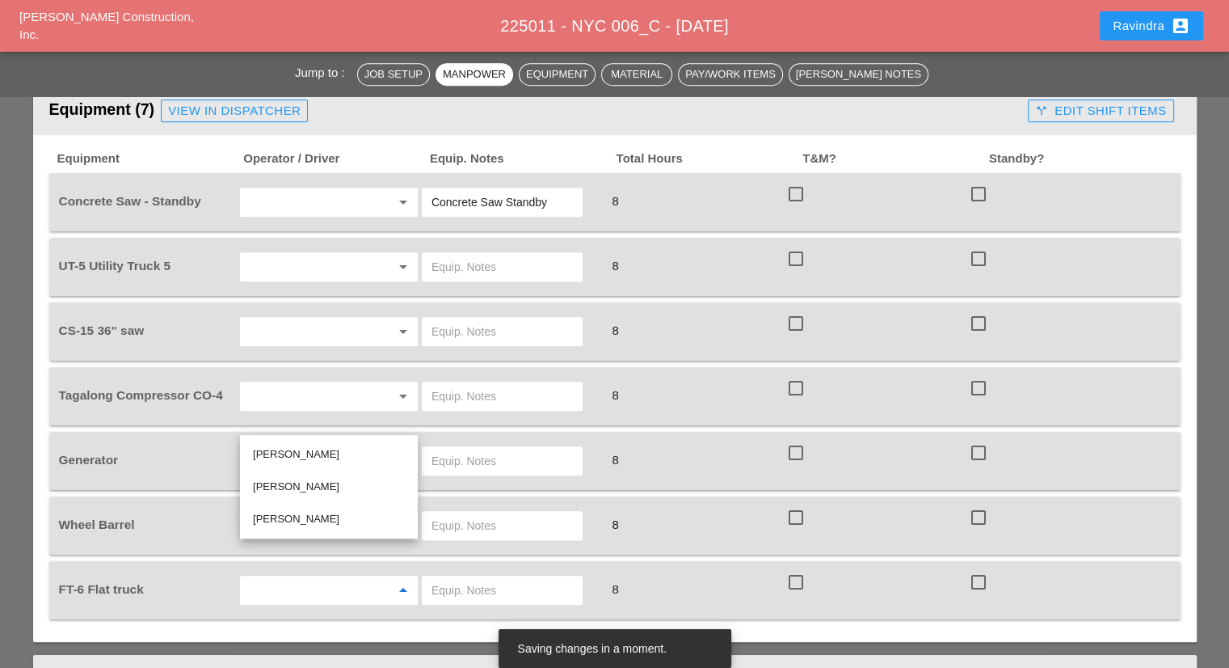
click at [301, 459] on div "[PERSON_NAME]" at bounding box center [329, 453] width 152 height 19
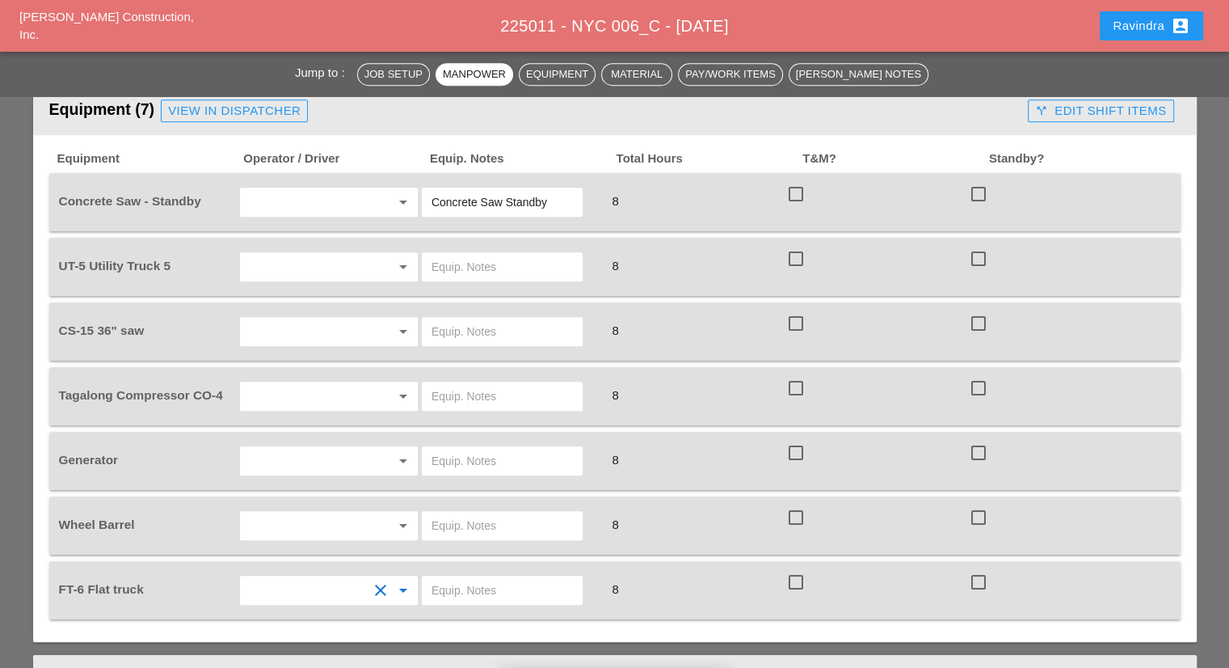
type input "[PERSON_NAME]"
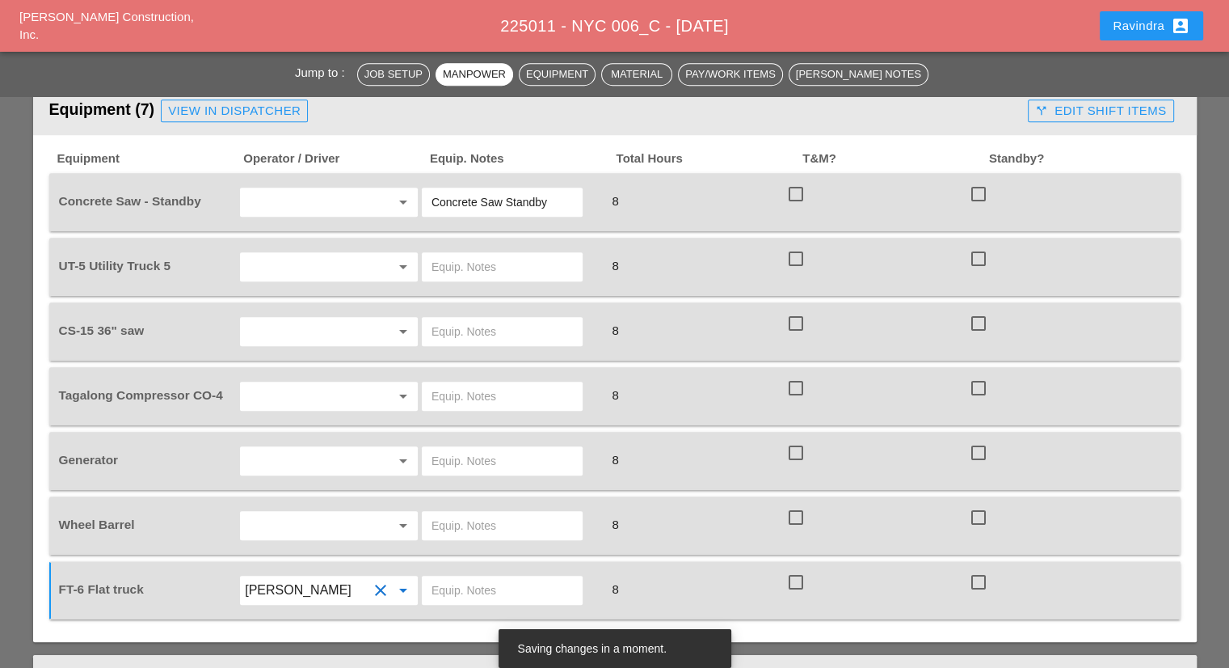
click at [464, 575] on div at bounding box center [502, 589] width 161 height 29
type input "W/ MATERIALS"
click at [285, 383] on input "text" at bounding box center [306, 396] width 123 height 26
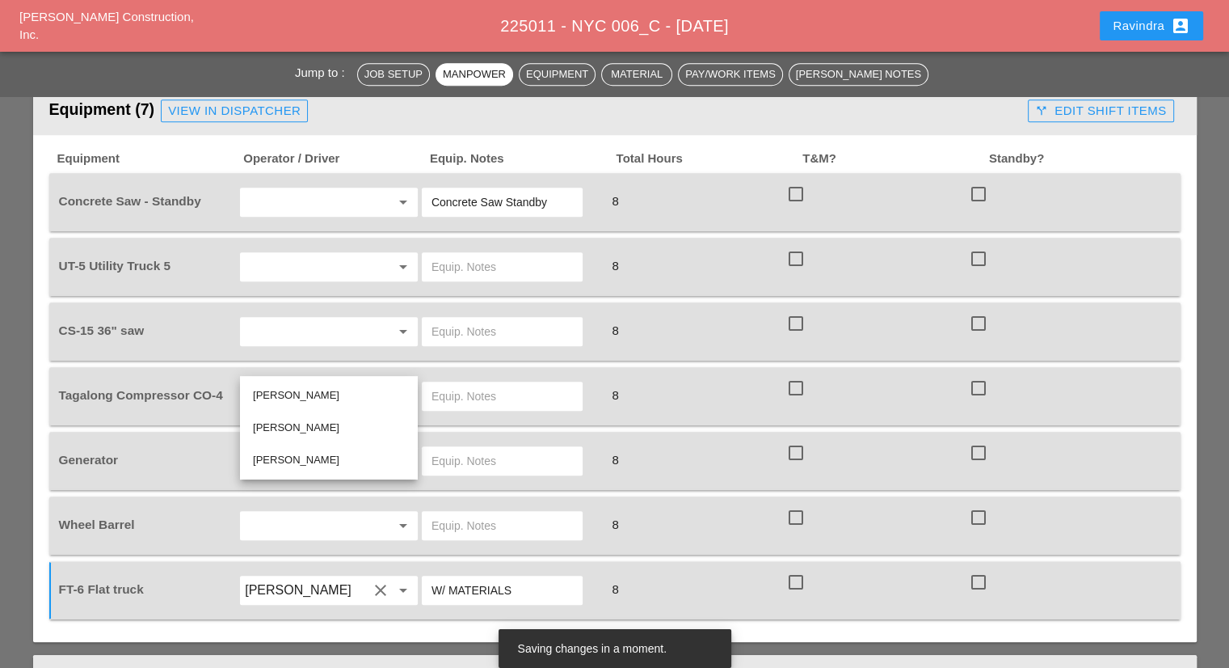
click at [293, 396] on div "[PERSON_NAME]" at bounding box center [329, 394] width 152 height 19
type input "[PERSON_NAME]"
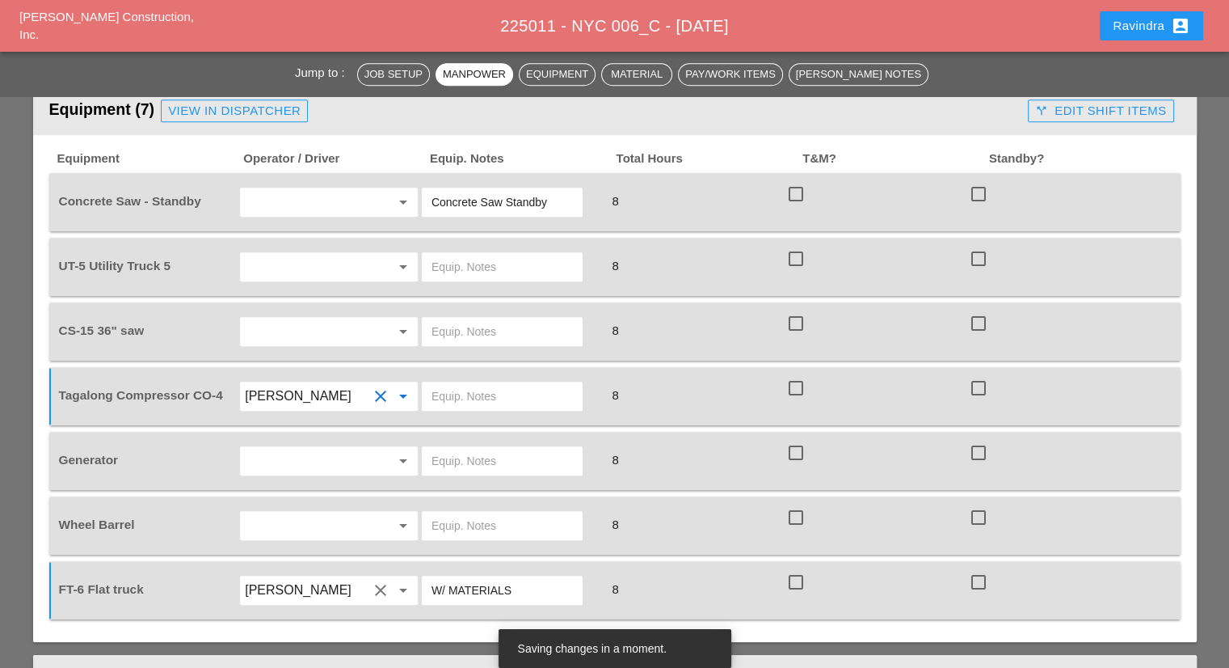
click at [478, 383] on input "text" at bounding box center [502, 396] width 141 height 26
type input "START"
click at [343, 189] on input "text" at bounding box center [306, 202] width 123 height 26
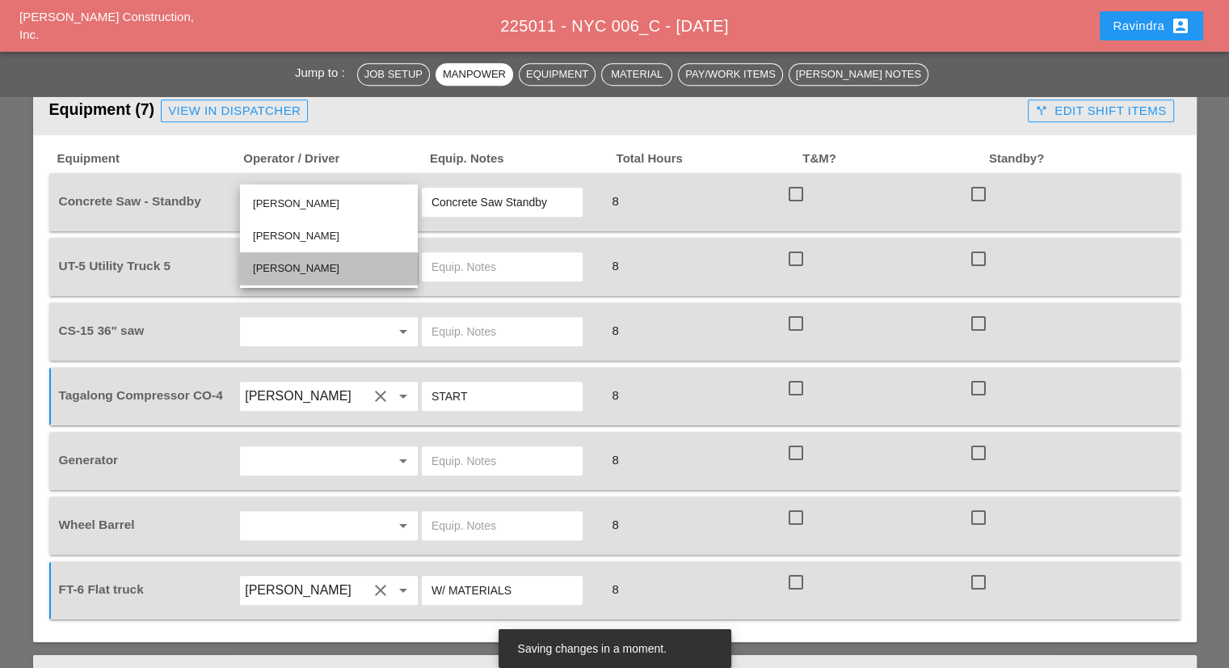
click at [315, 265] on div "[PERSON_NAME]" at bounding box center [329, 268] width 152 height 19
type input "[PERSON_NAME]"
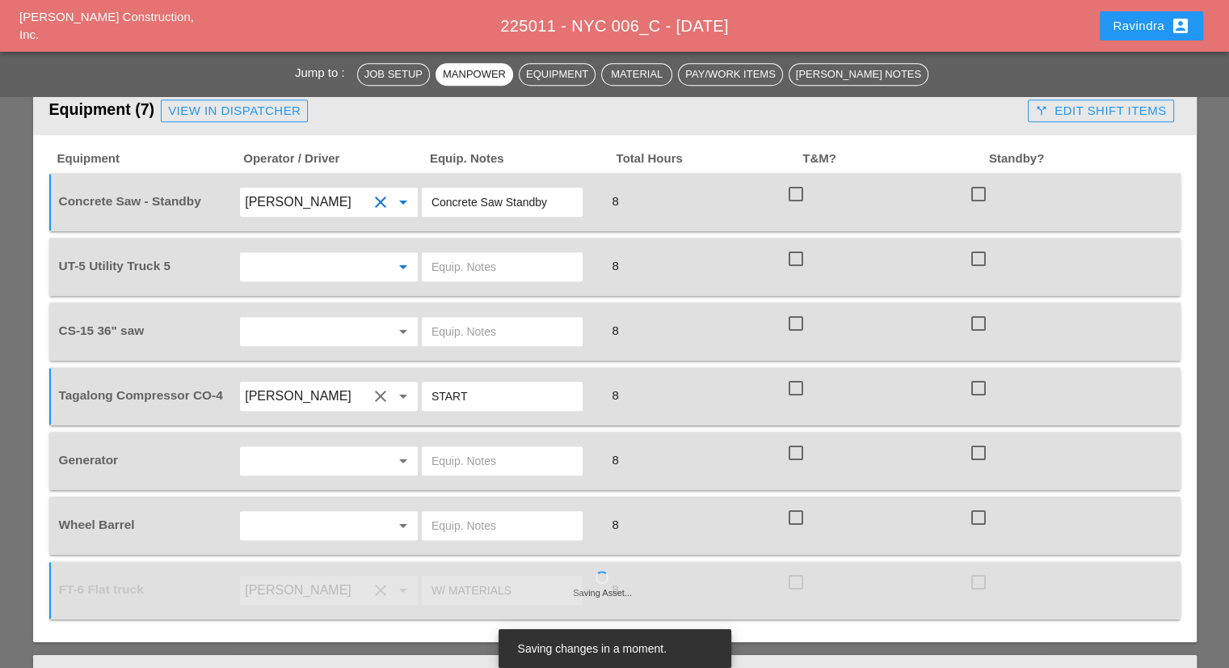
click at [330, 254] on input "text" at bounding box center [306, 267] width 123 height 26
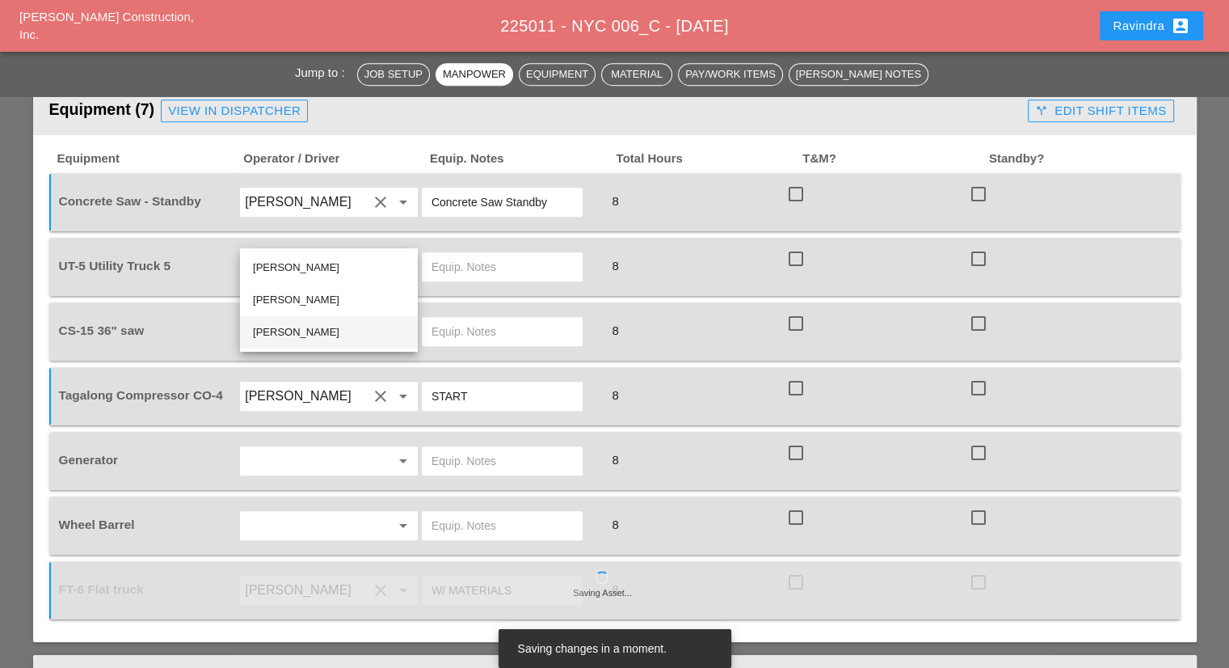
click at [299, 321] on div "[PERSON_NAME]" at bounding box center [329, 332] width 152 height 32
type input "[PERSON_NAME]"
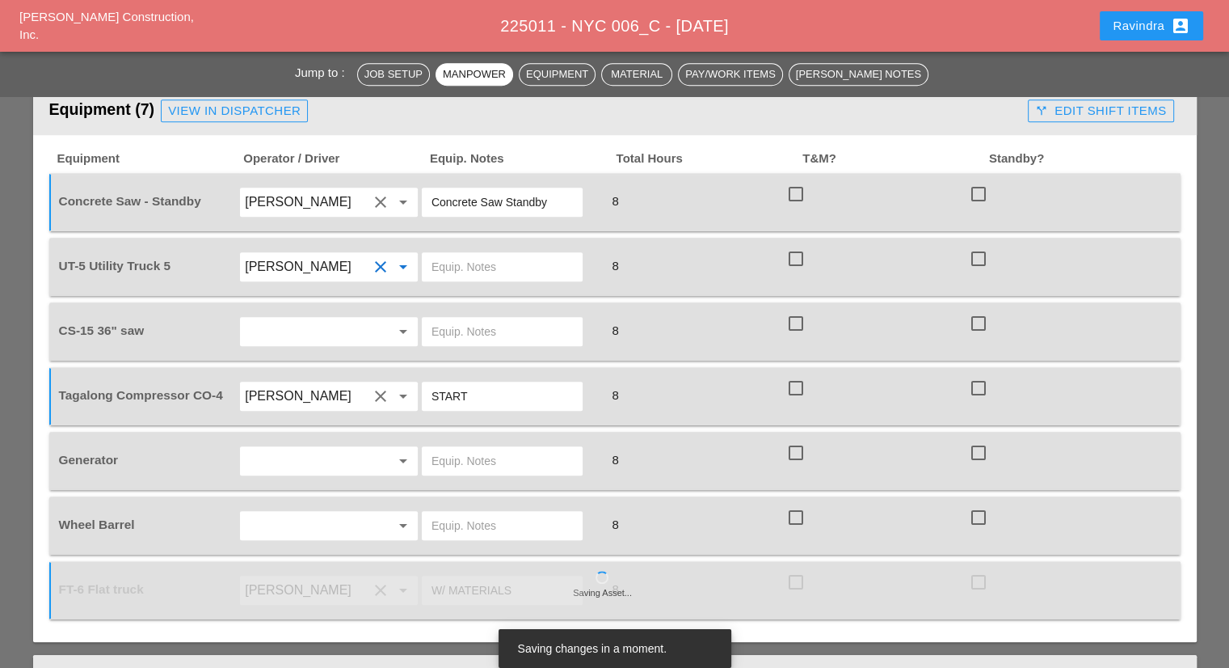
click at [475, 254] on input "text" at bounding box center [502, 267] width 141 height 26
drag, startPoint x: 398, startPoint y: 293, endPoint x: 387, endPoint y: 292, distance: 10.5
type input "W/ CONCRETE SAW"
click at [398, 322] on icon "arrow_drop_down" at bounding box center [403, 331] width 19 height 19
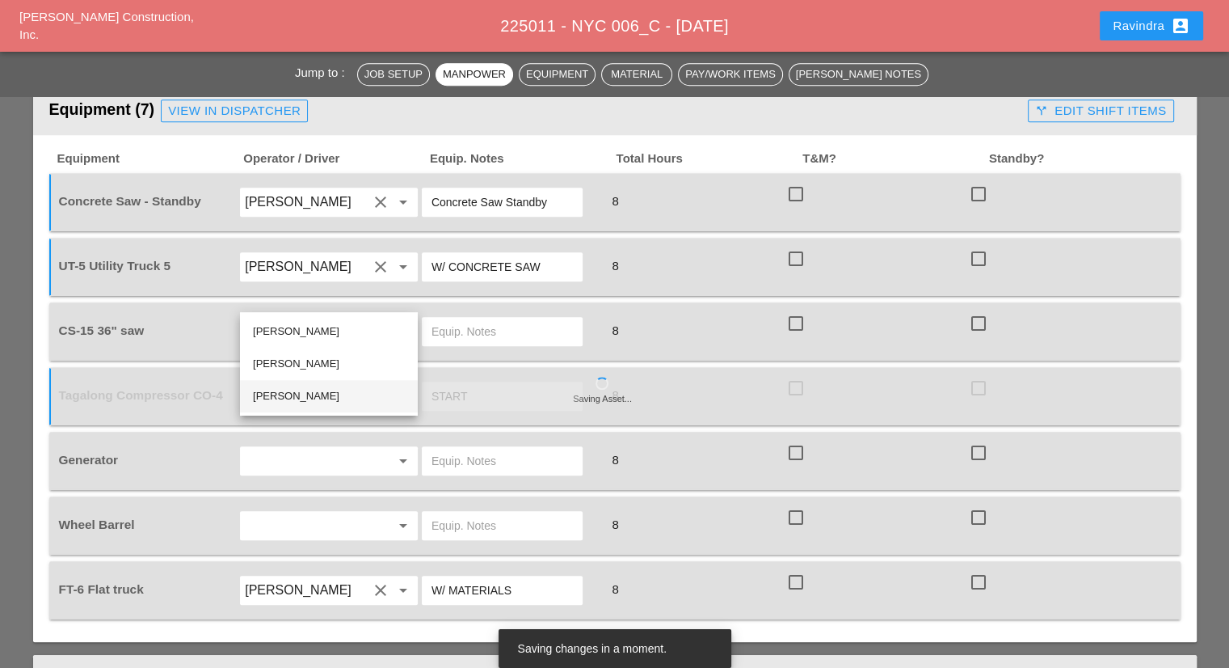
click at [330, 395] on div "[PERSON_NAME]" at bounding box center [329, 395] width 152 height 19
type input "[PERSON_NAME]"
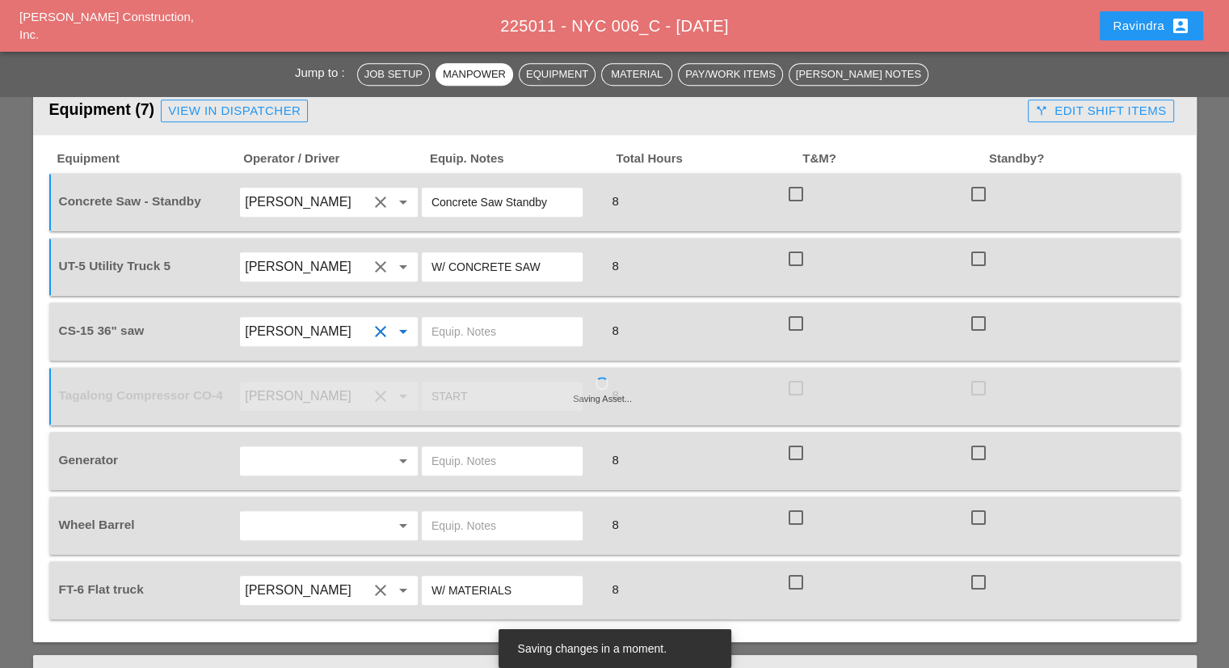
click at [508, 309] on div at bounding box center [511, 331] width 183 height 45
click at [491, 318] on input "text" at bounding box center [502, 331] width 141 height 26
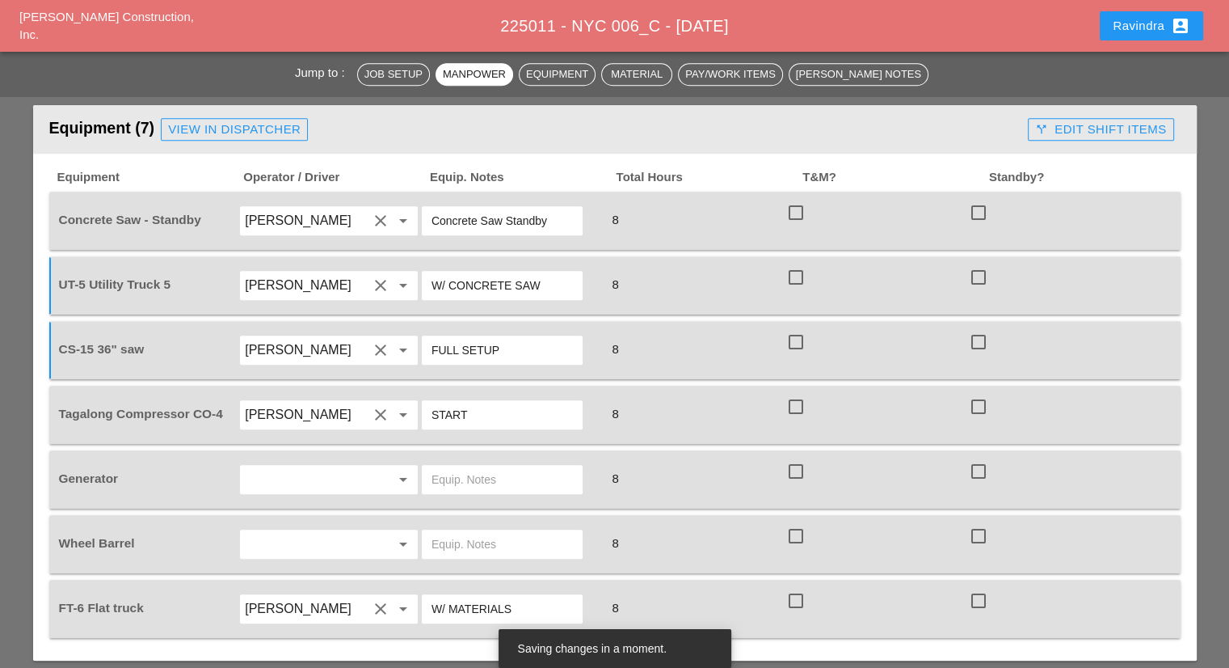
scroll to position [1212, 0]
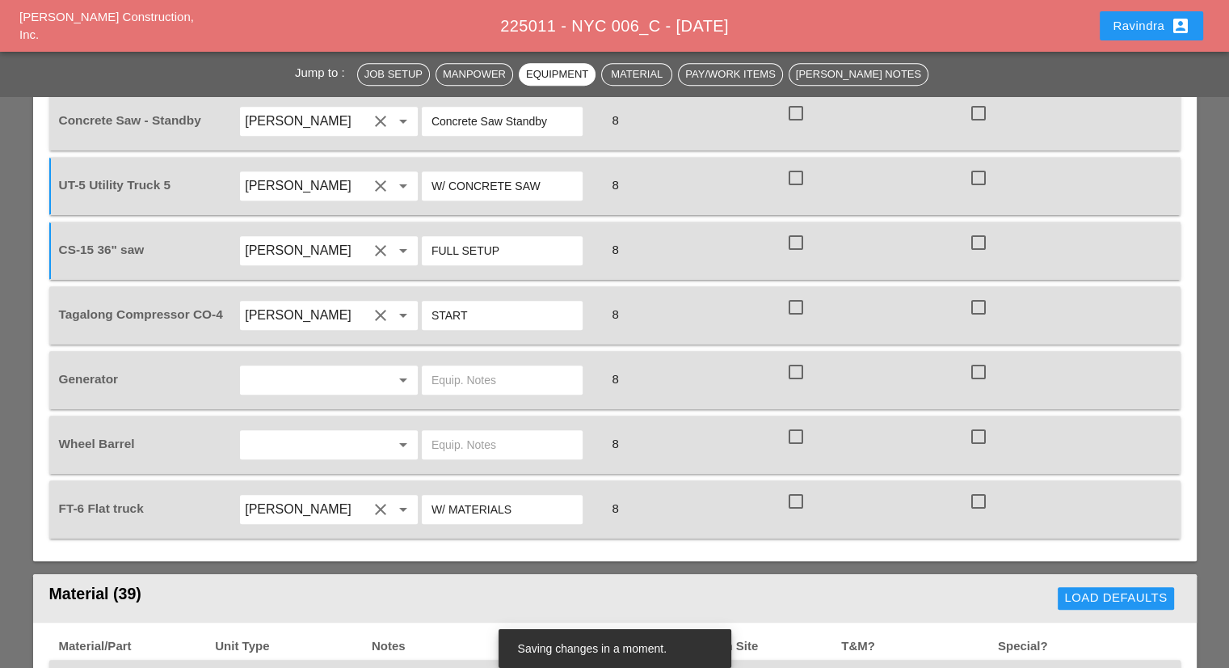
type input "FULL SETUP"
click at [337, 367] on input "text" at bounding box center [306, 380] width 123 height 26
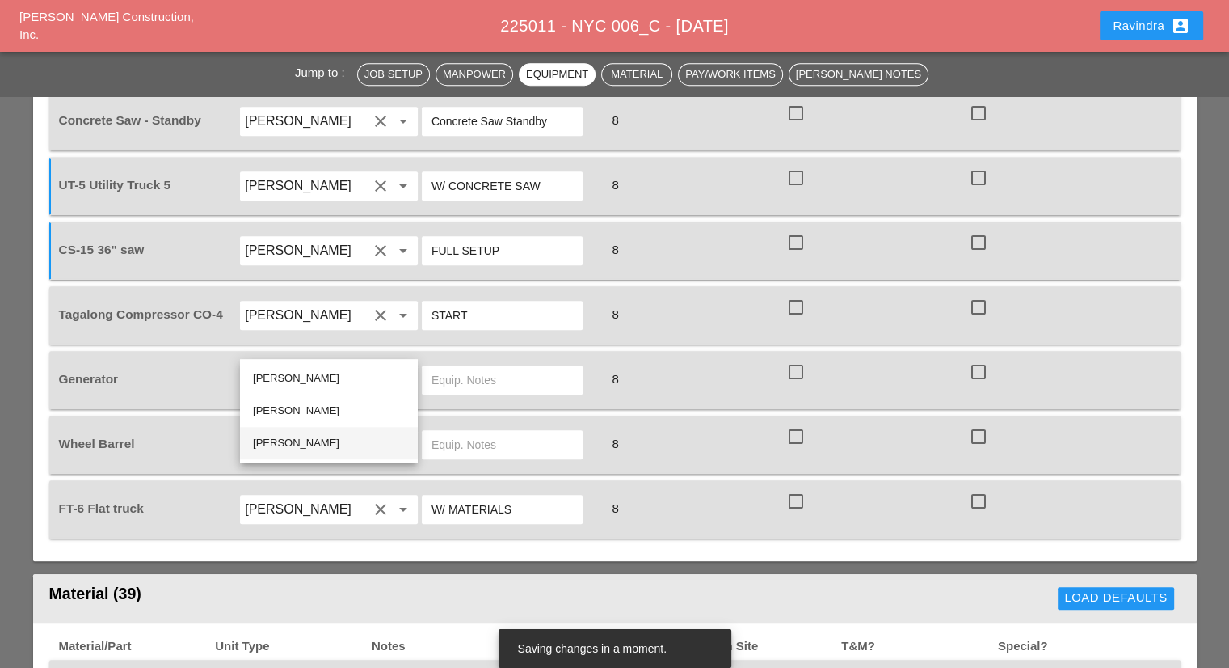
click at [304, 437] on div "[PERSON_NAME]" at bounding box center [329, 442] width 152 height 19
type input "[PERSON_NAME]"
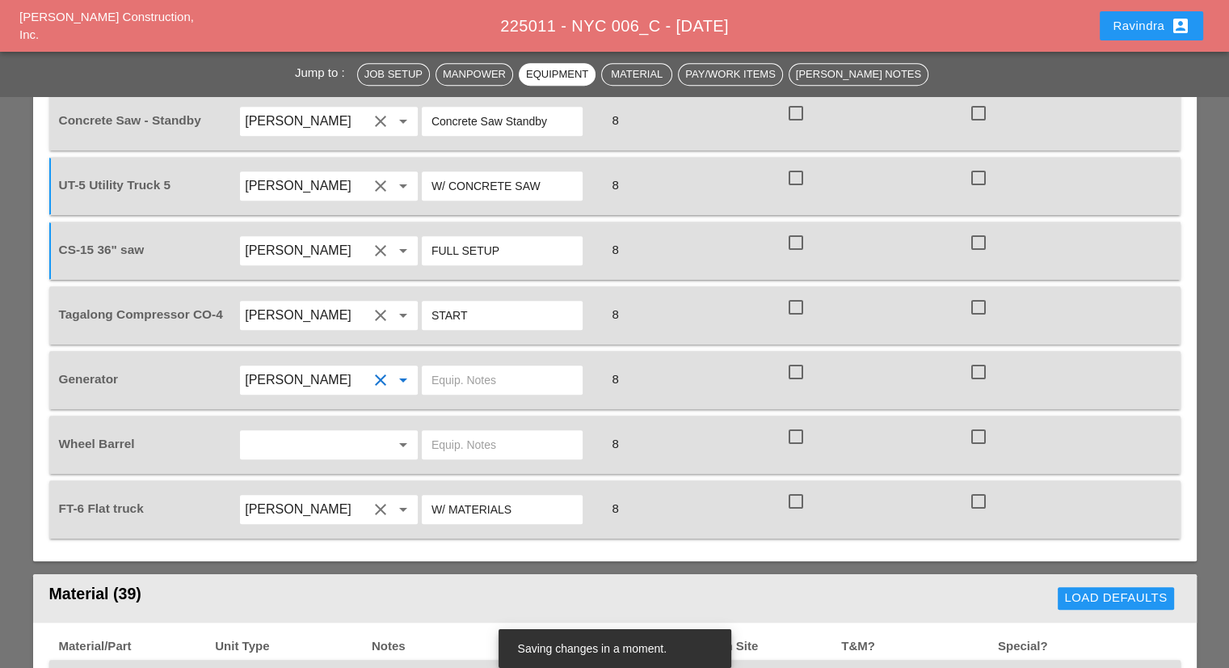
click at [307, 432] on input "text" at bounding box center [306, 445] width 123 height 26
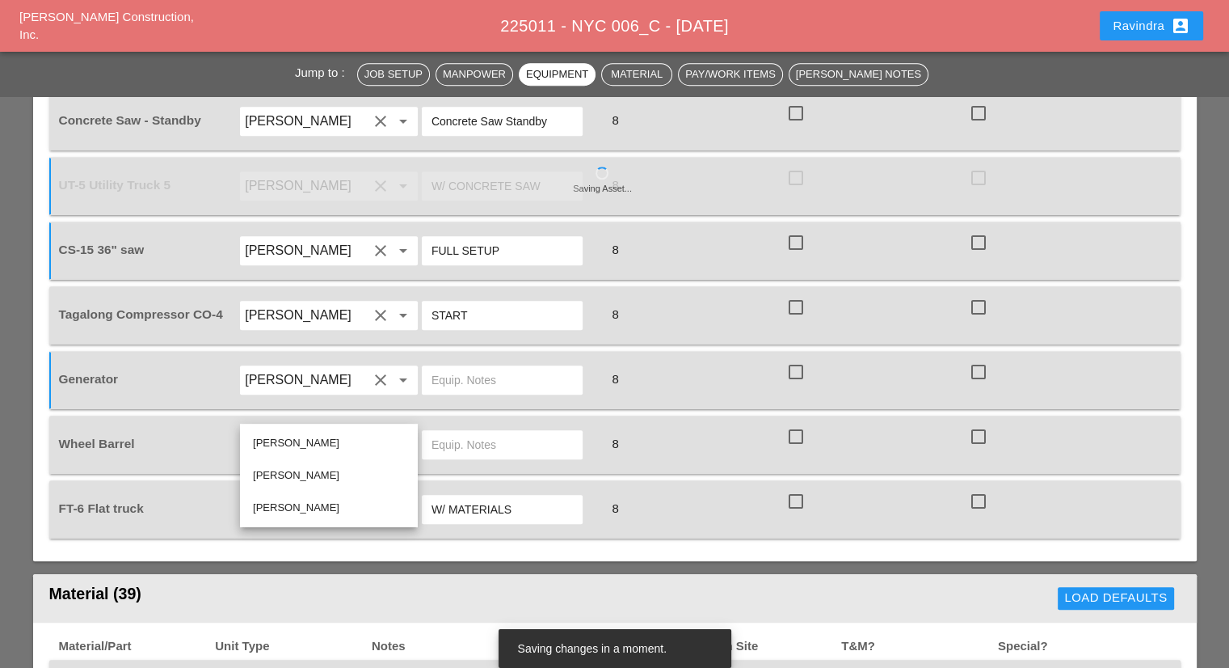
click at [299, 503] on div "[PERSON_NAME]" at bounding box center [329, 507] width 152 height 19
type input "[PERSON_NAME]"
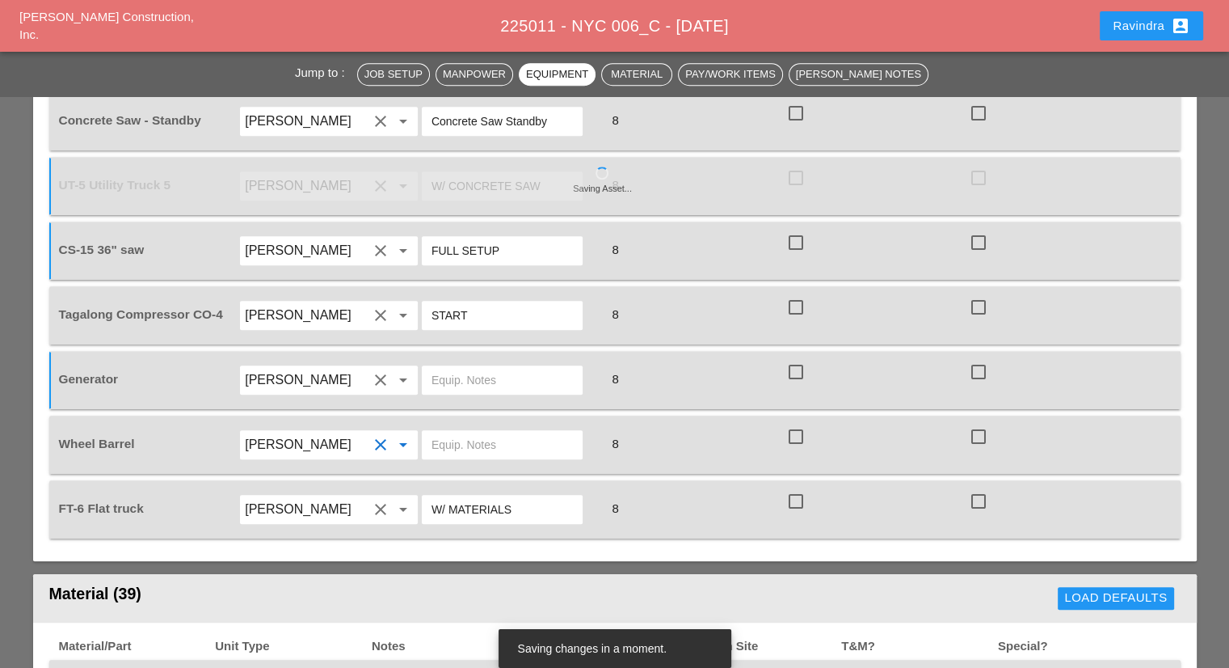
click at [462, 367] on input "text" at bounding box center [502, 380] width 141 height 26
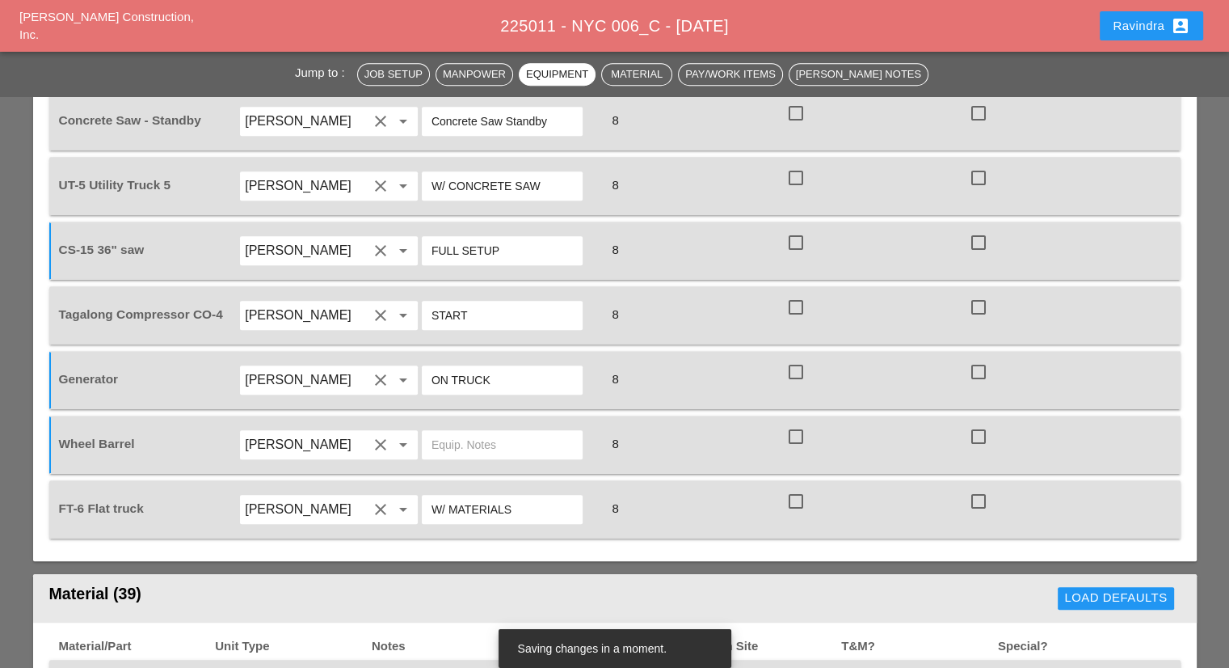
type input "ON TRUCK"
click at [458, 432] on input "text" at bounding box center [502, 445] width 141 height 26
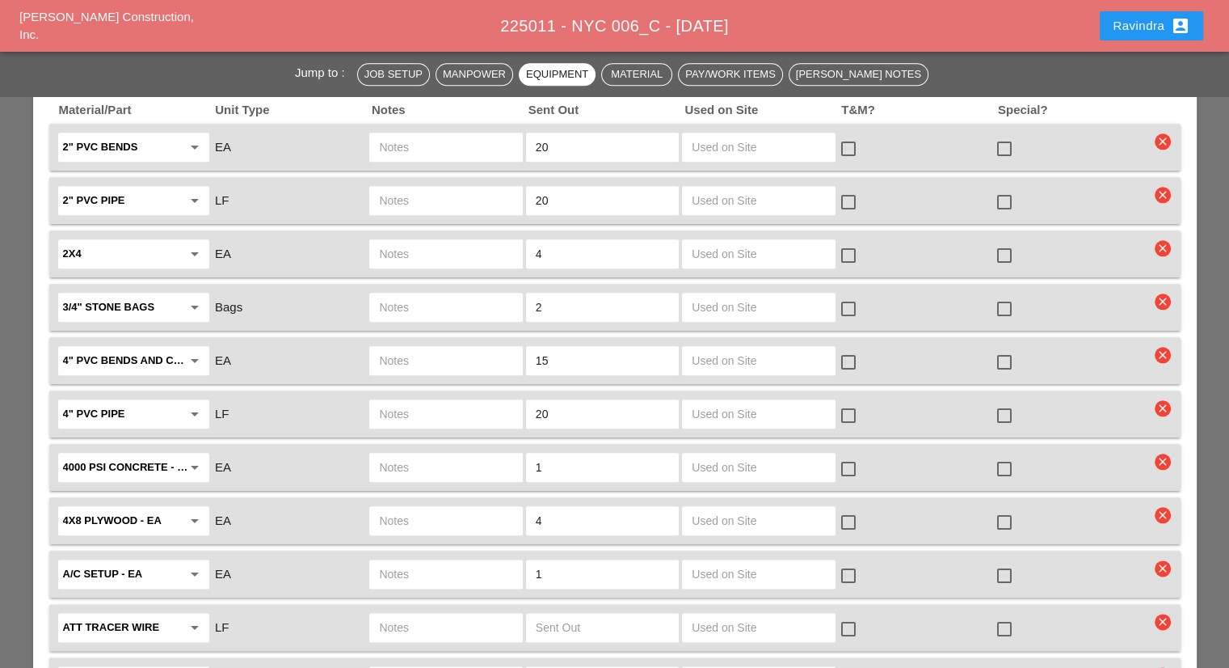
scroll to position [1778, 0]
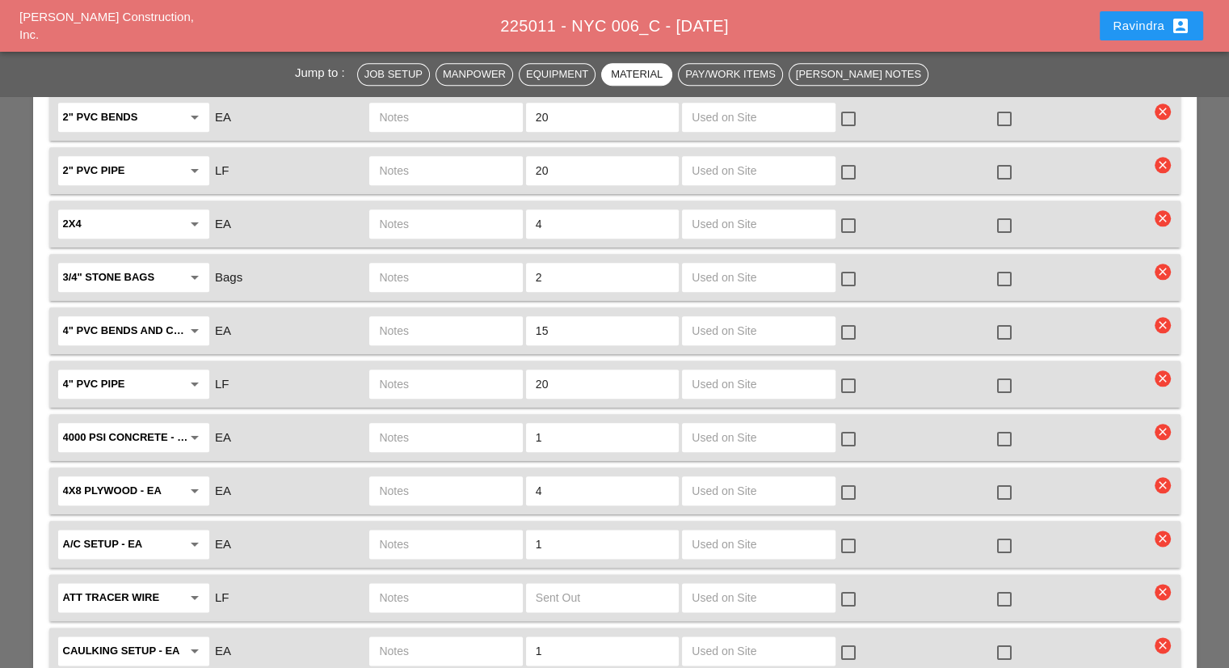
type input "ON TRUCK"
click at [1007, 425] on div at bounding box center [1004, 438] width 27 height 27
checkbox input "true"
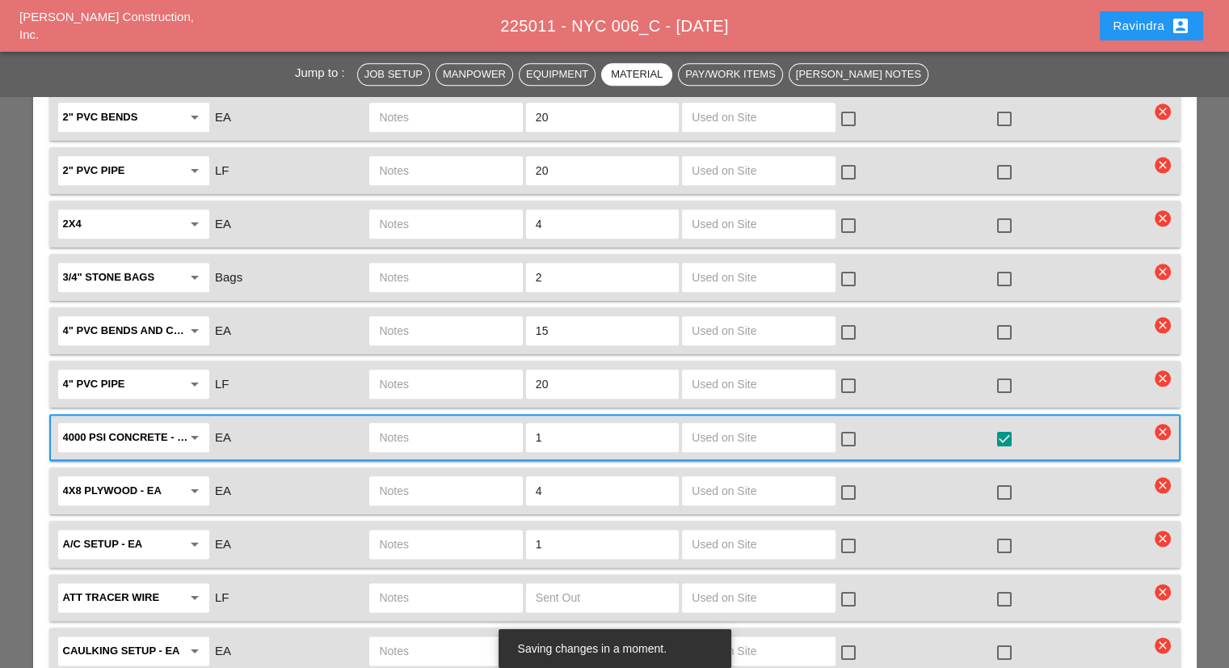
click at [356, 427] on div "EA" at bounding box center [289, 438] width 153 height 22
click at [414, 424] on input "text" at bounding box center [445, 437] width 133 height 26
type input "FULL SKID"
click at [1002, 532] on div at bounding box center [1004, 545] width 27 height 27
checkbox input "true"
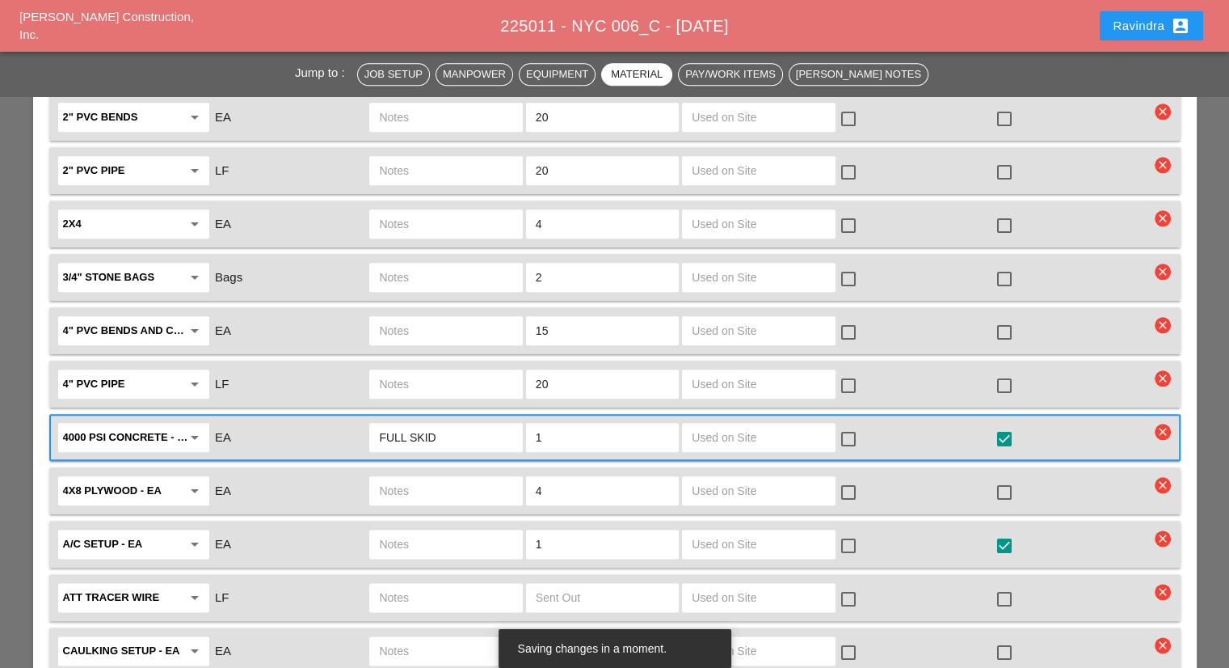
click at [452, 531] on input "text" at bounding box center [445, 544] width 133 height 26
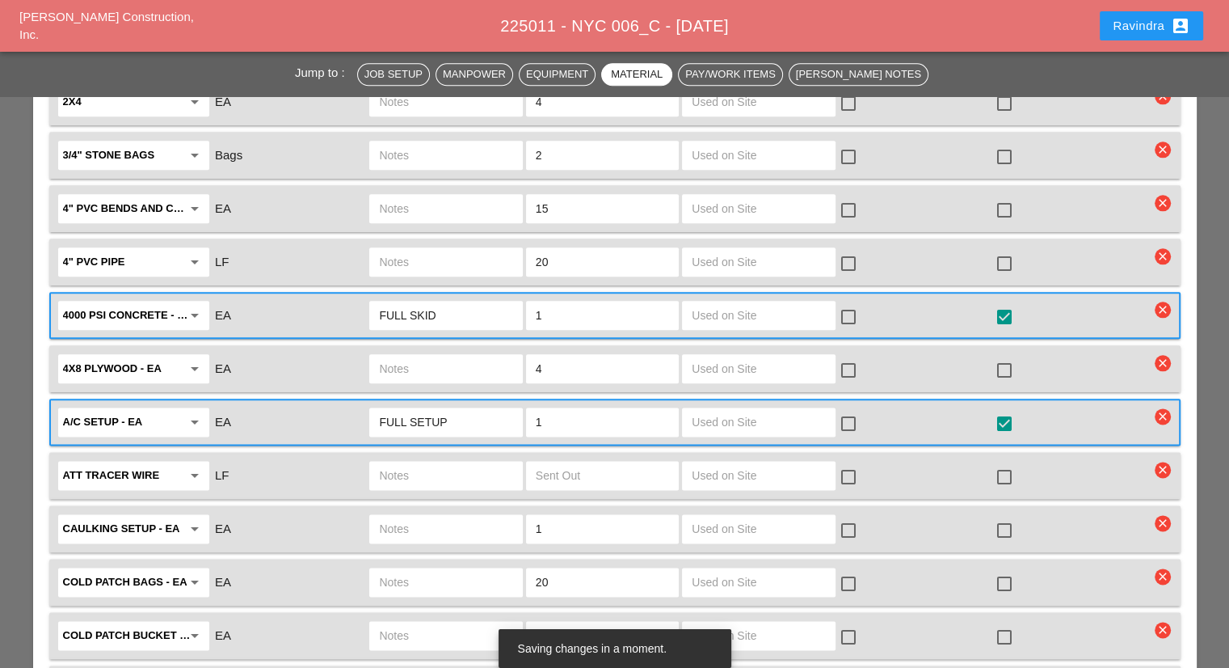
scroll to position [1940, 0]
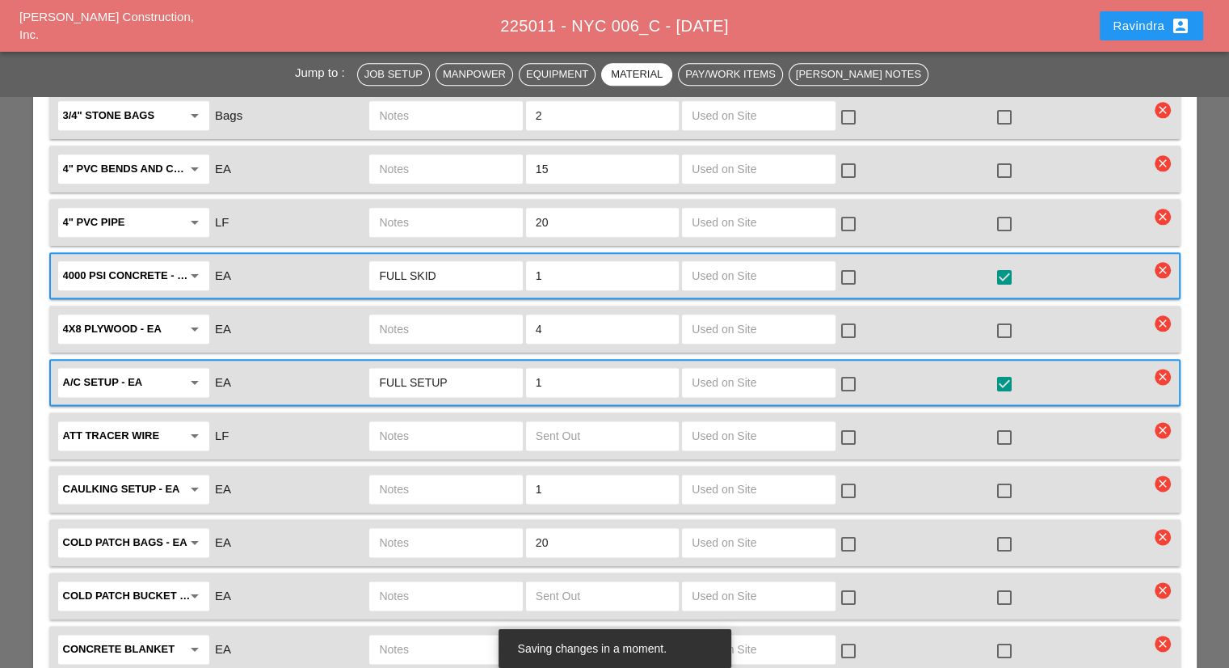
type input "FULL SETUP"
click at [1011, 530] on div at bounding box center [1004, 543] width 27 height 27
checkbox input "true"
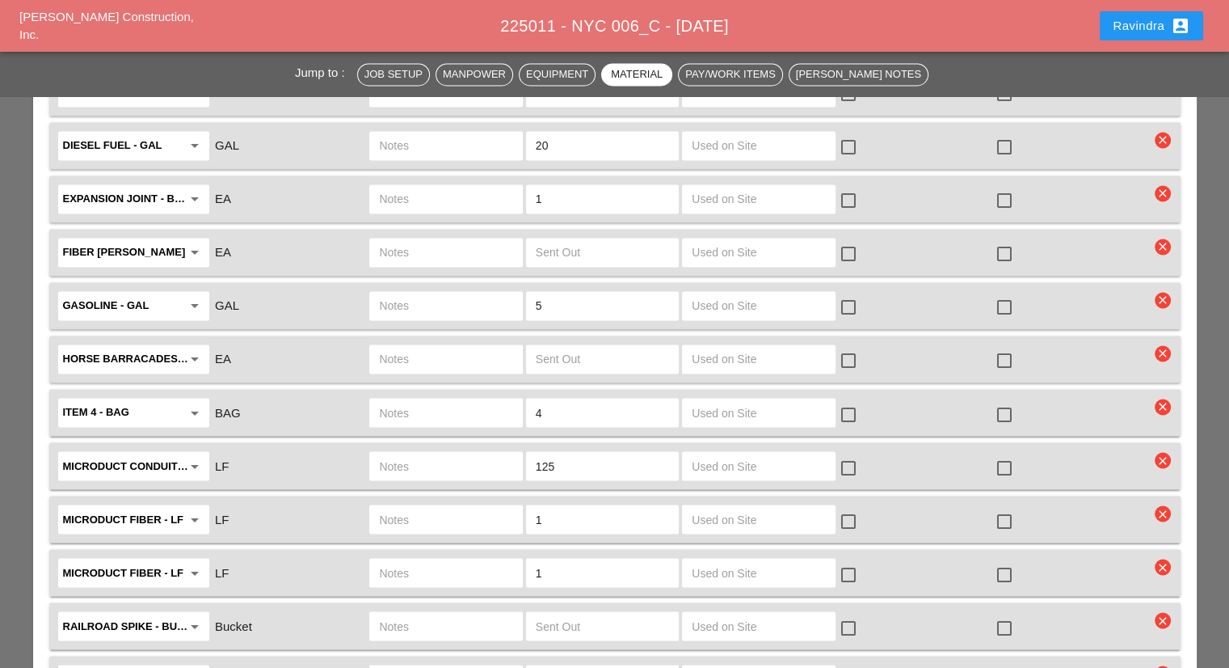
scroll to position [2667, 0]
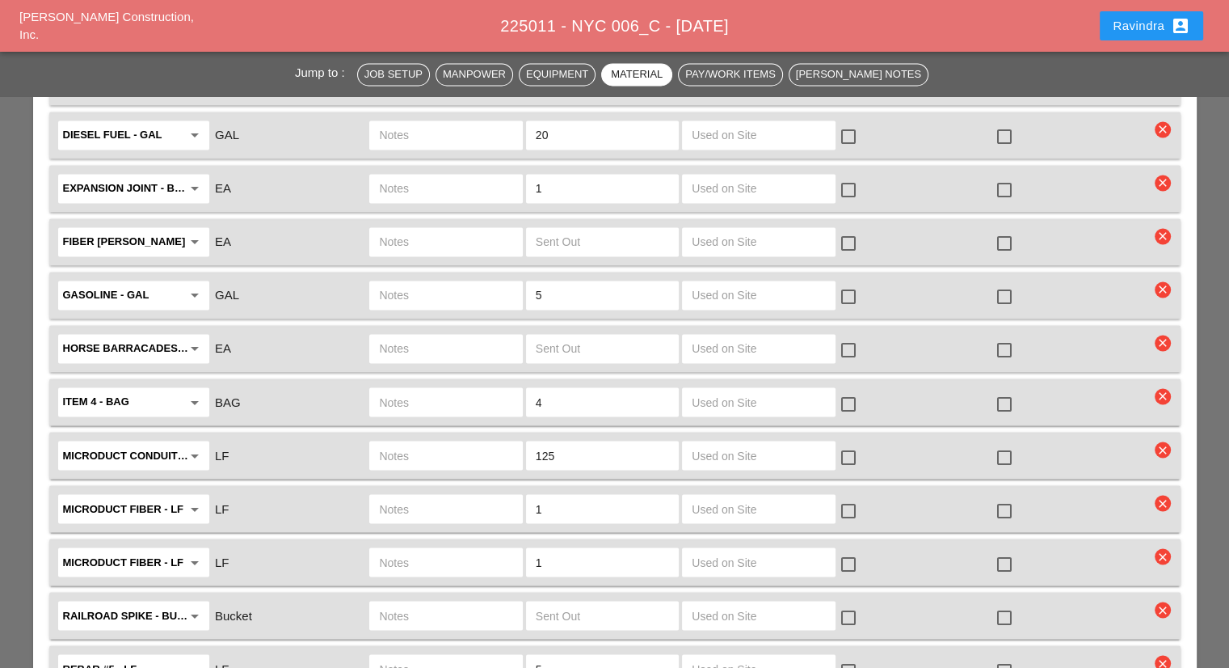
click at [484, 442] on input "text" at bounding box center [445, 455] width 133 height 26
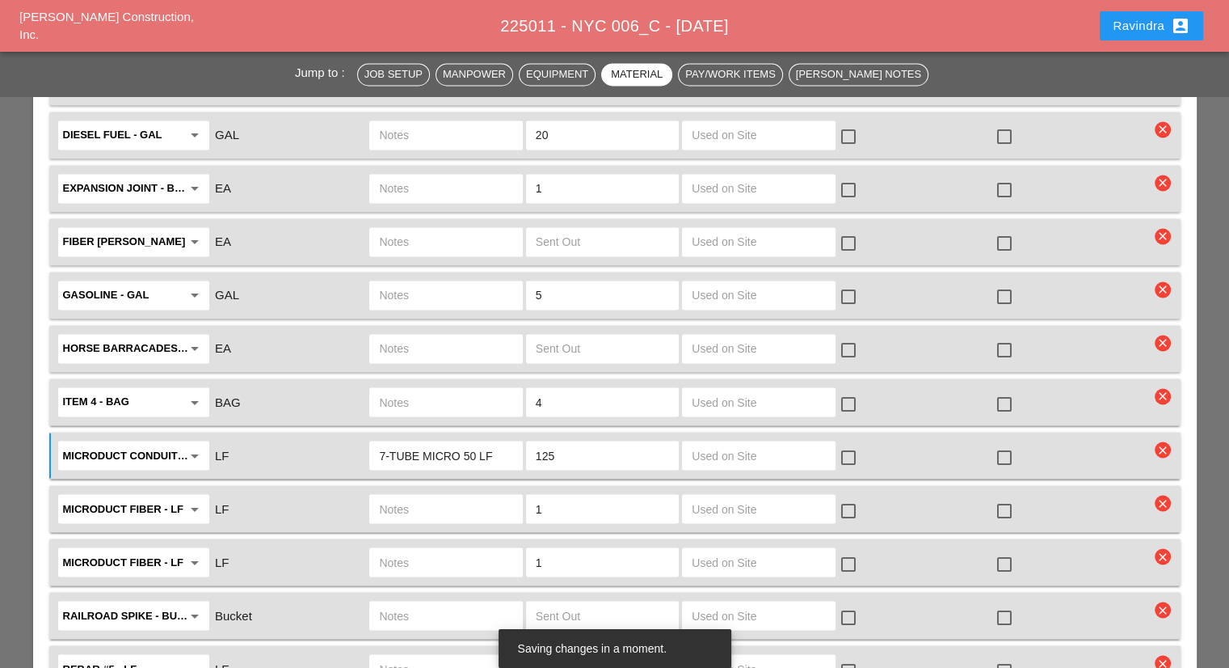
type input "7-TUBE MICRO 50 LF"
drag, startPoint x: 556, startPoint y: 400, endPoint x: 474, endPoint y: 393, distance: 82.7
click at [474, 438] on div "Microduct conduit - LF arrow_drop_down LF 7-TUBE MICRO 50 LF 125 check_box_outl…" at bounding box center [603, 455] width 1094 height 34
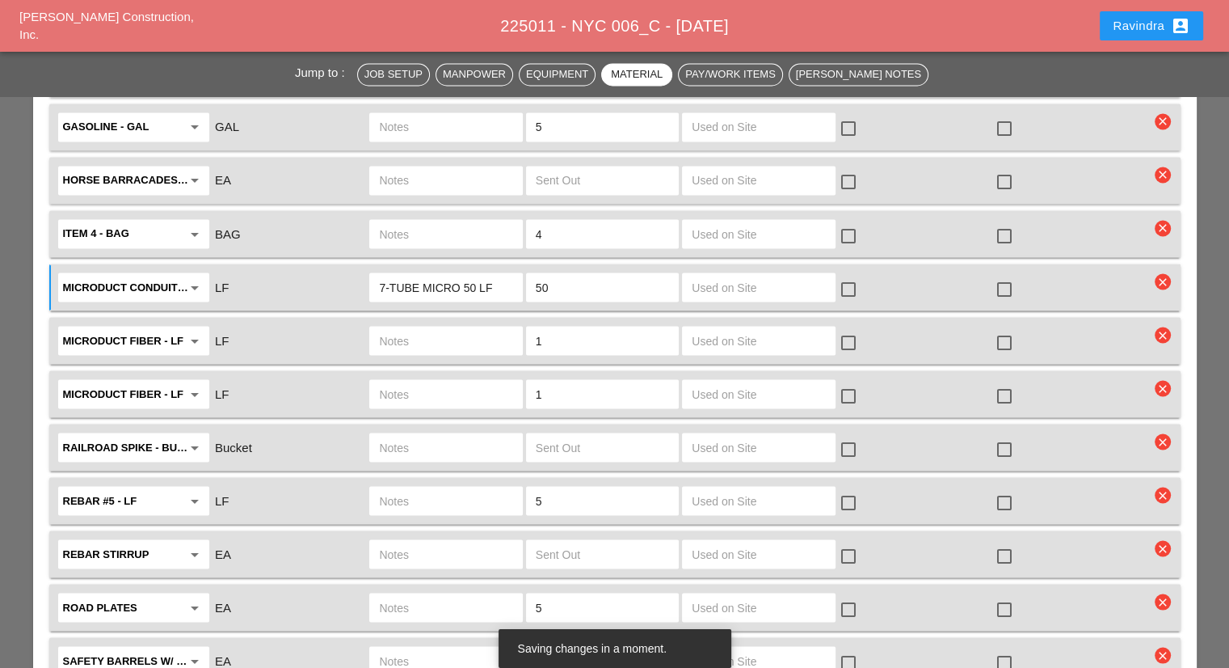
scroll to position [2748, 0]
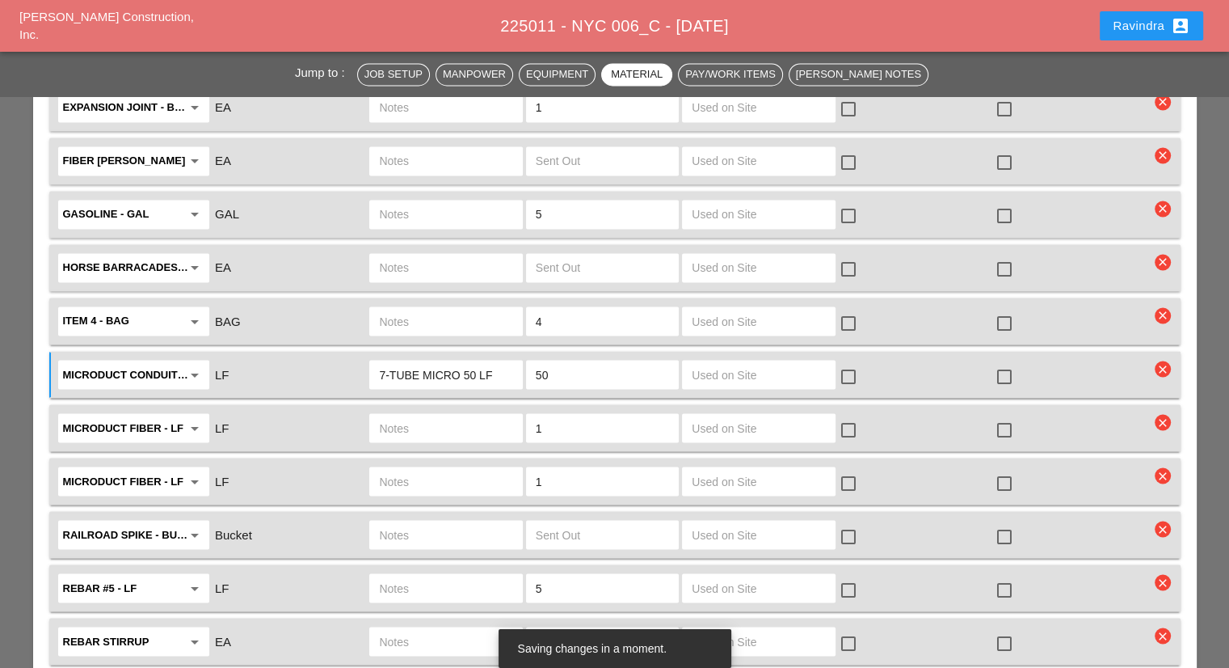
type input "50"
click at [1008, 362] on div at bounding box center [1004, 375] width 27 height 27
checkbox input "true"
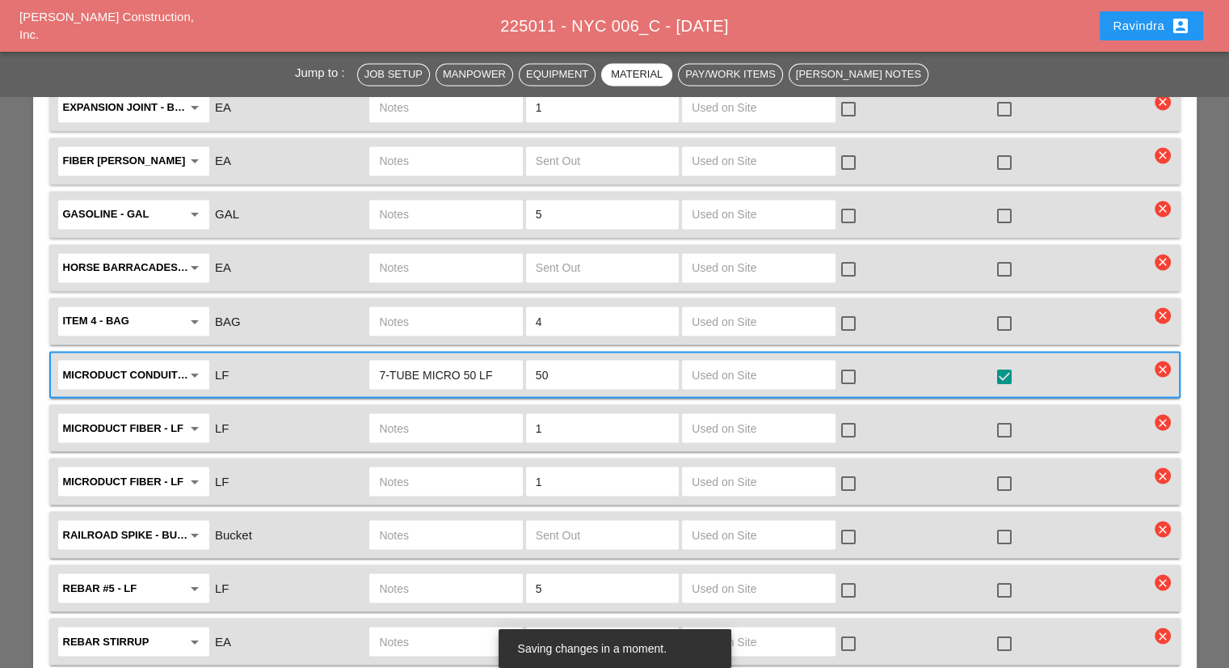
click at [414, 415] on input "text" at bounding box center [445, 428] width 133 height 26
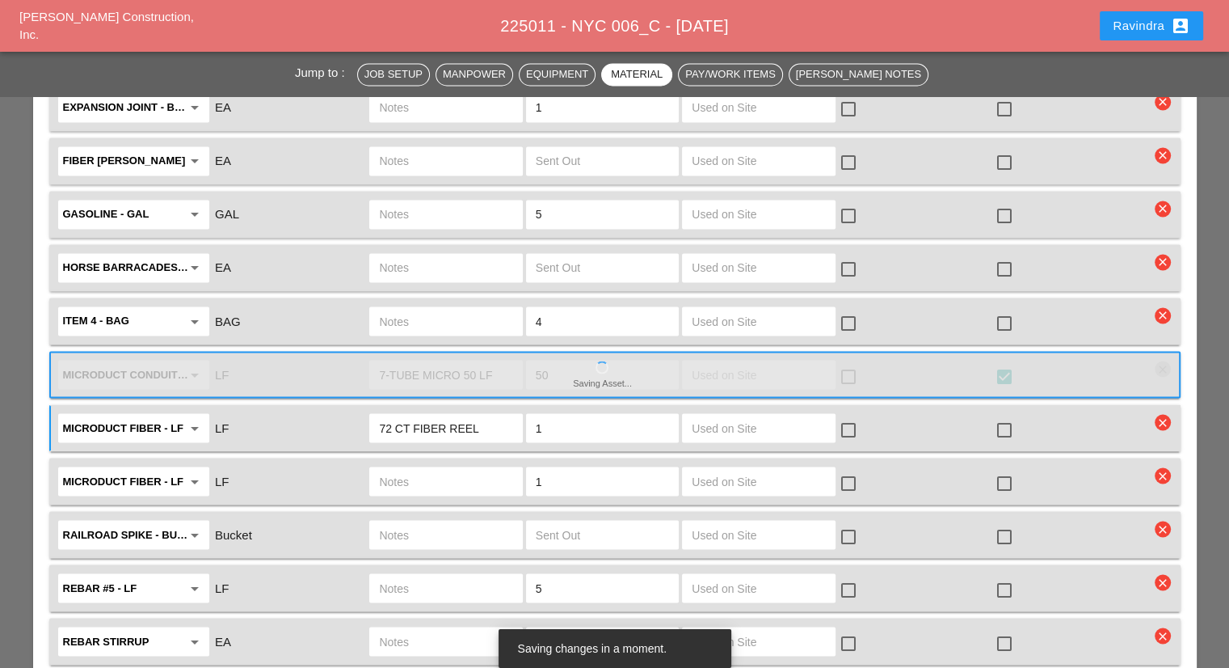
type input "72 CT FIBER REEL"
click at [1002, 415] on div at bounding box center [1004, 428] width 27 height 27
checkbox input "true"
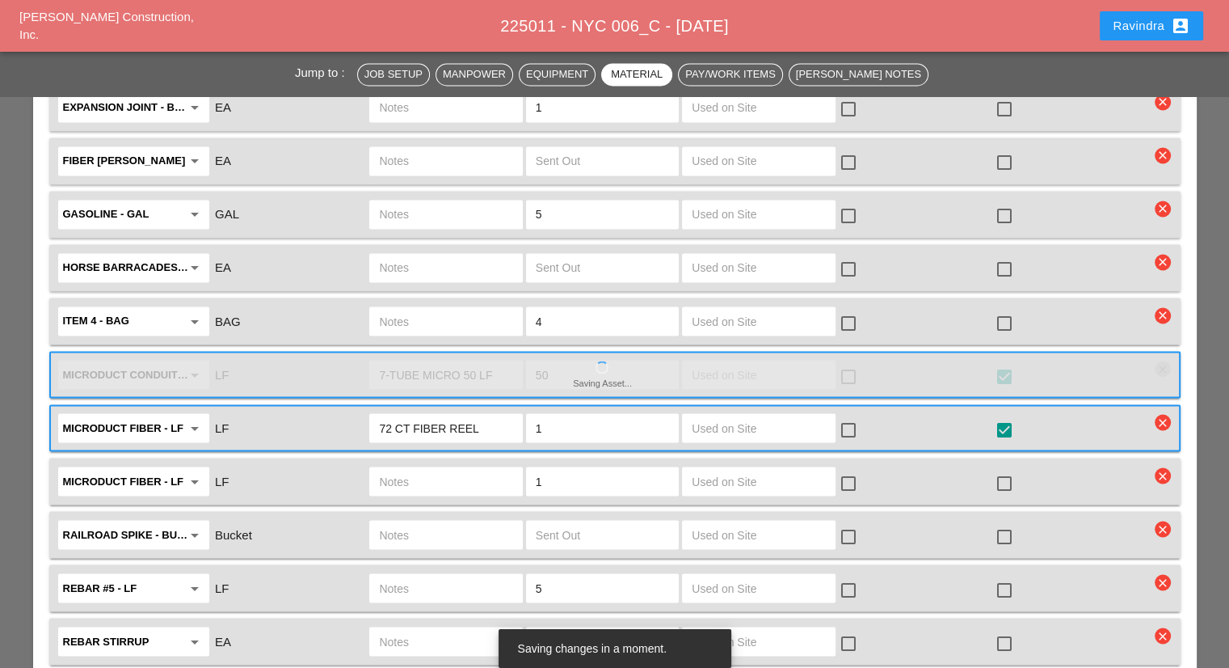
click at [451, 468] on input "text" at bounding box center [445, 481] width 133 height 26
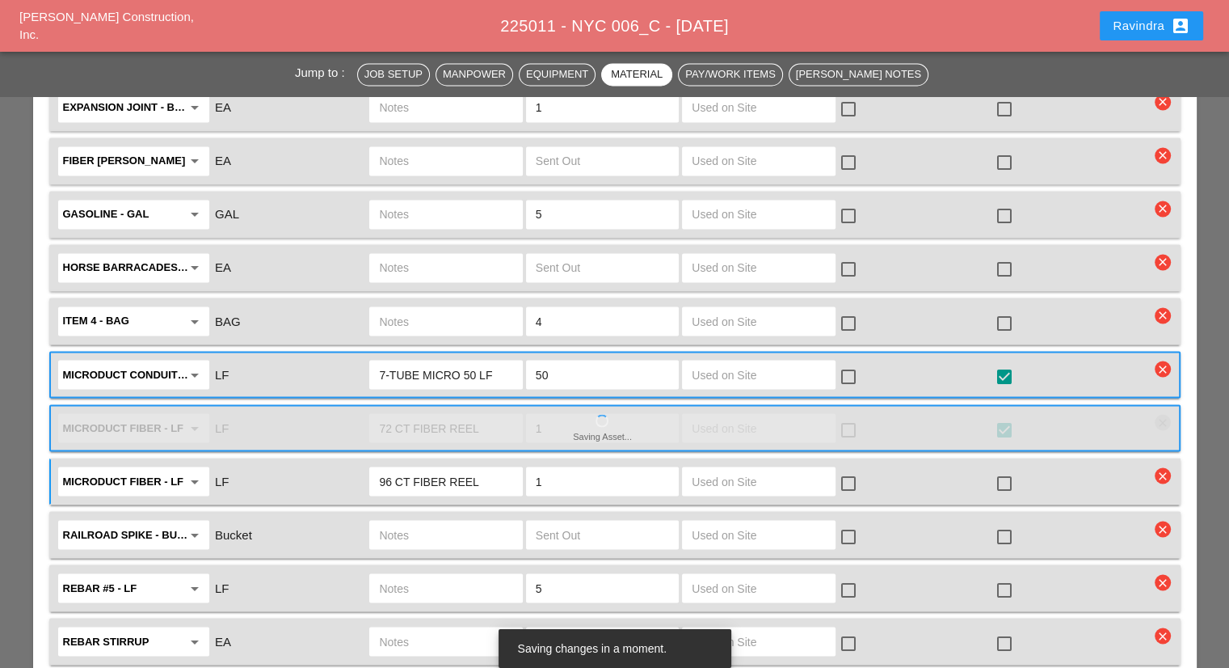
type input "96 CT FIBER REEL"
click at [1012, 469] on div at bounding box center [1004, 482] width 27 height 27
checkbox input "true"
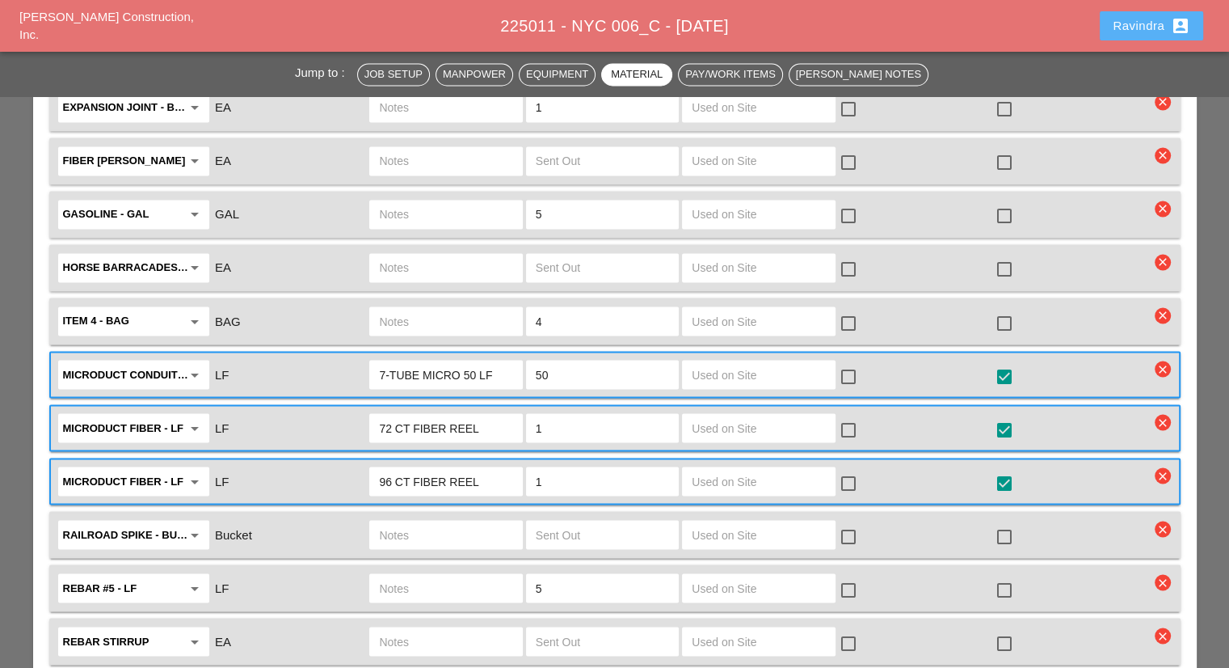
click at [1116, 13] on button "Ravindra account_box" at bounding box center [1151, 25] width 103 height 29
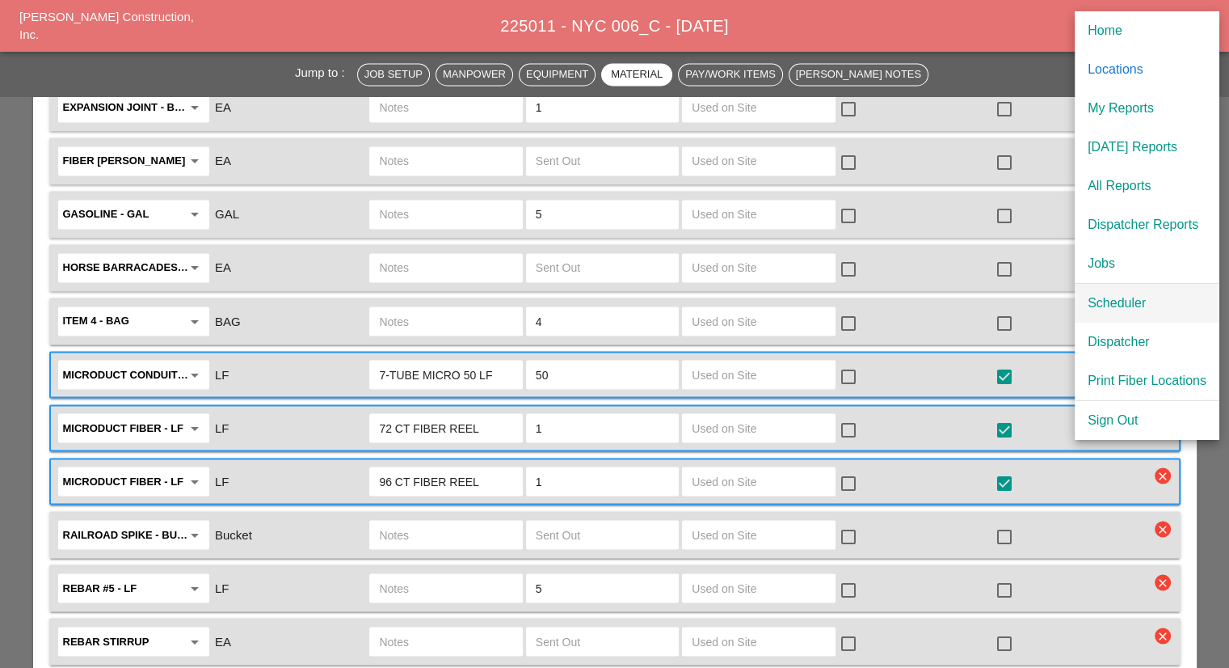
click at [1115, 295] on div "Scheduler" at bounding box center [1147, 302] width 119 height 19
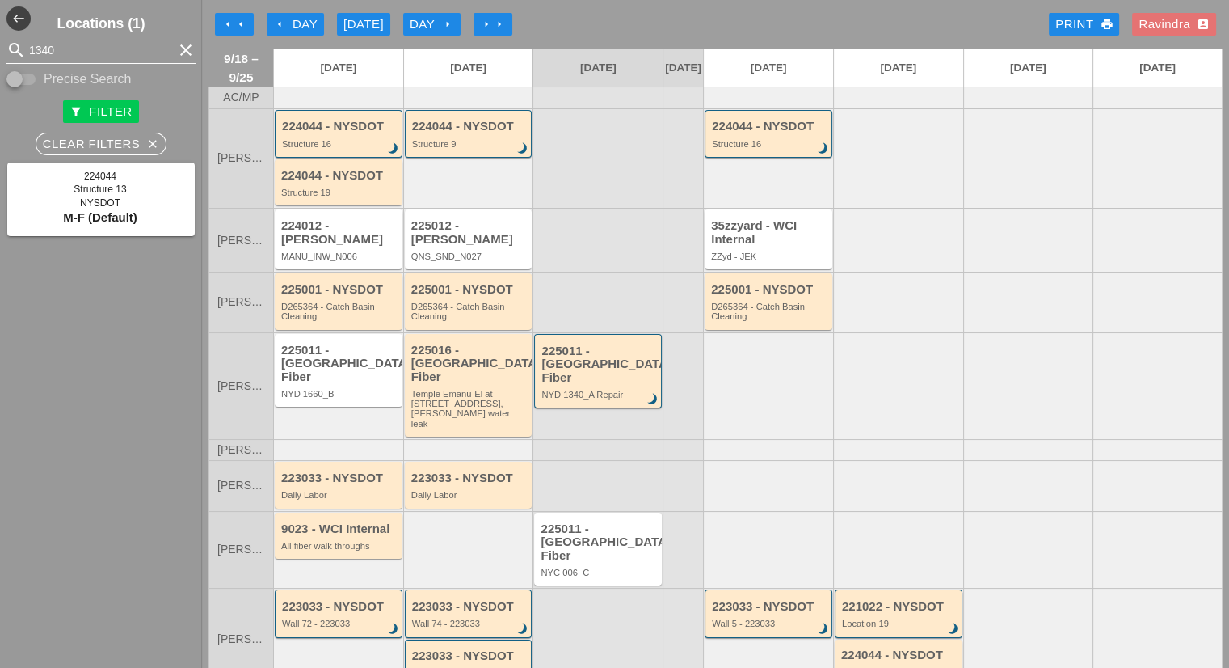
click at [176, 51] on icon "clear" at bounding box center [185, 49] width 19 height 19
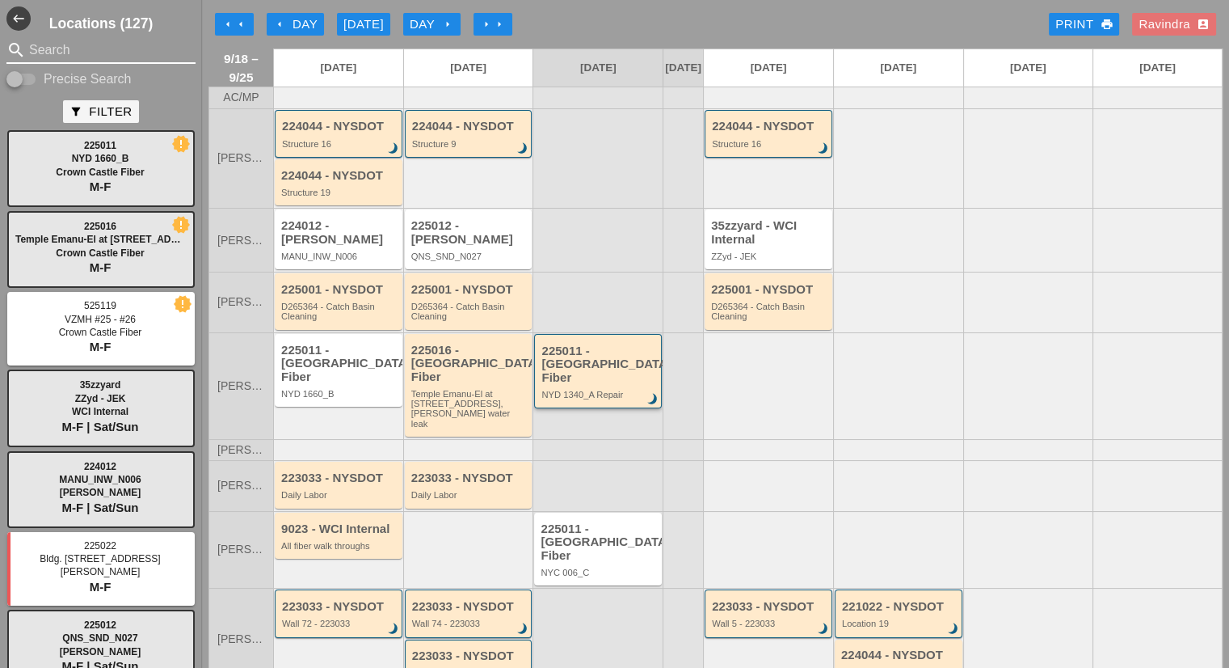
click at [594, 394] on div "NYD 1340_A Repair" at bounding box center [599, 395] width 116 height 10
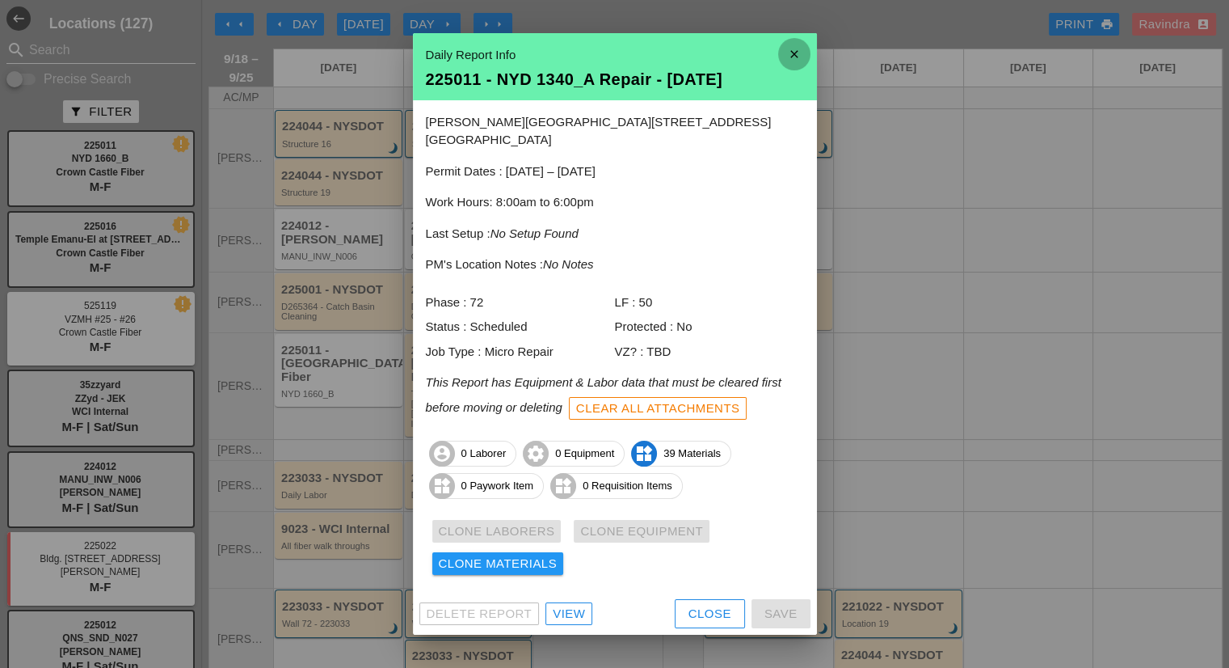
click at [802, 53] on icon "close" at bounding box center [794, 54] width 32 height 32
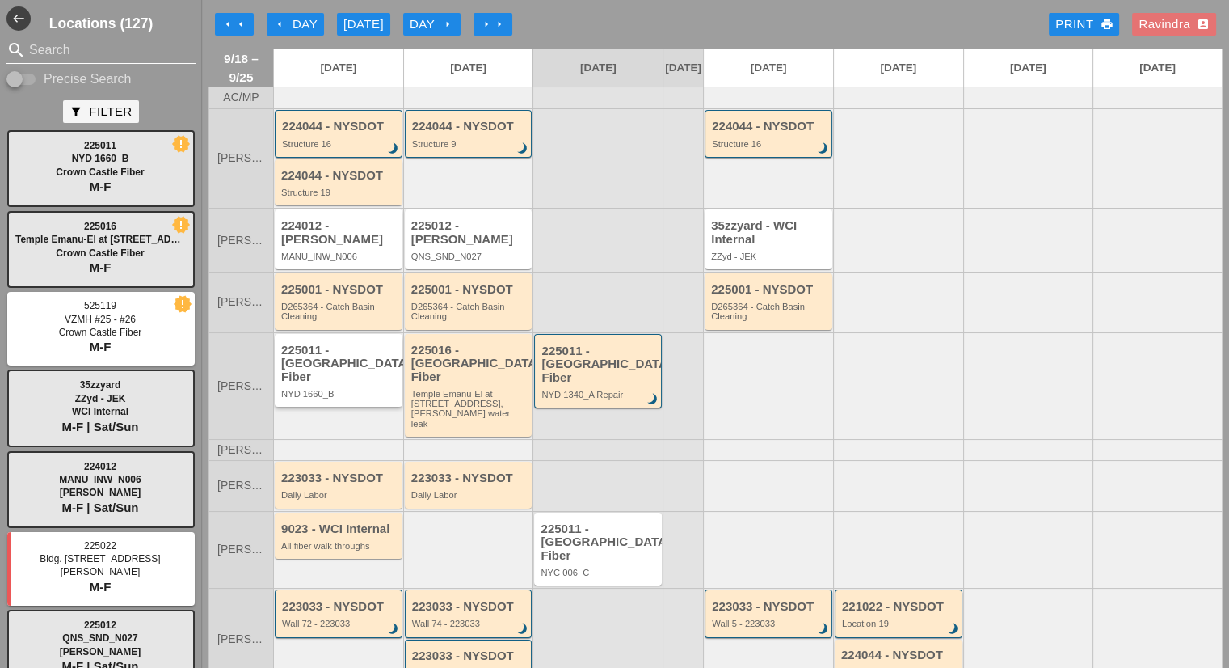
click at [352, 389] on div "NYD 1660_B" at bounding box center [339, 394] width 117 height 10
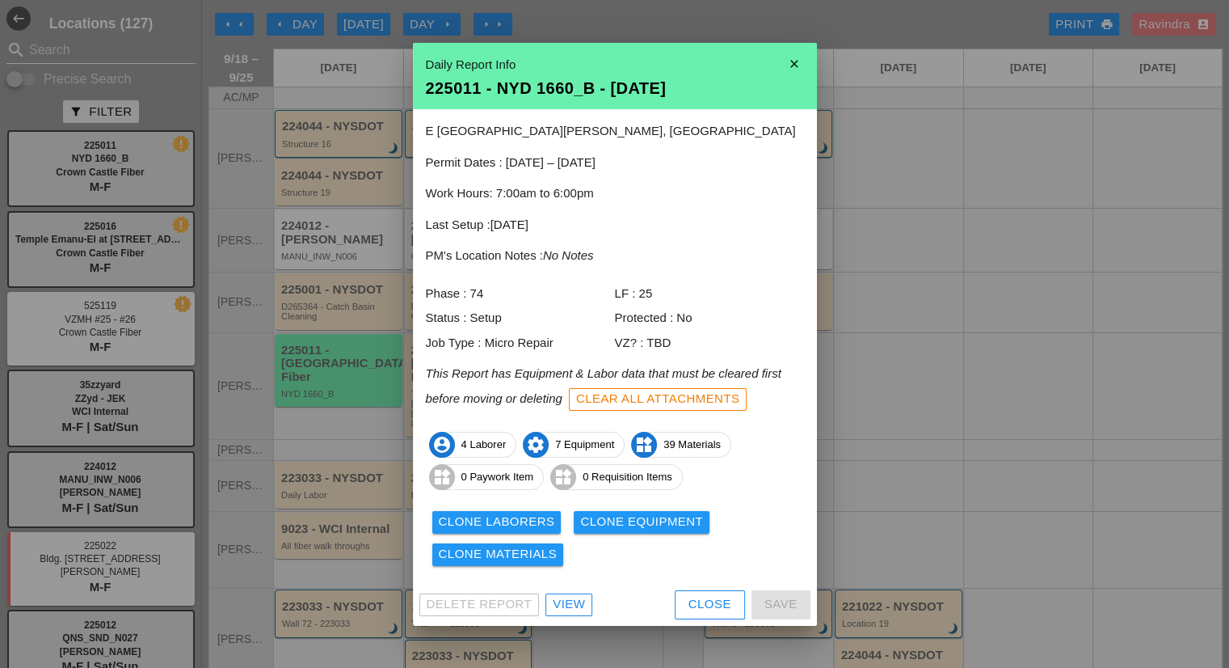
click at [465, 519] on div "Clone Laborers" at bounding box center [497, 521] width 116 height 19
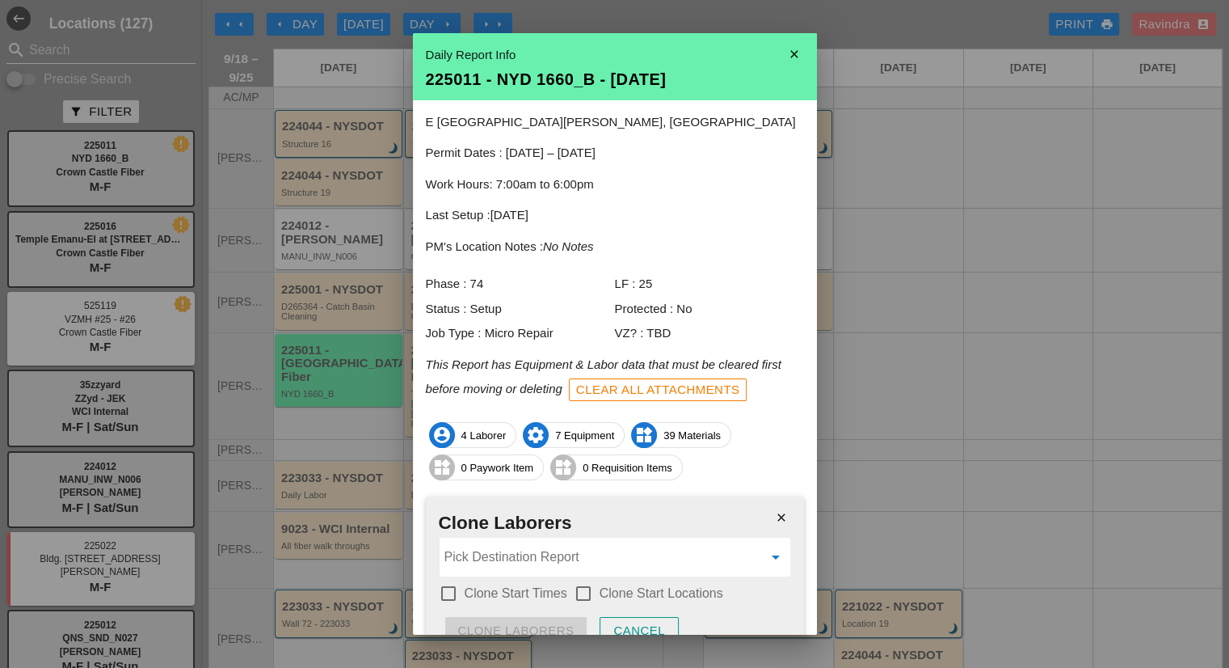
click at [472, 547] on input "Pick Destination Report" at bounding box center [603, 557] width 318 height 26
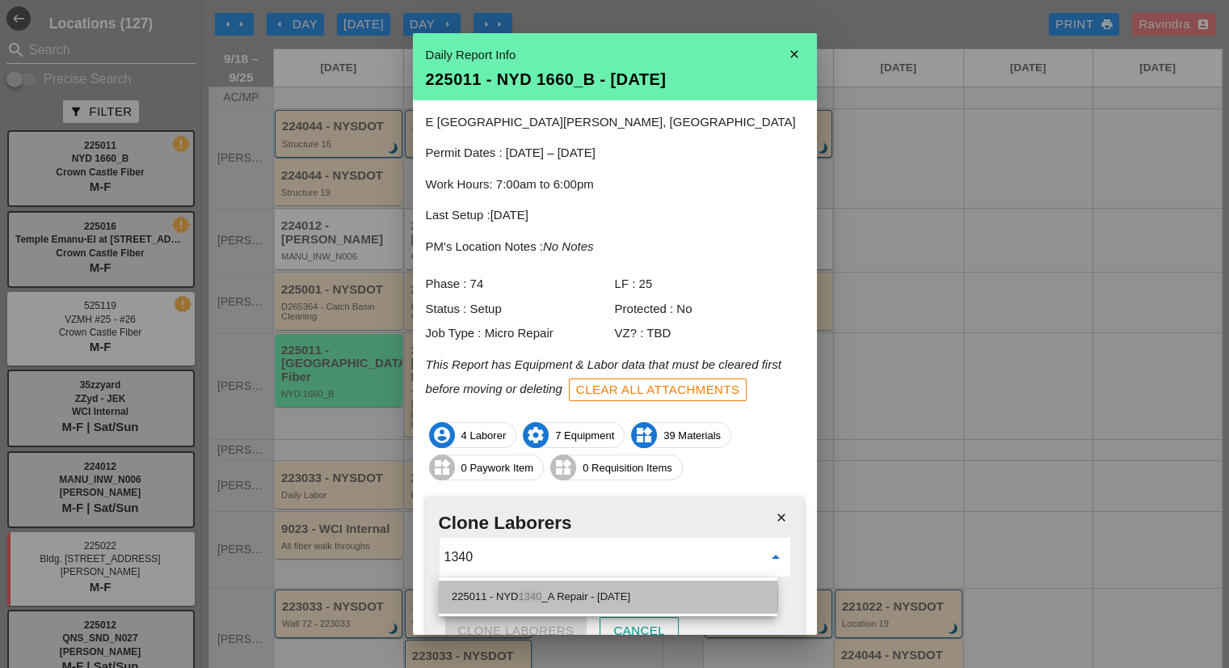
click at [528, 599] on span "1340" at bounding box center [529, 596] width 23 height 12
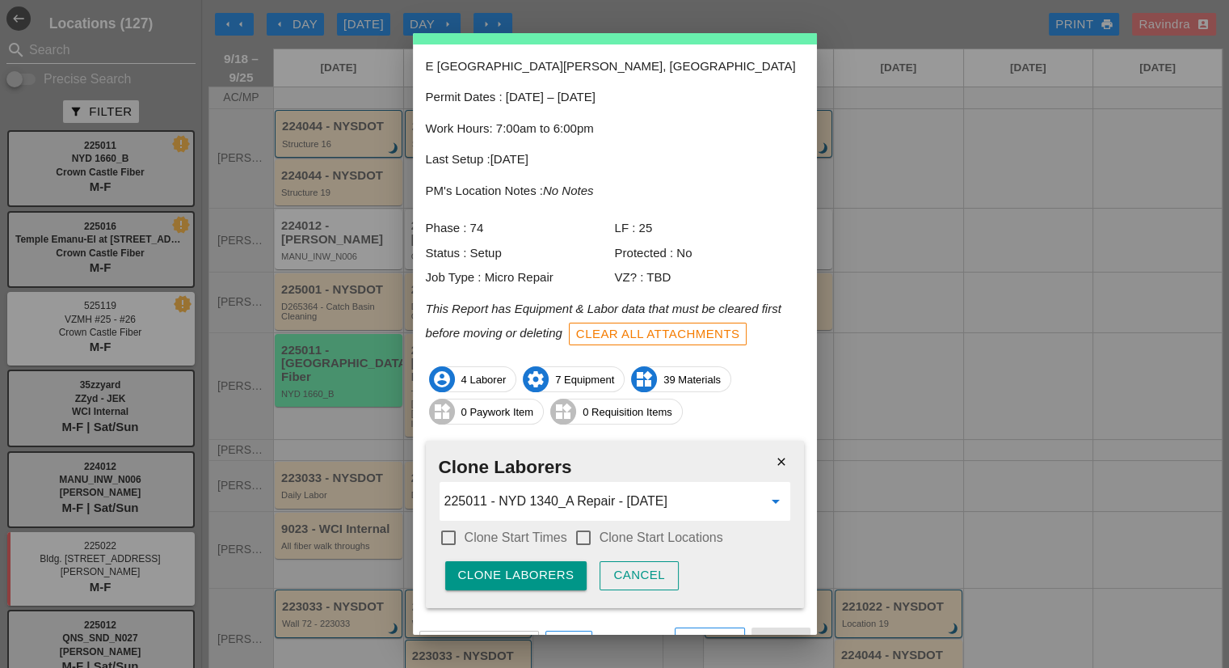
scroll to position [81, 0]
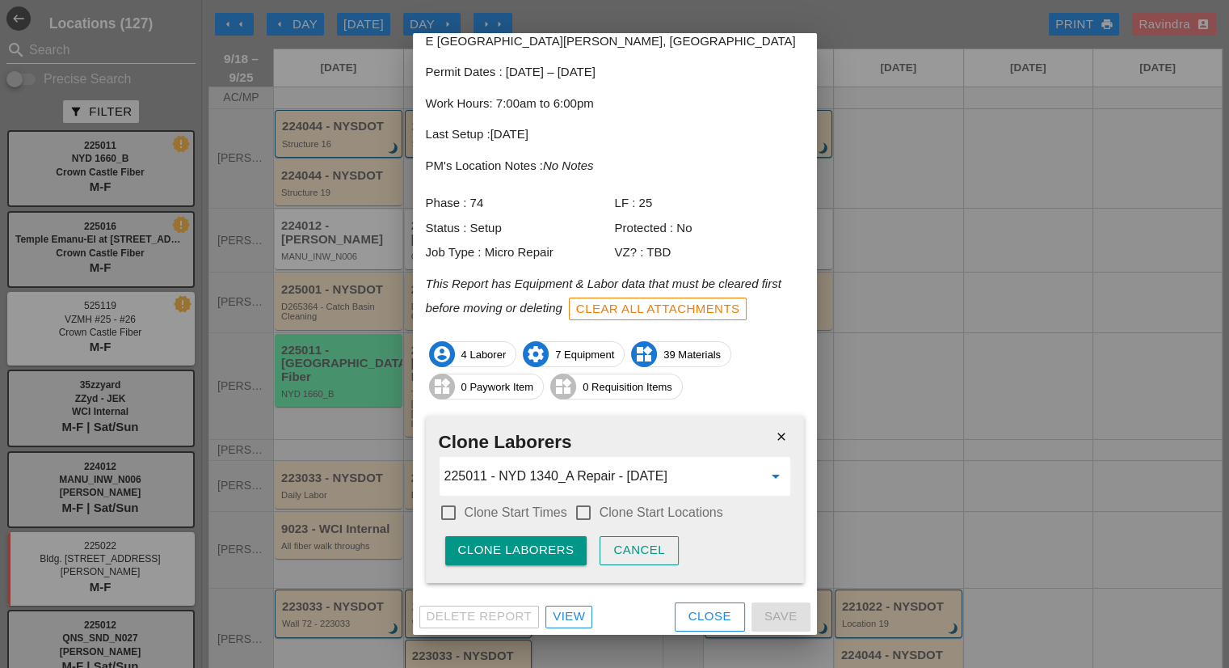
type input "225011 - NYD 1340_A Repair - [DATE]"
click at [537, 512] on label "Clone Start Times" at bounding box center [516, 512] width 103 height 16
checkbox input "true"
click at [643, 518] on label "Clone Start Locations" at bounding box center [662, 512] width 124 height 16
checkbox input "true"
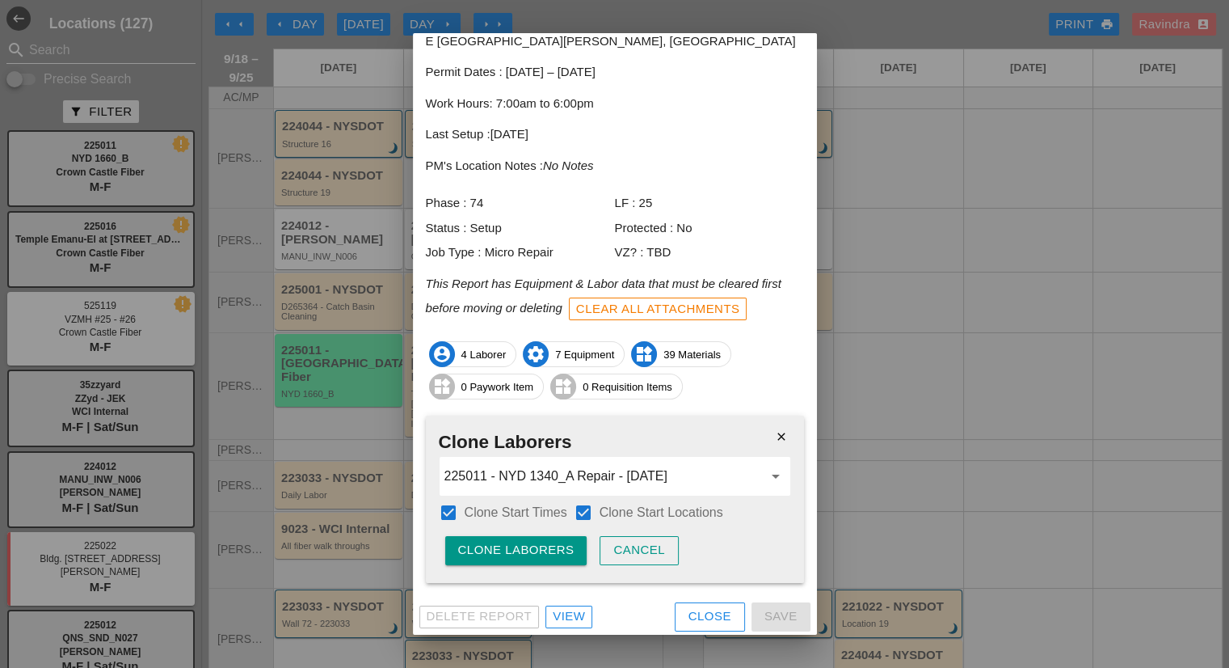
click at [540, 548] on div "Clone Laborers" at bounding box center [516, 550] width 116 height 19
click at [540, 548] on div "Are you sure?" at bounding box center [509, 550] width 103 height 19
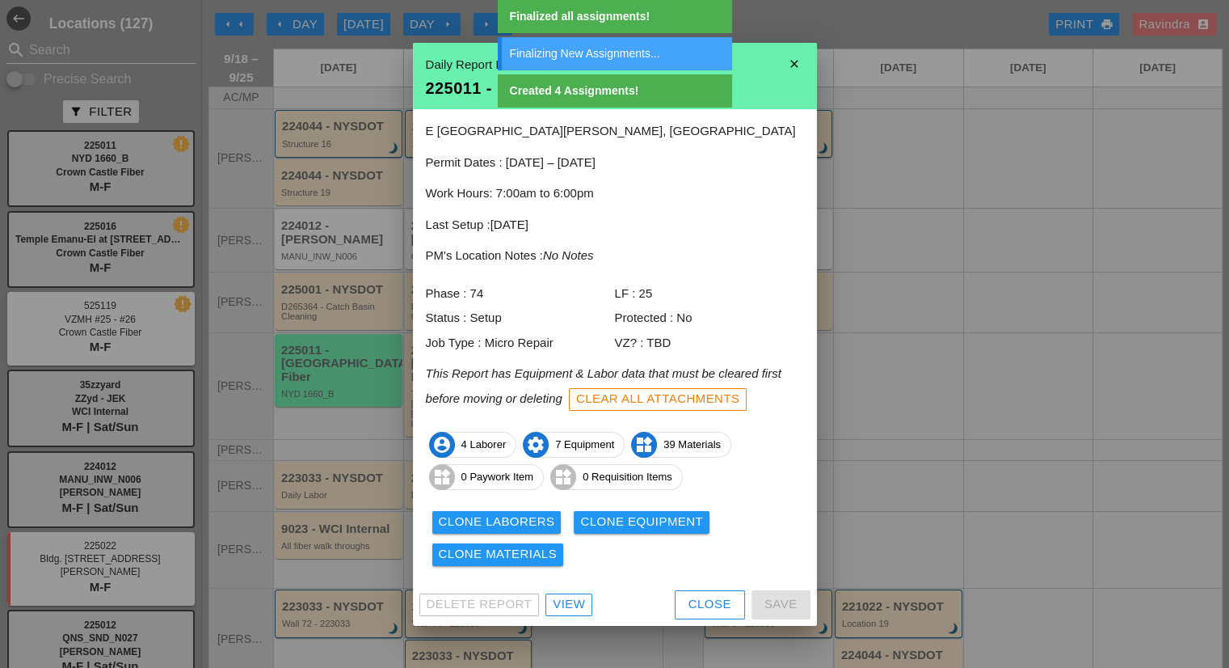
scroll to position [0, 0]
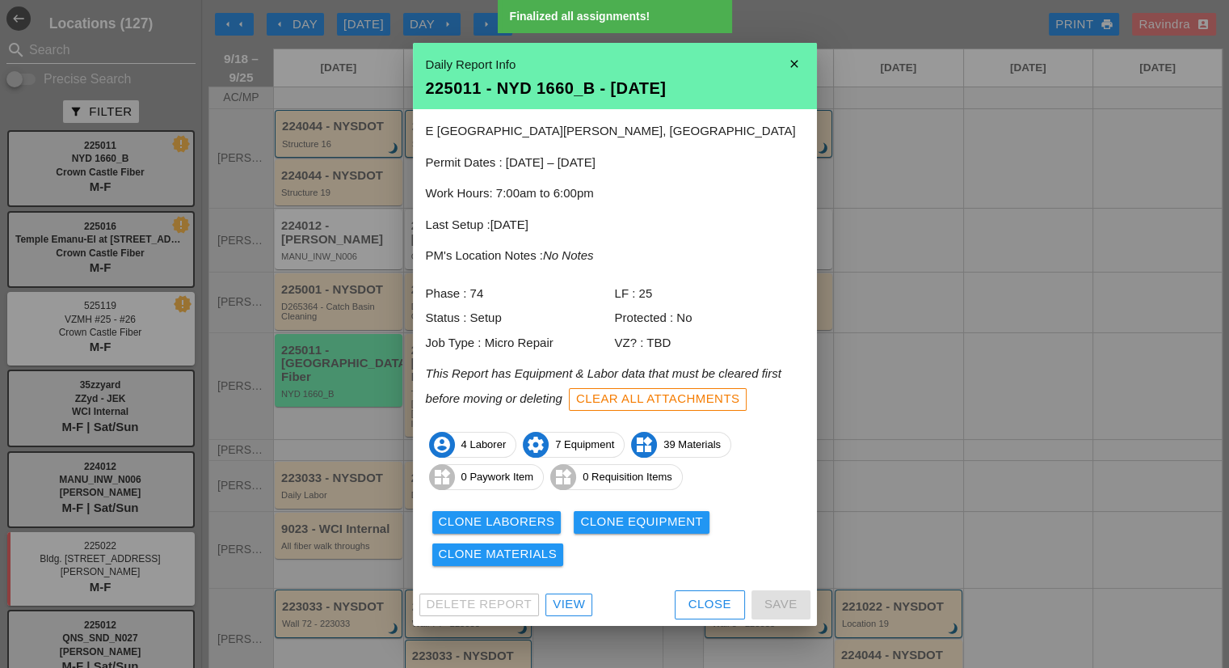
click at [595, 521] on div "Clone Equipment" at bounding box center [641, 521] width 123 height 19
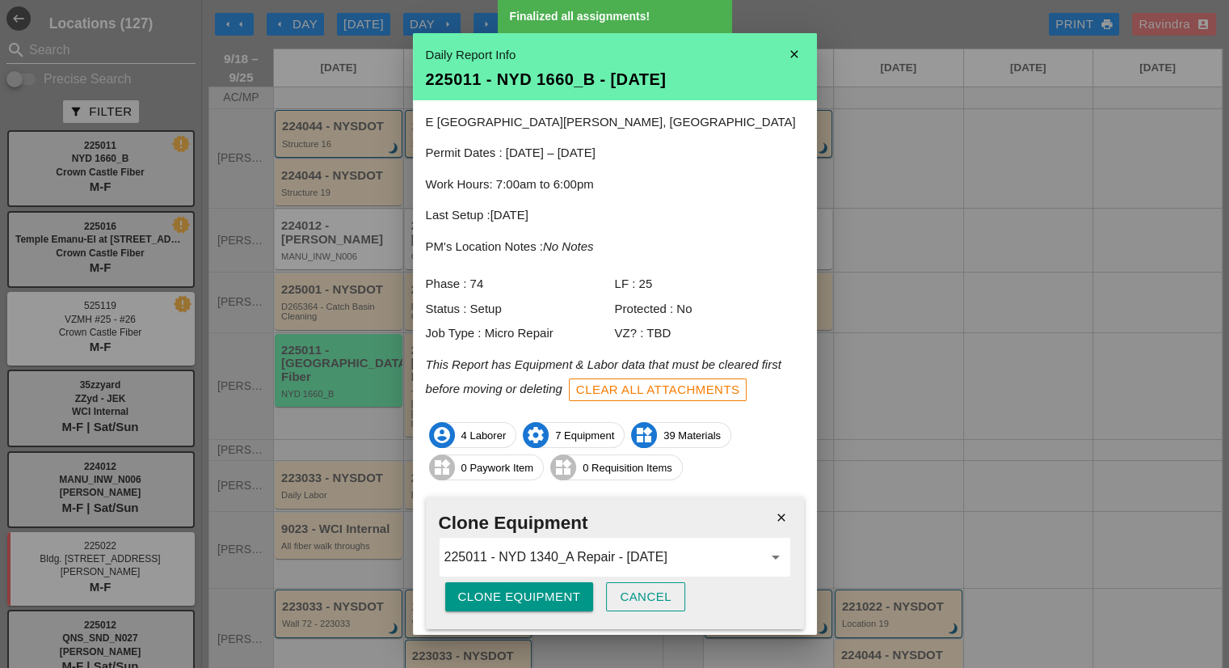
click at [527, 592] on div "Clone Equipment" at bounding box center [519, 597] width 123 height 19
click at [527, 592] on div "Are you sure?" at bounding box center [509, 597] width 103 height 19
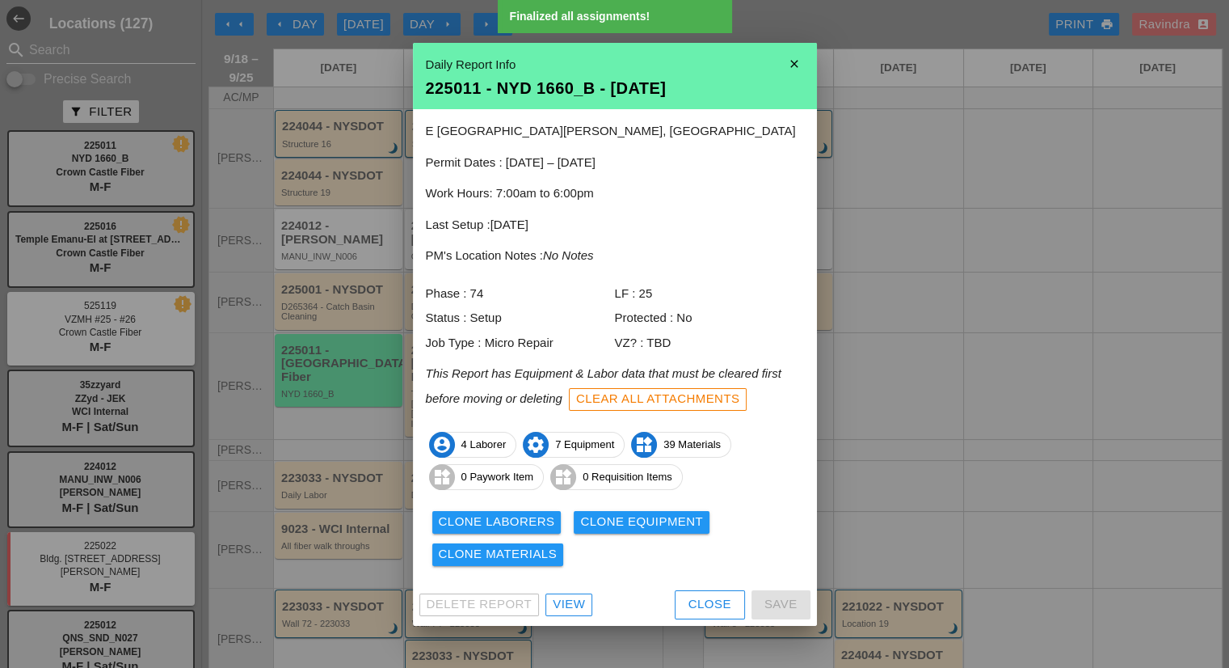
click at [524, 541] on div "Clone Laborers Clone Equipment Clone Materials" at bounding box center [615, 538] width 378 height 65
click at [521, 546] on div "Clone Materials" at bounding box center [498, 554] width 119 height 19
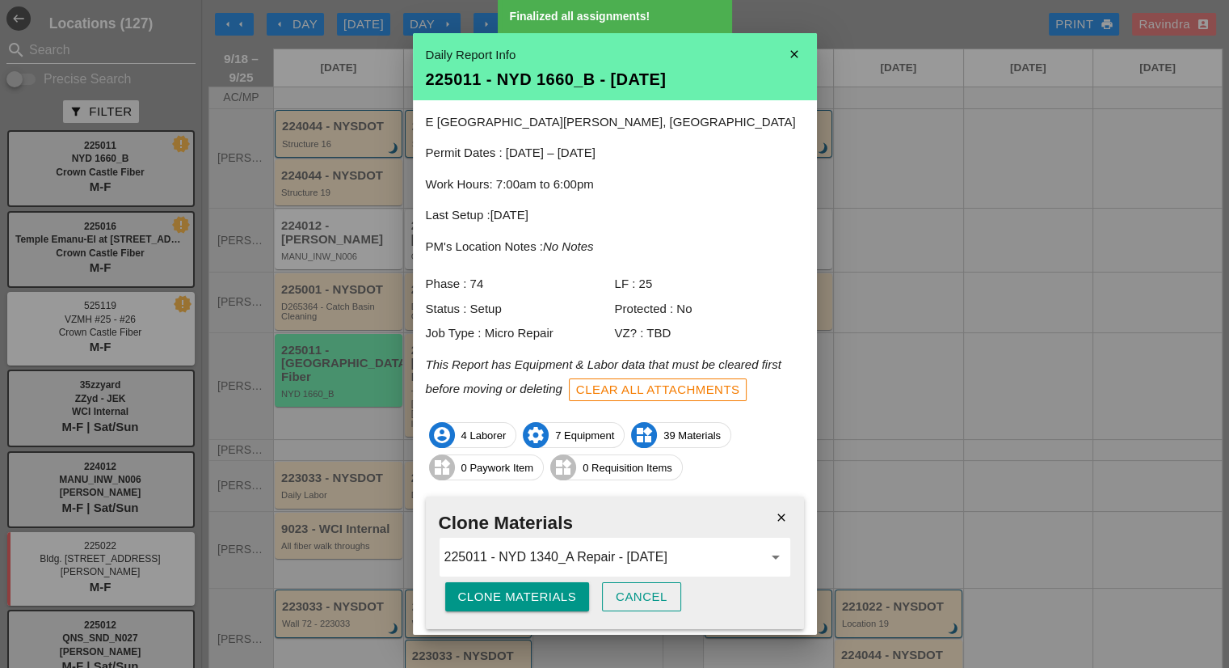
click at [511, 592] on div "Clone Materials" at bounding box center [517, 597] width 119 height 19
click at [511, 592] on div "Are you sure?" at bounding box center [509, 597] width 103 height 19
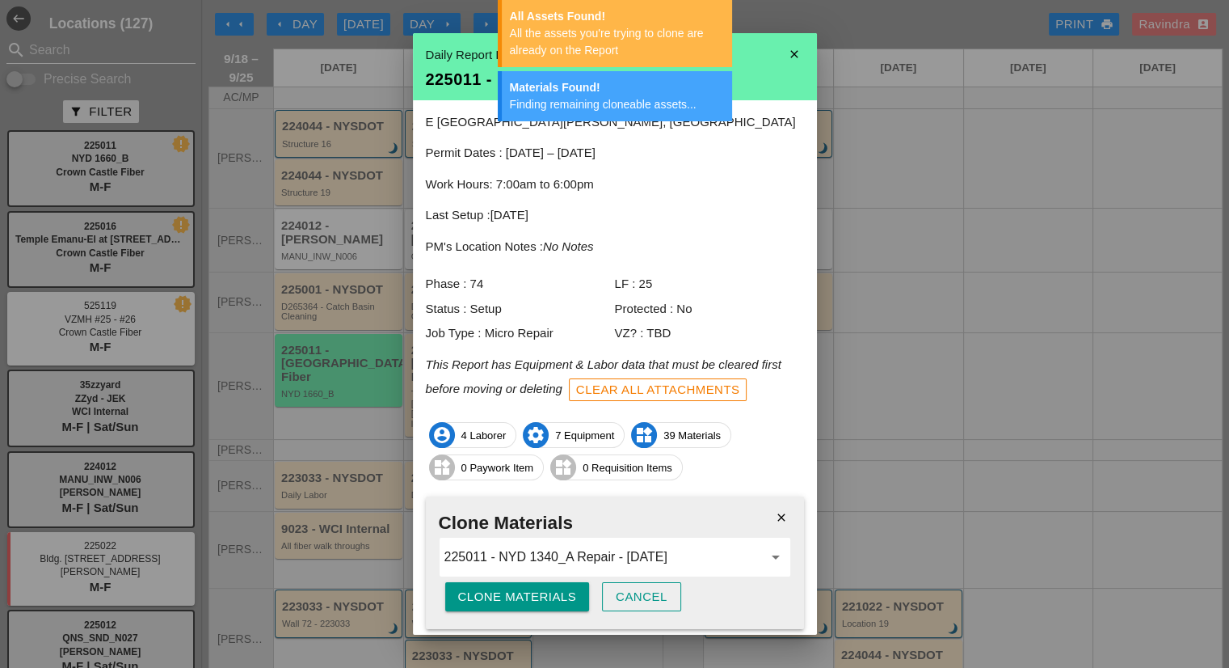
click at [663, 595] on div "Cancel" at bounding box center [642, 597] width 52 height 19
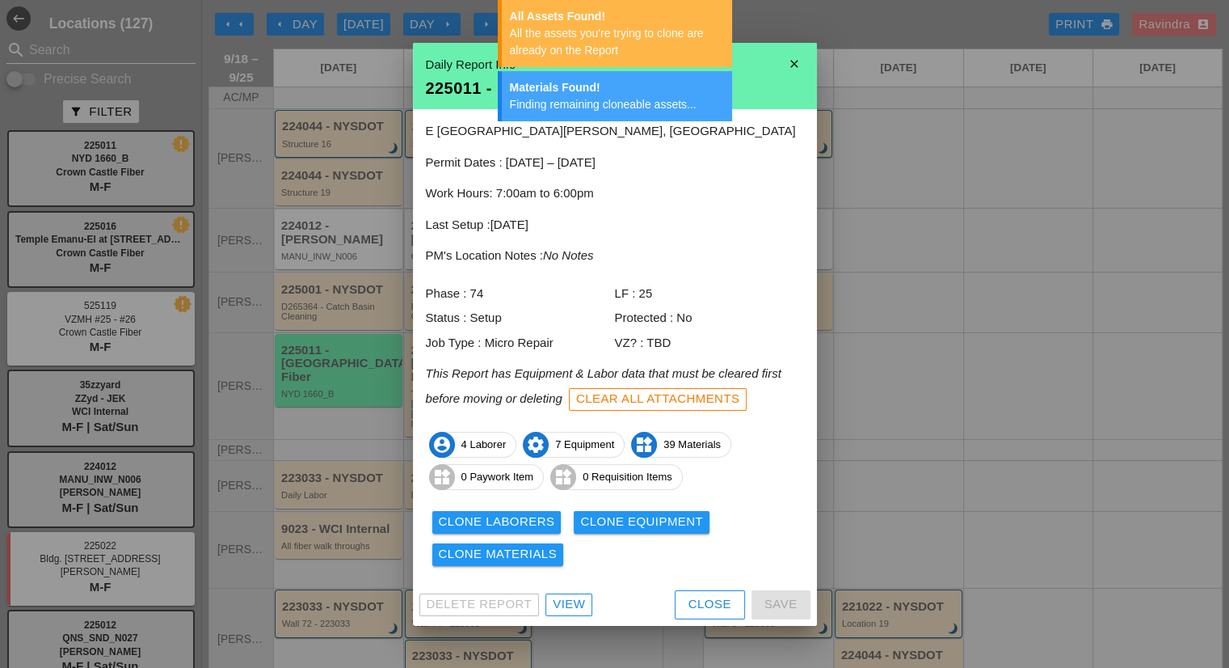
click at [717, 603] on div "Close" at bounding box center [710, 604] width 43 height 19
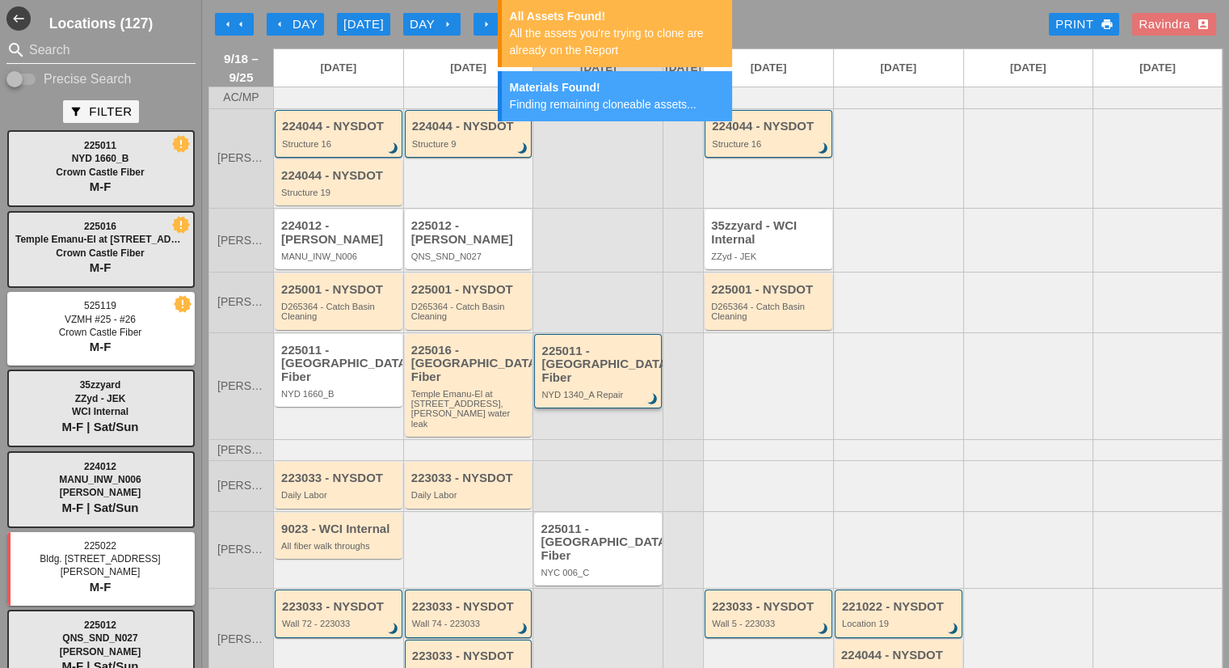
click at [598, 361] on div "225011 - [GEOGRAPHIC_DATA] Fiber" at bounding box center [599, 364] width 116 height 40
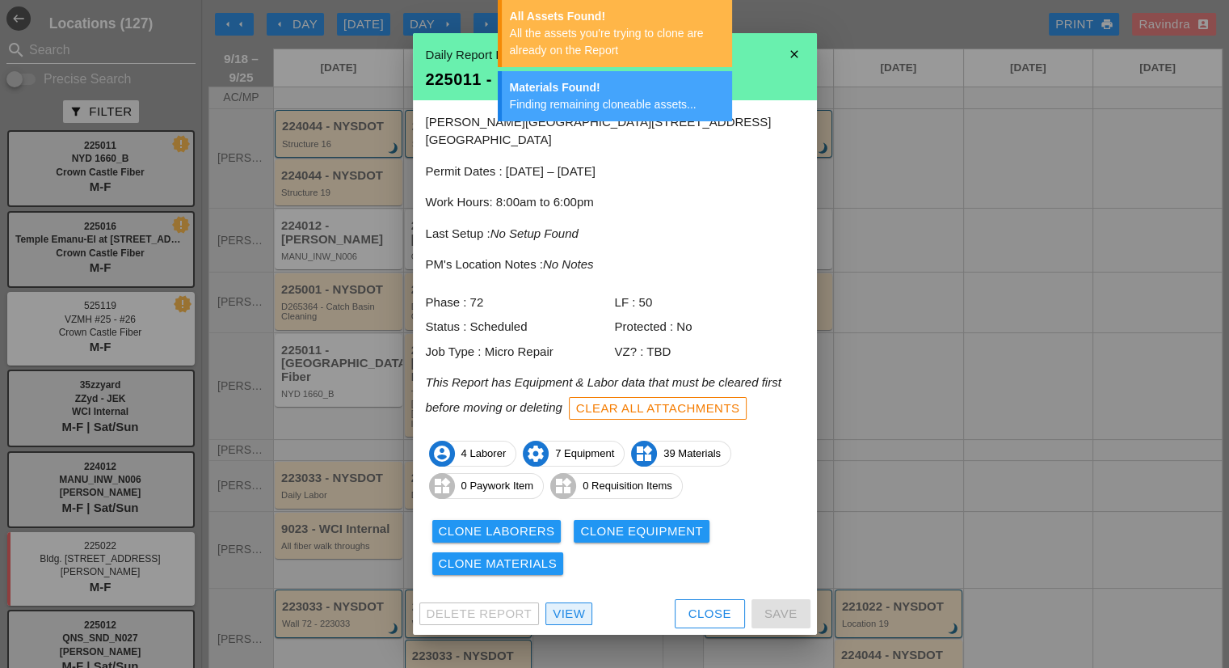
click at [577, 604] on div "View" at bounding box center [569, 613] width 32 height 19
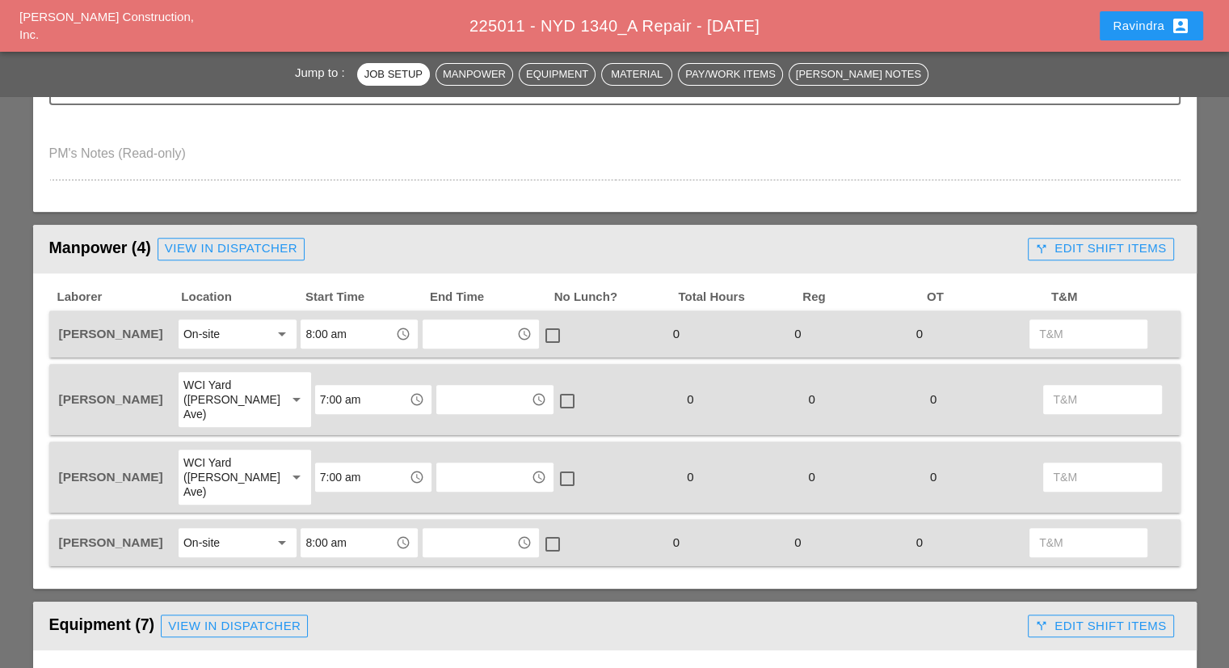
click at [198, 255] on div "View in Dispatcher" at bounding box center [231, 248] width 133 height 19
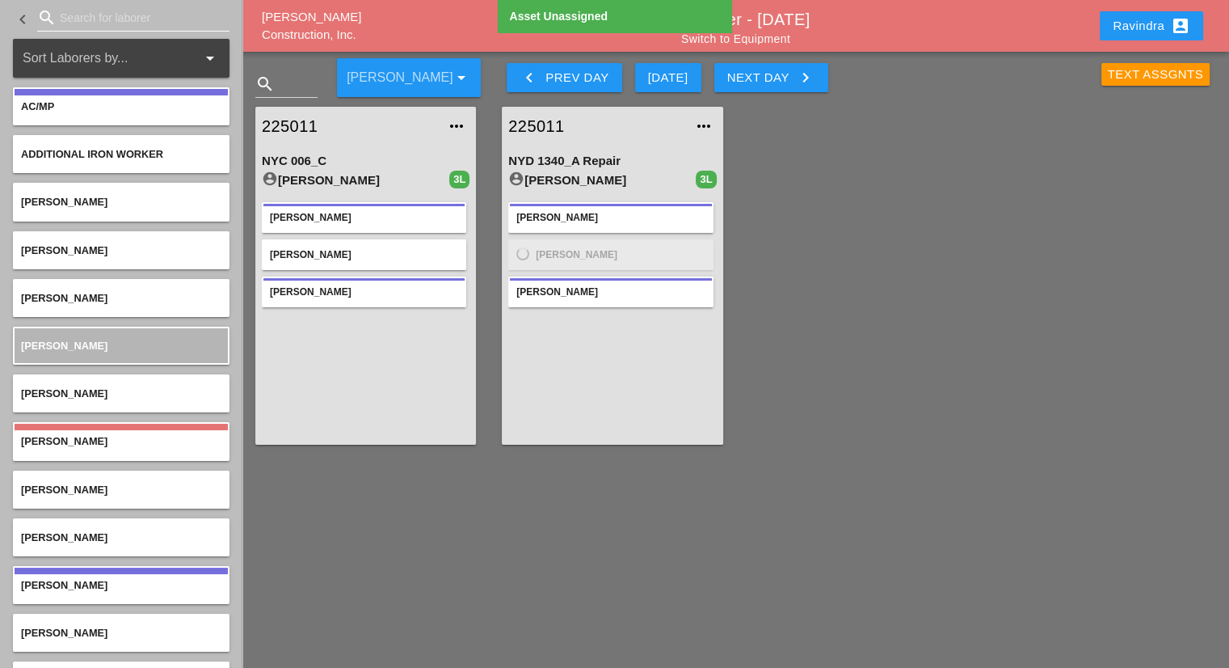
click at [128, 23] on input "Search for laborer" at bounding box center [133, 18] width 147 height 26
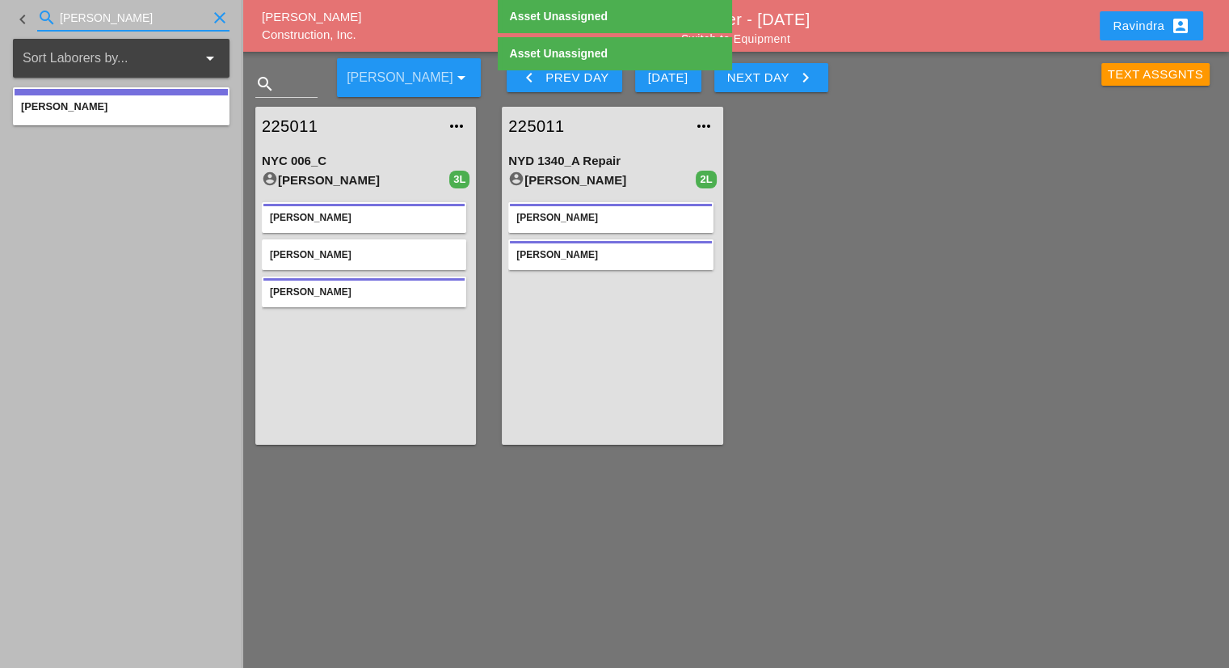
type input "[PERSON_NAME]"
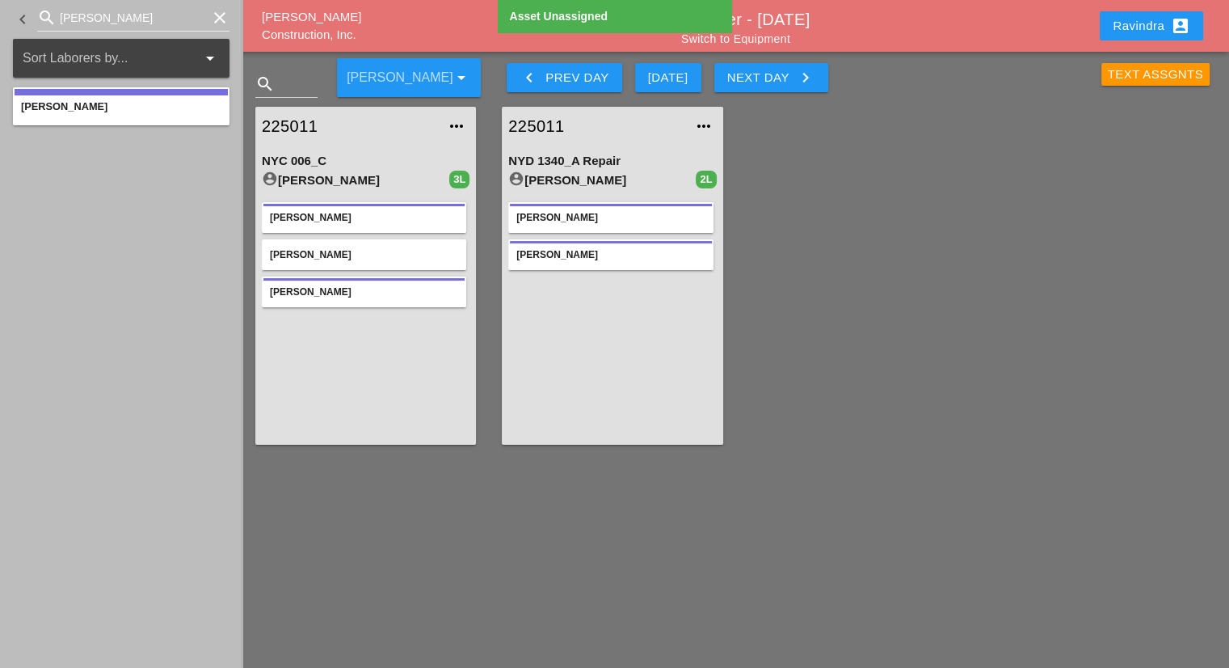
drag, startPoint x: 156, startPoint y: 85, endPoint x: 178, endPoint y: 107, distance: 31.4
click at [178, 107] on div "[PERSON_NAME]" at bounding box center [121, 106] width 217 height 57
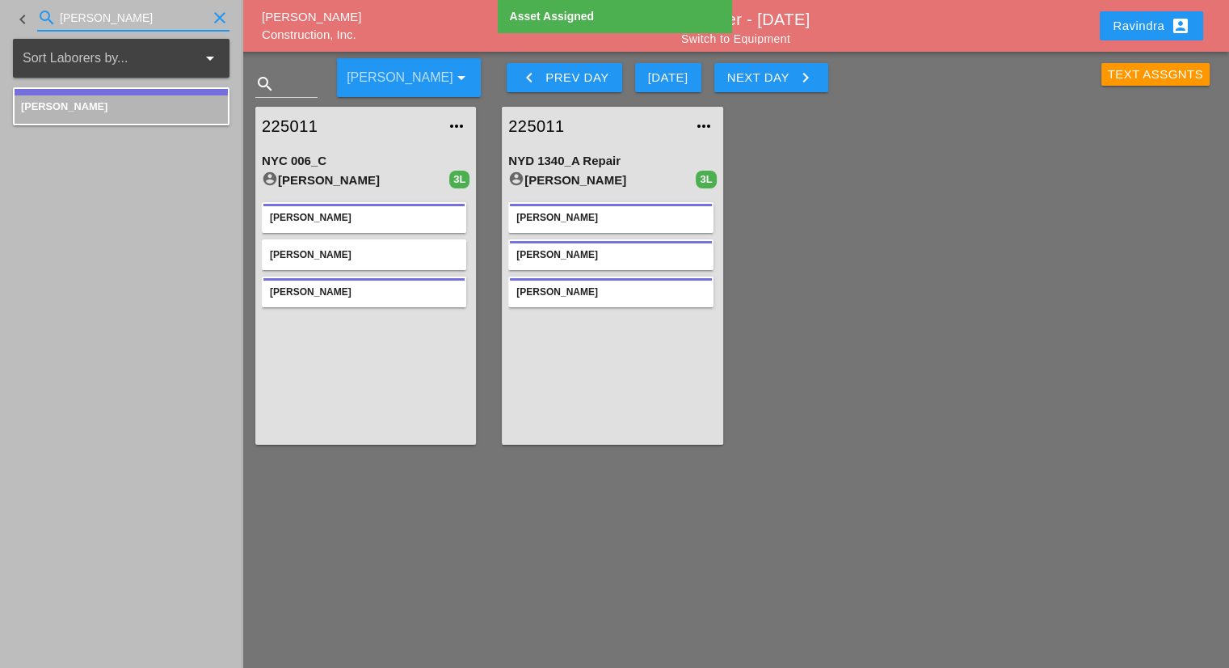
drag, startPoint x: 110, startPoint y: 19, endPoint x: 25, endPoint y: 19, distance: 84.9
click at [25, 19] on div "keyboard_arrow_left search [PERSON_NAME] clear" at bounding box center [121, 19] width 217 height 55
type input "ORLANDO"
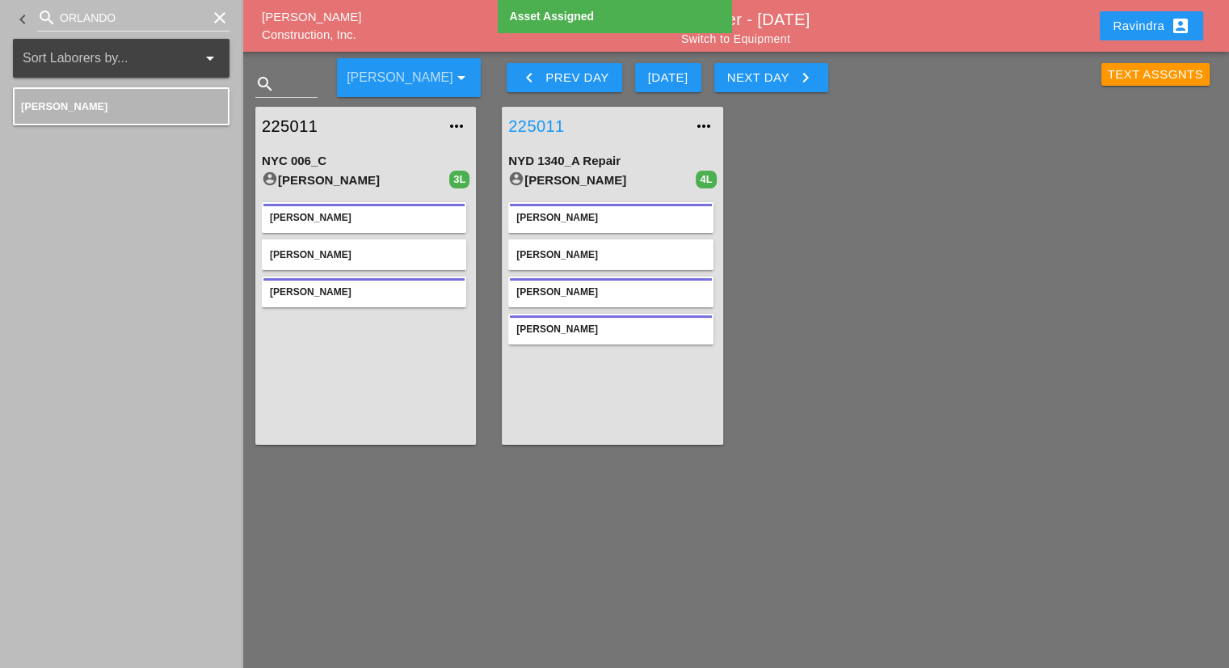
click at [546, 127] on link "225011" at bounding box center [595, 126] width 175 height 24
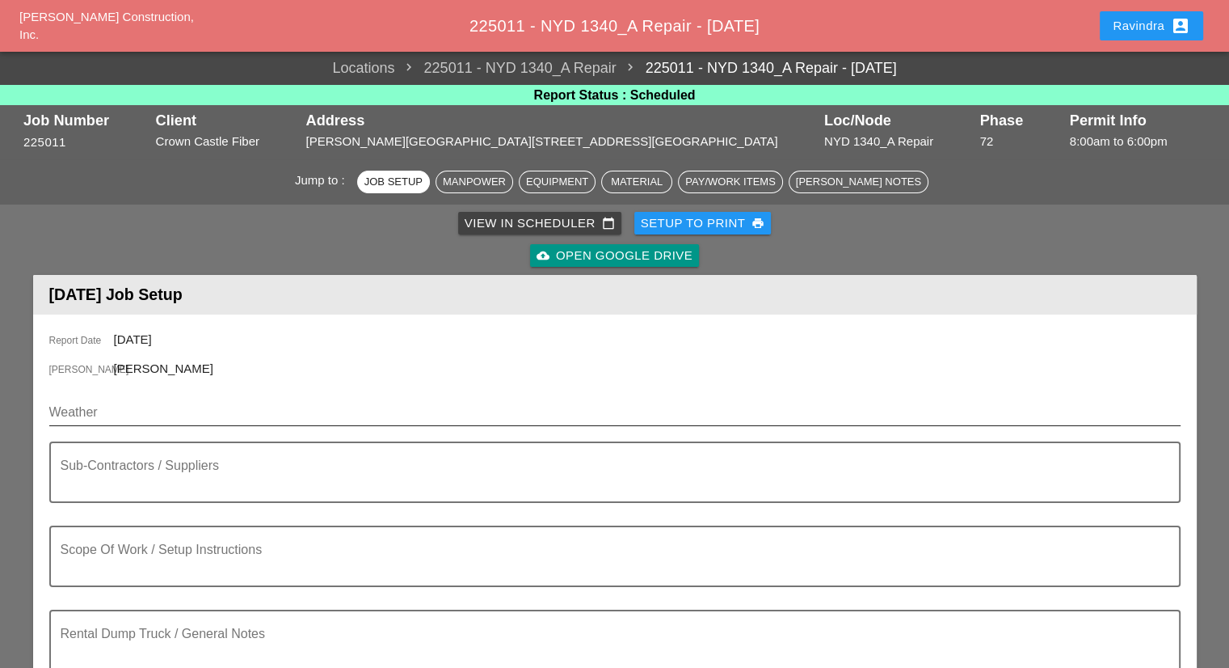
click at [145, 415] on input "Weather" at bounding box center [603, 412] width 1109 height 26
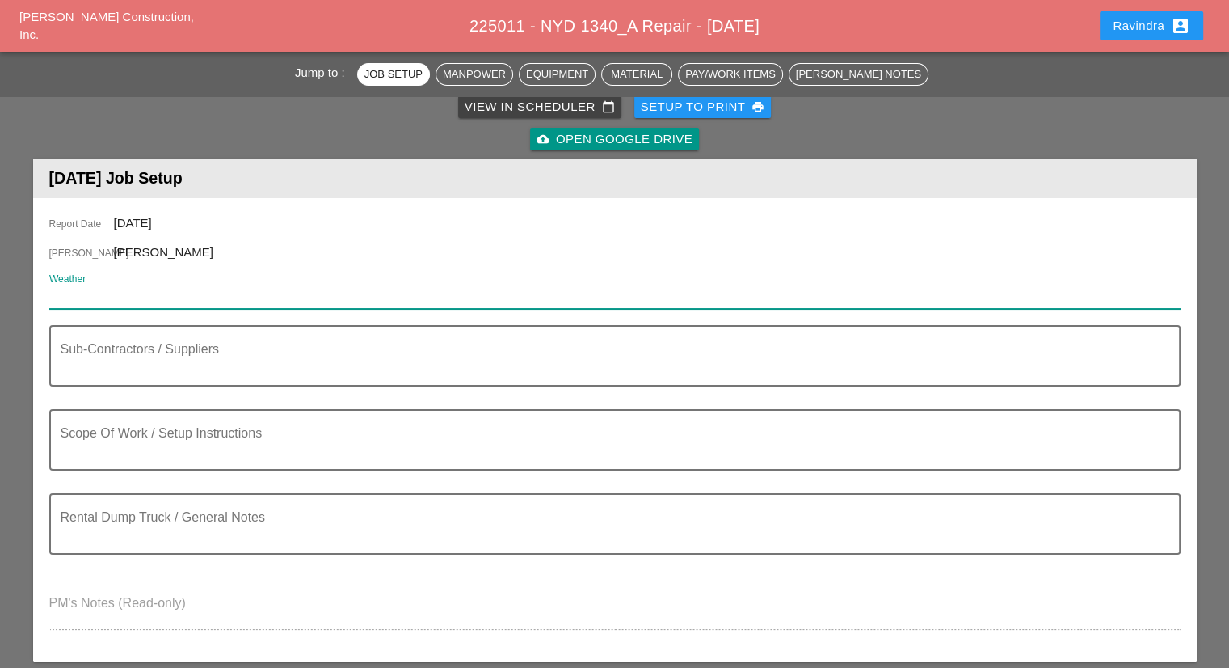
scroll to position [81, 0]
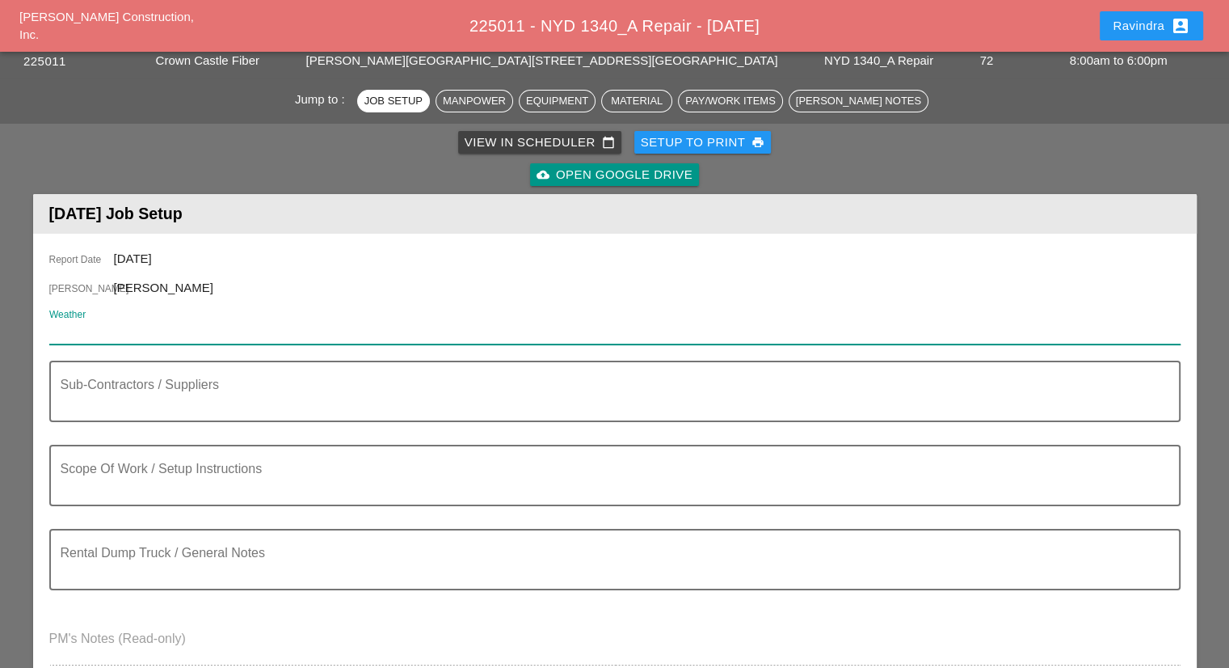
click at [152, 323] on input "Weather" at bounding box center [603, 331] width 1109 height 26
paste input "Sat 20 Day 73° ENE 11 mph Sunny skies. High 73F. Winds ENE at 10 to 15 mph."
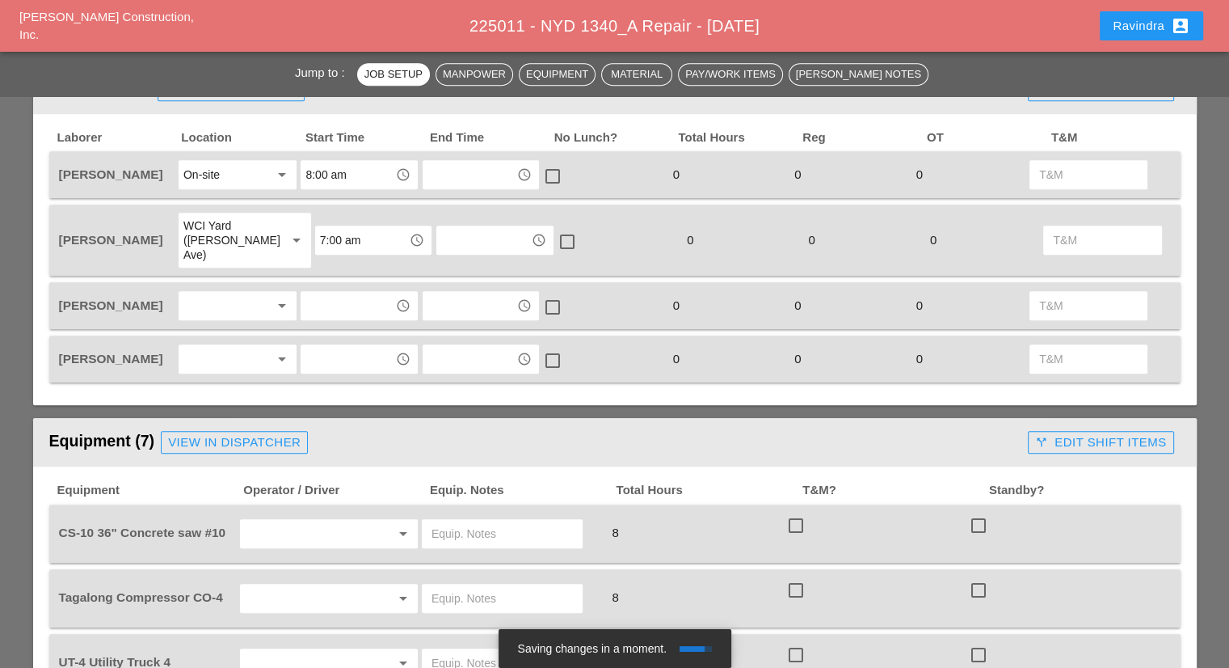
scroll to position [727, 0]
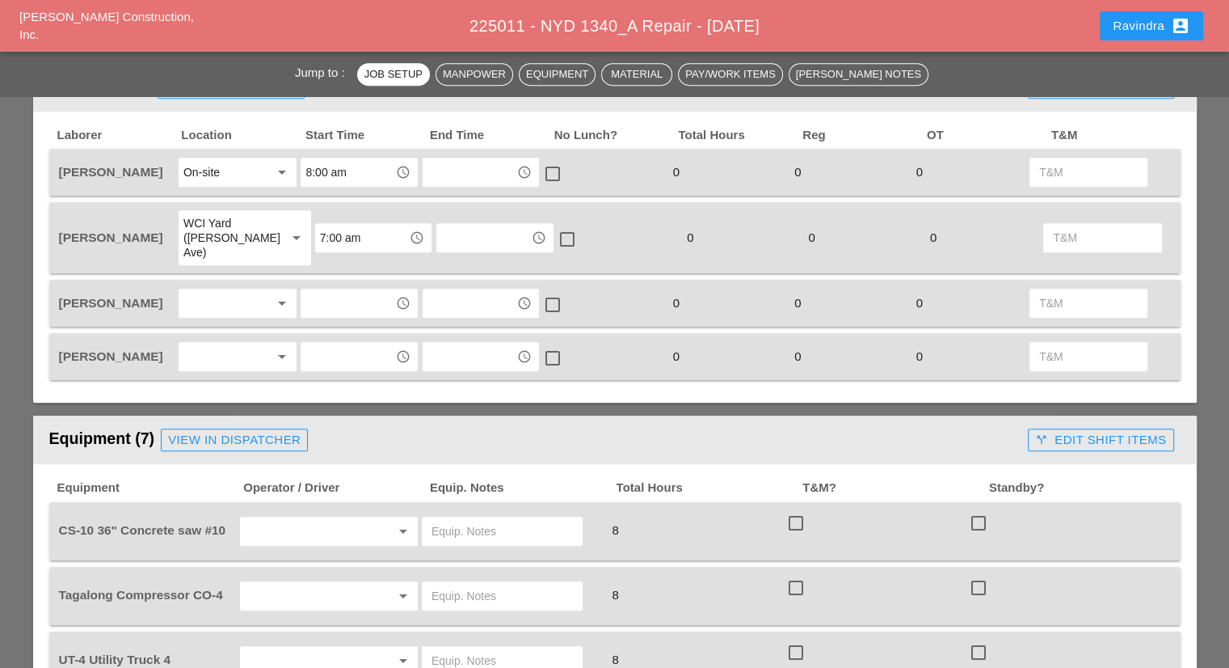
type input "Sat 20 Day 73° ENE 11 mph Sunny skies. High 73F. Winds ENE at 10 to 15 mph."
click at [231, 290] on div at bounding box center [226, 303] width 86 height 26
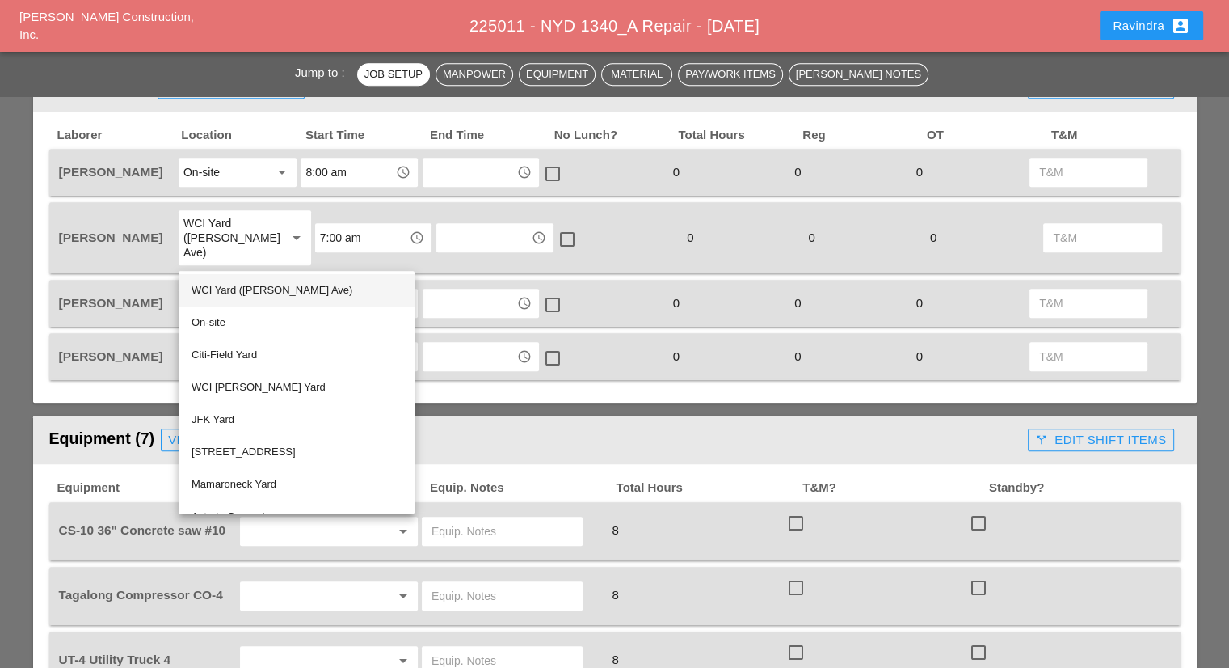
click at [236, 276] on div "WCI Yard ([PERSON_NAME] Ave)" at bounding box center [297, 290] width 210 height 32
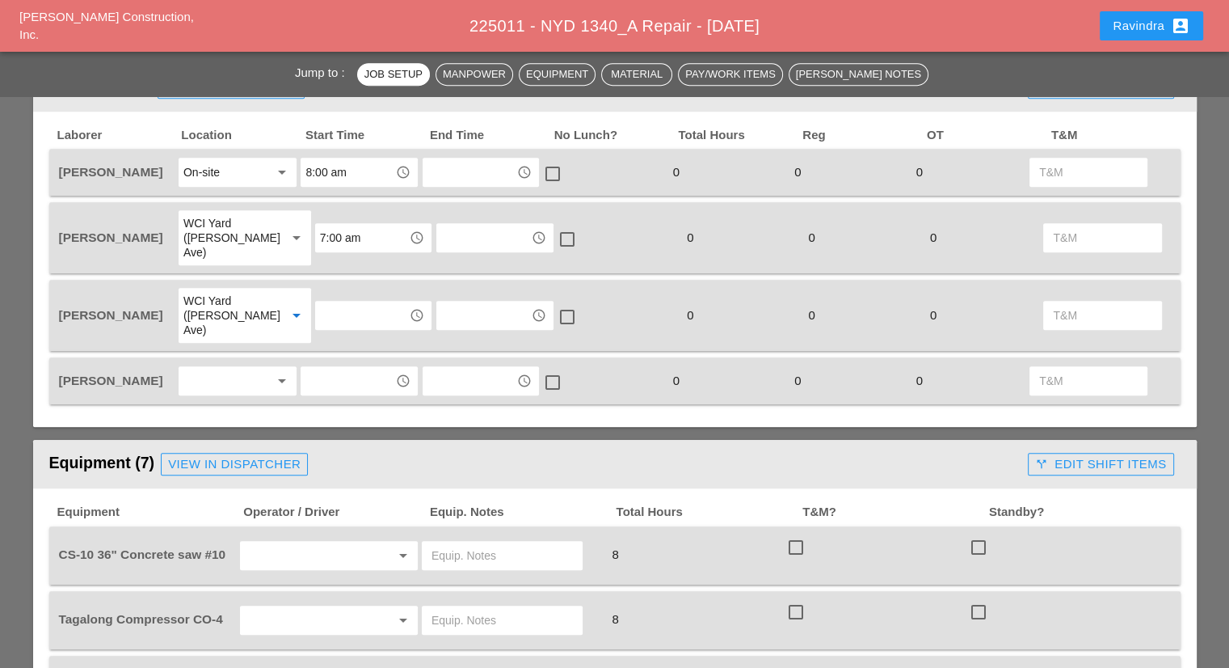
click at [220, 368] on div at bounding box center [226, 381] width 86 height 26
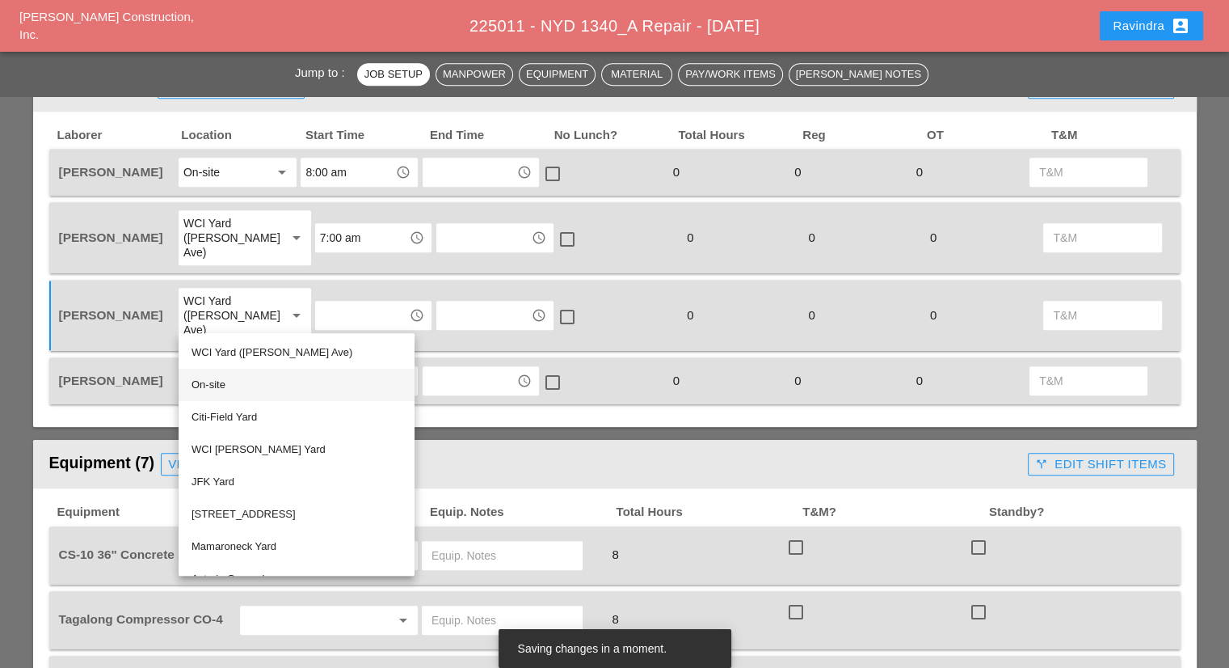
click at [217, 381] on div "On-site" at bounding box center [297, 384] width 210 height 19
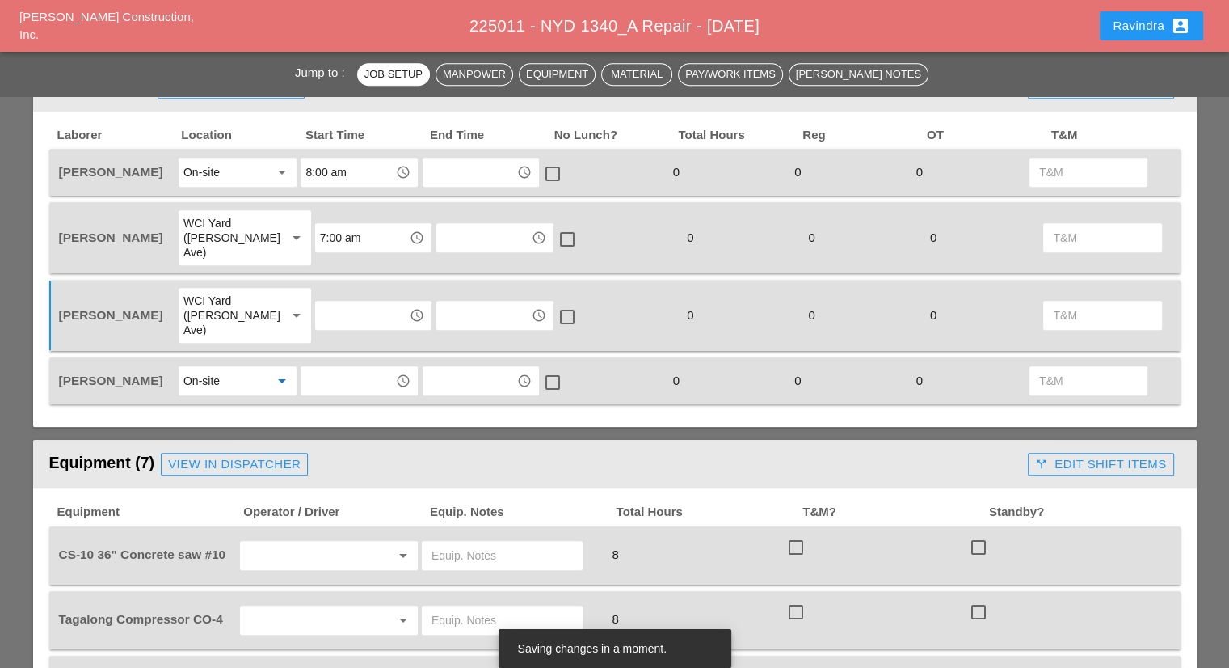
click at [336, 368] on input "text" at bounding box center [347, 381] width 84 height 26
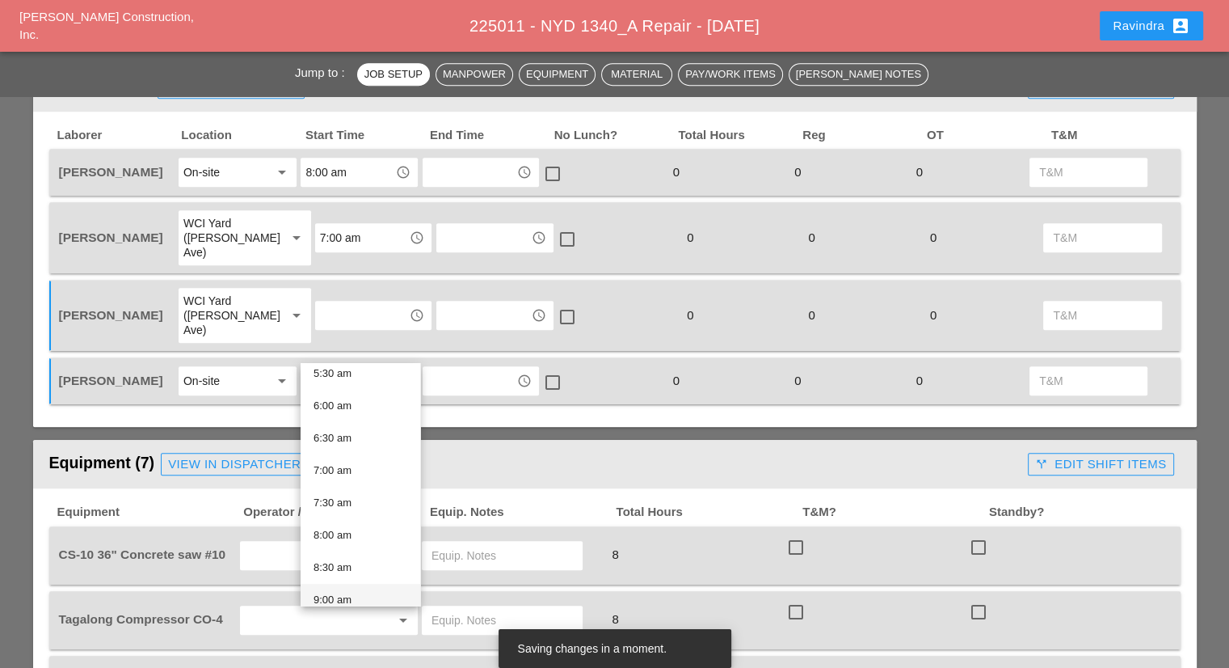
scroll to position [404, 0]
click at [336, 501] on div "8:00 am" at bounding box center [361, 495] width 94 height 19
type input "8:00 am"
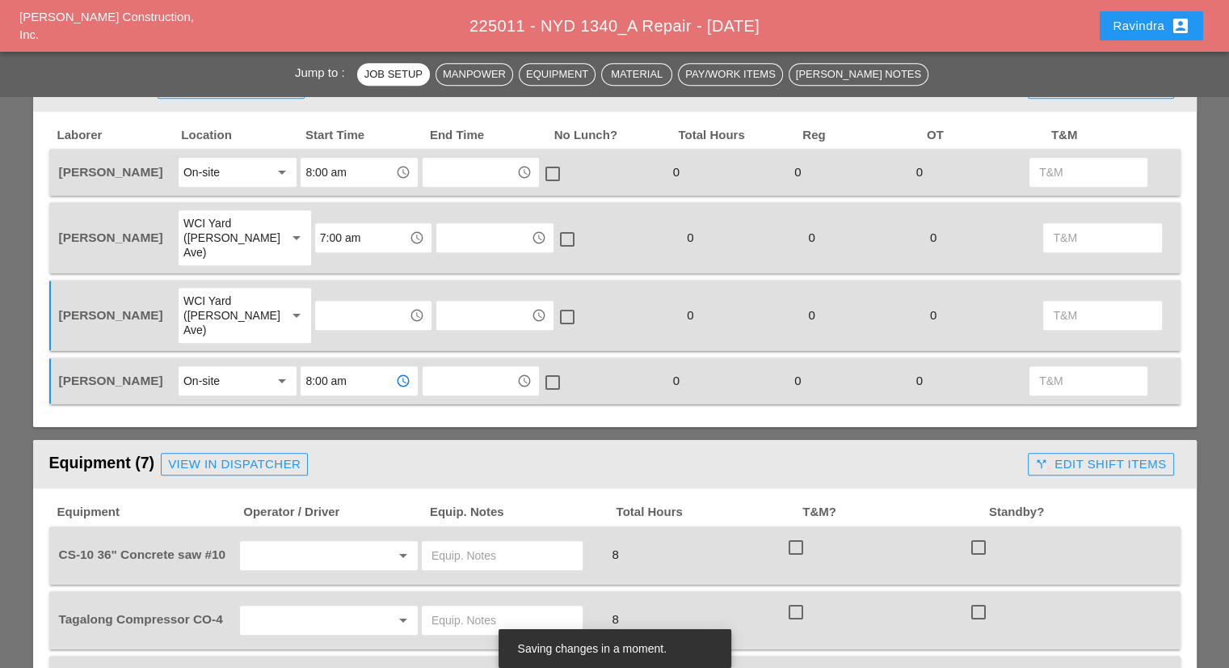
click at [331, 302] on input "text" at bounding box center [362, 315] width 84 height 26
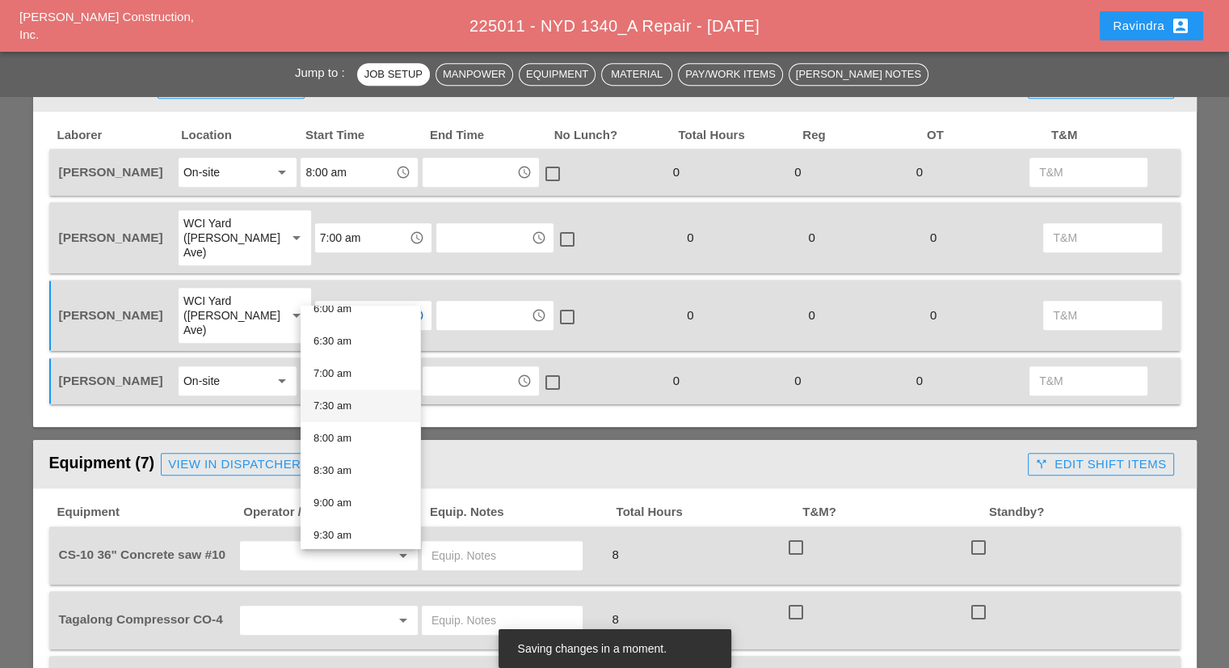
click at [346, 411] on div "7:30 am" at bounding box center [361, 405] width 94 height 19
type input "7:30 am"
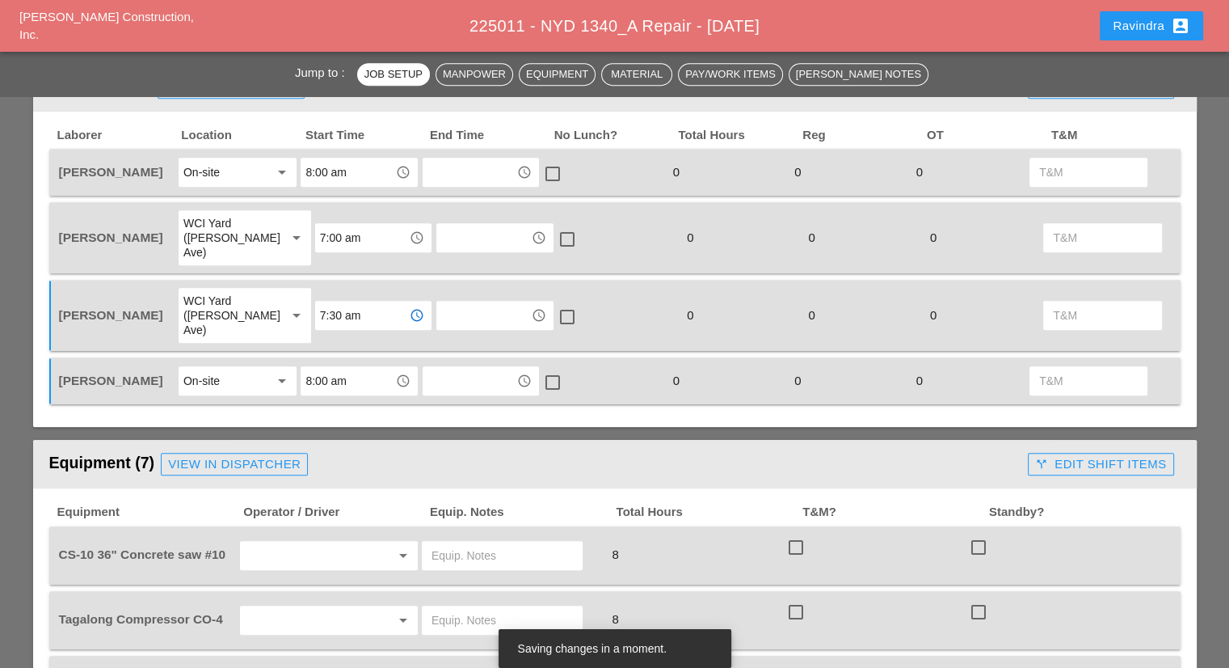
click at [327, 231] on input "7:00 am" at bounding box center [362, 238] width 84 height 26
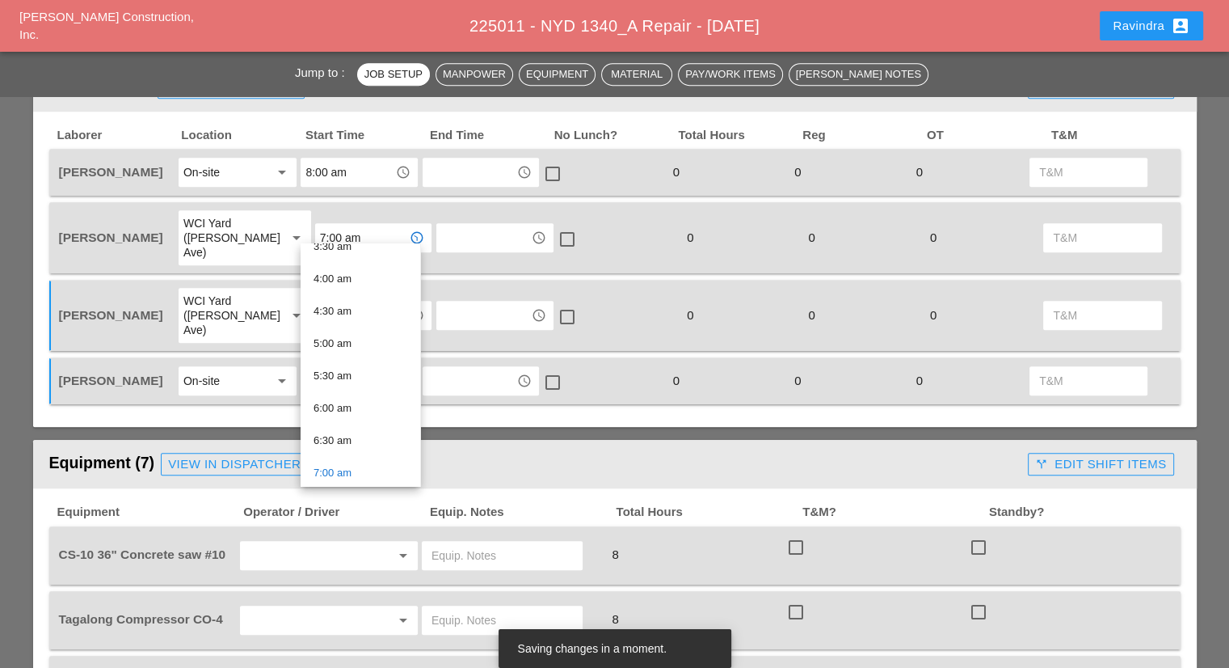
scroll to position [323, 0]
click at [346, 415] on div "7:30 am" at bounding box center [361, 424] width 94 height 19
type input "7:30 am"
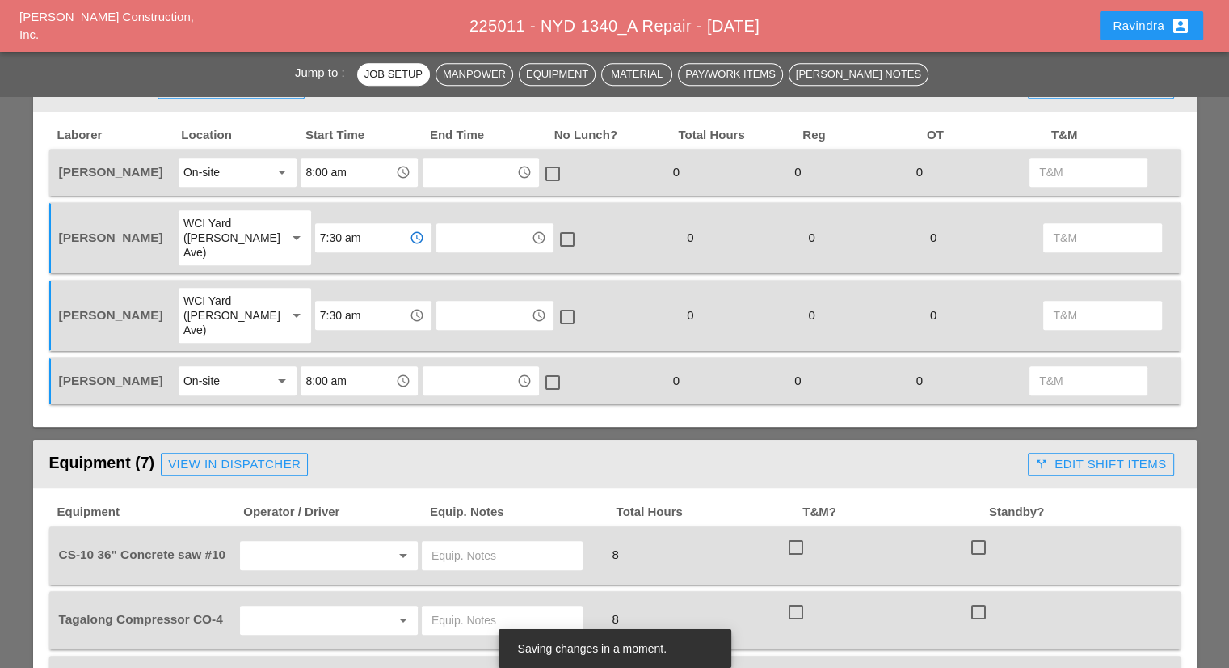
click at [369, 405] on div "Manpower (4) View in Dispatcher - All Workers Must Show up 15 Minutes Before St…" at bounding box center [615, 529] width 1164 height 932
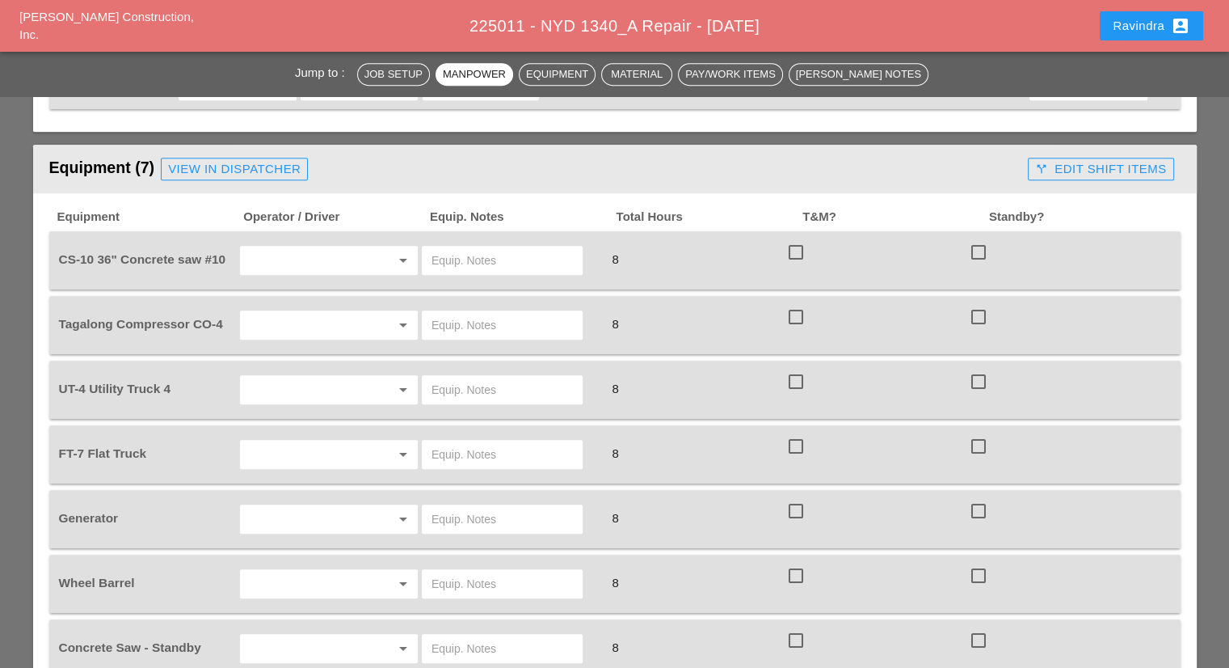
scroll to position [1051, 0]
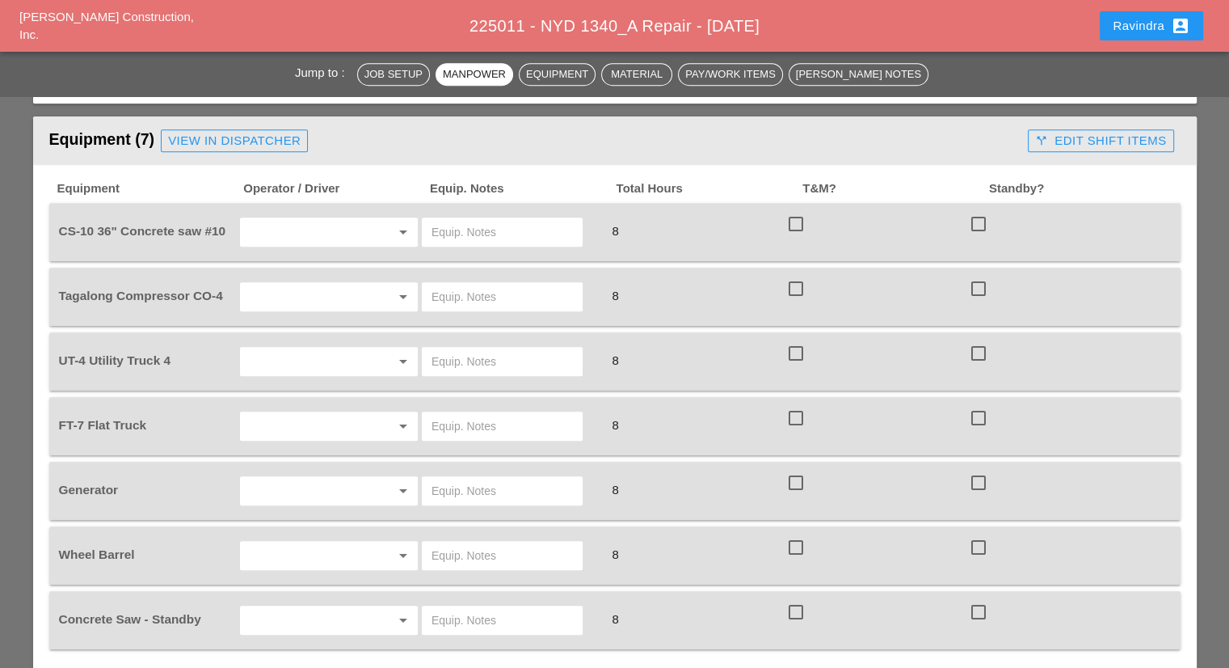
click at [281, 413] on input "text" at bounding box center [306, 426] width 123 height 26
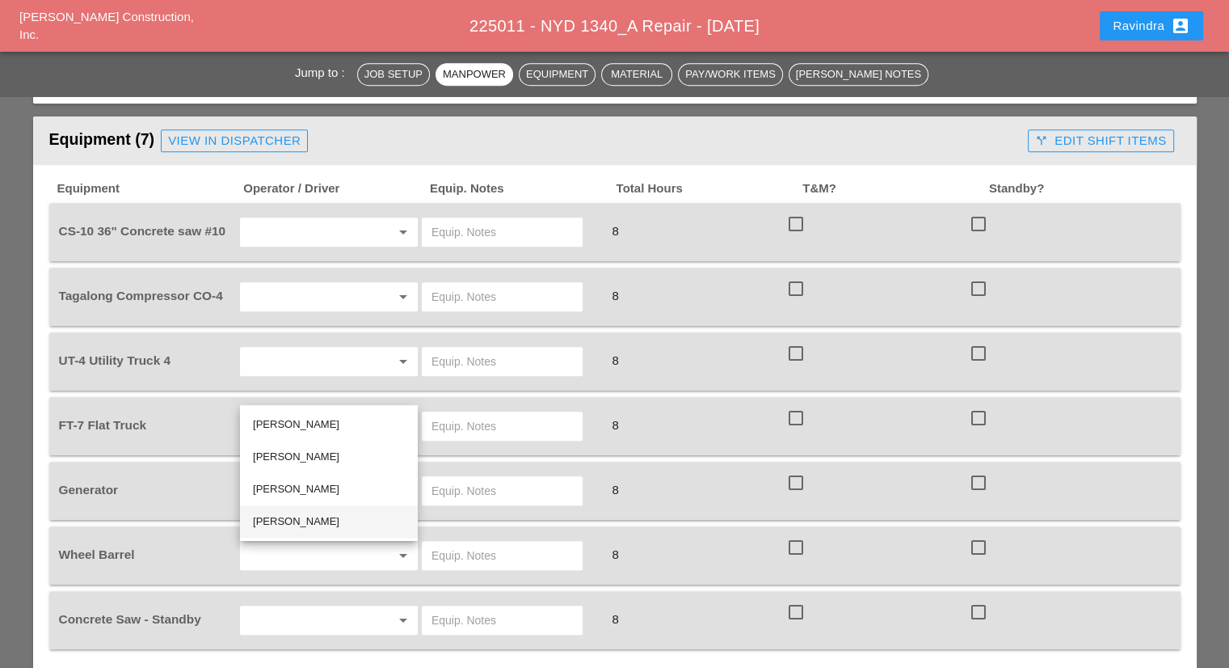
click at [306, 517] on div "[PERSON_NAME]" at bounding box center [329, 521] width 152 height 19
type input "[PERSON_NAME]"
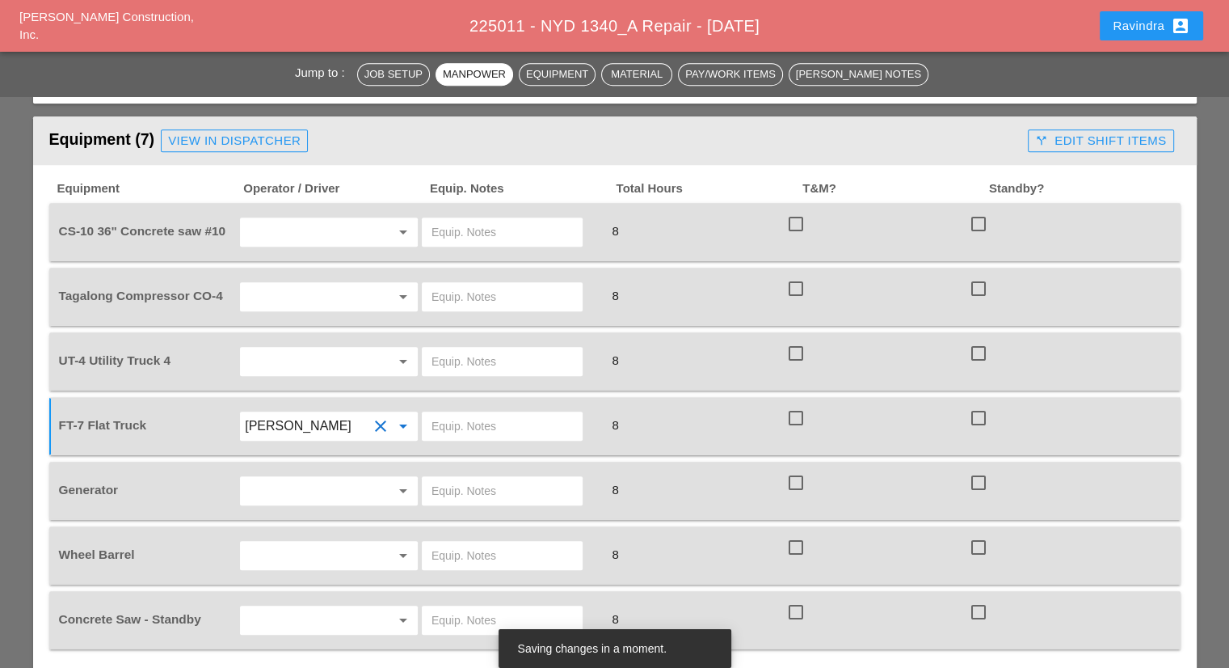
click at [497, 413] on input "text" at bounding box center [502, 426] width 141 height 26
type input "W/ MATERIALS"
click at [310, 284] on input "text" at bounding box center [306, 297] width 123 height 26
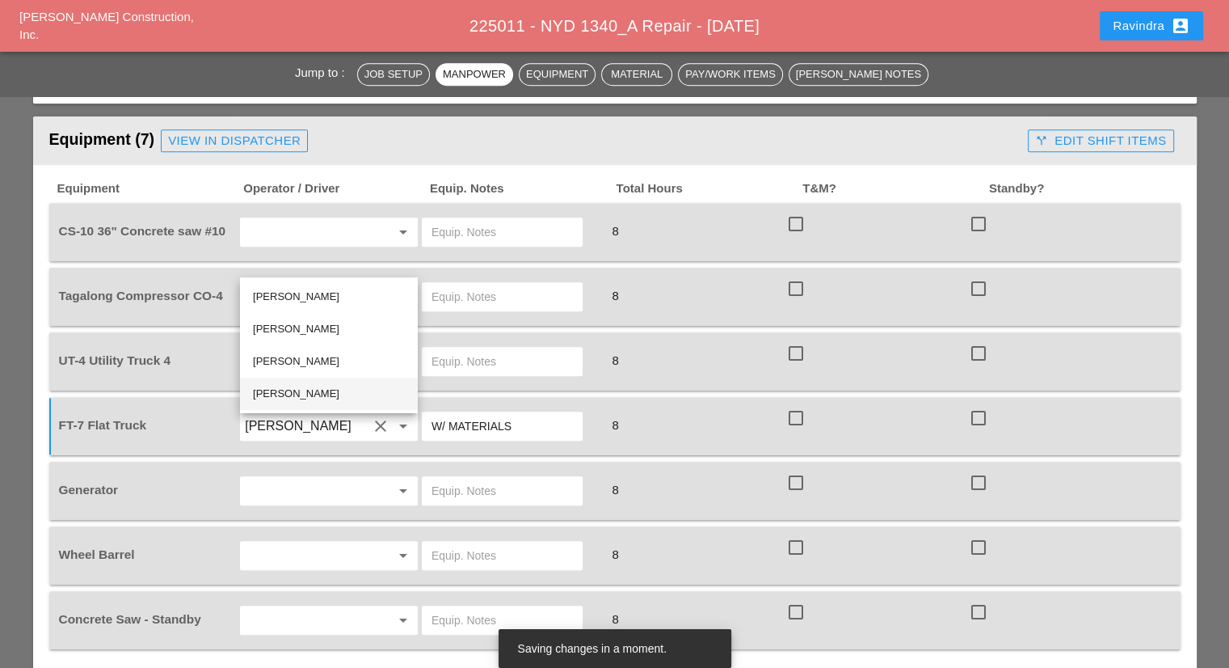
click at [303, 395] on div "[PERSON_NAME]" at bounding box center [329, 393] width 152 height 19
type input "[PERSON_NAME]"
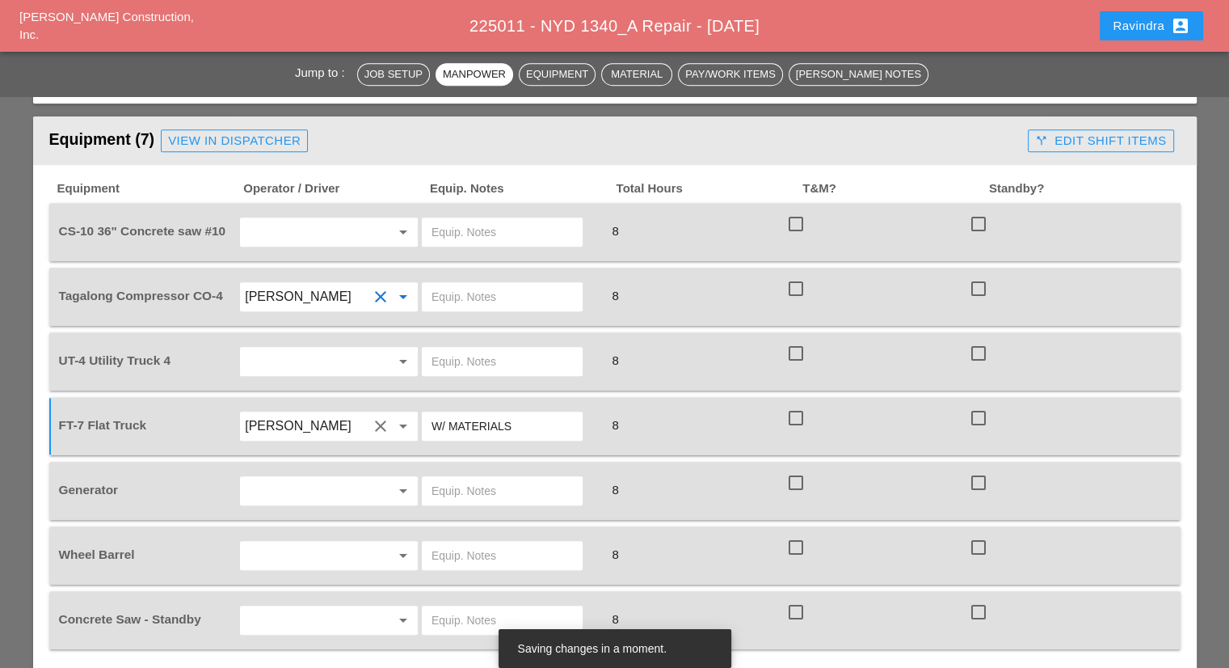
click at [482, 284] on input "text" at bounding box center [502, 297] width 141 height 26
type input "START"
click at [311, 219] on input "text" at bounding box center [306, 232] width 123 height 26
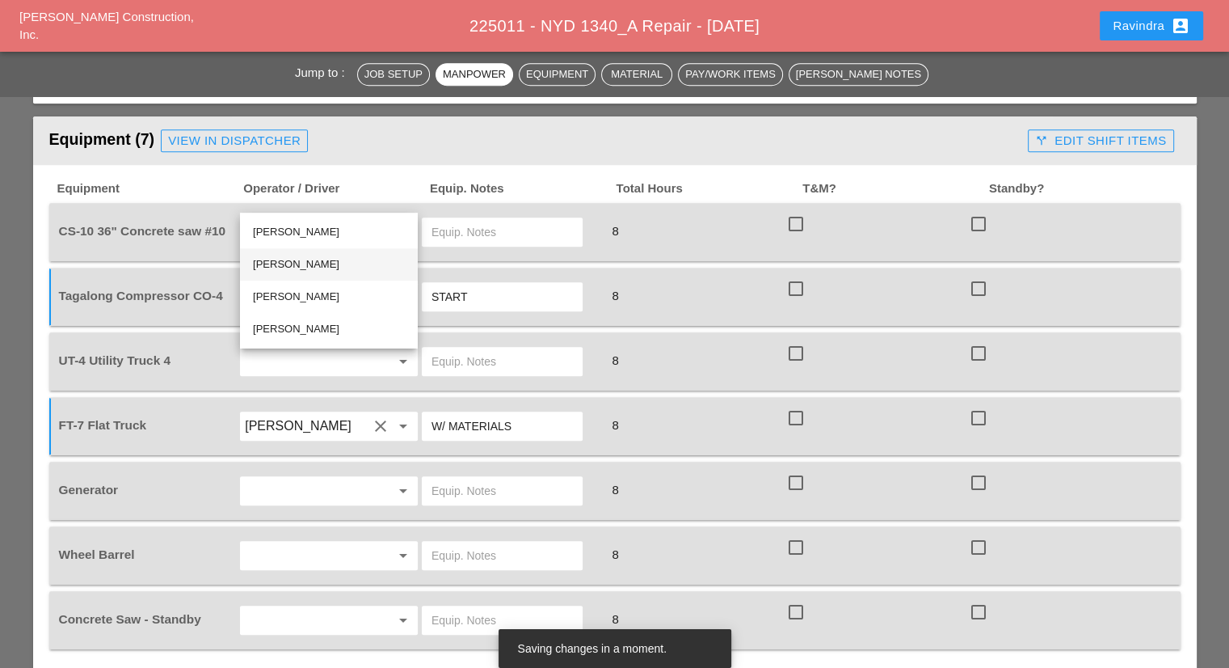
click at [293, 267] on div "[PERSON_NAME]" at bounding box center [329, 264] width 152 height 19
type input "[PERSON_NAME]"
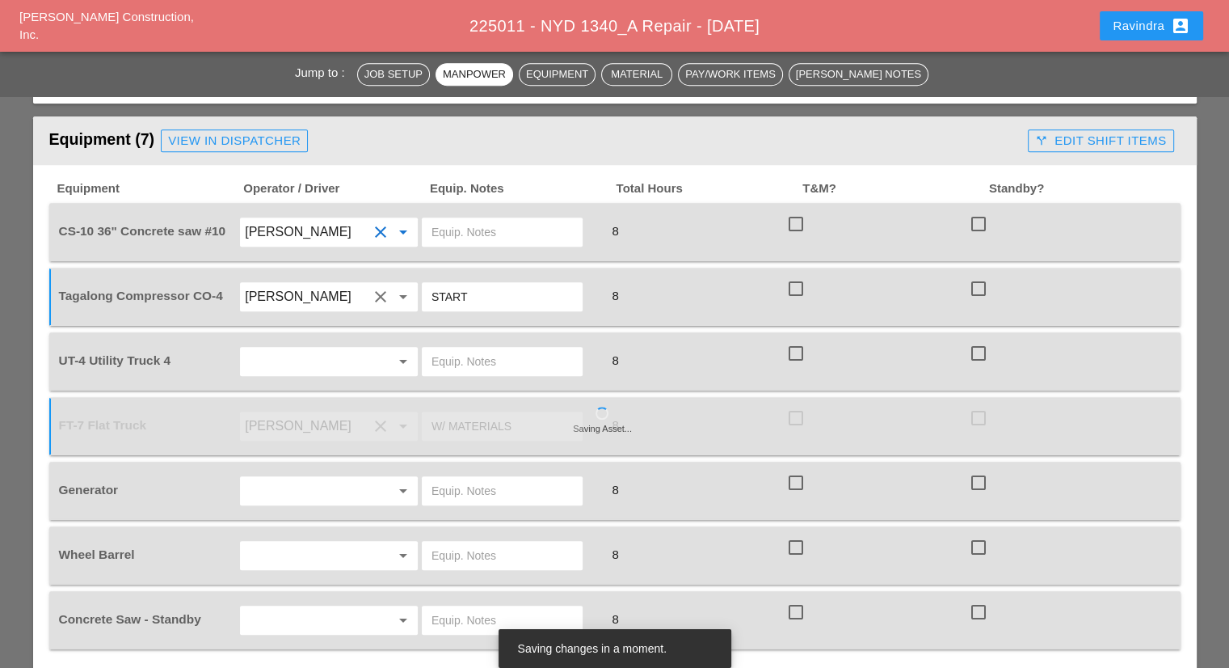
click at [505, 219] on input "text" at bounding box center [502, 232] width 141 height 26
click at [504, 219] on input "text" at bounding box center [502, 232] width 141 height 26
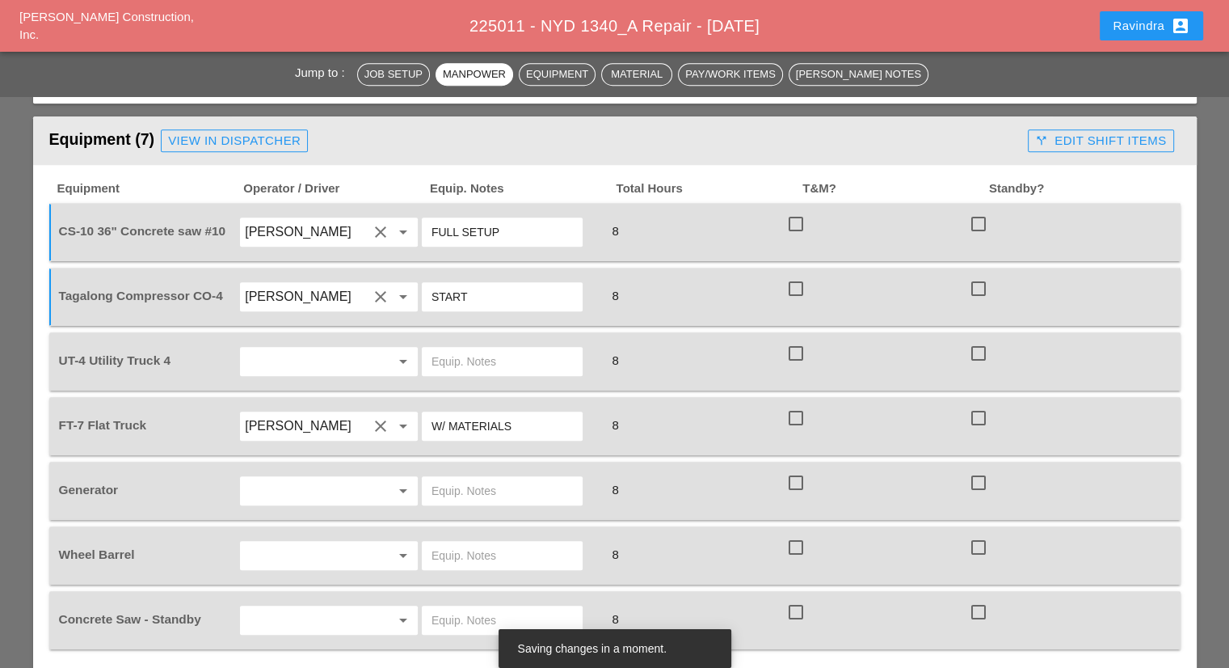
type input "FULL SETUP"
click at [368, 352] on div at bounding box center [379, 361] width 23 height 19
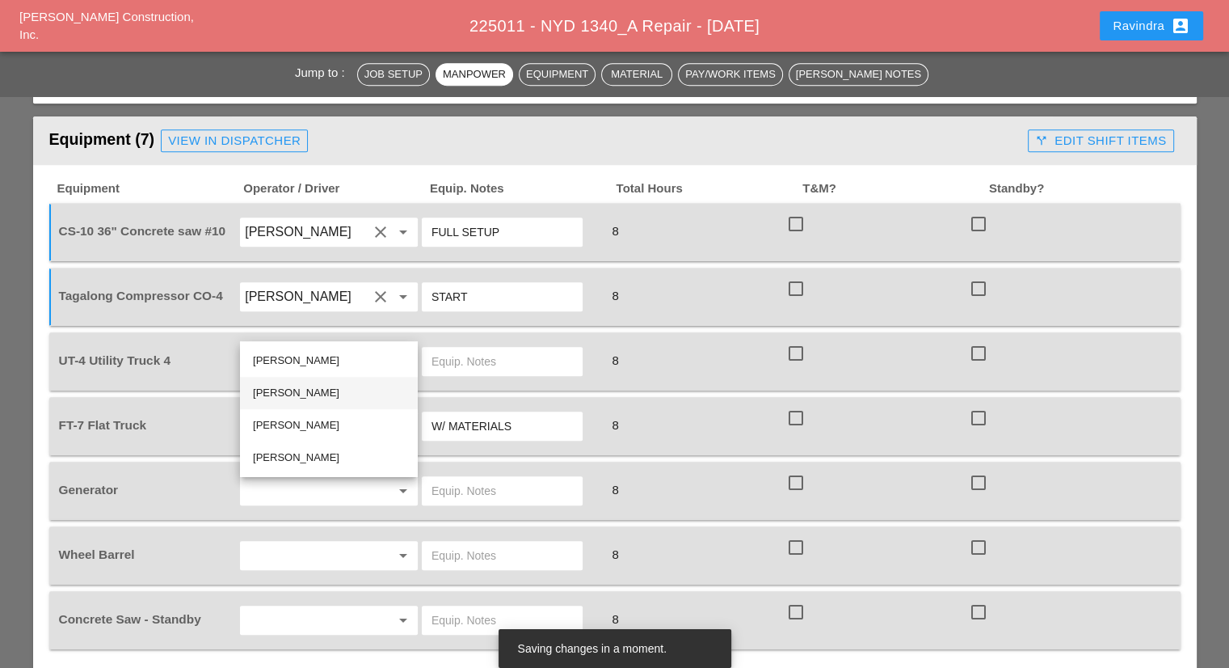
click at [324, 398] on div "[PERSON_NAME]" at bounding box center [329, 392] width 152 height 19
type input "[PERSON_NAME]"
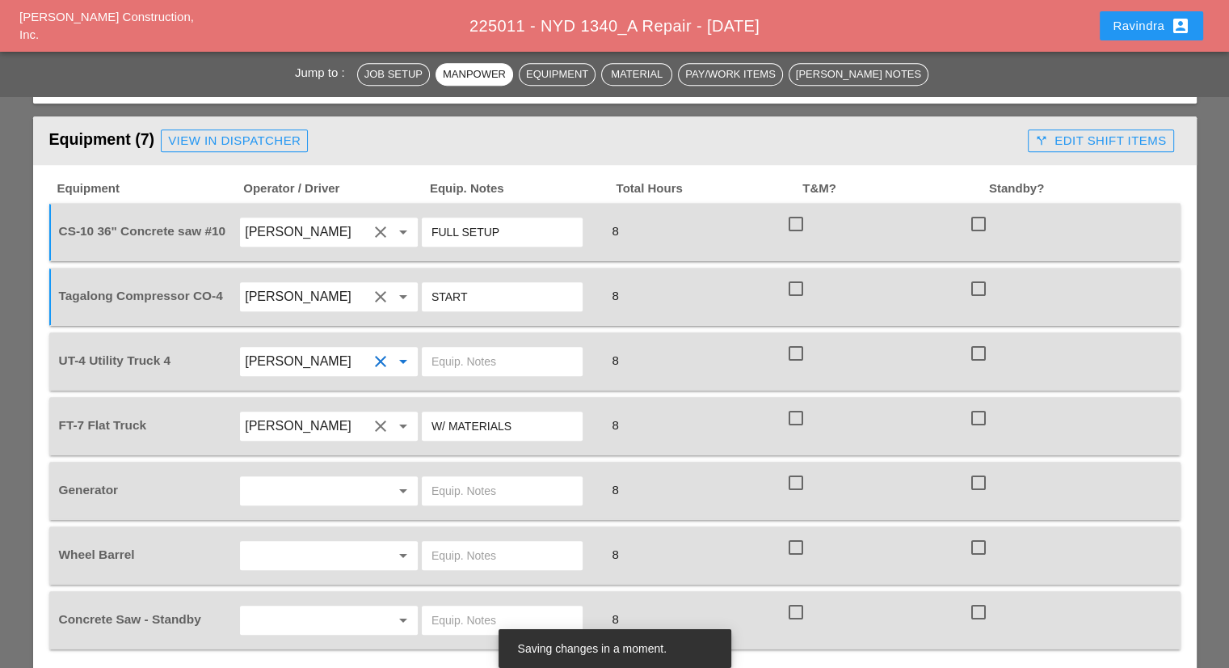
click at [488, 348] on input "text" at bounding box center [502, 361] width 141 height 26
type input "W/ CONCRETE SAW"
click at [352, 478] on input "text" at bounding box center [306, 491] width 123 height 26
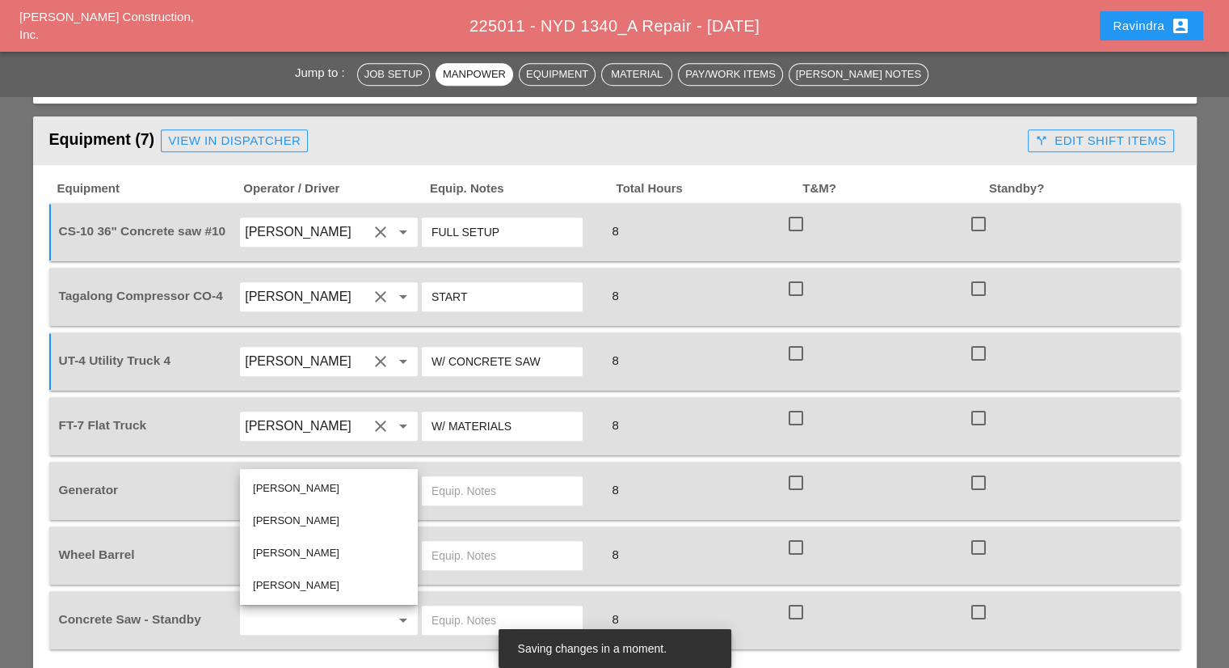
drag, startPoint x: 289, startPoint y: 520, endPoint x: 329, endPoint y: 508, distance: 41.2
click at [292, 520] on div "[PERSON_NAME]" at bounding box center [329, 520] width 152 height 19
type input "[PERSON_NAME]"
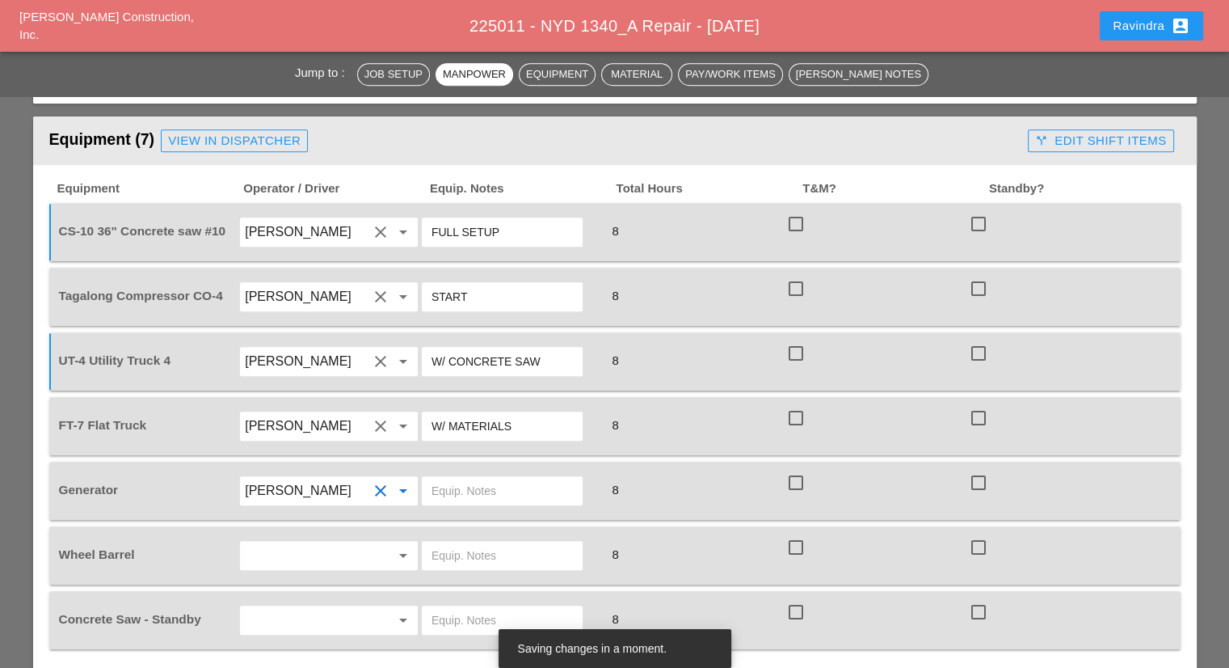
click at [459, 478] on input "text" at bounding box center [502, 491] width 141 height 26
type input "ON TRUCK"
click at [279, 542] on input "text" at bounding box center [306, 555] width 123 height 26
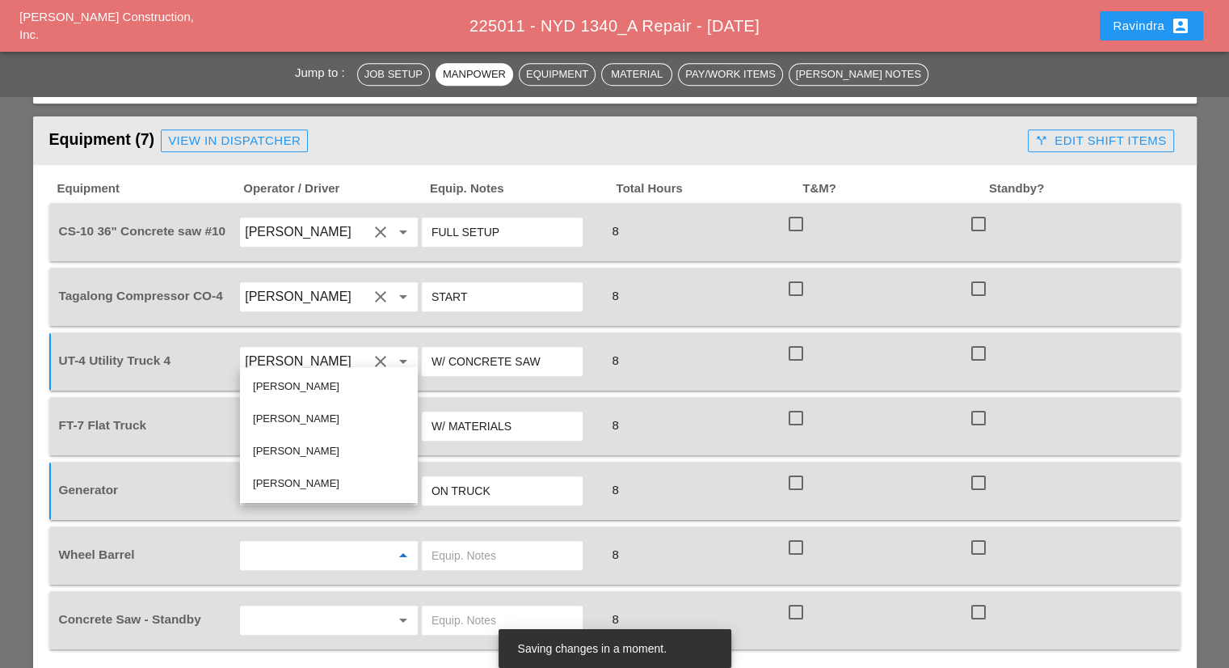
click at [279, 416] on div "[PERSON_NAME]" at bounding box center [329, 418] width 152 height 19
type input "[PERSON_NAME]"
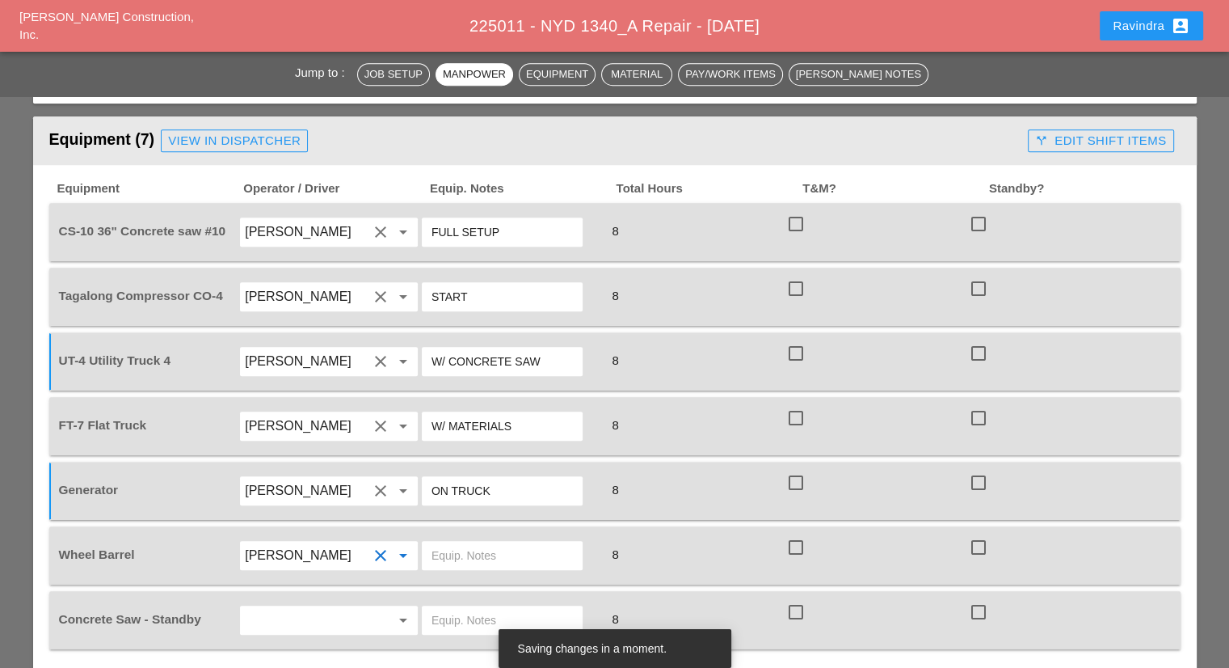
click at [478, 542] on input "text" at bounding box center [502, 555] width 141 height 26
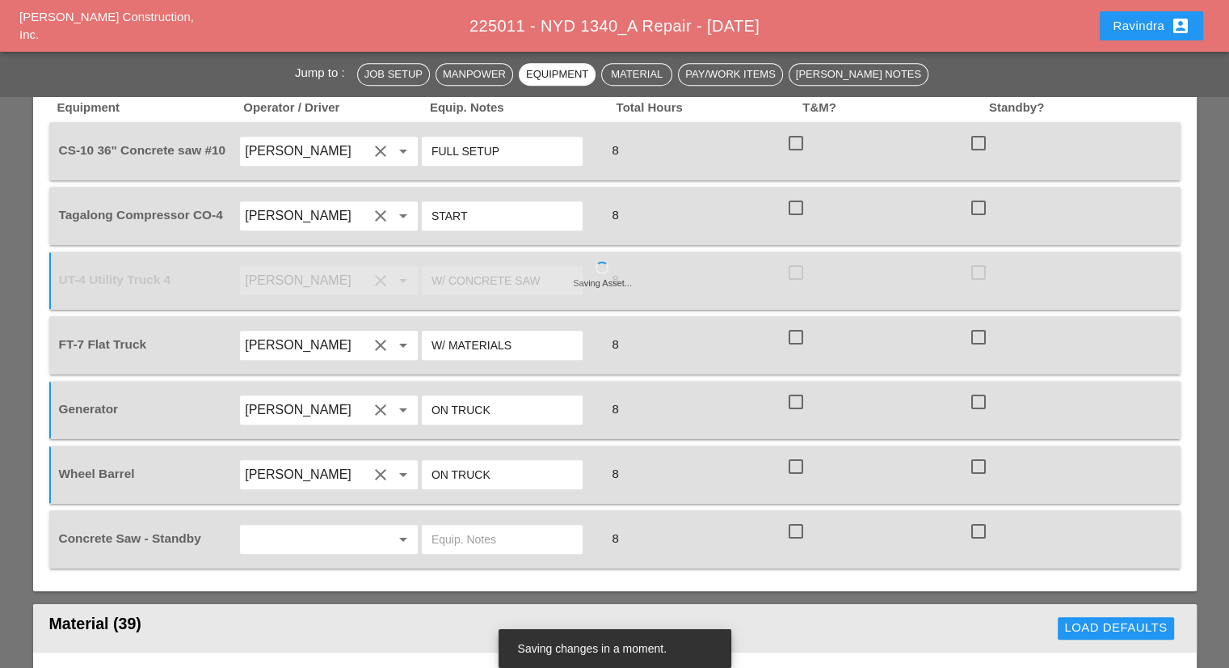
type input "ON TRUCK"
click at [301, 526] on input "text" at bounding box center [306, 539] width 123 height 26
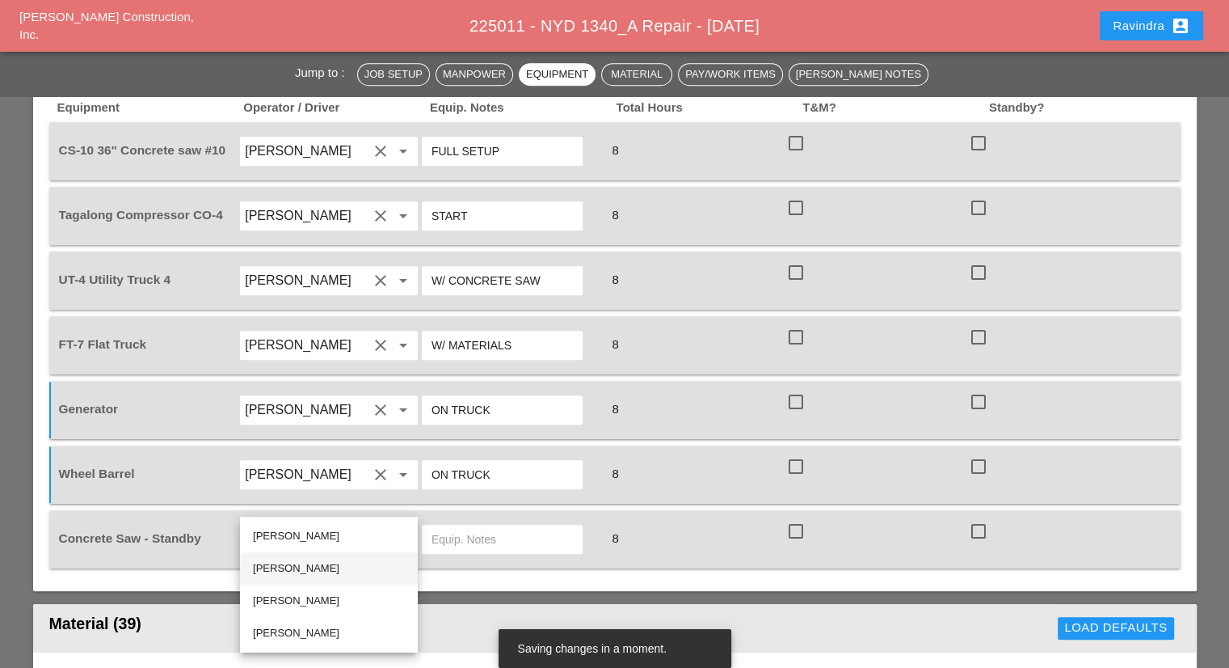
click at [297, 566] on div "[PERSON_NAME]" at bounding box center [329, 567] width 152 height 19
type input "[PERSON_NAME]"
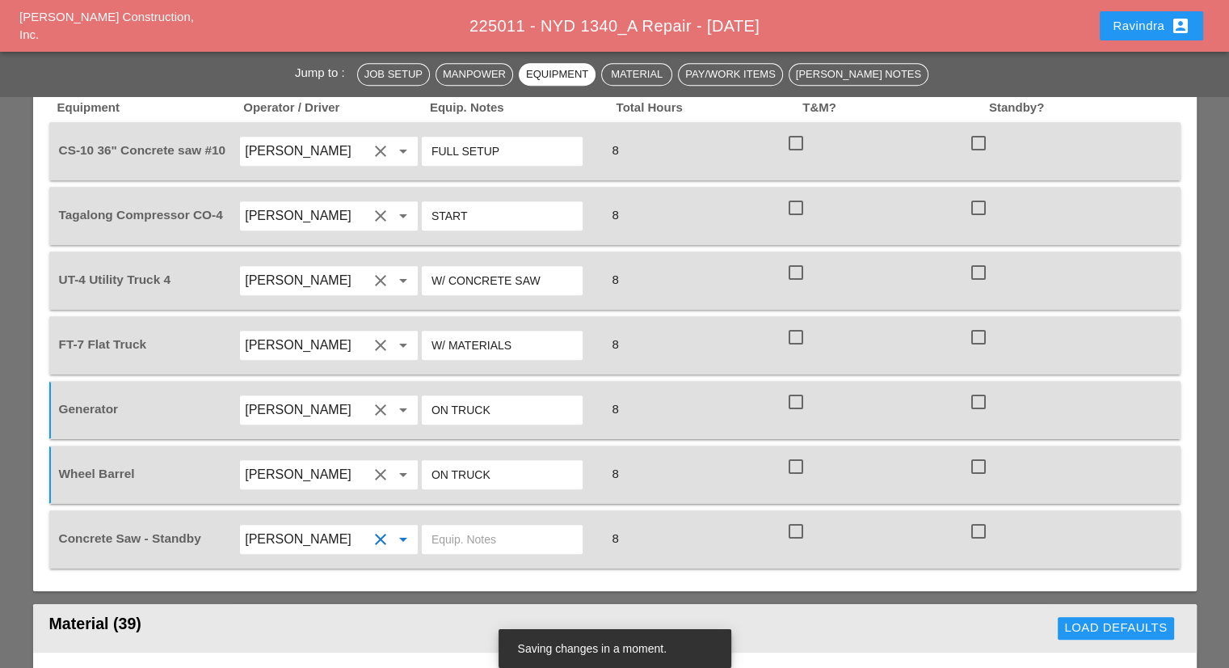
drag, startPoint x: 482, startPoint y: 526, endPoint x: 482, endPoint y: 518, distance: 8.1
click at [482, 524] on div "Concrete Saw - Standby [PERSON_NAME] clear arrow_drop_down 8 check_box_outline_…" at bounding box center [614, 539] width 1131 height 58
click at [478, 526] on input "text" at bounding box center [502, 539] width 141 height 26
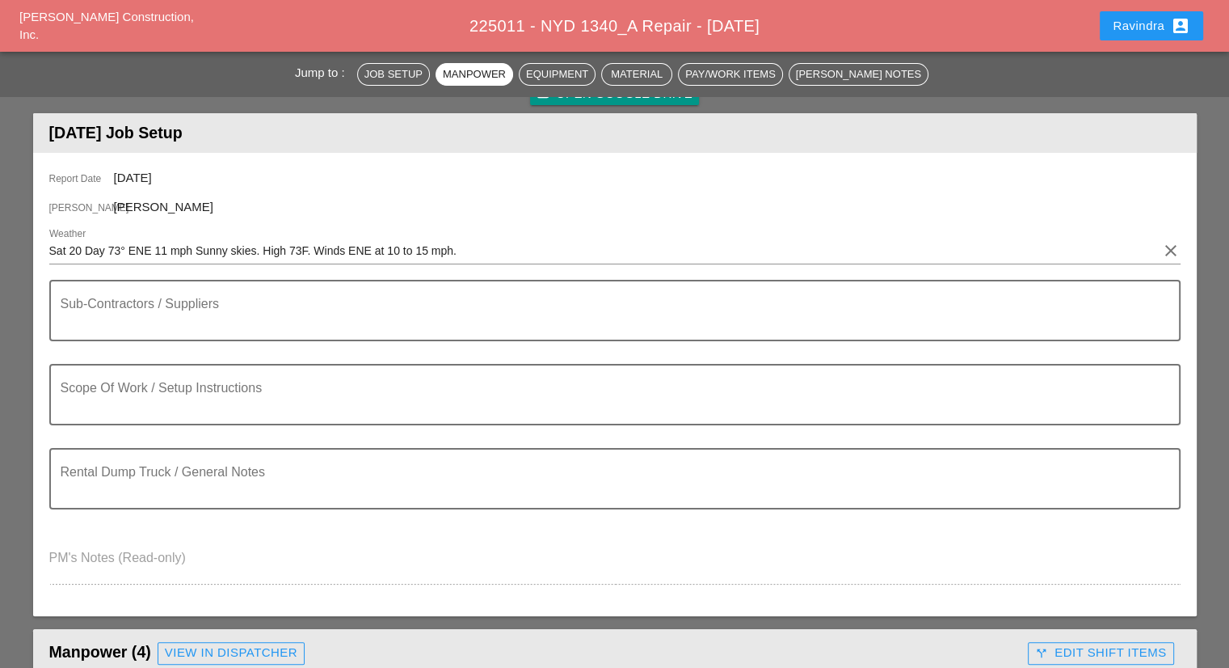
scroll to position [0, 0]
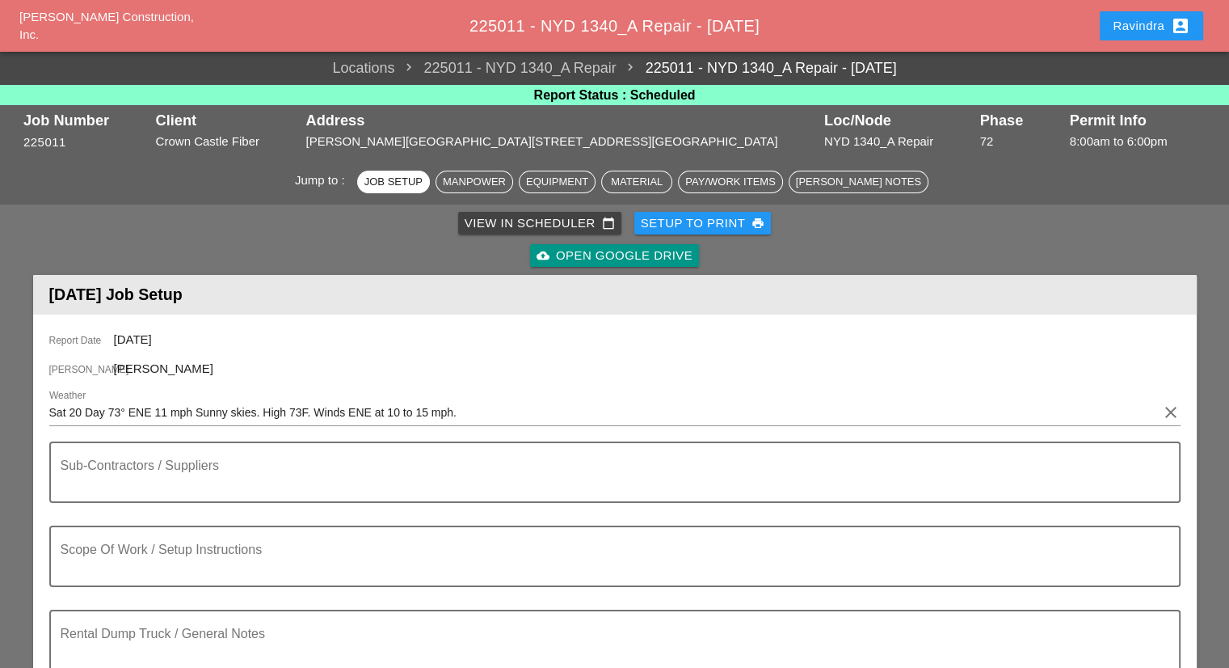
type input "FULL SETUP"
click at [1115, 36] on button "Ravindra account_box" at bounding box center [1151, 25] width 103 height 29
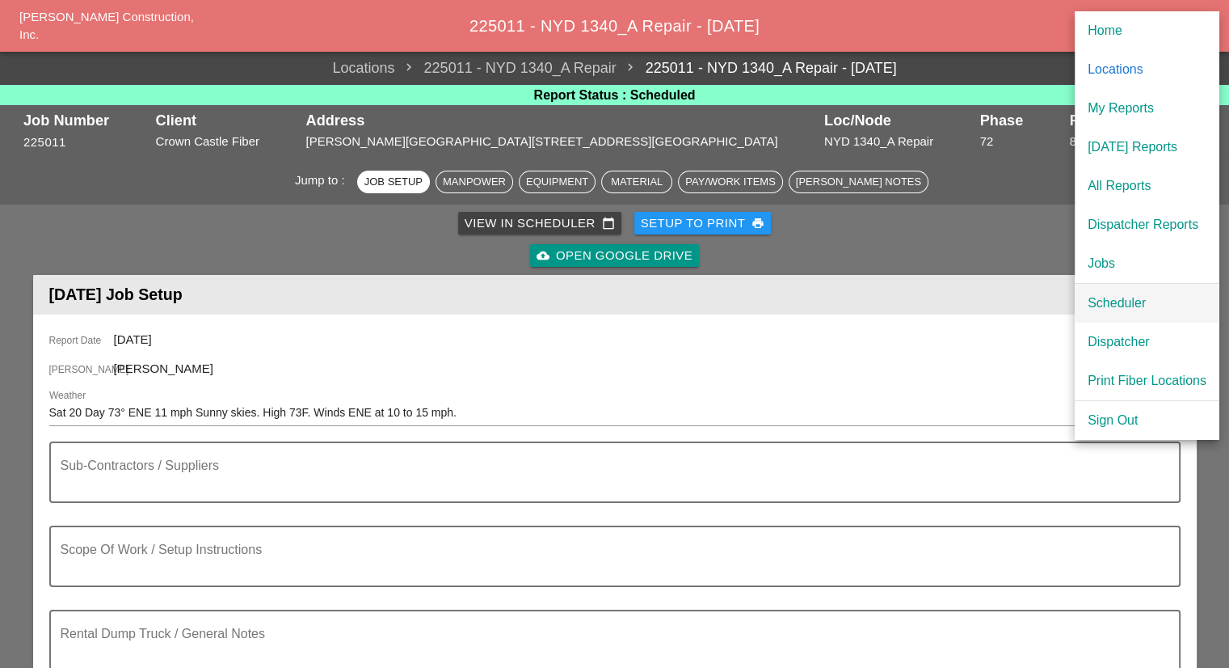
click at [1093, 295] on div "Scheduler" at bounding box center [1147, 302] width 119 height 19
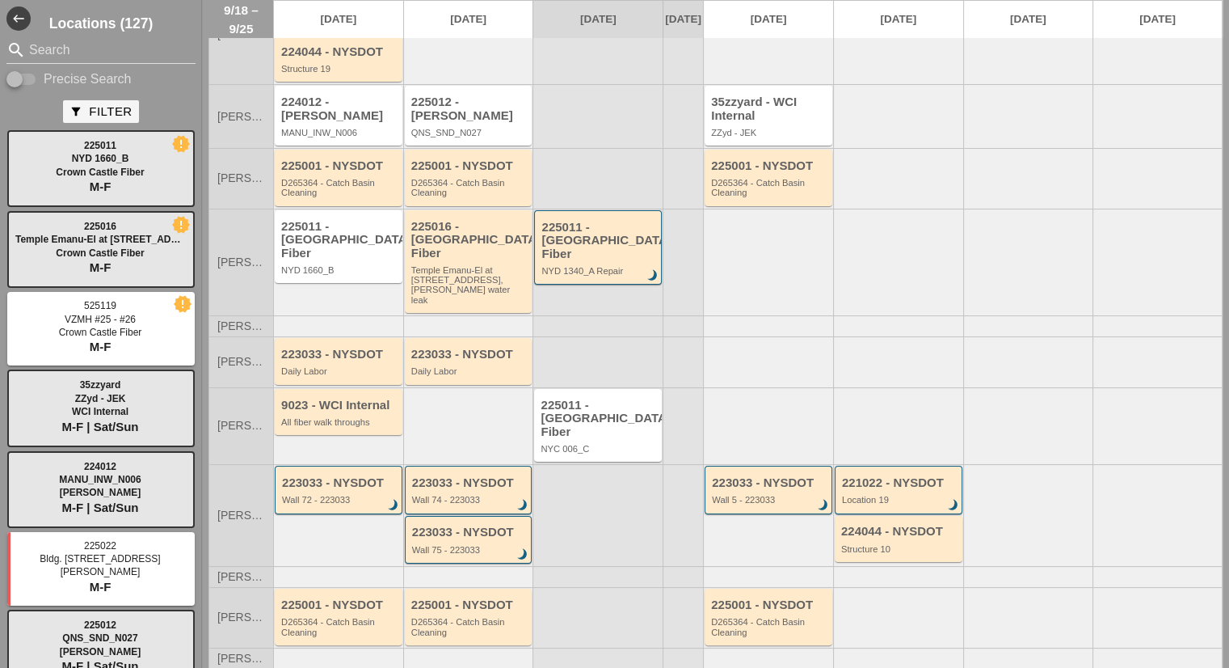
scroll to position [225, 0]
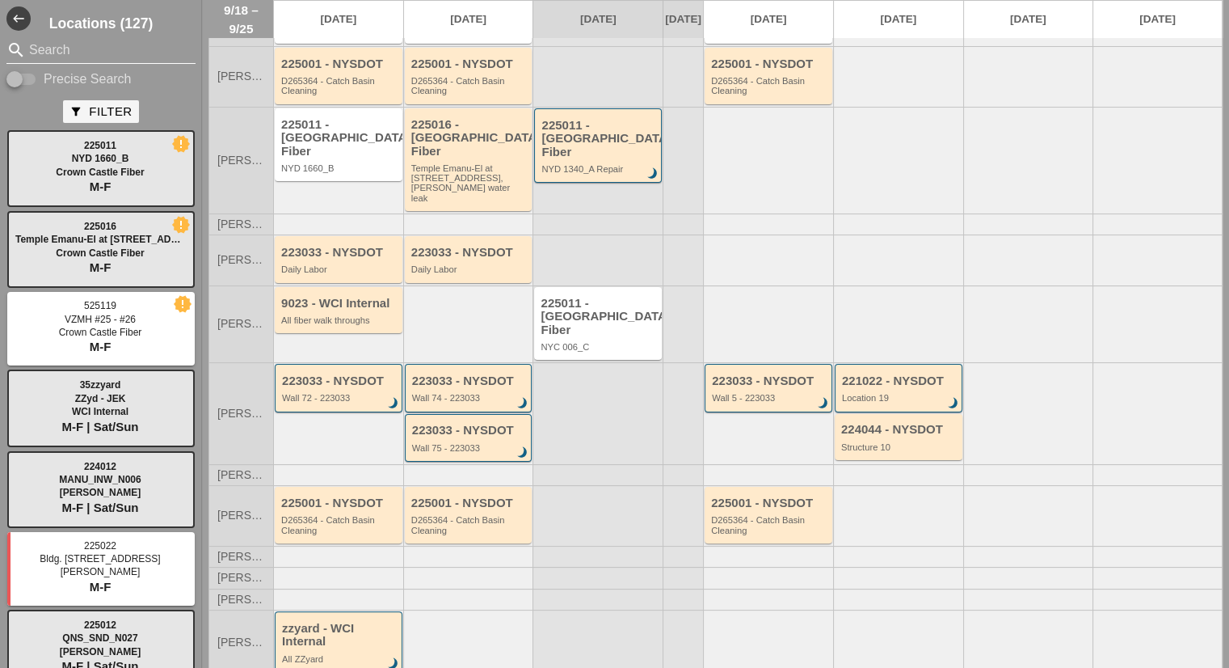
click at [97, 43] on input "Search" at bounding box center [101, 50] width 144 height 26
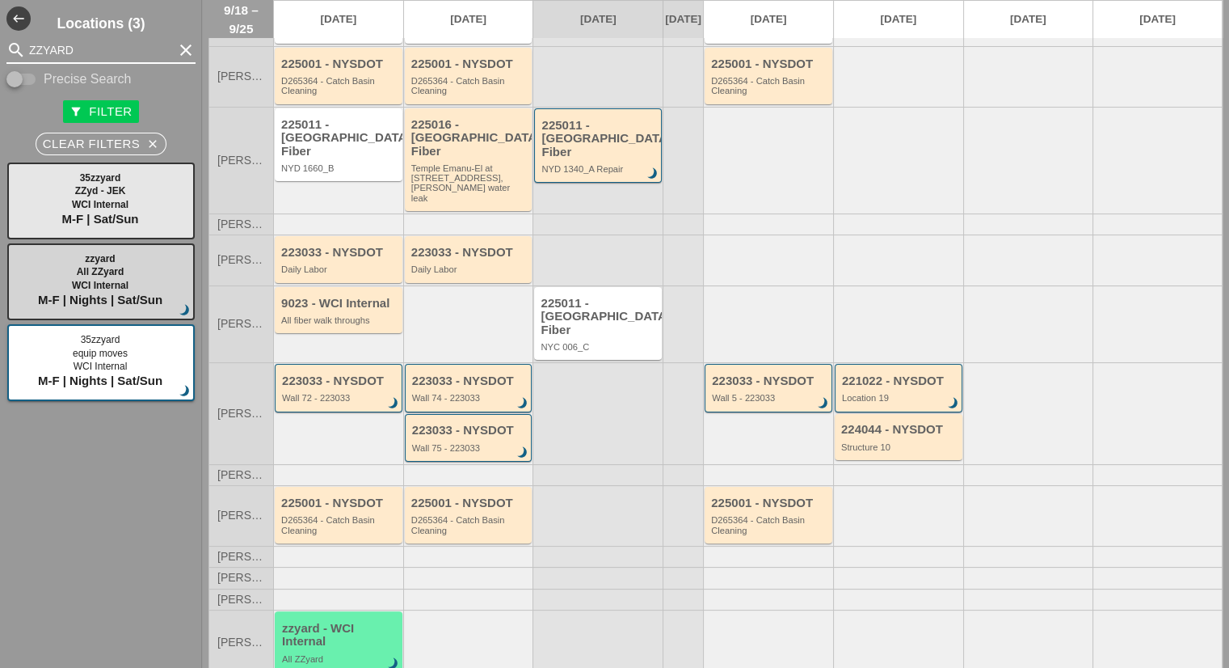
type input "ZZYARD"
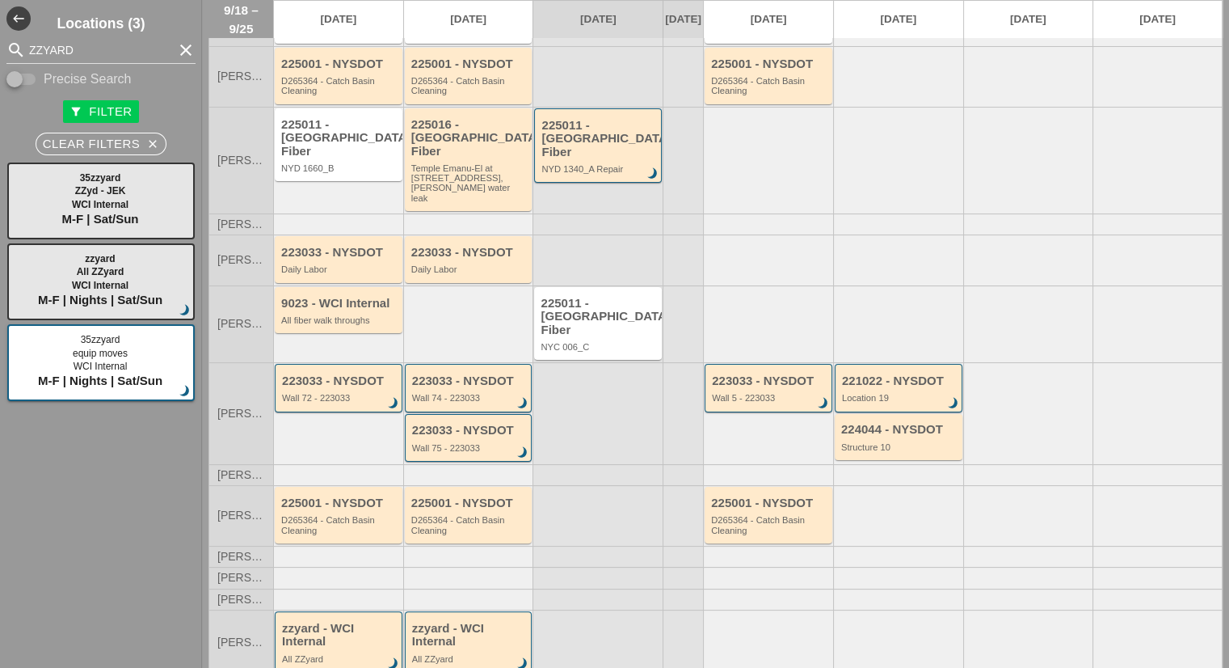
click at [349, 621] on div "zzyard - WCI Internal" at bounding box center [340, 634] width 116 height 27
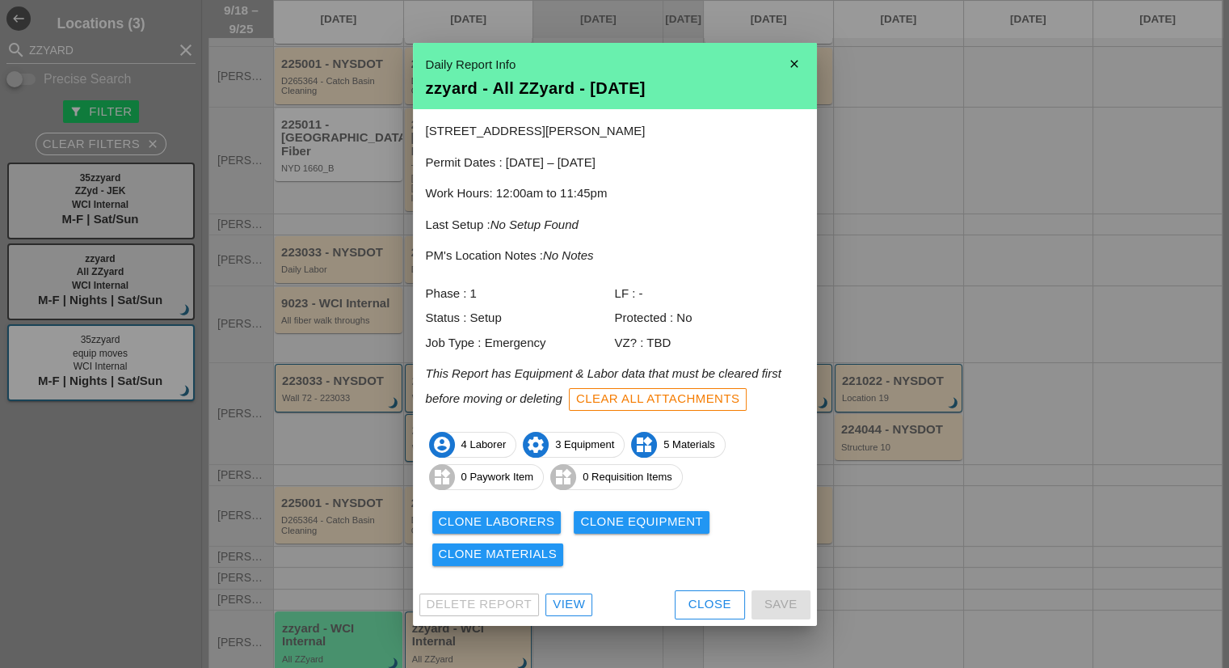
click at [530, 519] on div "Clone Laborers" at bounding box center [497, 521] width 116 height 19
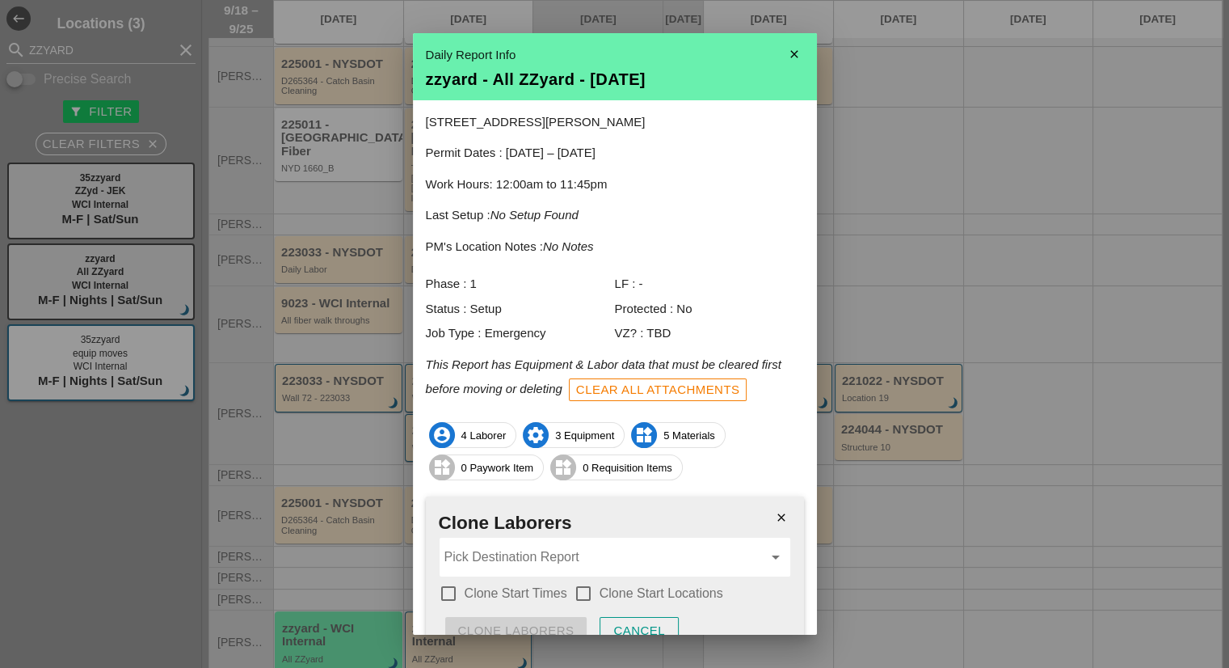
click at [514, 550] on input "Pick Destination Report" at bounding box center [603, 557] width 318 height 26
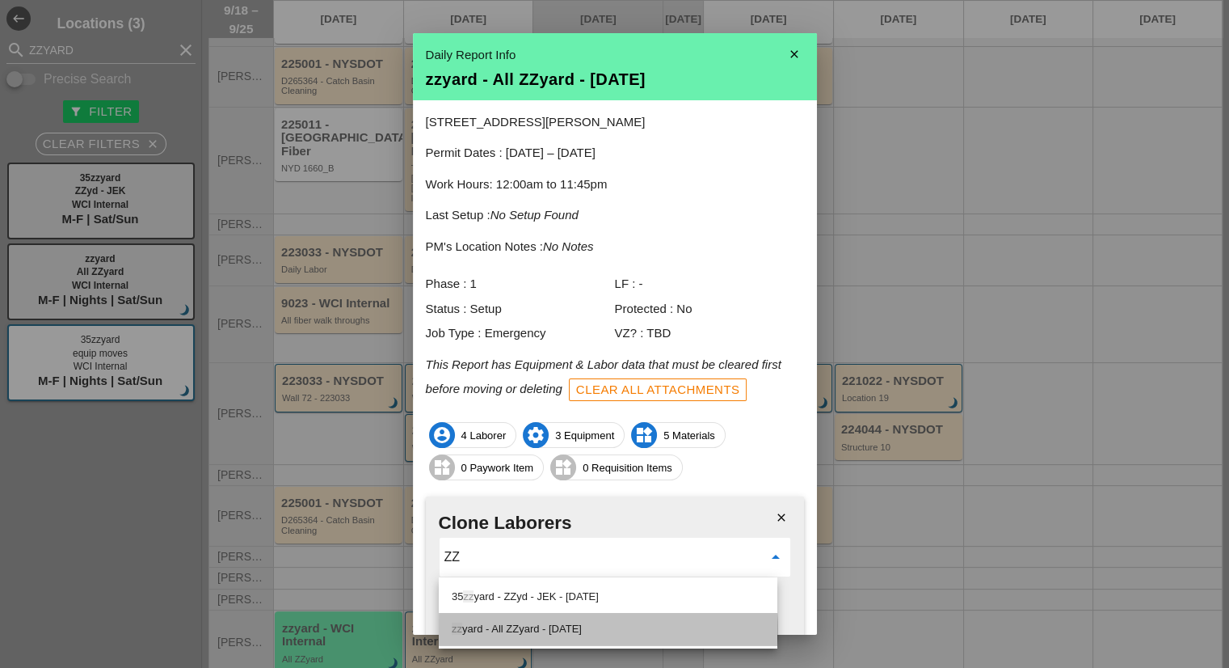
click at [566, 630] on div "zz yard - All ZZyard - [DATE]" at bounding box center [608, 628] width 313 height 19
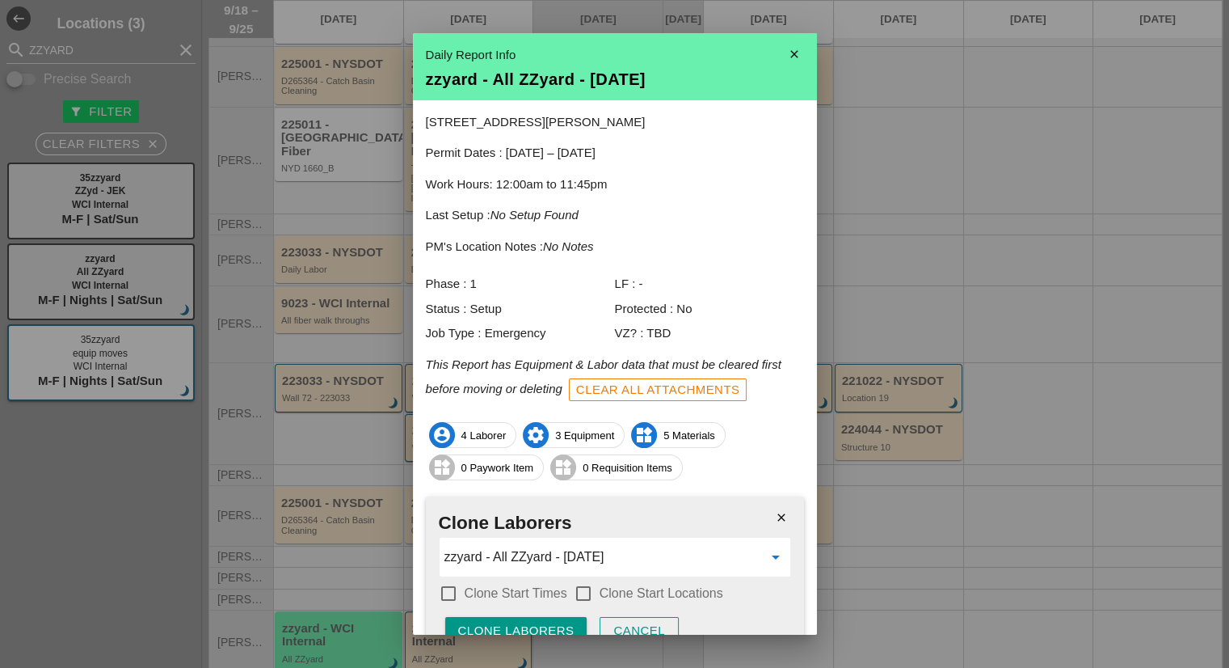
type input "zzyard - All ZZyard - [DATE]"
click at [522, 586] on label "Clone Start Times" at bounding box center [516, 593] width 103 height 16
checkbox input "true"
click at [609, 588] on label "Clone Start Locations" at bounding box center [662, 593] width 124 height 16
checkbox input "true"
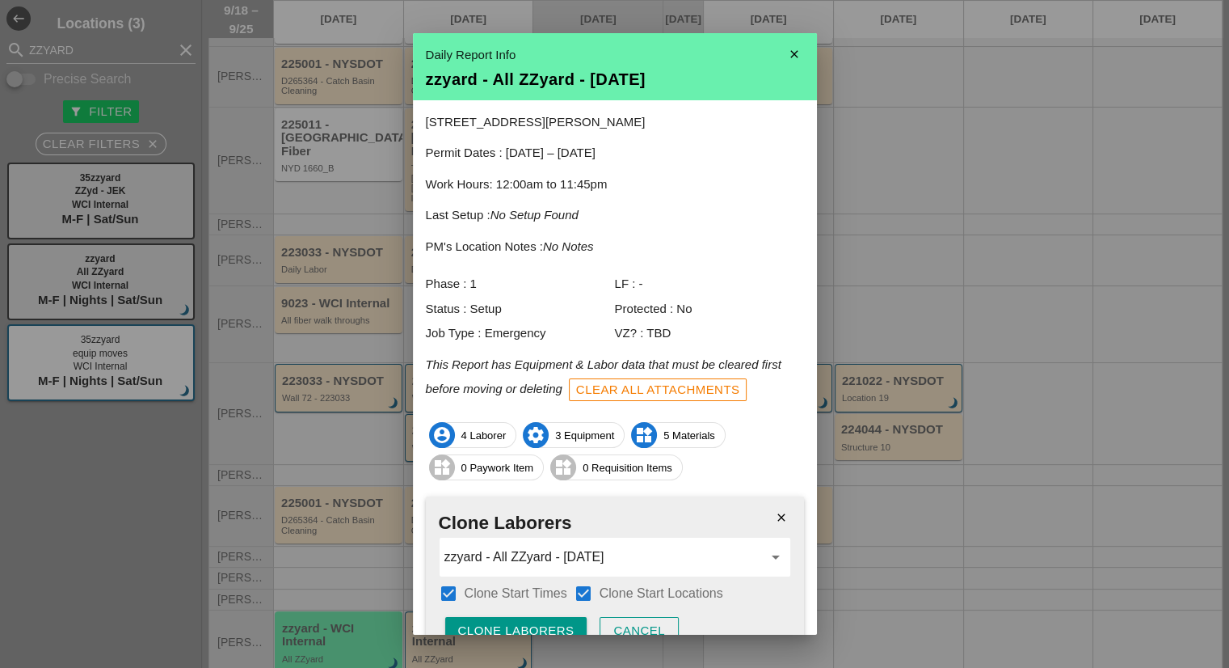
click at [560, 621] on div "Clone Laborers" at bounding box center [516, 630] width 116 height 19
click at [560, 621] on div "Are you sure?" at bounding box center [509, 630] width 103 height 19
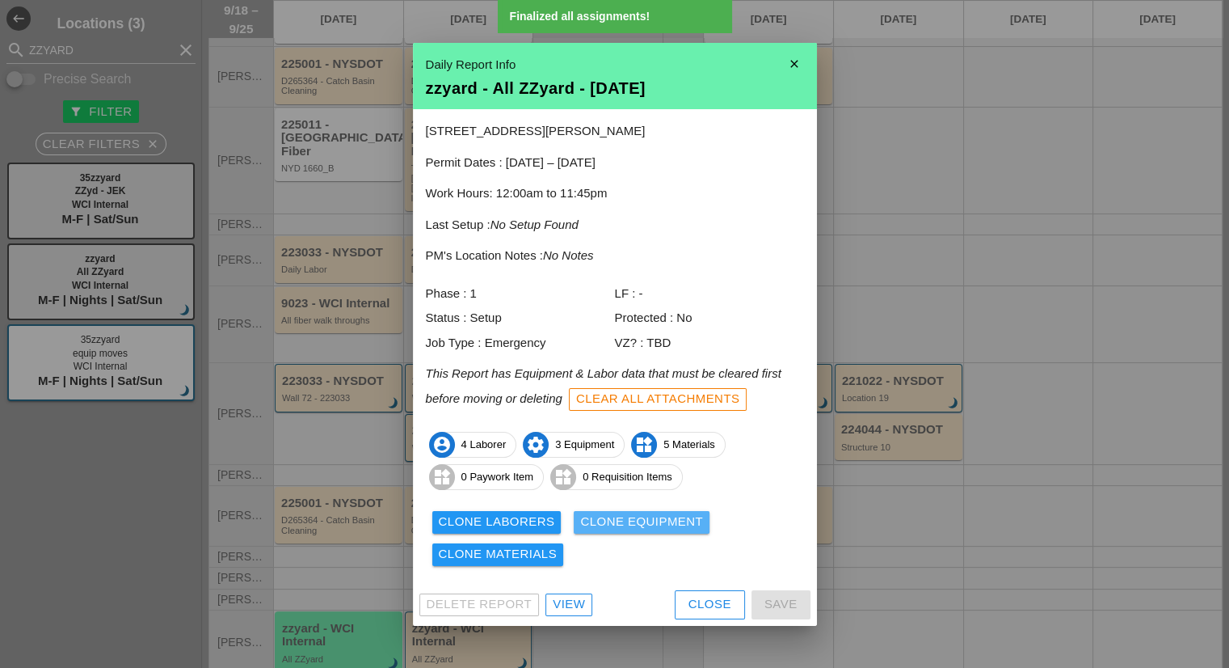
click at [609, 529] on div "Clone Equipment" at bounding box center [641, 521] width 123 height 19
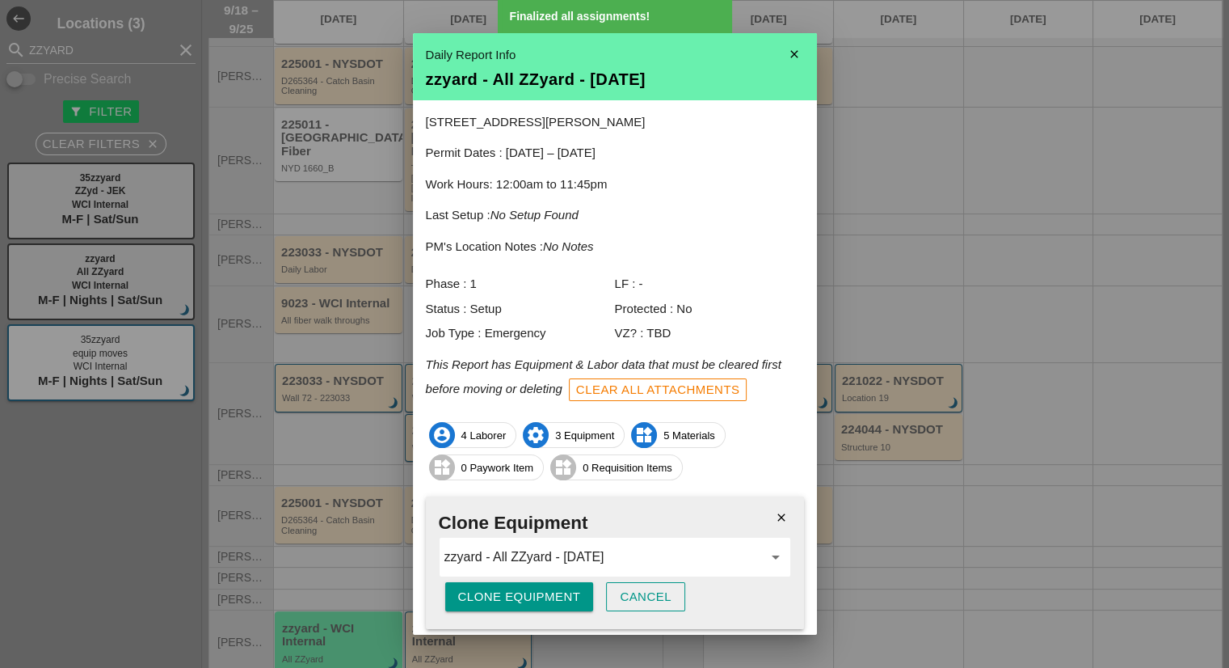
click at [531, 604] on div "Clone Equipment" at bounding box center [519, 597] width 123 height 19
click at [531, 604] on div "Are you sure?" at bounding box center [509, 597] width 103 height 19
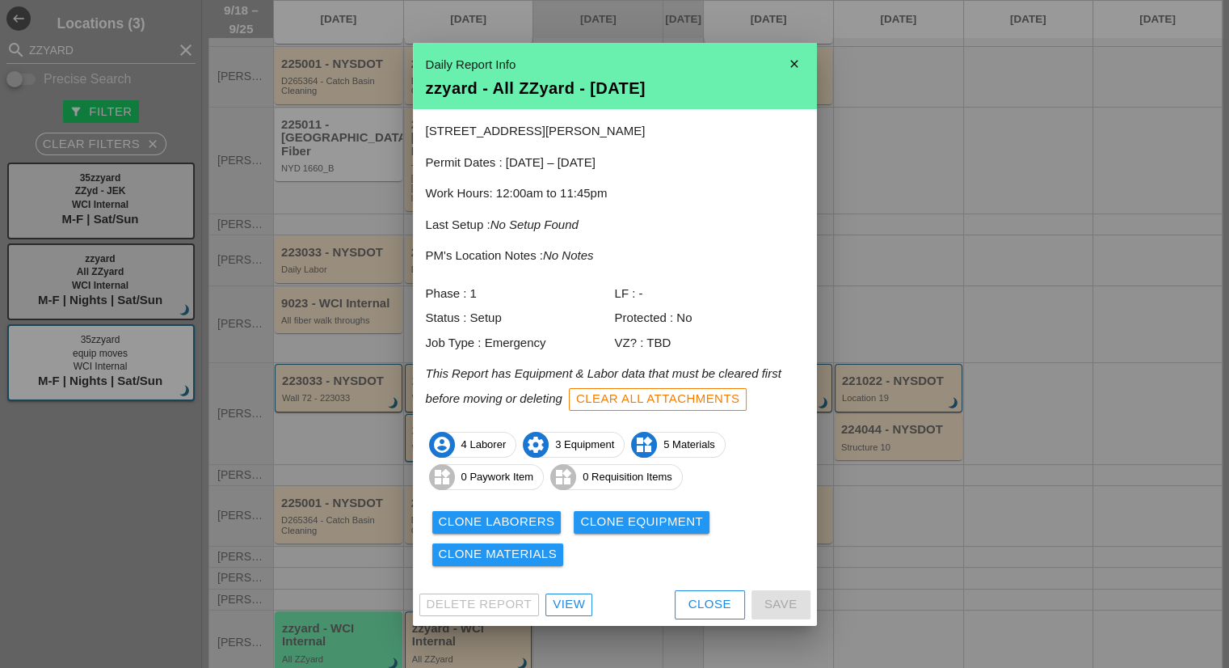
click at [696, 606] on div "Close" at bounding box center [710, 604] width 43 height 19
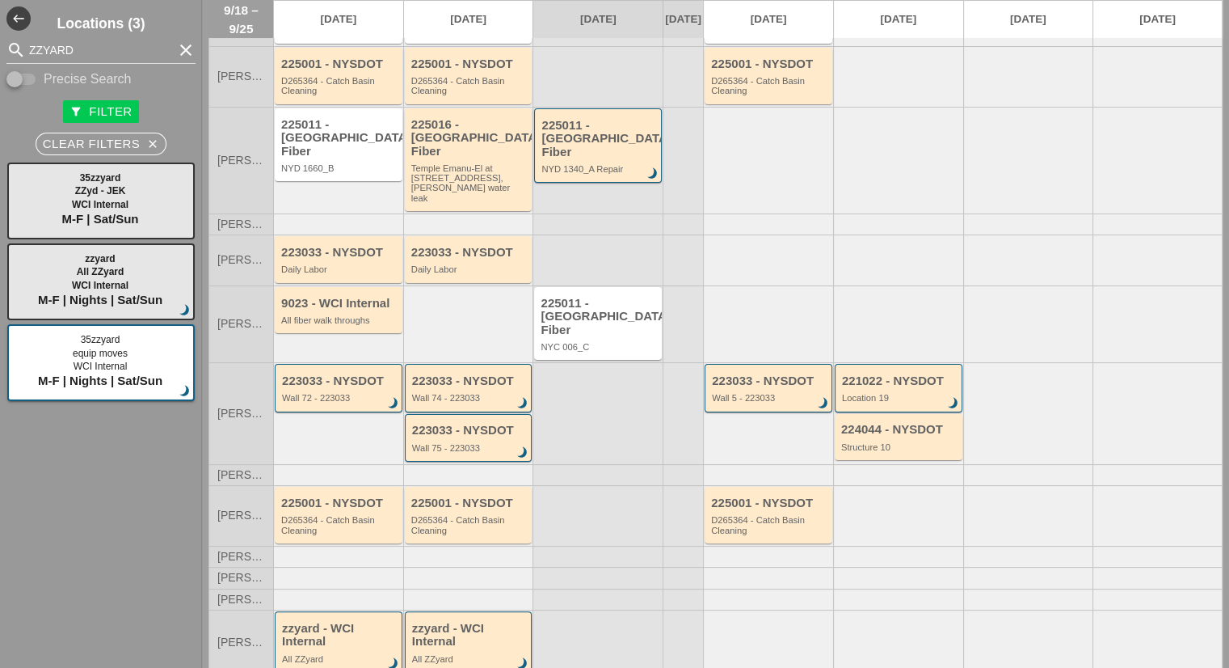
click at [477, 654] on div "All ZZyard" at bounding box center [470, 659] width 116 height 10
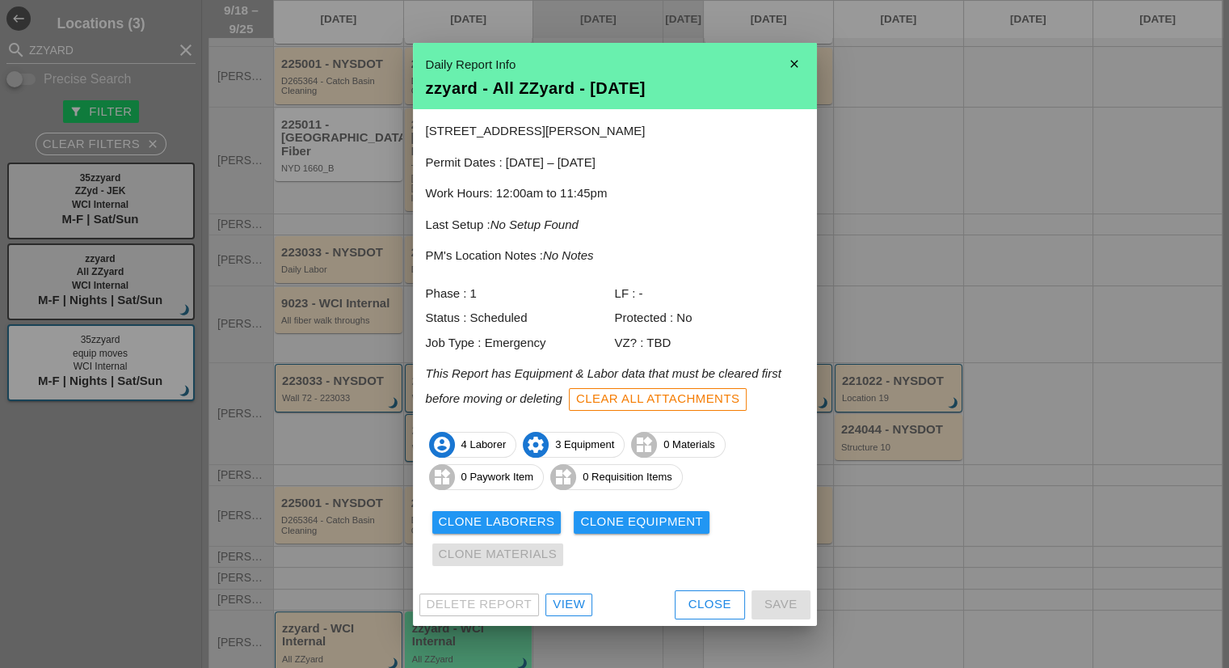
click at [569, 611] on div "View" at bounding box center [569, 604] width 32 height 19
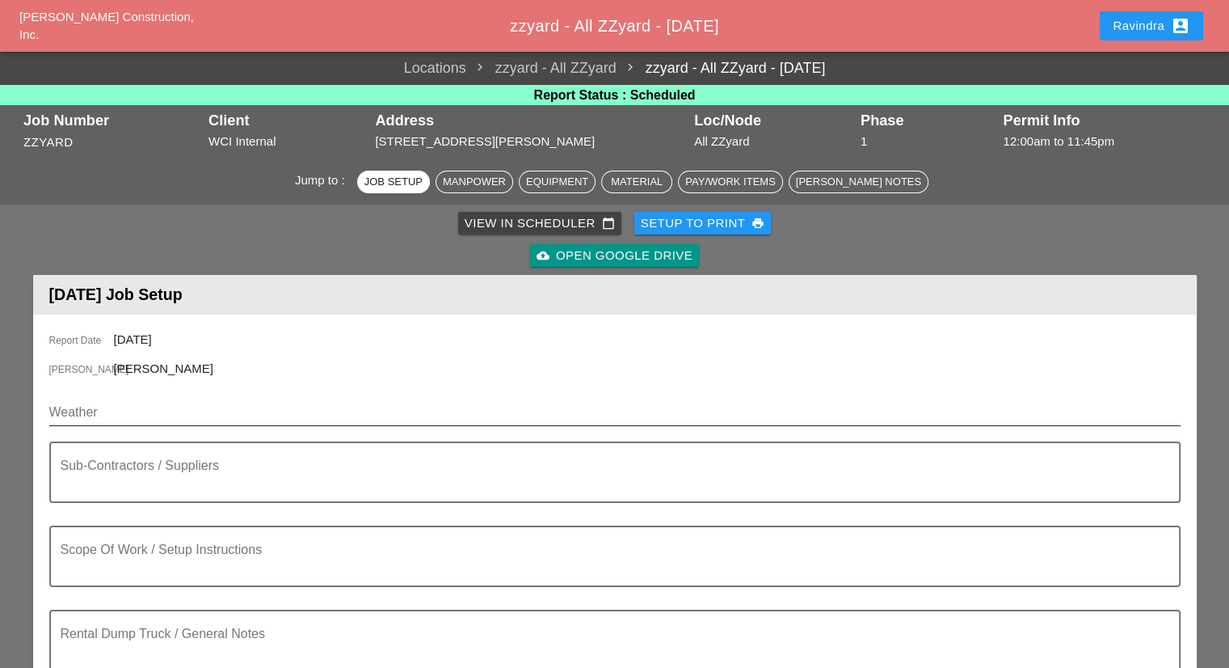
click at [163, 414] on input "Weather" at bounding box center [603, 412] width 1109 height 26
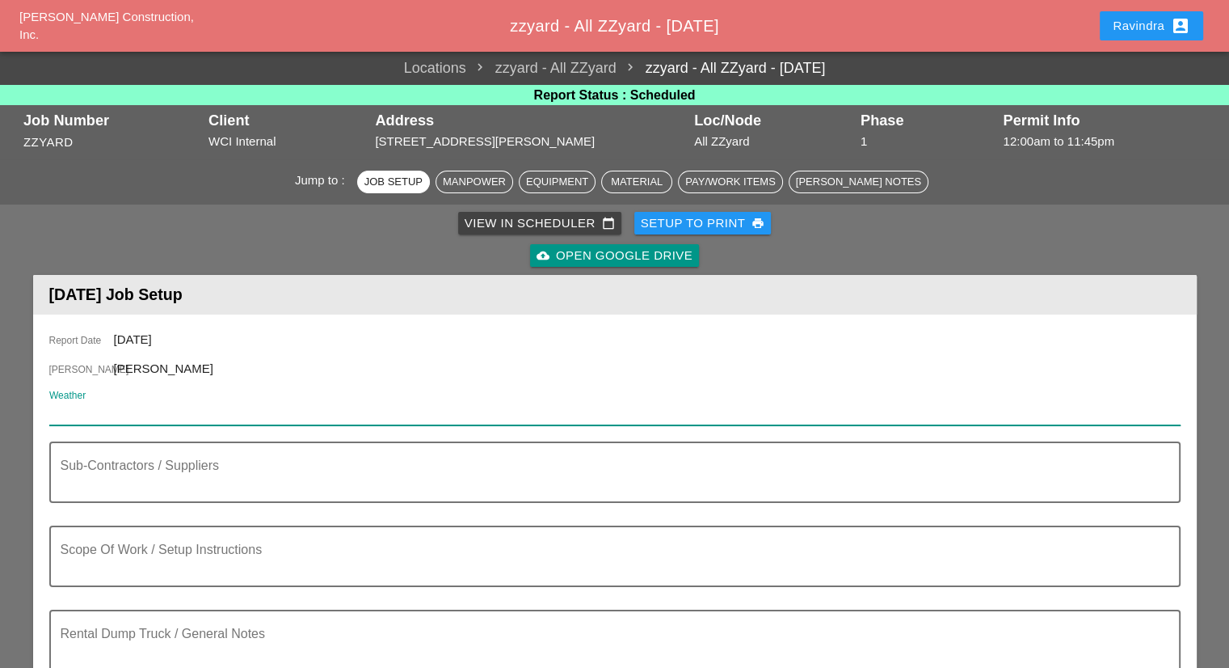
paste input "Fri 19 Day 85° 4% NW 8 mph Plentiful sunshine. Very warm. High near 85F. Winds …"
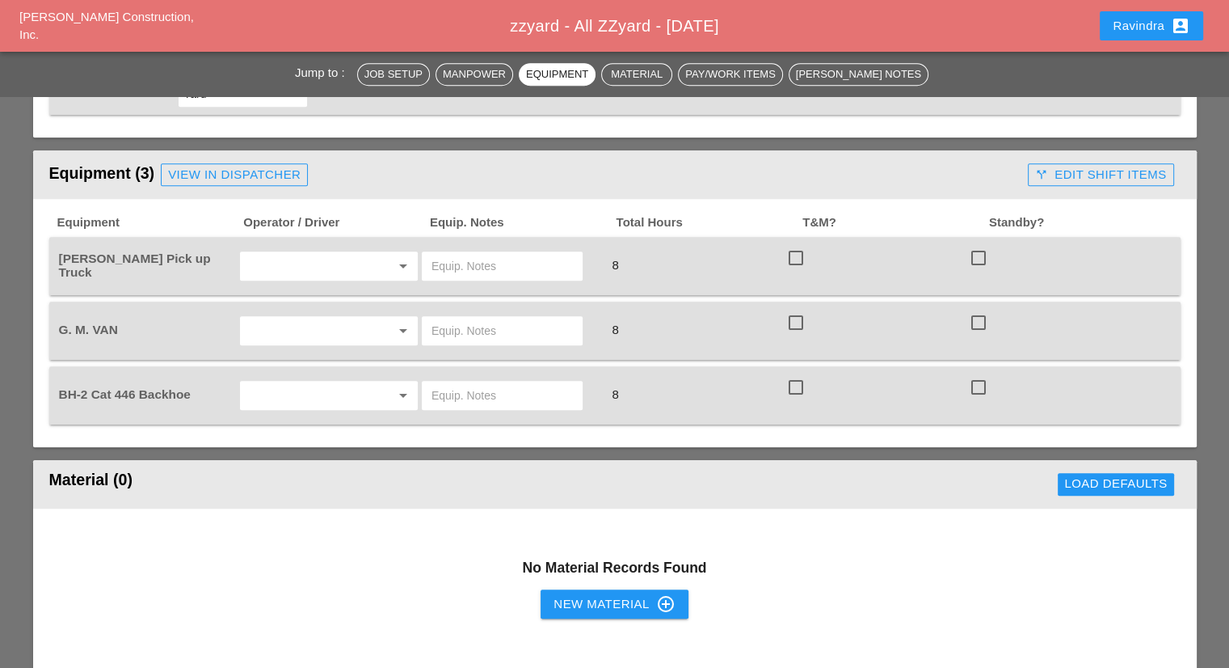
scroll to position [1212, 0]
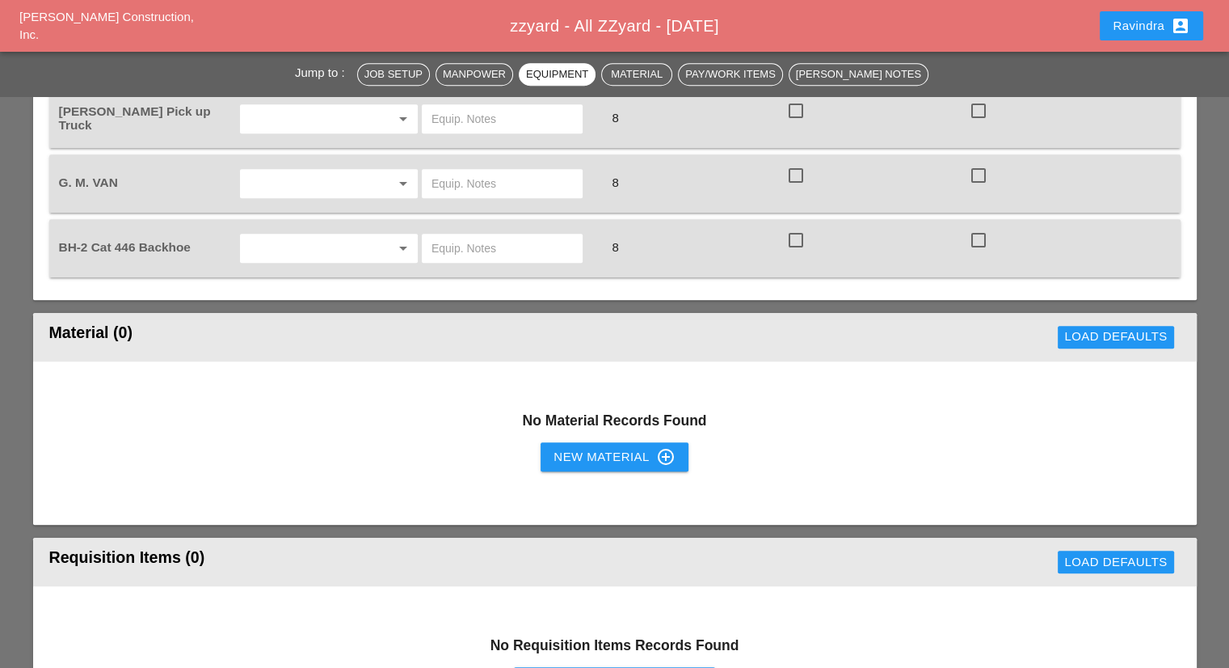
type input "Fri 19 Day 85° 4% NW 8 mph Plentiful sunshine. Very warm. High near 85F. Winds …"
click at [587, 407] on div "No Material Records Found New Material control_point" at bounding box center [615, 442] width 1164 height 163
click at [585, 447] on div "New Material control_point" at bounding box center [614, 456] width 121 height 19
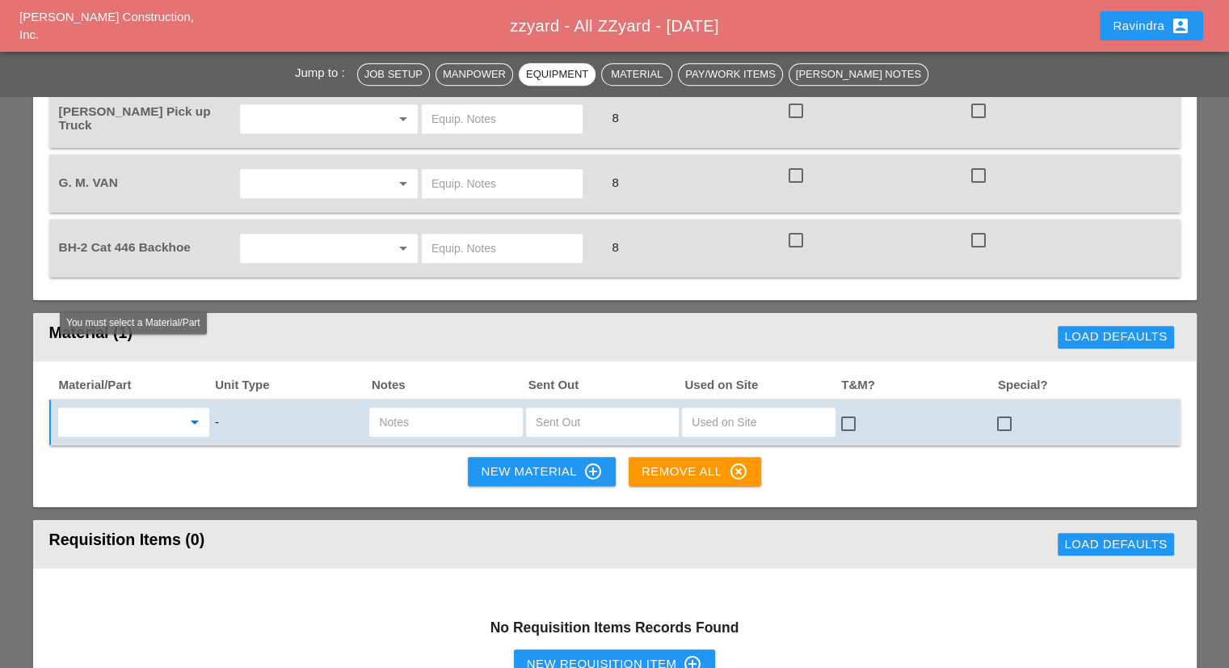
click at [159, 409] on input "text" at bounding box center [122, 422] width 119 height 26
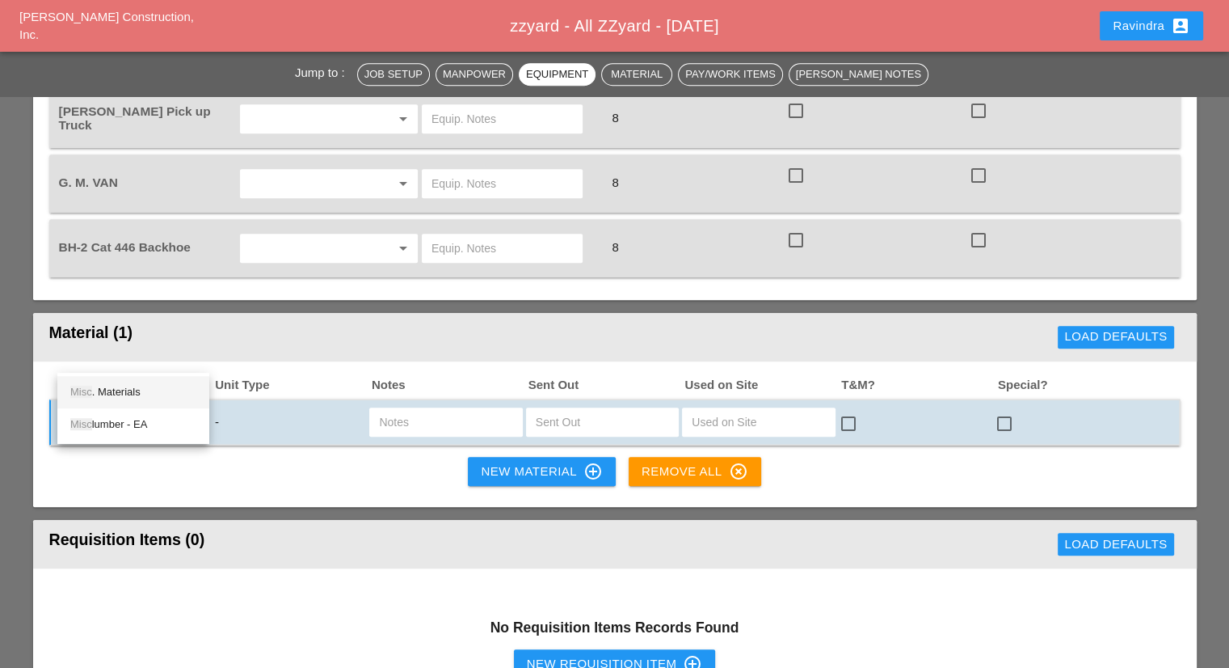
click at [138, 392] on div "Misc . Materials" at bounding box center [133, 391] width 126 height 19
type input "Misc. Materials"
click at [420, 409] on input "text" at bounding box center [445, 422] width 133 height 26
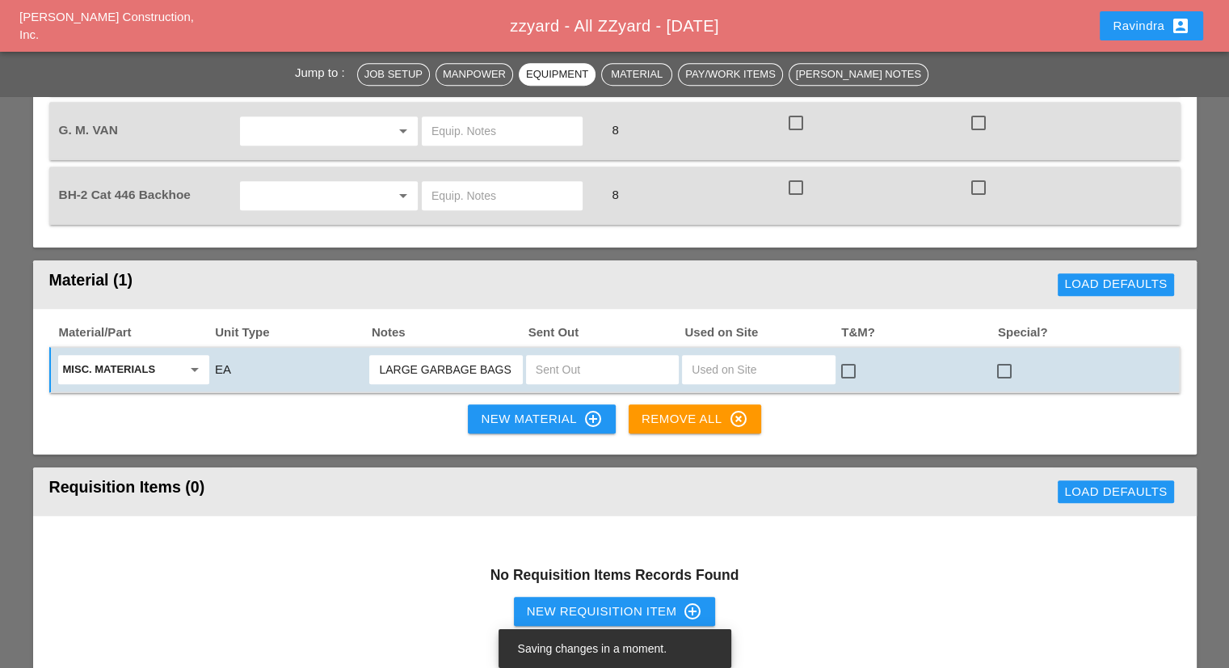
scroll to position [1293, 0]
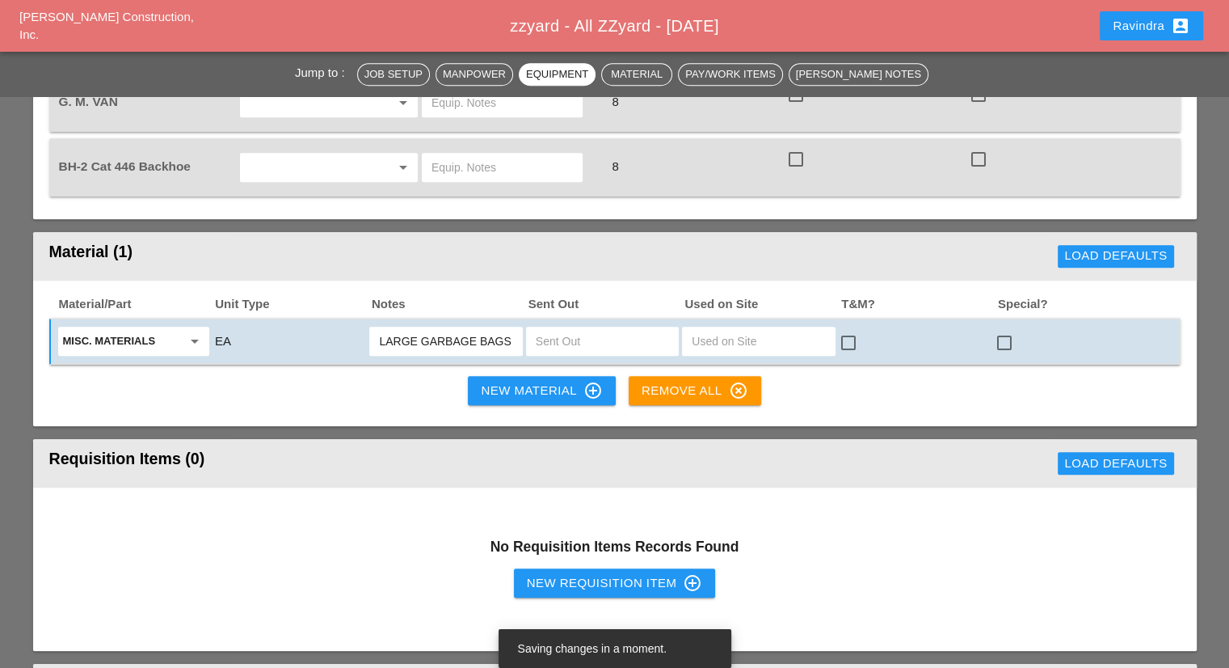
type input "LARGE GARBAGE BAGS"
click at [1005, 329] on div at bounding box center [1004, 342] width 27 height 27
checkbox input "true"
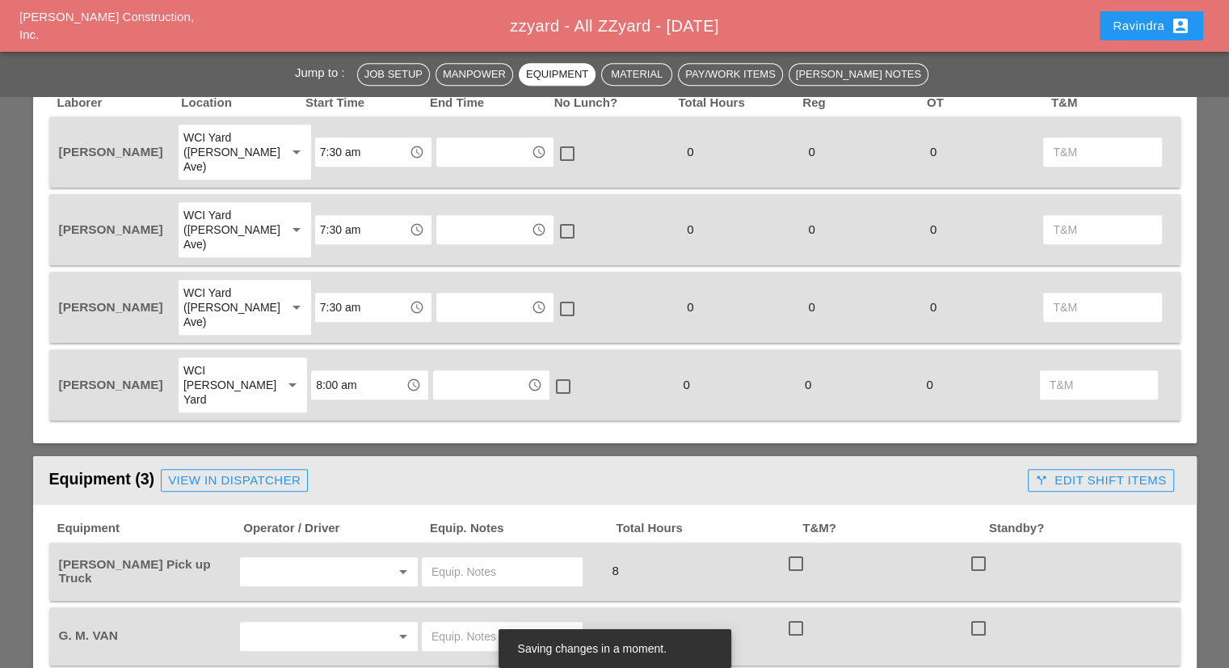
scroll to position [647, 0]
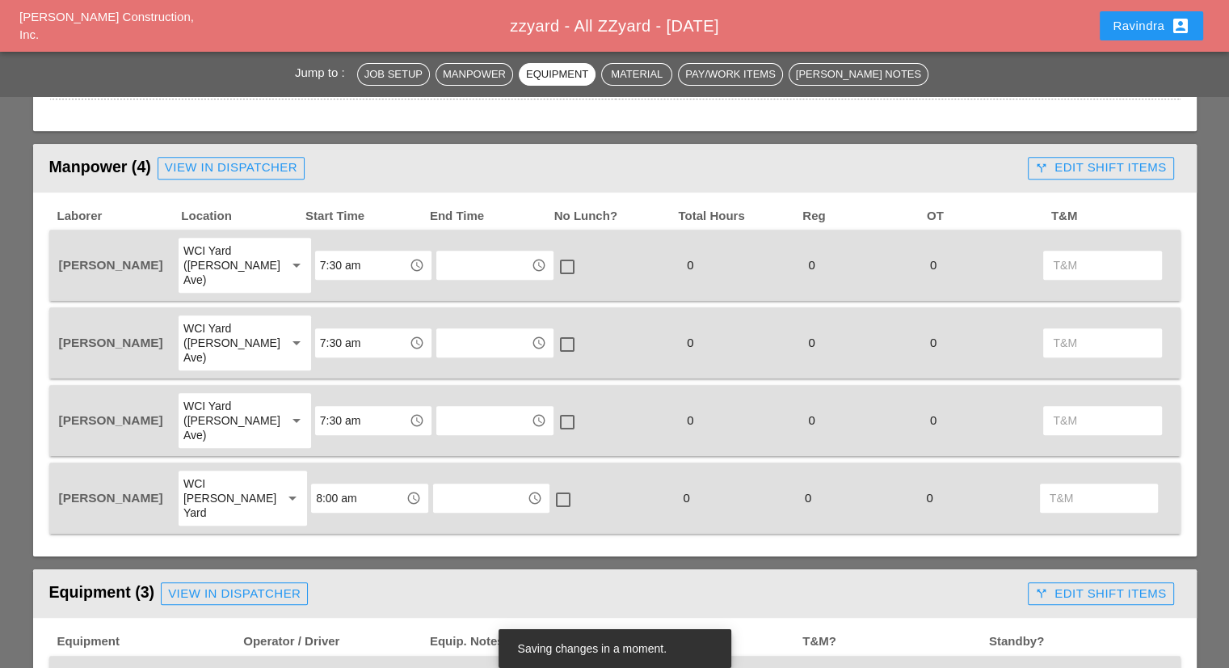
click at [274, 172] on div "View in Dispatcher" at bounding box center [231, 167] width 133 height 19
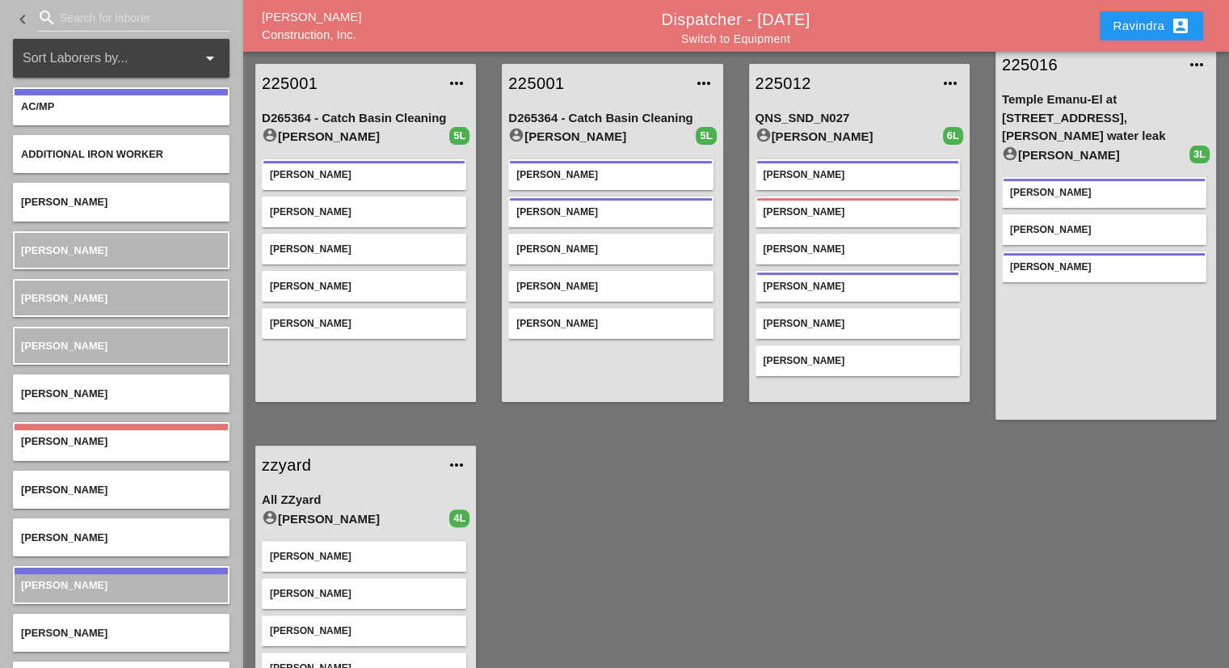
scroll to position [535, 0]
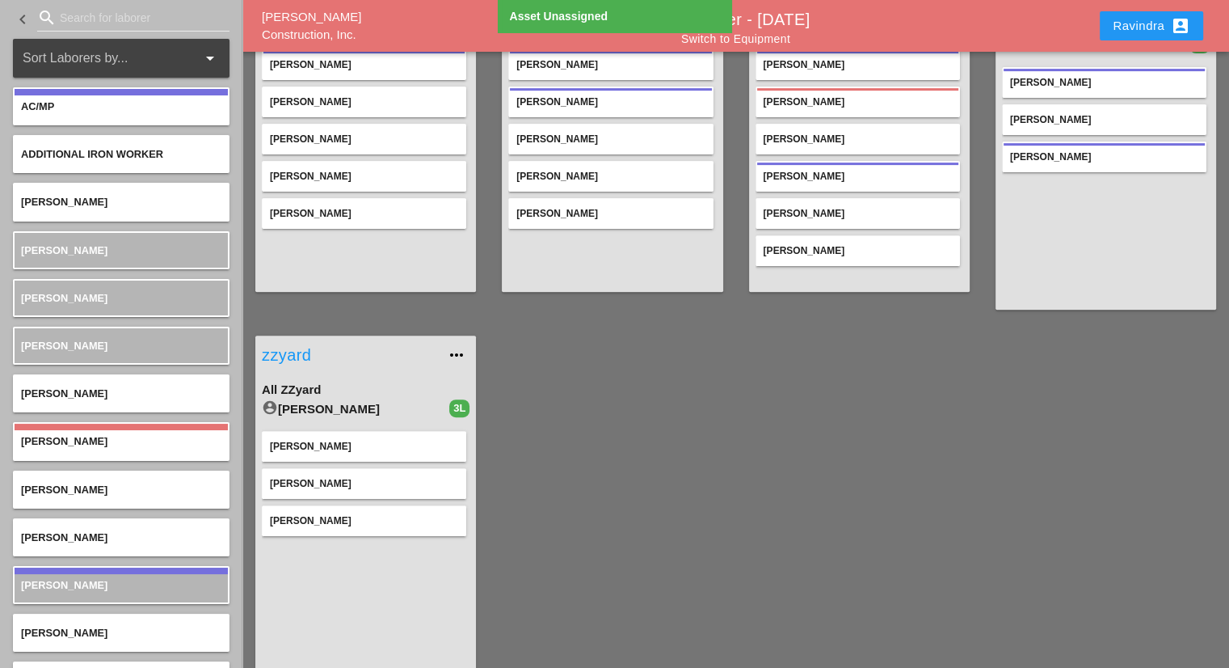
click at [307, 343] on link "zzyard" at bounding box center [349, 355] width 175 height 24
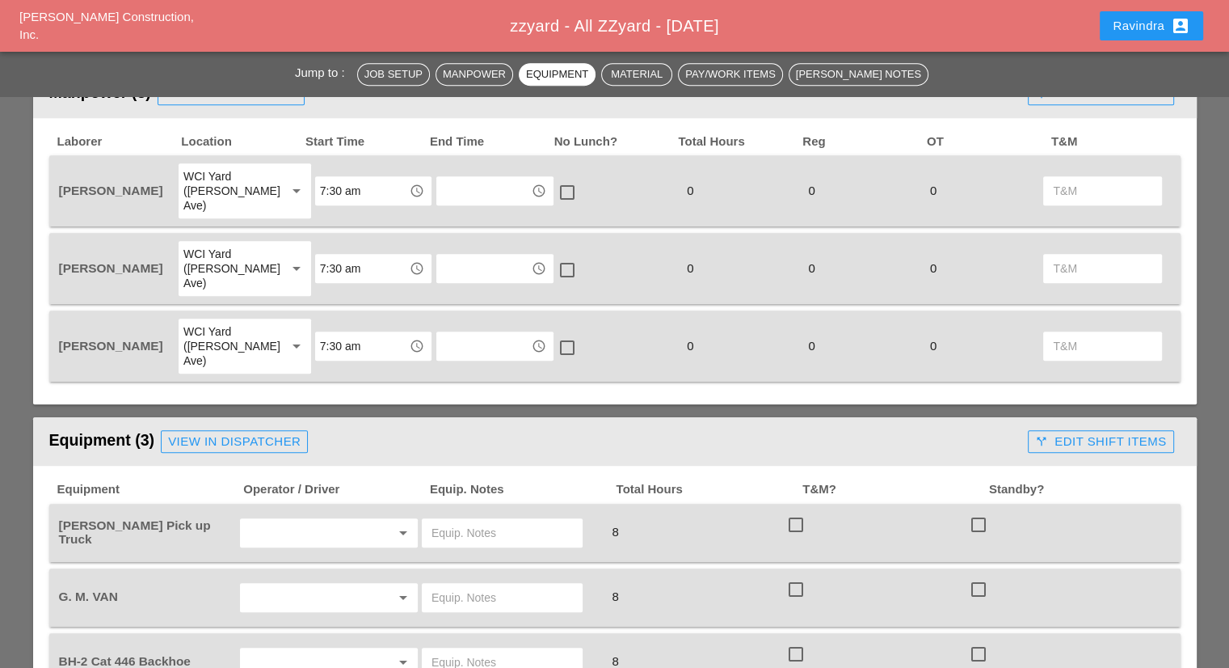
scroll to position [808, 0]
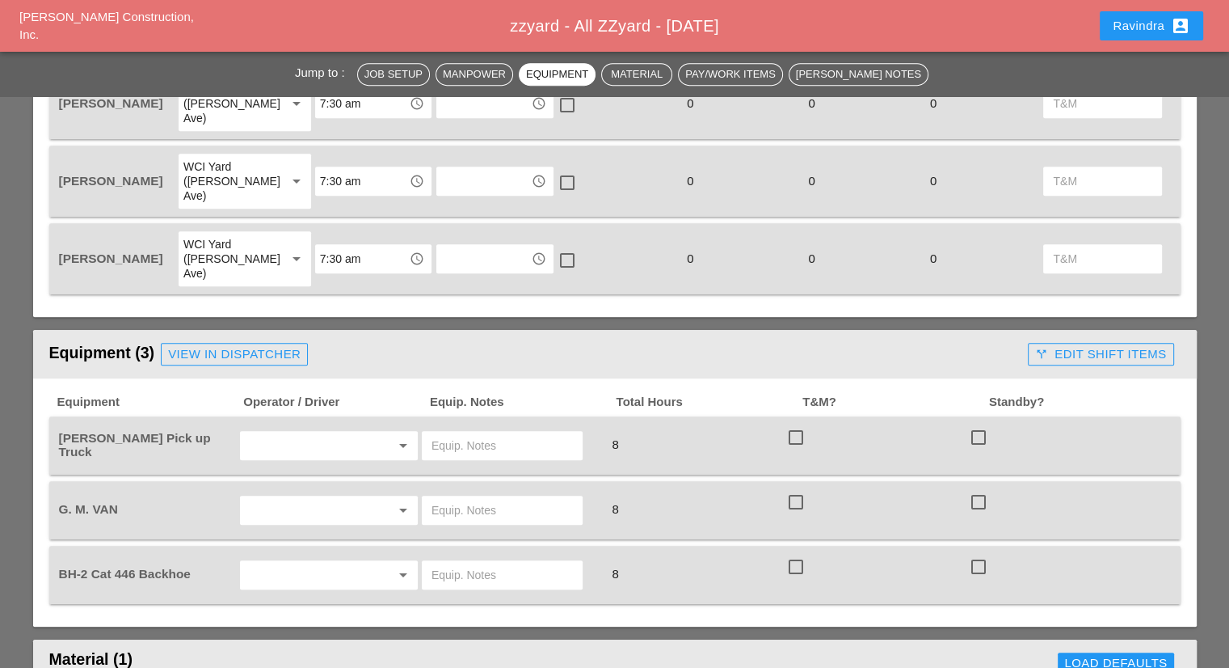
click at [463, 562] on input "text" at bounding box center [502, 575] width 141 height 26
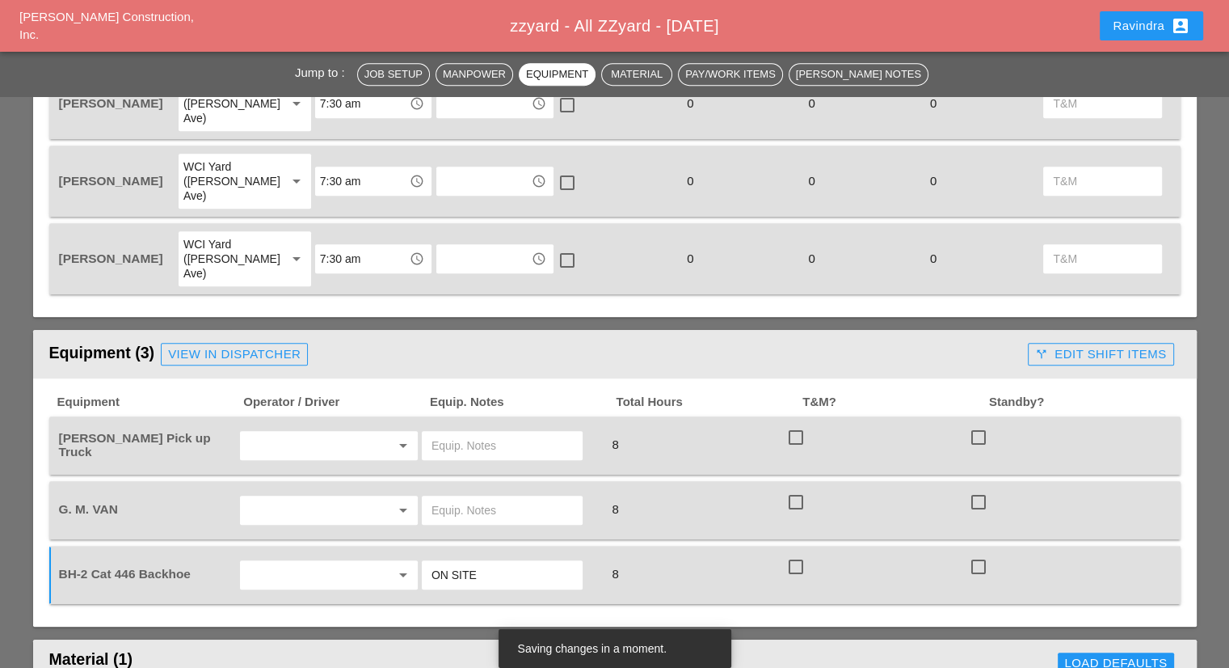
type input "ON SITE"
click at [294, 432] on input "text" at bounding box center [306, 445] width 123 height 26
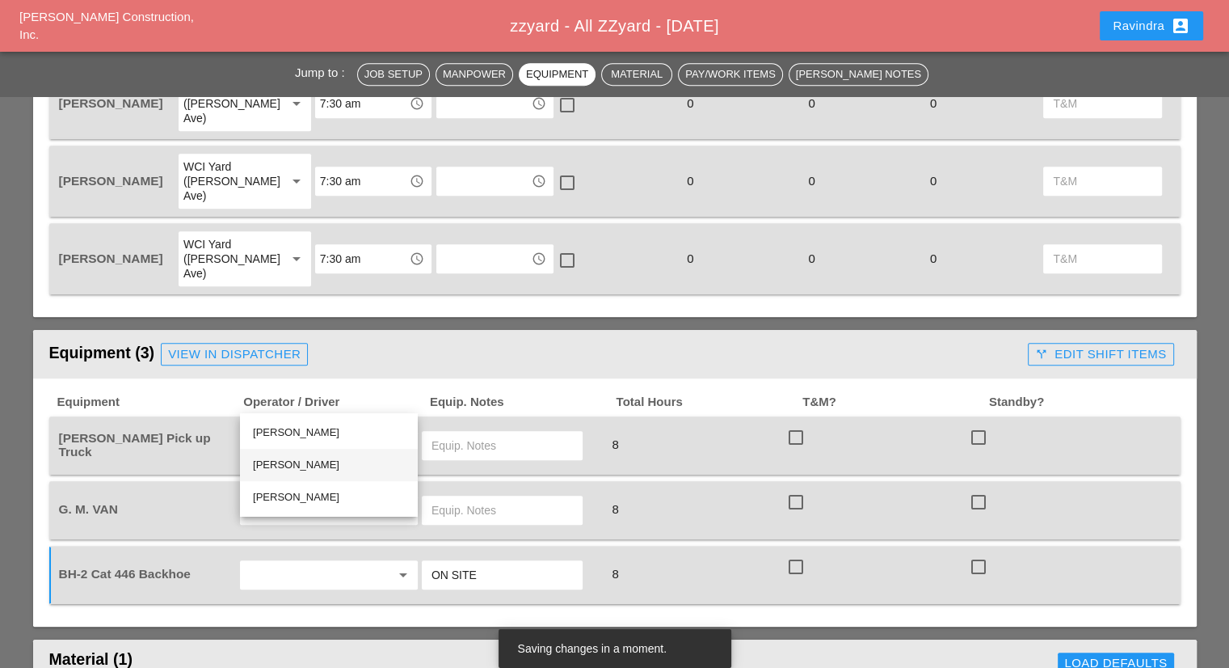
click at [299, 460] on div "[PERSON_NAME]" at bounding box center [329, 464] width 152 height 19
type input "[PERSON_NAME]"
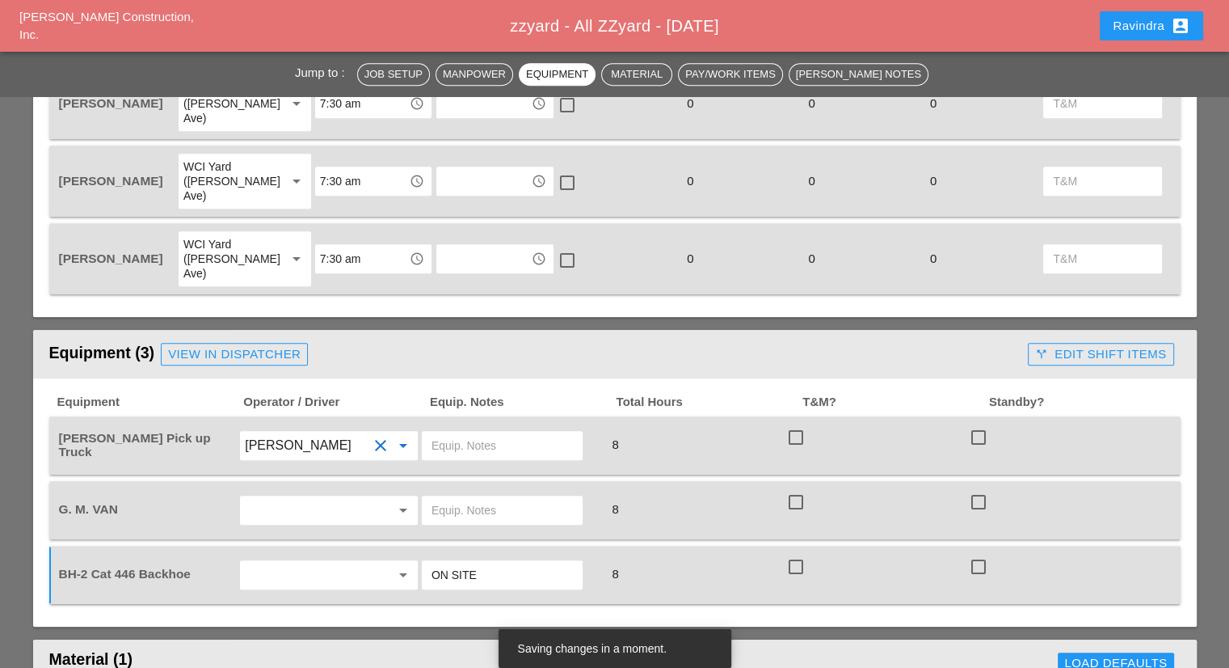
click at [305, 497] on input "text" at bounding box center [306, 510] width 123 height 26
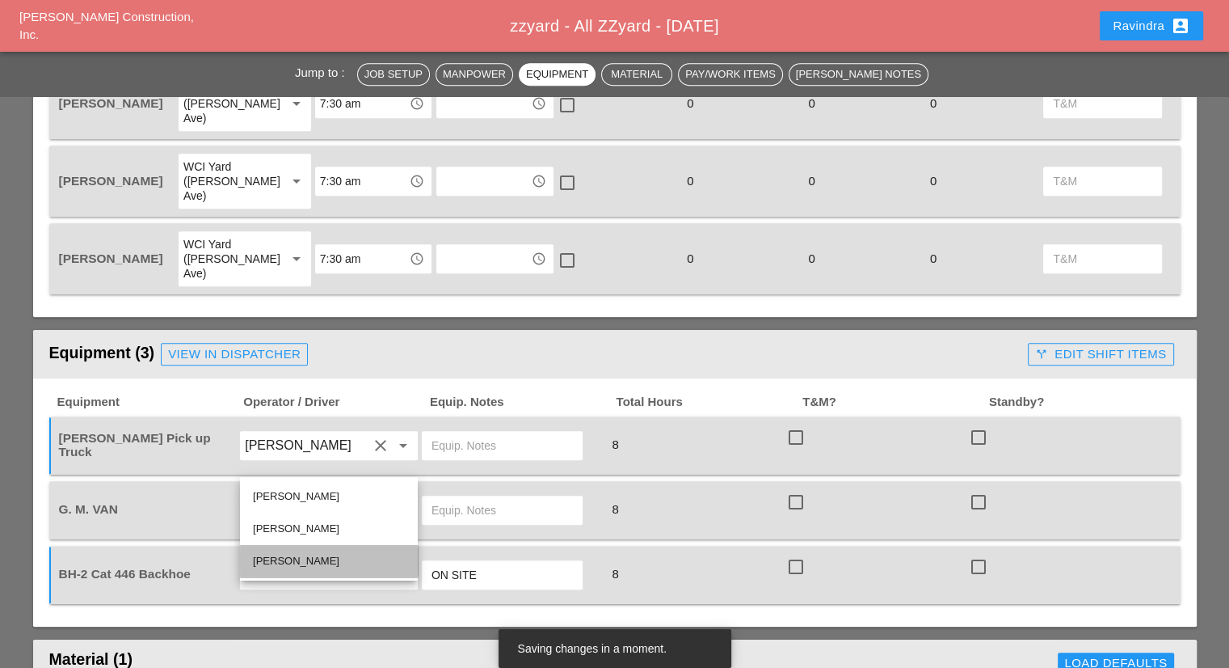
click at [316, 557] on div "[PERSON_NAME]" at bounding box center [329, 560] width 152 height 19
type input "[PERSON_NAME]"
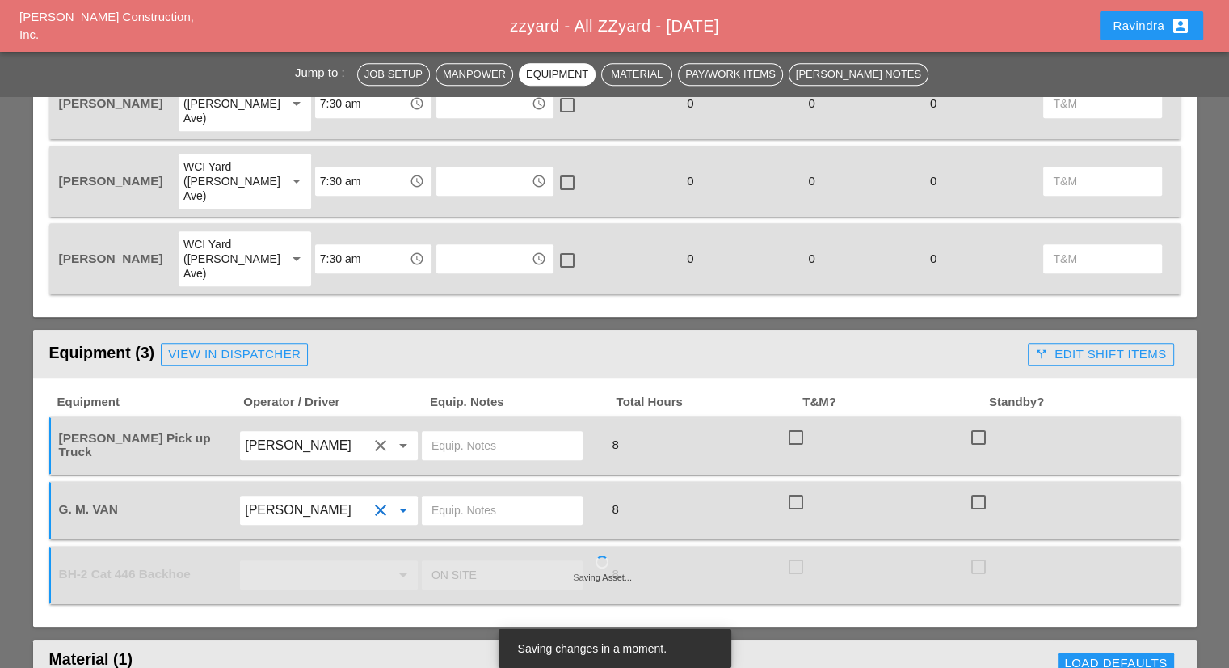
click at [494, 497] on input "text" at bounding box center [502, 510] width 141 height 26
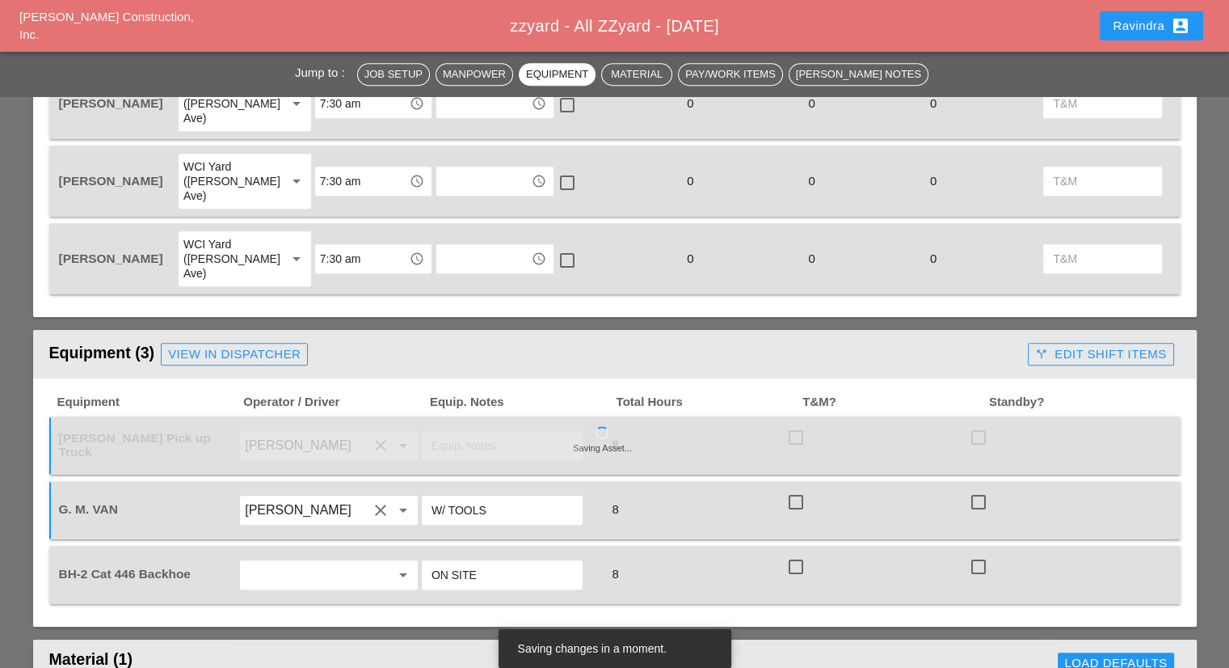
type input "W/ TOOLS"
click at [483, 432] on input "text" at bounding box center [502, 445] width 141 height 26
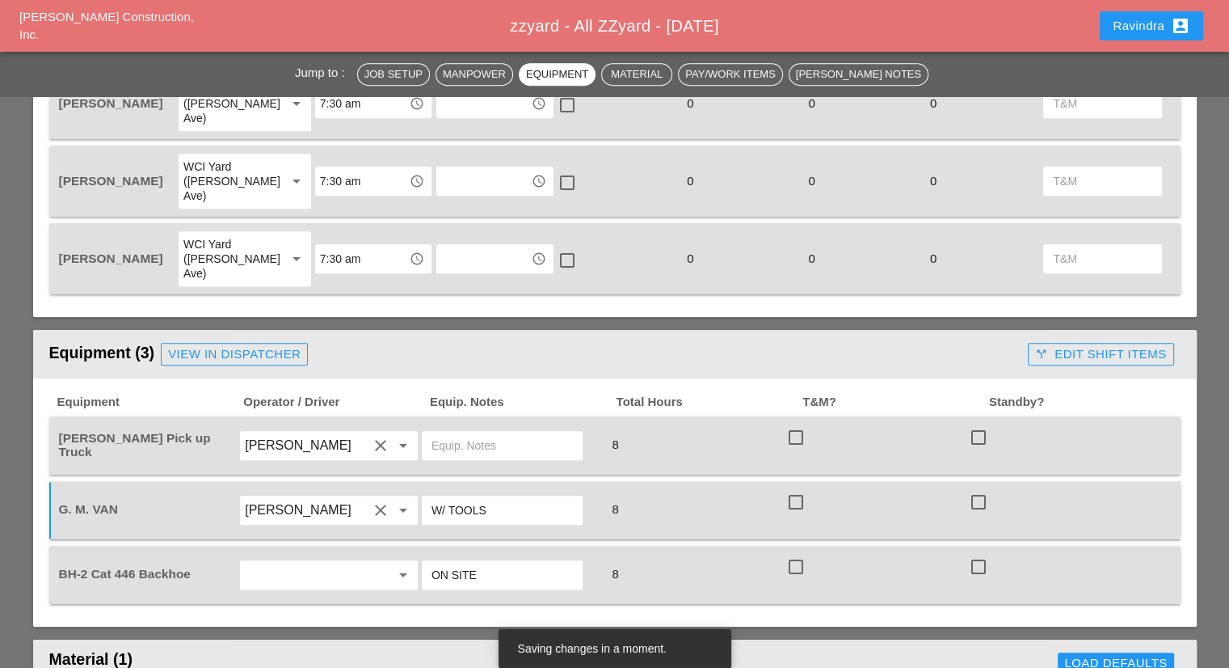
click at [434, 432] on input "text" at bounding box center [502, 445] width 141 height 26
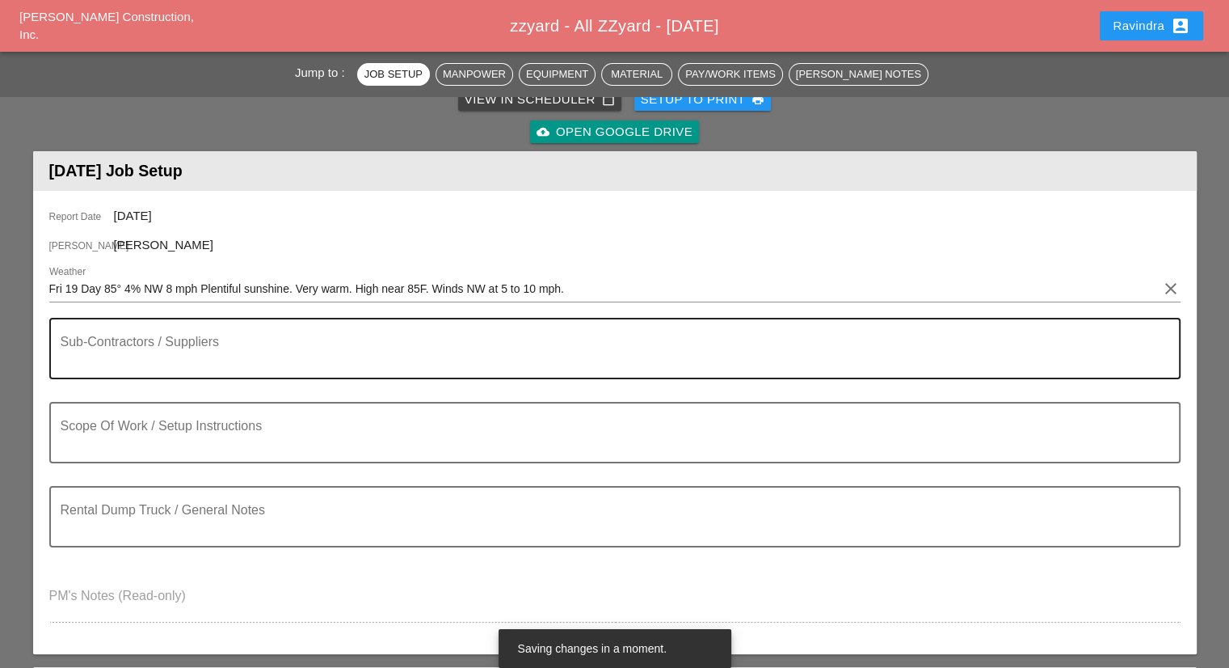
scroll to position [242, 0]
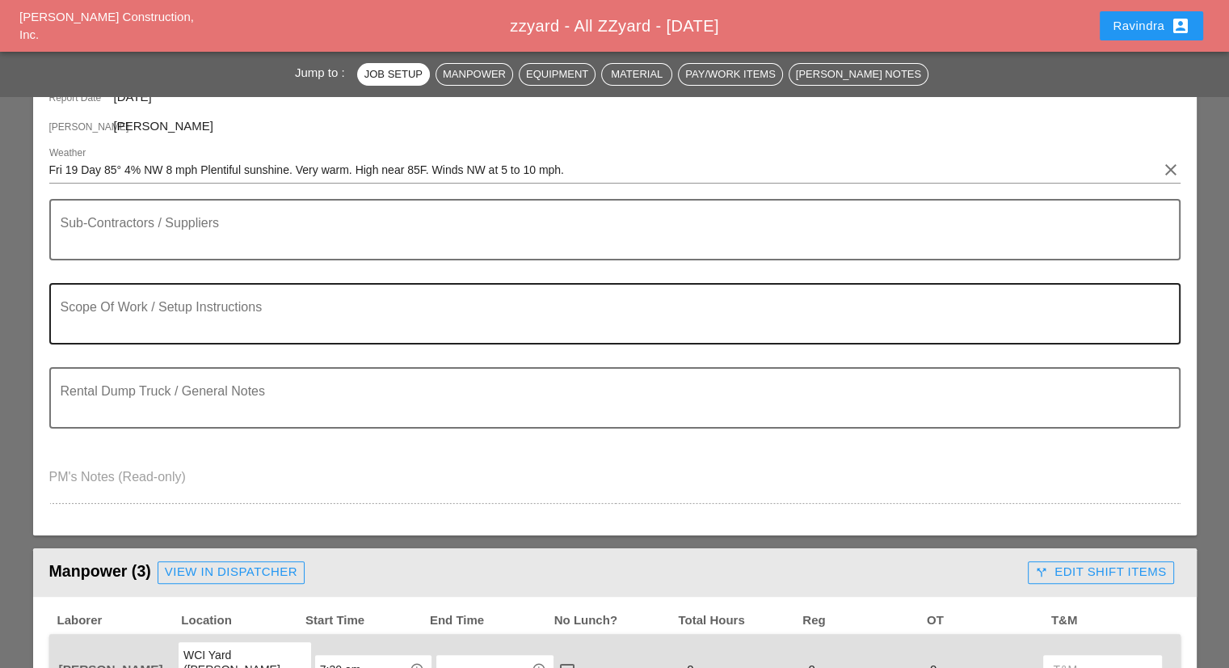
type input "W/ 8' STEP LADDER X2"
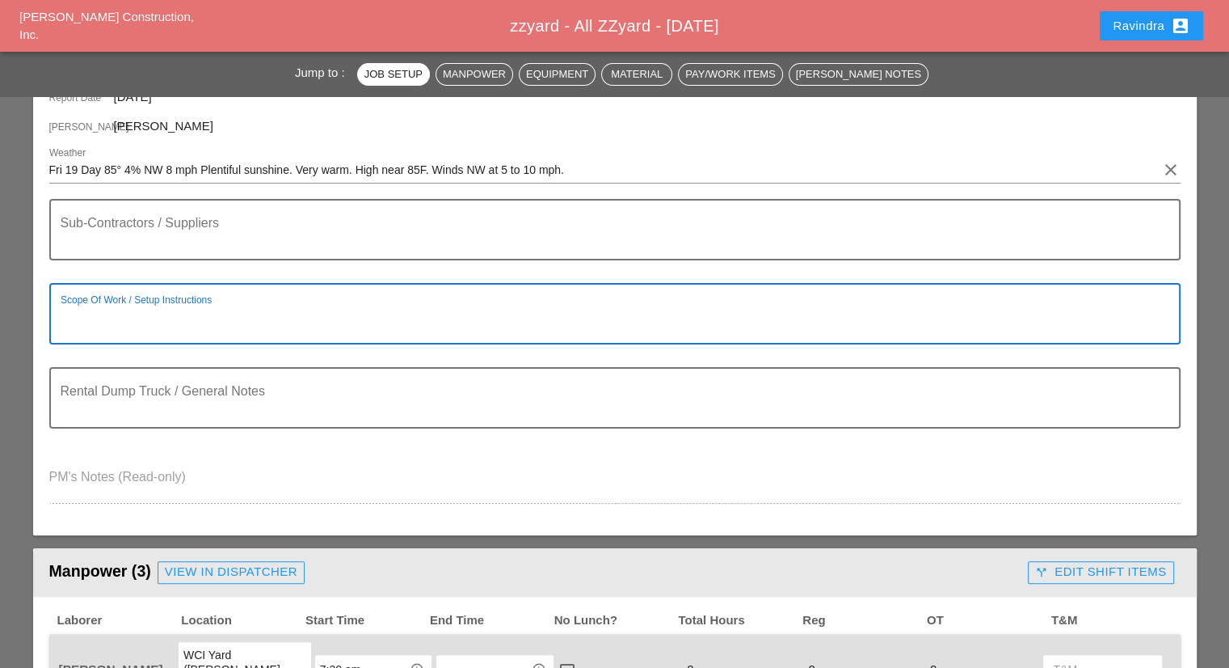
click at [252, 318] on textarea "Scope Of Work / Setup Instructions" at bounding box center [609, 323] width 1096 height 39
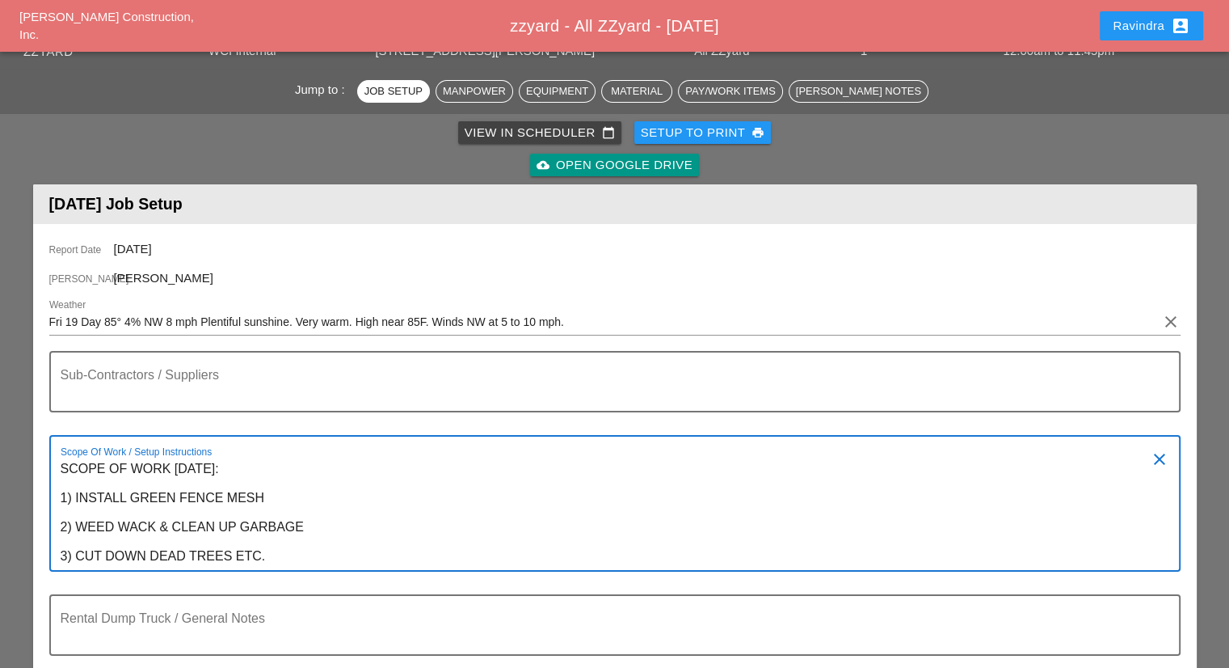
scroll to position [0, 0]
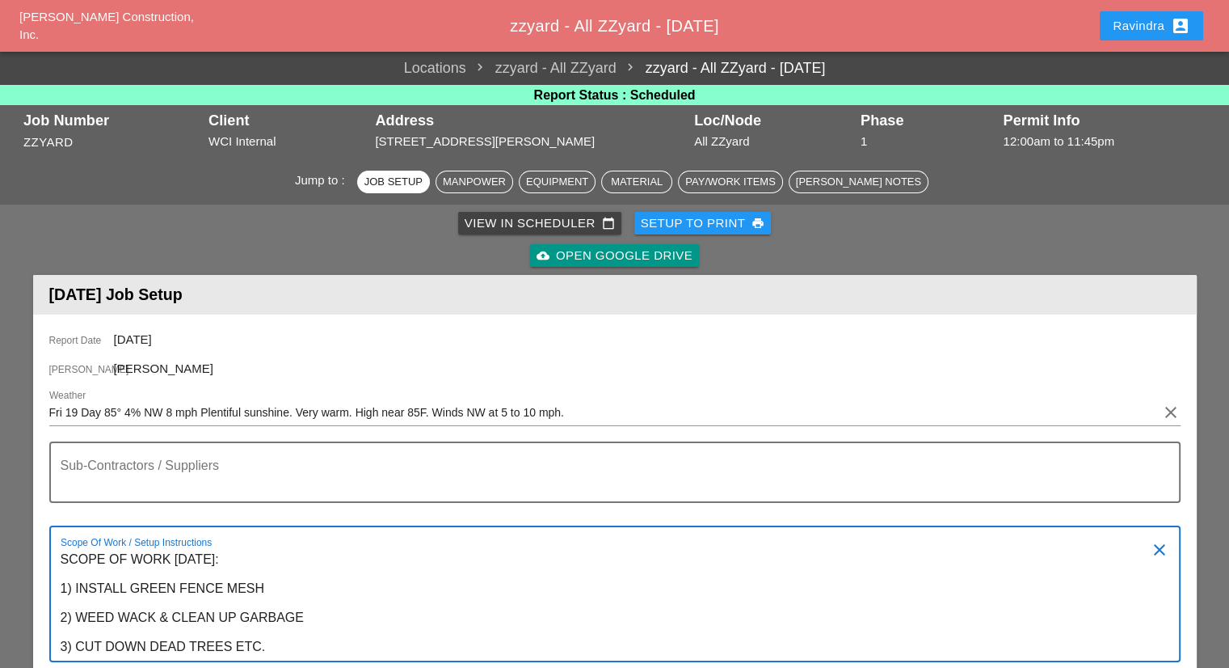
type textarea "SCOPE OF WORK [DATE]: 1) INSTALL GREEN FENCE MESH 2) WEED WACK & CLEAN UP GARBA…"
click at [1104, 36] on button "Ravindra account_box" at bounding box center [1151, 25] width 103 height 29
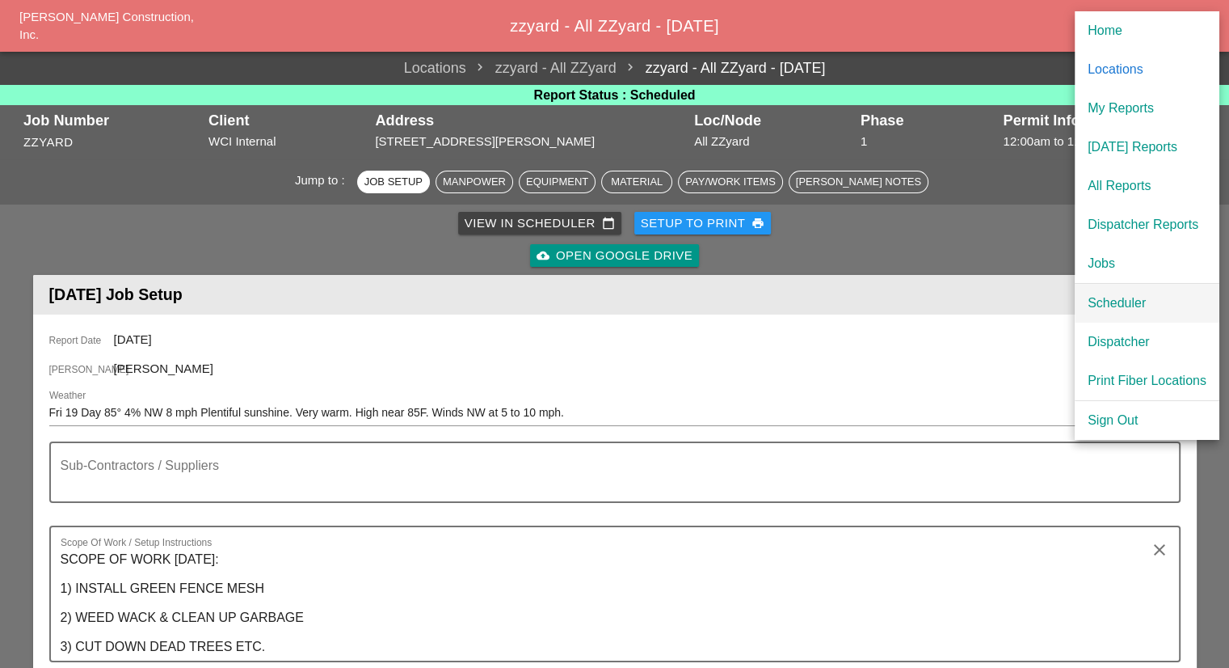
click at [1101, 293] on div "Scheduler" at bounding box center [1147, 302] width 119 height 19
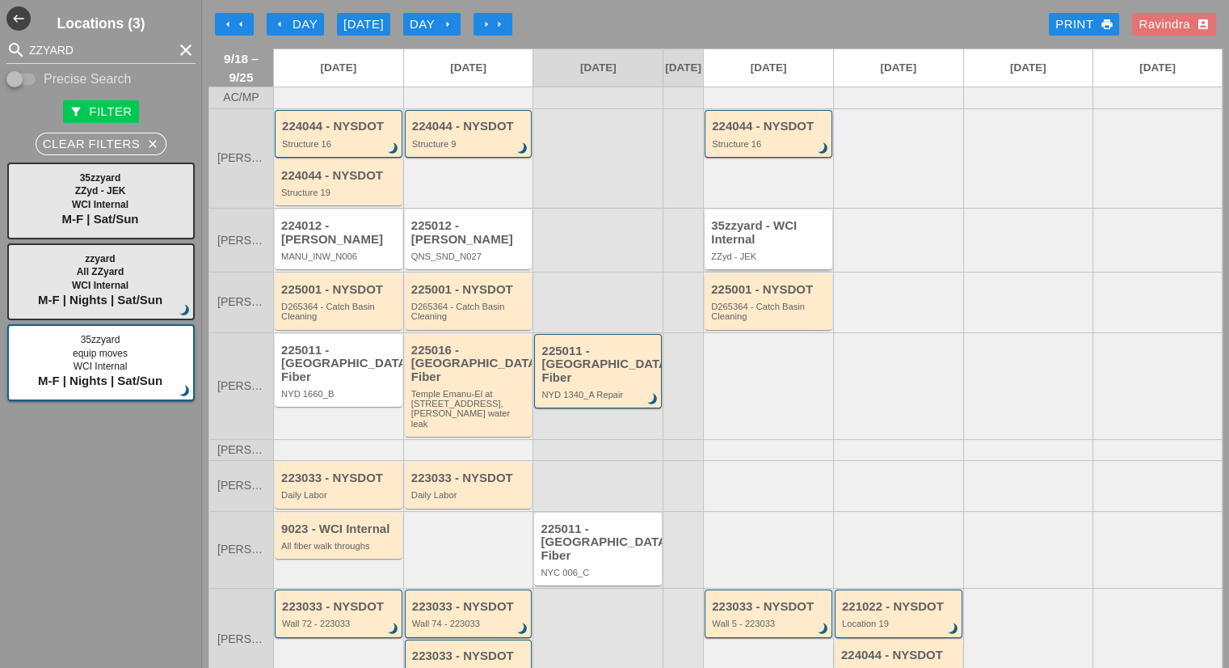
click at [779, 246] on div "35zzyard - WCI Internal" at bounding box center [769, 232] width 117 height 27
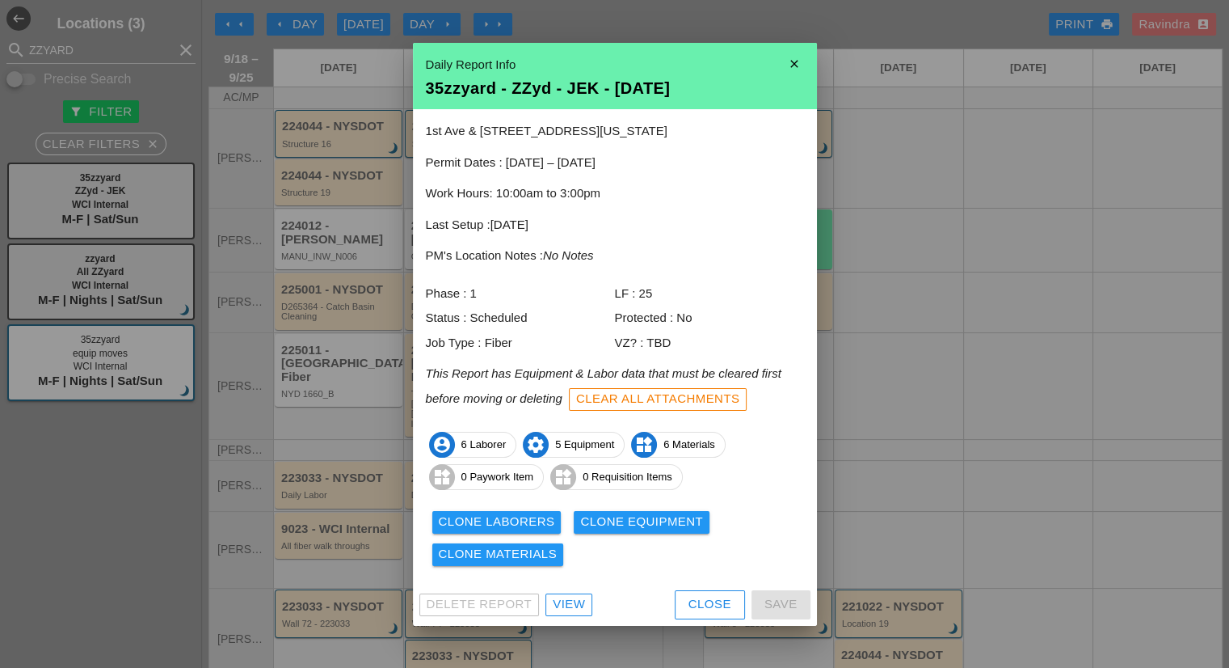
click at [560, 617] on div "Delete Report View Close Save" at bounding box center [615, 604] width 404 height 42
click at [560, 609] on div "View" at bounding box center [569, 604] width 32 height 19
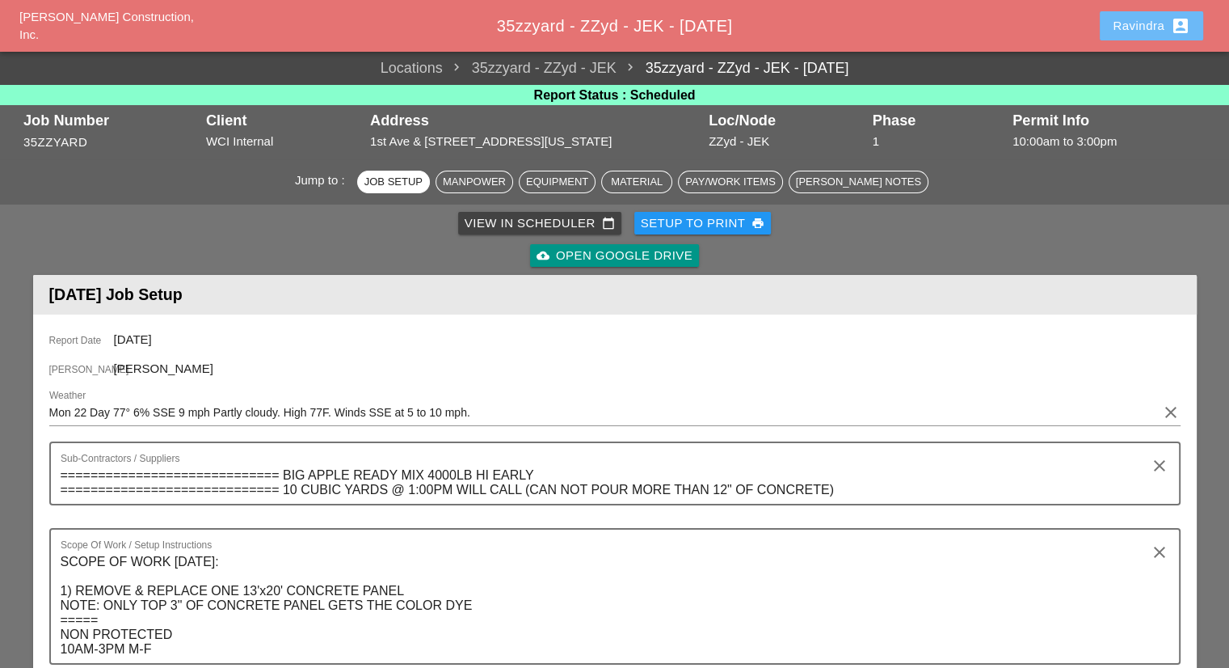
drag, startPoint x: 1122, startPoint y: 30, endPoint x: 1114, endPoint y: 25, distance: 9.4
click at [1122, 30] on div "Ravindra account_box" at bounding box center [1152, 25] width 78 height 19
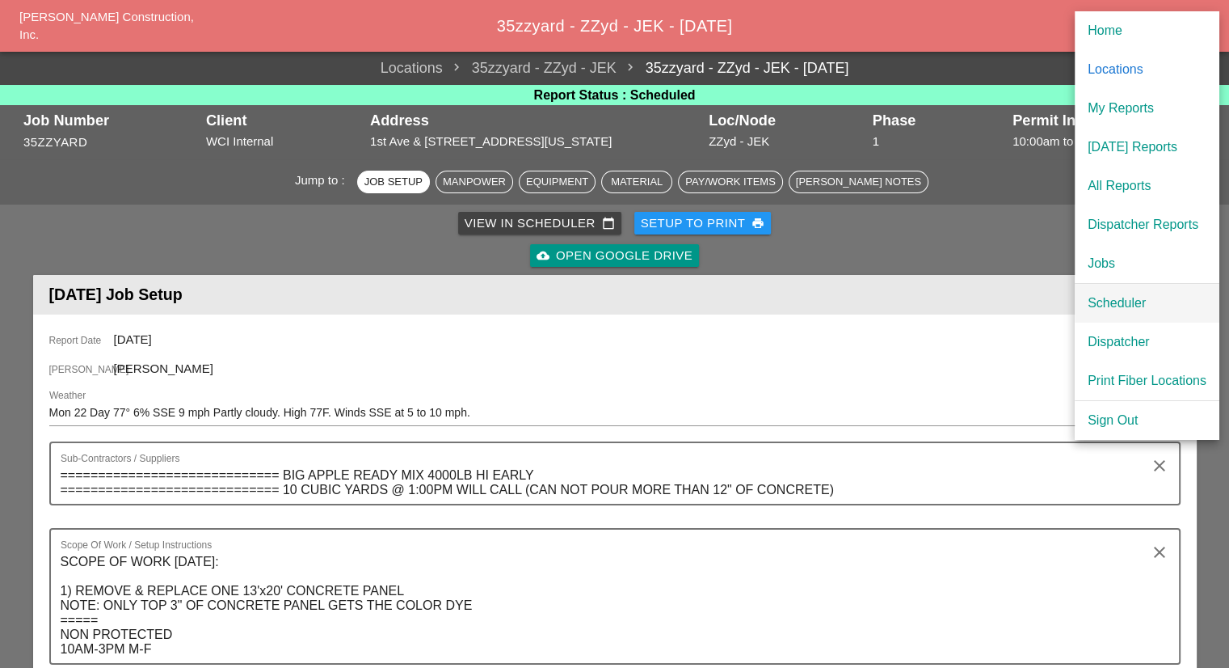
click at [1115, 293] on div "Scheduler" at bounding box center [1147, 302] width 119 height 19
